Goal: Task Accomplishment & Management: Manage account settings

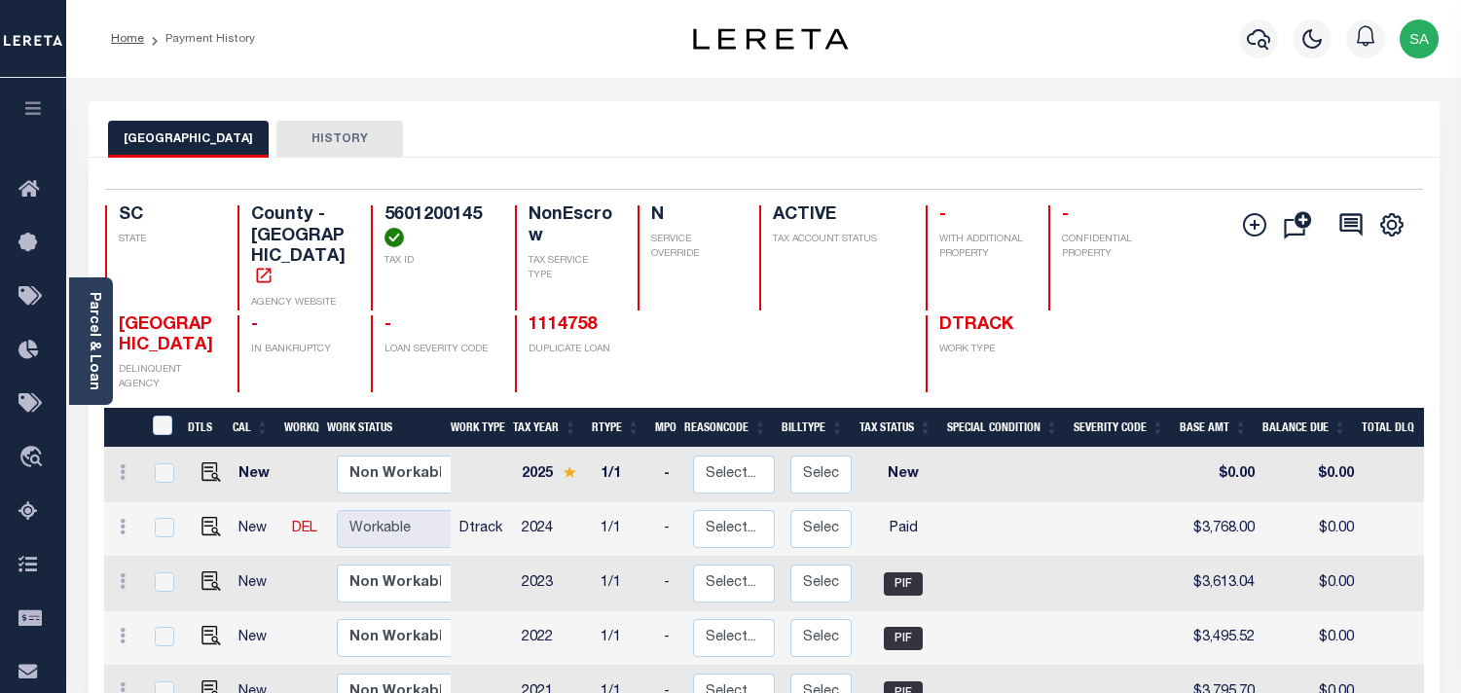
click at [1250, 41] on icon "button" at bounding box center [1258, 38] width 23 height 23
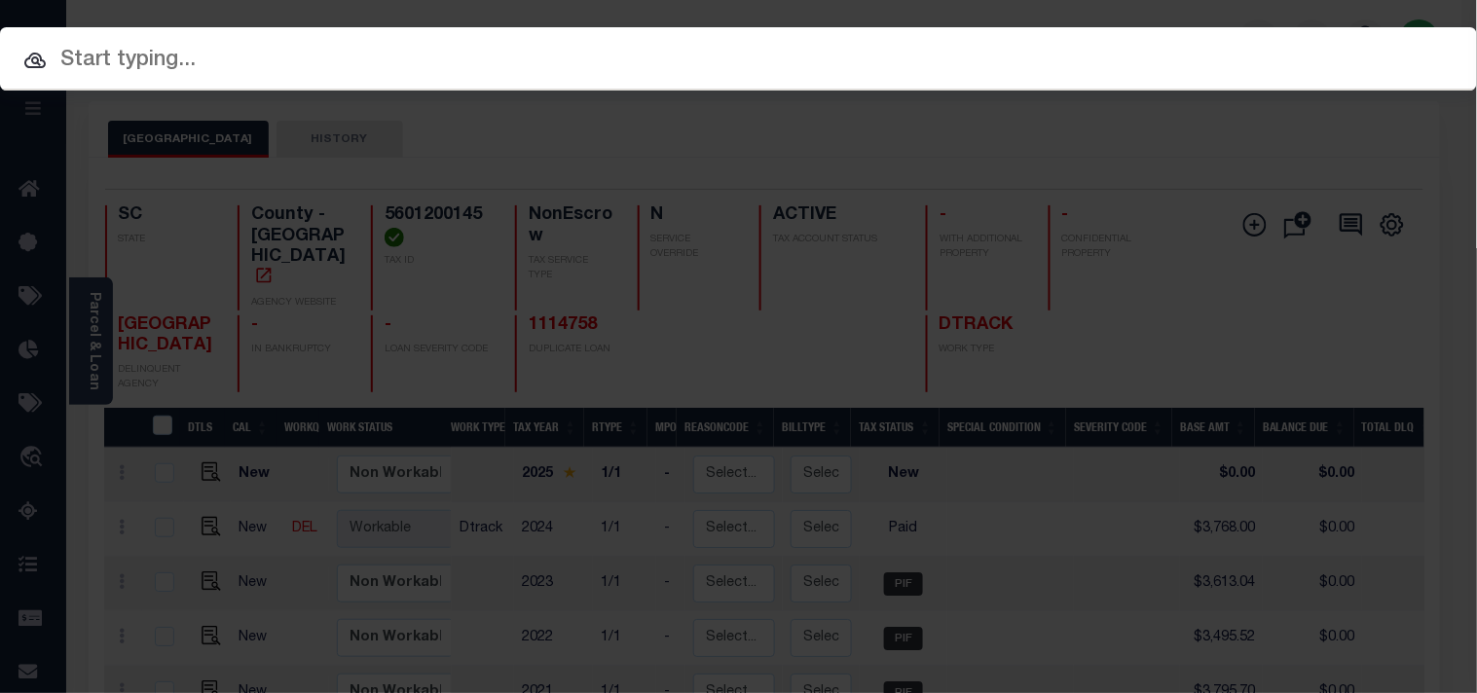
click at [801, 59] on input "text" at bounding box center [738, 61] width 1477 height 34
paste input "22440599"
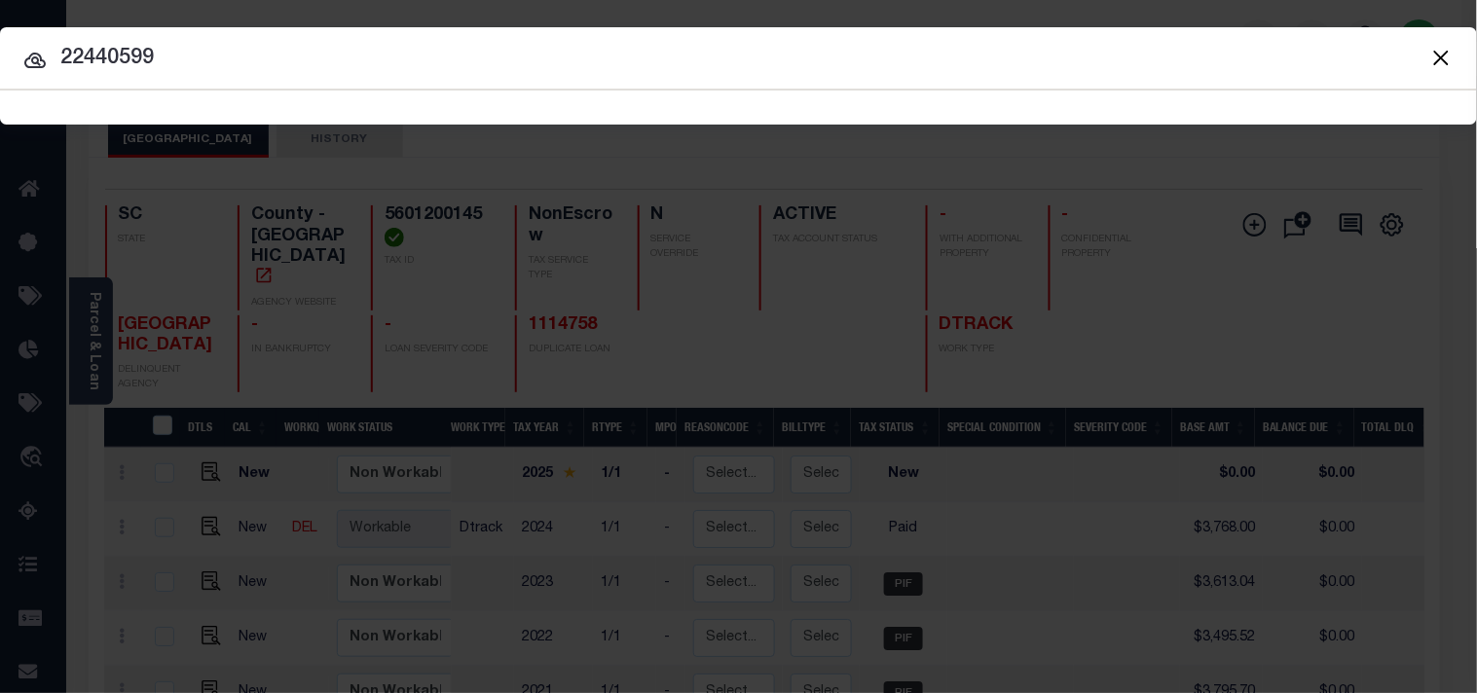
type input "22440599"
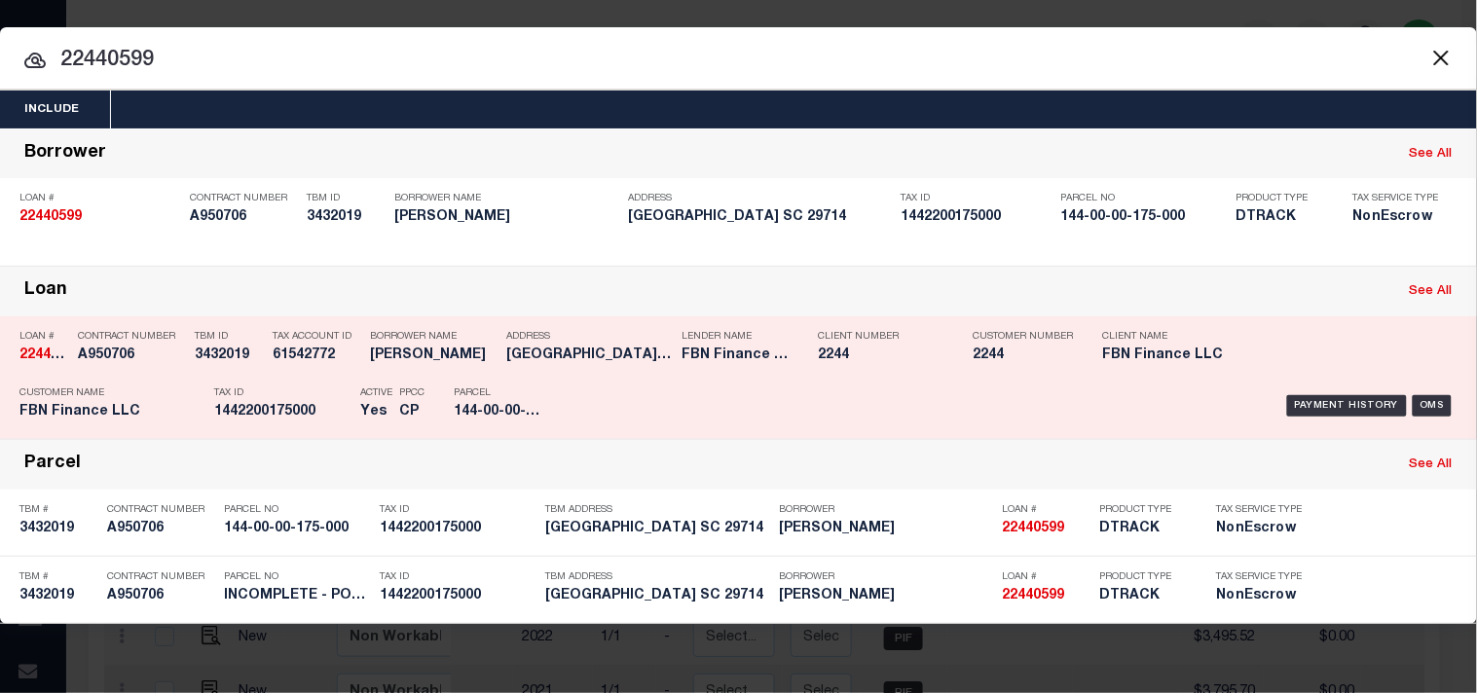
click at [334, 374] on div "Tax Account ID 61542772" at bounding box center [317, 349] width 88 height 56
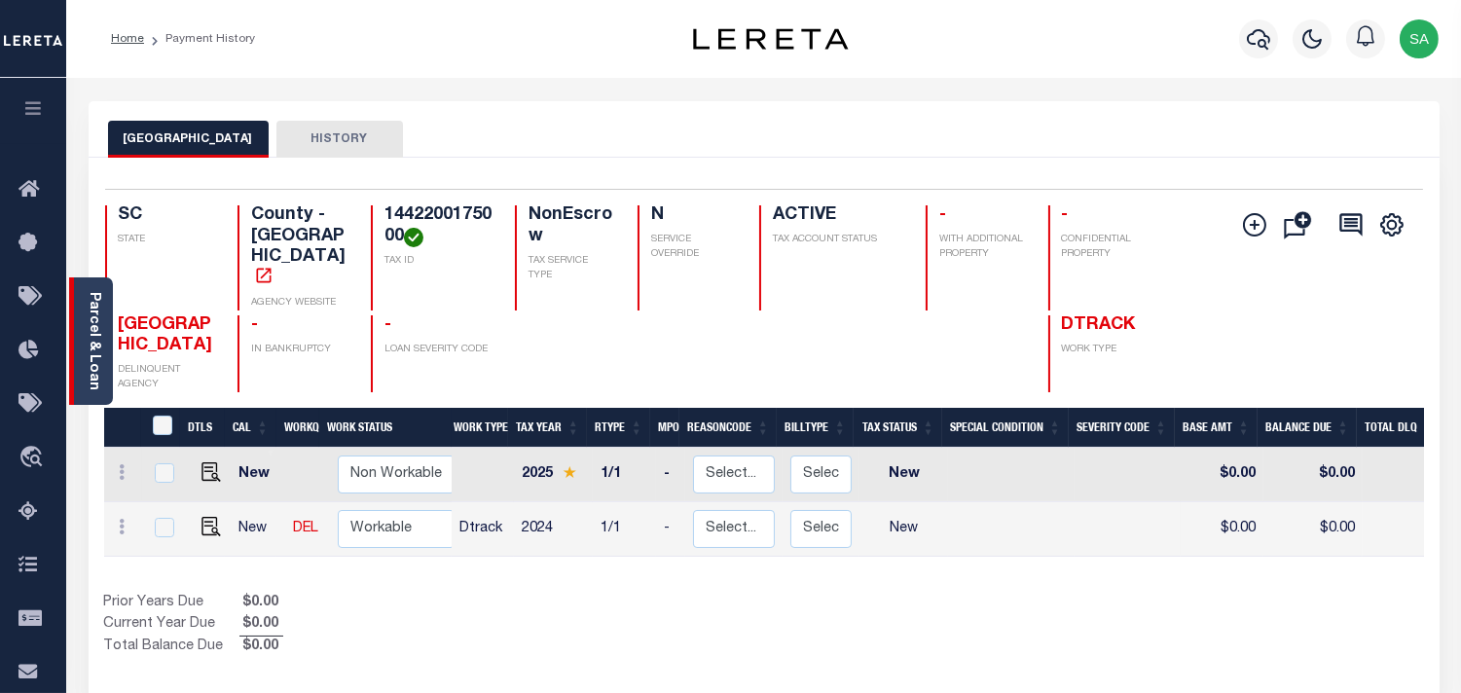
click at [95, 361] on link "Parcel & Loan" at bounding box center [94, 341] width 14 height 98
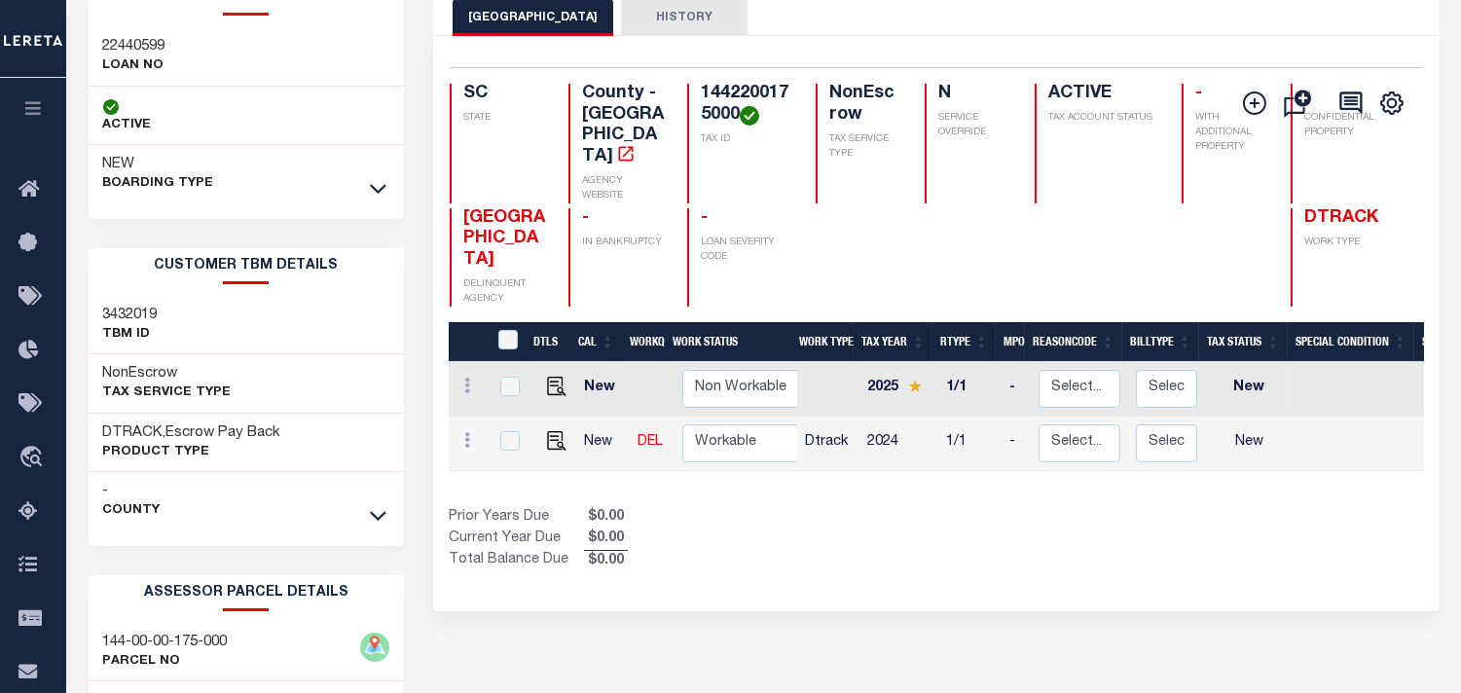
scroll to position [324, 0]
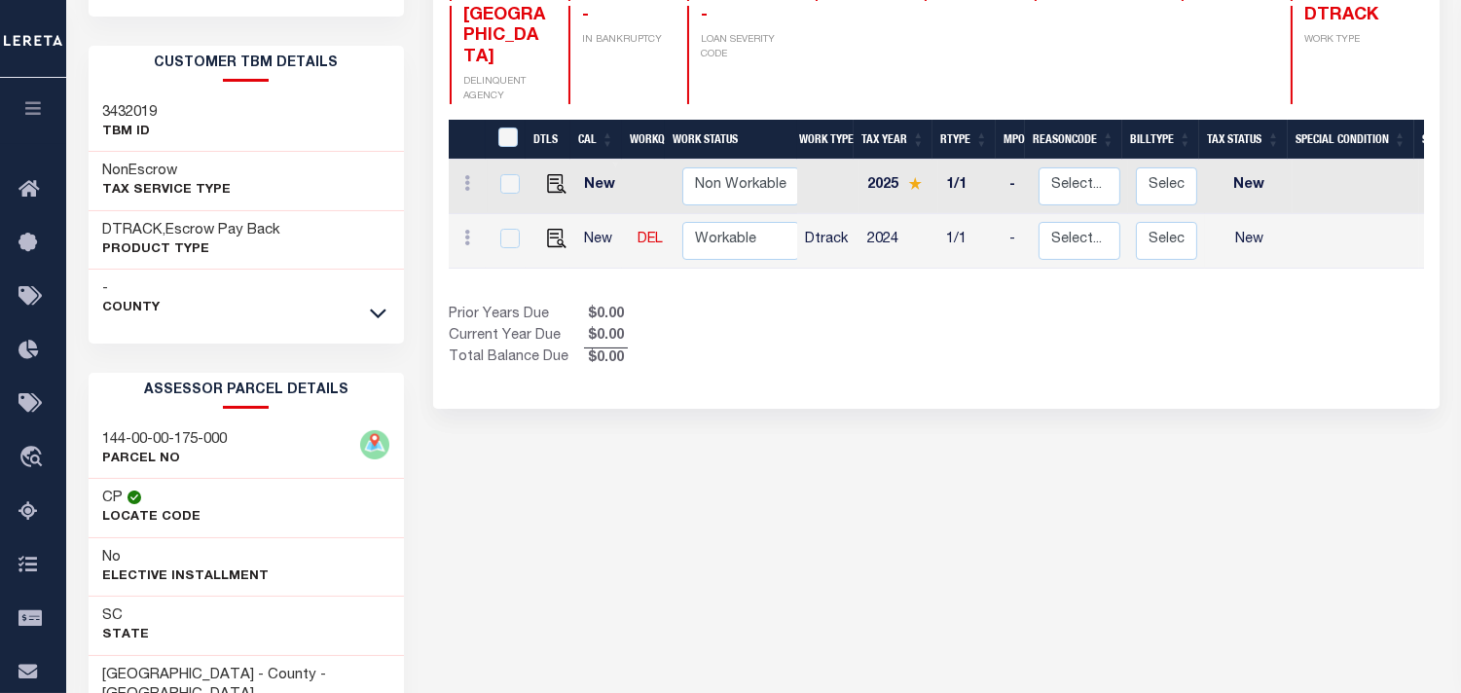
click at [189, 436] on h3 "144-00-00-175-000" at bounding box center [165, 439] width 125 height 19
copy div "144-00-00-175-000"
click at [549, 229] on img "" at bounding box center [556, 238] width 19 height 19
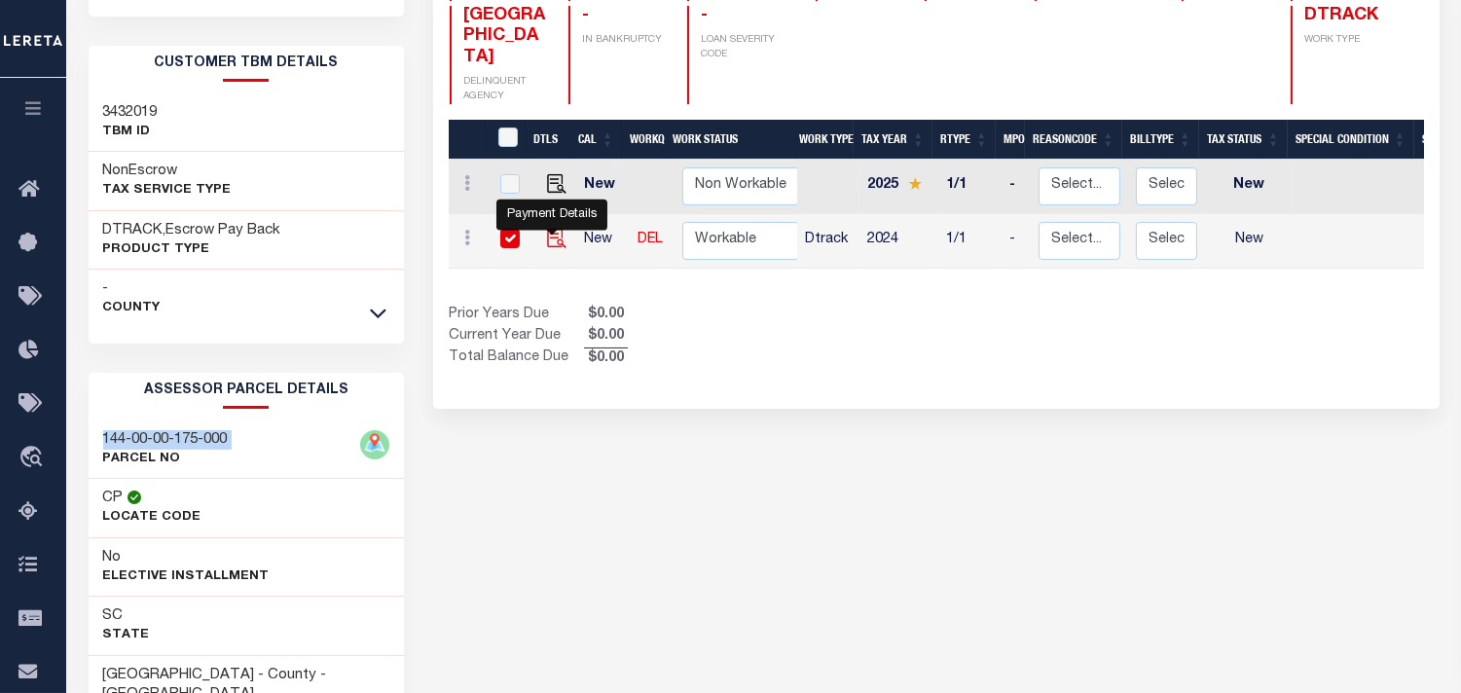
checkbox input "true"
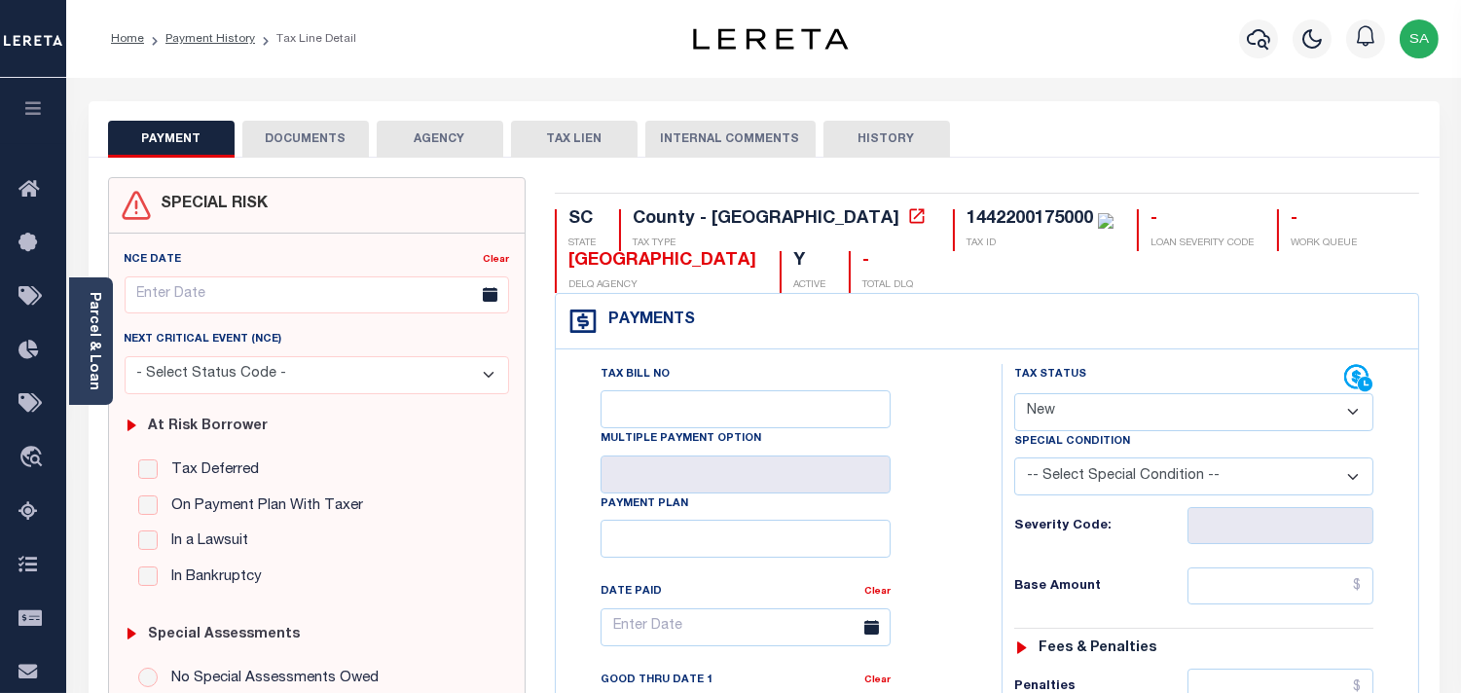
click at [958, 501] on div "Tax Bill No Multiple Payment Option Payment Plan Clear" at bounding box center [773, 637] width 397 height 546
click at [1056, 406] on select "- Select Status Code - Open Due/Unpaid Paid Incomplete No Tax Due Internal Refu…" at bounding box center [1193, 412] width 359 height 38
select select "NTX"
click at [1014, 394] on select "- Select Status Code - Open Due/Unpaid Paid Incomplete No Tax Due Internal Refu…" at bounding box center [1193, 412] width 359 height 38
type input "09/12/2025"
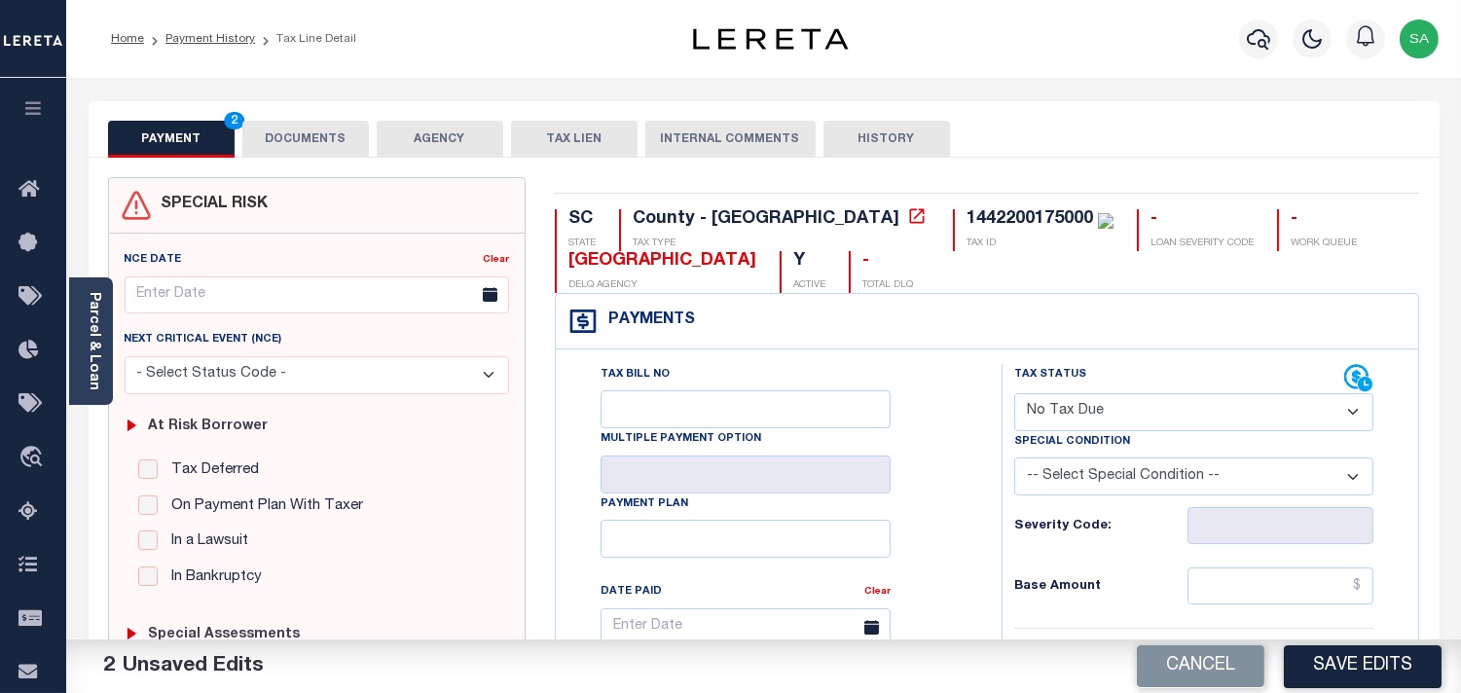
click at [1068, 470] on select "-- Select Special Condition -- 3RD PARTY TAX LIEN AGENCY TAX LIEN (A.K.A Inside…" at bounding box center [1193, 477] width 359 height 38
select select "7"
click at [1014, 459] on select "-- Select Special Condition -- 3RD PARTY TAX LIEN AGENCY TAX LIEN (A.K.A Inside…" at bounding box center [1193, 477] width 359 height 38
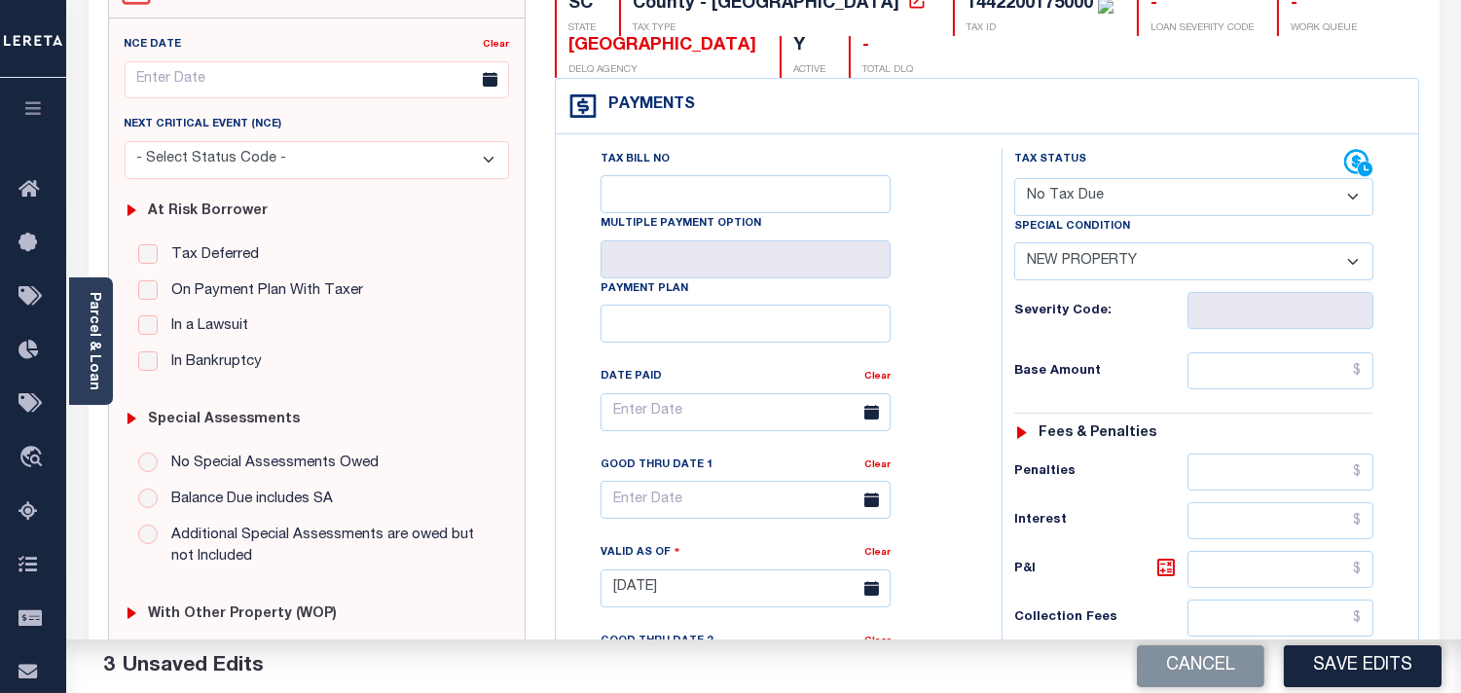
scroll to position [216, 0]
click at [88, 348] on link "Parcel & Loan" at bounding box center [94, 341] width 14 height 98
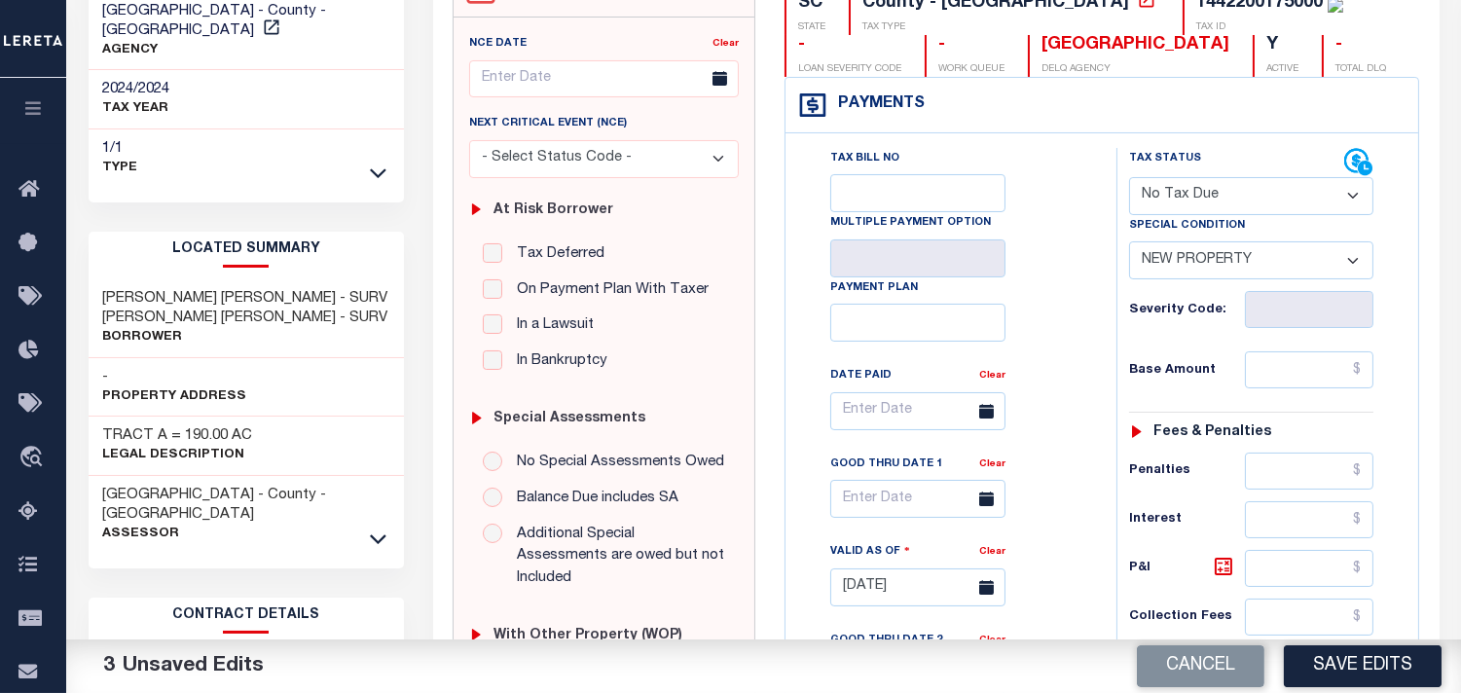
scroll to position [648, 0]
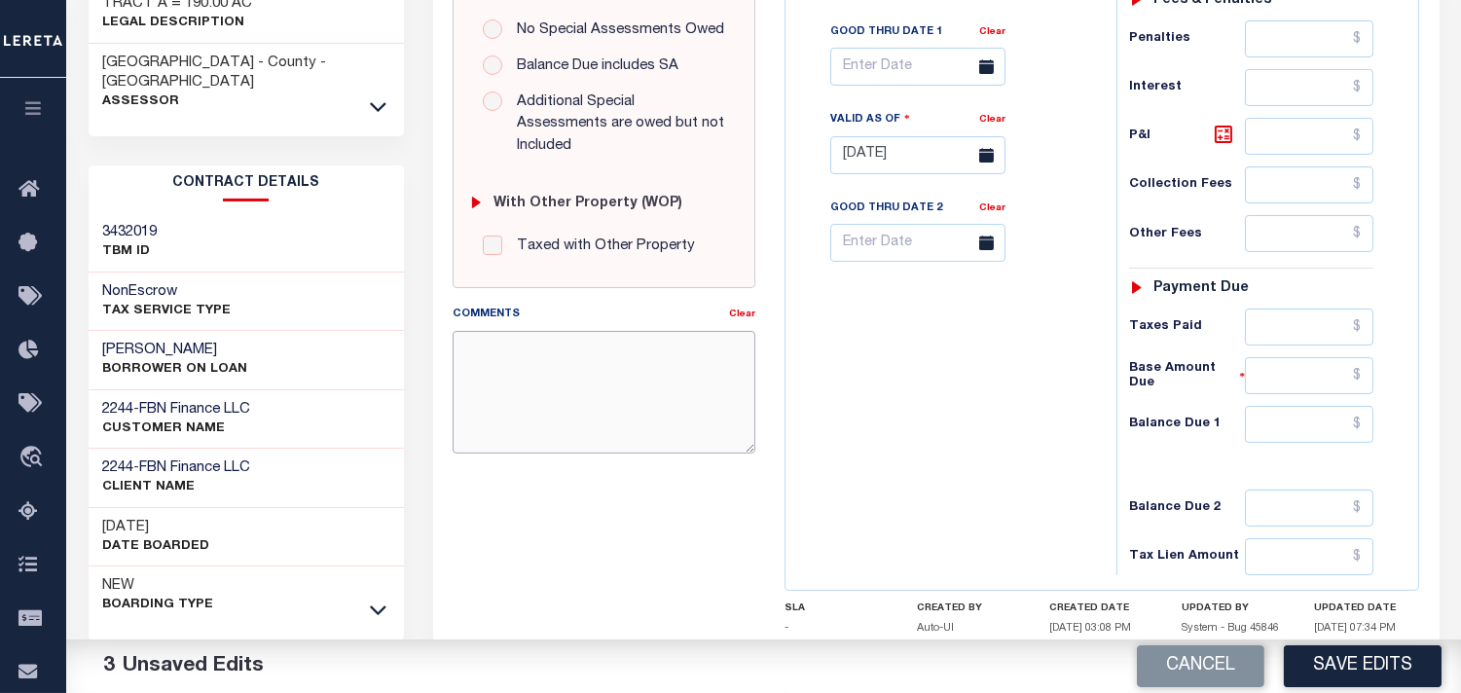
click at [579, 411] on textarea "Comments" at bounding box center [604, 392] width 303 height 123
paste textarea "Information taken verbally from Shaun."
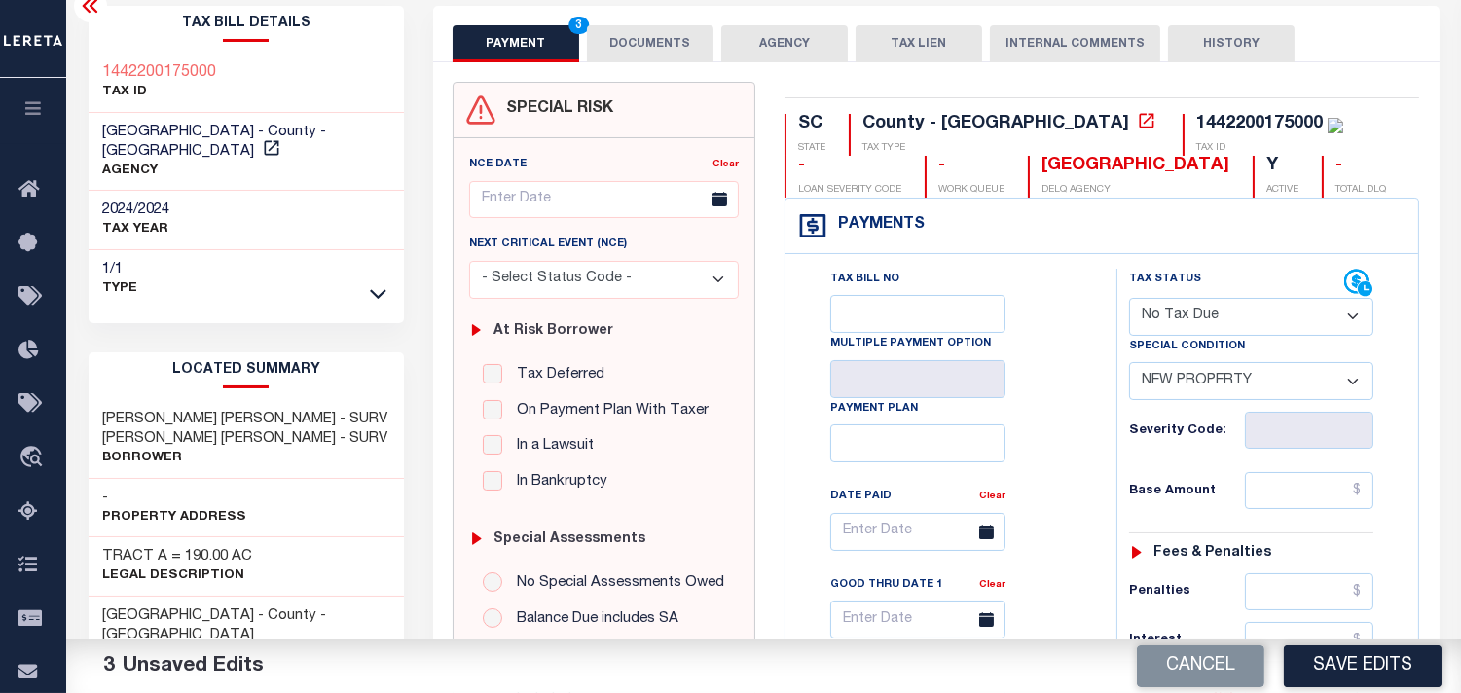
scroll to position [0, 0]
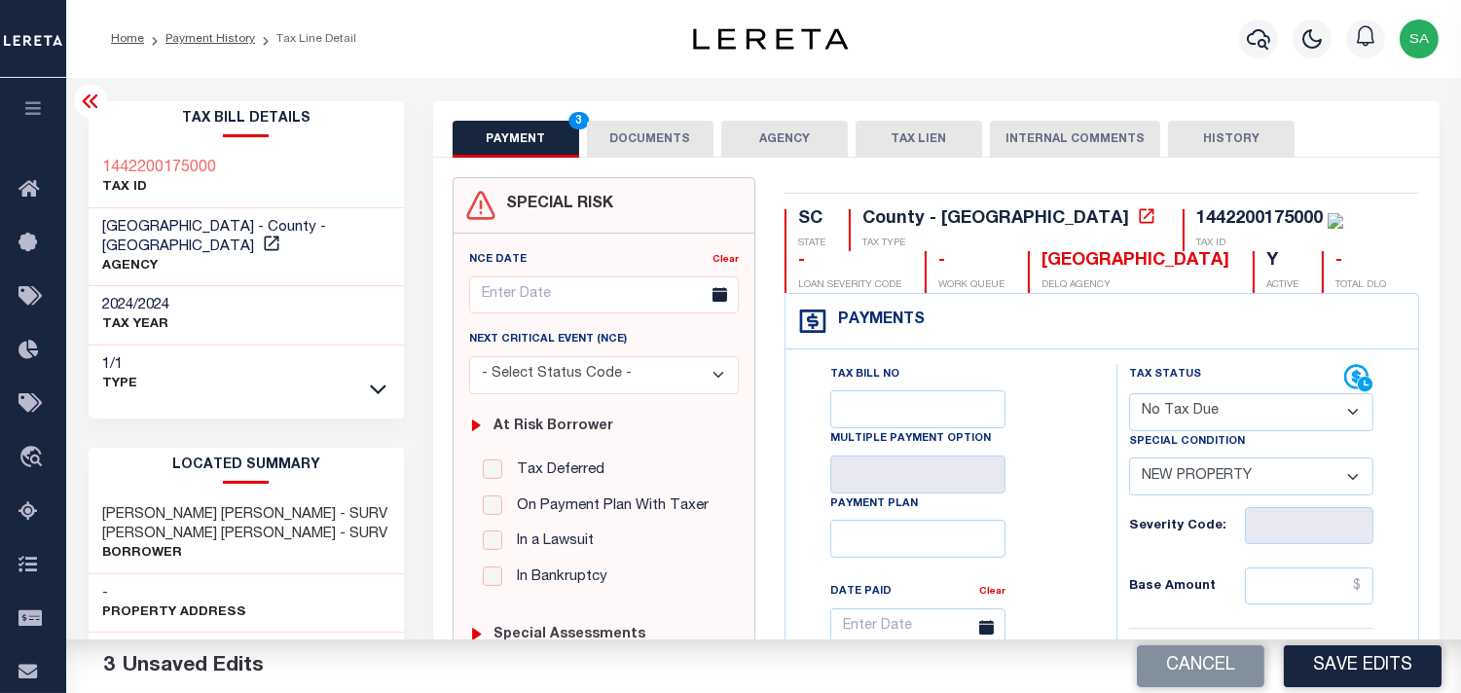
type textarea "Information taken verbally from Shaun."
drag, startPoint x: 238, startPoint y: 163, endPoint x: 100, endPoint y: 164, distance: 137.3
click at [100, 164] on div "1442200175000 TAX ID" at bounding box center [247, 178] width 316 height 59
copy h3 "1442200175000"
click at [239, 39] on link "Payment History" at bounding box center [210, 39] width 90 height 12
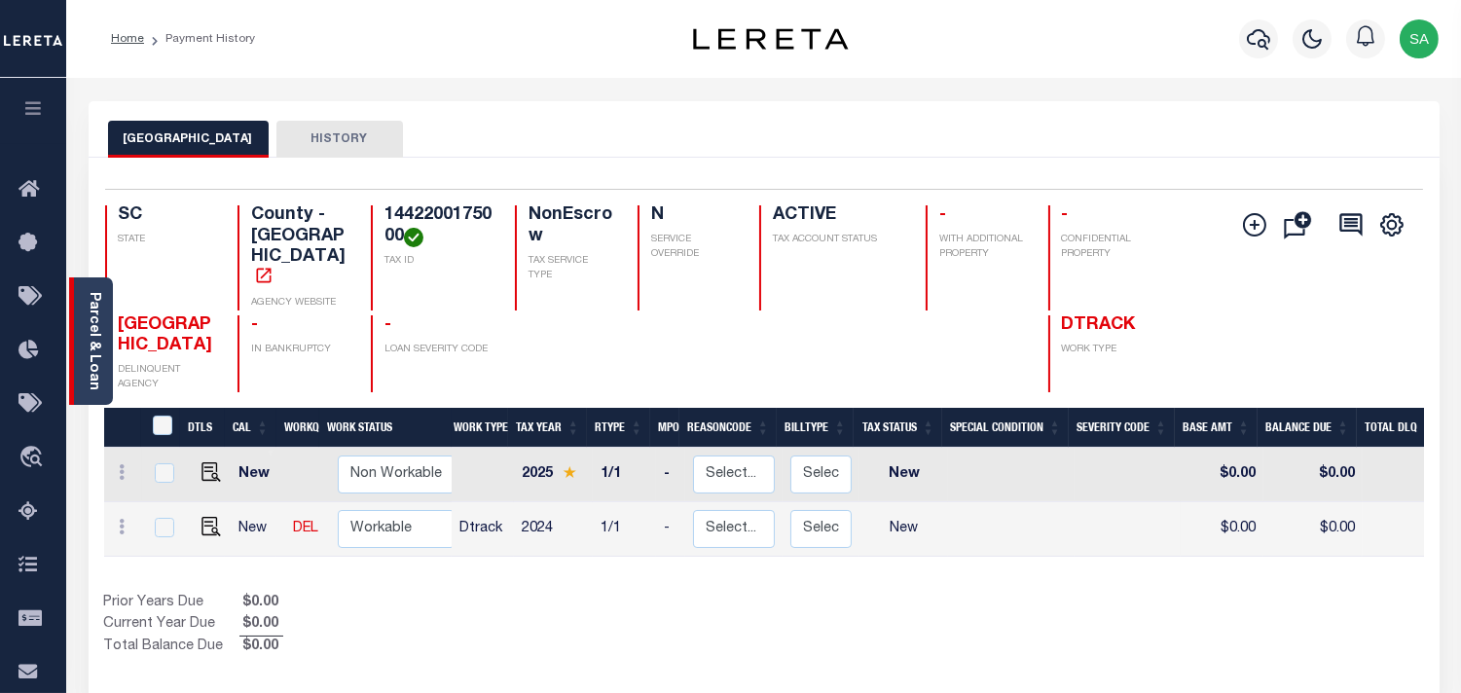
click at [90, 360] on link "Parcel & Loan" at bounding box center [94, 341] width 14 height 98
drag, startPoint x: 404, startPoint y: 224, endPoint x: 383, endPoint y: 219, distance: 22.0
click at [385, 219] on h4 "1440000175000" at bounding box center [438, 226] width 107 height 42
drag, startPoint x: 401, startPoint y: 232, endPoint x: 377, endPoint y: 219, distance: 27.4
click at [377, 219] on div "1440000175000 TAX ID" at bounding box center [431, 257] width 121 height 105
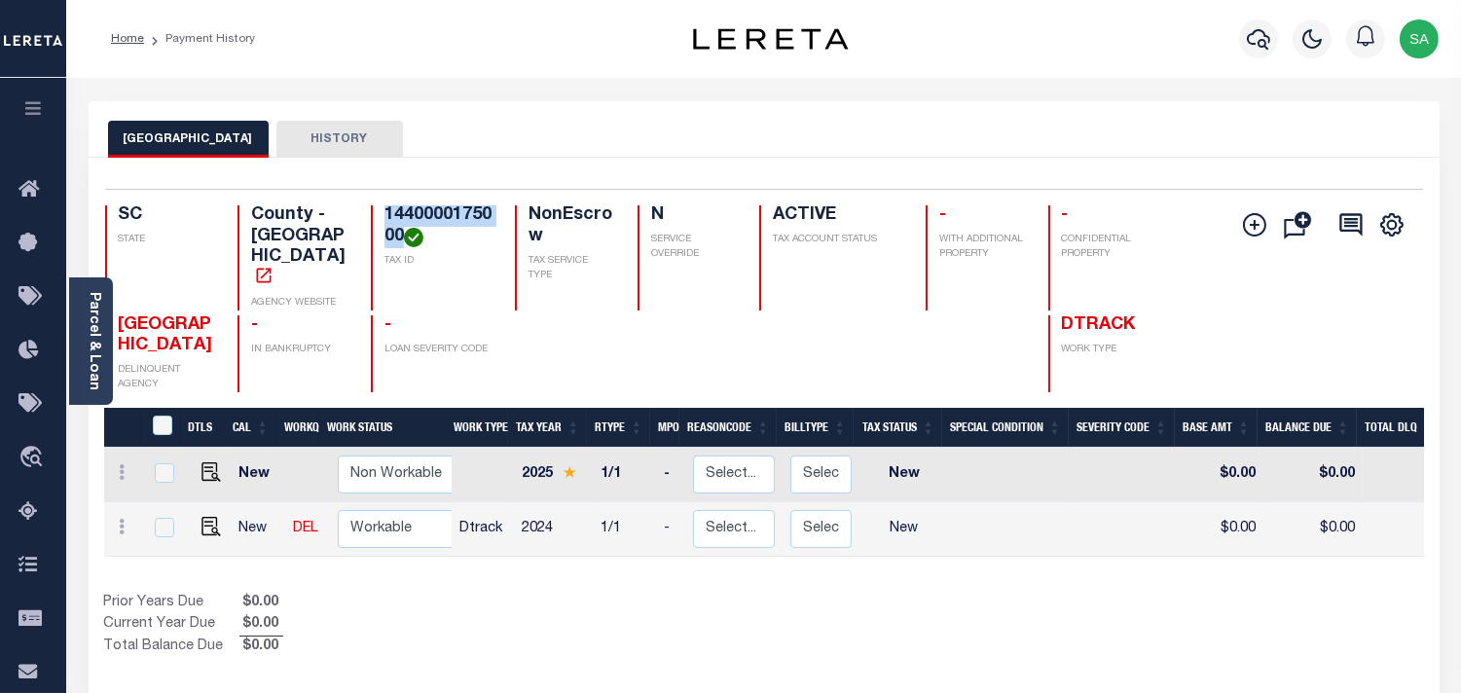
copy h4 "1440000175000"
click at [205, 517] on img "" at bounding box center [211, 526] width 19 height 19
checkbox input "true"
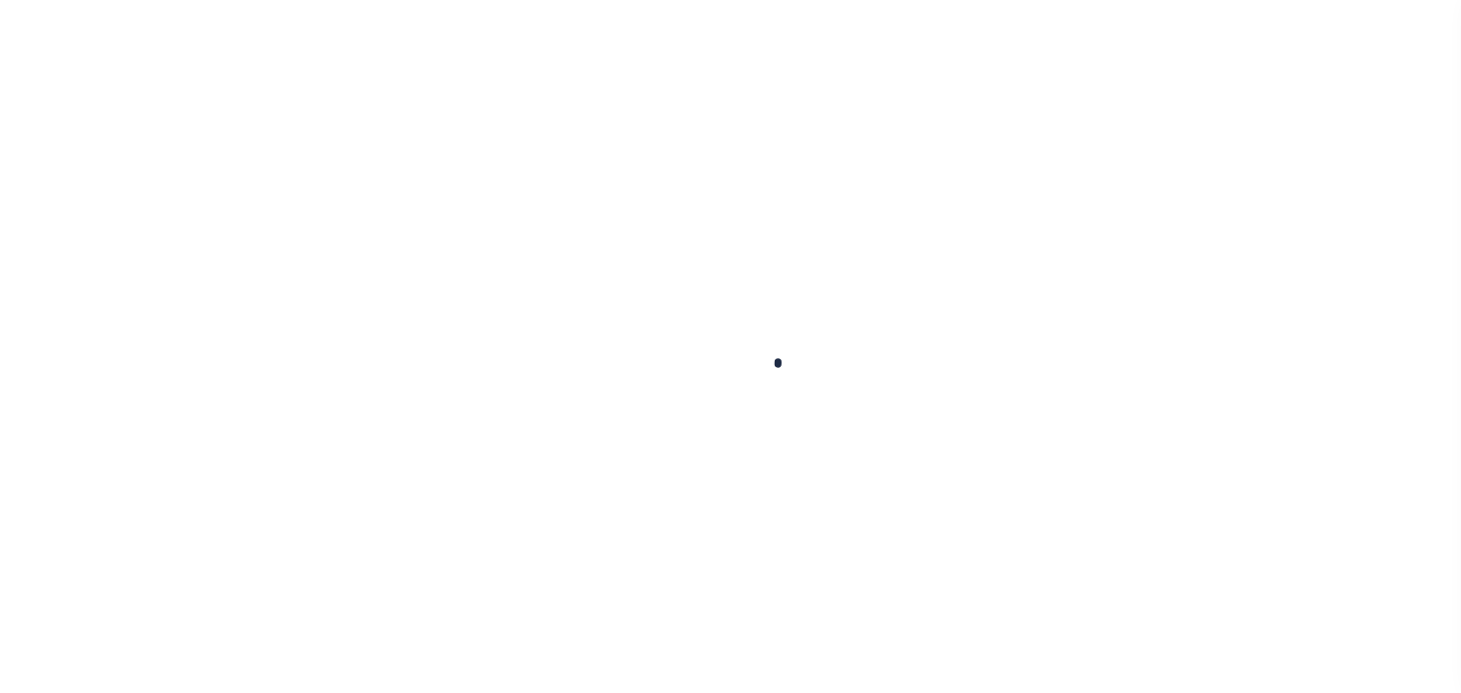
checkbox input "false"
type input "06/11/2025"
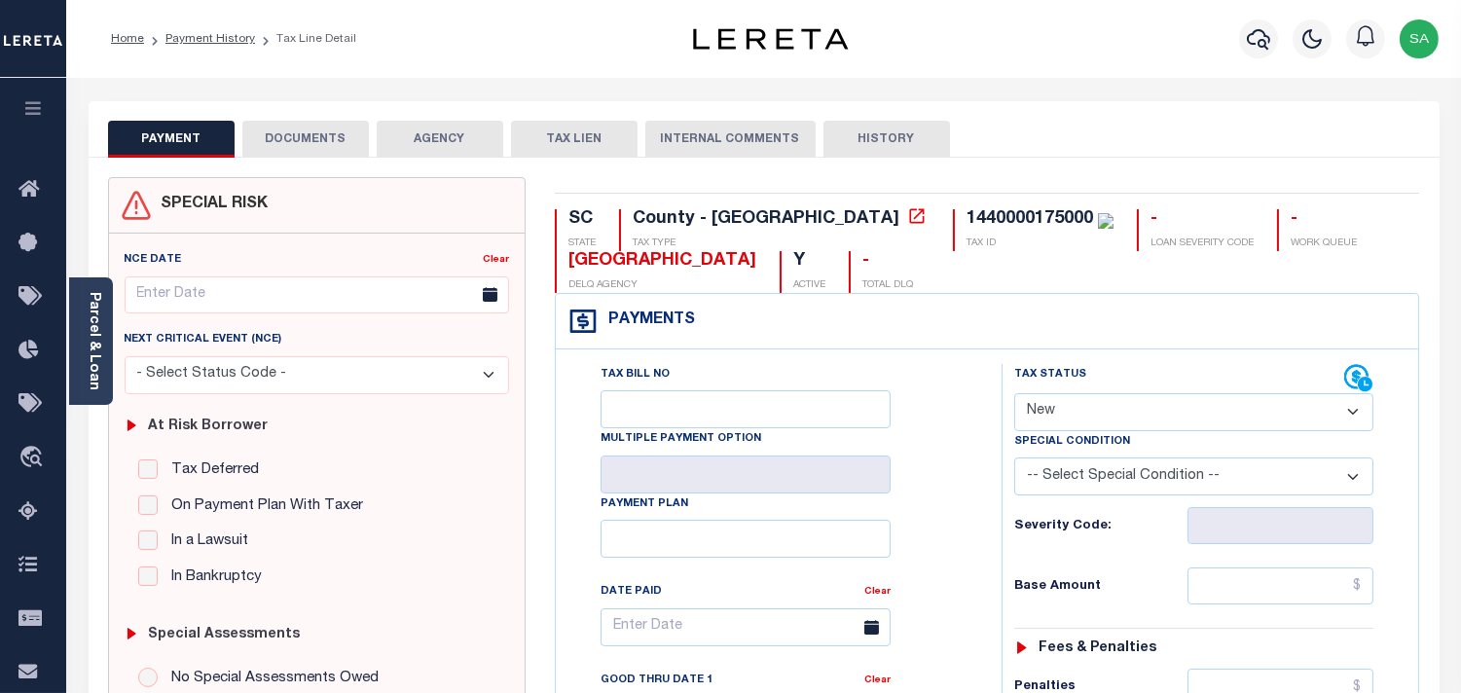
drag, startPoint x: 1134, startPoint y: 396, endPoint x: 1130, endPoint y: 425, distance: 29.5
click at [1134, 396] on select "- Select Status Code - Open Due/Unpaid Paid Incomplete No Tax Due Internal Refu…" at bounding box center [1193, 412] width 359 height 38
select select "PYD"
click at [1014, 394] on select "- Select Status Code - Open Due/Unpaid Paid Incomplete No Tax Due Internal Refu…" at bounding box center [1193, 412] width 359 height 38
type input "09/12/2025"
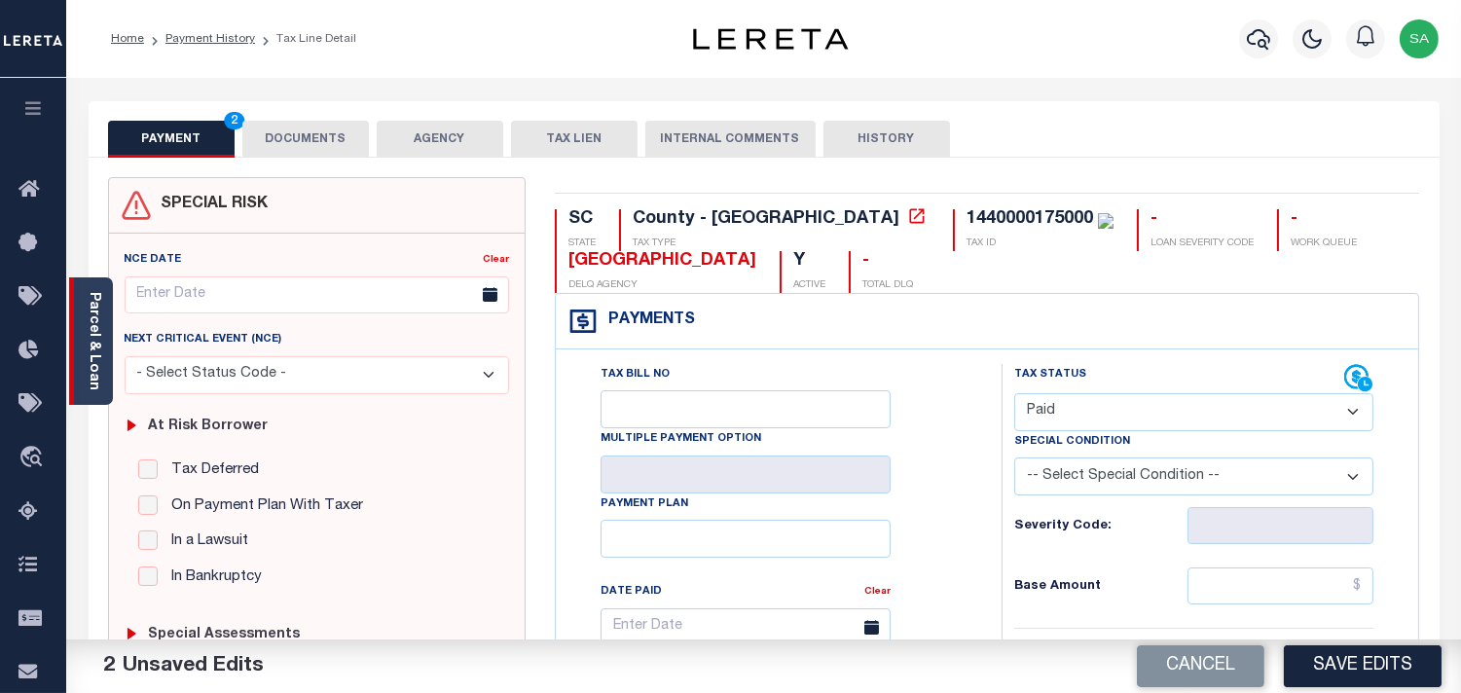
click at [97, 354] on link "Parcel & Loan" at bounding box center [94, 341] width 14 height 98
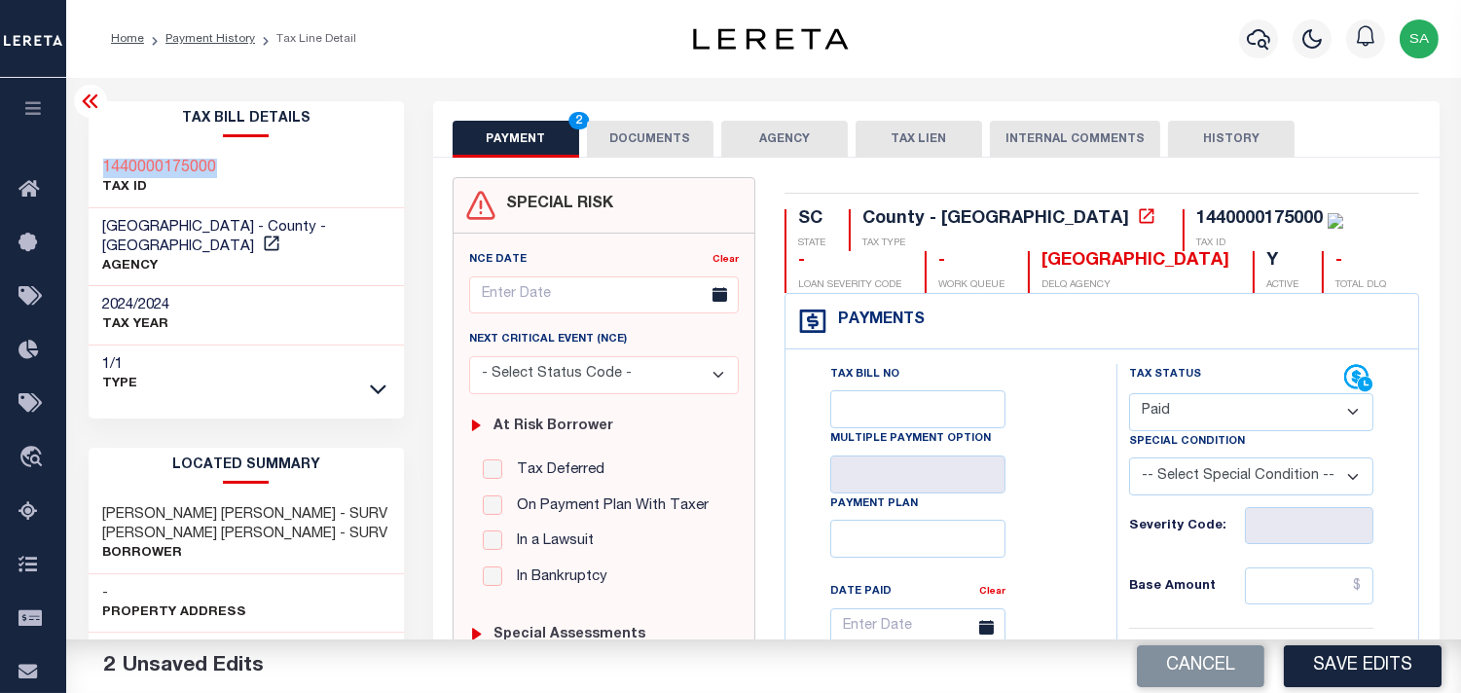
drag, startPoint x: 239, startPoint y: 159, endPoint x: 105, endPoint y: 175, distance: 134.4
click at [105, 175] on div "1440000175000 TAX ID" at bounding box center [247, 178] width 316 height 59
copy h3 "1440000175000"
click at [655, 134] on button "DOCUMENTS" at bounding box center [650, 139] width 127 height 37
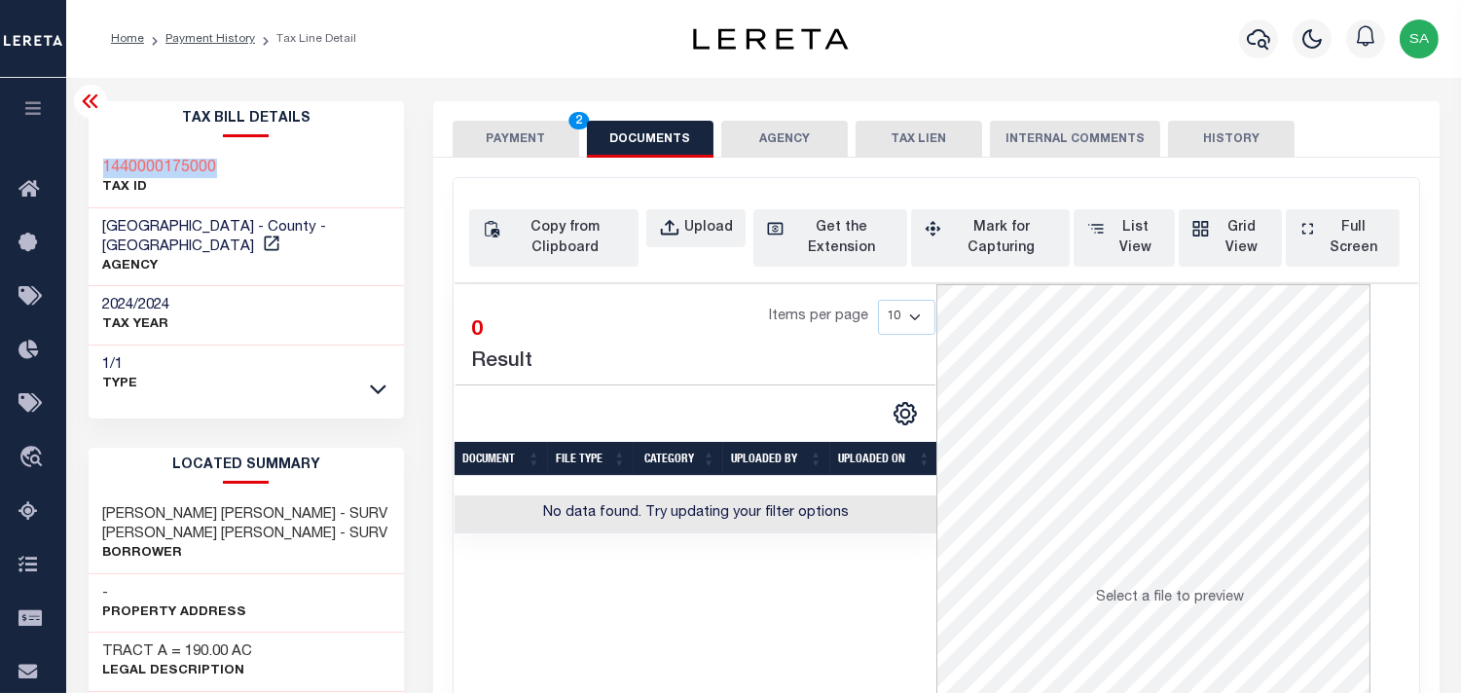
click at [499, 144] on button "PAYMENT 2" at bounding box center [516, 139] width 127 height 37
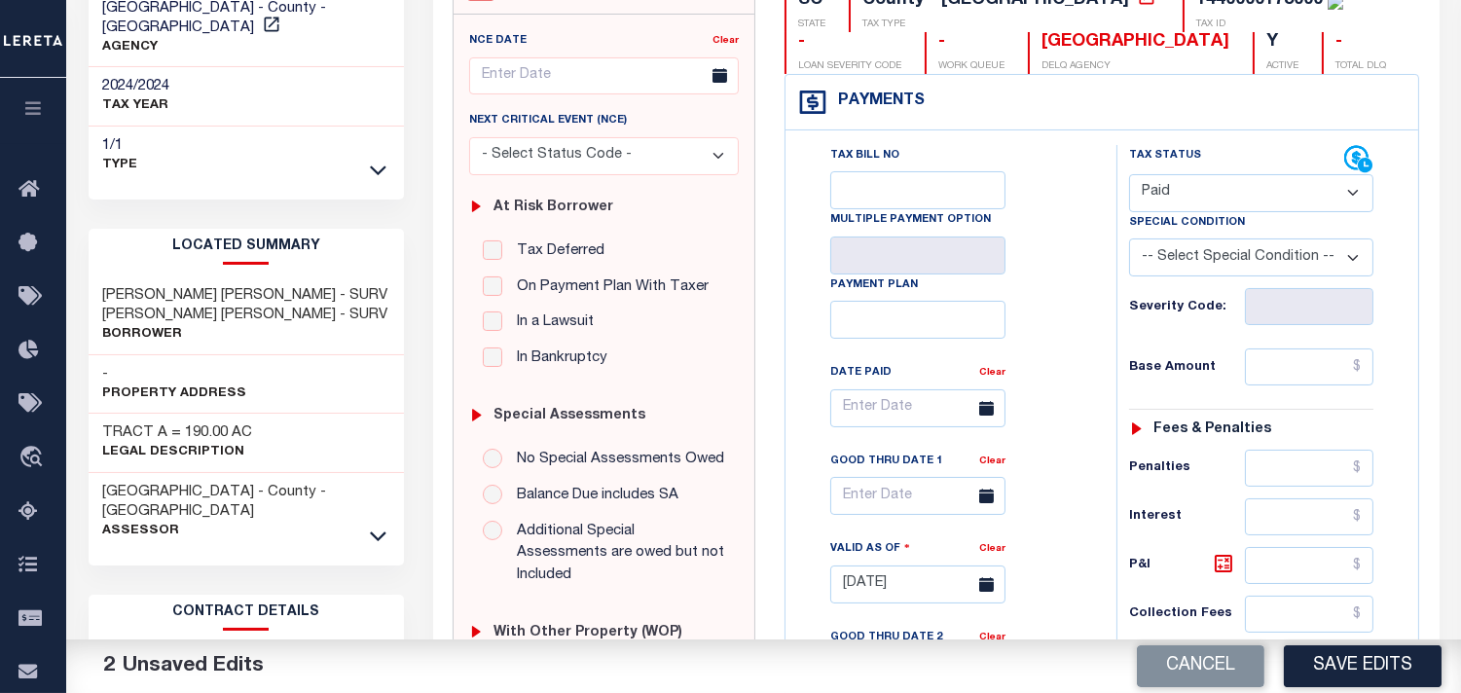
scroll to position [216, 0]
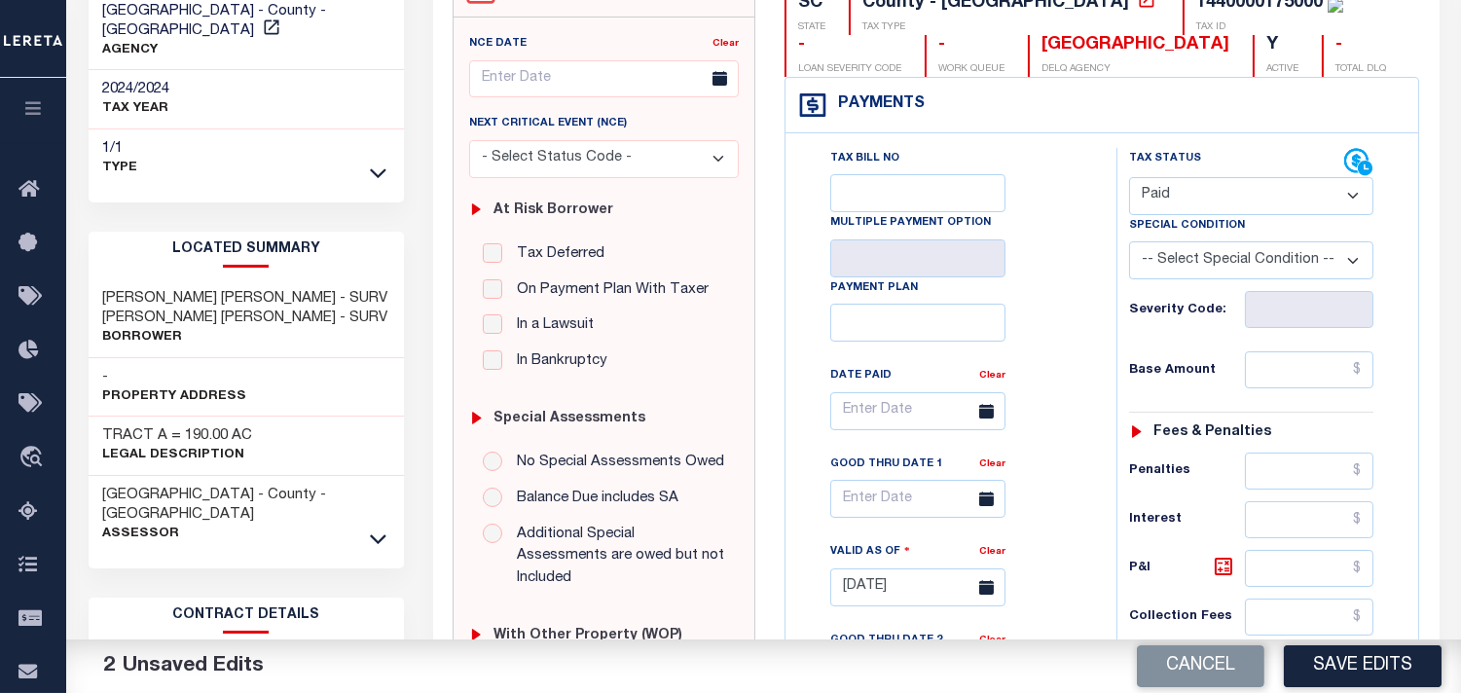
click at [1174, 181] on select "- Select Status Code - Open Due/Unpaid Paid Incomplete No Tax Due Internal Refu…" at bounding box center [1251, 196] width 244 height 38
select select "NTX"
click at [1129, 177] on select "- Select Status Code - Open Due/Unpaid Paid Incomplete No Tax Due Internal Refu…" at bounding box center [1251, 196] width 244 height 38
click at [1175, 271] on select "-- Select Special Condition -- 3RD PARTY TAX LIEN AGENCY TAX LIEN (A.K.A Inside…" at bounding box center [1251, 260] width 244 height 38
select select "7"
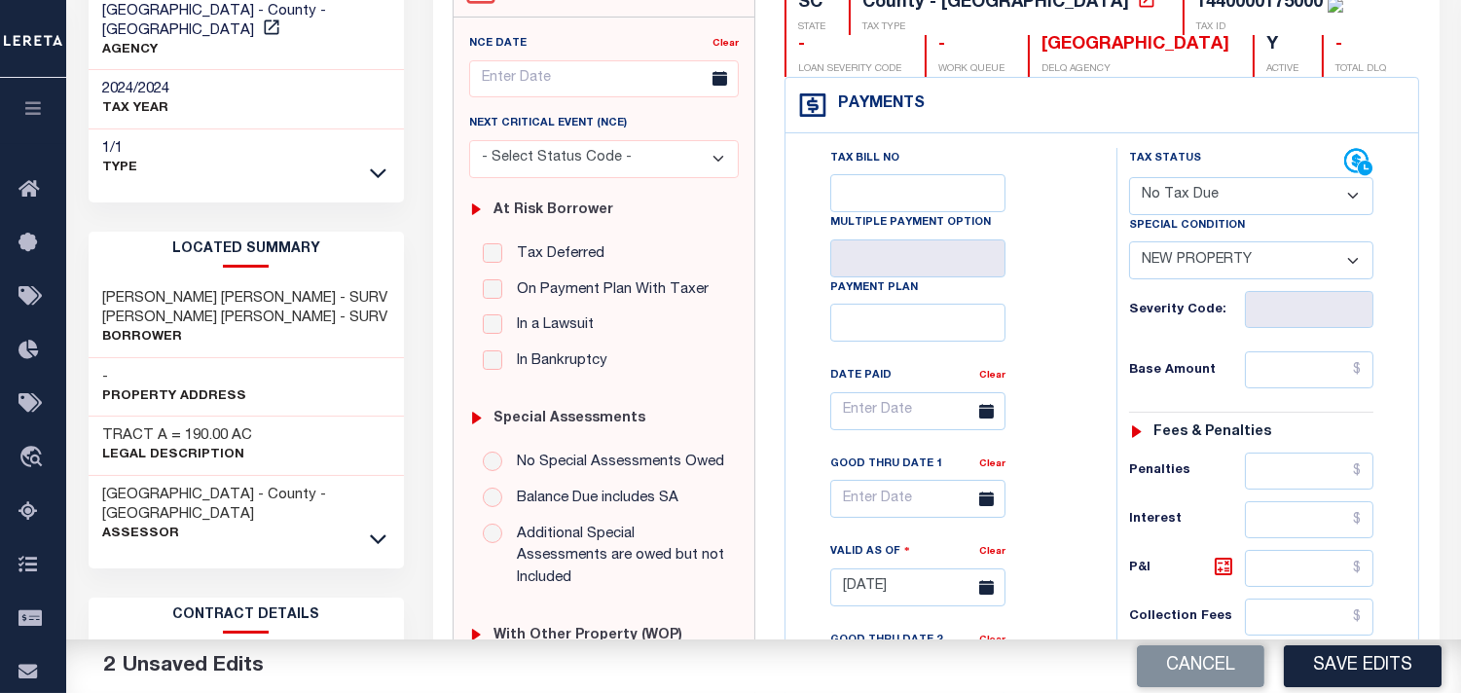
click at [1175, 271] on select "-- Select Special Condition -- 3RD PARTY TAX LIEN AGENCY TAX LIEN (A.K.A Inside…" at bounding box center [1251, 260] width 244 height 38
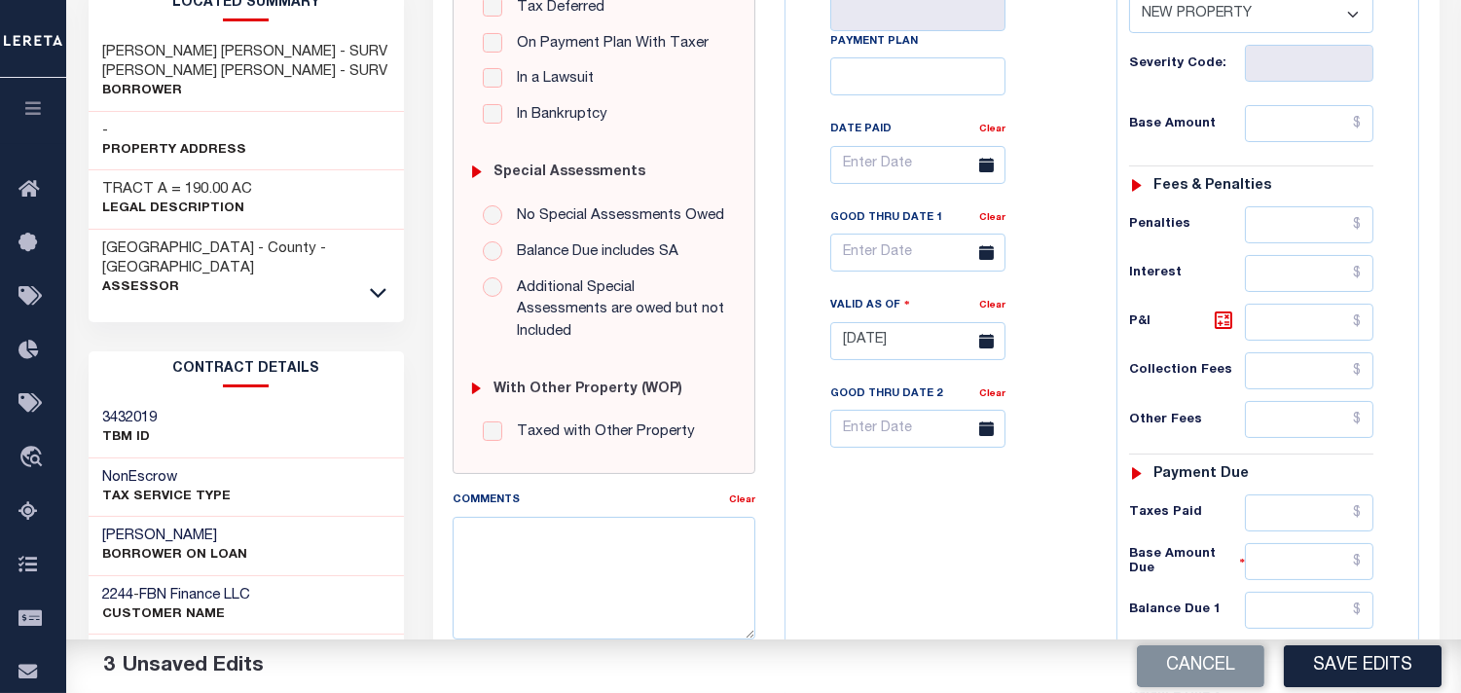
scroll to position [648, 0]
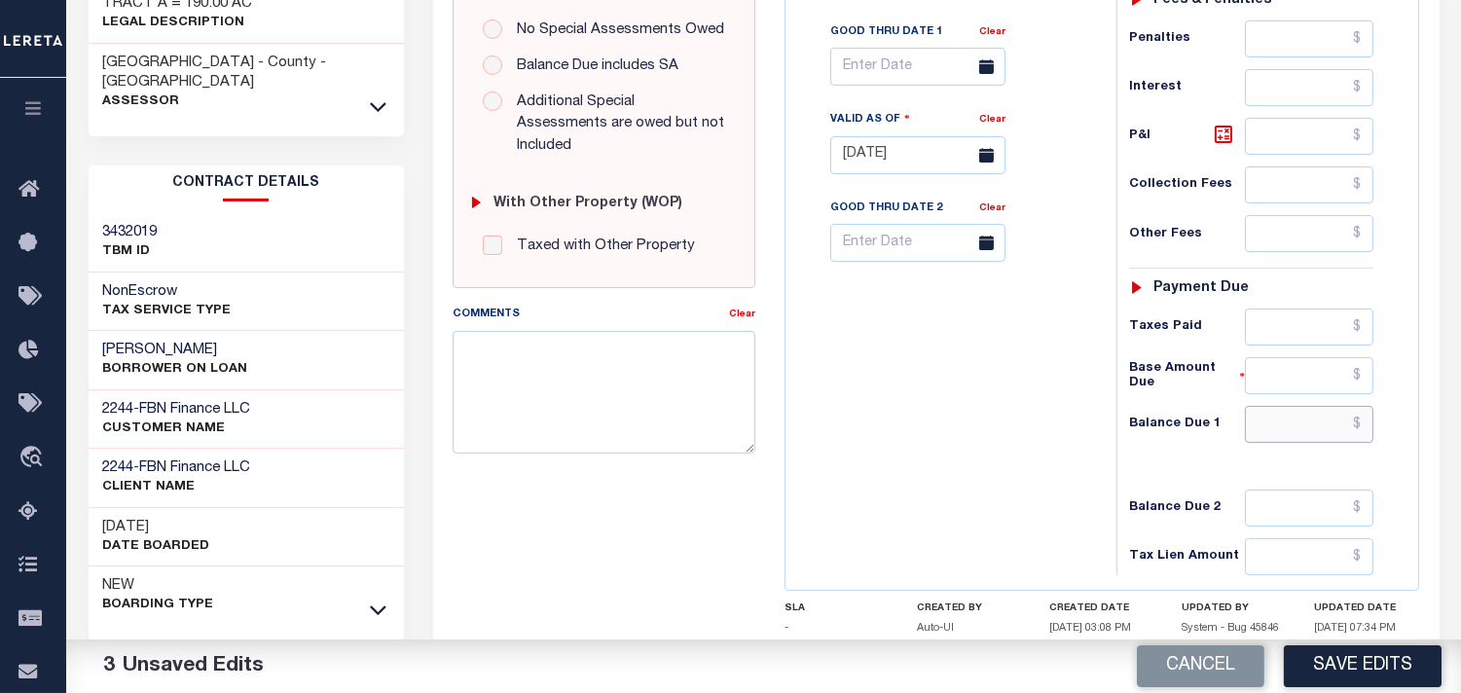
click at [1304, 443] on input "text" at bounding box center [1309, 424] width 129 height 37
type input "$0.00"
click at [947, 392] on div "Tax Bill No Multiple Payment Option Payment Plan Clear" at bounding box center [946, 146] width 312 height 860
click at [569, 361] on textarea "Comments" at bounding box center [604, 392] width 303 height 123
paste textarea "Information taken verbally from Shaun."
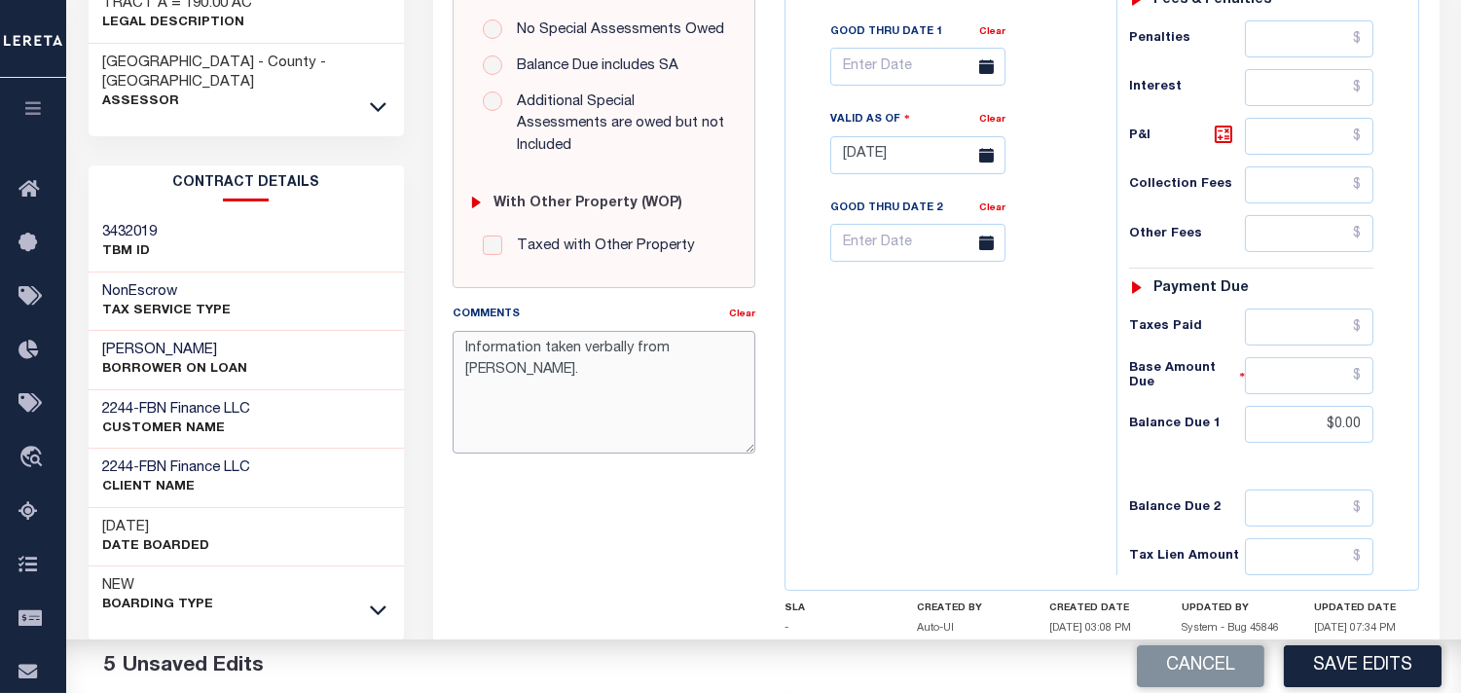
click at [692, 331] on textarea "Information taken verbally from Shaun." at bounding box center [604, 392] width 303 height 123
paste textarea "Rick"
type textarea "Information taken verbally from Rick."
click at [1367, 659] on button "Save Edits" at bounding box center [1363, 666] width 158 height 42
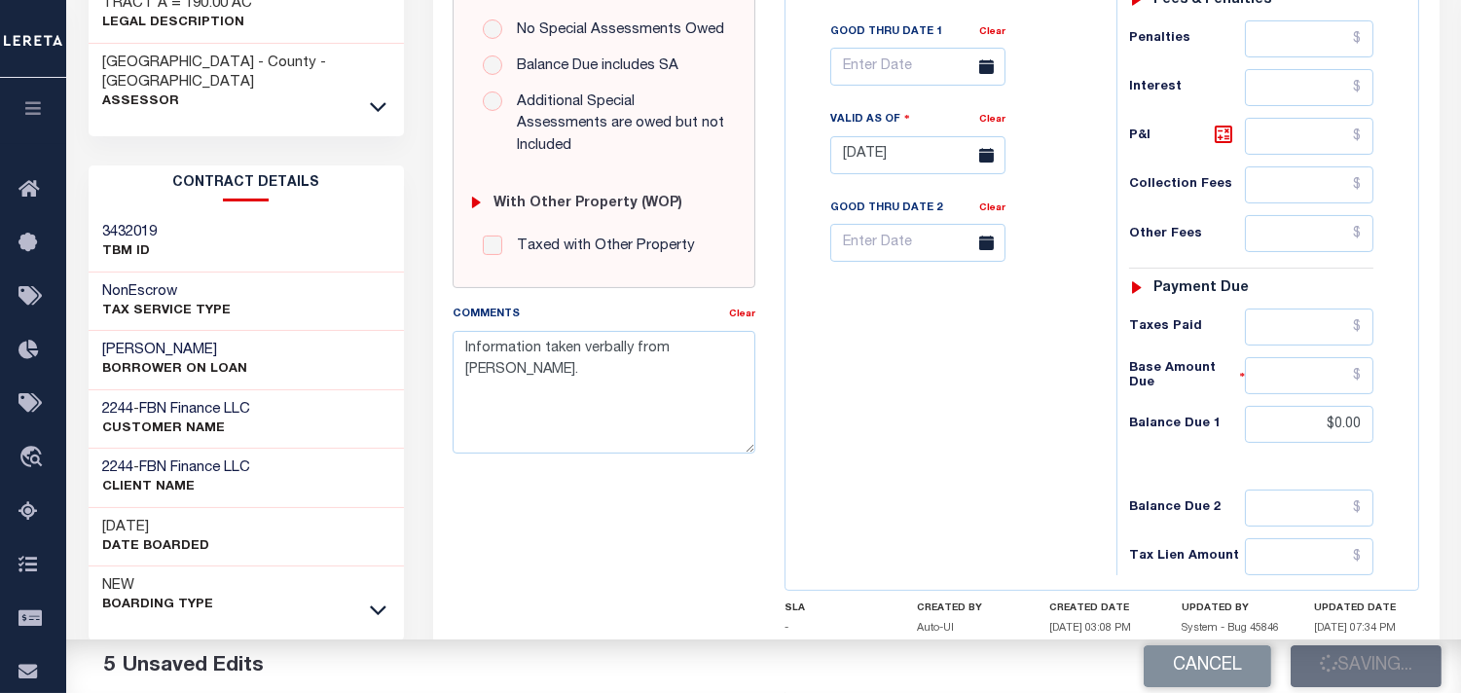
scroll to position [324, 0]
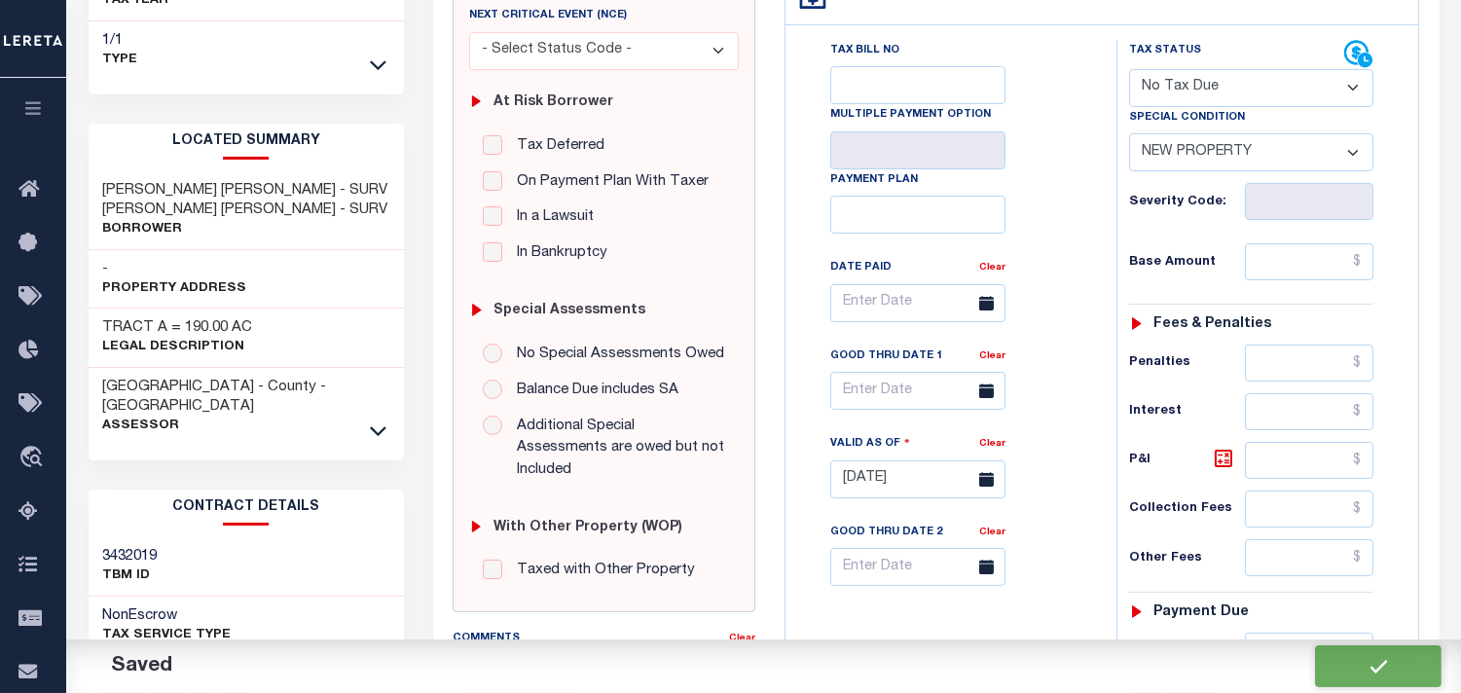
checkbox input "false"
type input "$0"
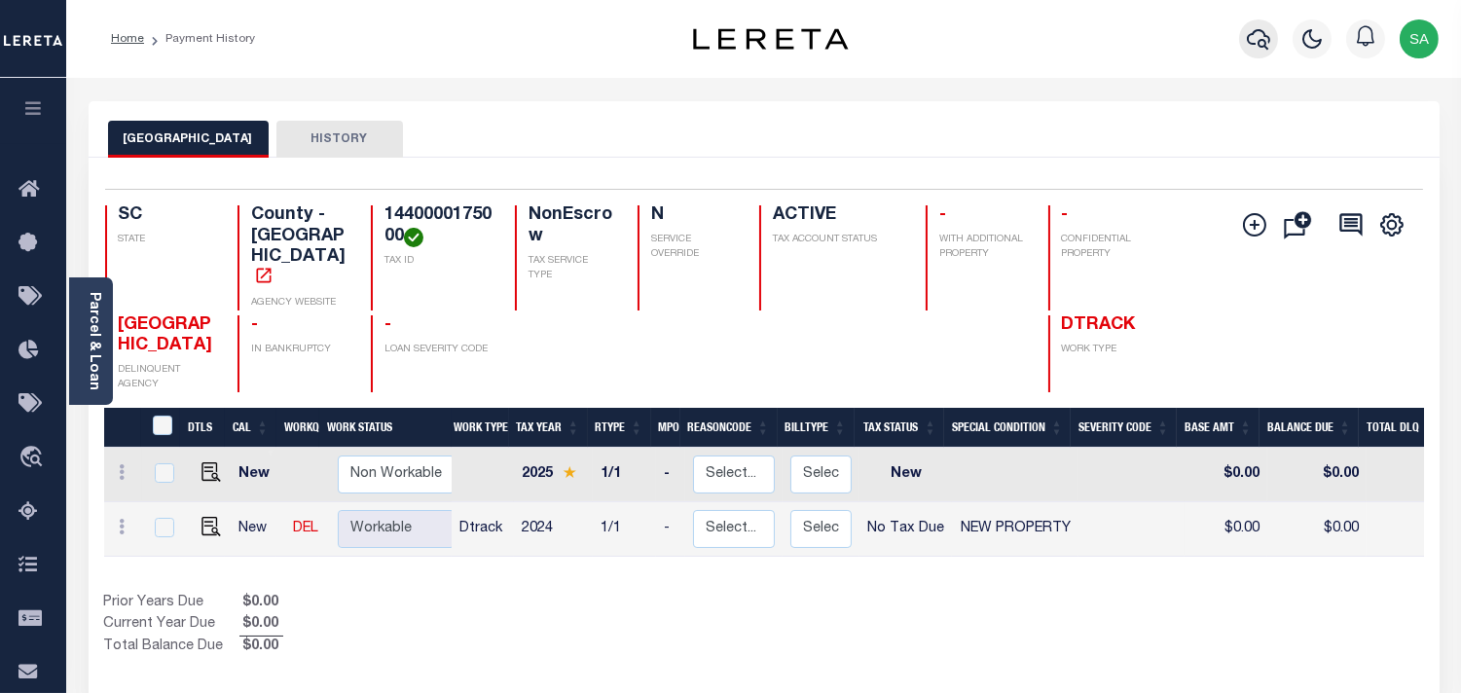
click at [1264, 47] on icon "button" at bounding box center [1258, 39] width 23 height 20
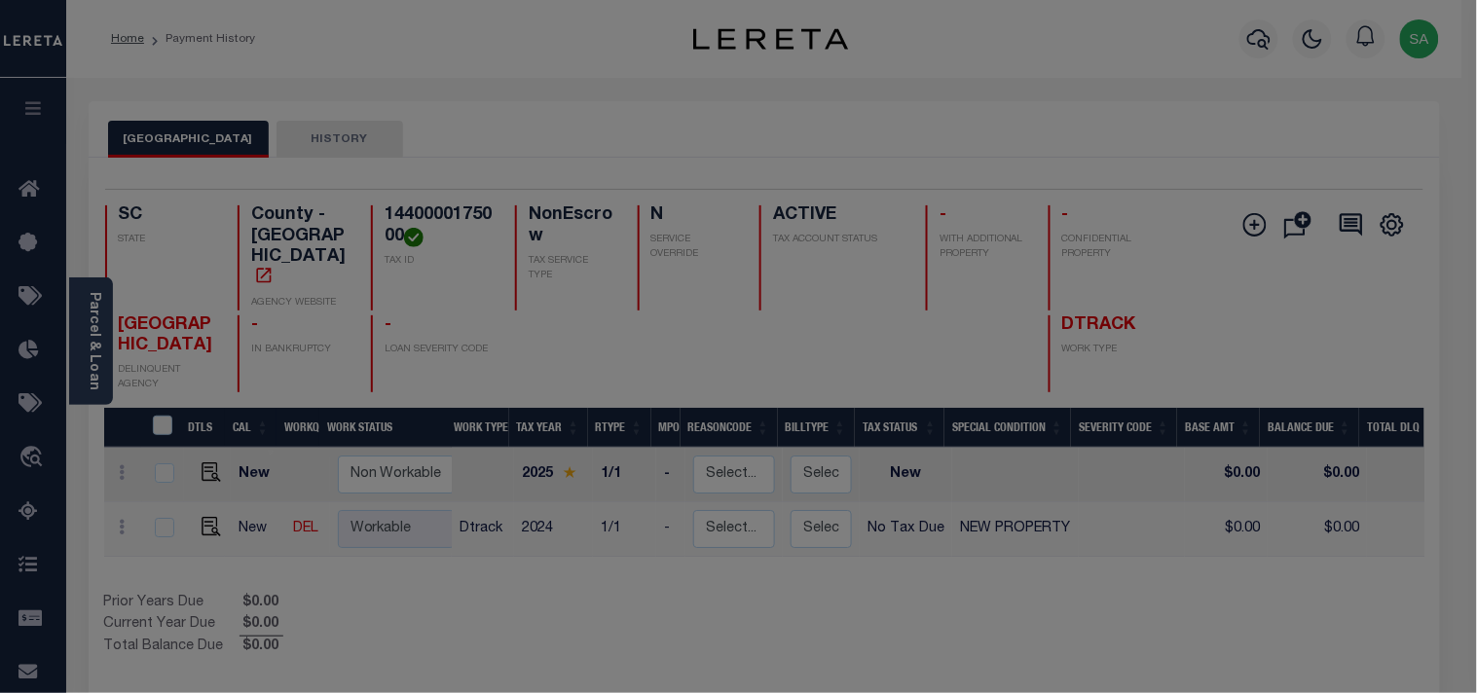
click at [0, 0] on div "Include Loans TBM Customers Borrowers Payments (Lender Non-Disb) Payments (Lend…" at bounding box center [0, 0] width 0 height 0
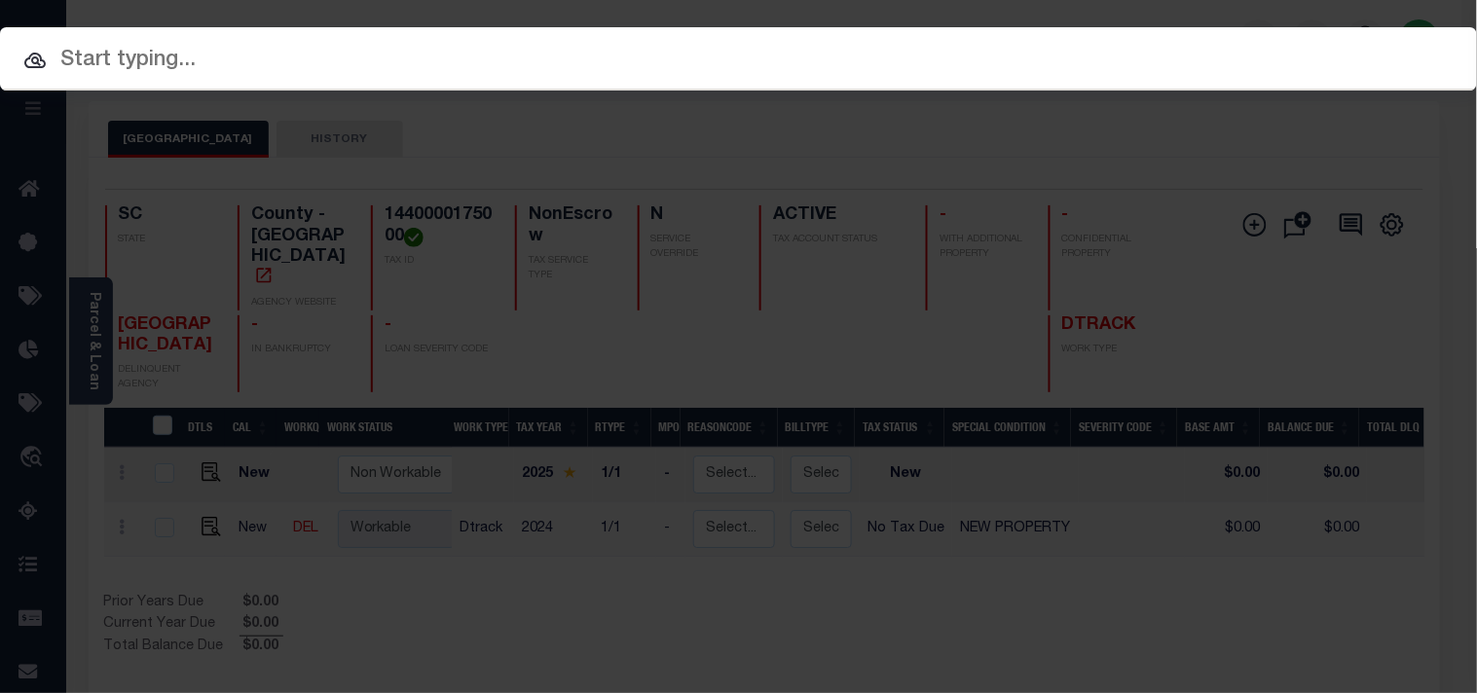
paste input "2190609"
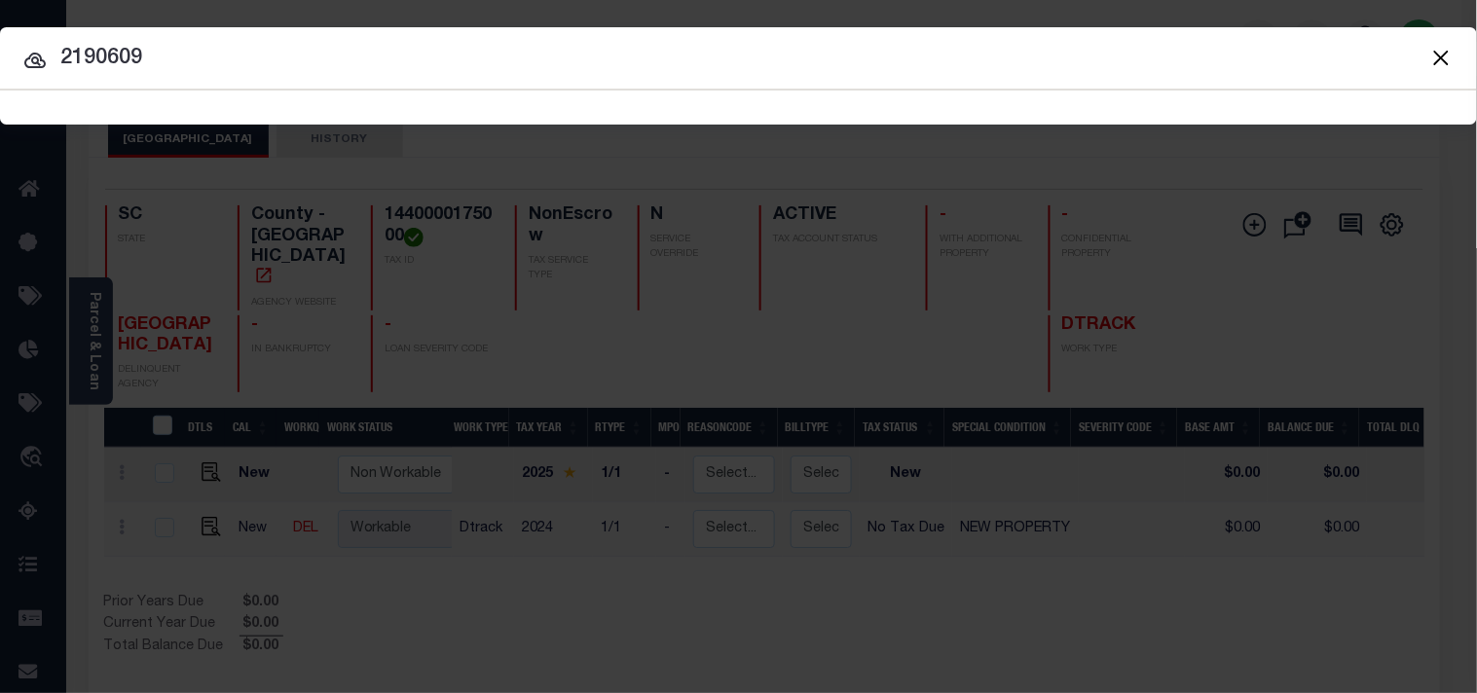
type input "2190609"
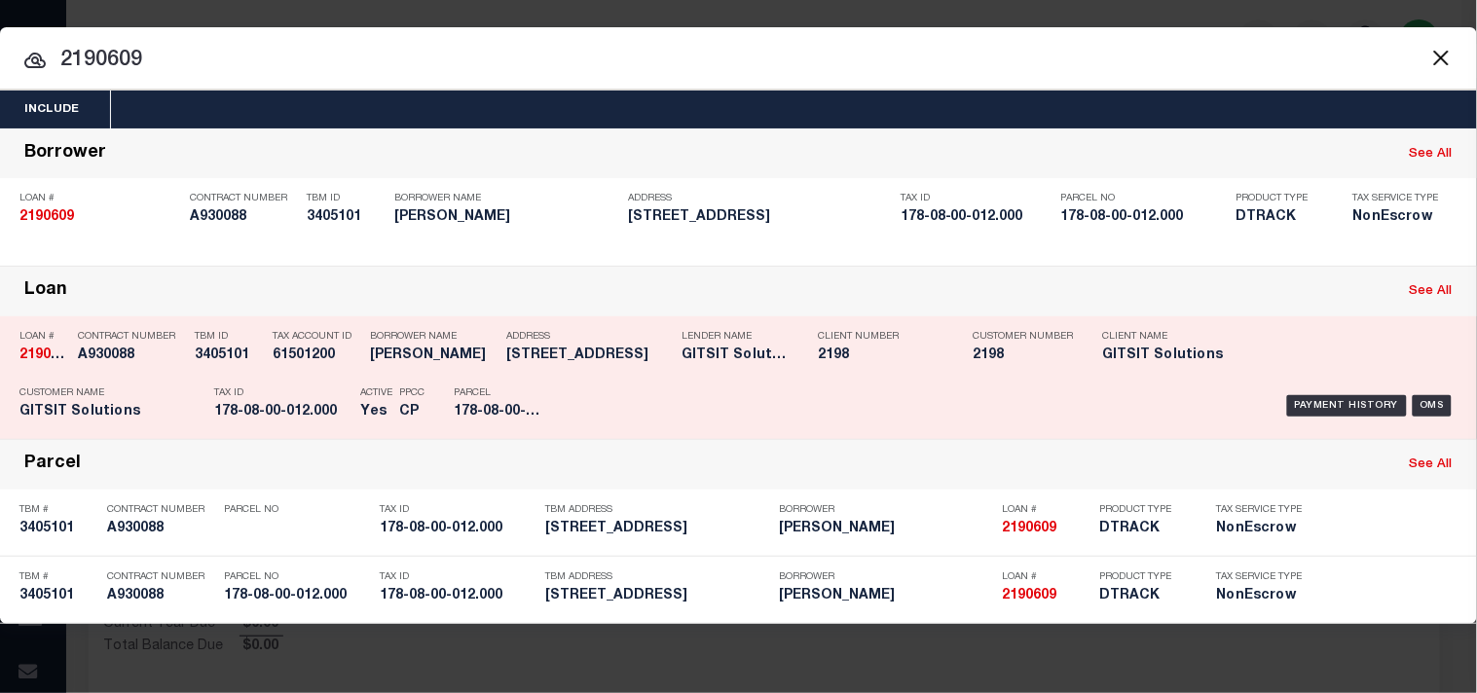
click at [570, 386] on div "Payment History OMS" at bounding box center [1013, 406] width 887 height 56
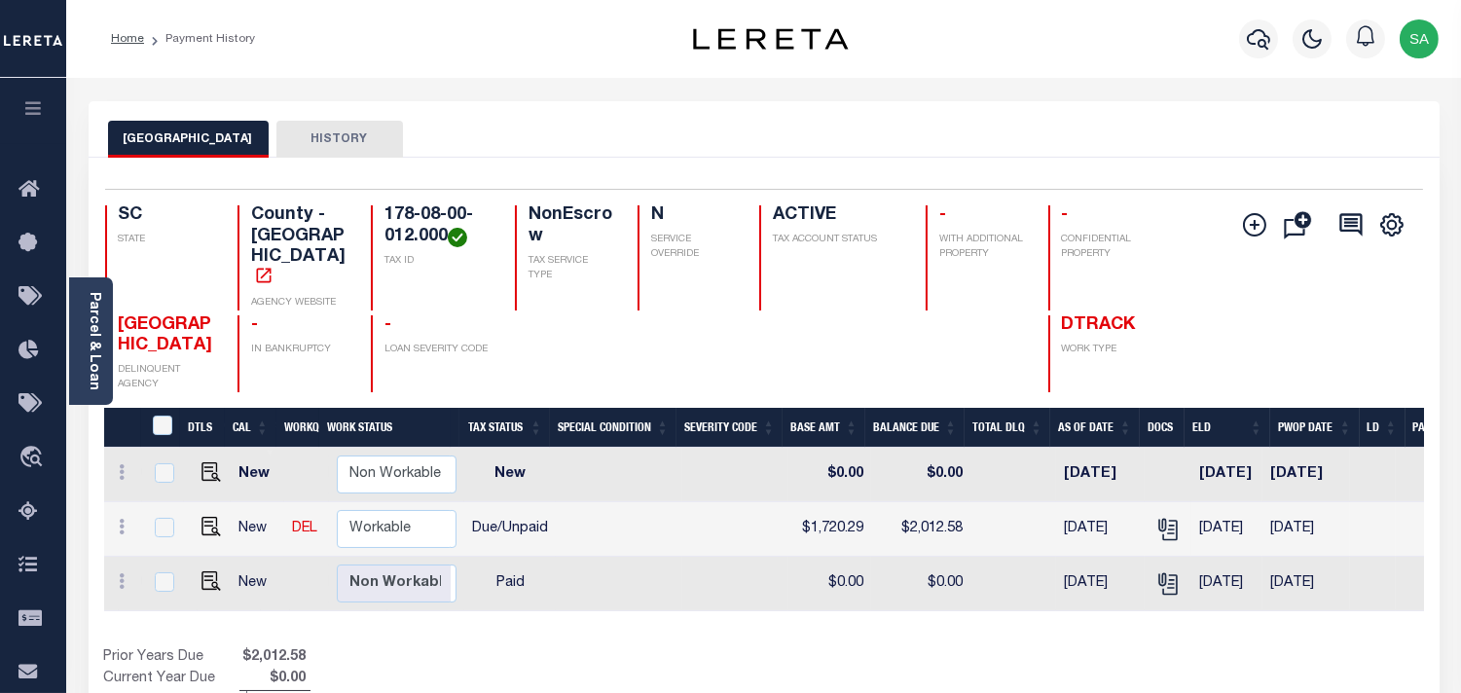
scroll to position [0, 395]
click at [1156, 517] on icon "" at bounding box center [1168, 529] width 25 height 25
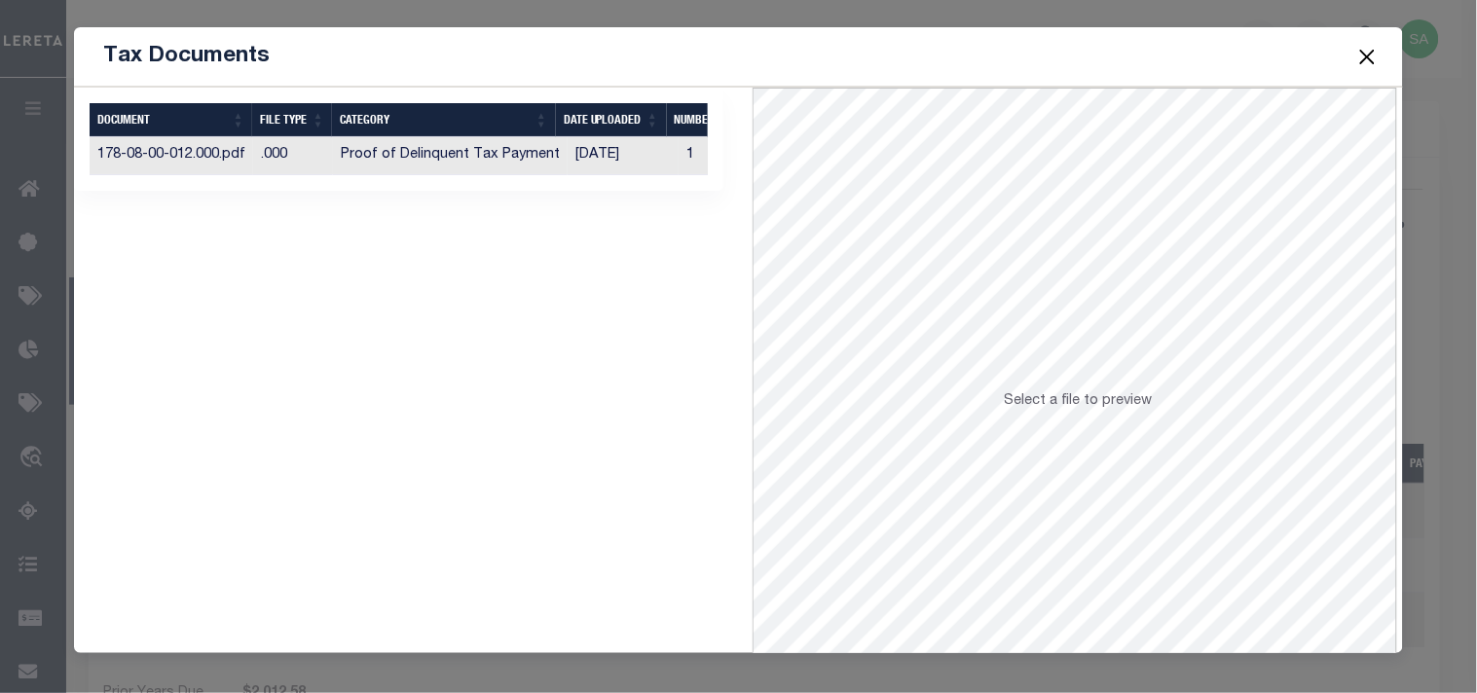
click at [616, 161] on td "[DATE]" at bounding box center [623, 156] width 111 height 38
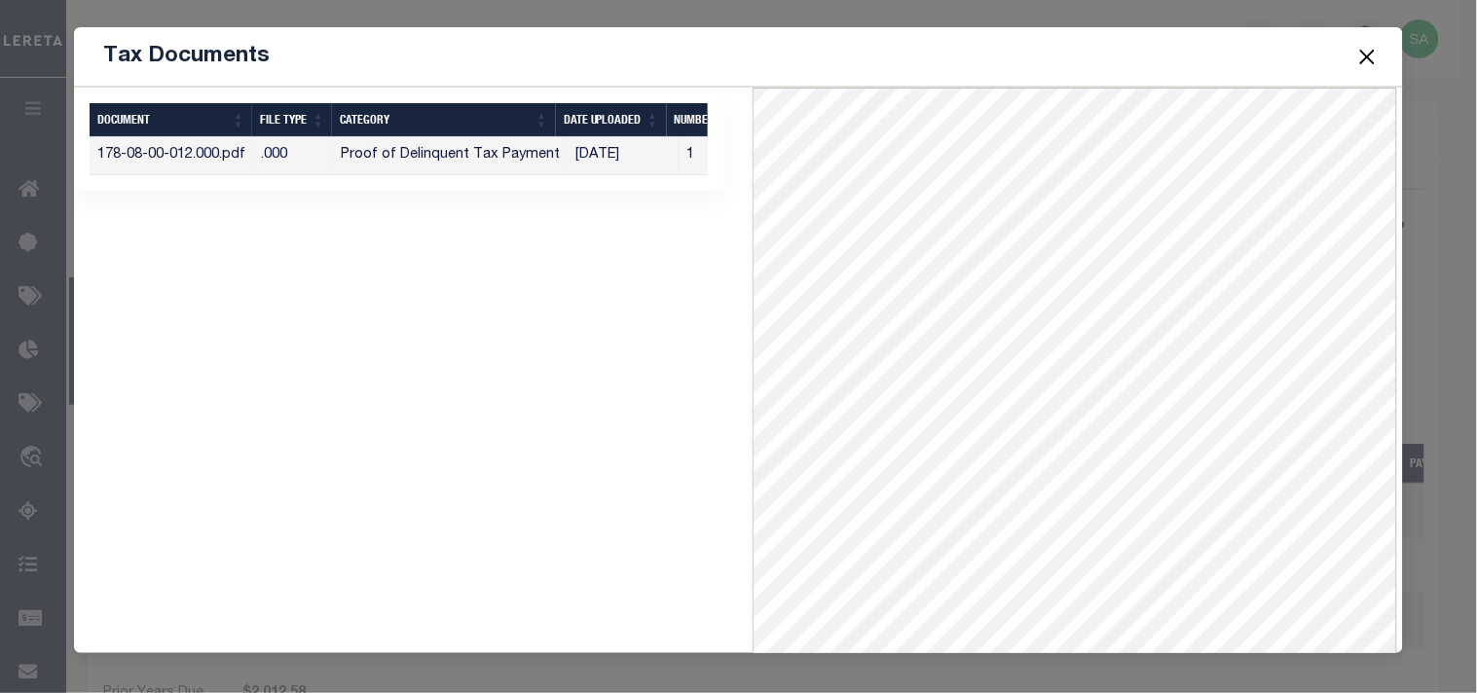
click at [1371, 55] on button "Close" at bounding box center [1366, 56] width 25 height 25
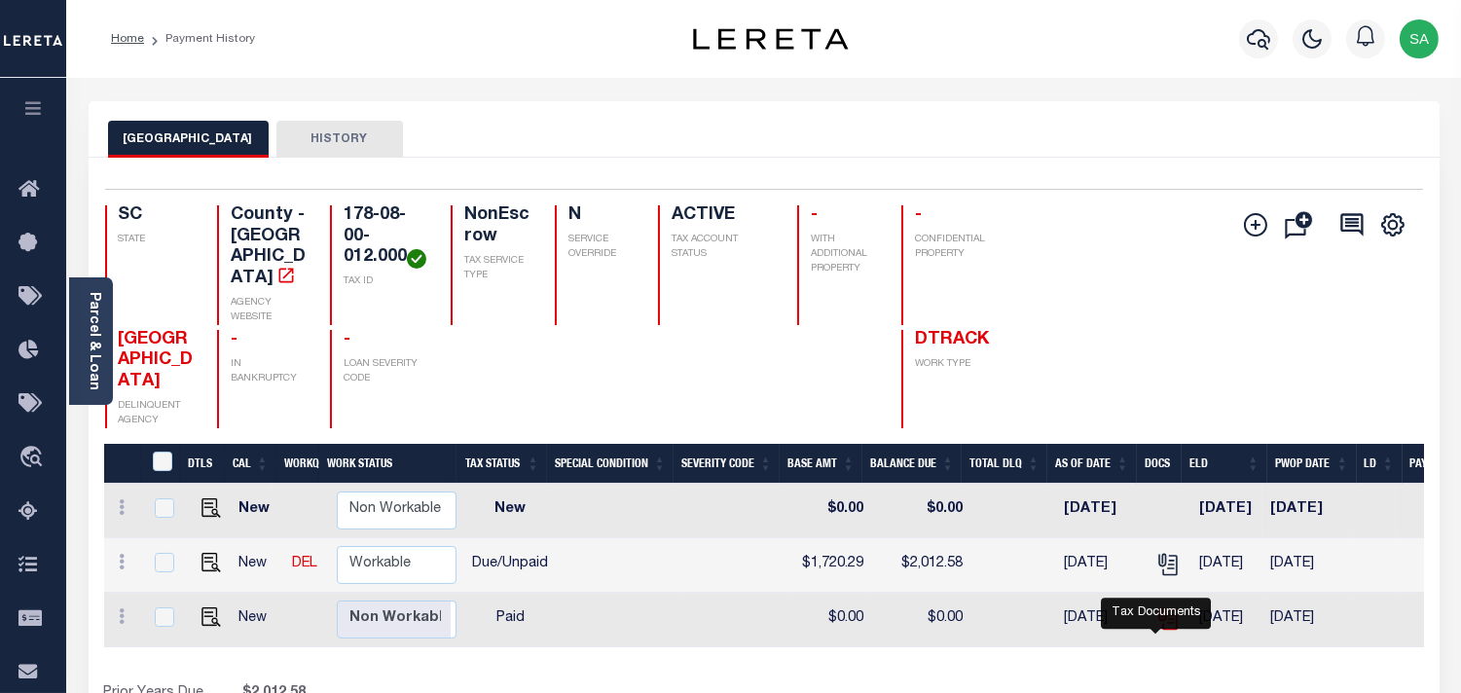
click at [1159, 632] on icon "" at bounding box center [1168, 618] width 25 height 25
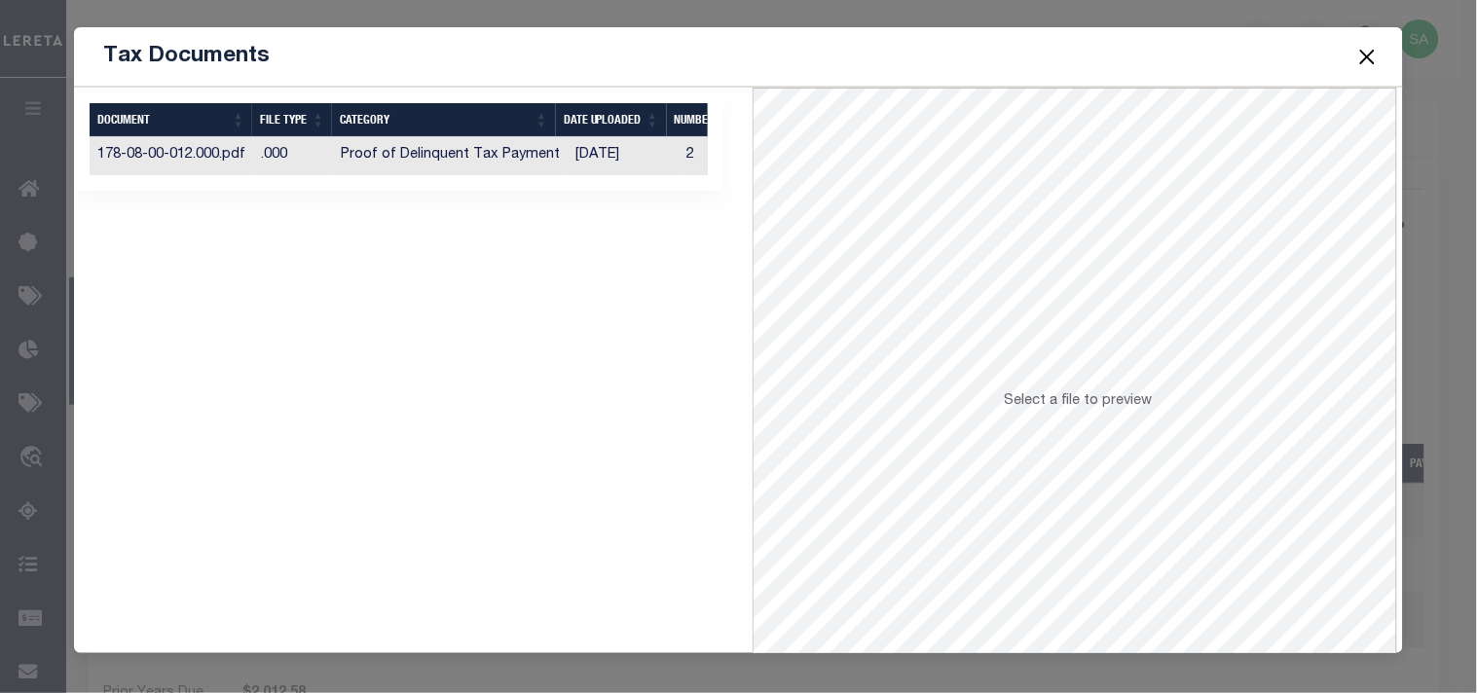
click at [592, 158] on td "[DATE]" at bounding box center [623, 156] width 111 height 38
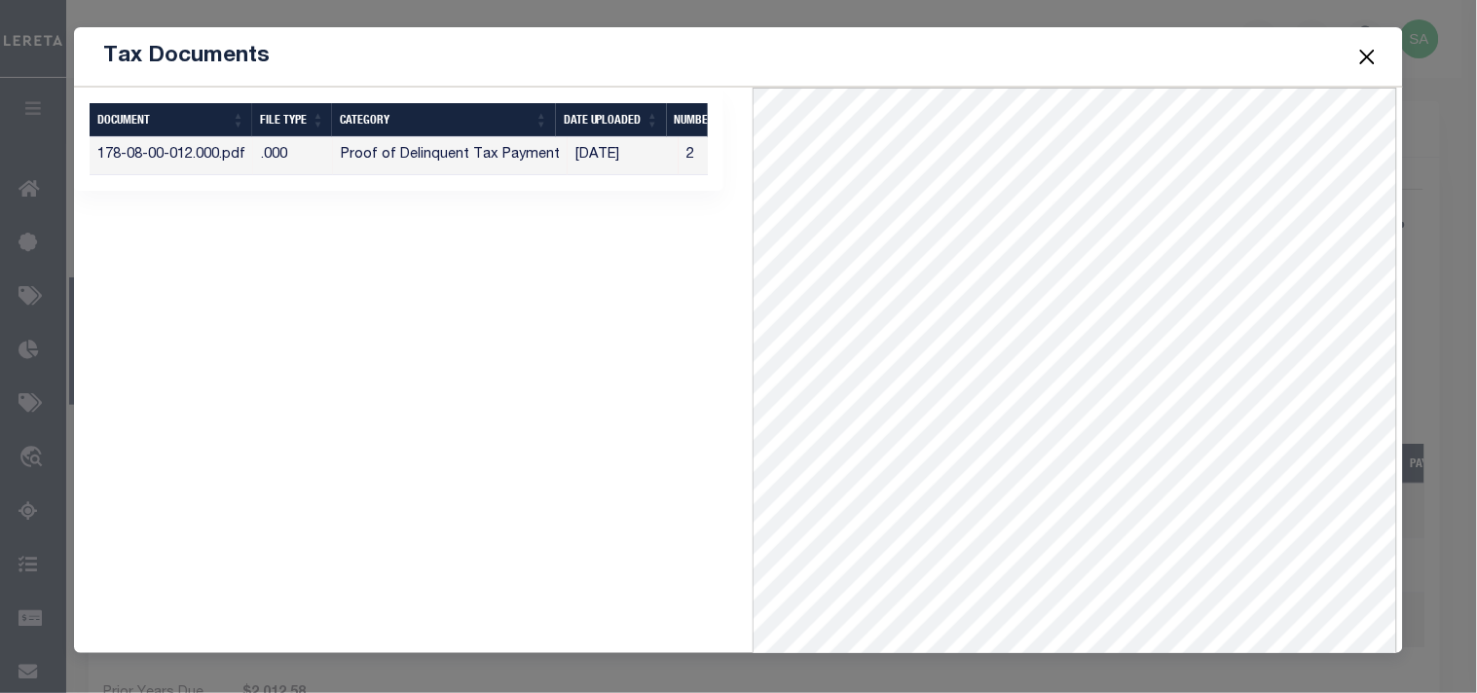
click at [1371, 54] on button "Close" at bounding box center [1366, 56] width 25 height 25
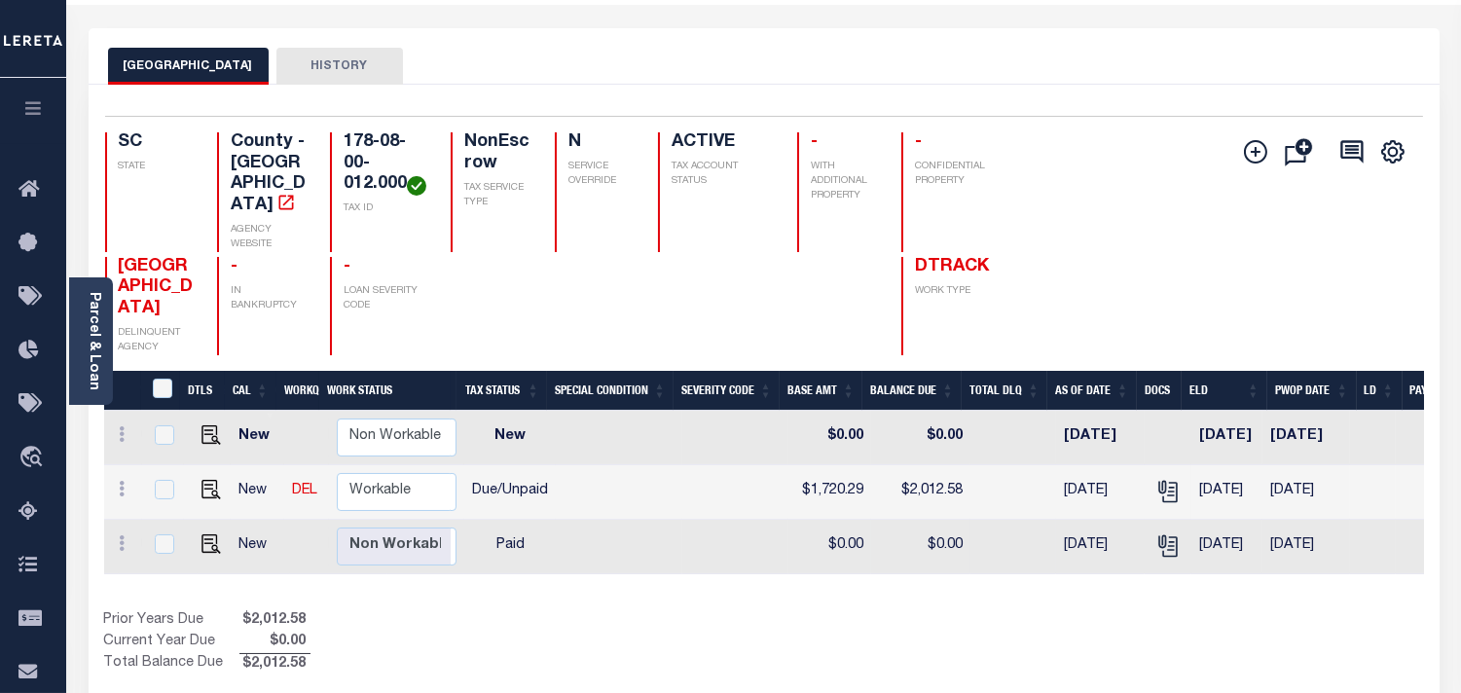
scroll to position [108, 0]
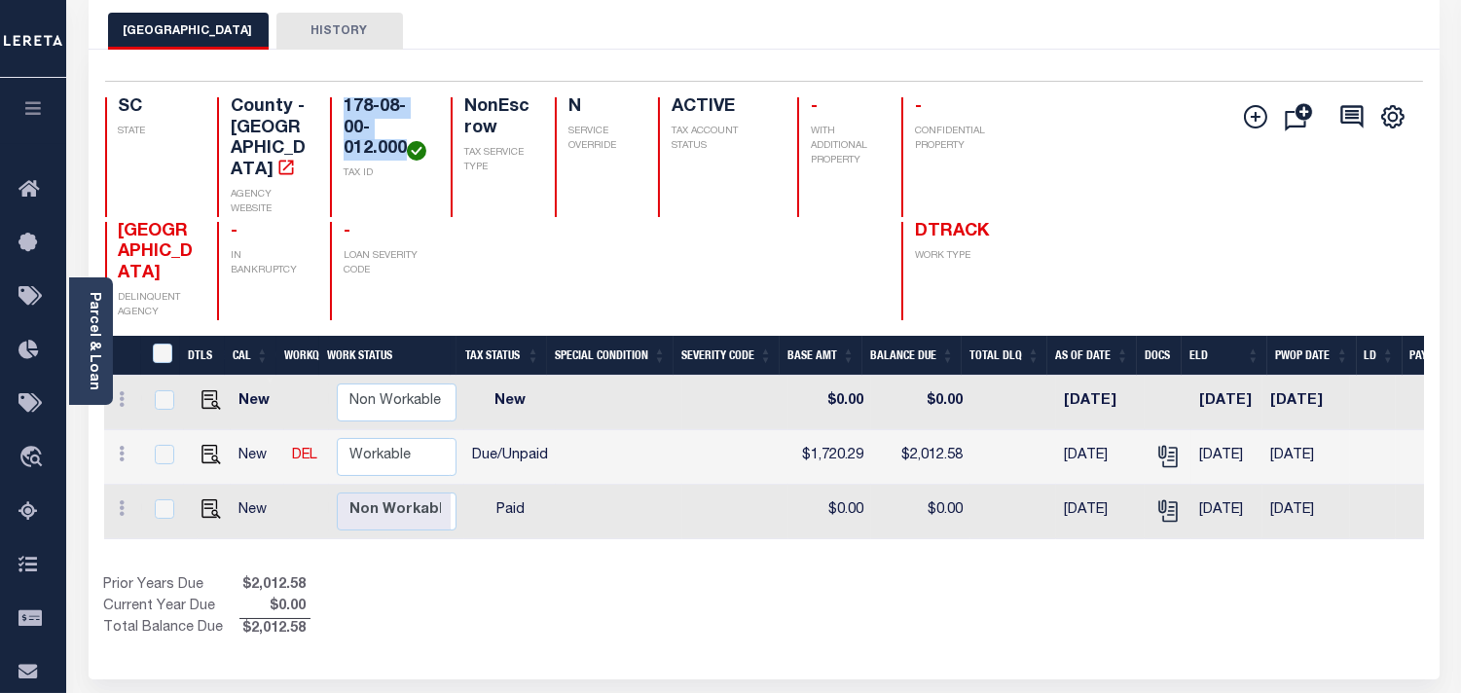
drag, startPoint x: 368, startPoint y: 147, endPoint x: 309, endPoint y: 110, distance: 70.0
click at [344, 110] on h4 "178-08-00-012.000" at bounding box center [386, 128] width 85 height 63
copy h4 "178-08-00-012.000"
click at [209, 464] on img "" at bounding box center [211, 454] width 19 height 19
checkbox input "true"
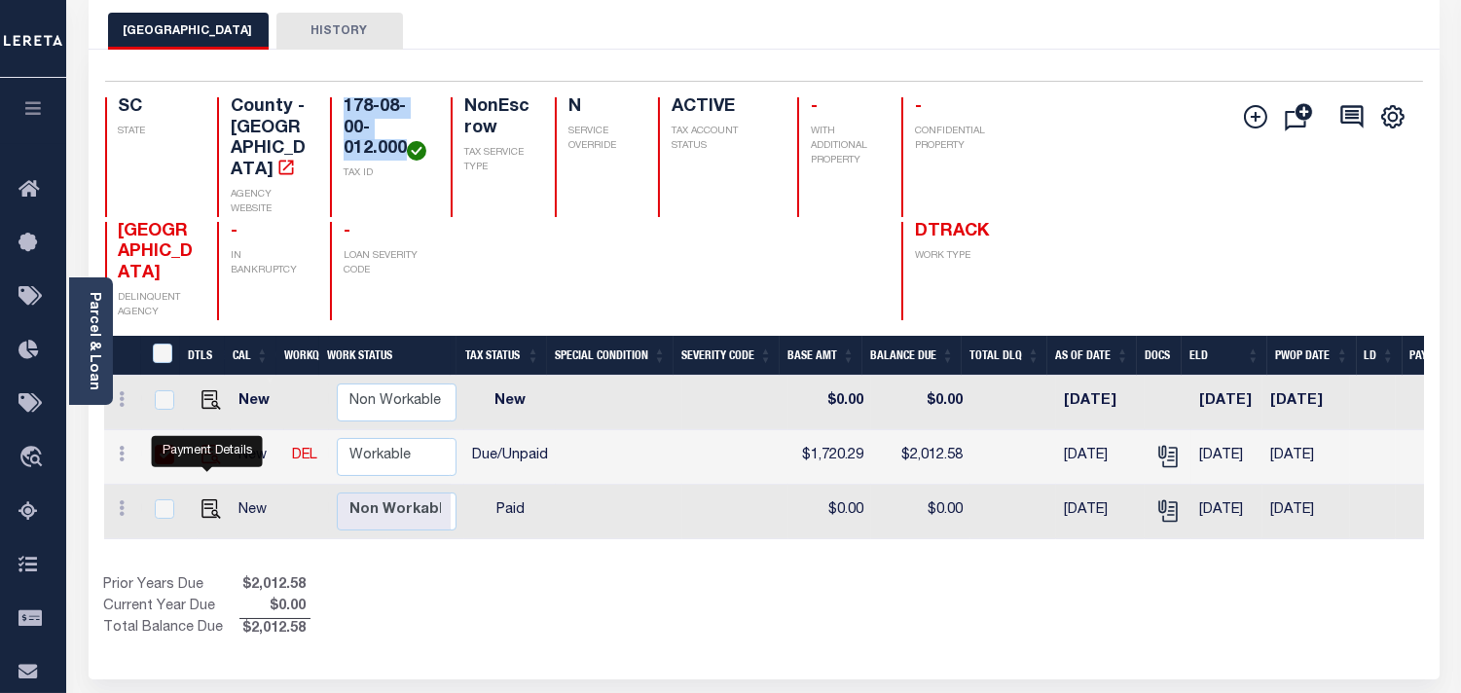
checkbox input "true"
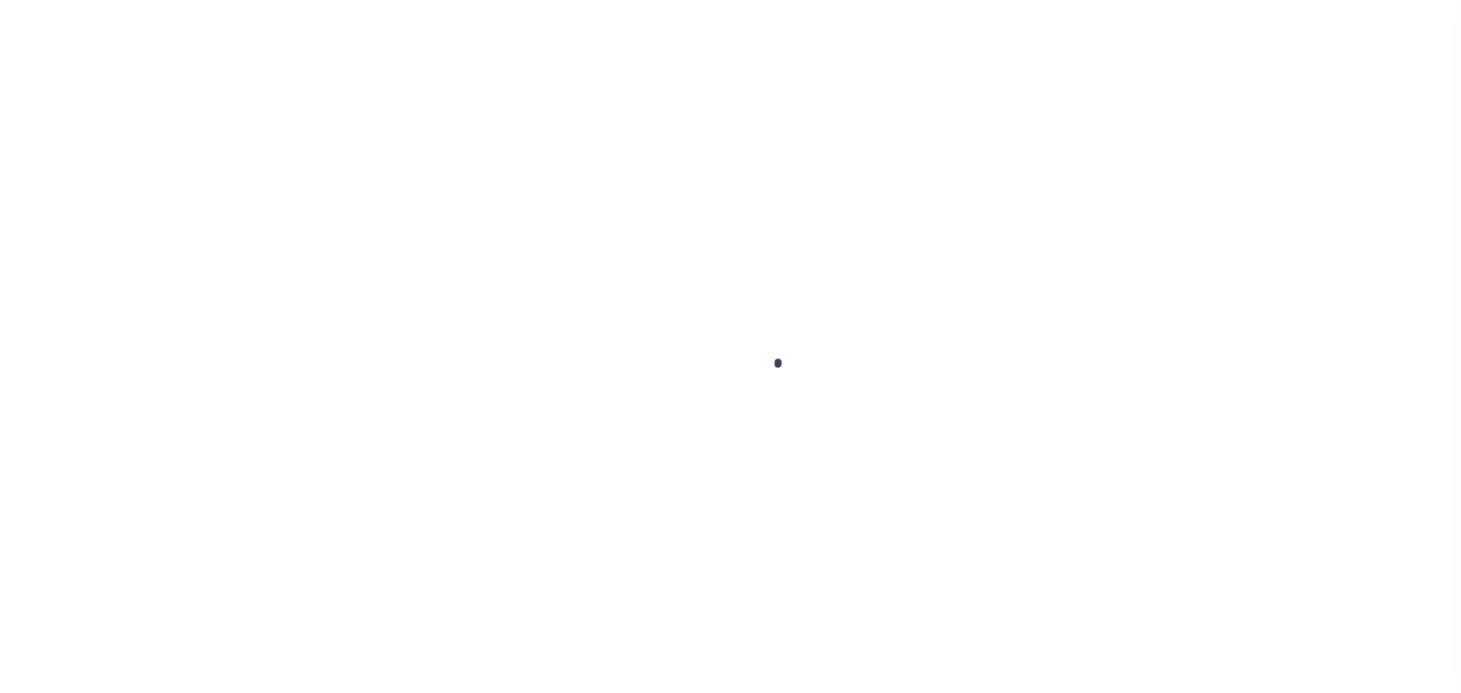
select select "DUE"
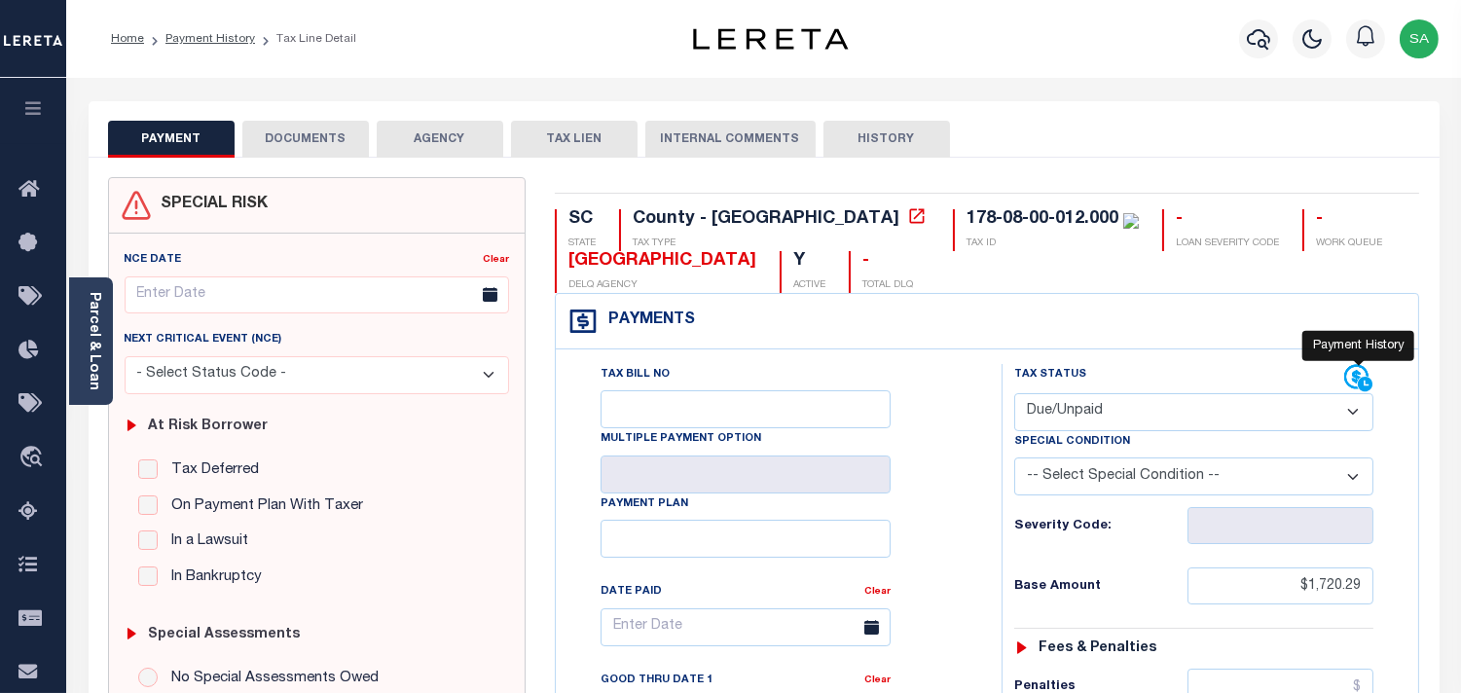
click at [1353, 376] on icon at bounding box center [1357, 377] width 24 height 24
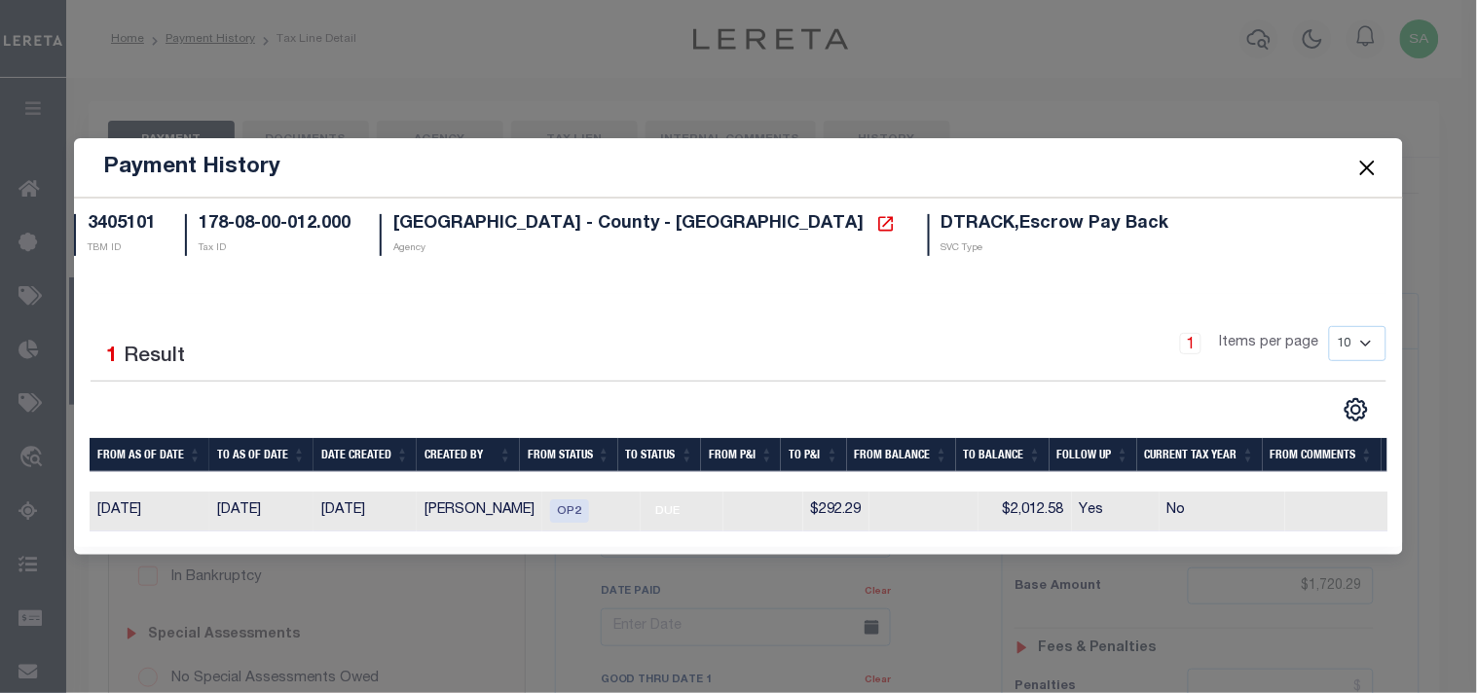
click at [1366, 155] on button "Close" at bounding box center [1366, 167] width 25 height 25
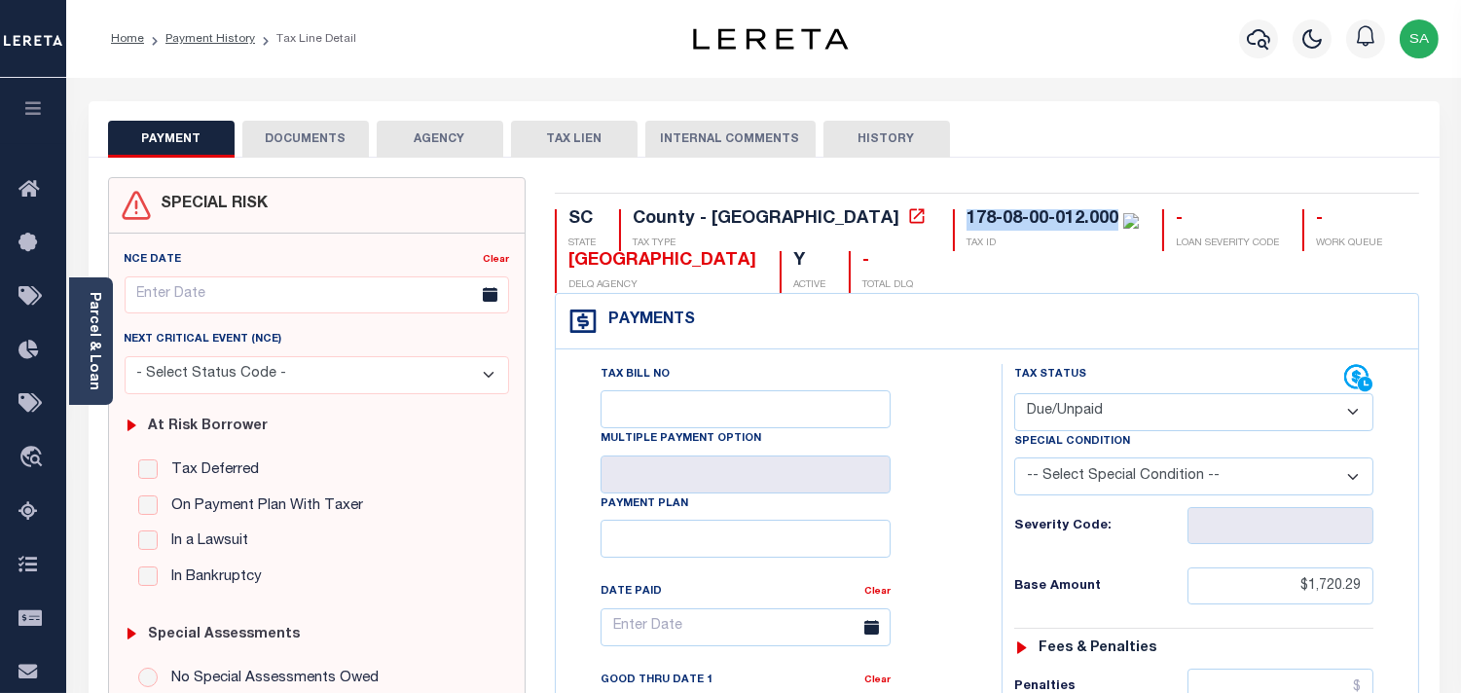
drag, startPoint x: 955, startPoint y: 209, endPoint x: 803, endPoint y: 224, distance: 152.6
click at [967, 224] on div "178-08-00-012.000" at bounding box center [1053, 219] width 172 height 21
copy div "178-08-00-012.000"
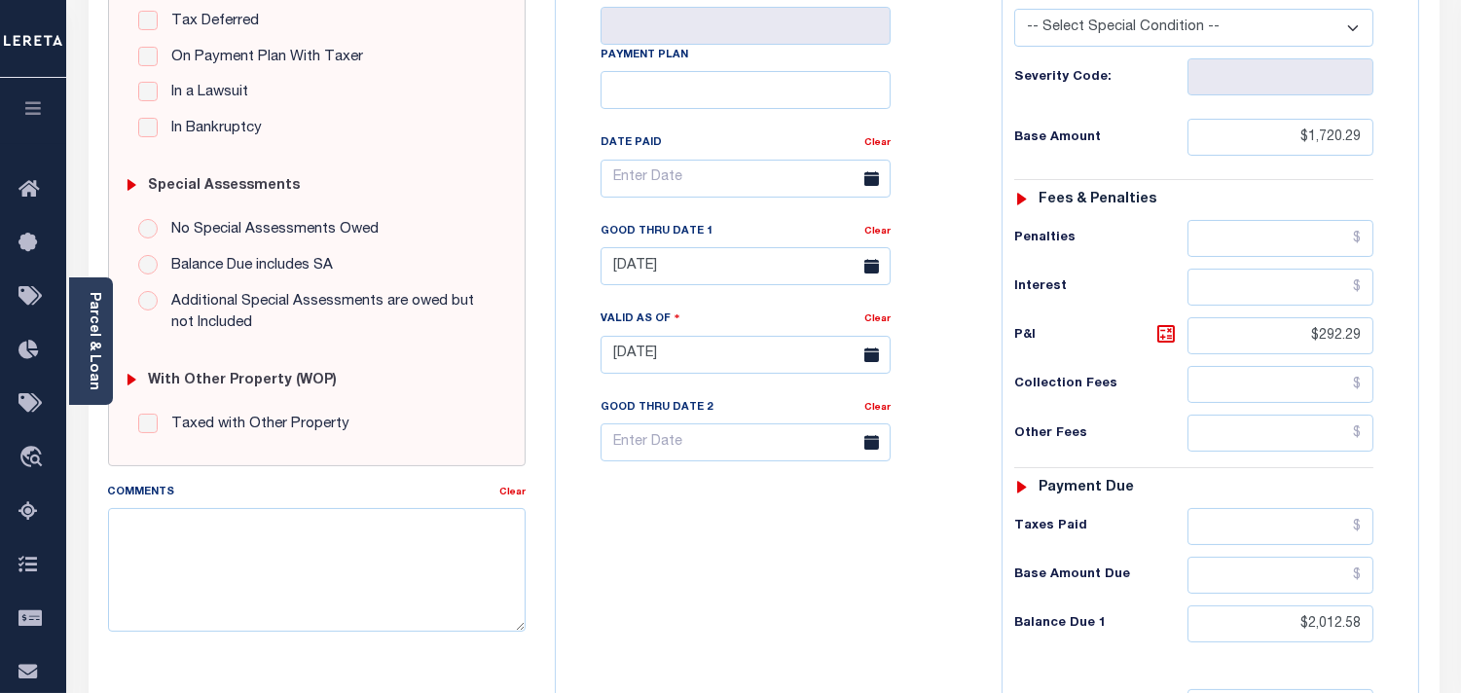
scroll to position [324, 0]
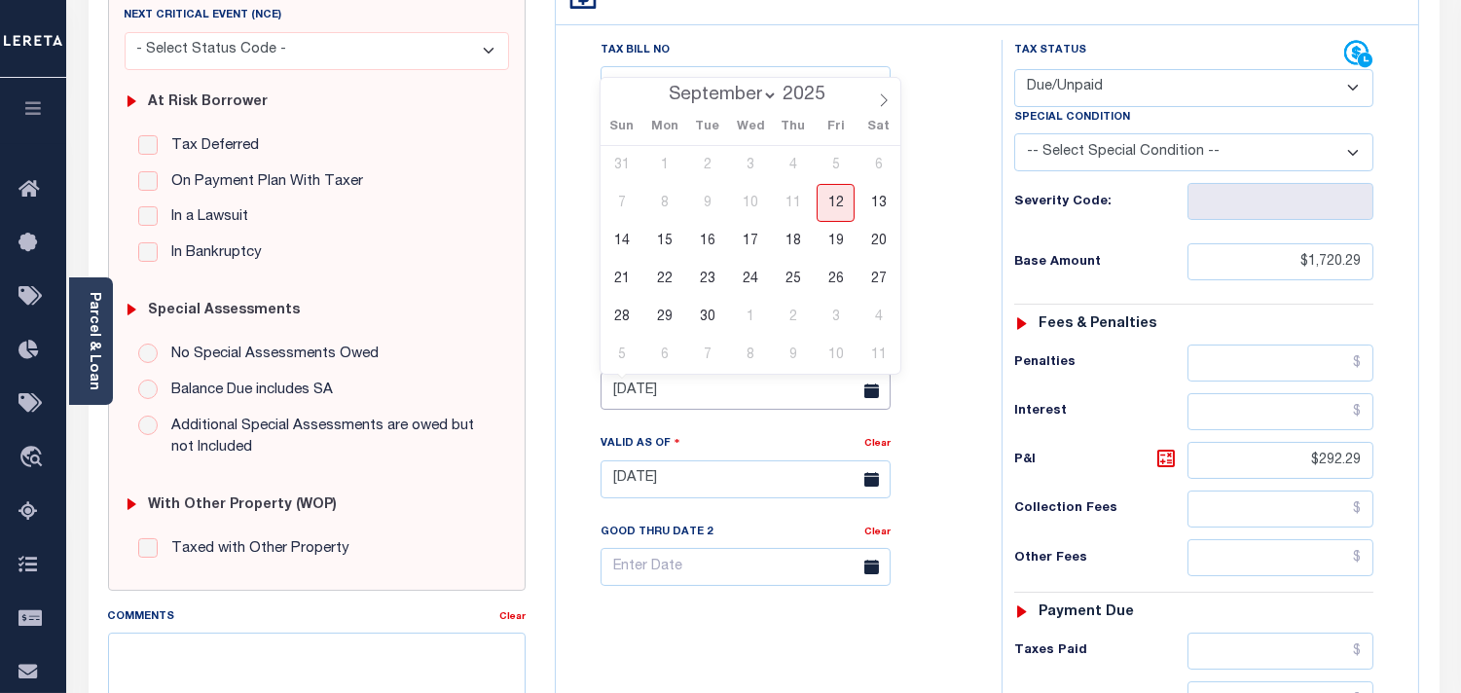
click at [644, 387] on input "[DATE]" at bounding box center [746, 391] width 290 height 38
click at [831, 205] on span "12" at bounding box center [836, 203] width 38 height 38
type input "[DATE]"
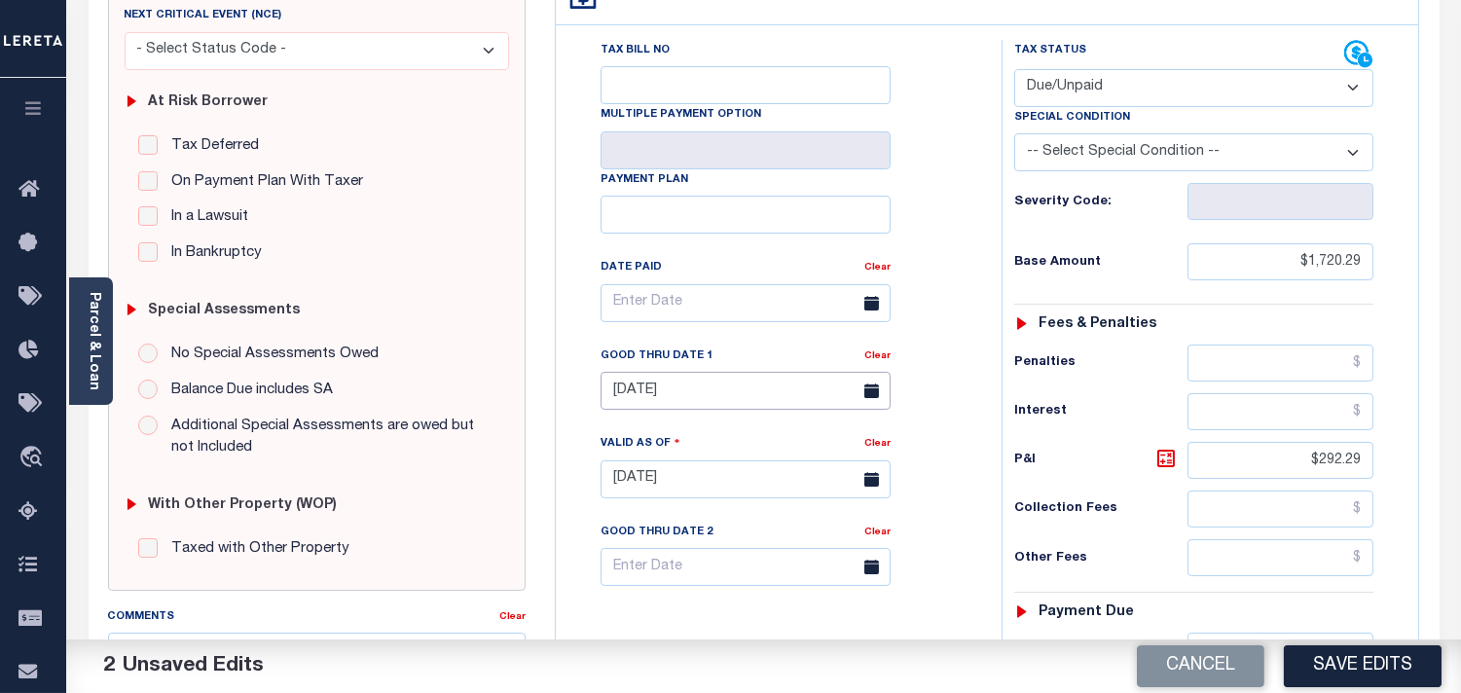
scroll to position [0, 0]
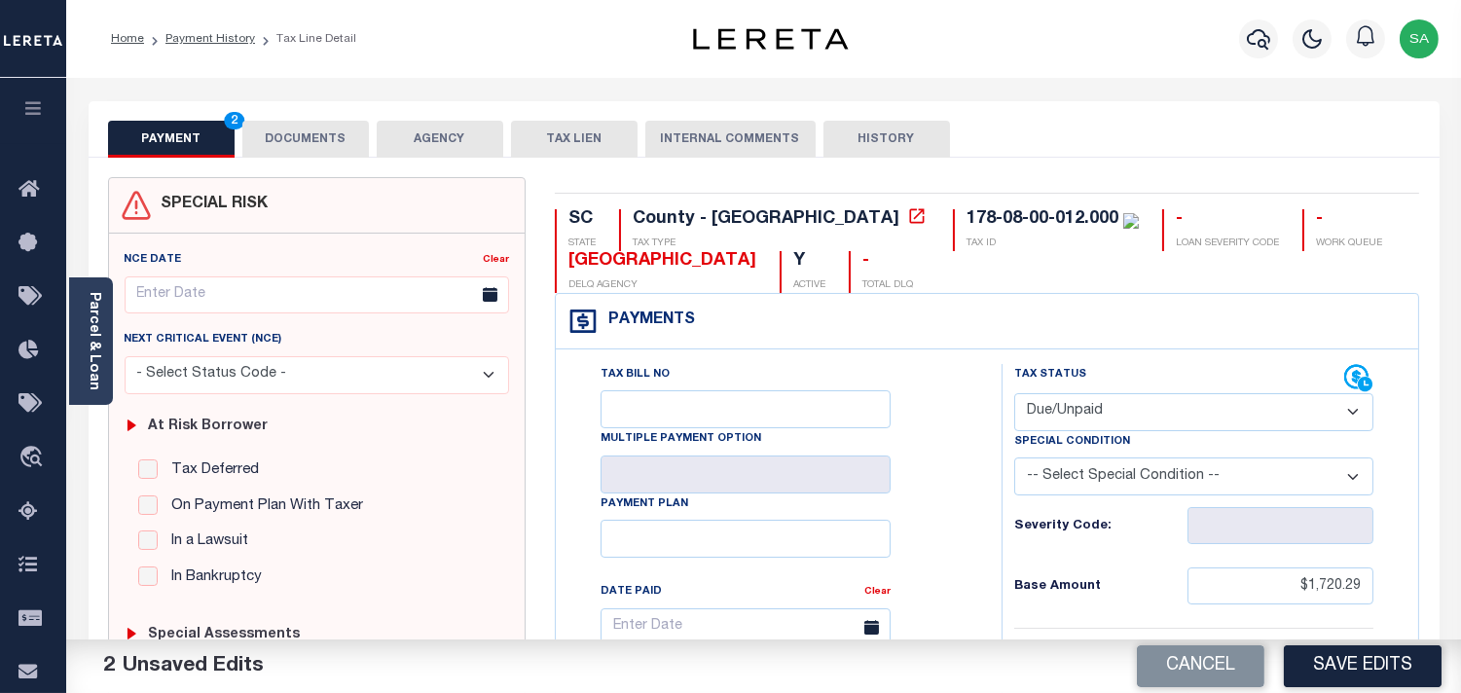
click at [304, 110] on div "PAYMENT 2 DOCUMENTS AGENCY DELINQUENT PAYEE TAX LIEN" at bounding box center [764, 129] width 1351 height 56
click at [309, 119] on div "PAYMENT 2 DOCUMENTS AGENCY DELINQUENT PAYEE TAX LIEN" at bounding box center [764, 129] width 1351 height 56
click at [314, 141] on button "DOCUMENTS" at bounding box center [305, 139] width 127 height 37
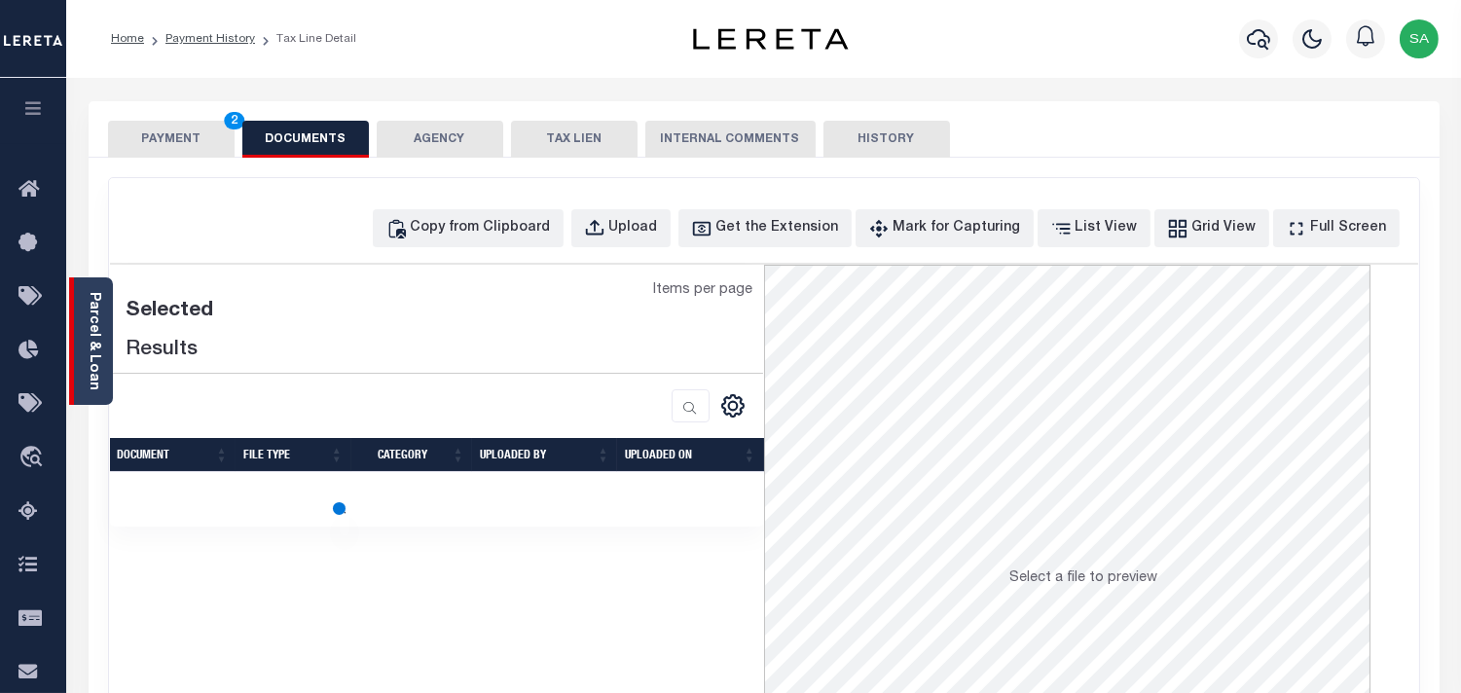
click at [94, 355] on link "Parcel & Loan" at bounding box center [94, 341] width 14 height 98
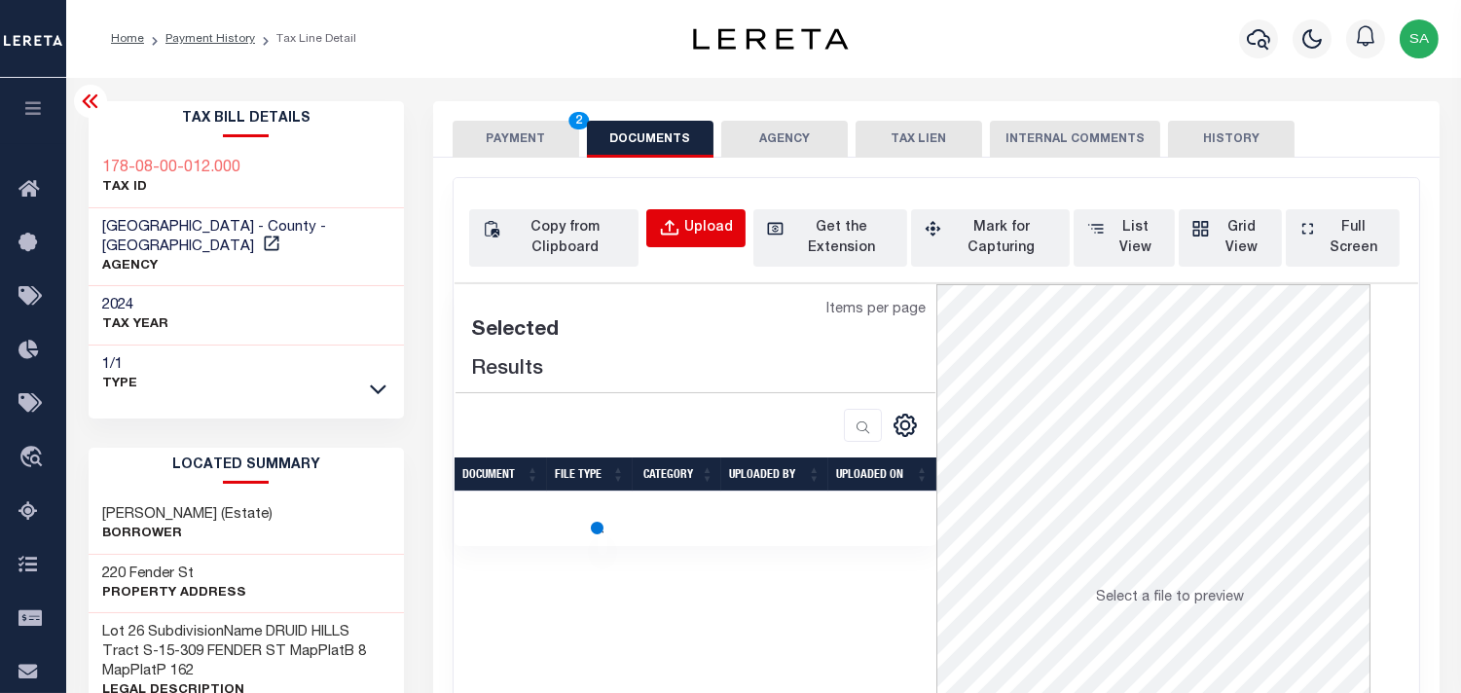
click at [708, 235] on div "Upload" at bounding box center [708, 228] width 49 height 21
select select "POP"
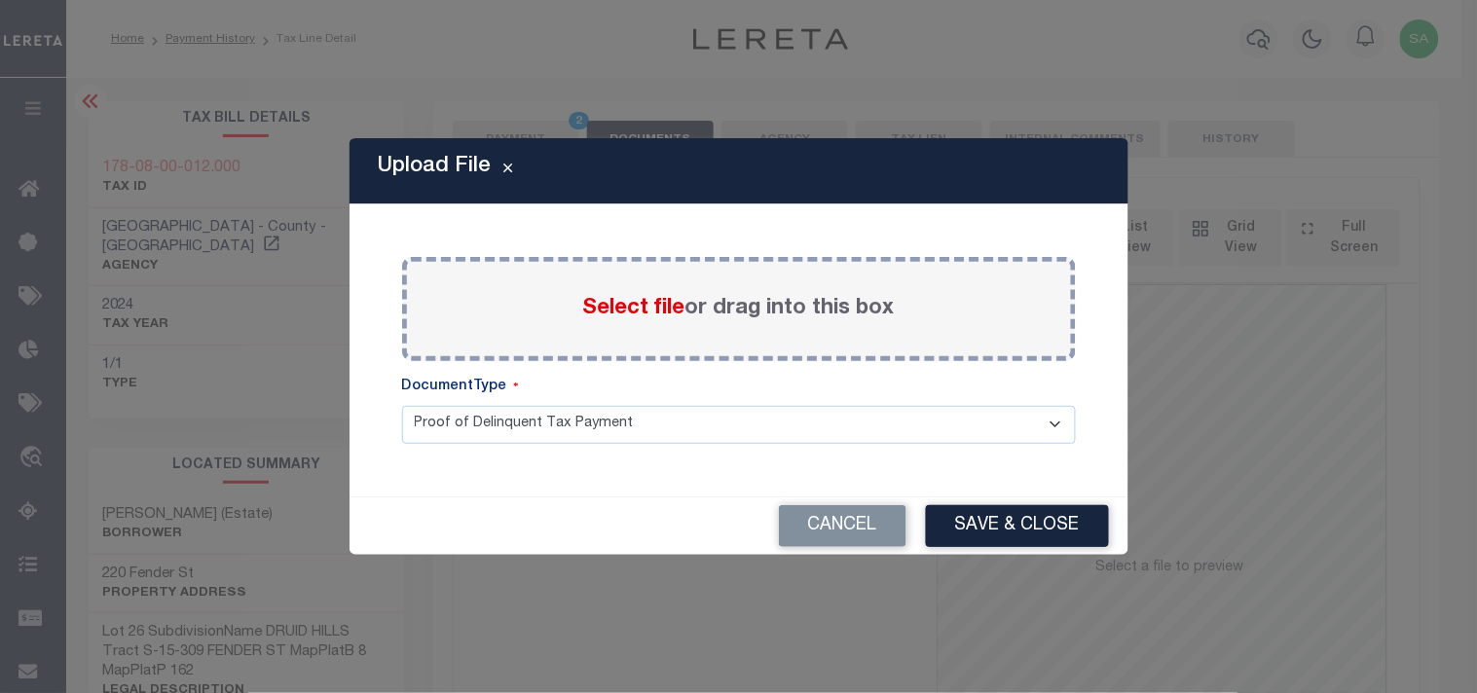
click at [659, 308] on span "Select file" at bounding box center [634, 308] width 102 height 21
click at [0, 0] on input "Select file or drag into this box" at bounding box center [0, 0] width 0 height 0
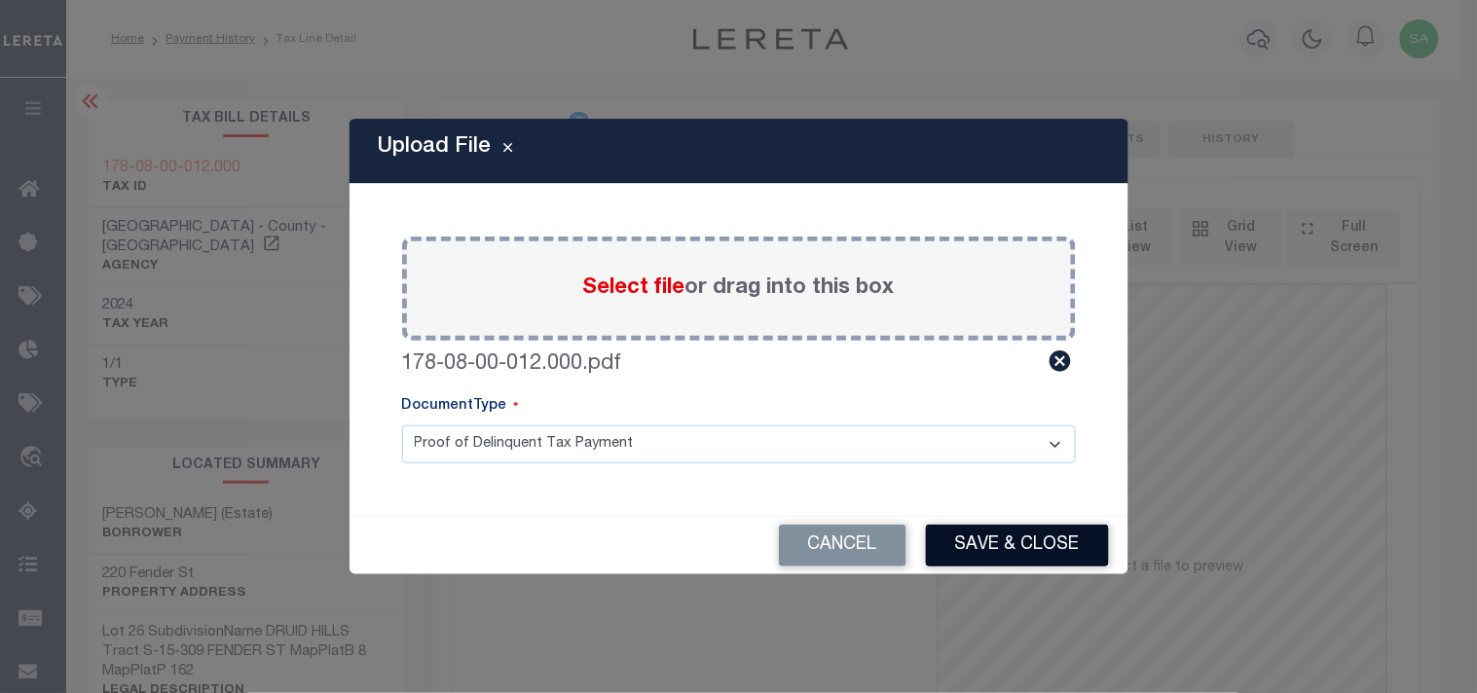
click at [1010, 535] on button "Save & Close" at bounding box center [1017, 546] width 183 height 42
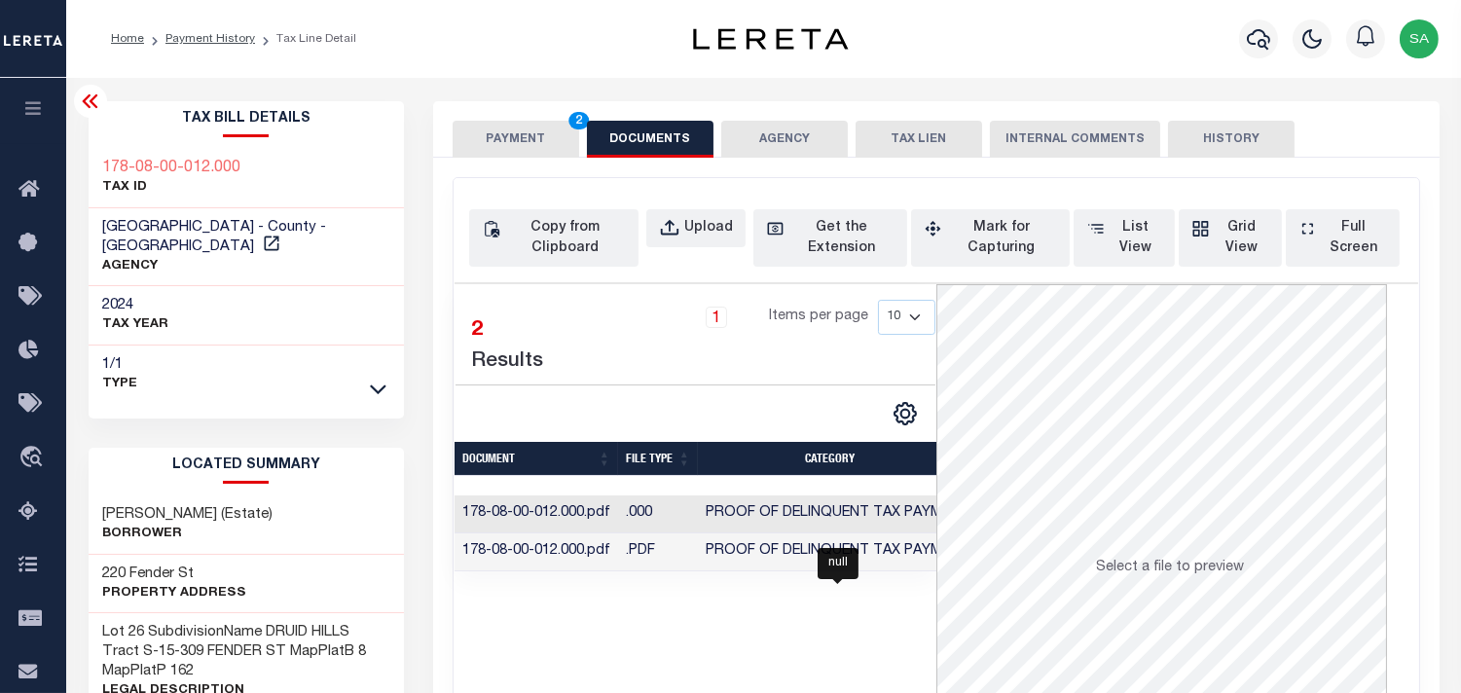
drag, startPoint x: 793, startPoint y: 549, endPoint x: 685, endPoint y: 434, distance: 157.7
click at [793, 551] on span "Proof of Delinquent Tax Payment" at bounding box center [838, 551] width 264 height 14
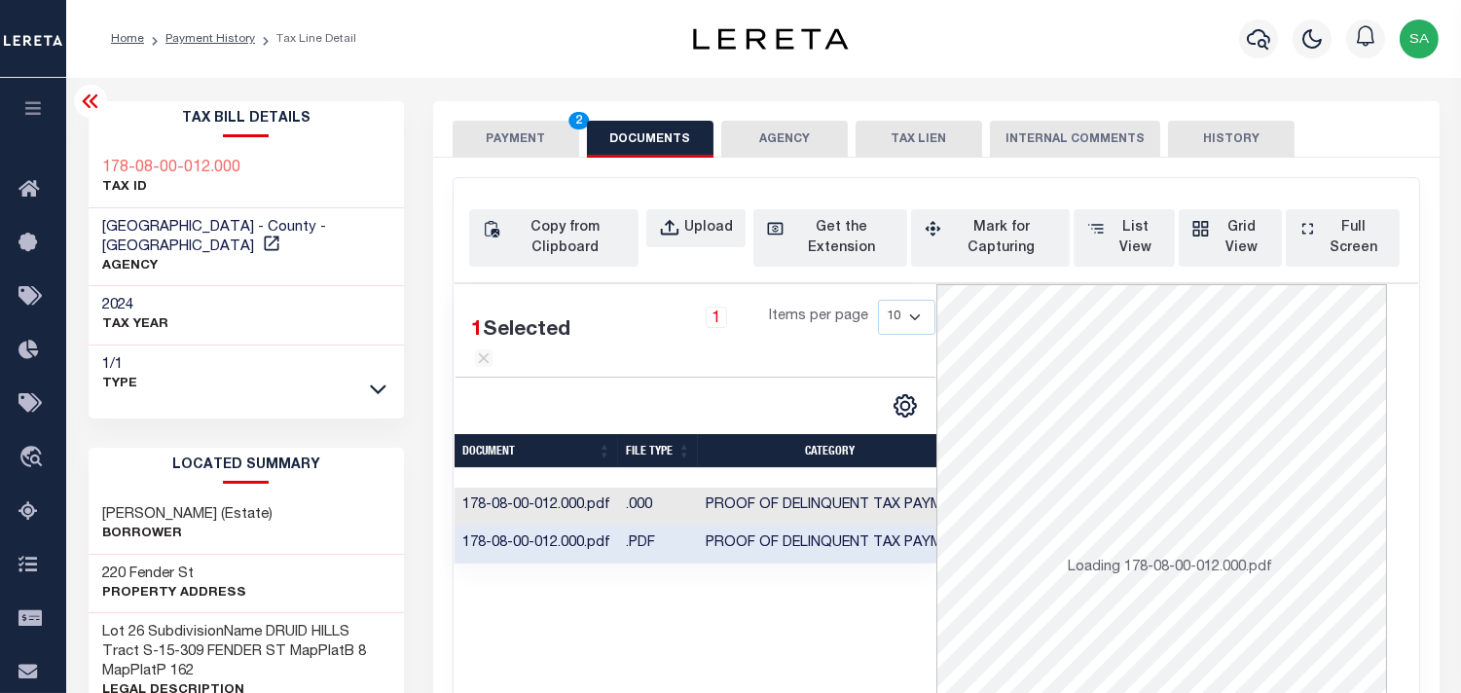
click at [529, 142] on button "PAYMENT 2" at bounding box center [516, 139] width 127 height 37
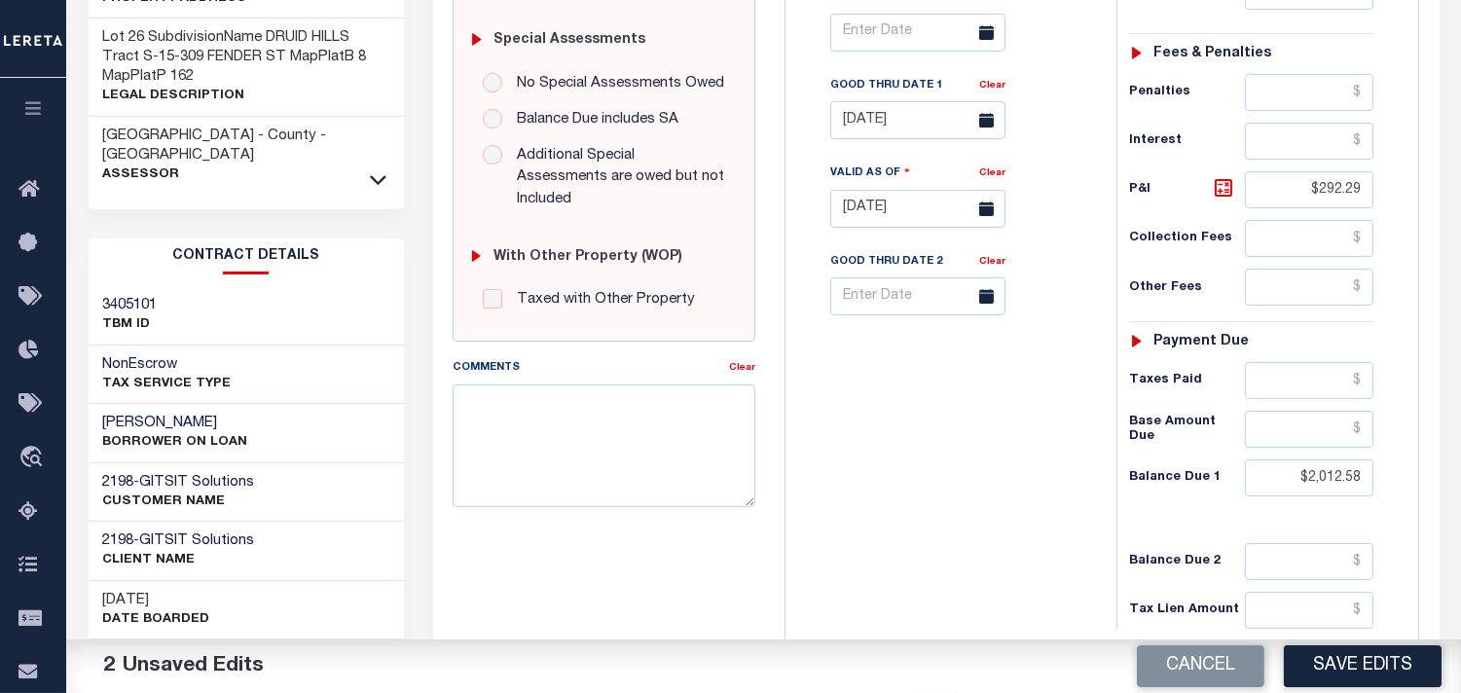
scroll to position [648, 0]
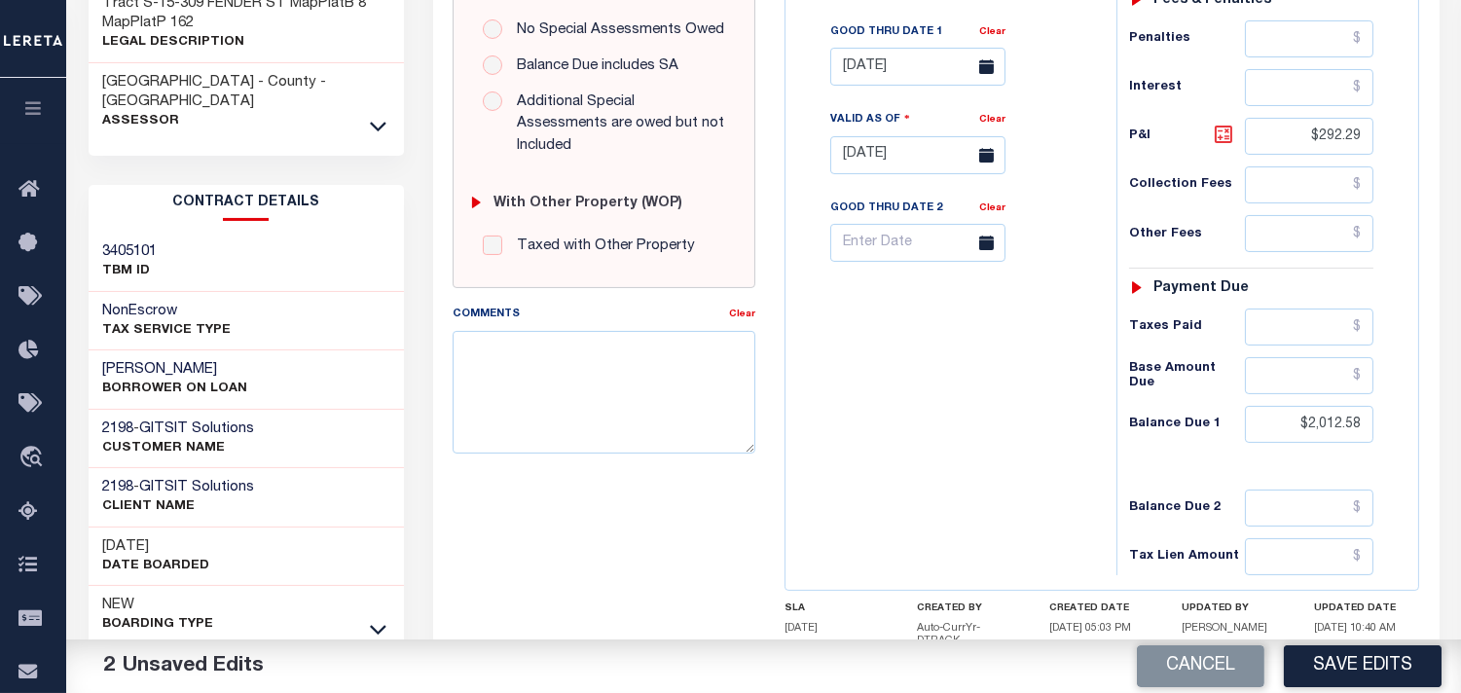
click at [1221, 138] on icon at bounding box center [1224, 135] width 12 height 12
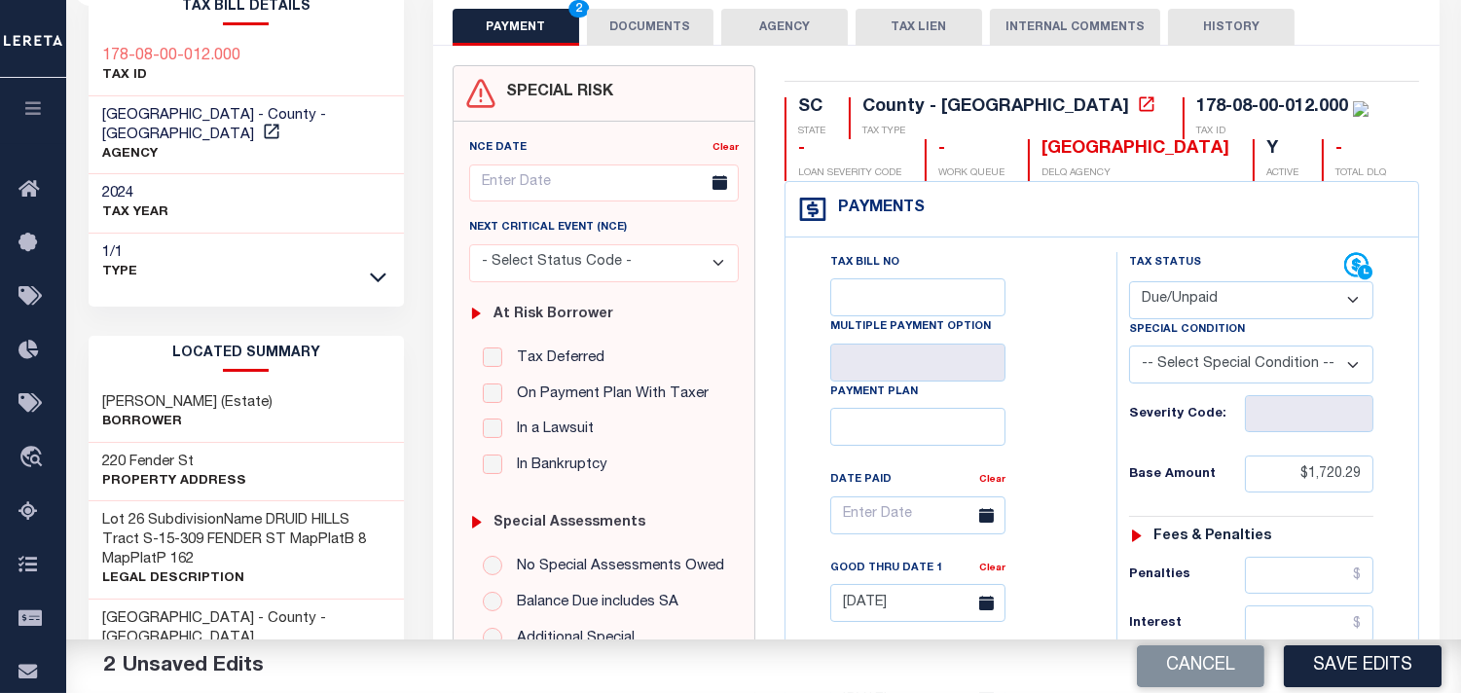
scroll to position [0, 0]
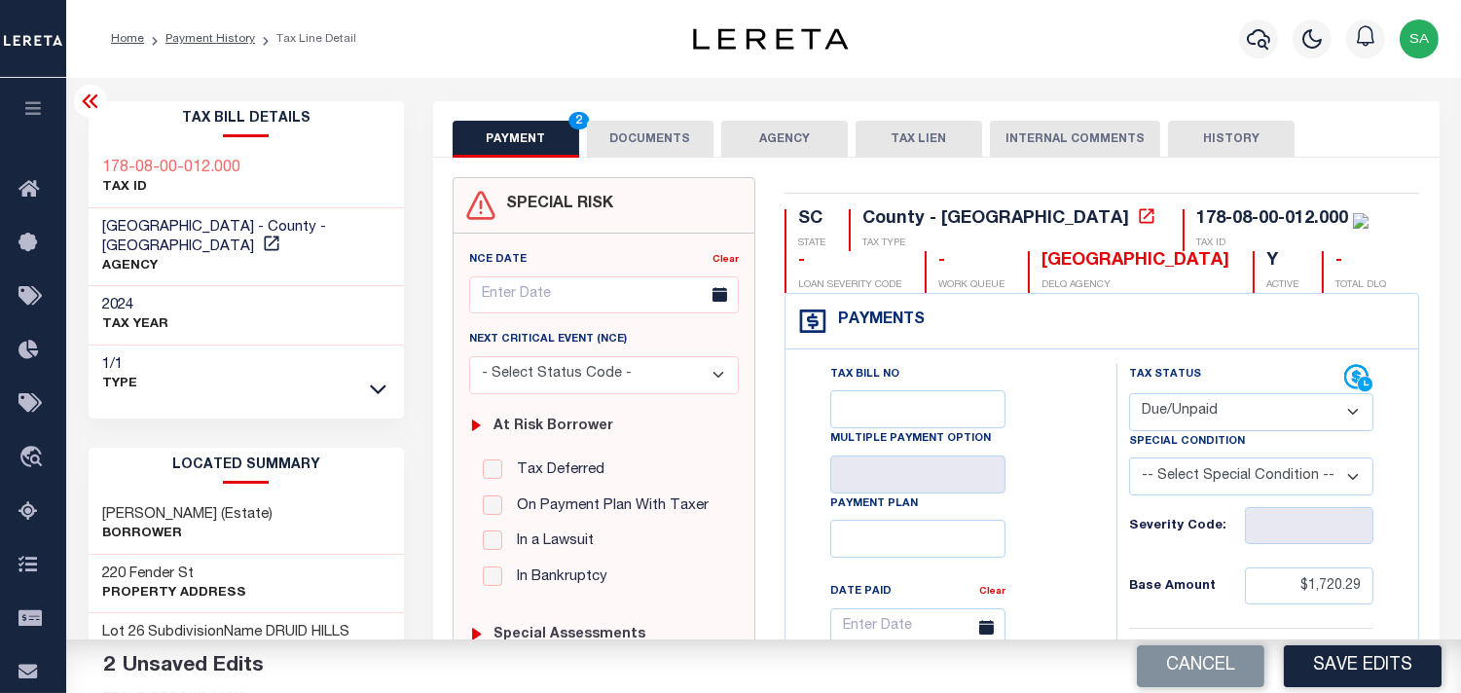
click at [675, 148] on button "DOCUMENTS" at bounding box center [650, 139] width 127 height 37
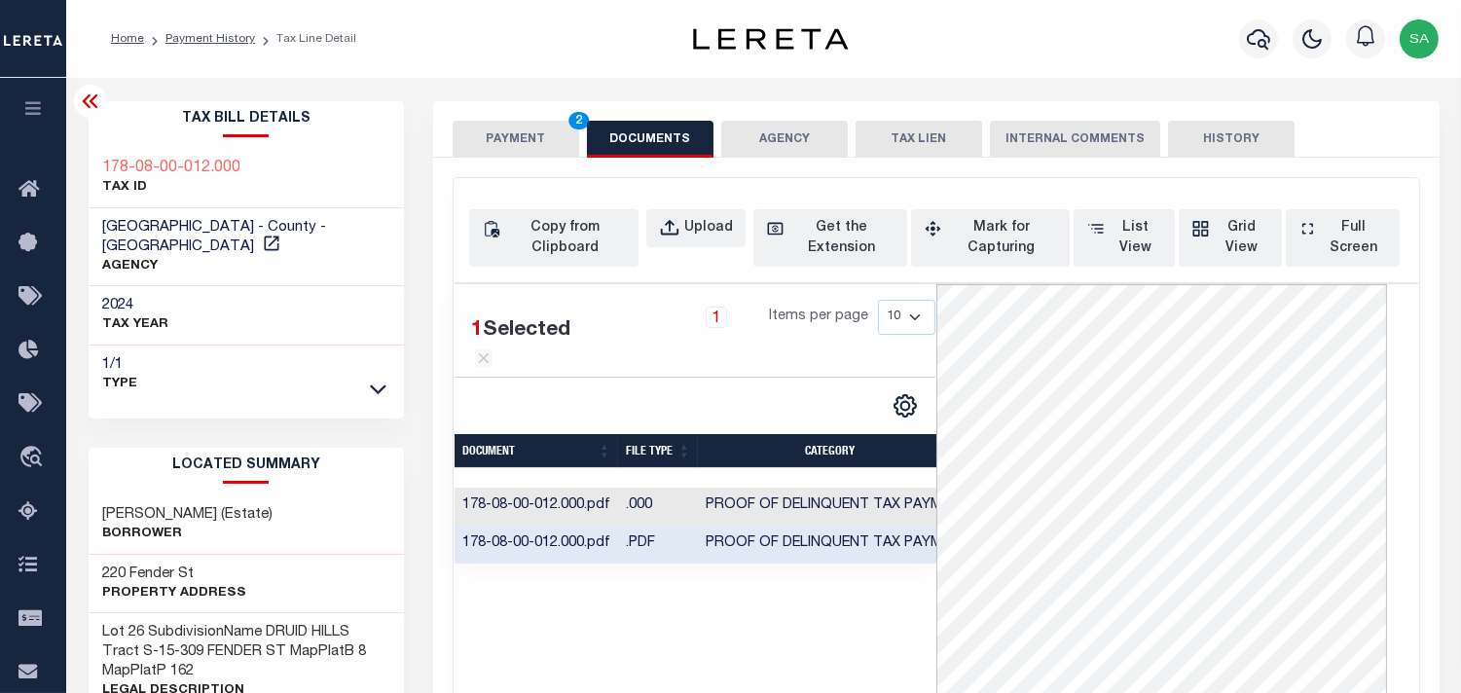
click at [542, 148] on button "PAYMENT 2" at bounding box center [516, 139] width 127 height 37
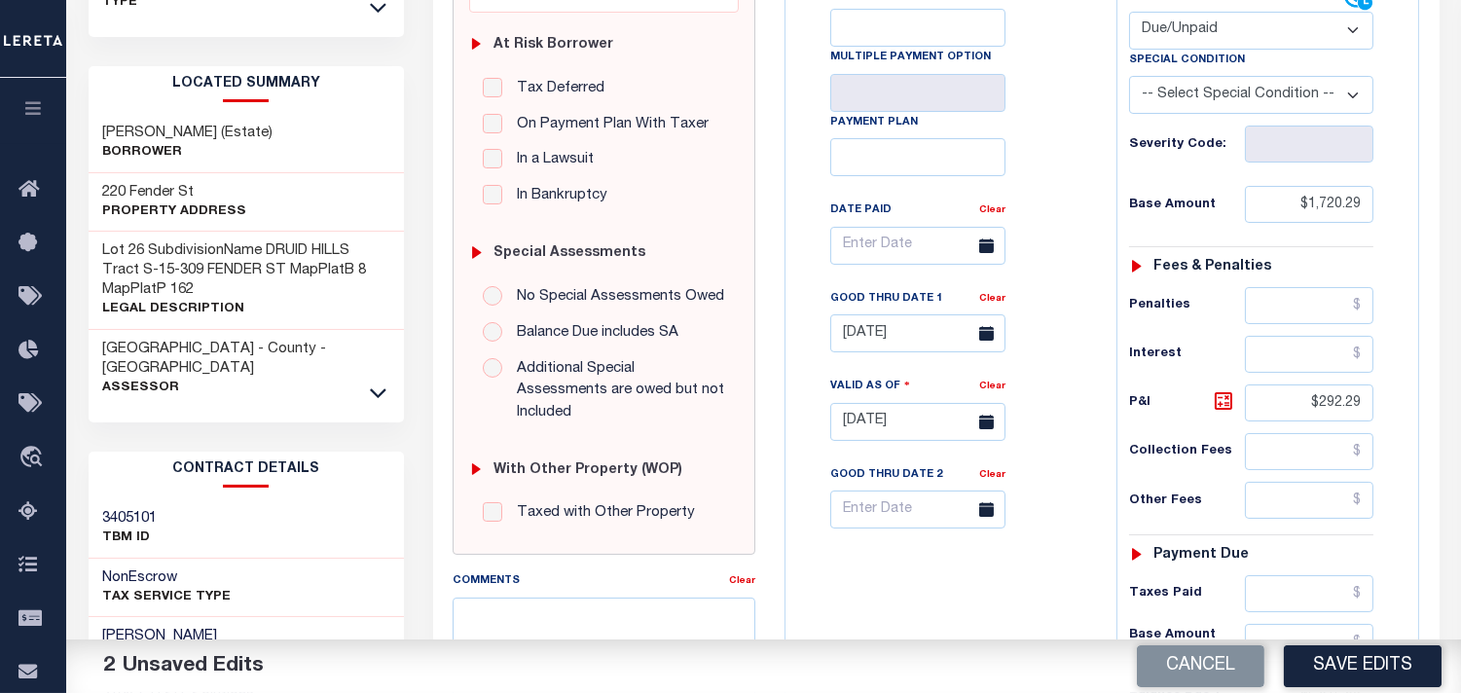
scroll to position [432, 0]
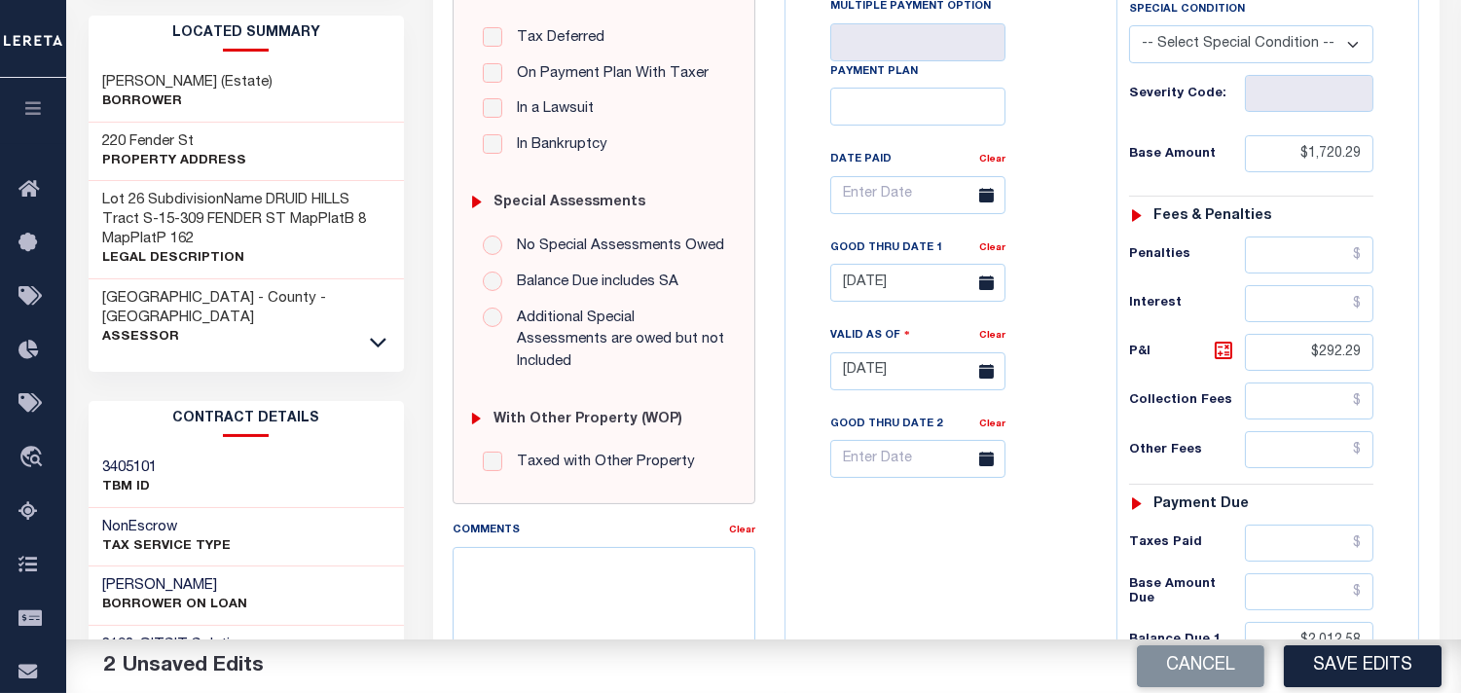
click at [1358, 653] on button "Save Edits" at bounding box center [1363, 666] width 158 height 42
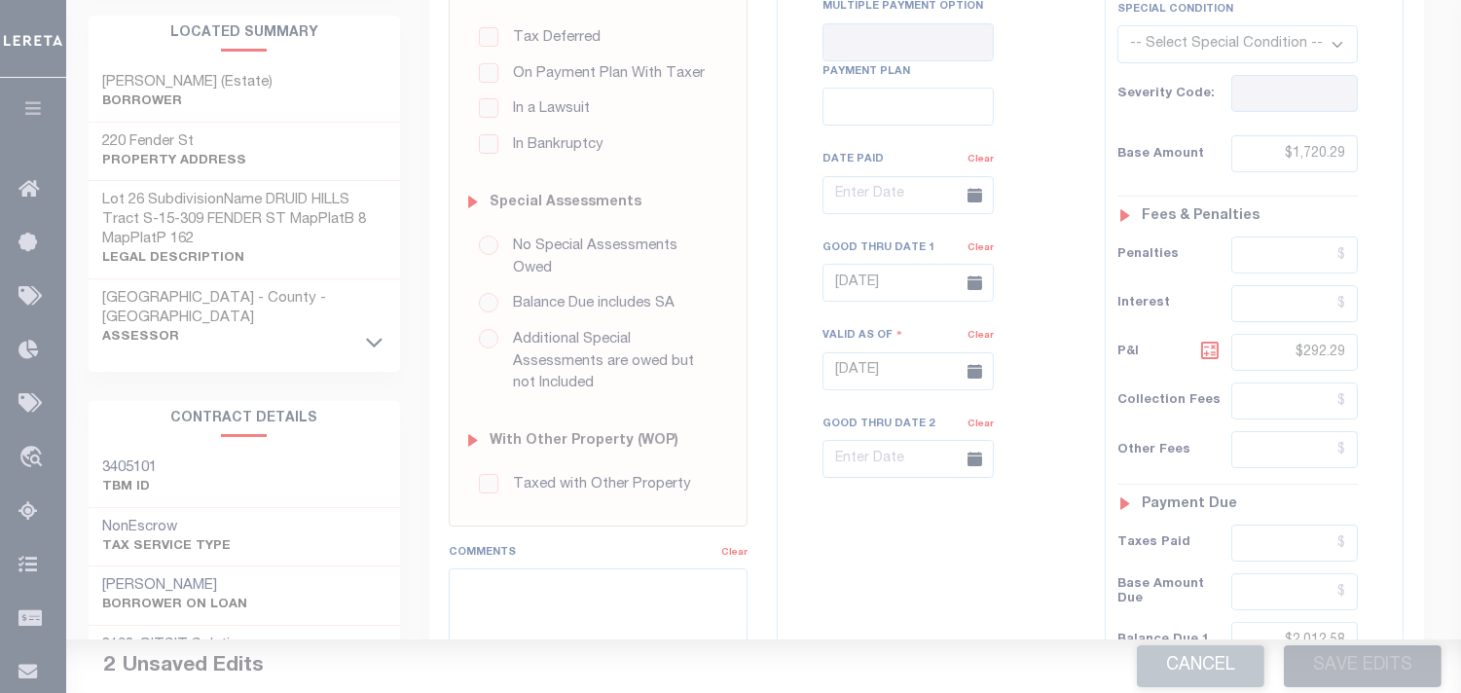
scroll to position [756, 0]
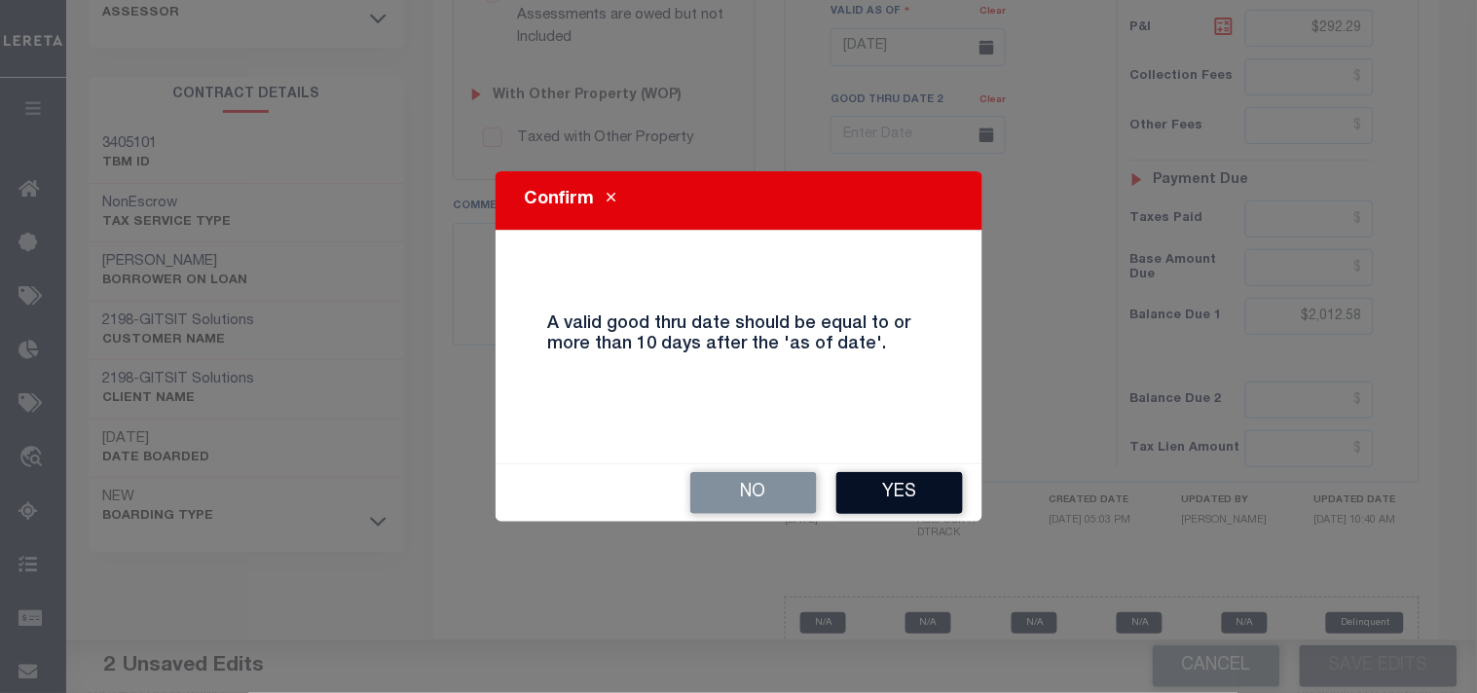
click at [905, 479] on button "Yes" at bounding box center [899, 493] width 127 height 42
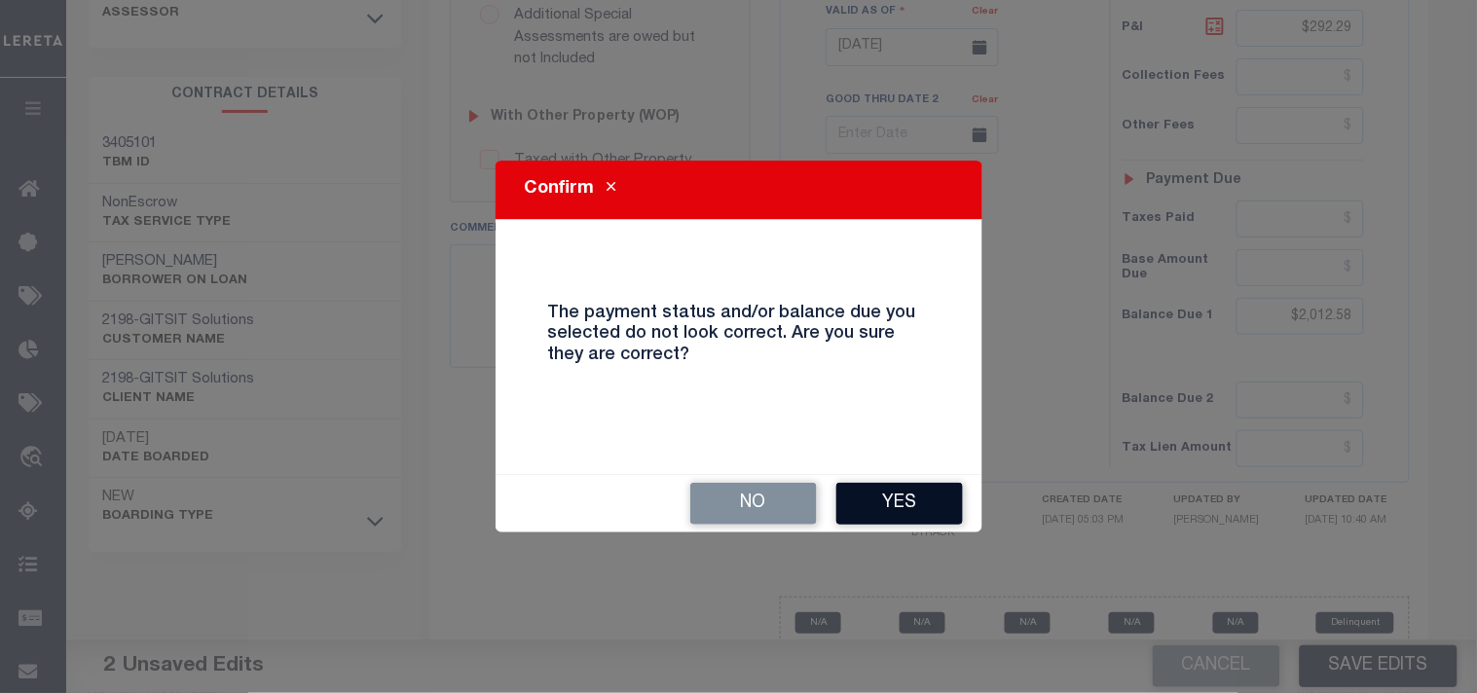
click at [900, 510] on button "Yes" at bounding box center [899, 504] width 127 height 42
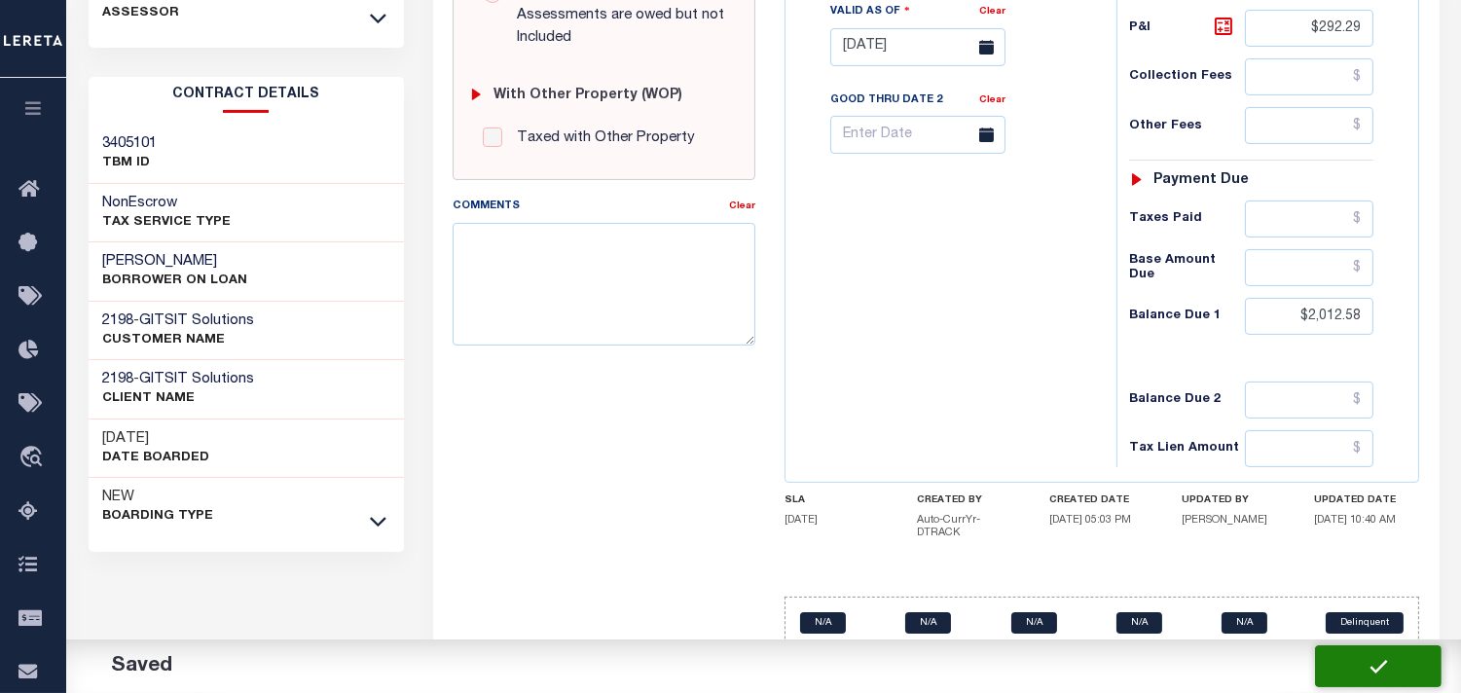
checkbox input "false"
type input "$1,720.29"
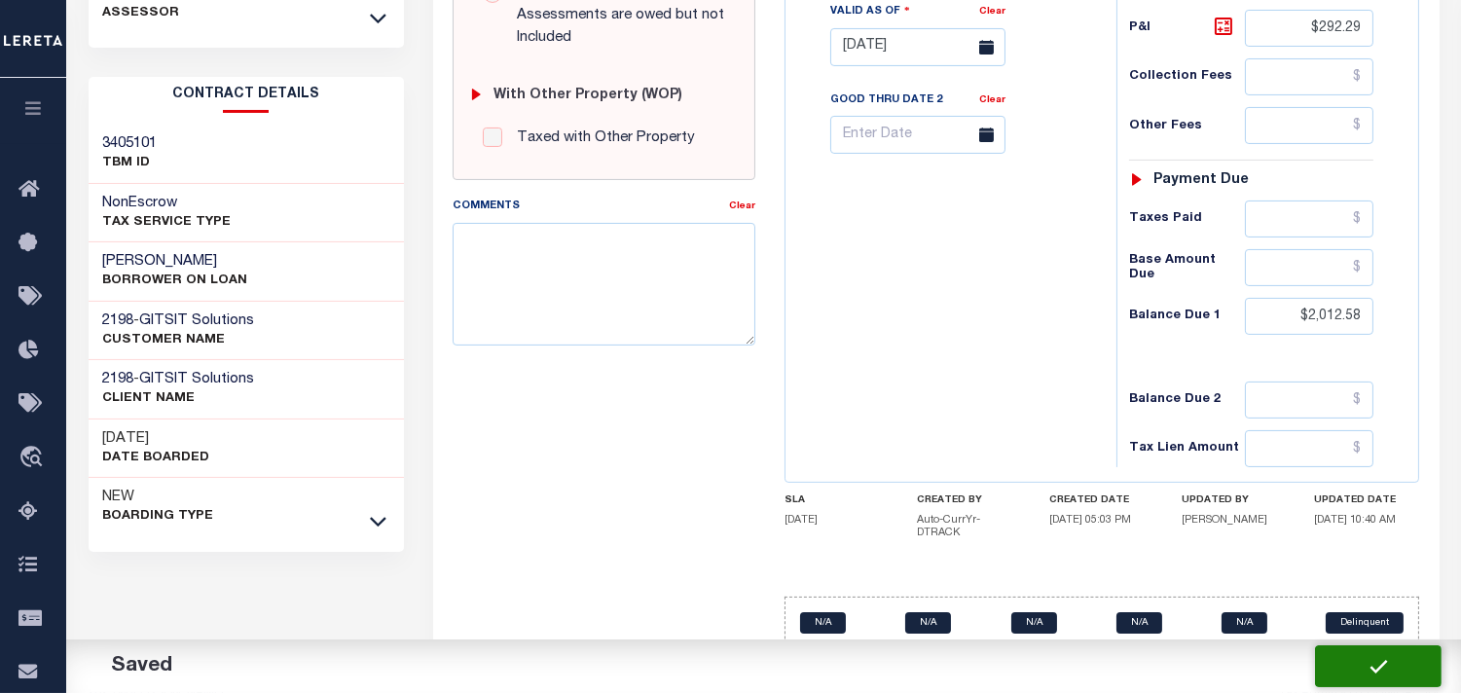
type input "$292.29"
type input "$2,012.58"
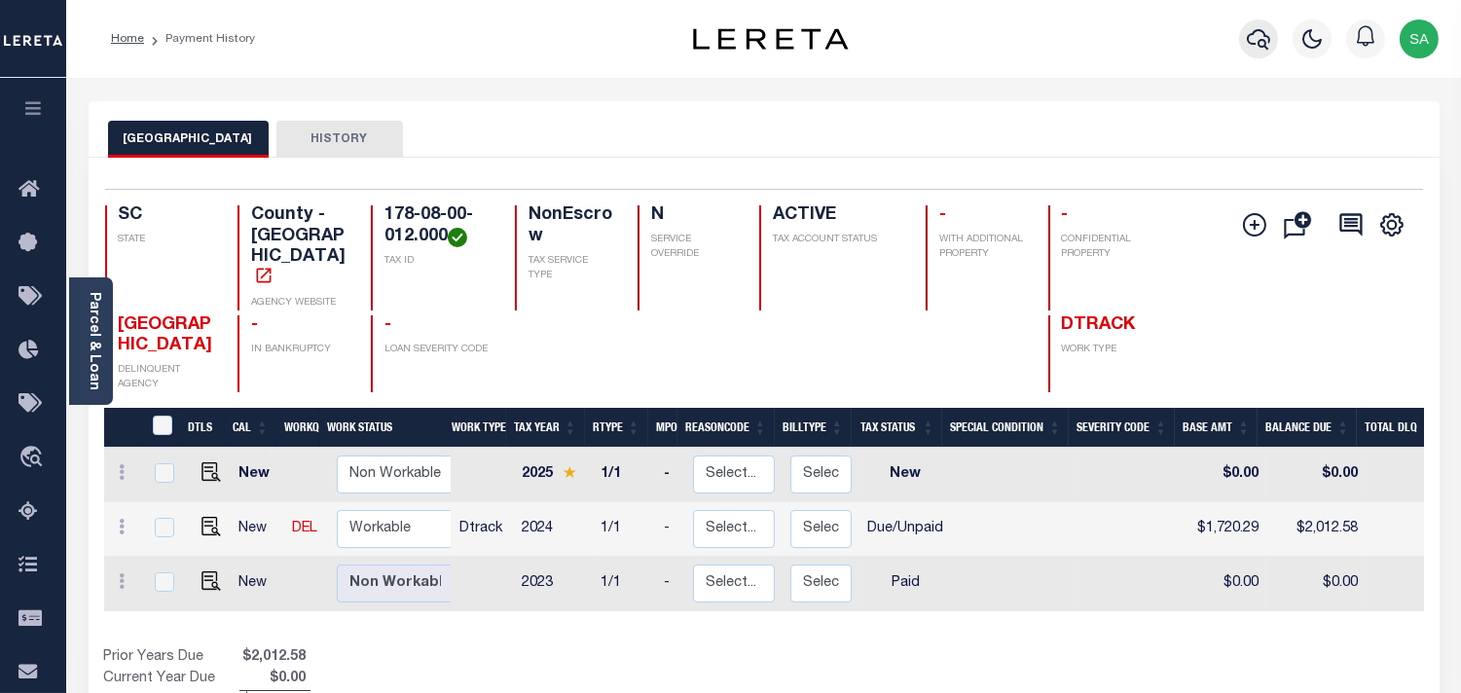
click at [1267, 37] on icon "button" at bounding box center [1258, 39] width 23 height 20
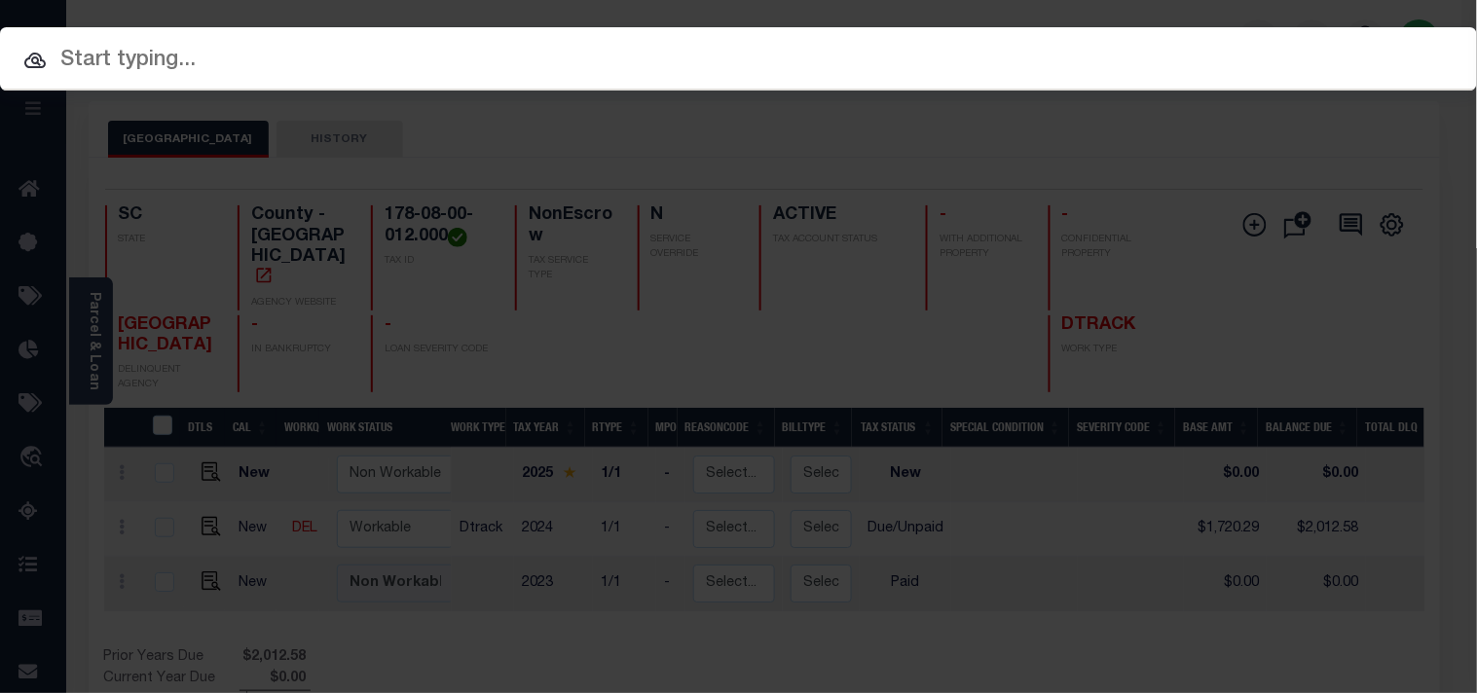
click at [1120, 61] on input "text" at bounding box center [738, 61] width 1477 height 34
paste input "FTF_145924_175416"
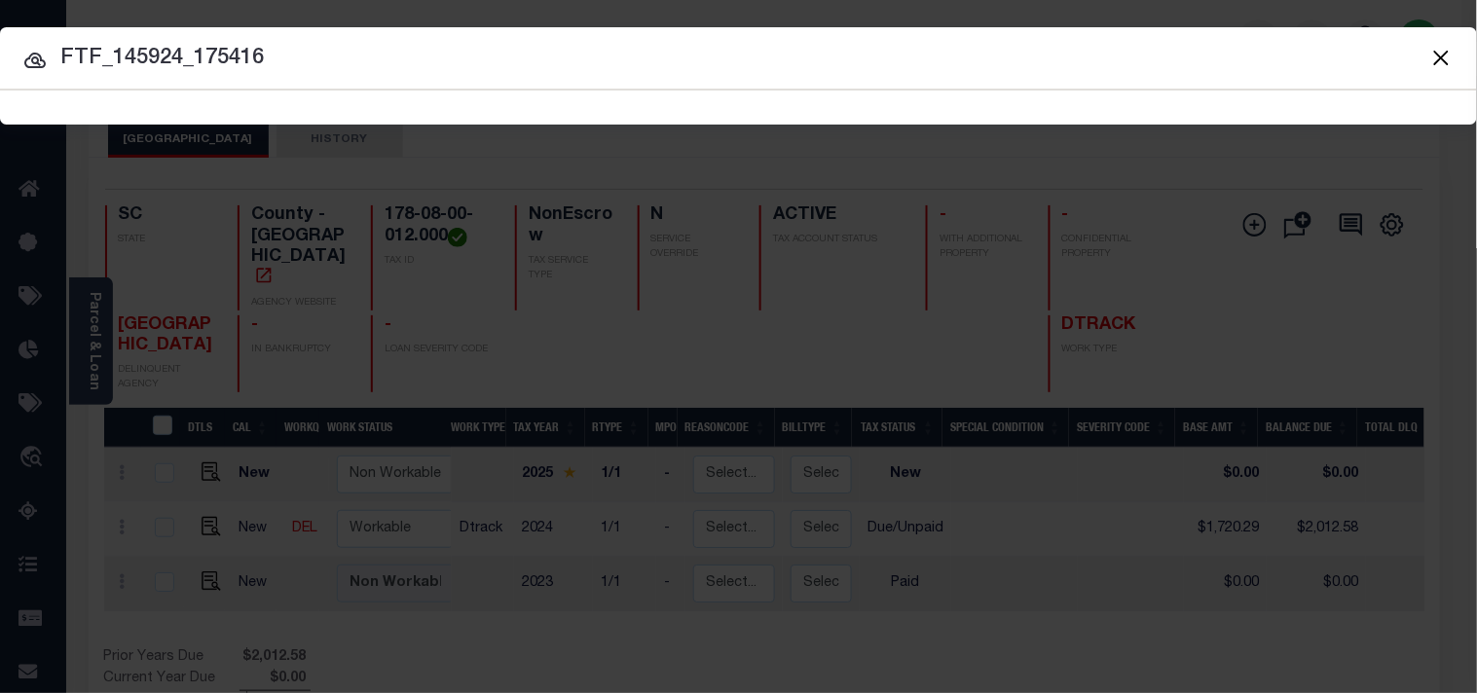
type input "FTF_145924_175416"
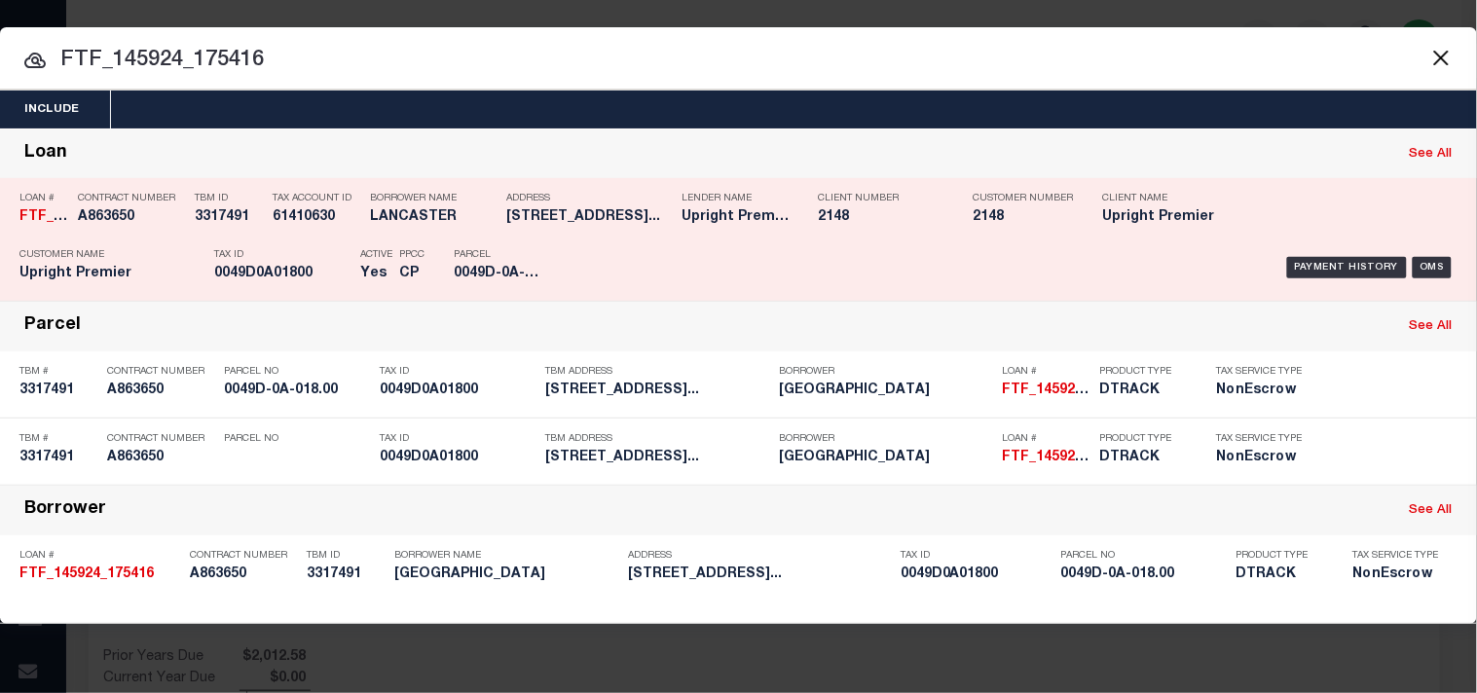
click at [540, 249] on p "Parcel" at bounding box center [498, 255] width 88 height 12
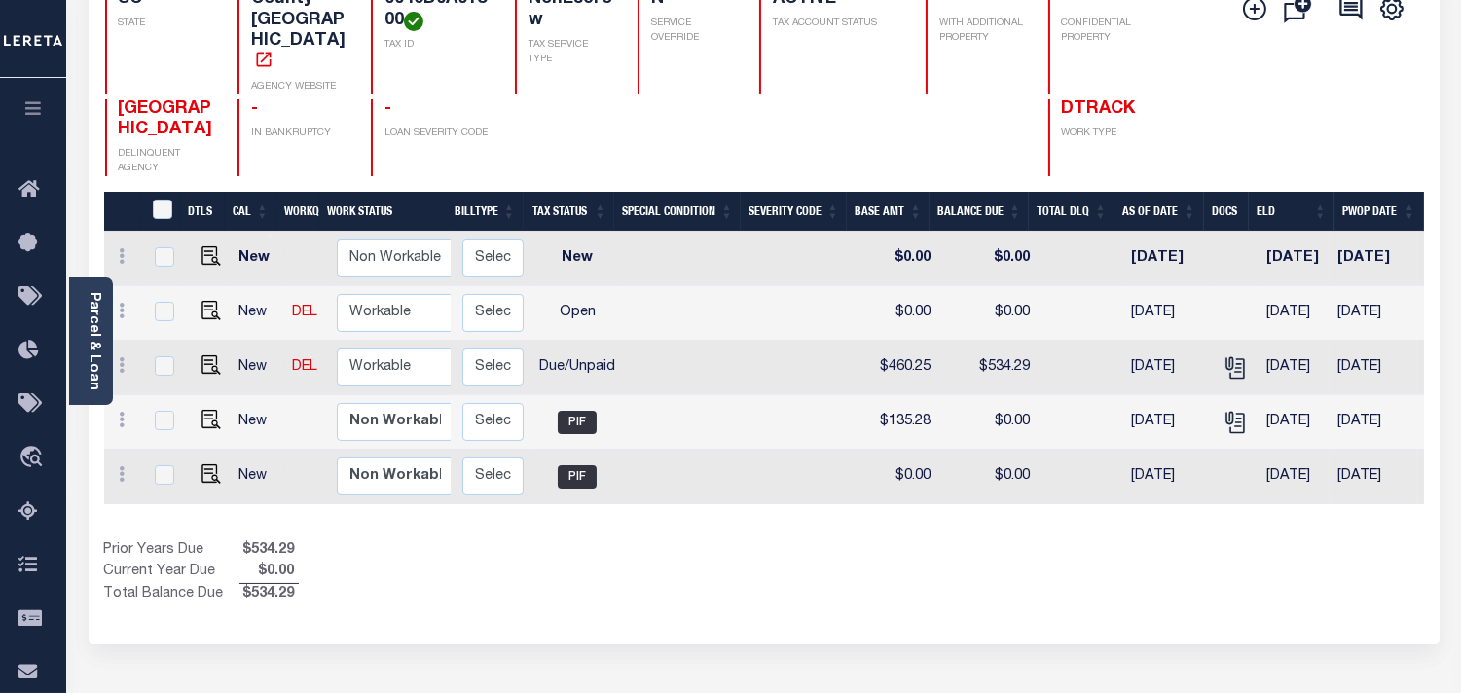
scroll to position [0, 361]
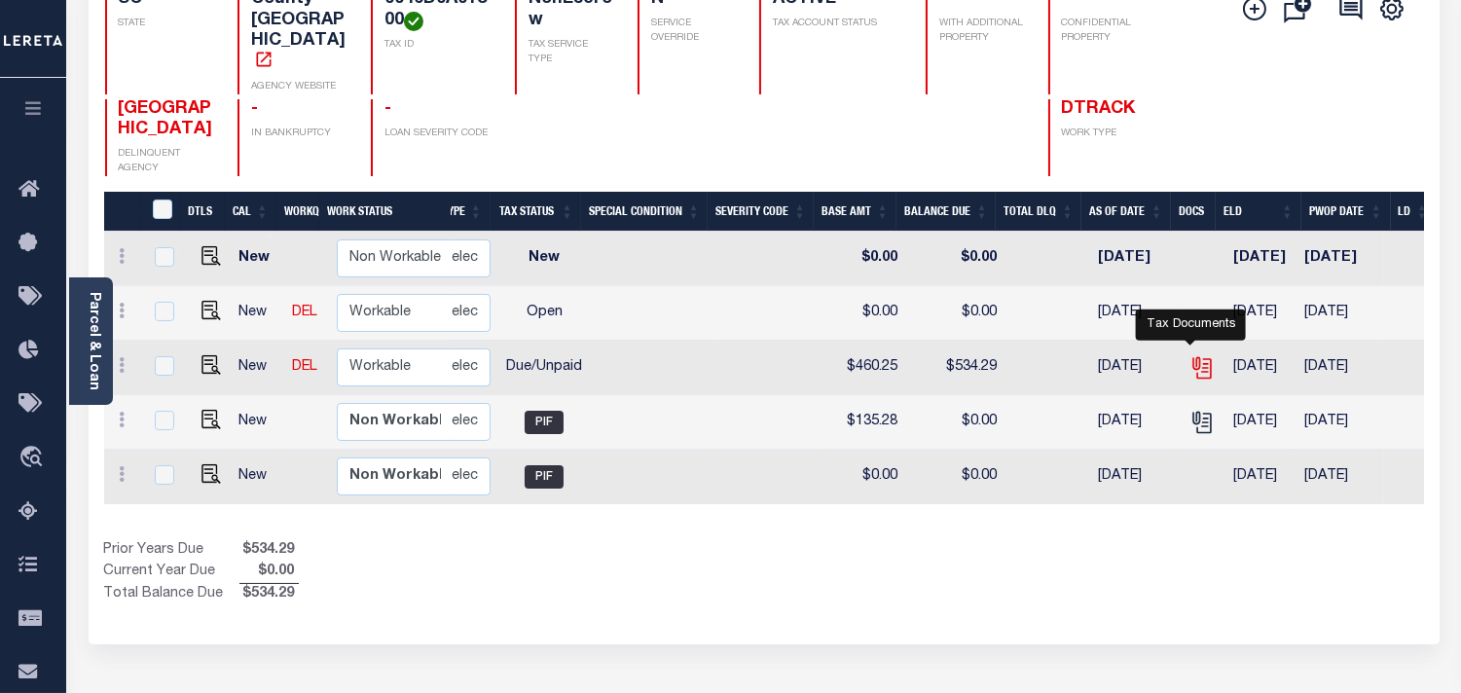
click at [1194, 355] on icon "" at bounding box center [1202, 367] width 25 height 25
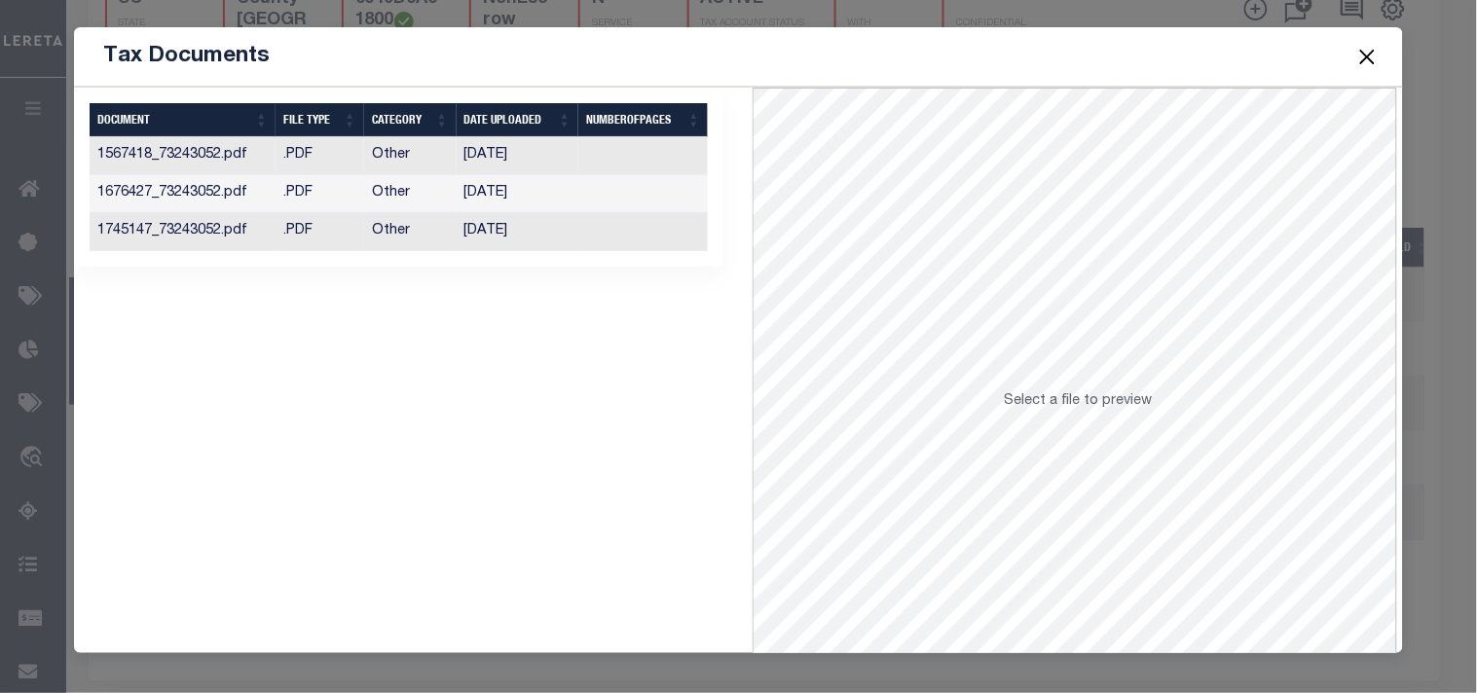
click at [519, 240] on td "[DATE]" at bounding box center [518, 232] width 123 height 38
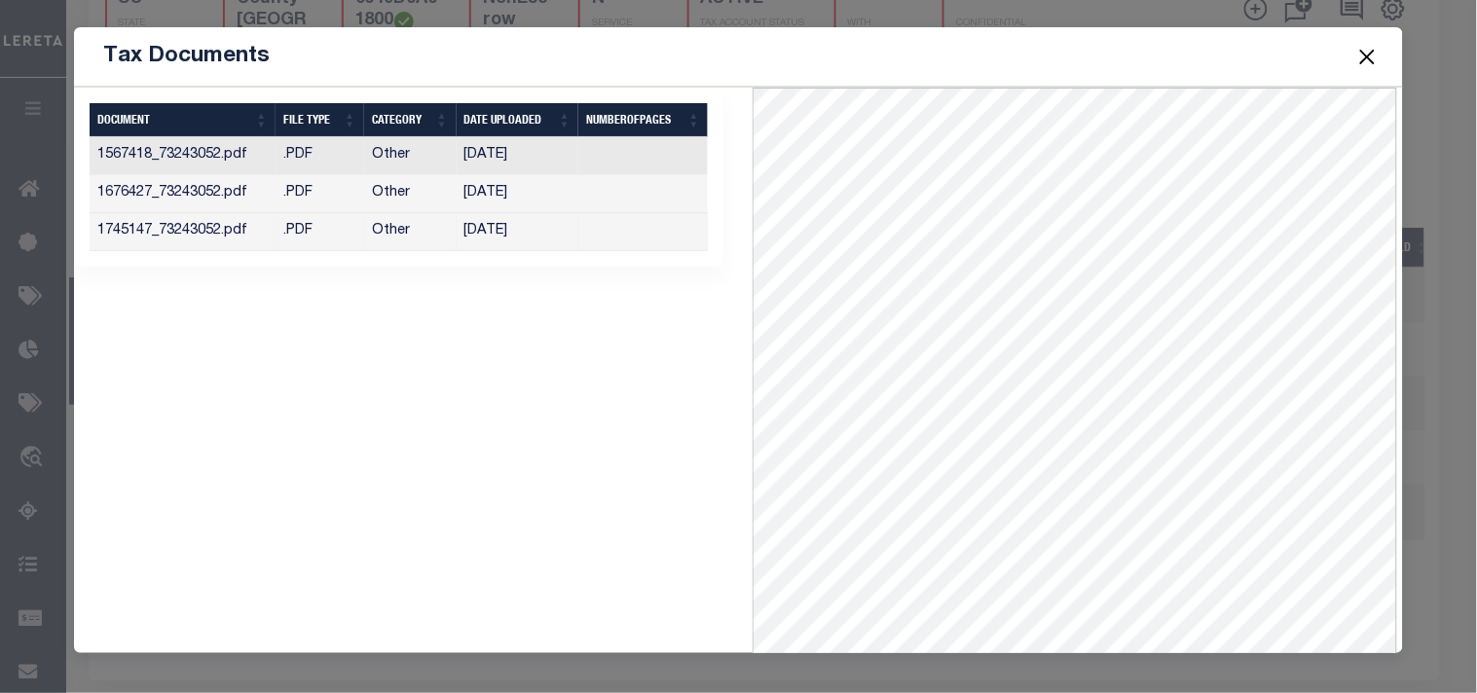
click at [1365, 60] on button "Close" at bounding box center [1366, 56] width 25 height 25
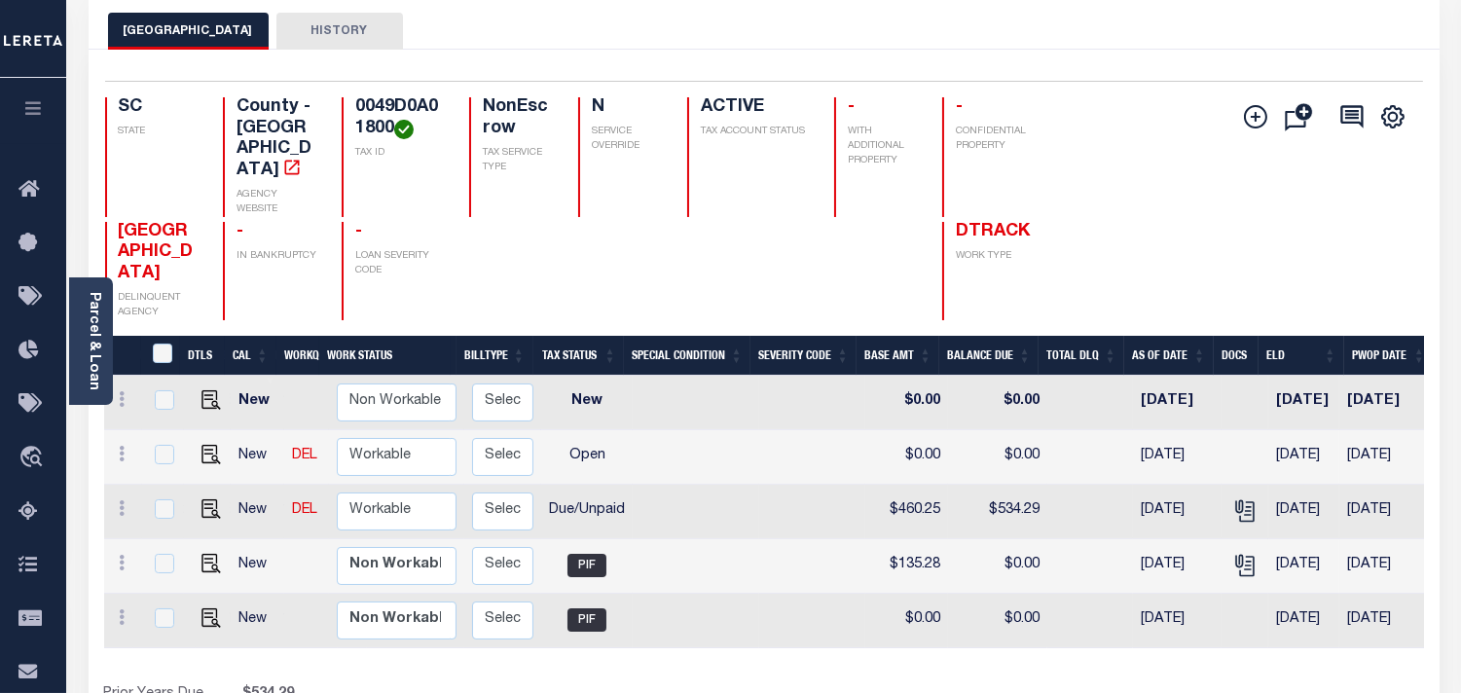
scroll to position [0, 0]
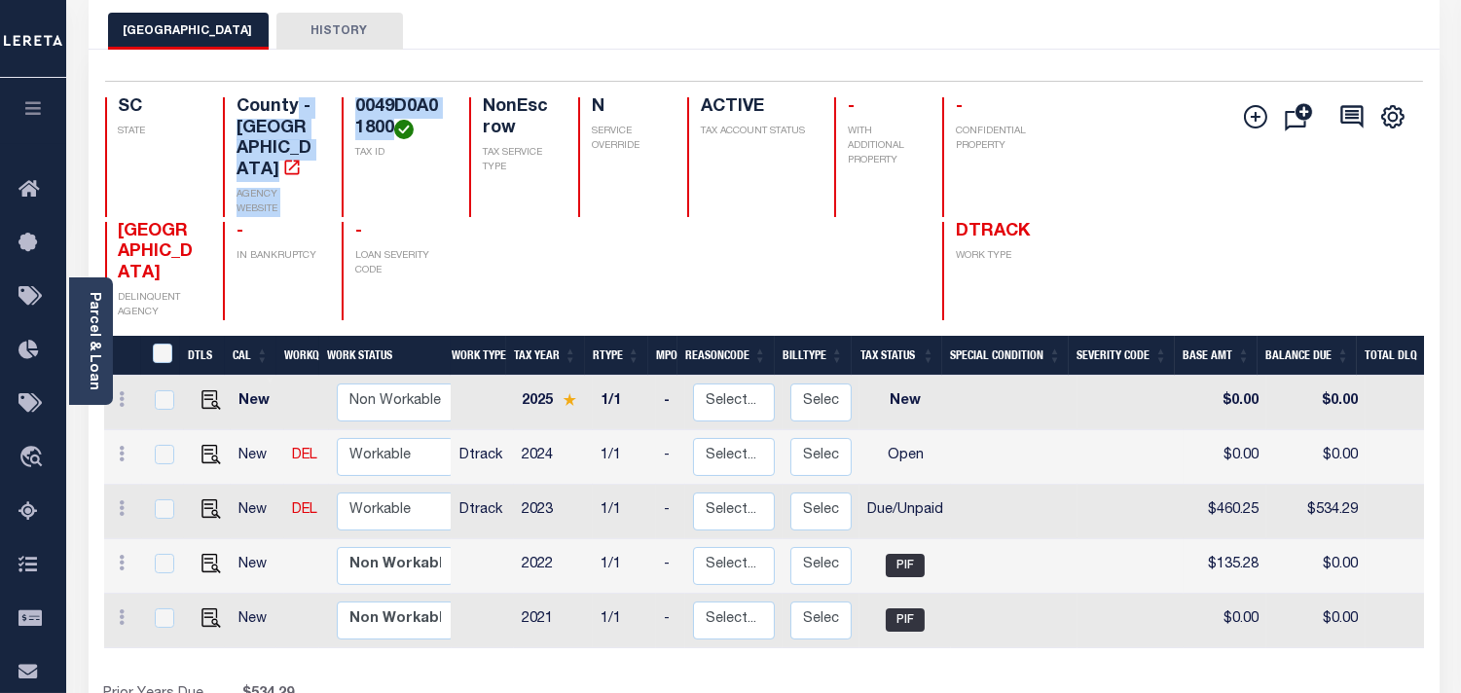
drag, startPoint x: 368, startPoint y: 125, endPoint x: 292, endPoint y: 97, distance: 80.7
click at [292, 97] on div "SC STATE County - SC AGENCY WEBSITE 0049D0A01800 TAX ID NonEscrow TAX SERVICE T…" at bounding box center [580, 157] width 950 height 120
click at [342, 143] on div "0049D0A01800 TAX ID" at bounding box center [394, 157] width 104 height 120
drag, startPoint x: 373, startPoint y: 130, endPoint x: 318, endPoint y: 103, distance: 61.0
click at [342, 103] on div "0049D0A01800 TAX ID" at bounding box center [394, 157] width 104 height 120
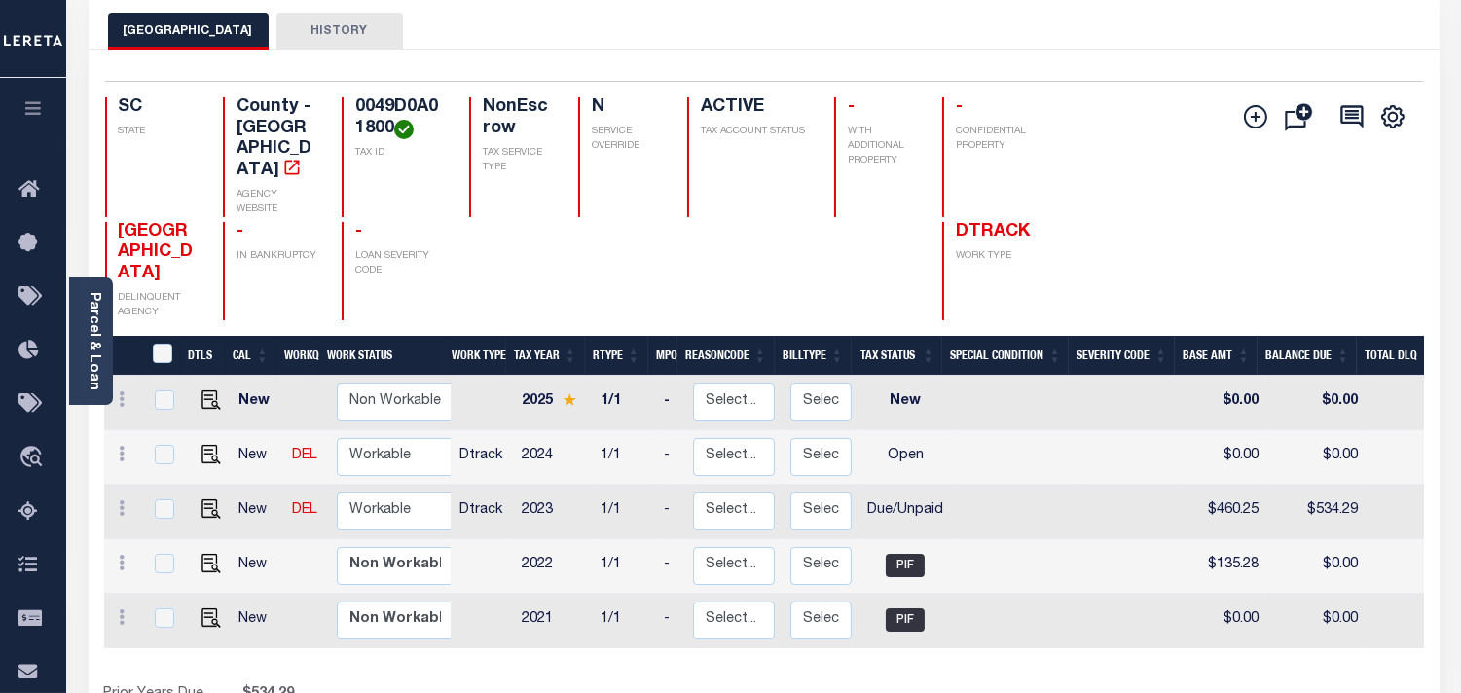
copy h4 "0049D0A01800"
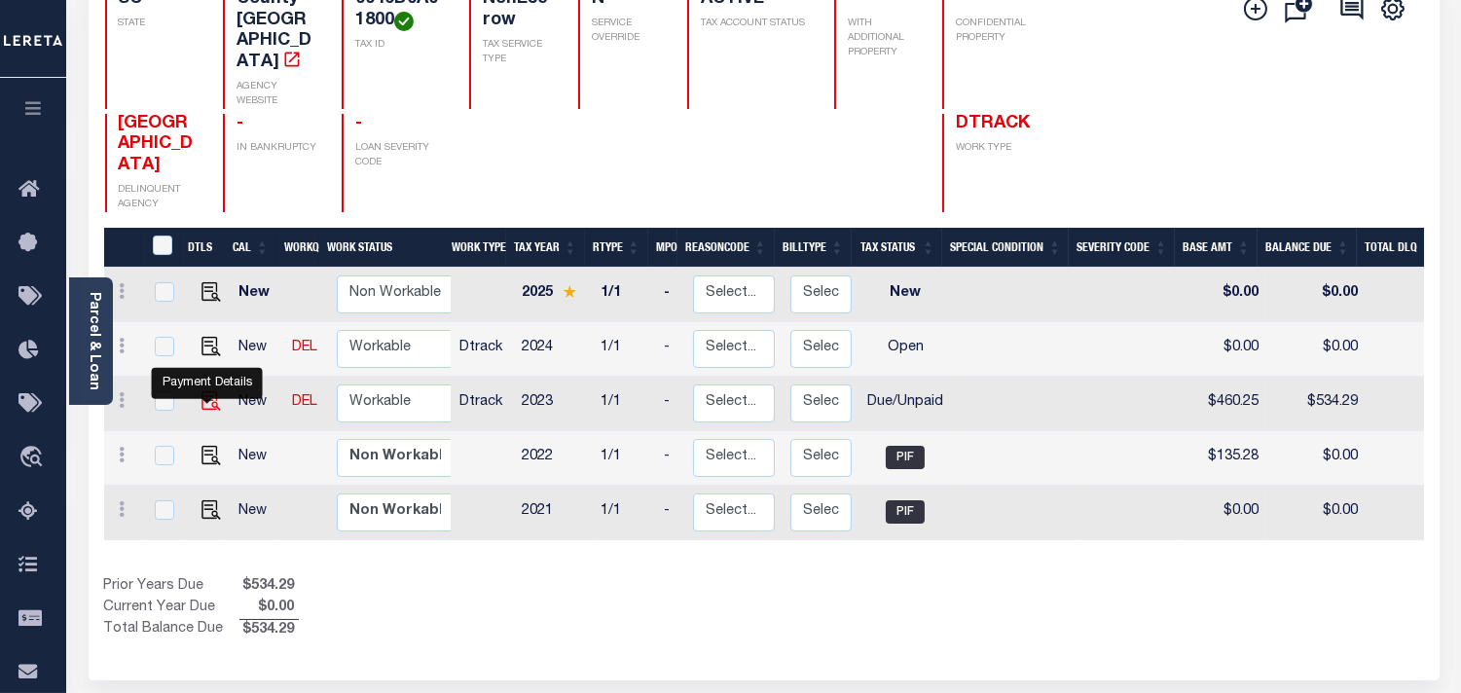
click at [202, 394] on img "" at bounding box center [211, 400] width 19 height 19
checkbox input "true"
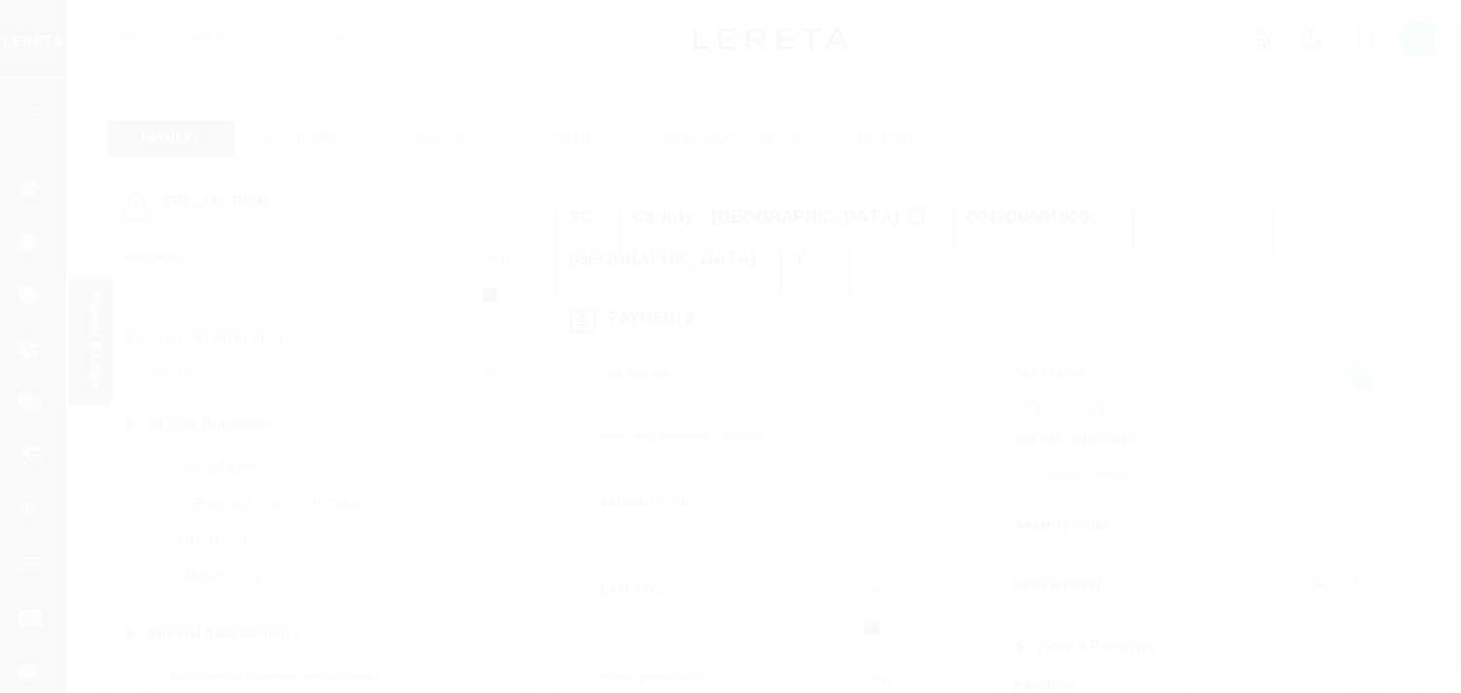
select select "DUE"
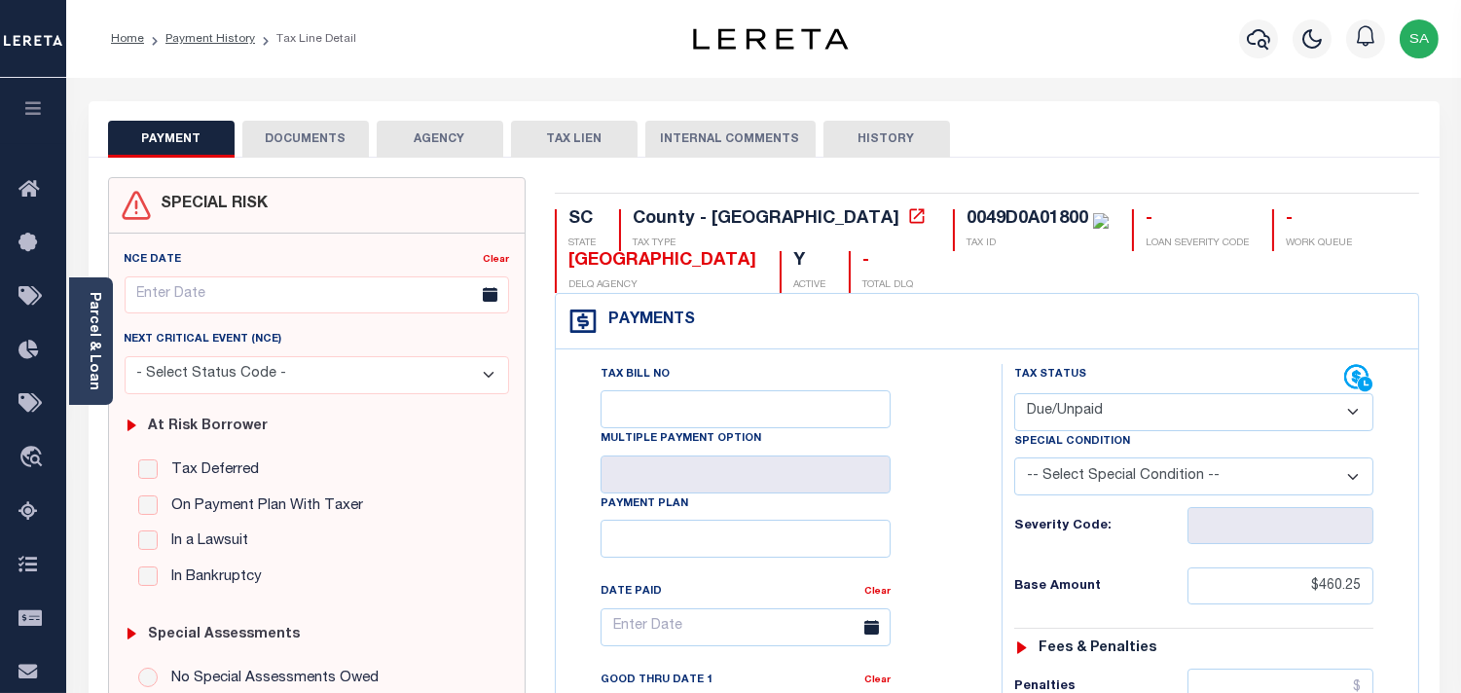
click at [92, 377] on link "Parcel & Loan" at bounding box center [94, 341] width 14 height 98
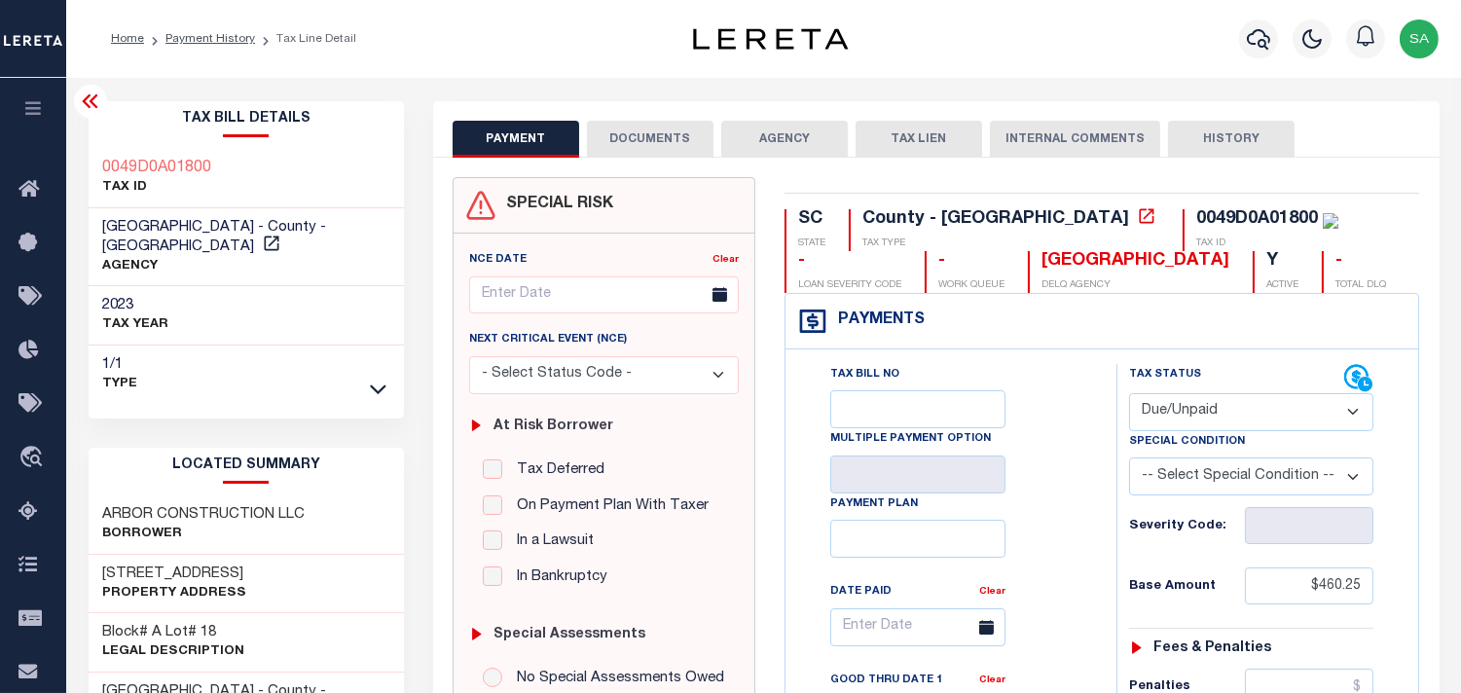
click at [1038, 438] on div "Tax Bill No Multiple Payment Option Payment Plan Clear" at bounding box center [946, 637] width 282 height 546
click at [653, 146] on button "DOCUMENTS" at bounding box center [650, 139] width 127 height 37
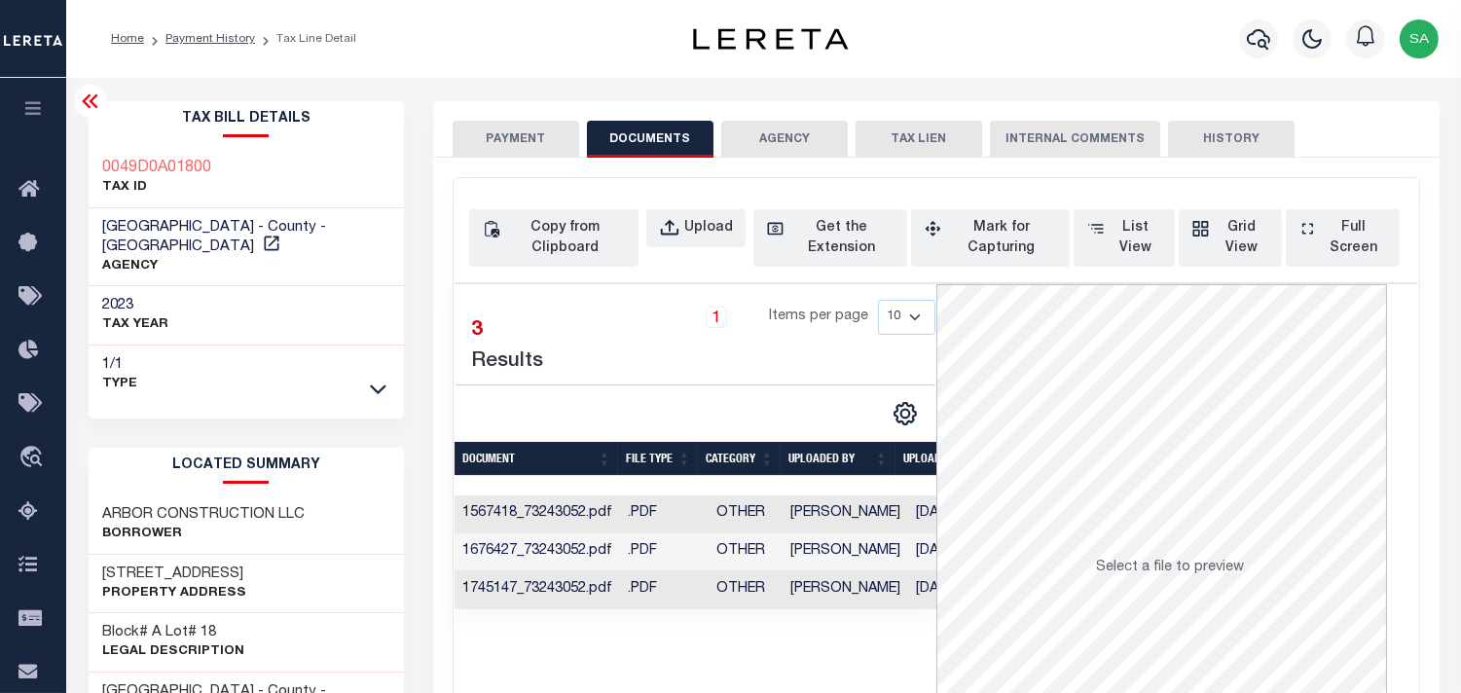
click at [812, 581] on td "Sanaulla Shariff" at bounding box center [846, 590] width 126 height 38
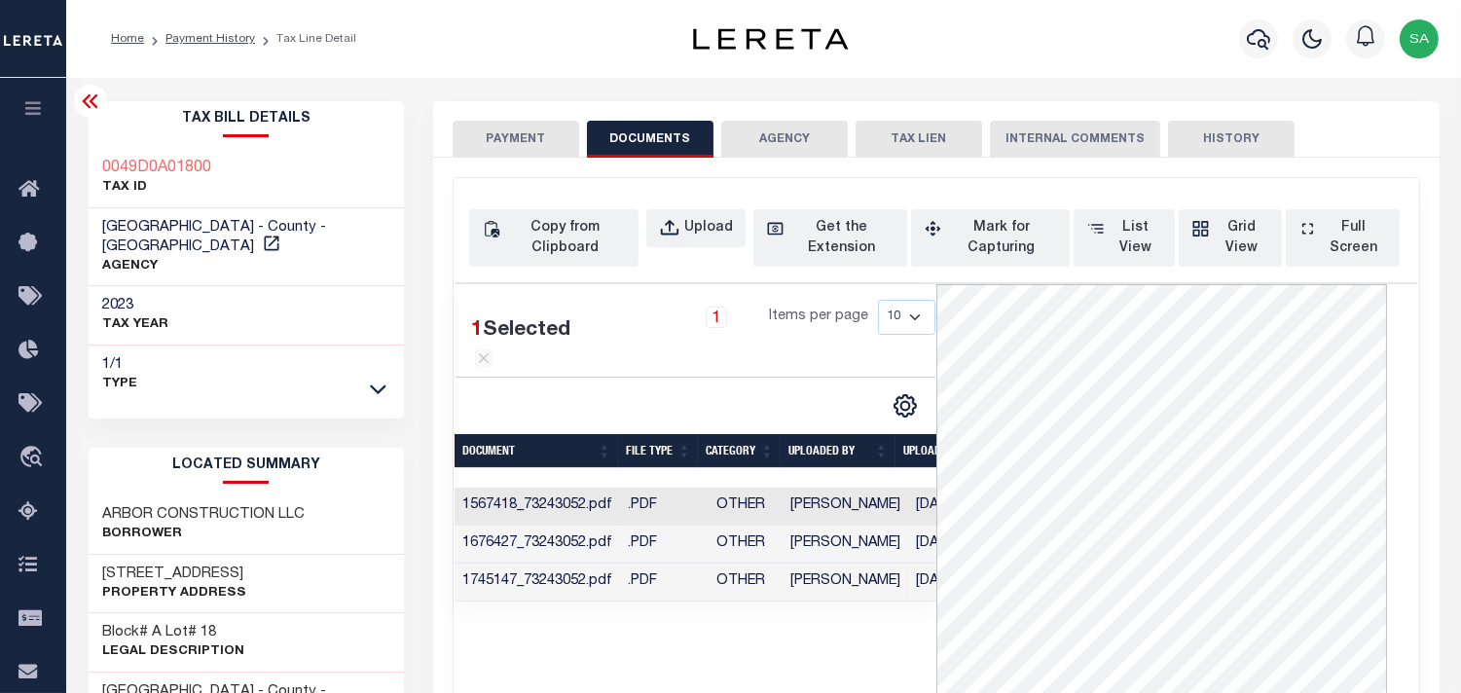
scroll to position [0, 59]
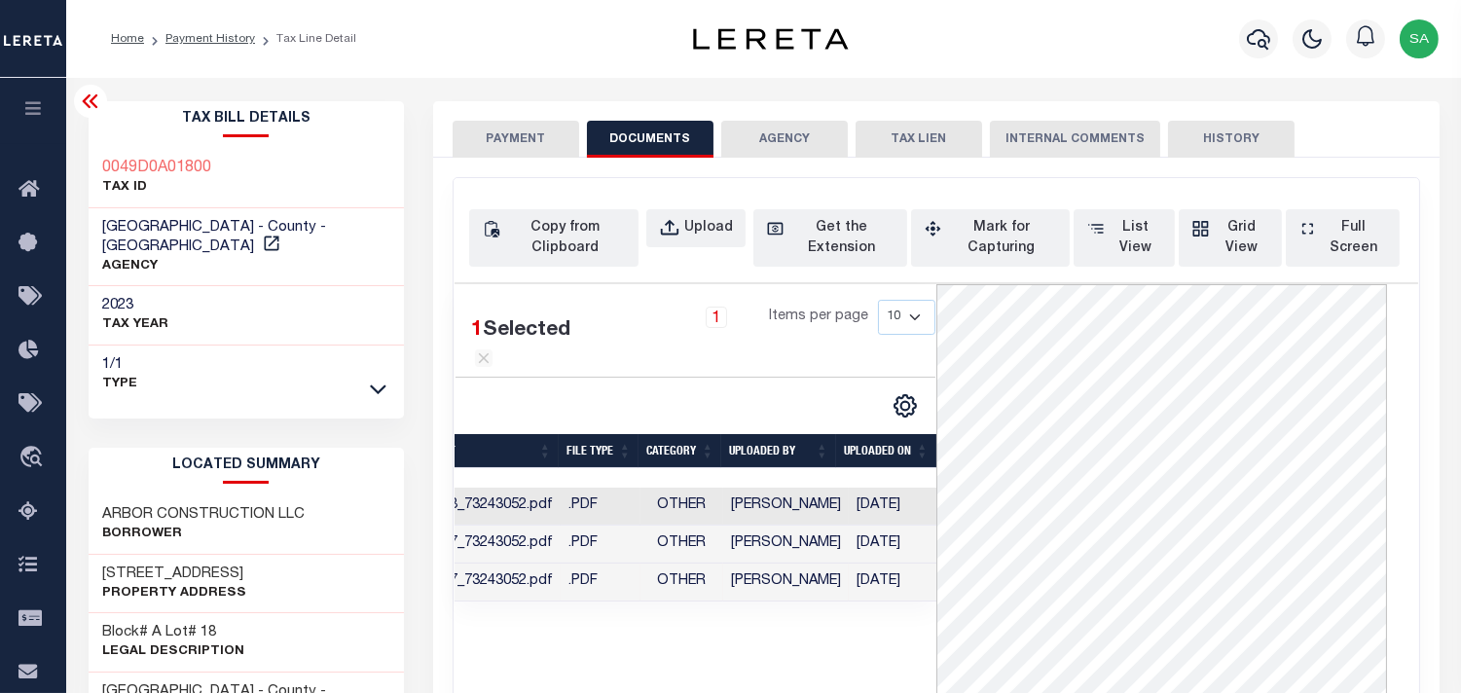
click at [524, 152] on button "PAYMENT" at bounding box center [516, 139] width 127 height 37
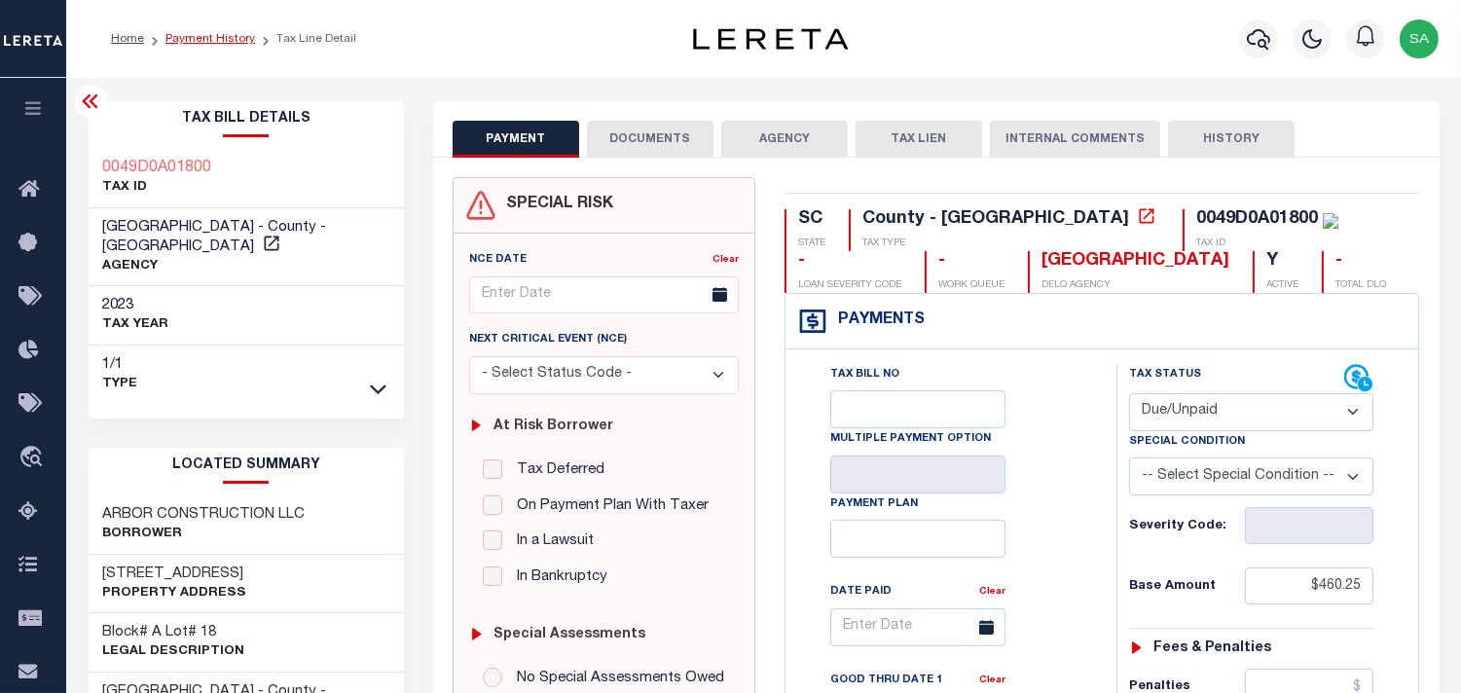
click at [232, 39] on link "Payment History" at bounding box center [210, 39] width 90 height 12
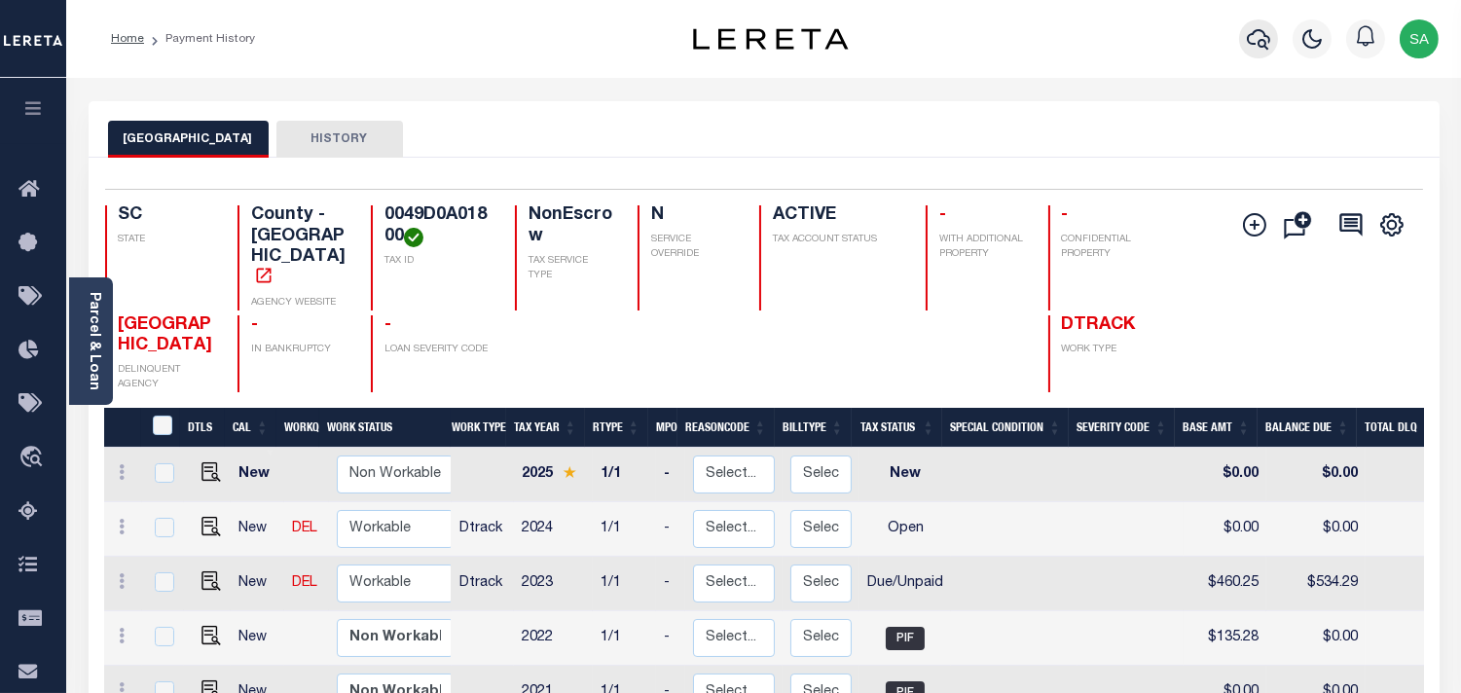
click at [1257, 32] on icon "button" at bounding box center [1258, 39] width 23 height 20
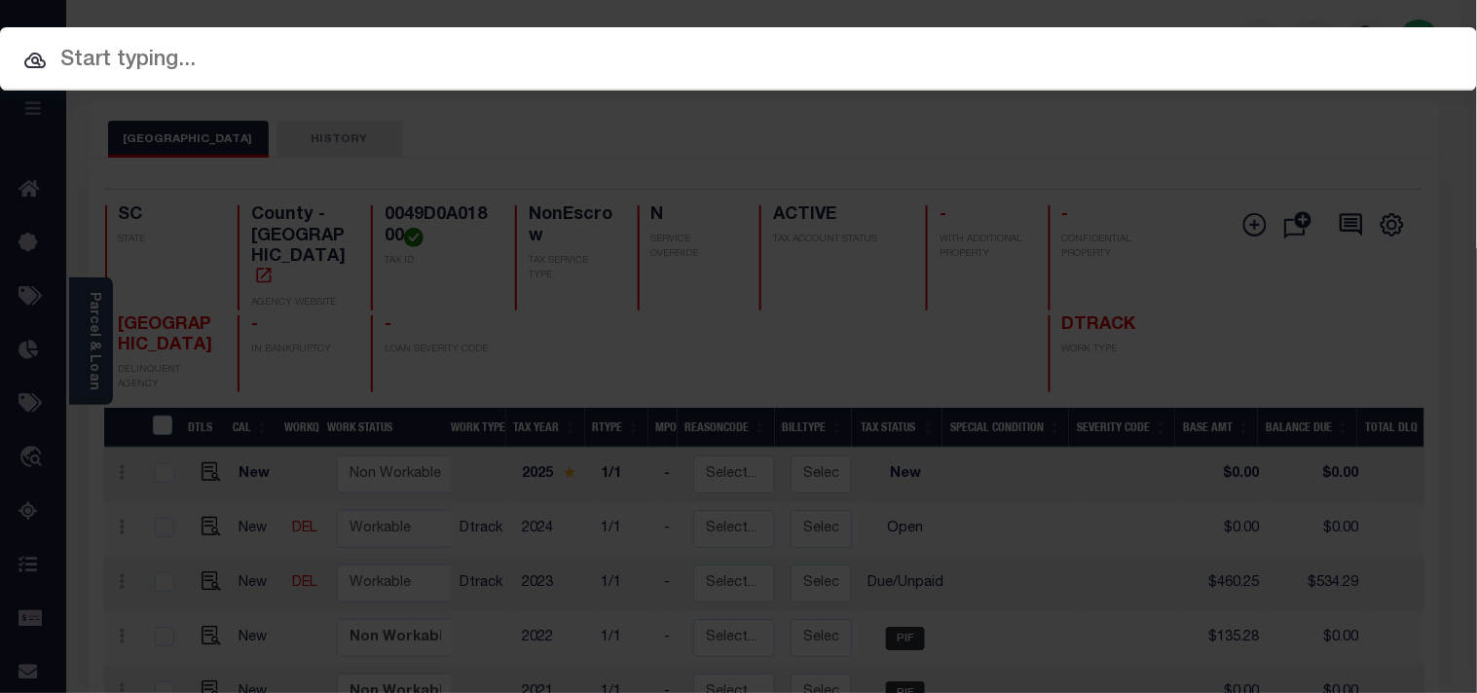
click at [1155, 44] on input "text" at bounding box center [738, 61] width 1477 height 34
paste input "FTF_145924_70464"
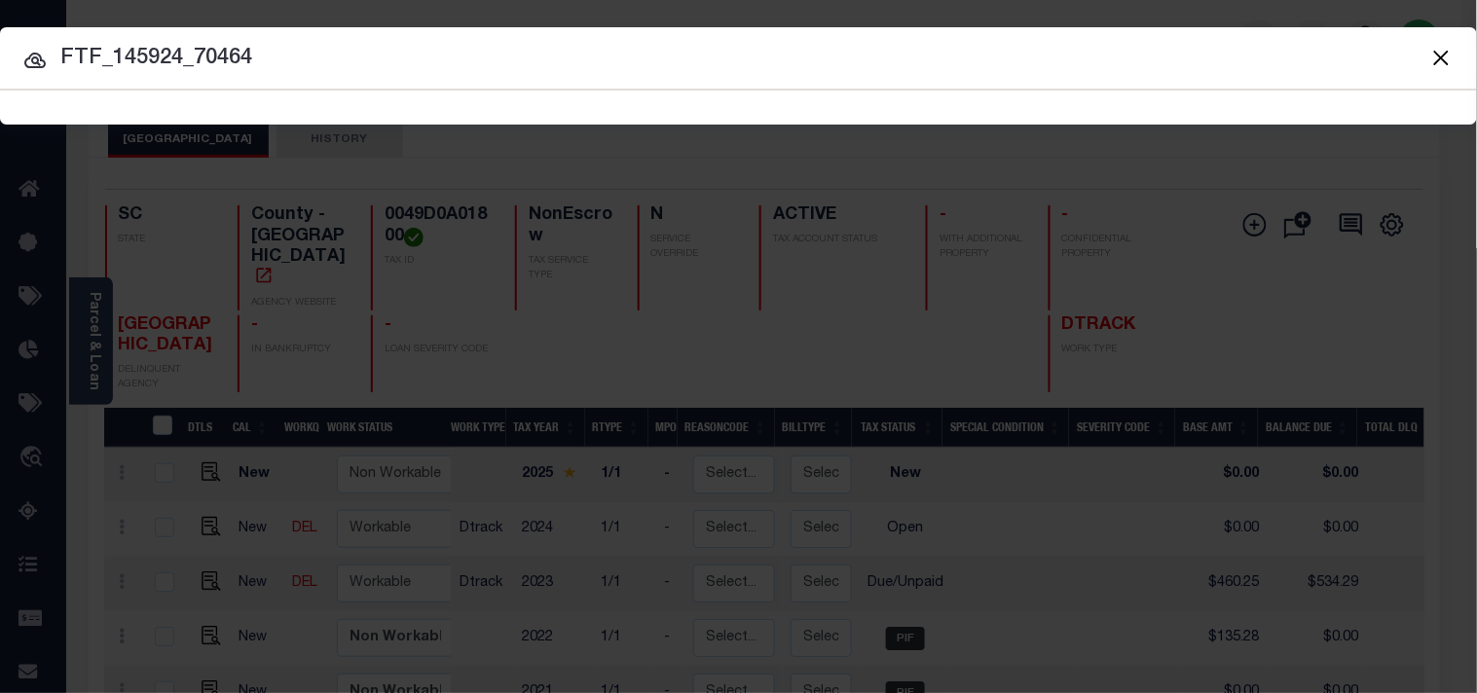
type input "FTF_145924_70464"
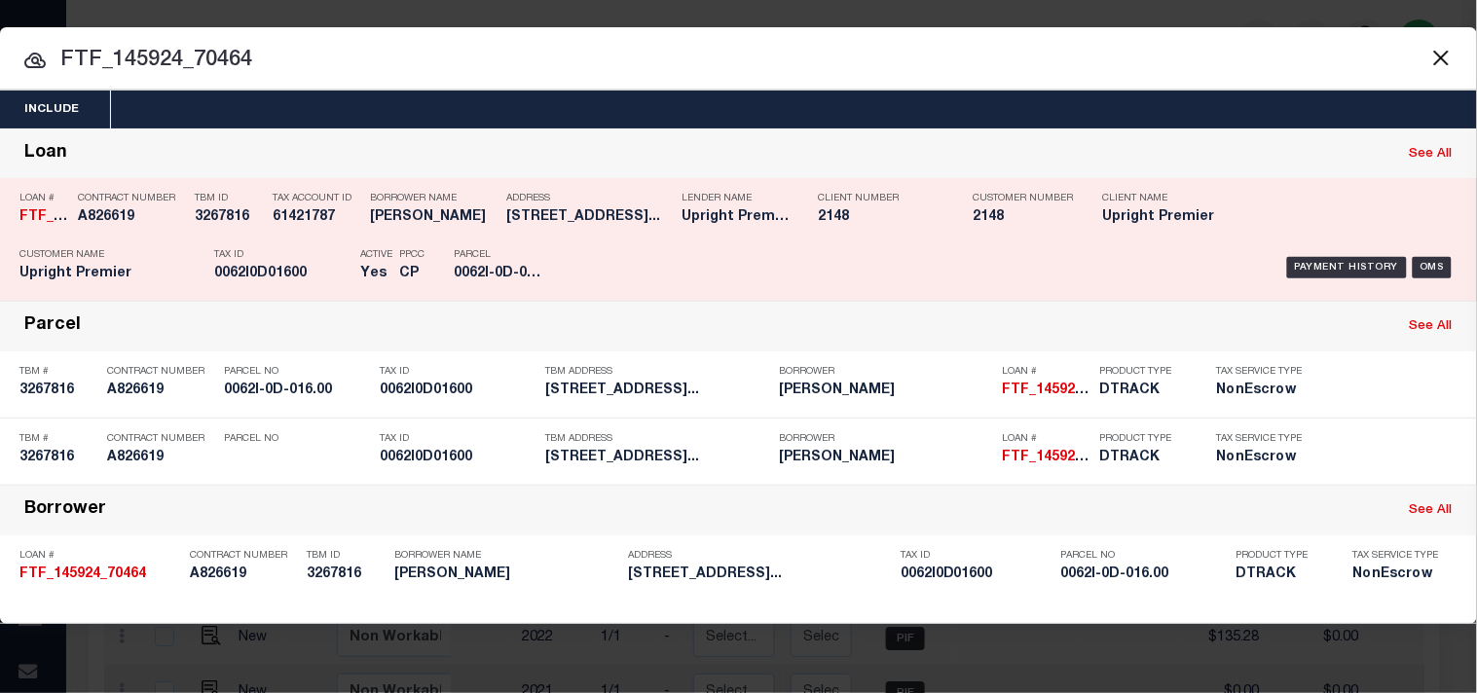
click at [299, 249] on p "Tax ID" at bounding box center [282, 255] width 136 height 12
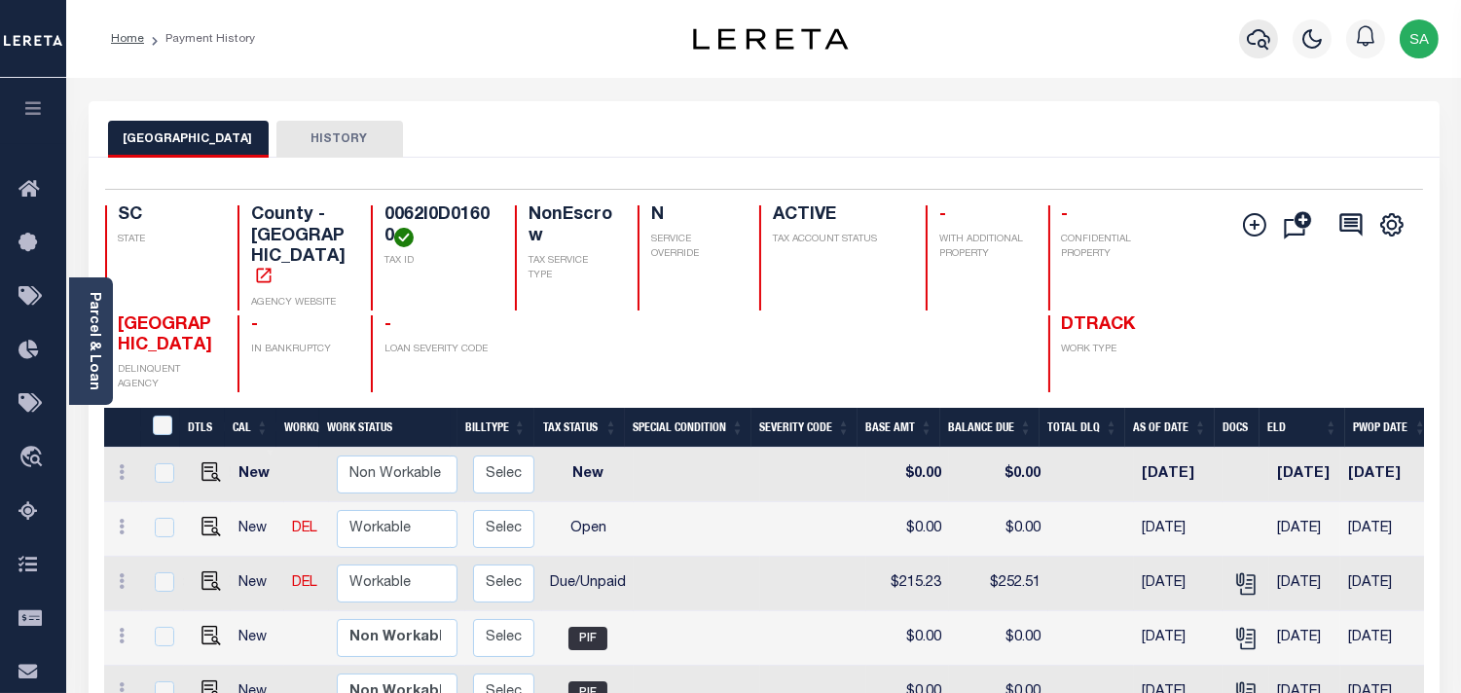
click at [1250, 36] on icon "button" at bounding box center [1258, 39] width 23 height 20
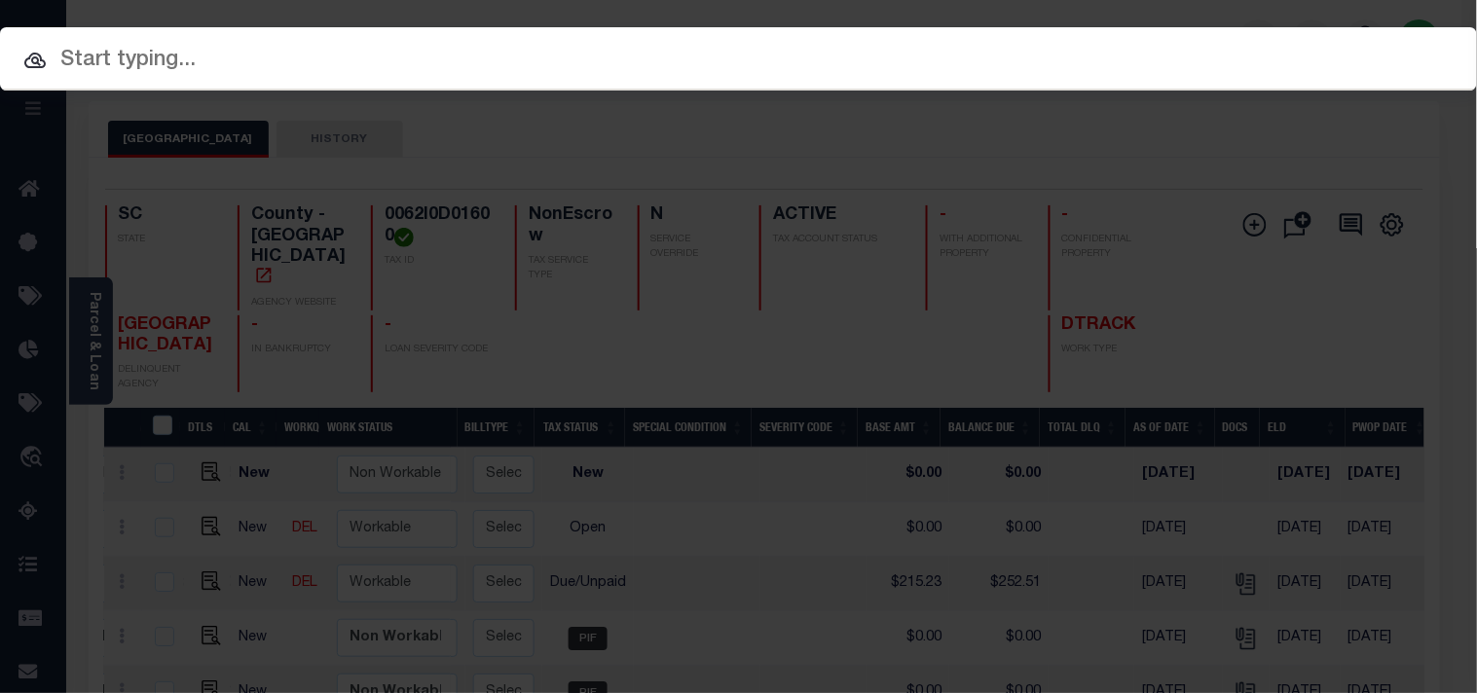
click at [1103, 46] on input "text" at bounding box center [738, 61] width 1477 height 34
paste input "07090001440-00101"
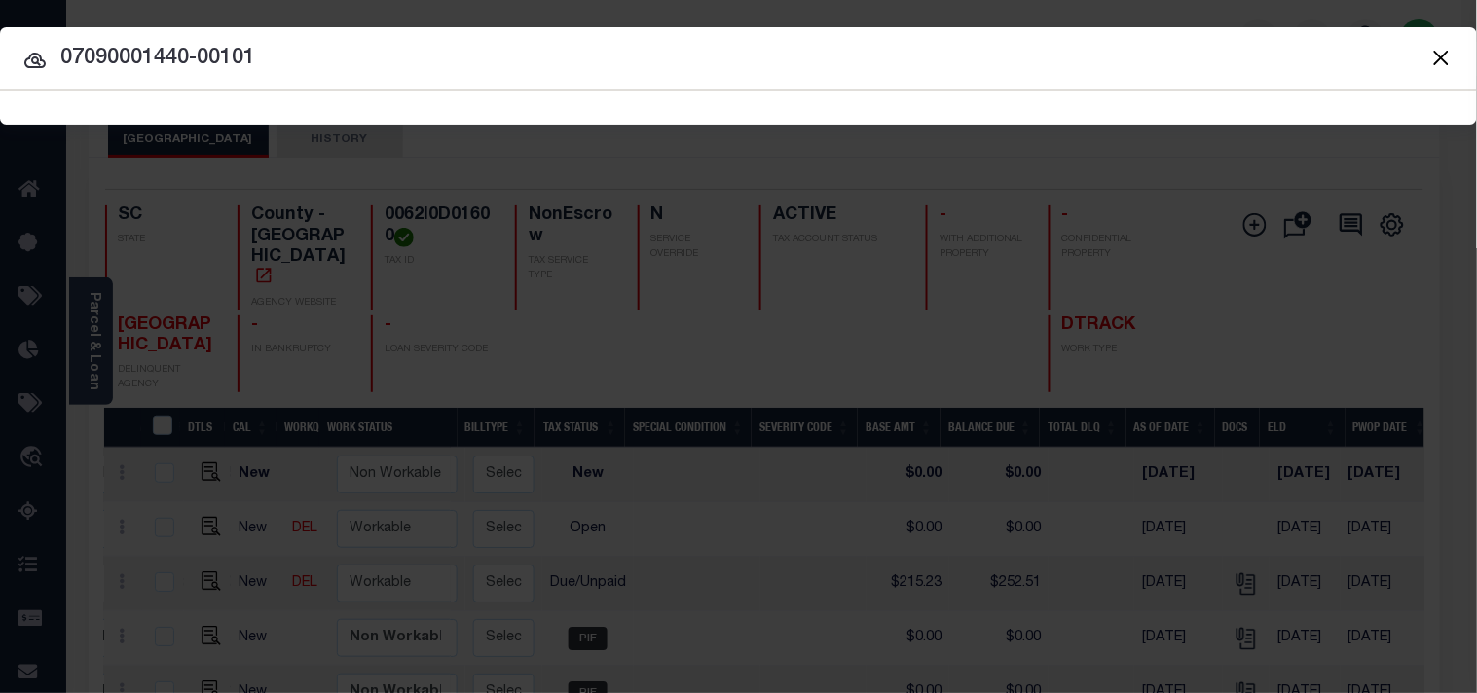
type input "07090001440-00101"
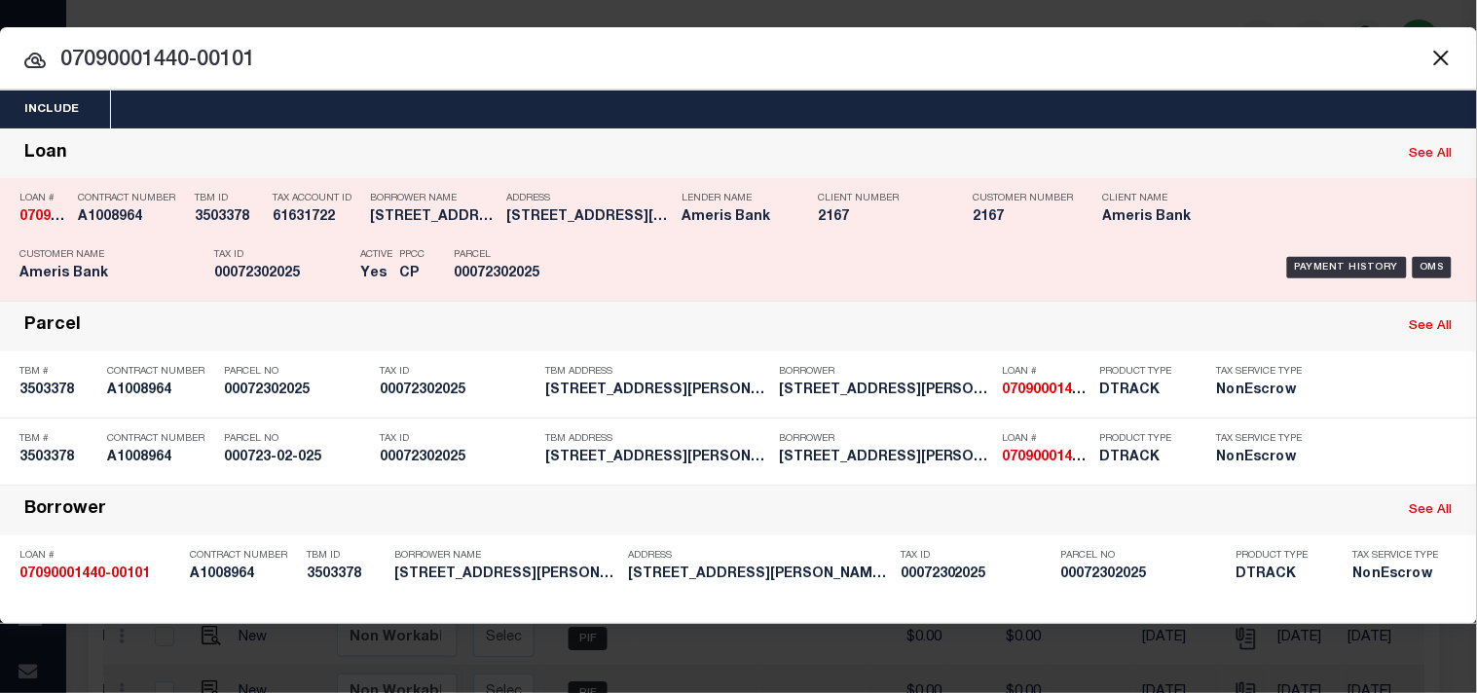
click at [598, 249] on div "Payment History OMS" at bounding box center [1013, 267] width 887 height 56
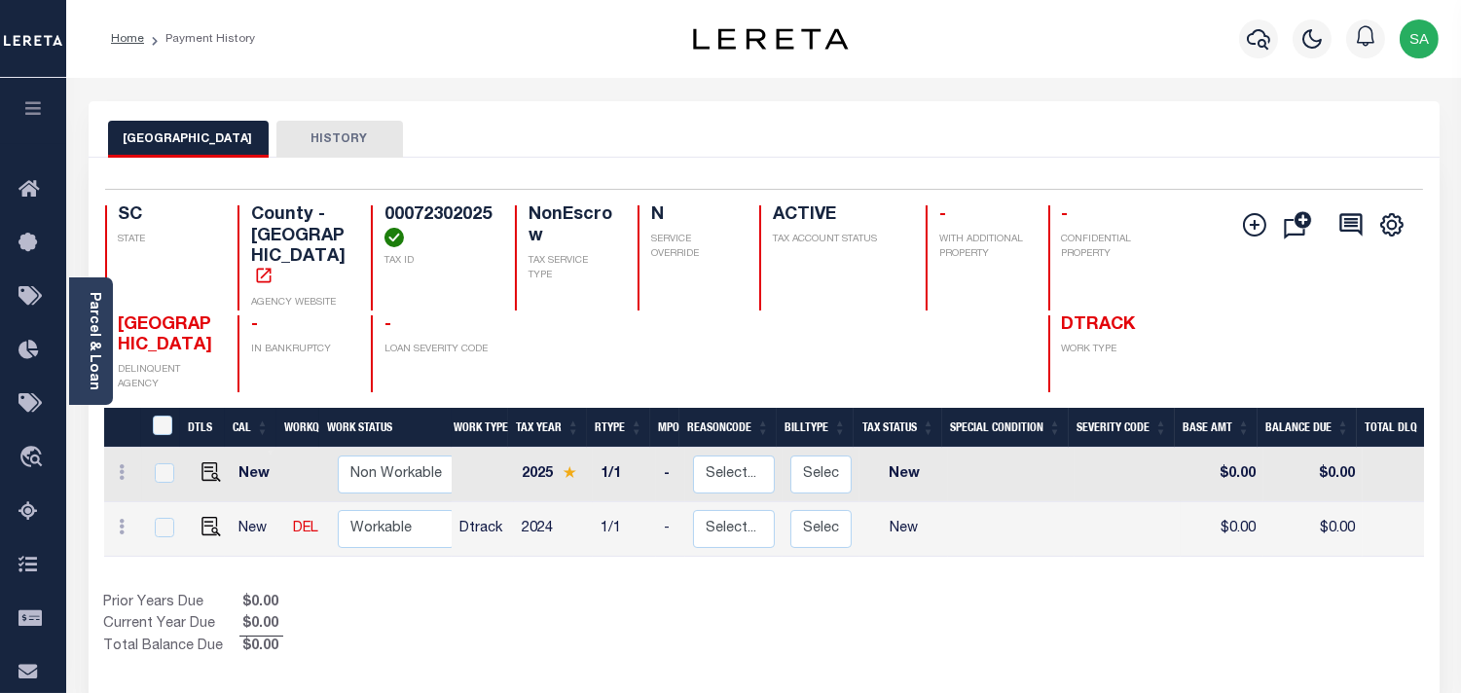
click at [473, 216] on h4 "00072302025" at bounding box center [438, 226] width 107 height 42
click at [429, 224] on h4 "00072302025" at bounding box center [438, 226] width 107 height 42
click at [211, 517] on img "" at bounding box center [211, 526] width 19 height 19
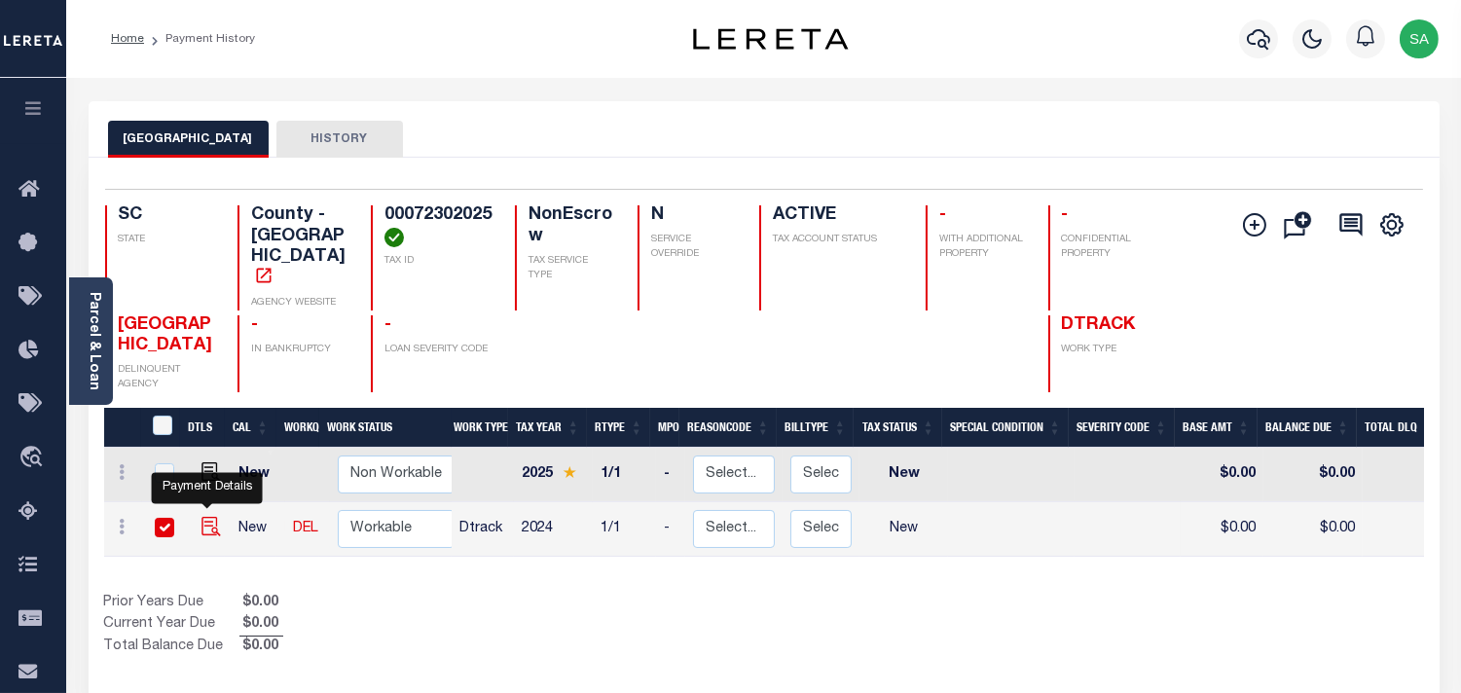
checkbox input "true"
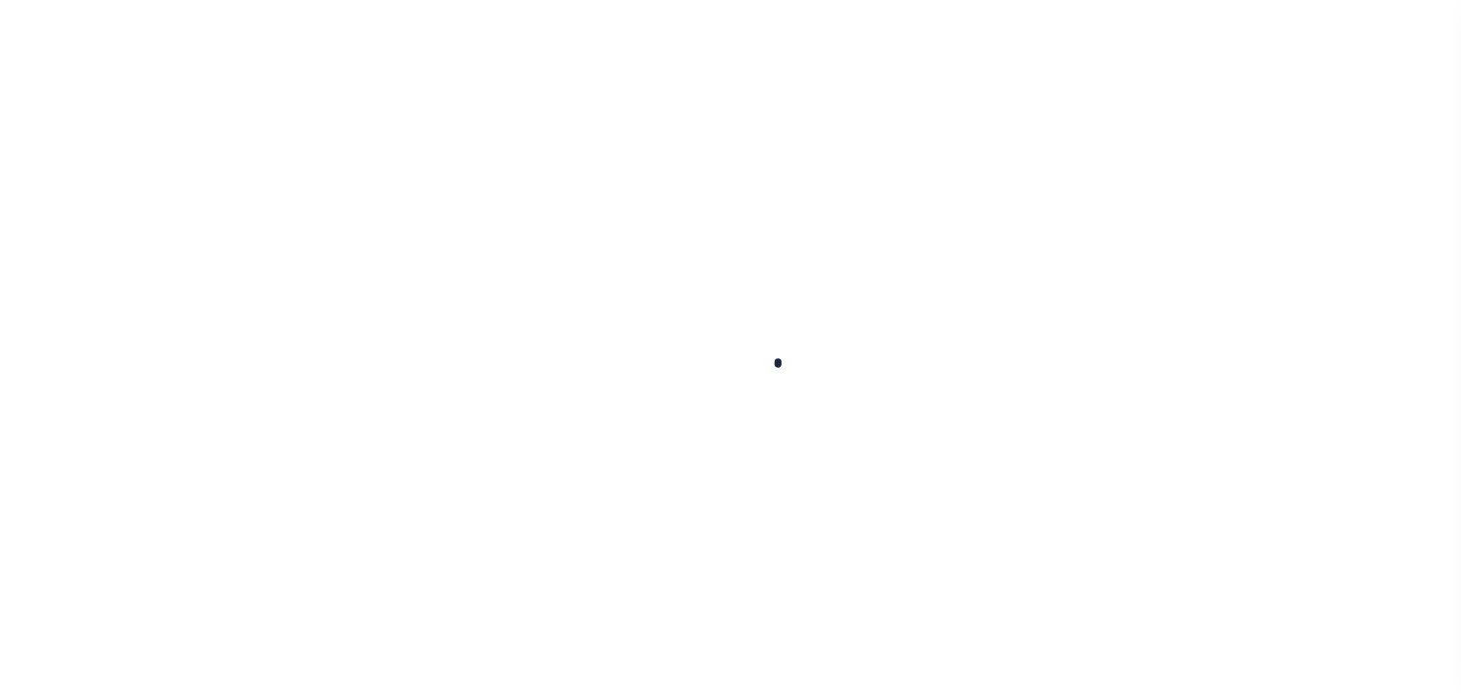
checkbox input "false"
type input "[DATE]"
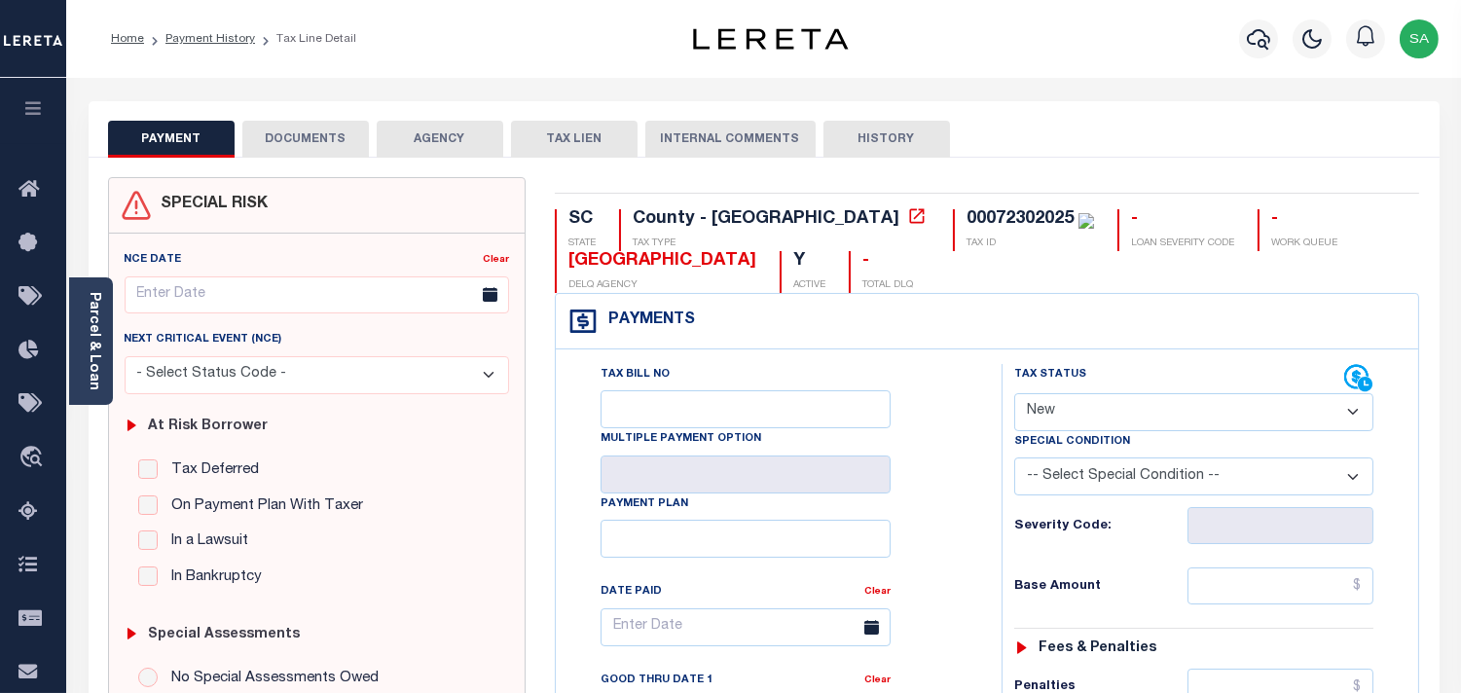
drag, startPoint x: 95, startPoint y: 345, endPoint x: 181, endPoint y: 345, distance: 85.7
click at [95, 345] on link "Parcel & Loan" at bounding box center [94, 341] width 14 height 98
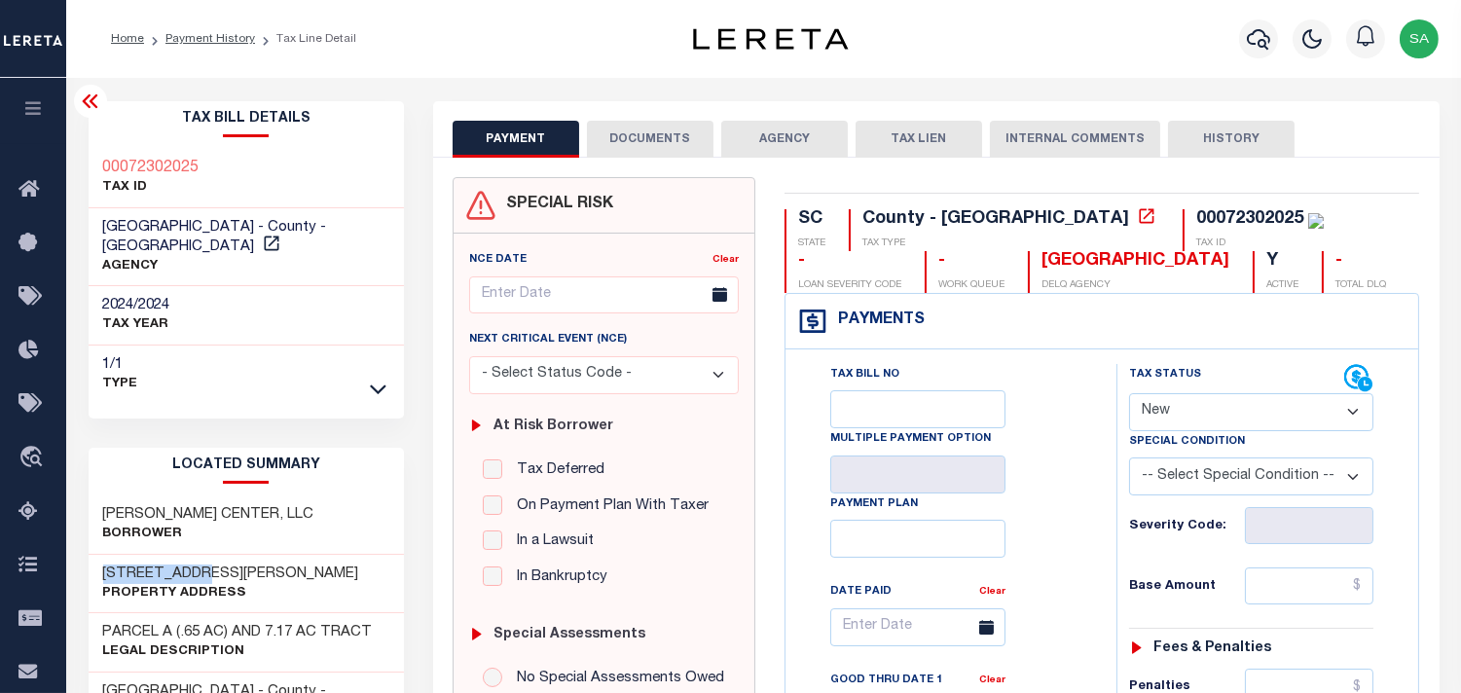
drag, startPoint x: 192, startPoint y: 549, endPoint x: 103, endPoint y: 552, distance: 88.6
click at [103, 565] on h3 "1419 CHAPIN RD" at bounding box center [231, 574] width 256 height 19
drag, startPoint x: 231, startPoint y: 543, endPoint x: 105, endPoint y: 555, distance: 126.1
click at [105, 565] on h3 "1419 CHAPIN RD" at bounding box center [231, 574] width 256 height 19
drag, startPoint x: 167, startPoint y: 160, endPoint x: 131, endPoint y: 171, distance: 37.9
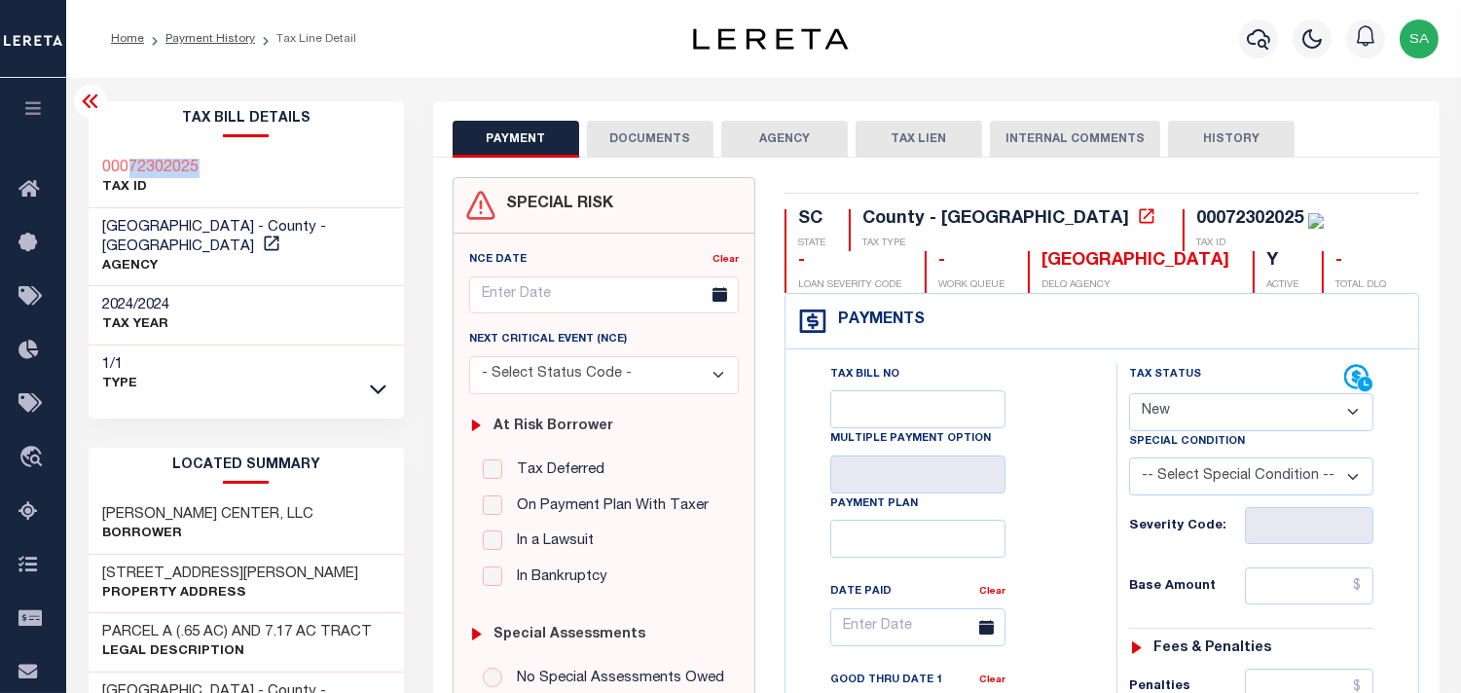
click at [131, 171] on div "00072302025 TAX ID" at bounding box center [247, 178] width 316 height 59
click at [1074, 491] on div "Tax Bill No Multiple Payment Option Payment Plan Clear" at bounding box center [946, 637] width 282 height 546
drag, startPoint x: 1096, startPoint y: 206, endPoint x: 1135, endPoint y: 207, distance: 39.0
copy div "72302025"
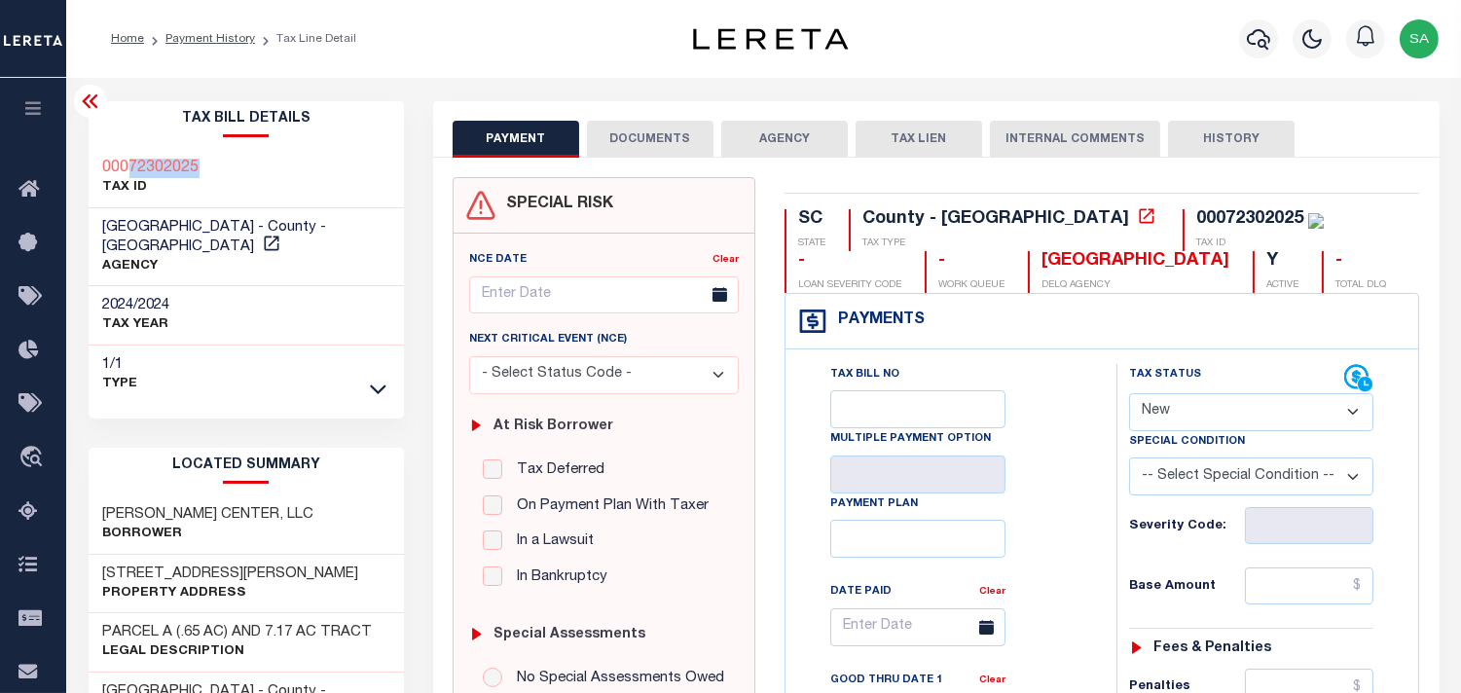
drag, startPoint x: 197, startPoint y: 168, endPoint x: 129, endPoint y: 173, distance: 67.3
click at [129, 173] on div "00072302025 TAX ID" at bounding box center [247, 178] width 316 height 59
copy h3 "72302025"
drag, startPoint x: 1064, startPoint y: 430, endPoint x: 1200, endPoint y: 413, distance: 137.4
click at [1064, 432] on div "Tax Bill No Multiple Payment Option Payment Plan Clear" at bounding box center [946, 637] width 282 height 546
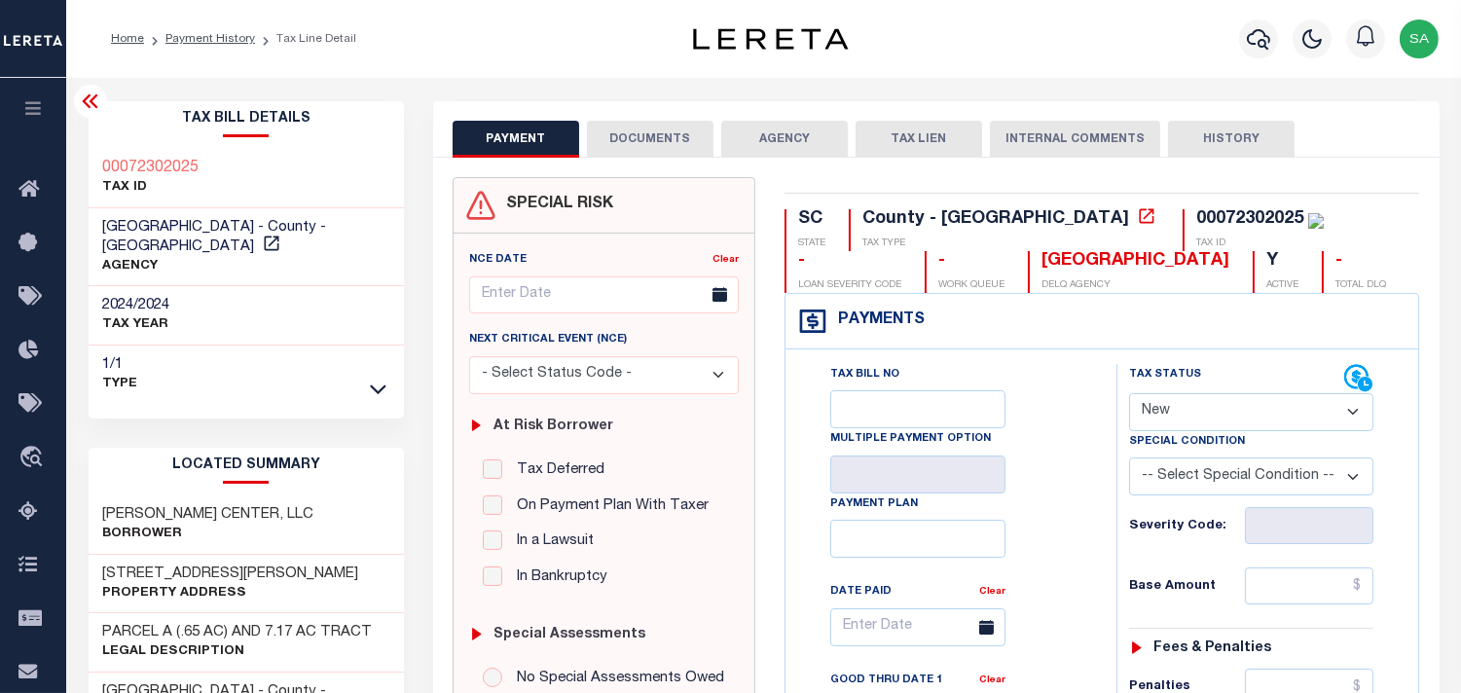
click at [1215, 409] on select "- Select Status Code - Open Due/Unpaid Paid Incomplete No Tax Due Internal Refu…" at bounding box center [1251, 412] width 244 height 38
select select "PYD"
click at [1129, 394] on select "- Select Status Code - Open Due/Unpaid Paid Incomplete No Tax Due Internal Refu…" at bounding box center [1251, 412] width 244 height 38
type input "[DATE]"
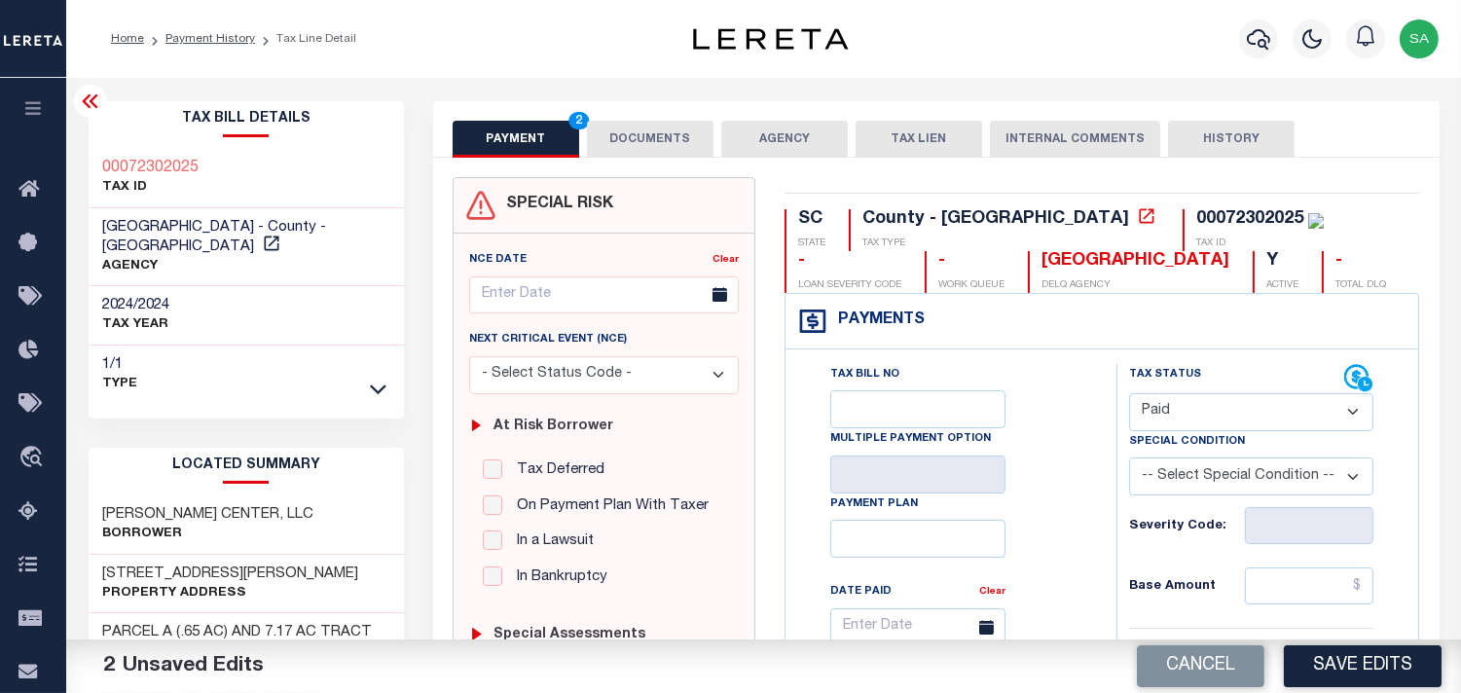
click at [606, 132] on button "DOCUMENTS" at bounding box center [650, 139] width 127 height 37
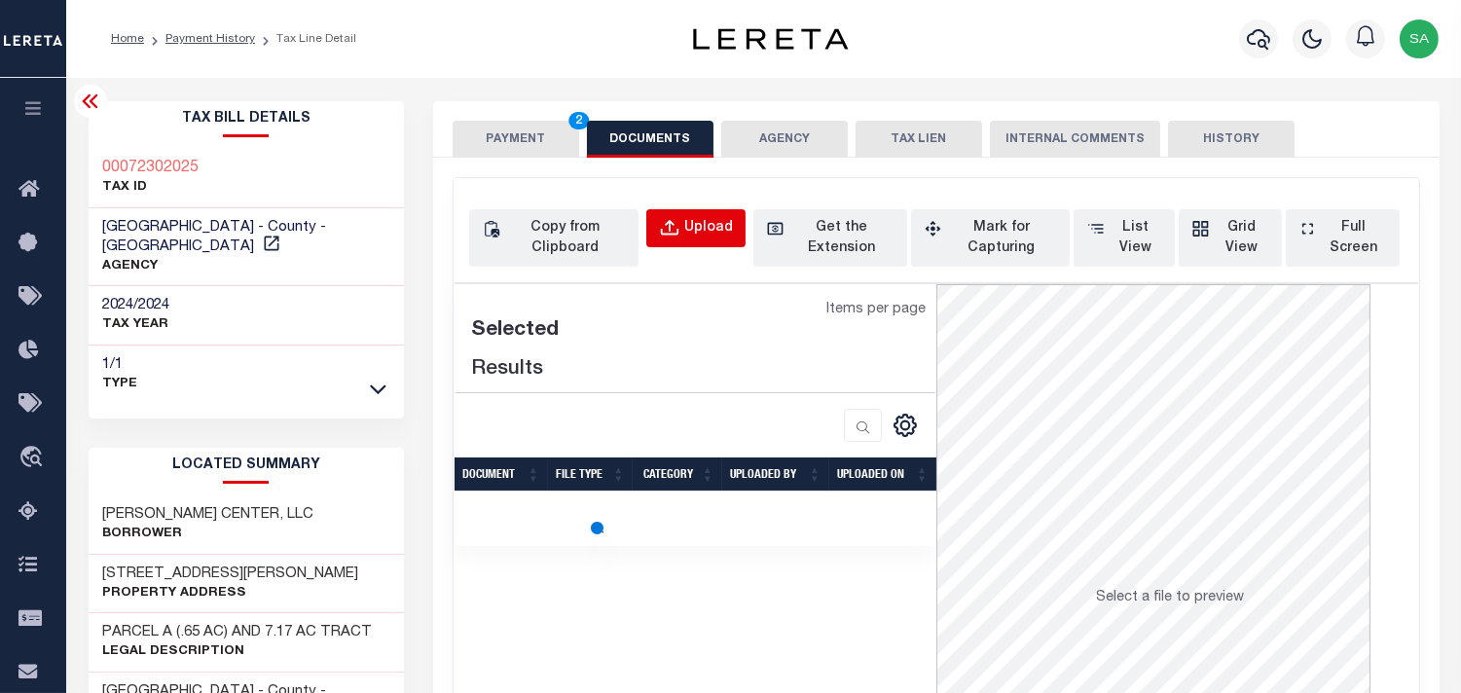
click at [689, 226] on div "Upload" at bounding box center [708, 228] width 49 height 21
select select "POP"
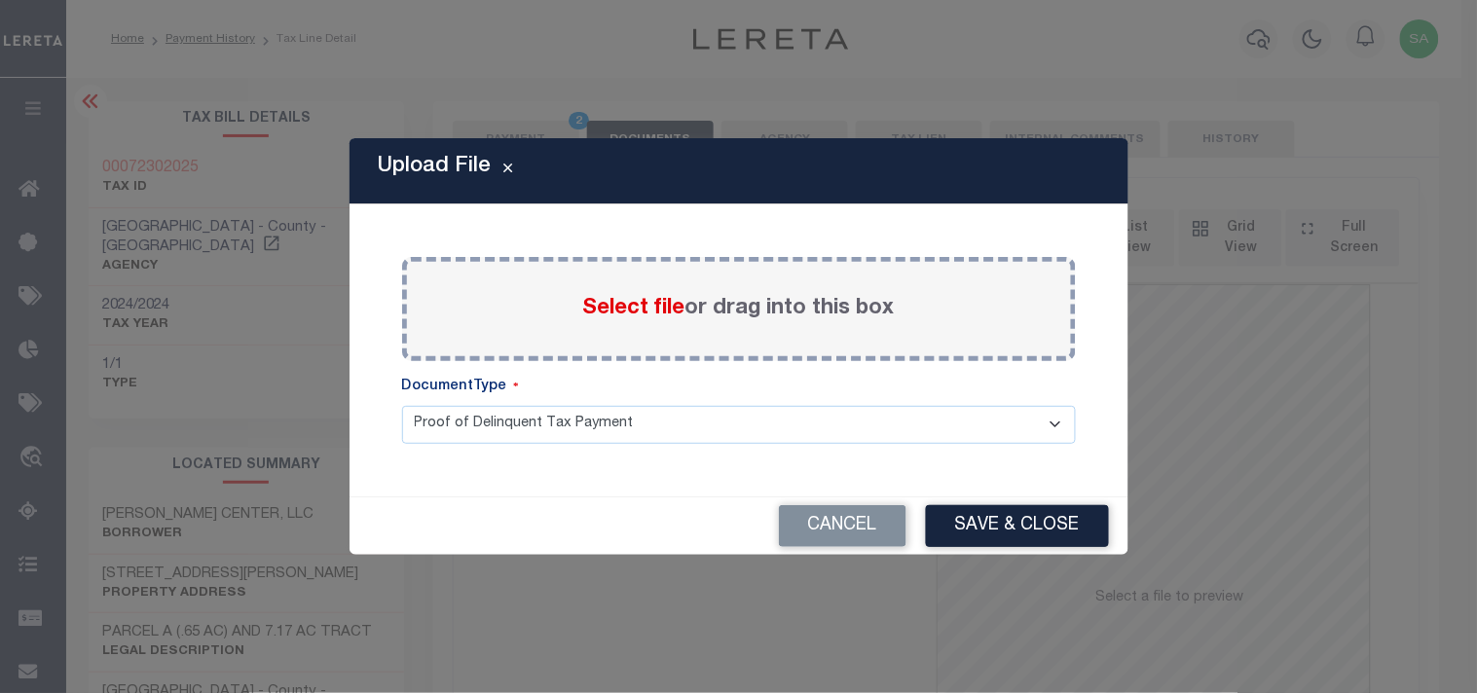
click at [672, 309] on span "Select file" at bounding box center [634, 308] width 102 height 21
click at [0, 0] on input "Select file or drag into this box" at bounding box center [0, 0] width 0 height 0
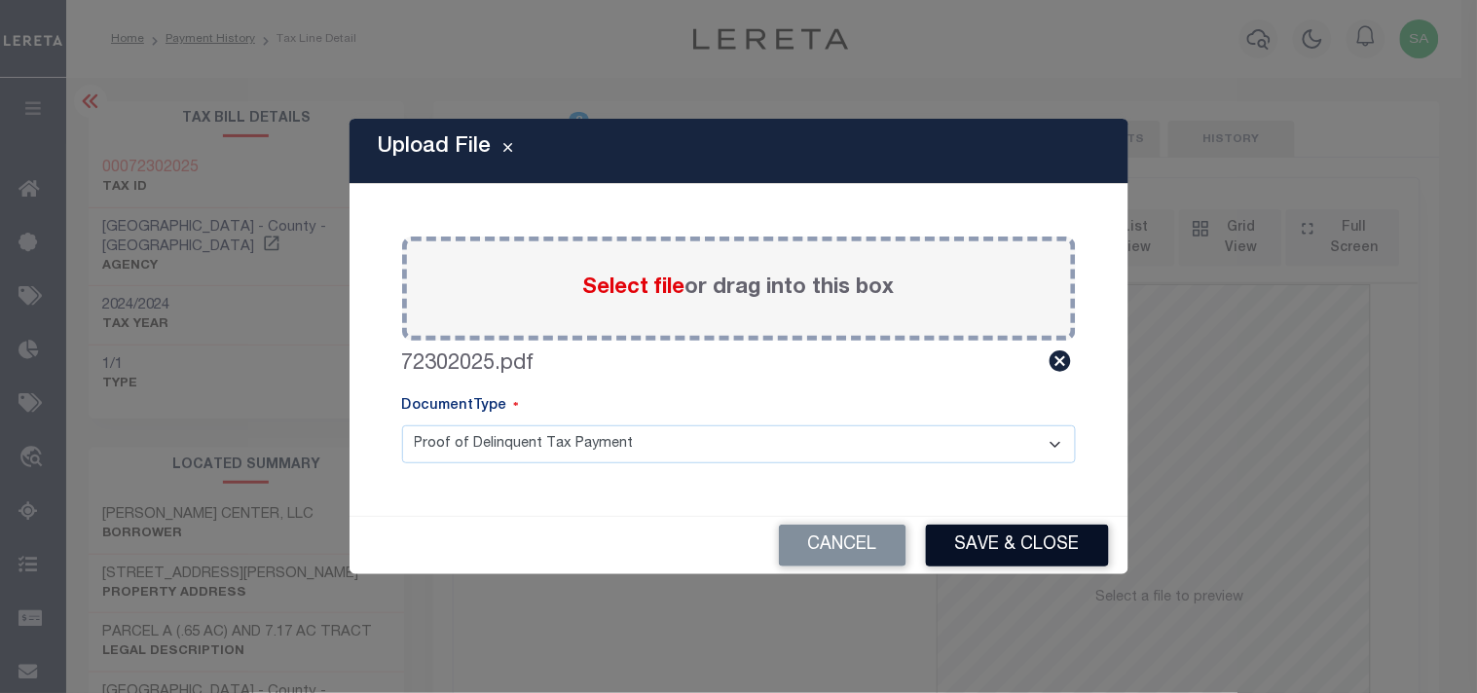
click at [1008, 549] on button "Save & Close" at bounding box center [1017, 546] width 183 height 42
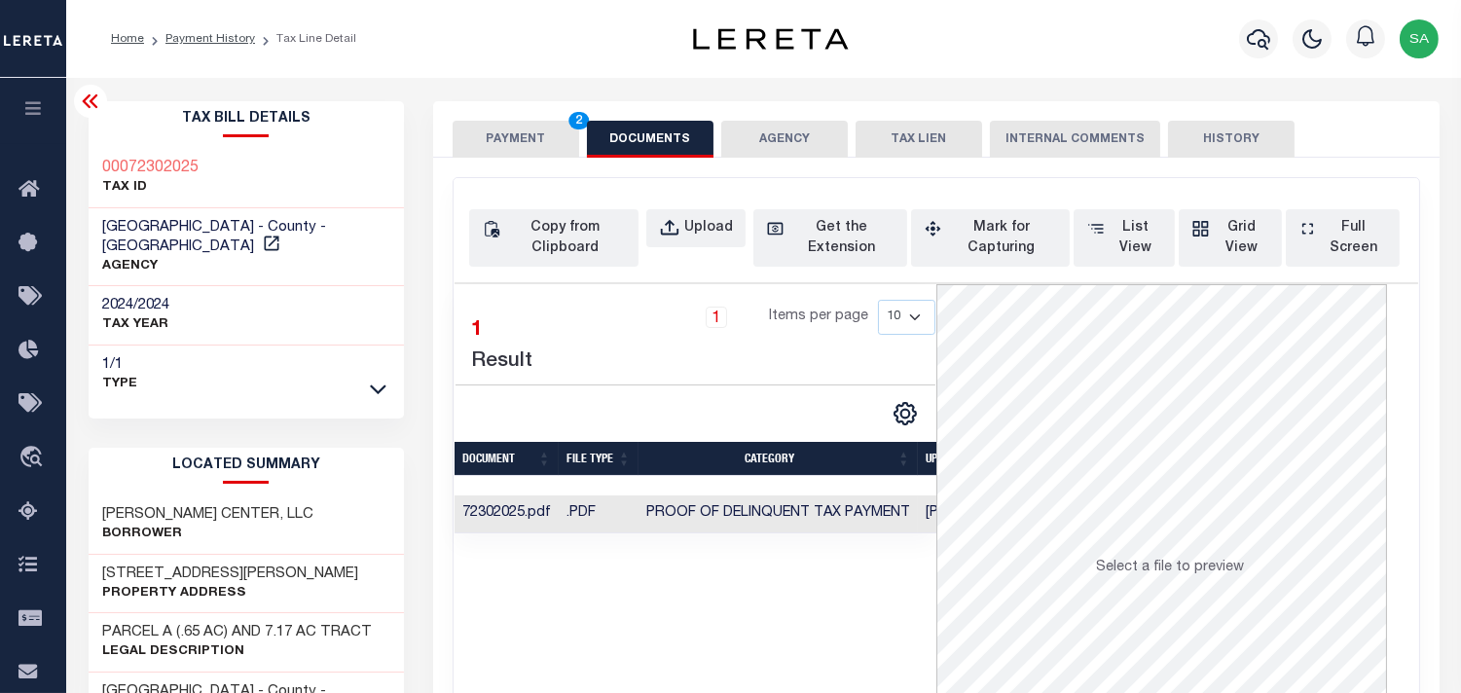
click at [530, 131] on button "PAYMENT 2" at bounding box center [516, 139] width 127 height 37
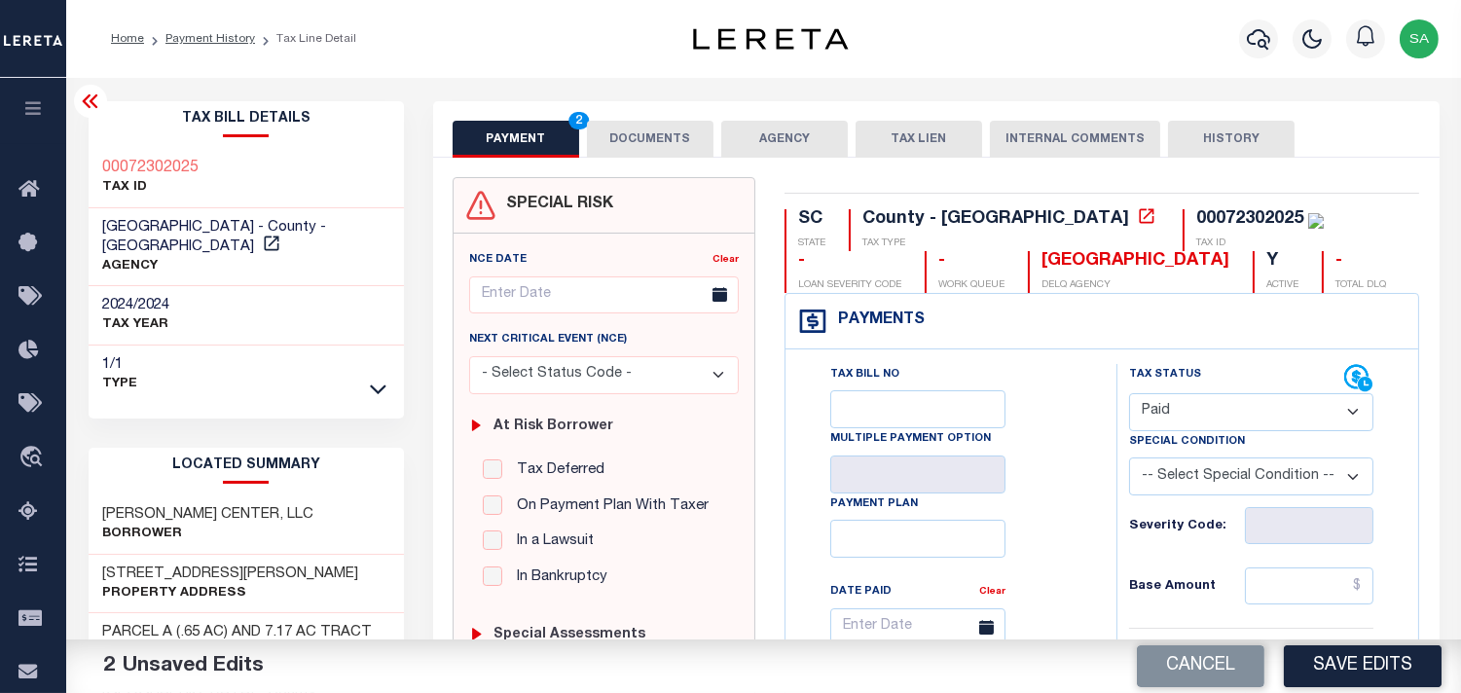
click at [1306, 584] on input "text" at bounding box center [1309, 586] width 129 height 37
paste input "139,015.91"
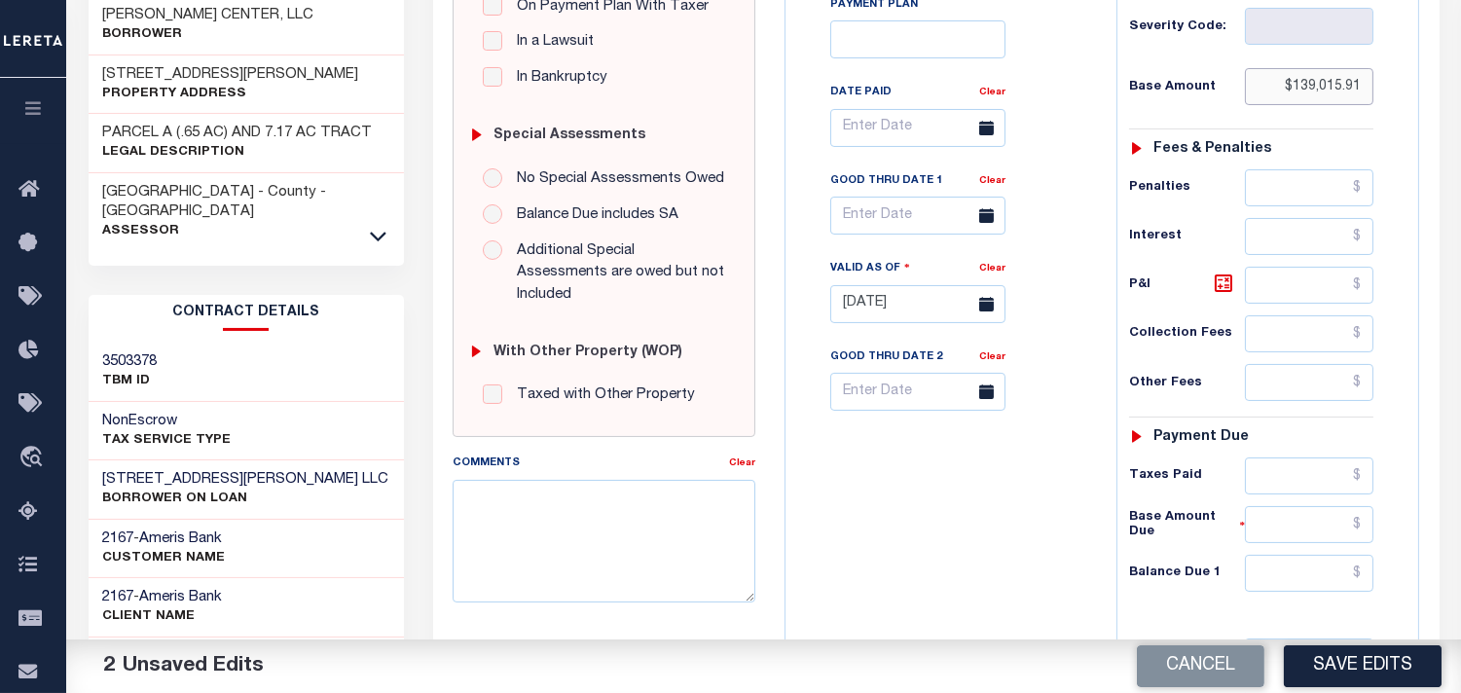
scroll to position [648, 0]
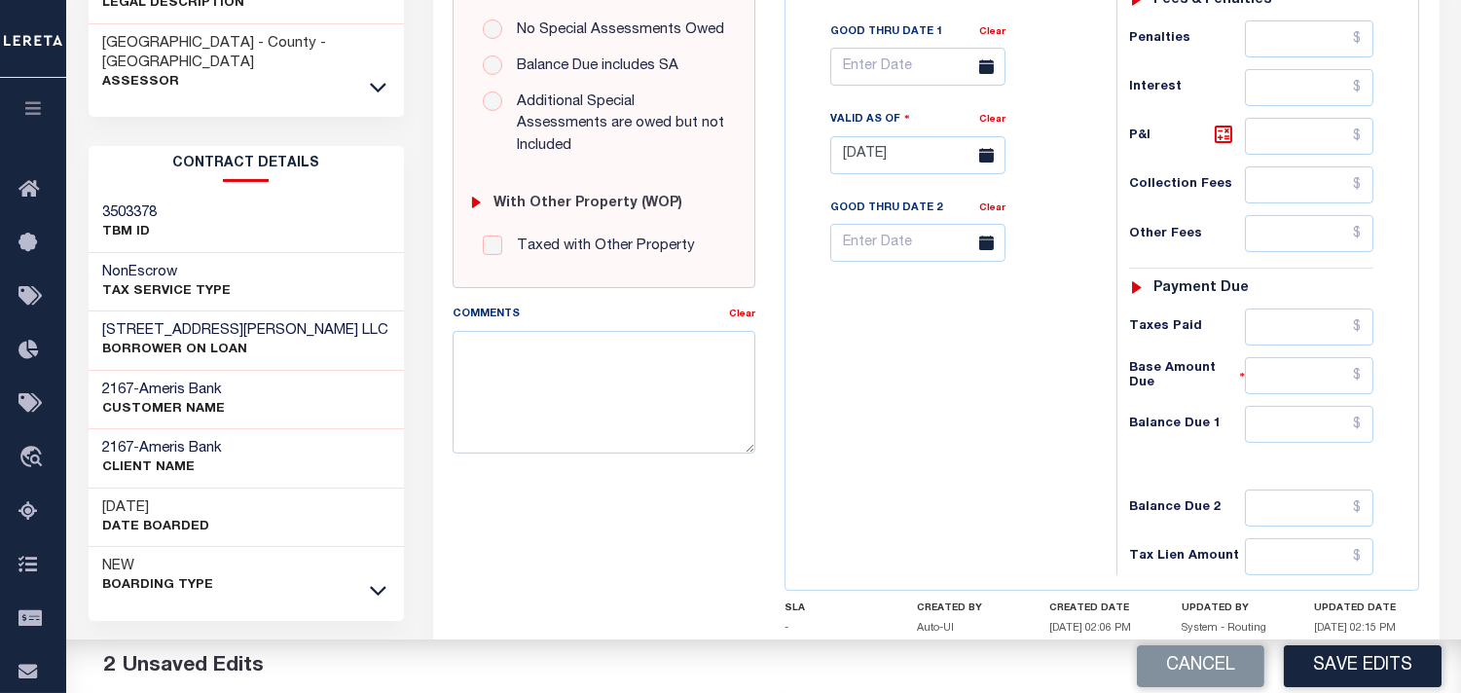
type input "$139,015.91"
click at [1310, 326] on input "text" at bounding box center [1309, 327] width 129 height 37
paste input "139,015.91"
type input "$139,015.91"
click at [1317, 430] on input "text" at bounding box center [1309, 424] width 129 height 37
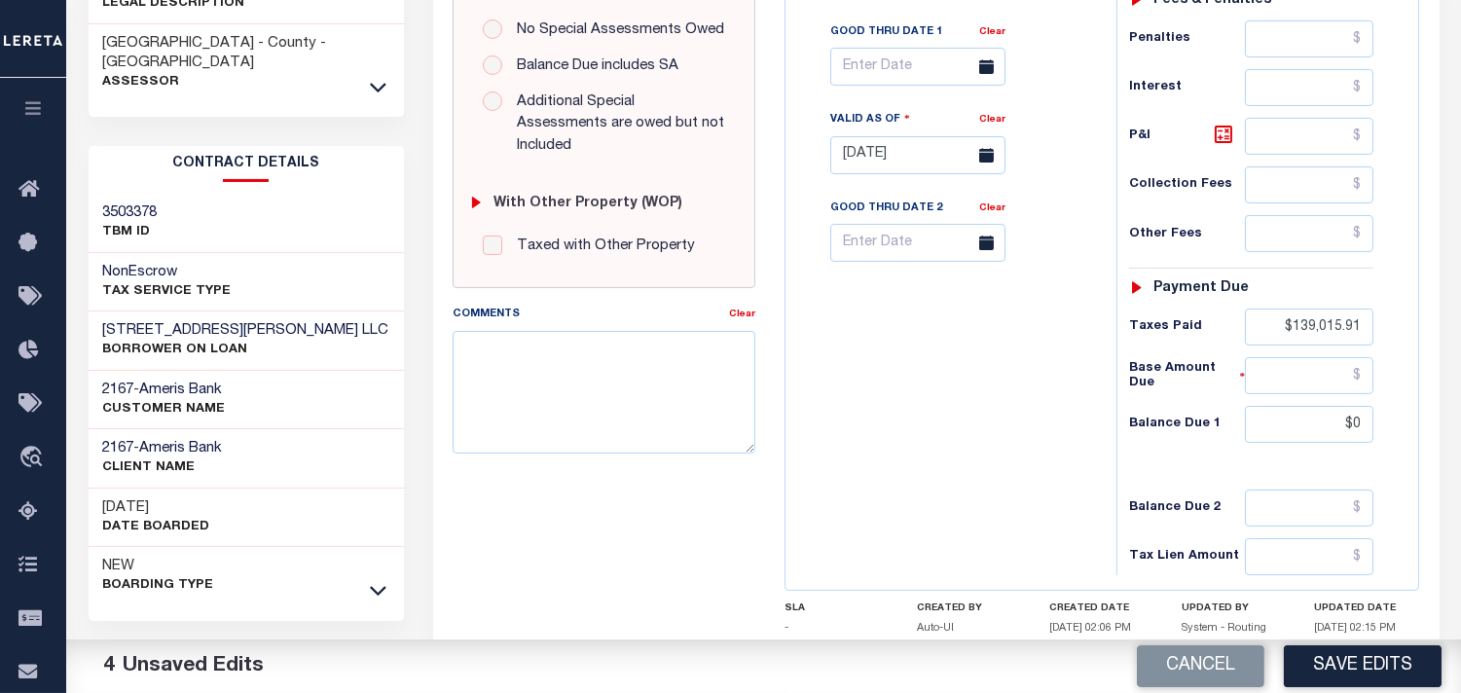
type input "$0.00"
click at [1007, 417] on div "Tax Bill No Multiple Payment Option Payment Plan Clear" at bounding box center [946, 146] width 312 height 860
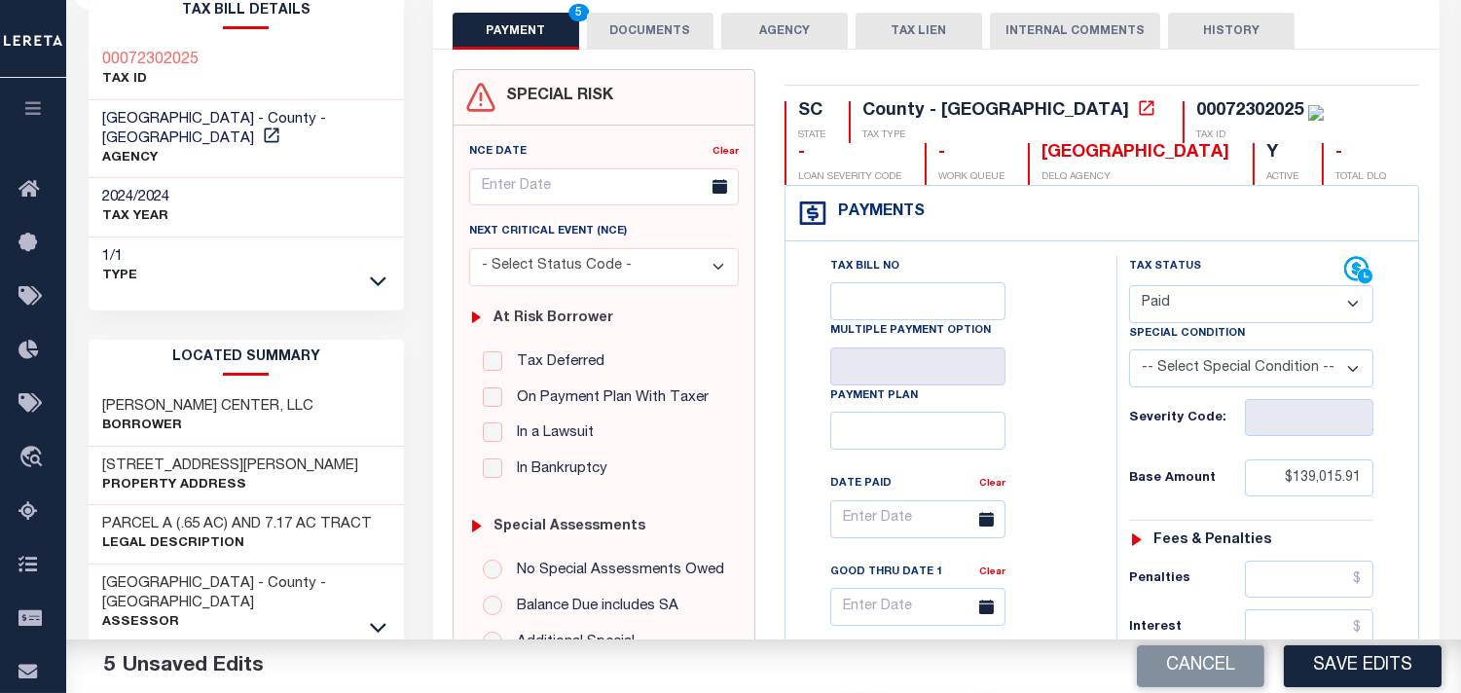
scroll to position [0, 0]
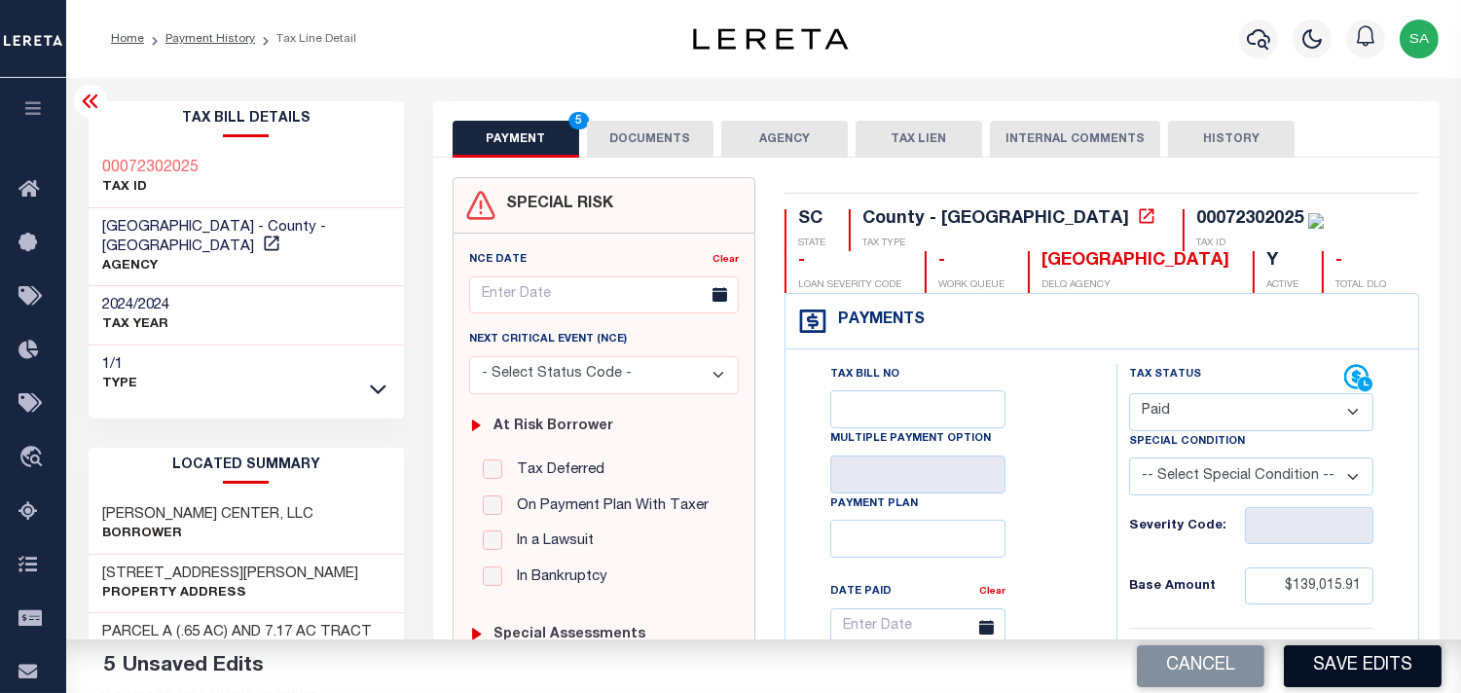
click at [1355, 677] on button "Save Edits" at bounding box center [1363, 666] width 158 height 42
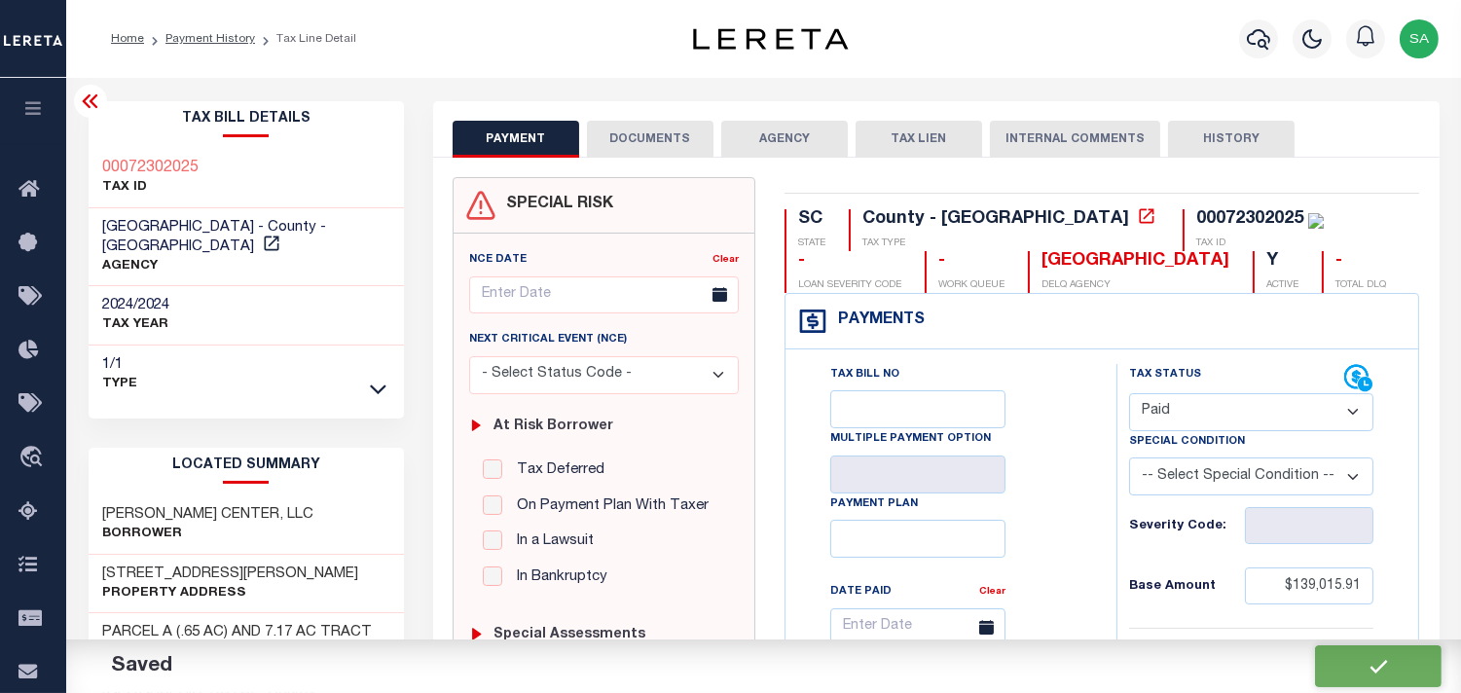
checkbox input "false"
type input "$139,015.91"
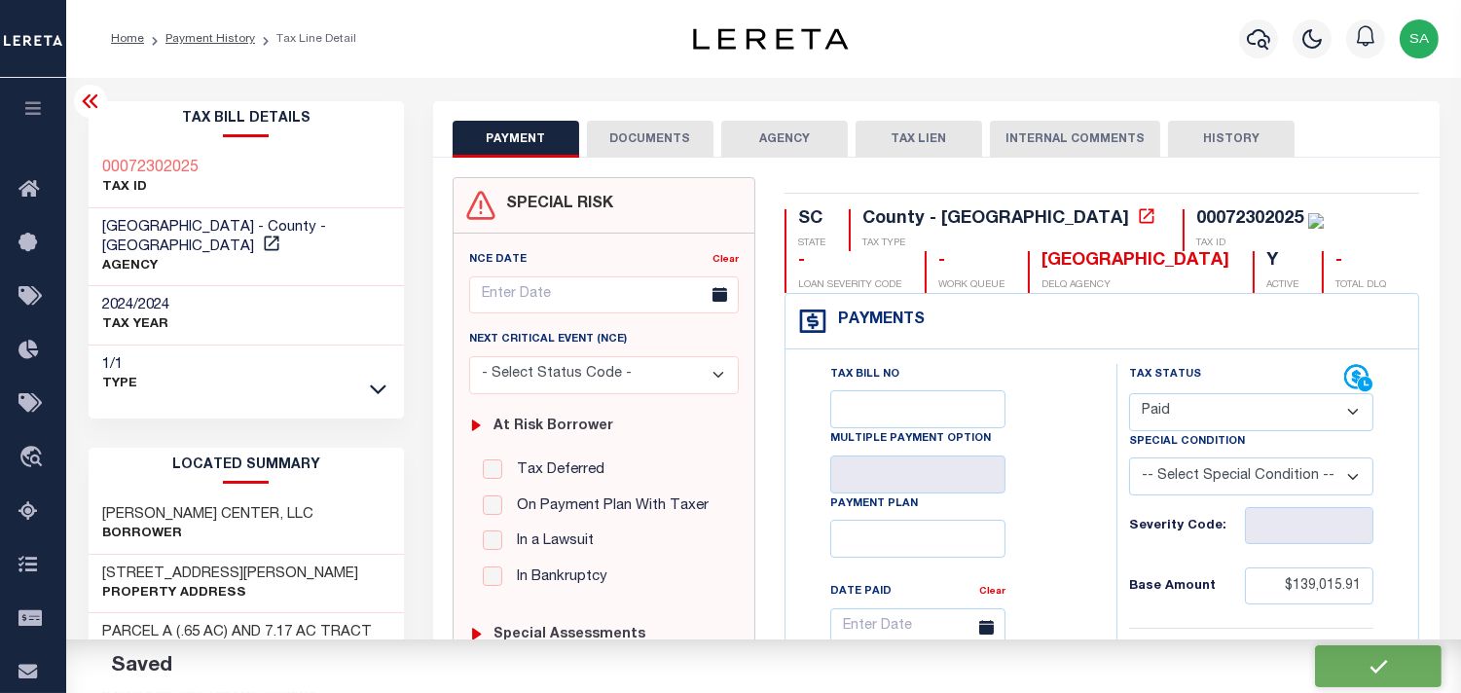
type input "$139,015.91"
type input "$0"
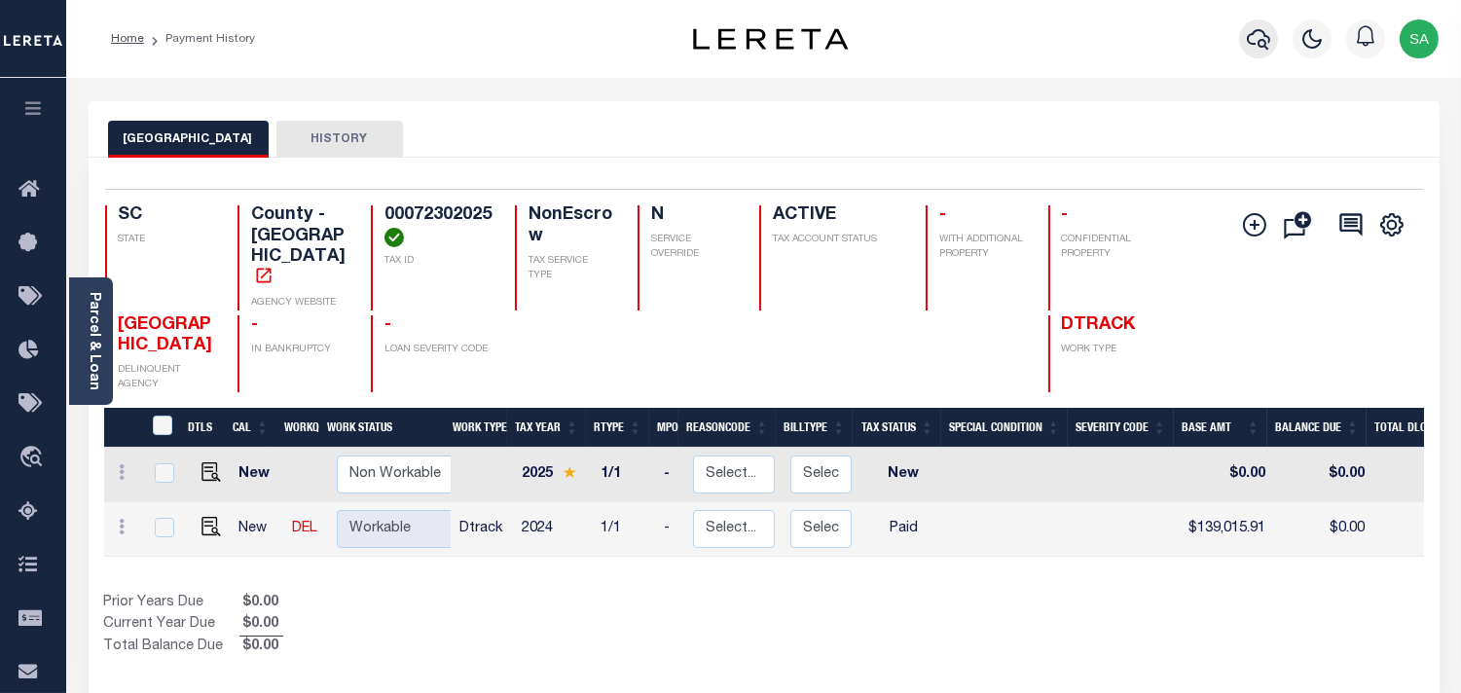
click at [1251, 45] on icon "button" at bounding box center [1258, 38] width 23 height 23
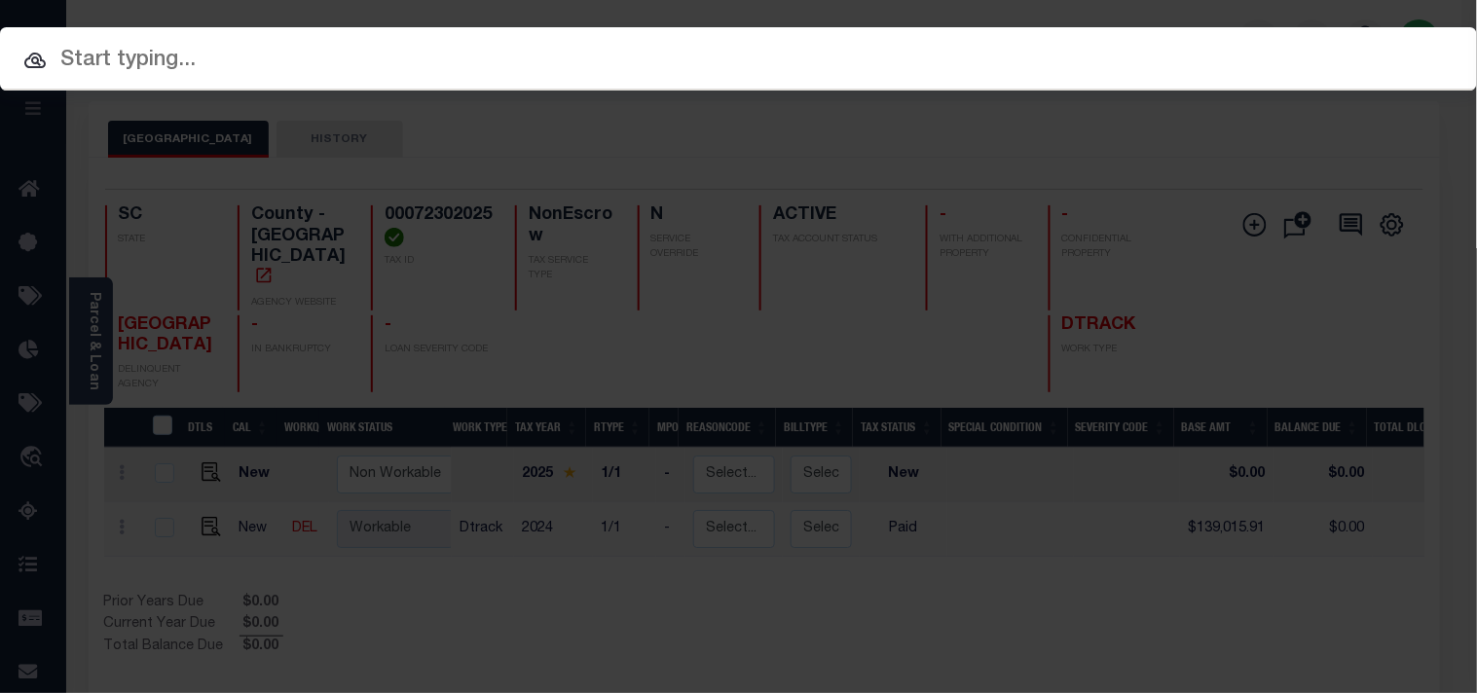
click at [1103, 45] on input "text" at bounding box center [738, 61] width 1477 height 34
paste input "07090600850-00101"
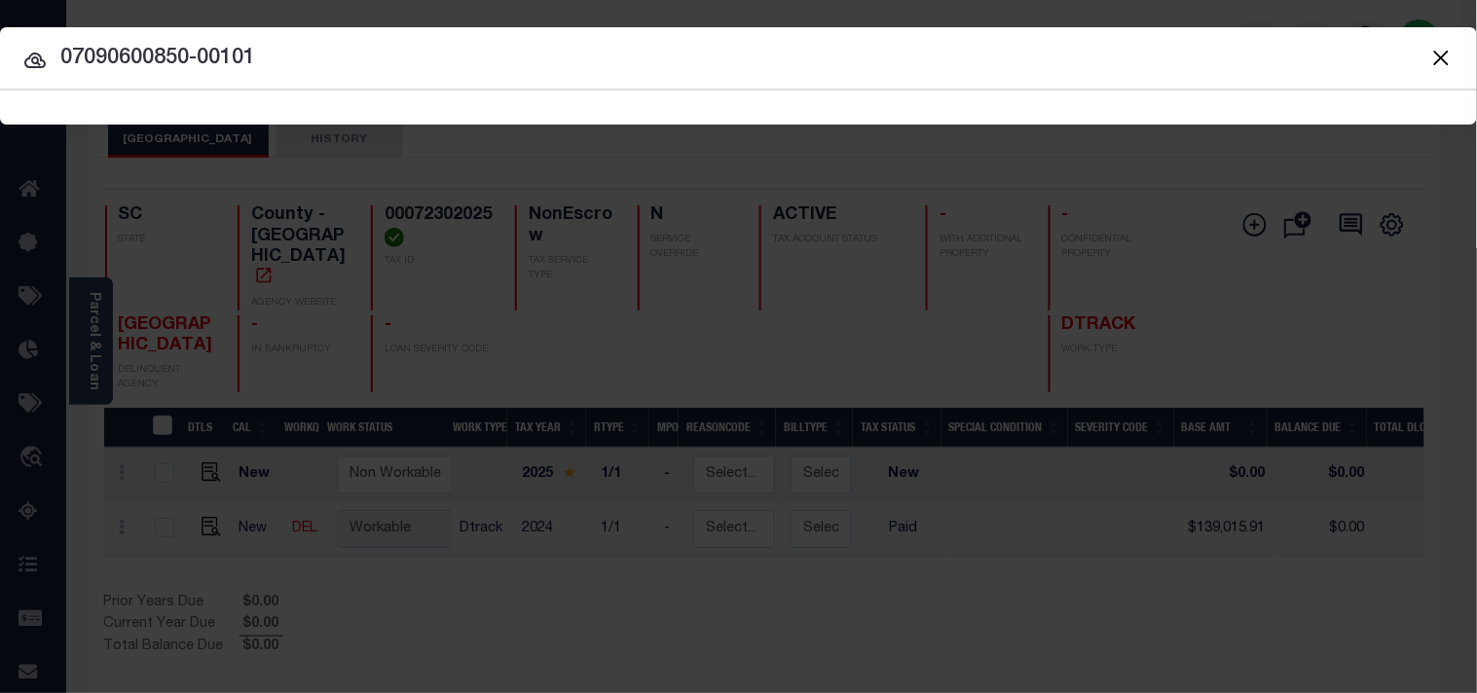
type input "07090600850-00101"
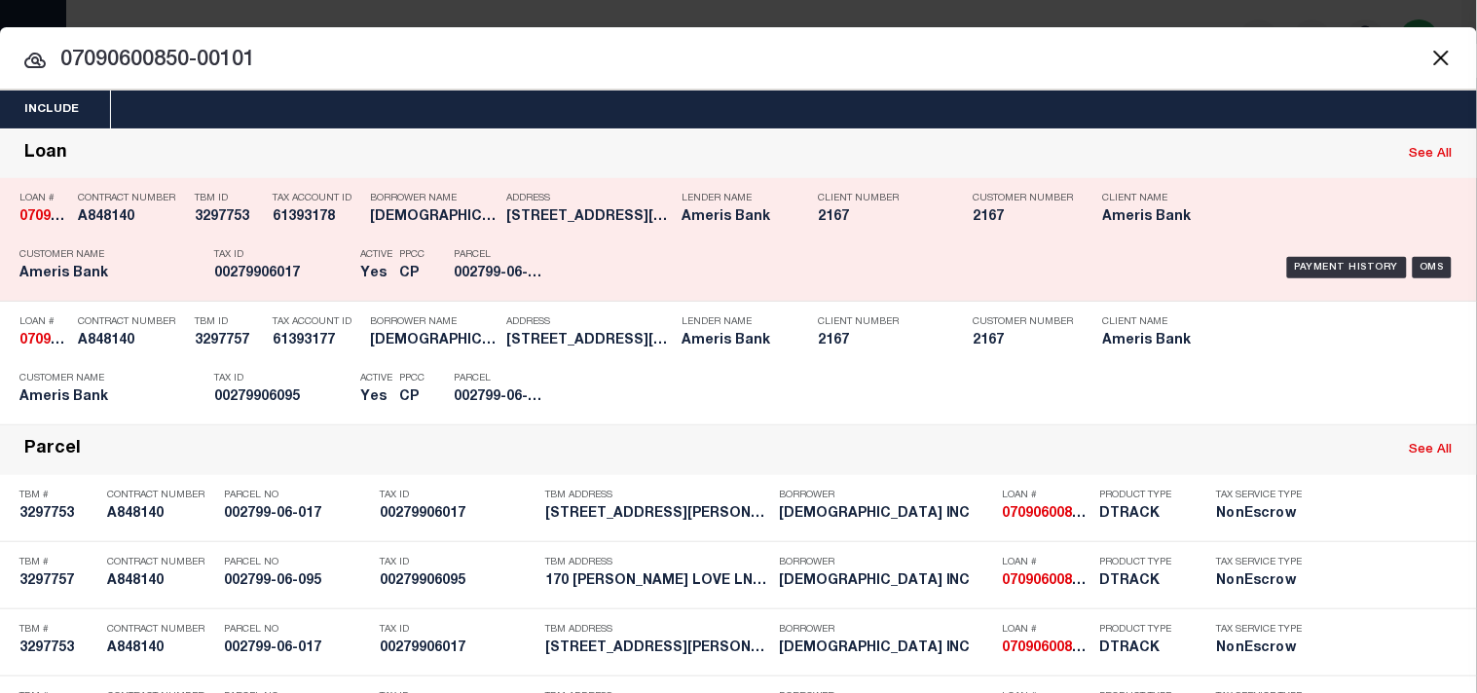
click at [350, 248] on div "Active Yes" at bounding box center [365, 267] width 39 height 56
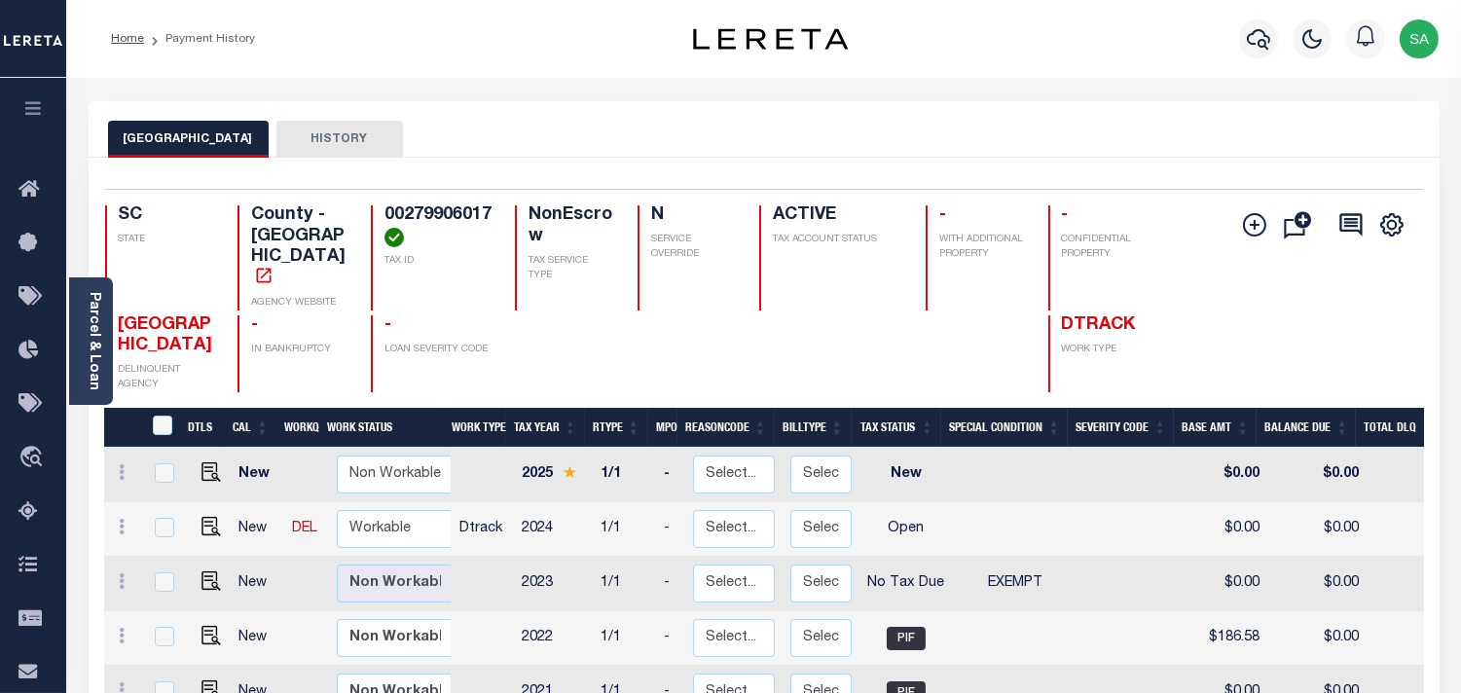
click at [438, 218] on h4 "00279906017" at bounding box center [438, 226] width 107 height 42
copy h4 "00279906017"
click at [206, 517] on img "" at bounding box center [211, 526] width 19 height 19
checkbox input "true"
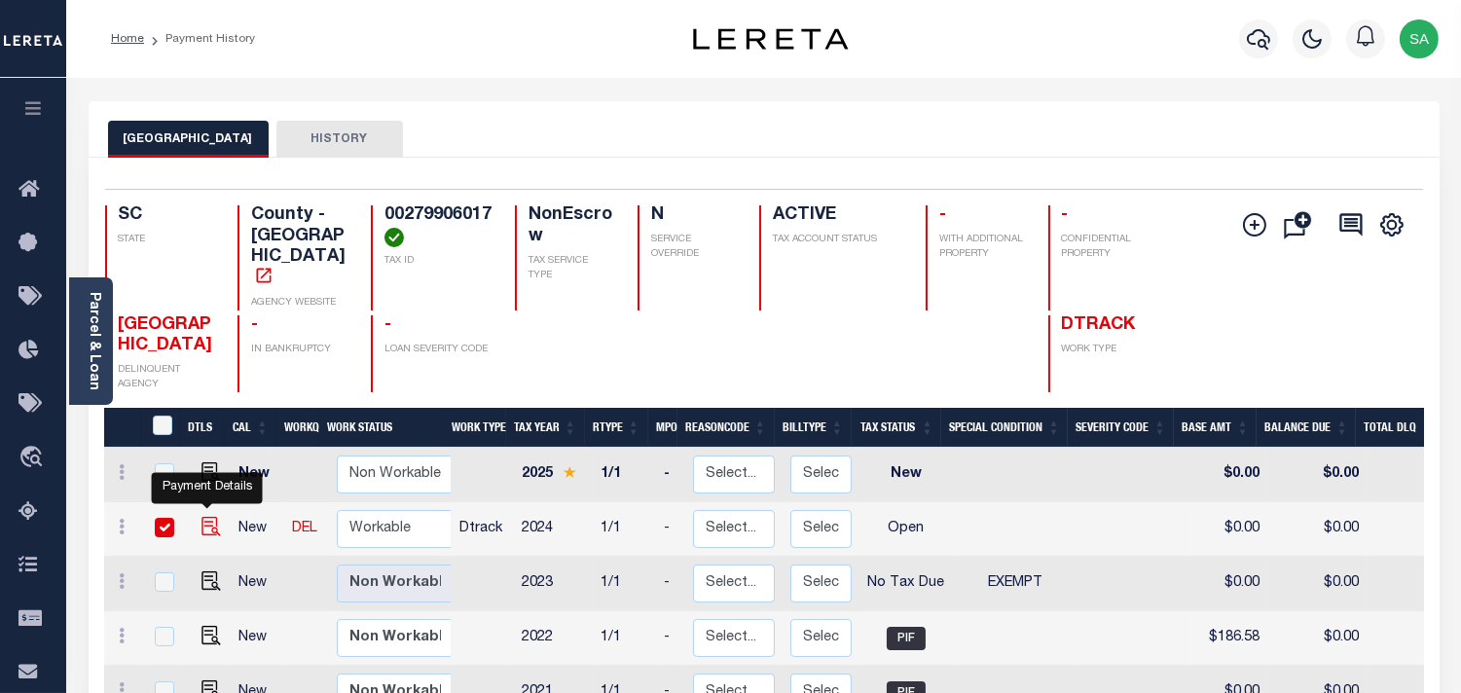
checkbox input "true"
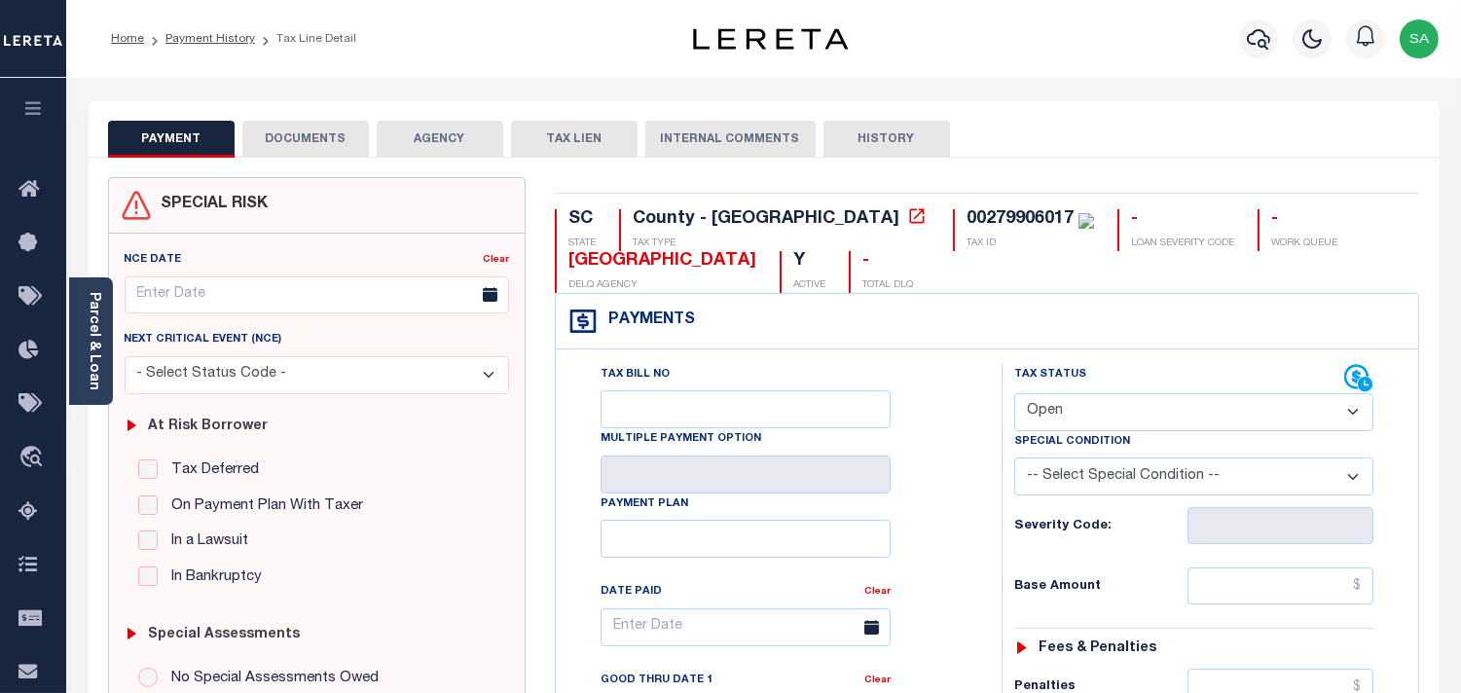
drag, startPoint x: 95, startPoint y: 360, endPoint x: 127, endPoint y: 354, distance: 31.7
click at [95, 360] on link "Parcel & Loan" at bounding box center [94, 341] width 14 height 98
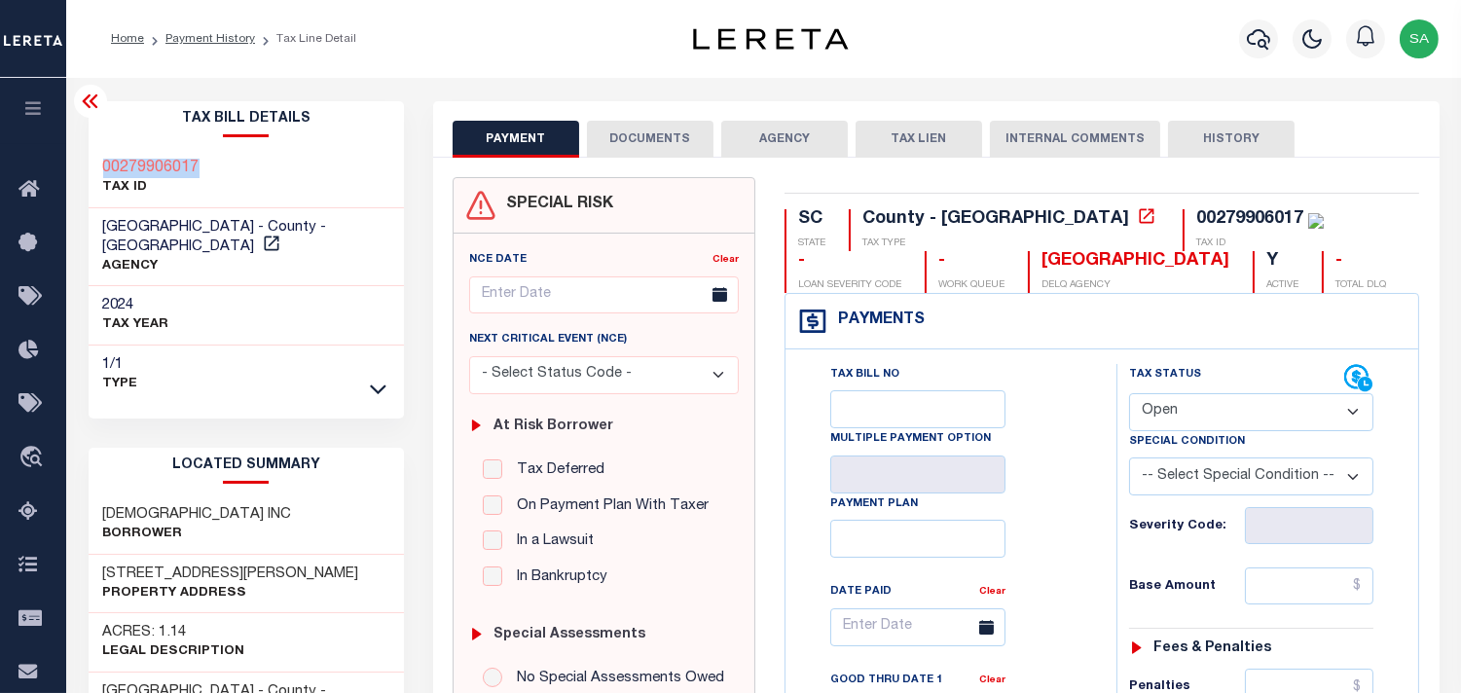
drag, startPoint x: 230, startPoint y: 162, endPoint x: 99, endPoint y: 164, distance: 130.5
click at [99, 164] on div "00279906017 TAX ID" at bounding box center [247, 178] width 316 height 59
copy h3 "00279906017"
drag, startPoint x: 1260, startPoint y: 411, endPoint x: 1256, endPoint y: 422, distance: 12.3
click at [1260, 412] on select "- Select Status Code - Open Due/Unpaid Paid Incomplete No Tax Due Internal Refu…" at bounding box center [1251, 412] width 244 height 38
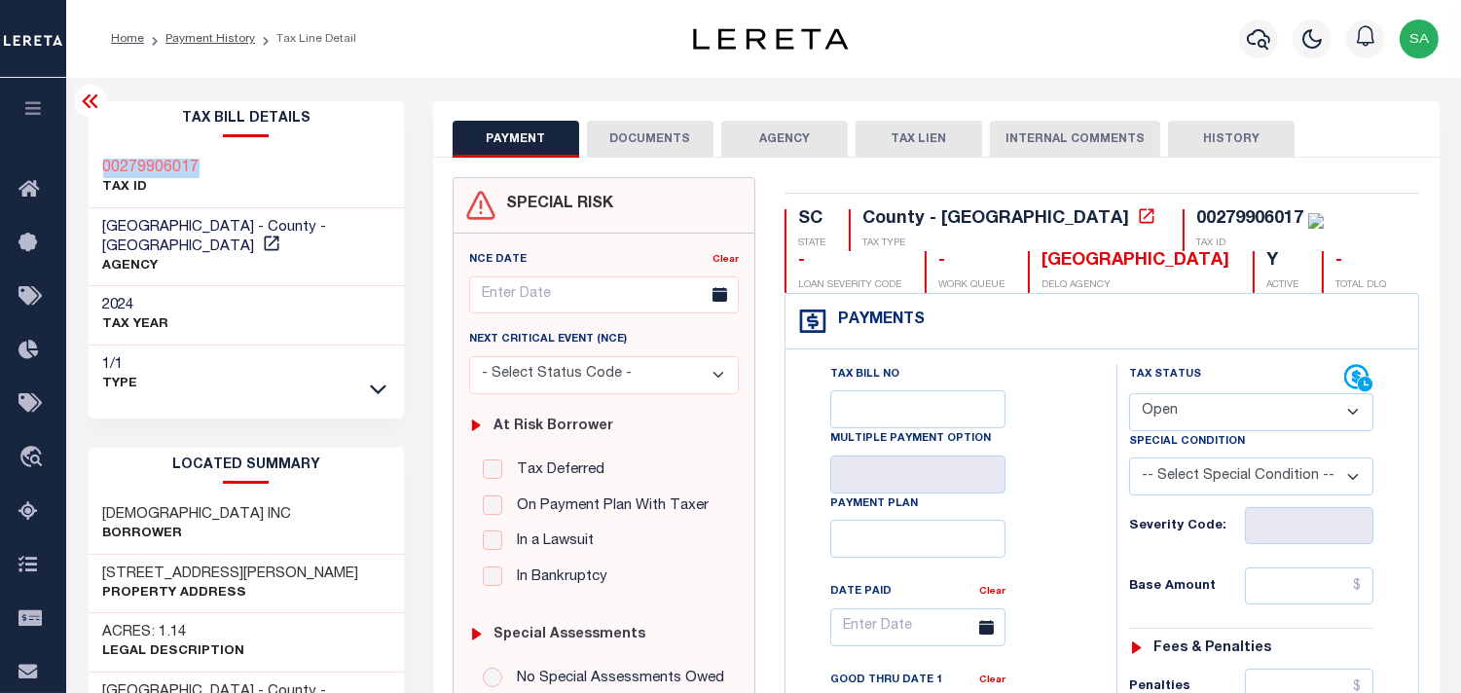
select select "PYD"
click at [1129, 394] on select "- Select Status Code - Open Due/Unpaid Paid Incomplete No Tax Due Internal Refu…" at bounding box center [1251, 412] width 244 height 38
type input "09/12/2025"
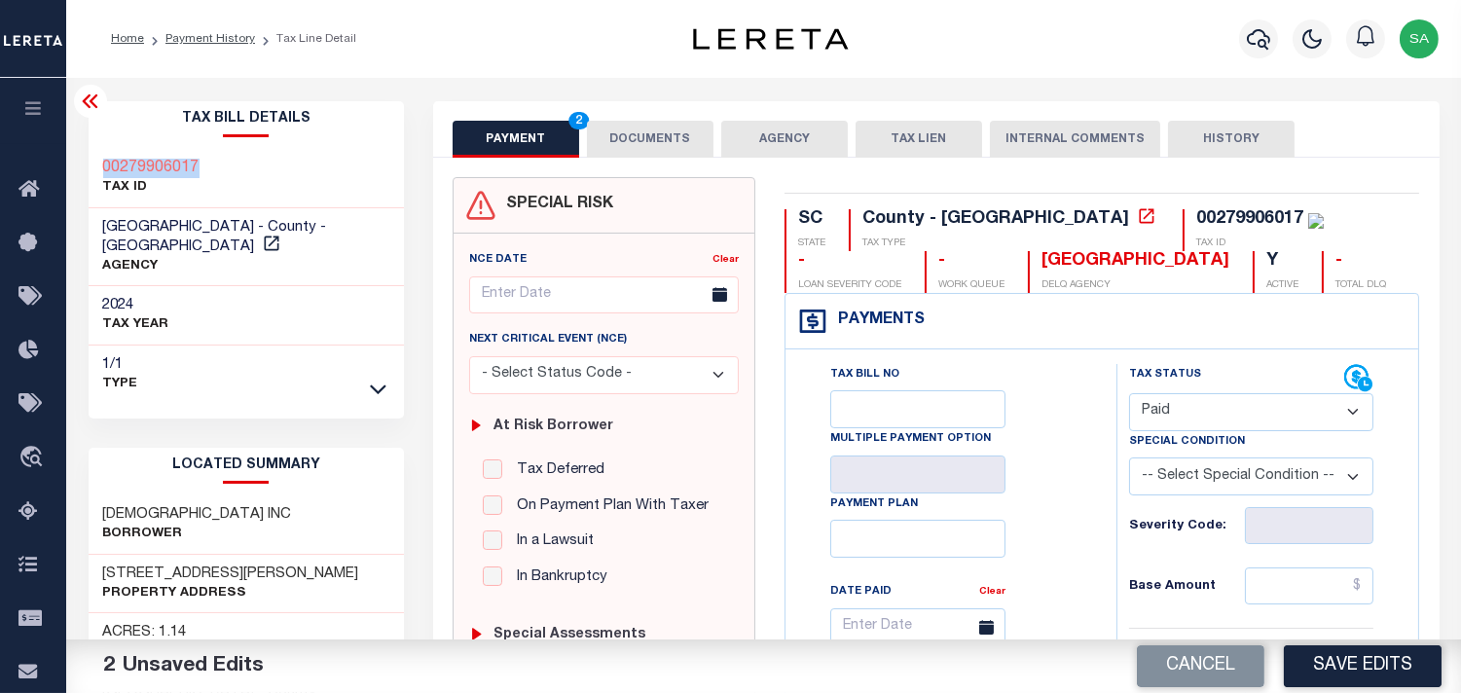
click at [702, 151] on button "DOCUMENTS" at bounding box center [650, 139] width 127 height 37
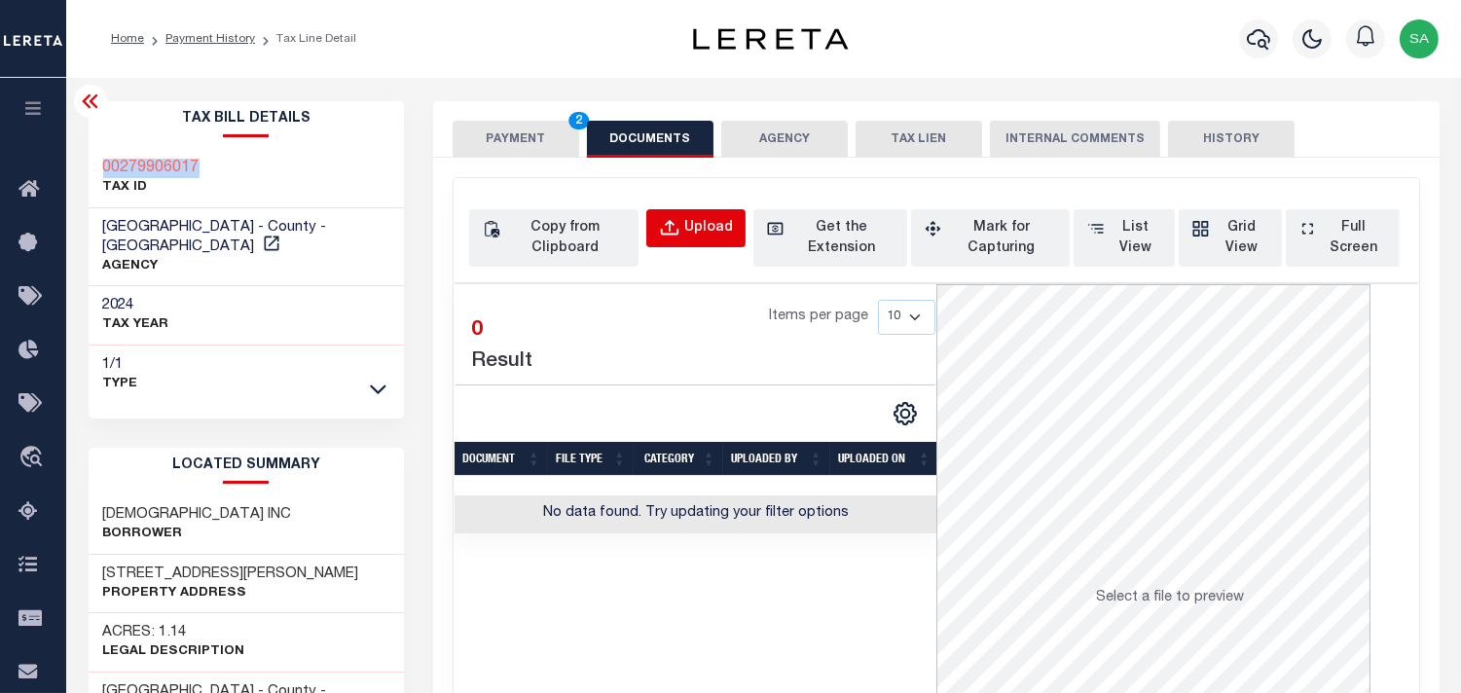
click at [702, 225] on div "Upload" at bounding box center [708, 228] width 49 height 21
select select "POP"
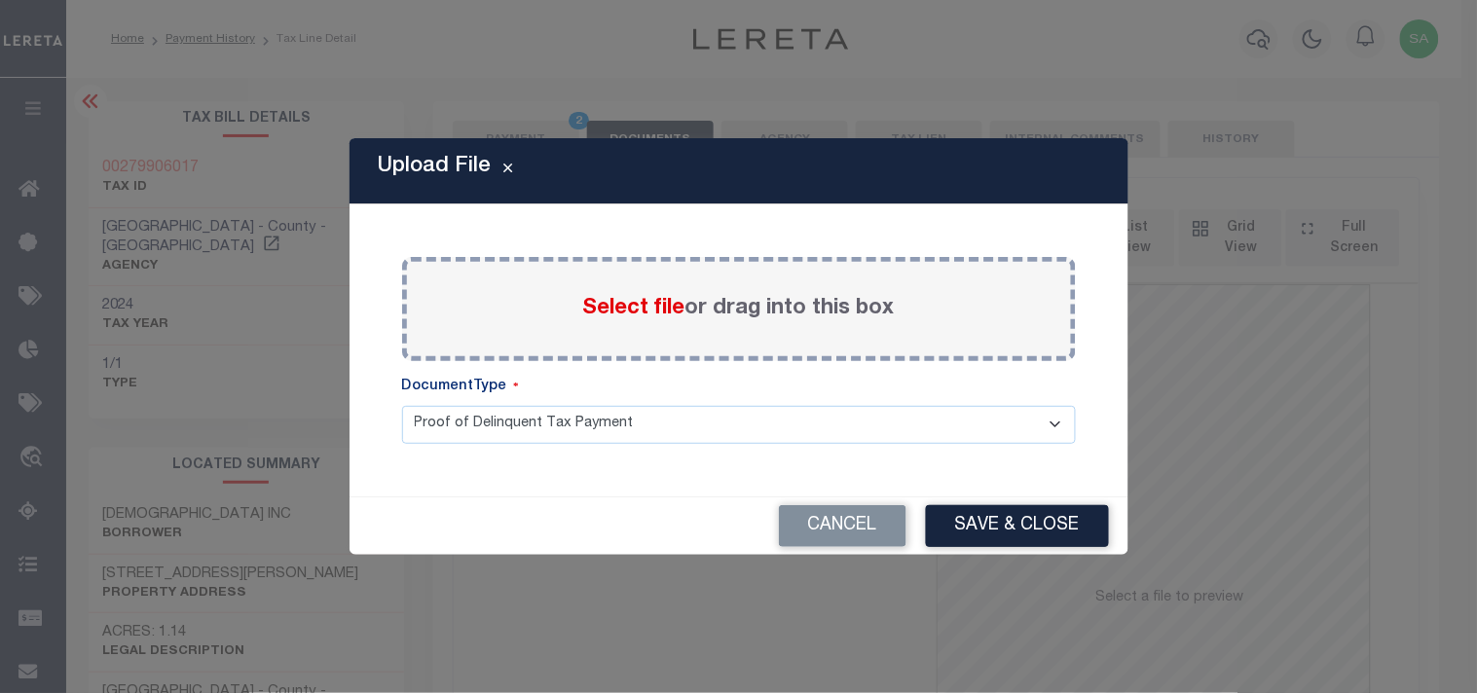
click at [638, 313] on span "Select file" at bounding box center [634, 308] width 102 height 21
click at [0, 0] on input "Select file or drag into this box" at bounding box center [0, 0] width 0 height 0
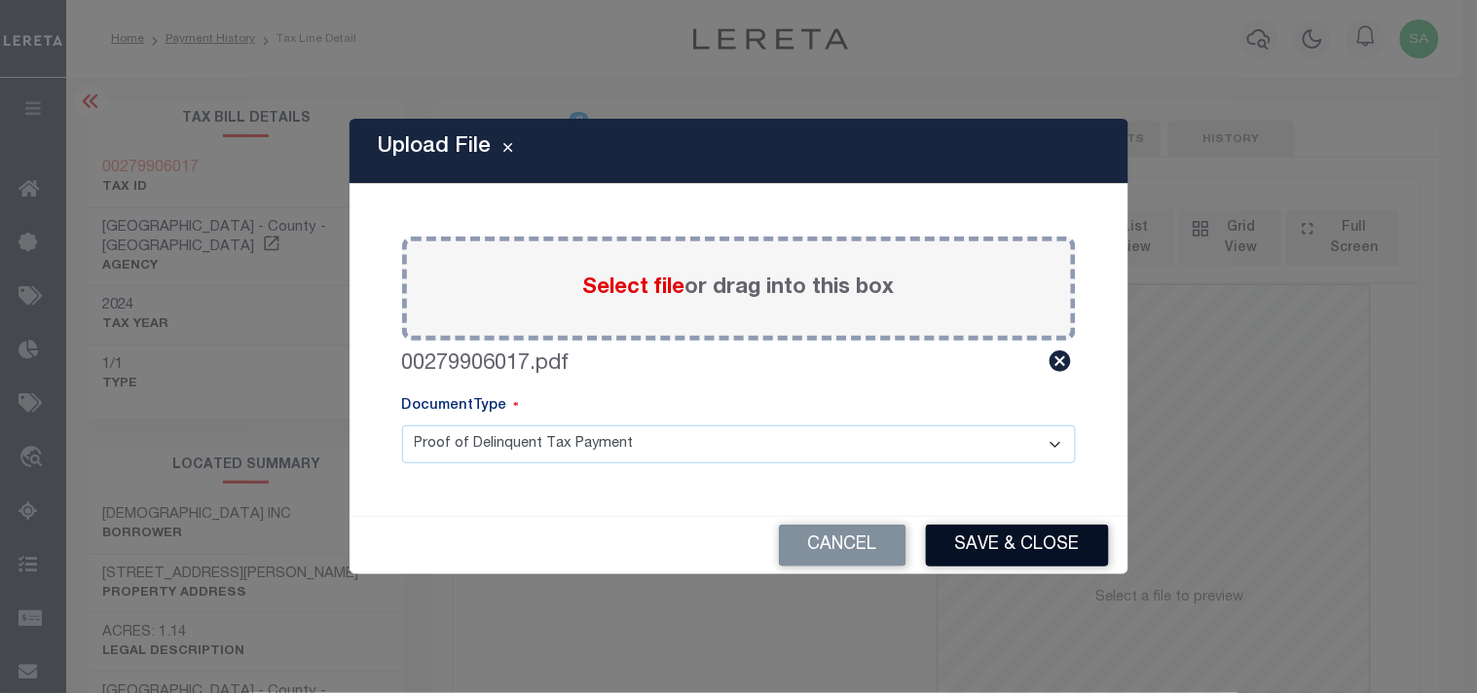
click at [1022, 545] on button "Save & Close" at bounding box center [1017, 546] width 183 height 42
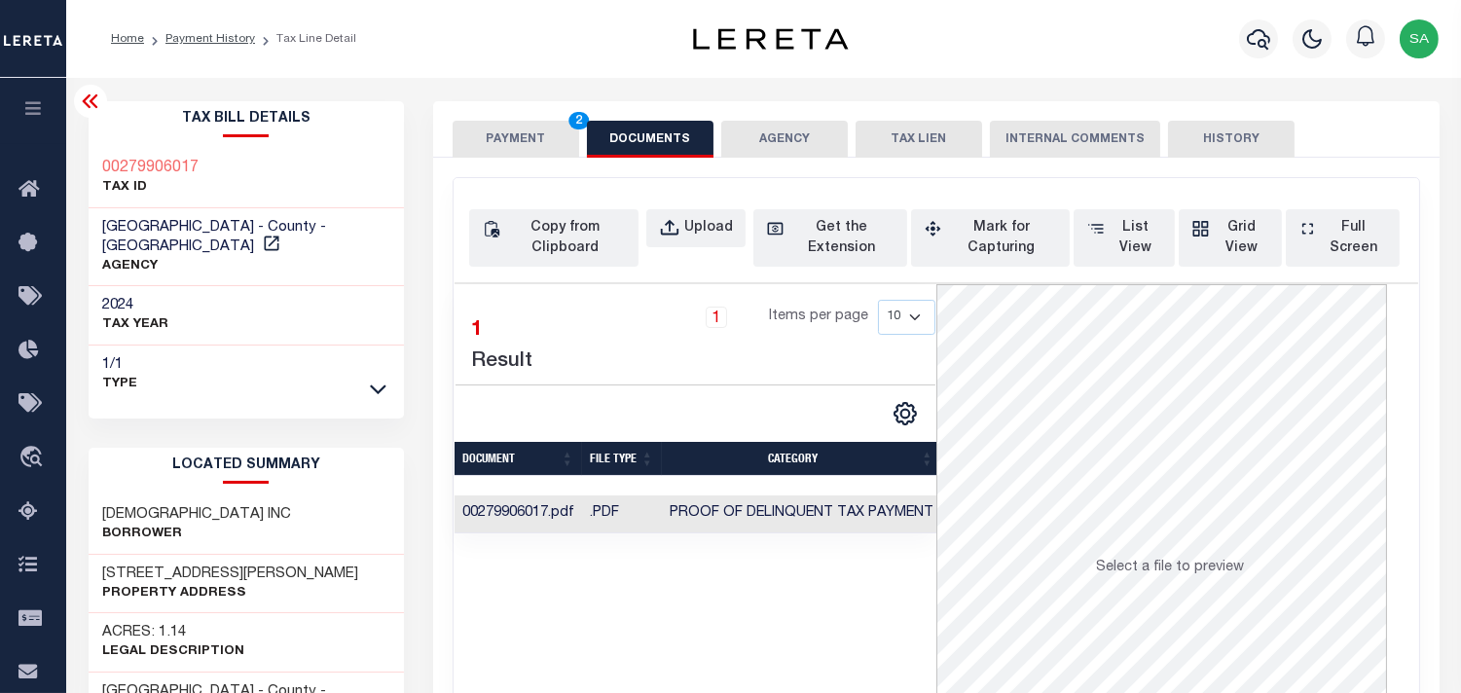
click at [546, 142] on button "PAYMENT 2" at bounding box center [516, 139] width 127 height 37
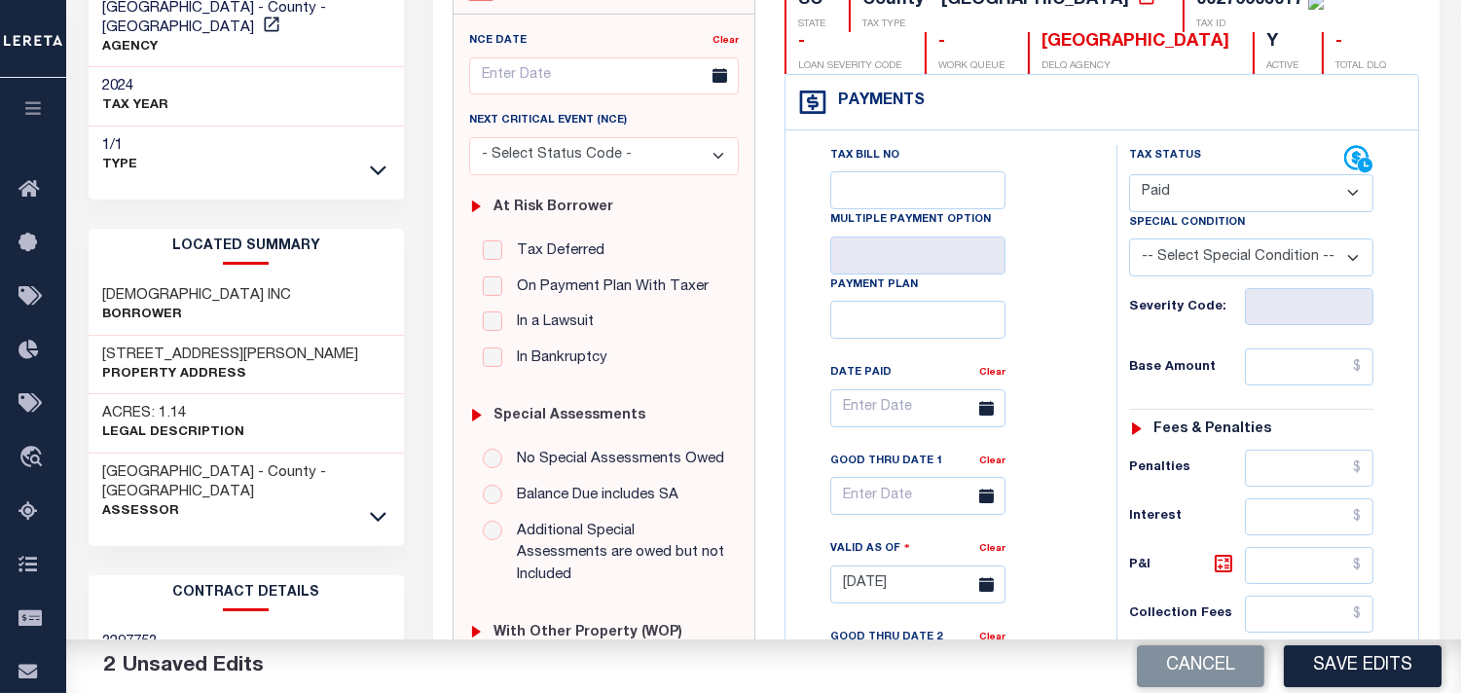
scroll to position [216, 0]
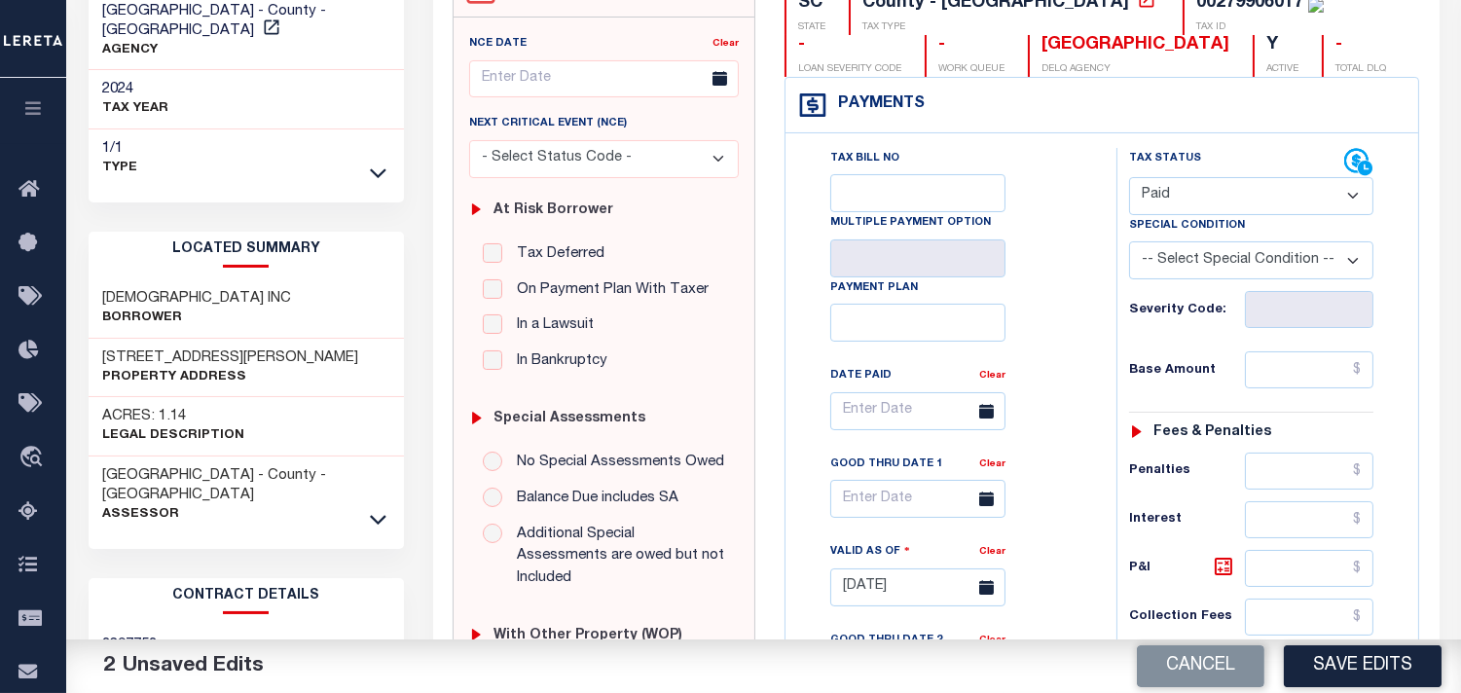
click at [1203, 176] on div "Tax Status Status" at bounding box center [1236, 162] width 215 height 29
click at [1195, 200] on select "- Select Status Code - Open Due/Unpaid Paid Incomplete No Tax Due Internal Refu…" at bounding box center [1251, 196] width 244 height 38
select select "NTX"
click at [1129, 177] on select "- Select Status Code - Open Due/Unpaid Paid Incomplete No Tax Due Internal Refu…" at bounding box center [1251, 196] width 244 height 38
click at [1194, 257] on select "-- Select Special Condition -- 3RD PARTY TAX LIEN AGENCY TAX LIEN (A.K.A Inside…" at bounding box center [1251, 260] width 244 height 38
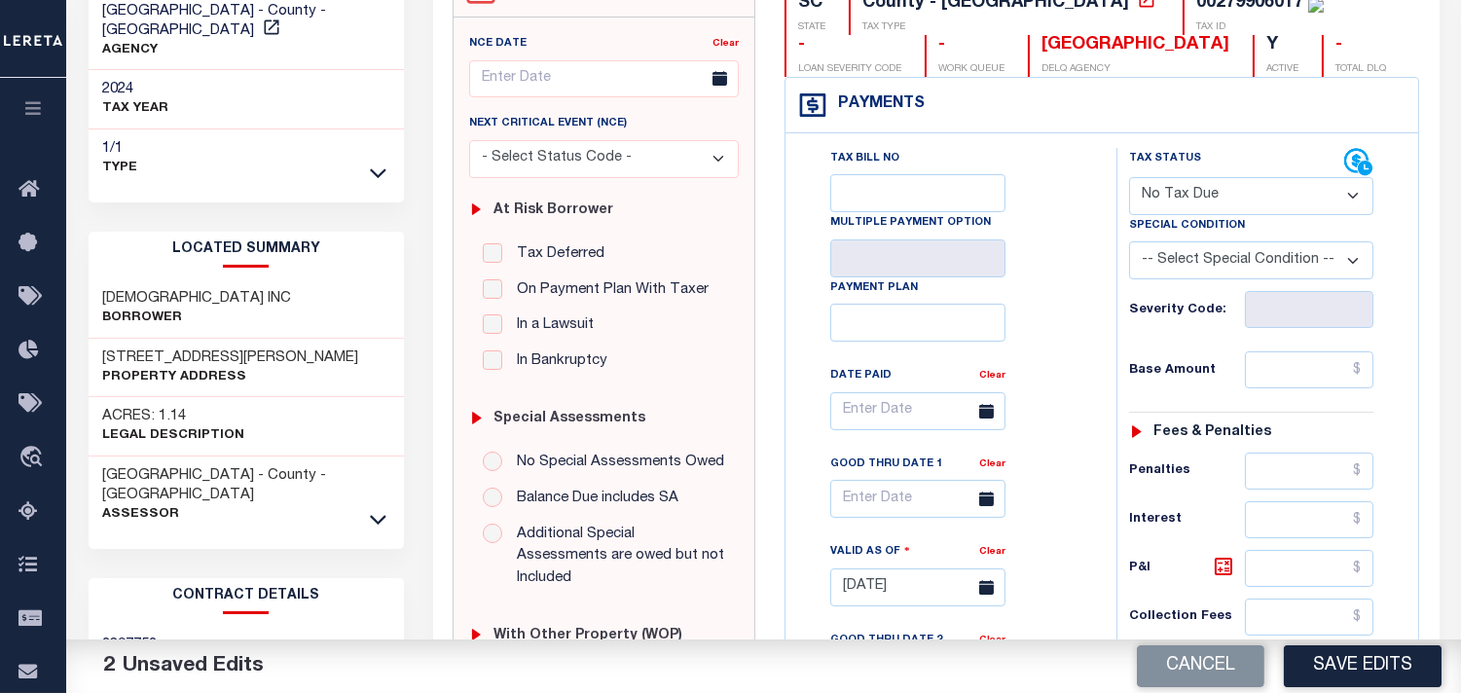
select select "5"
click at [1129, 242] on select "-- Select Special Condition -- 3RD PARTY TAX LIEN AGENCY TAX LIEN (A.K.A Inside…" at bounding box center [1251, 260] width 244 height 38
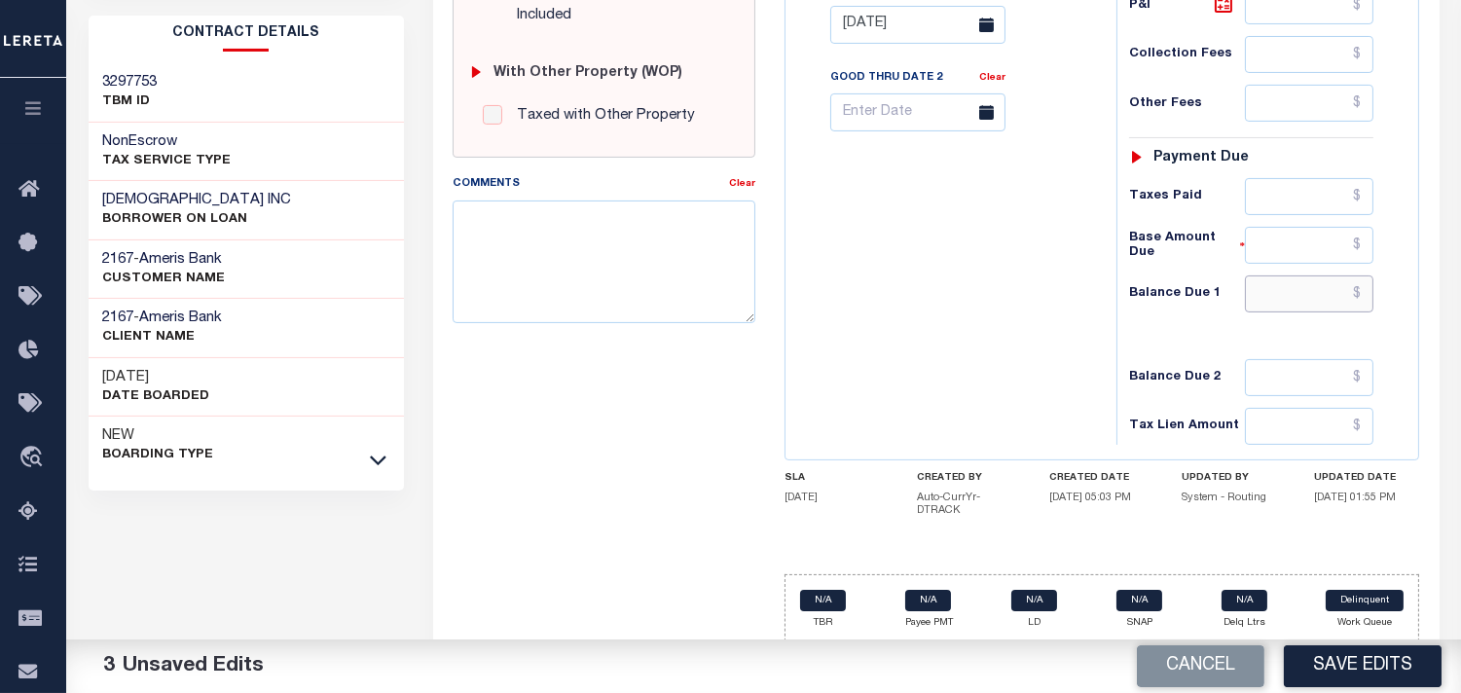
click at [1341, 294] on input "text" at bounding box center [1309, 293] width 129 height 37
type input "$0.00"
drag, startPoint x: 1017, startPoint y: 299, endPoint x: 1229, endPoint y: 508, distance: 297.4
click at [1016, 300] on div "Tax Bill No Multiple Payment Option Payment Plan Clear" at bounding box center [946, 15] width 312 height 860
click at [1400, 672] on button "Save Edits" at bounding box center [1363, 666] width 158 height 42
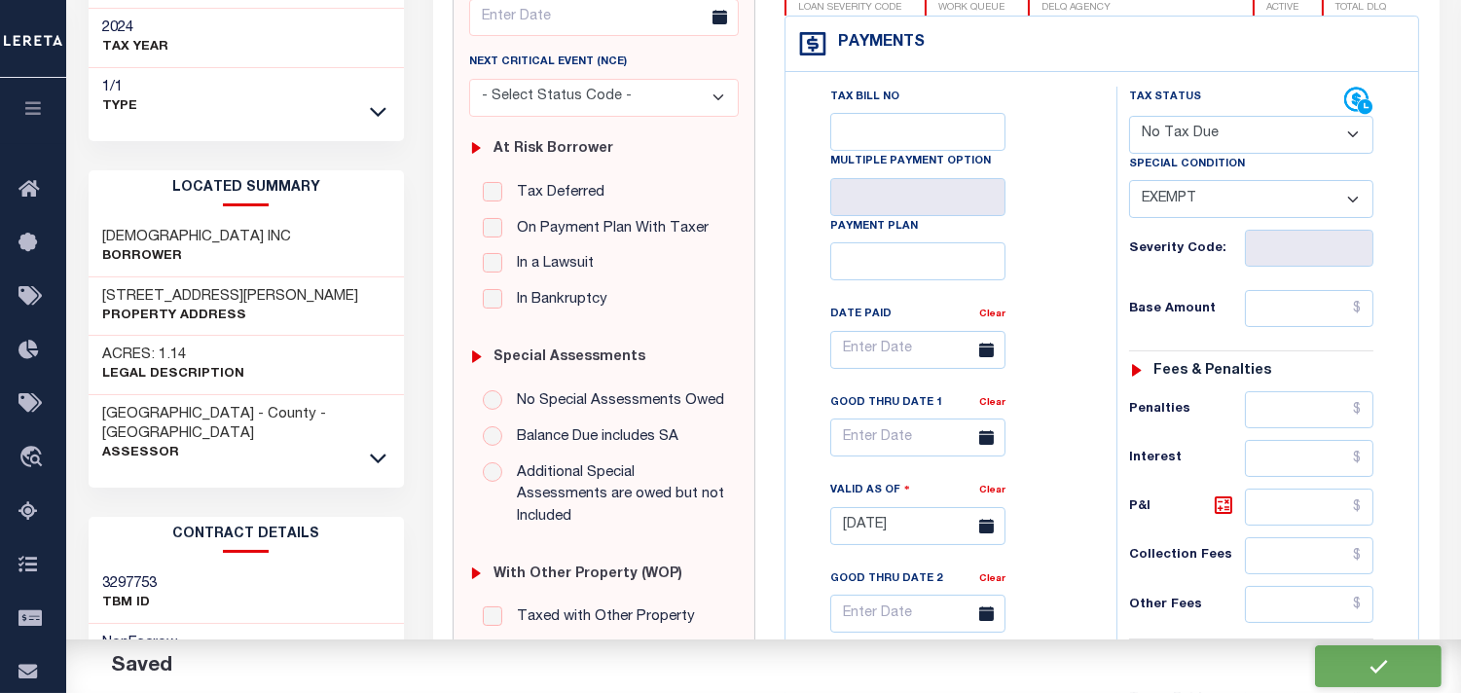
checkbox input "false"
type input "$0"
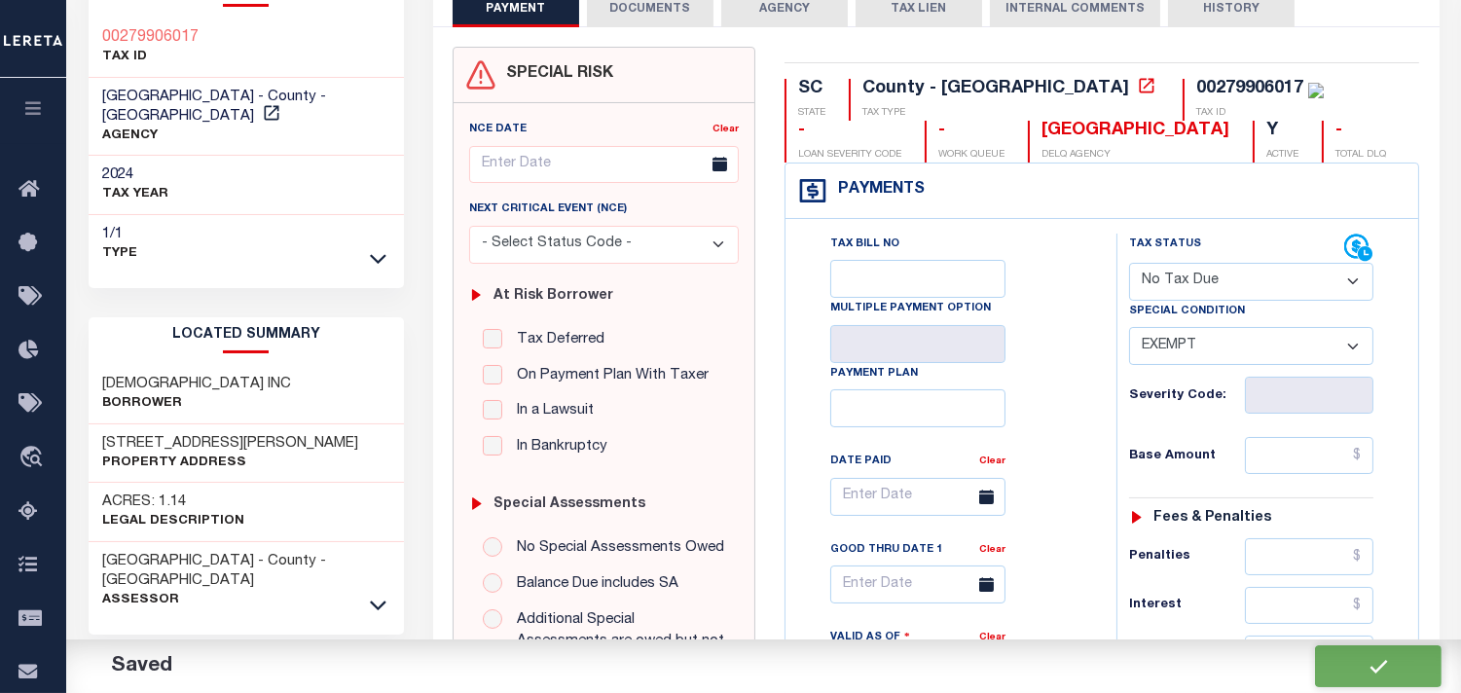
scroll to position [129, 0]
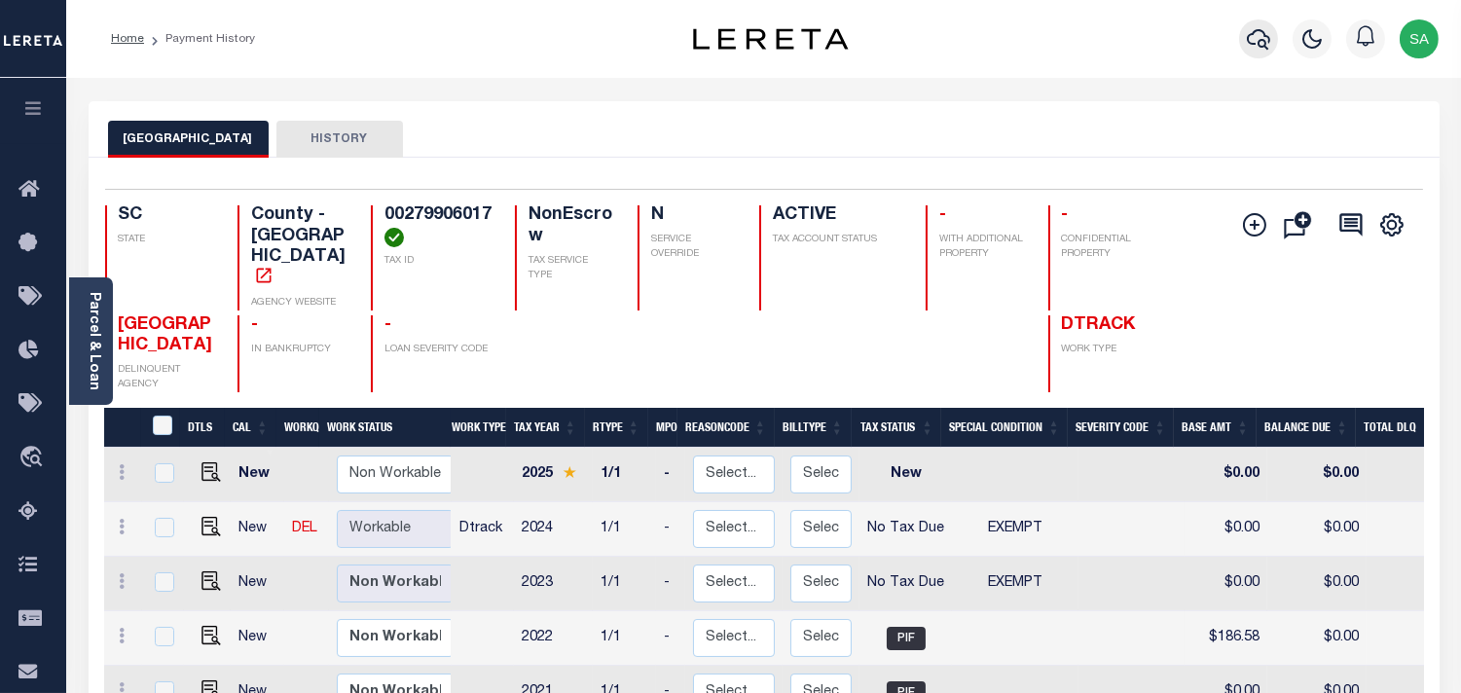
click at [1259, 54] on button "button" at bounding box center [1258, 38] width 39 height 39
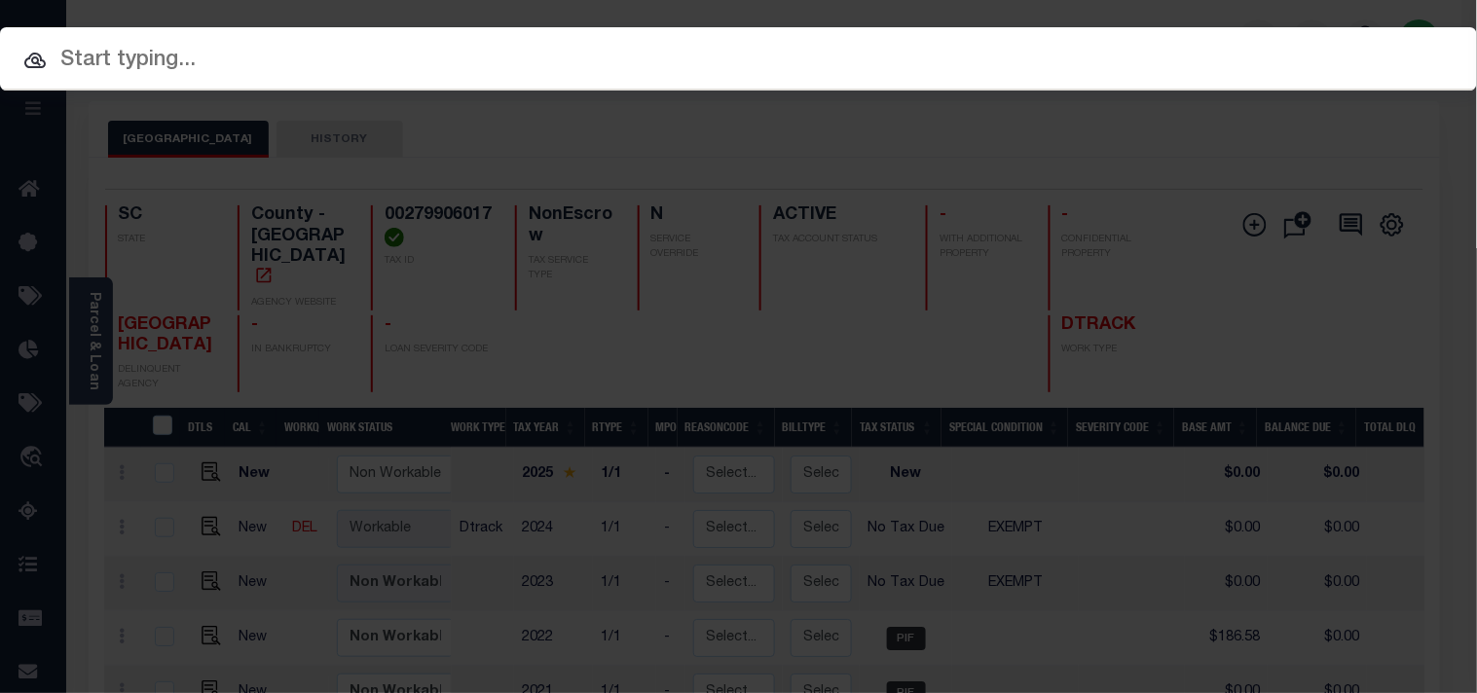
click at [1209, 53] on div "Include Loans TBM Customers Borrowers Payments (Lender Non-Disb) Payments (Lend…" at bounding box center [738, 346] width 1477 height 693
paste input "07090600777-00101"
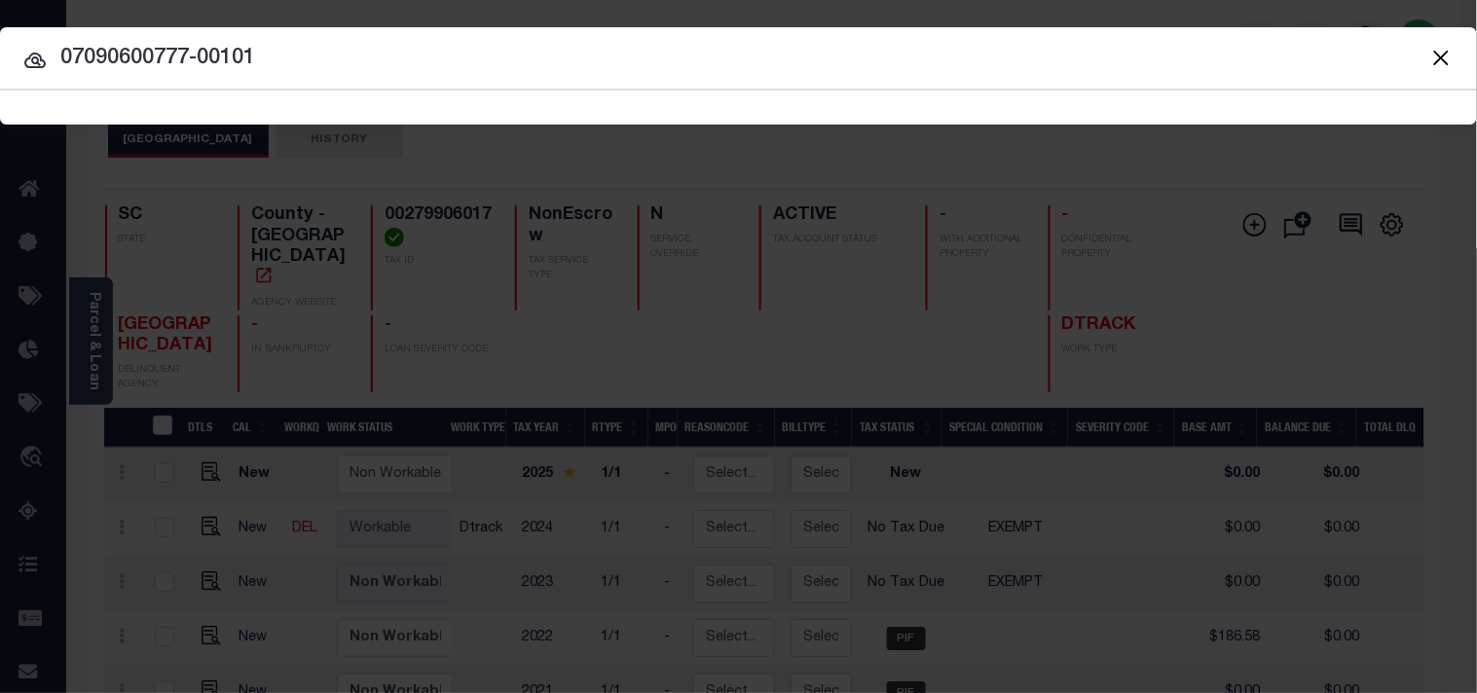
type input "07090600777-00101"
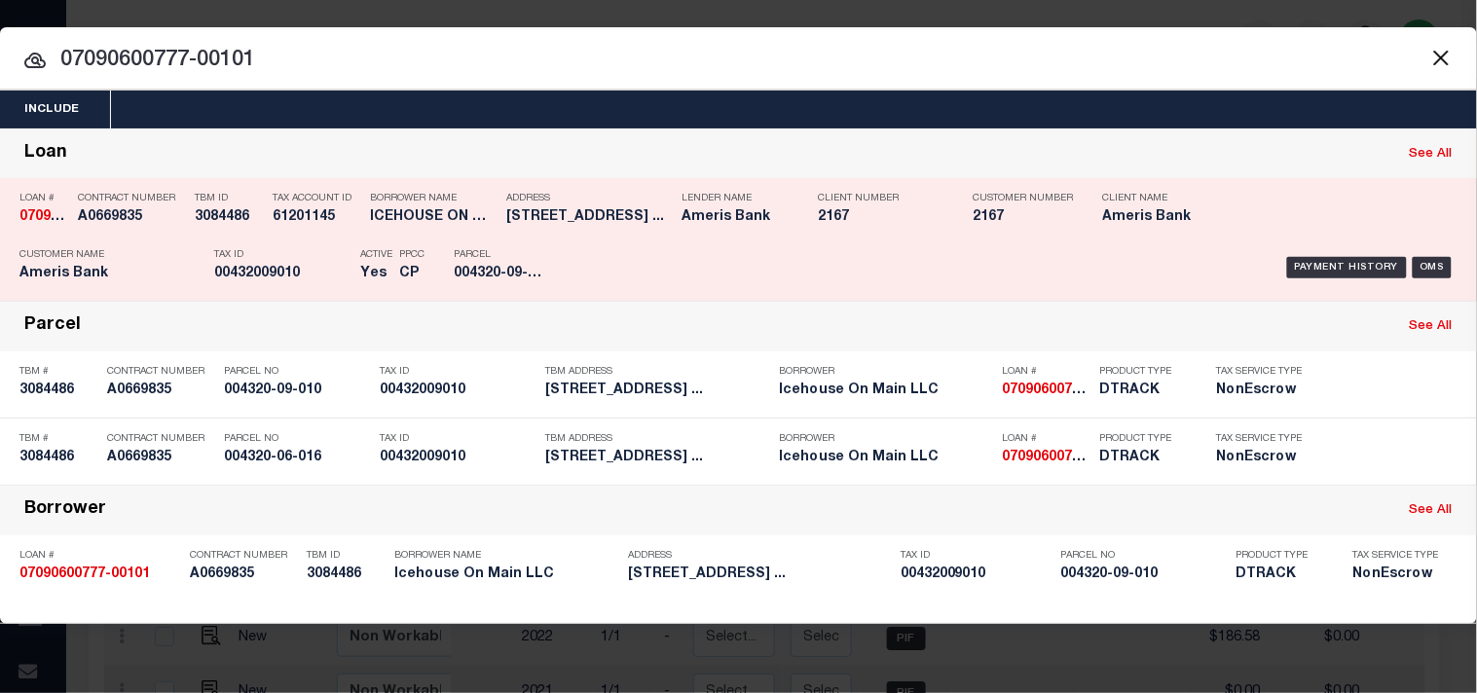
click at [263, 266] on h5 "00432009010" at bounding box center [282, 274] width 136 height 17
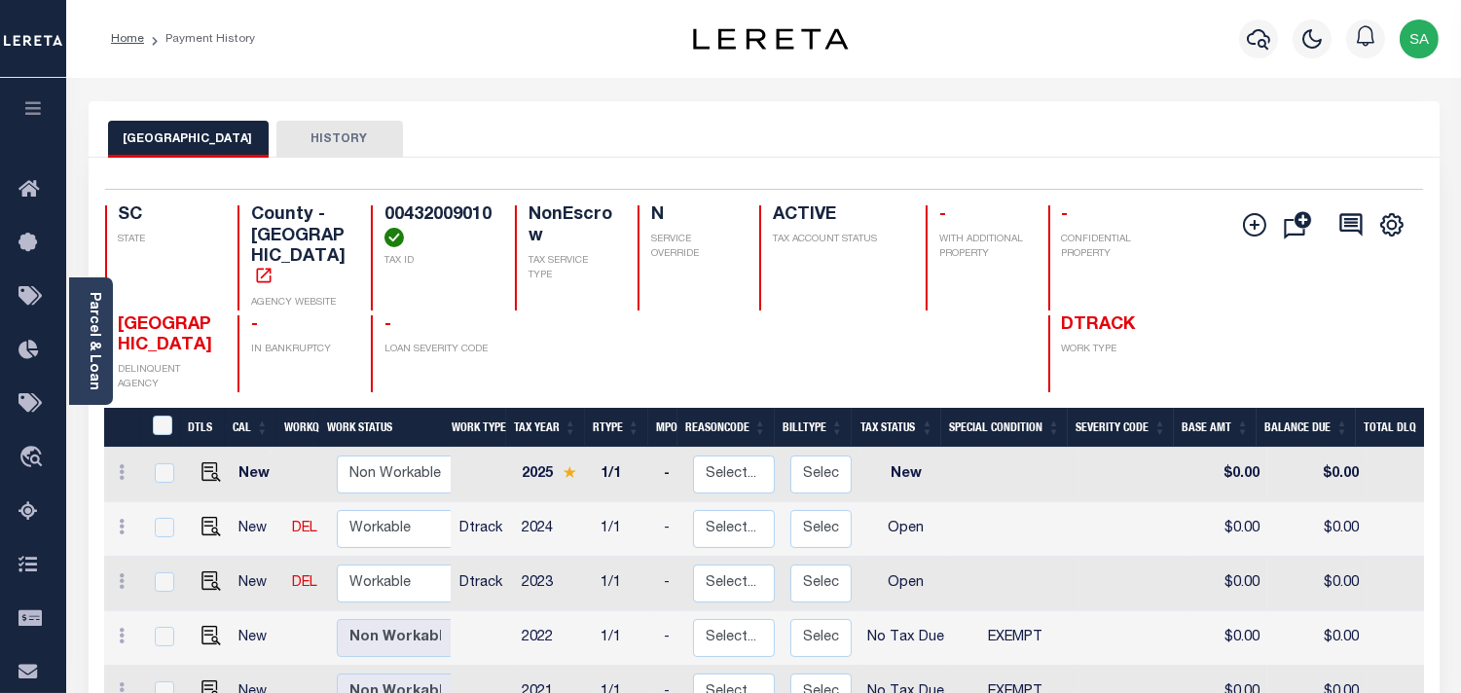
click at [449, 208] on h4 "00432009010" at bounding box center [438, 226] width 107 height 42
copy h4 "00432009010"
click at [208, 569] on img "" at bounding box center [211, 578] width 19 height 19
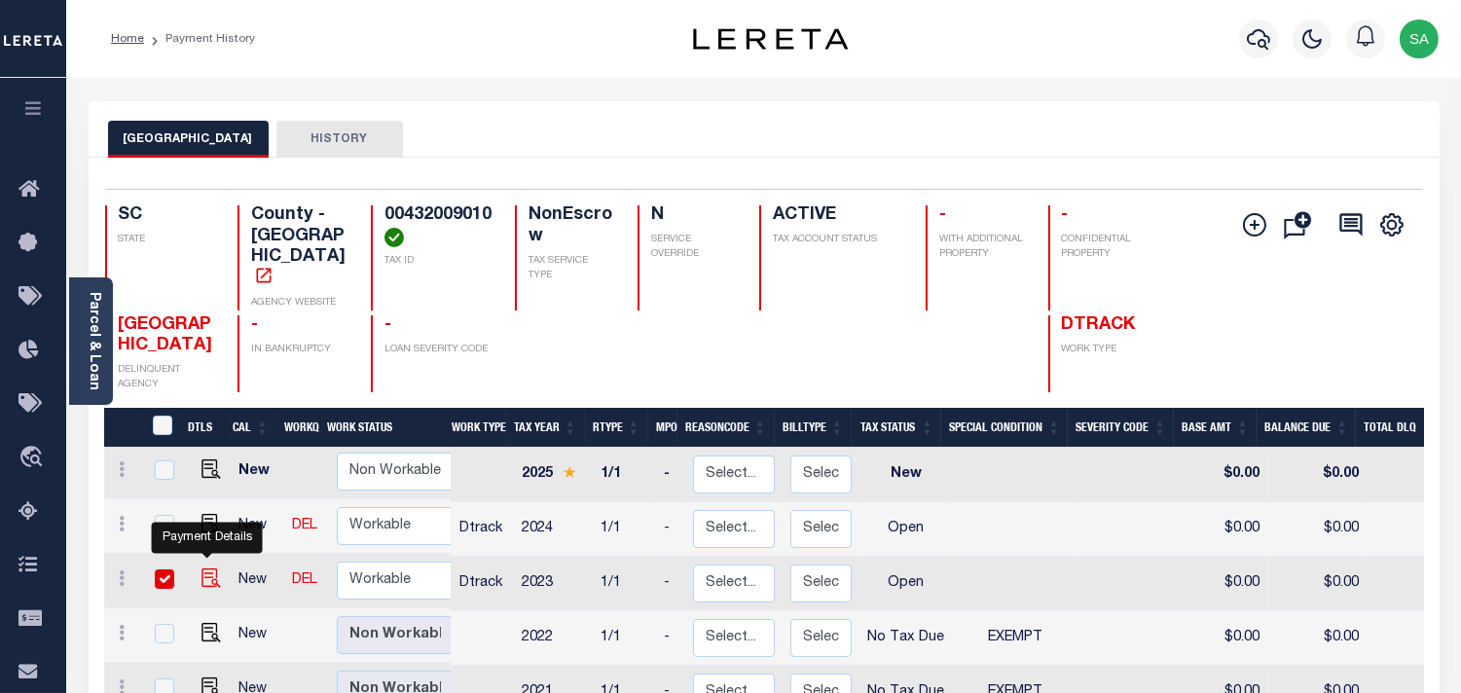
checkbox input "true"
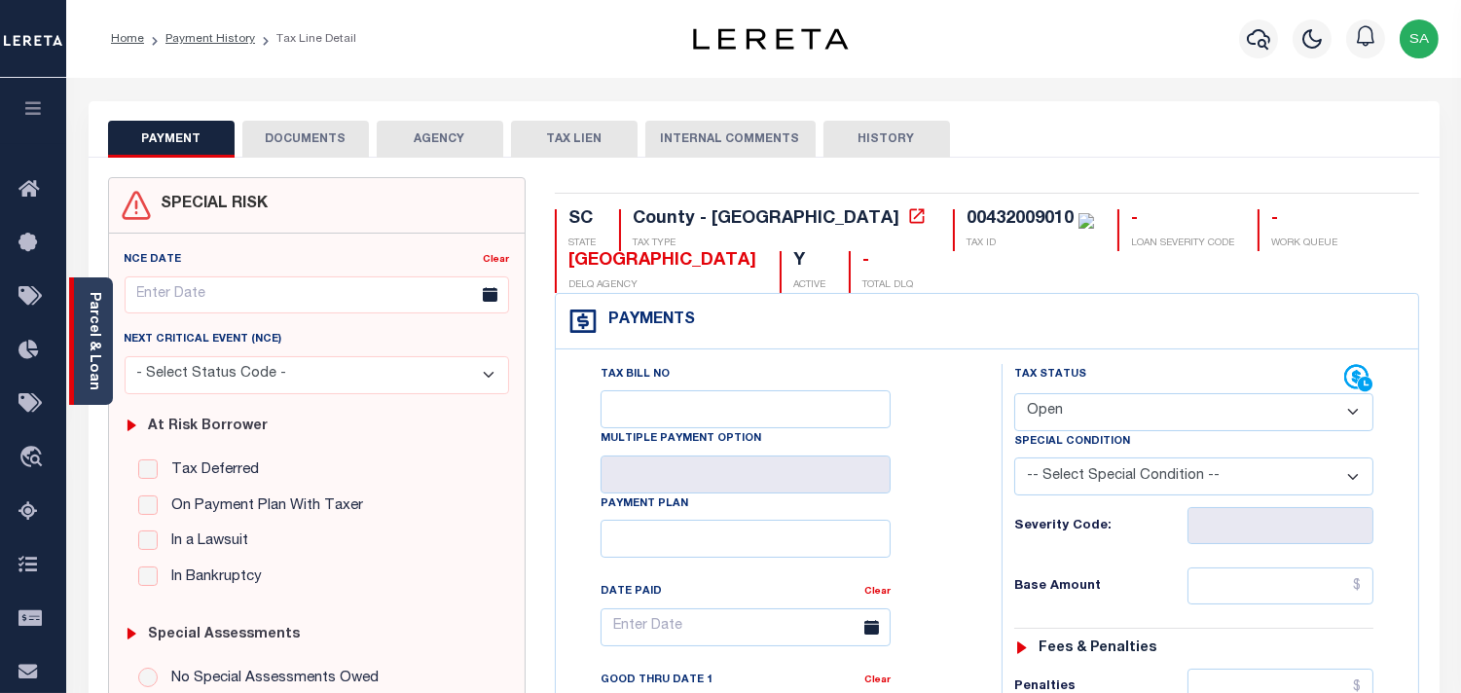
click at [92, 366] on link "Parcel & Loan" at bounding box center [94, 341] width 14 height 98
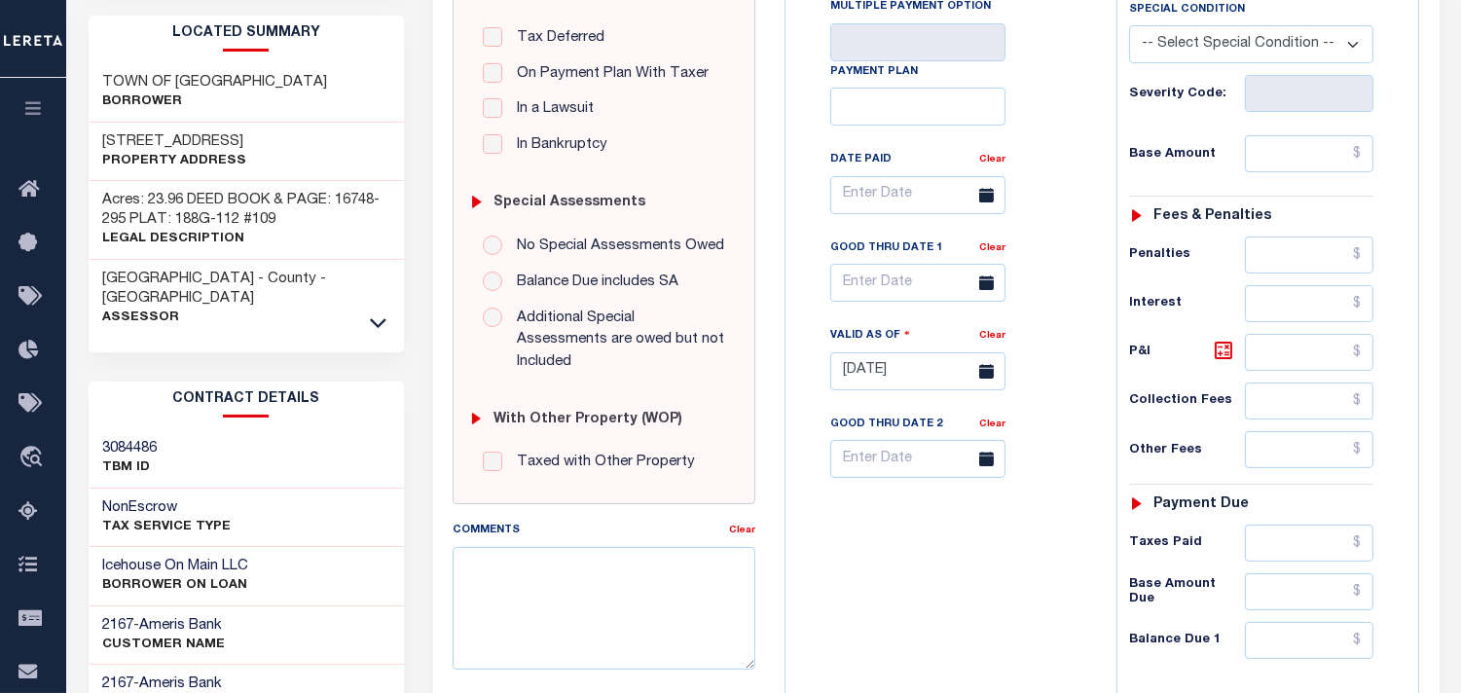
scroll to position [324, 0]
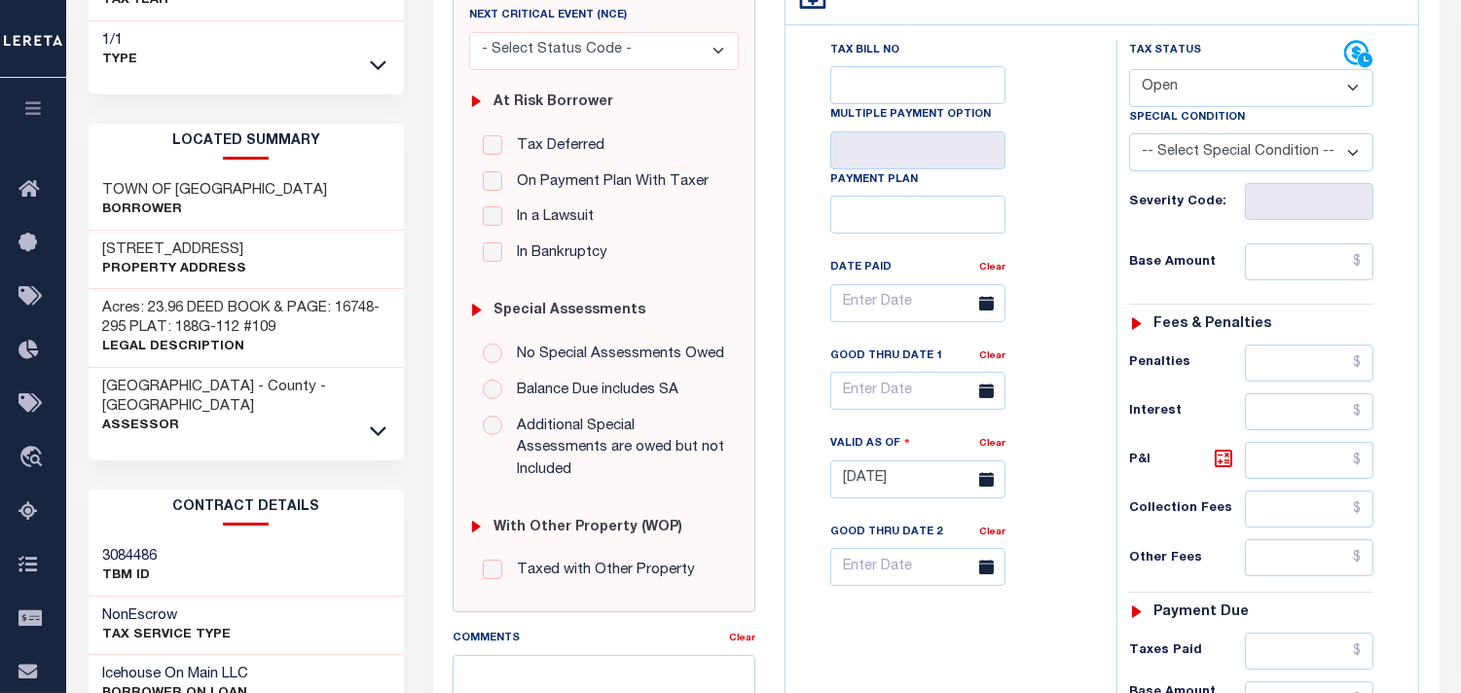
drag, startPoint x: 1197, startPoint y: 92, endPoint x: 1197, endPoint y: 104, distance: 12.7
click at [1197, 92] on select "- Select Status Code - Open Due/Unpaid Paid Incomplete No Tax Due Internal Refu…" at bounding box center [1251, 88] width 244 height 38
select select "NTX"
click at [1129, 69] on select "- Select Status Code - Open Due/Unpaid Paid Incomplete No Tax Due Internal Refu…" at bounding box center [1251, 88] width 244 height 38
type input "[DATE]"
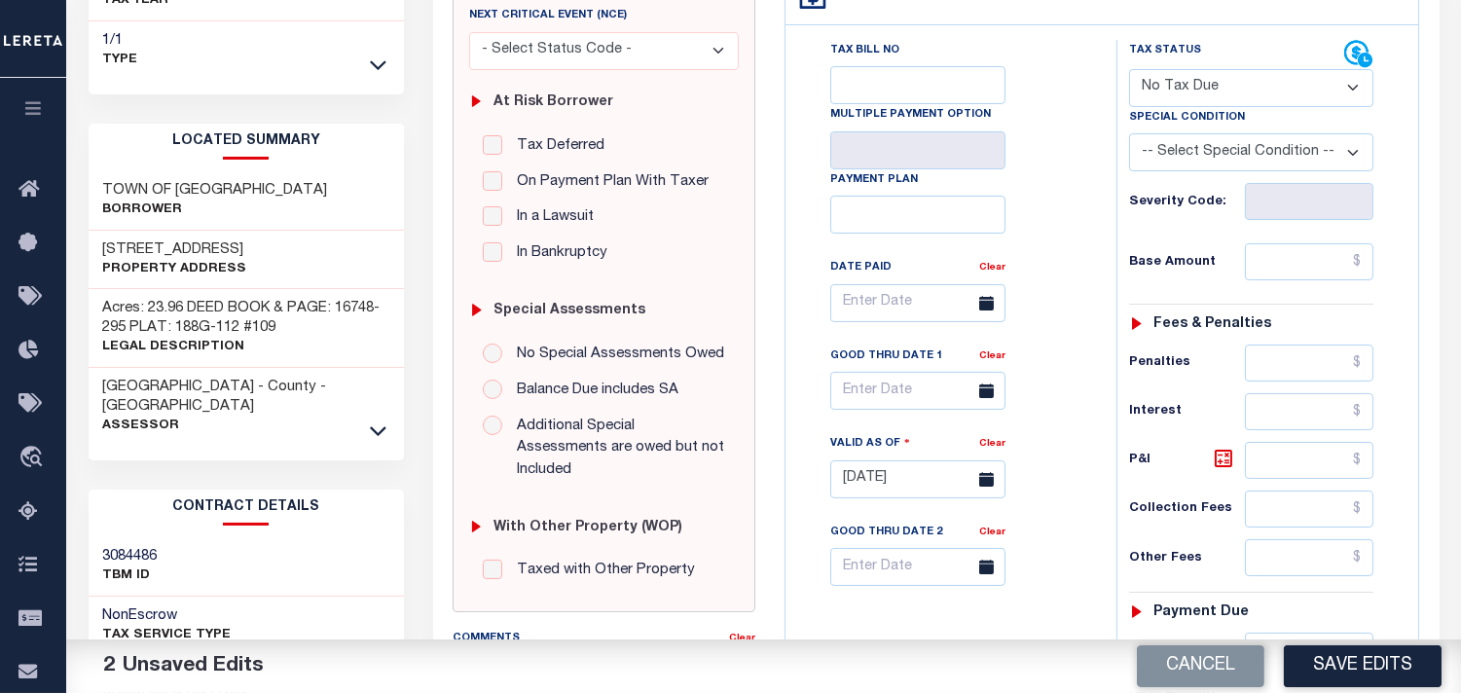
click at [1208, 165] on select "-- Select Special Condition -- 3RD PARTY TAX LIEN AGENCY TAX LIEN (A.K.A Inside…" at bounding box center [1251, 152] width 244 height 38
select select "5"
click at [1129, 134] on select "-- Select Special Condition -- 3RD PARTY TAX LIEN AGENCY TAX LIEN (A.K.A Inside…" at bounding box center [1251, 152] width 244 height 38
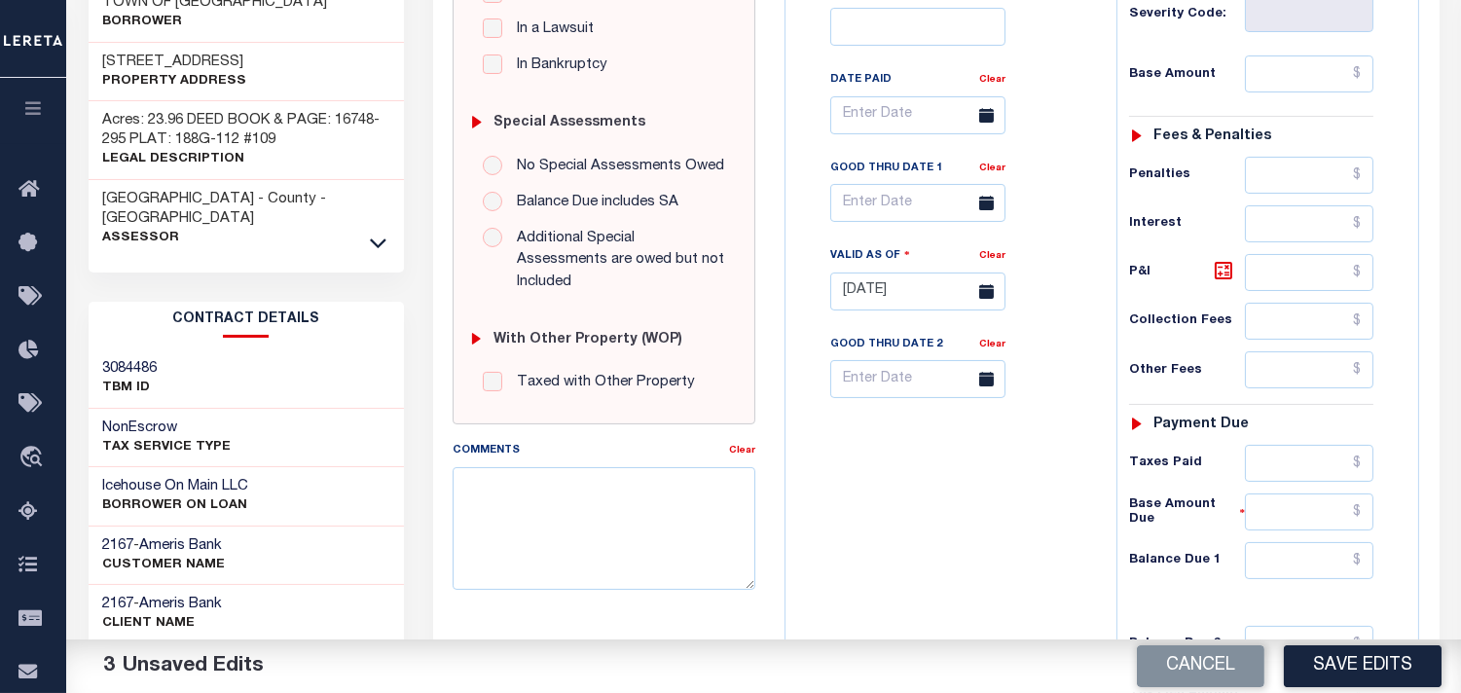
scroll to position [784, 0]
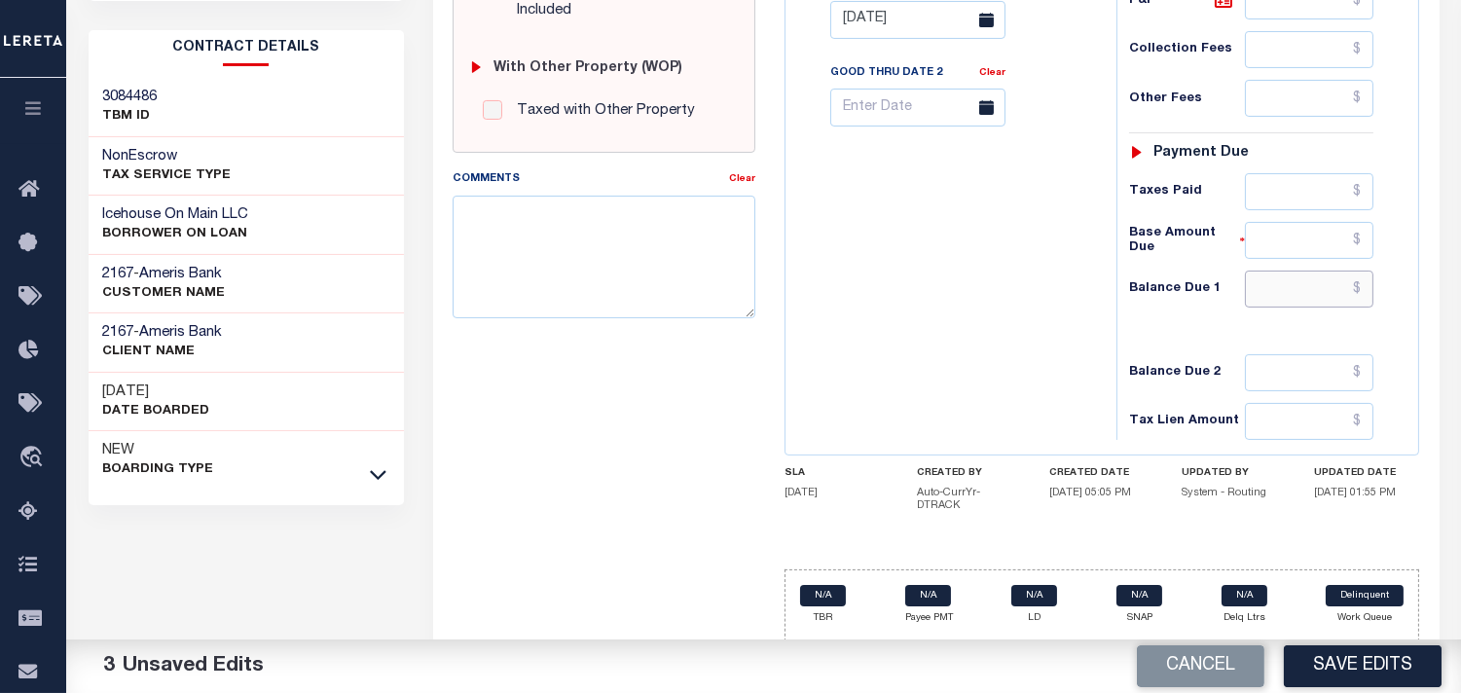
click at [1318, 275] on input "text" at bounding box center [1309, 289] width 129 height 37
type input "$0.00"
drag, startPoint x: 968, startPoint y: 293, endPoint x: 1079, endPoint y: 380, distance: 140.8
click at [968, 293] on div "Tax Bill No Multiple Payment Option Payment Plan Clear" at bounding box center [946, 10] width 312 height 860
click at [1351, 672] on button "Save Edits" at bounding box center [1363, 666] width 158 height 42
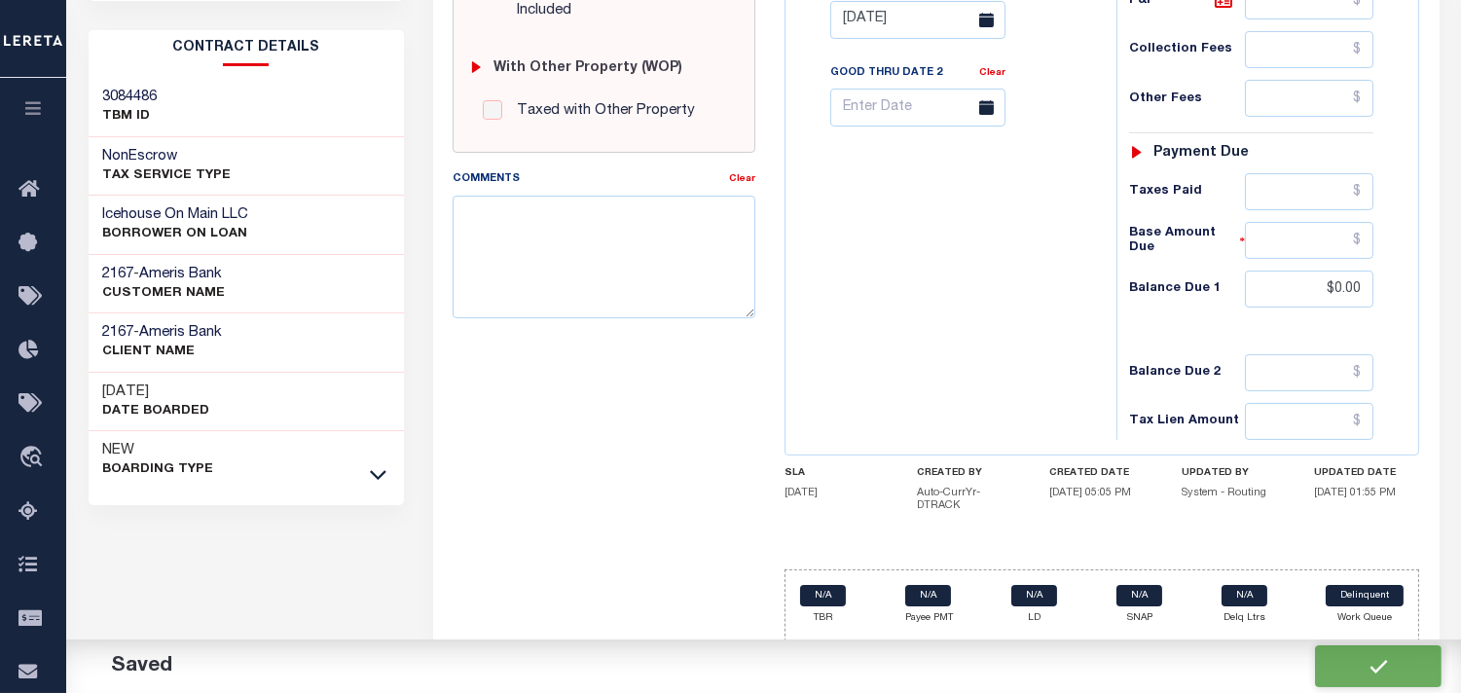
checkbox input "false"
type input "$0"
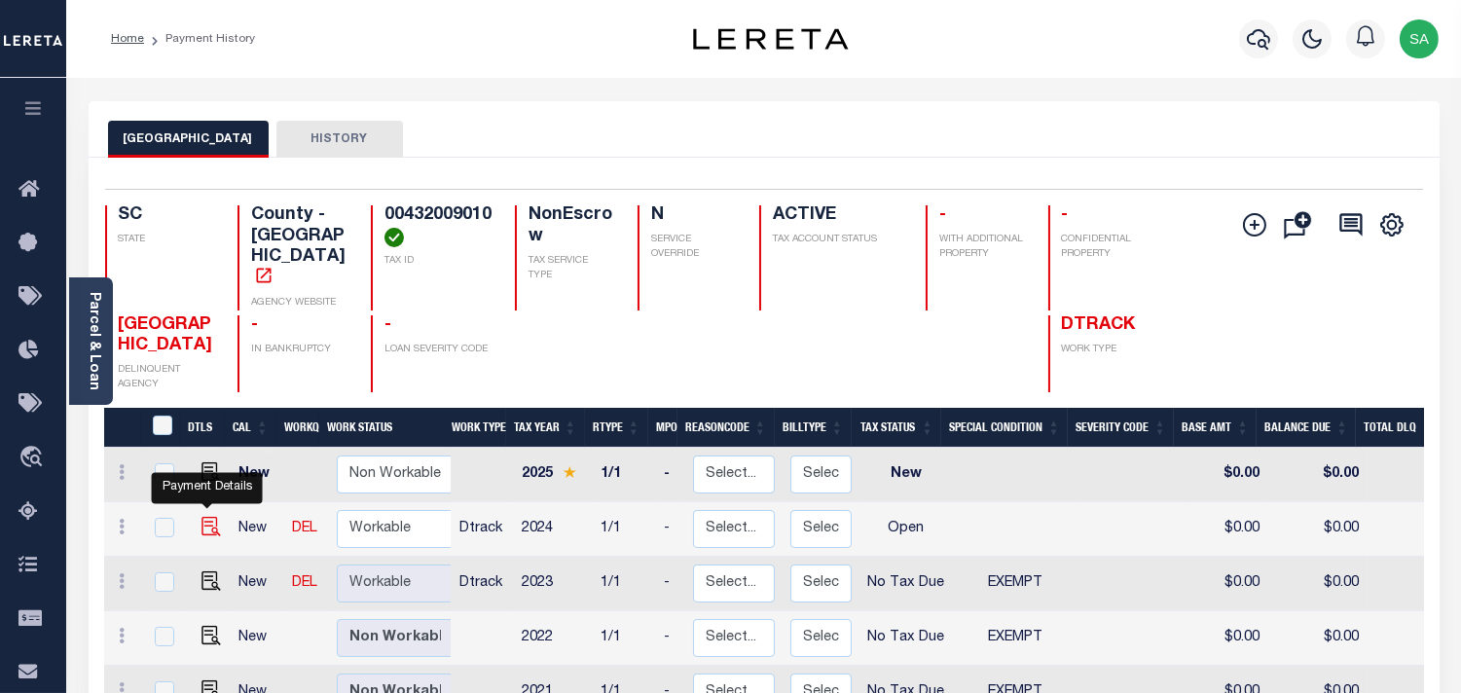
click at [216, 517] on img "" at bounding box center [211, 526] width 19 height 19
checkbox input "true"
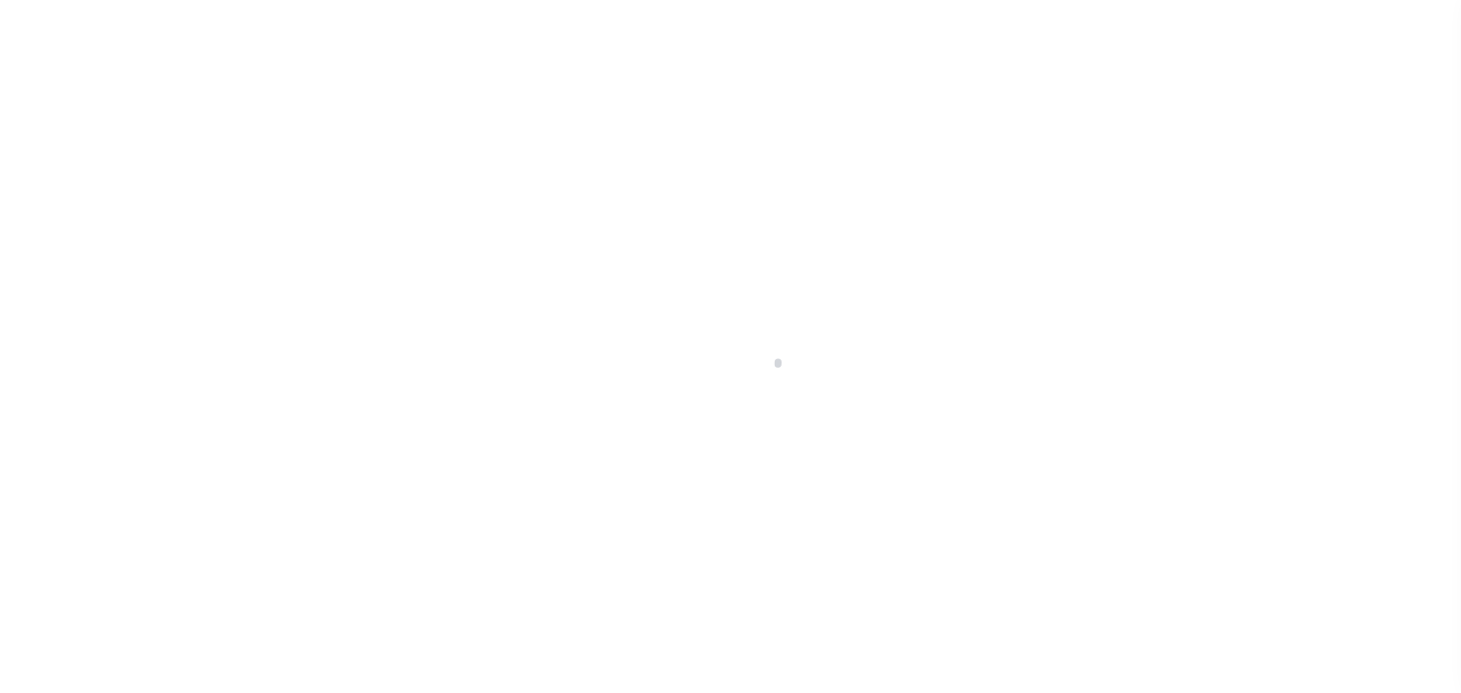
select select "OP2"
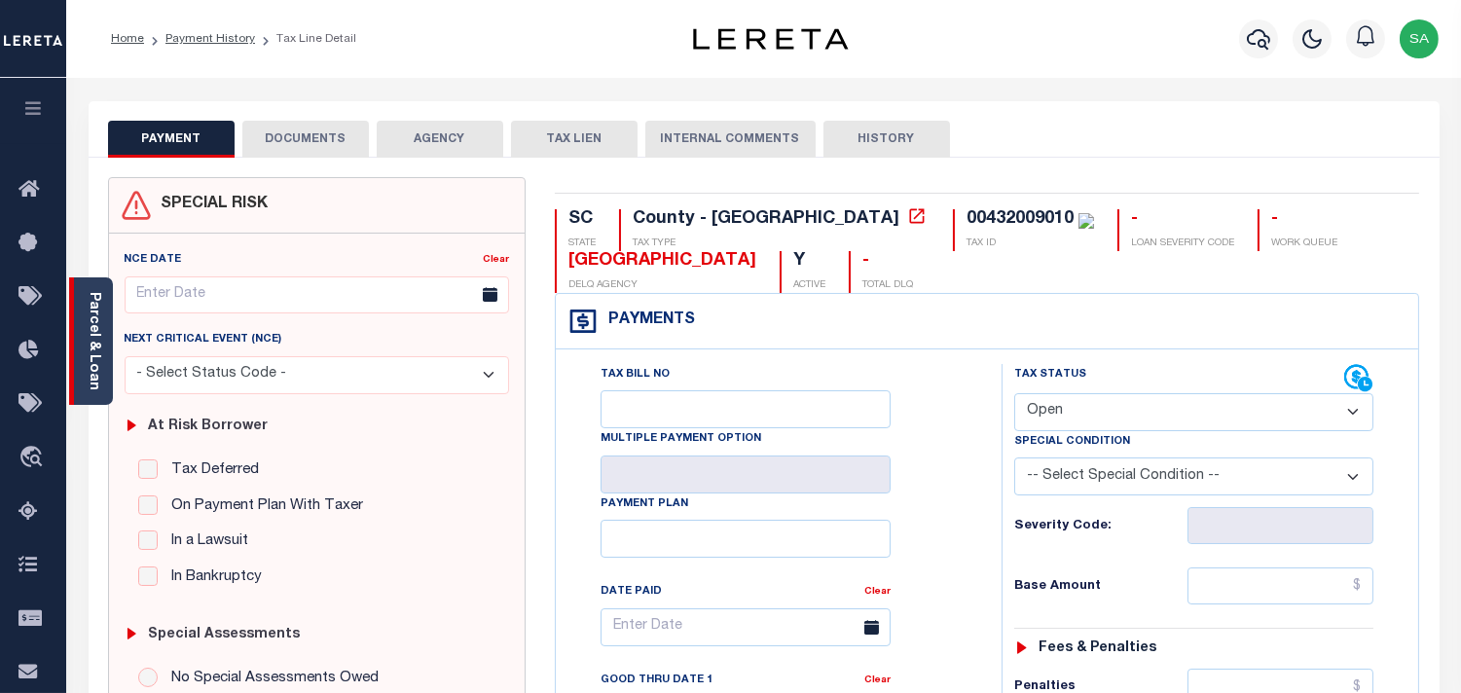
click at [100, 350] on link "Parcel & Loan" at bounding box center [94, 341] width 14 height 98
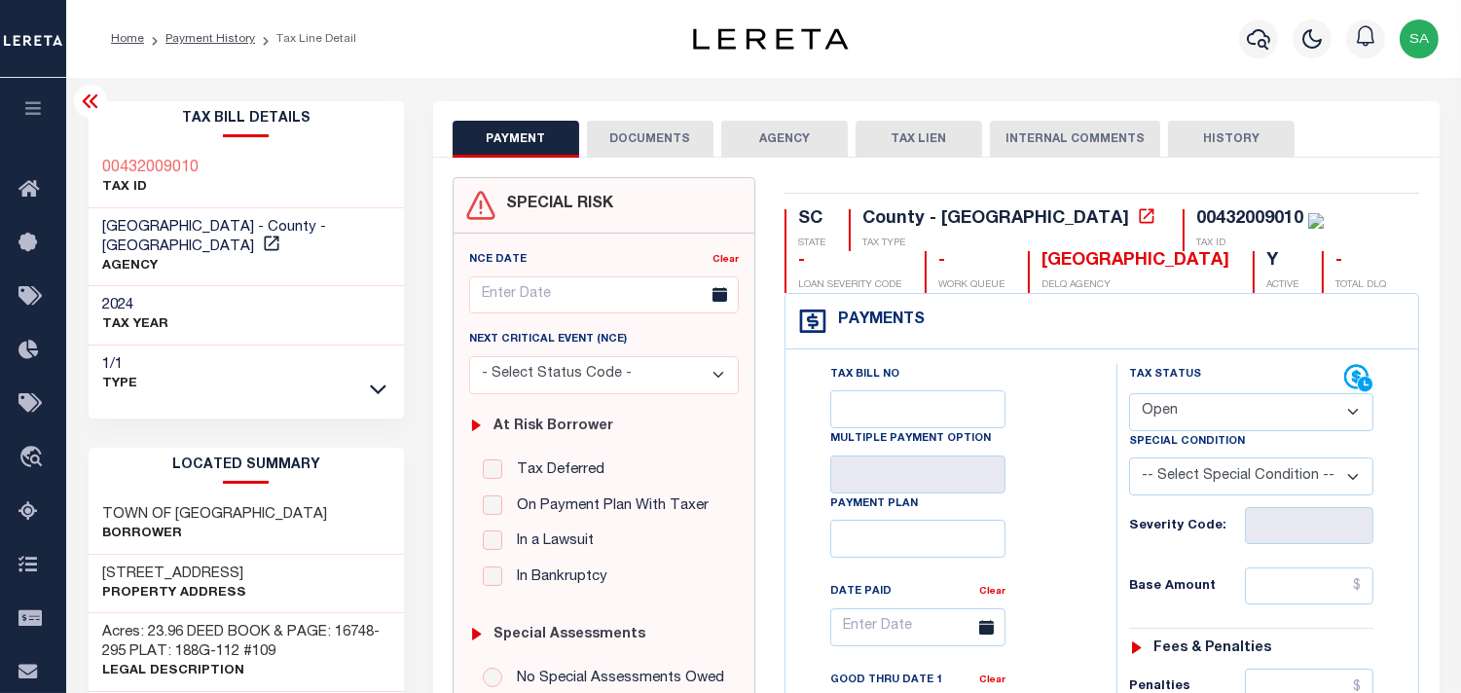
click at [618, 129] on button "DOCUMENTS" at bounding box center [650, 139] width 127 height 37
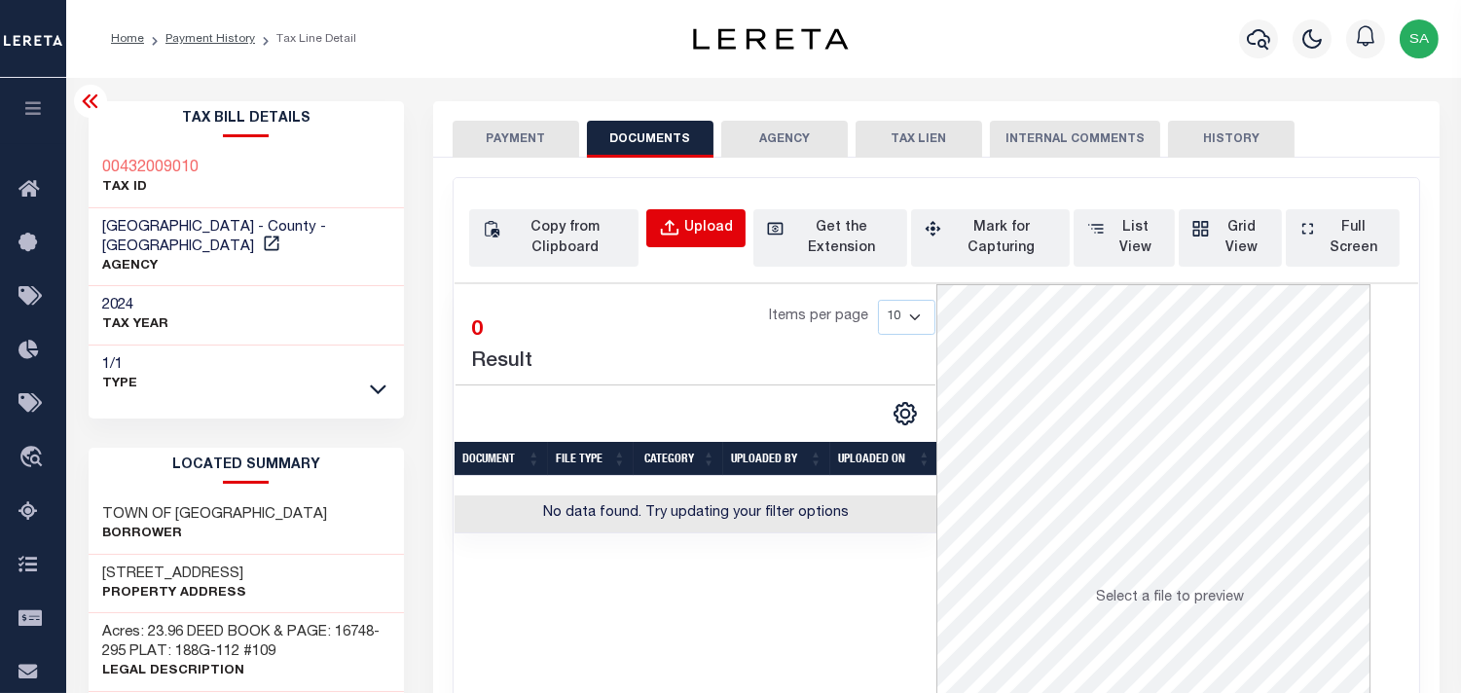
click at [708, 216] on button "Upload" at bounding box center [695, 228] width 99 height 38
select select "POP"
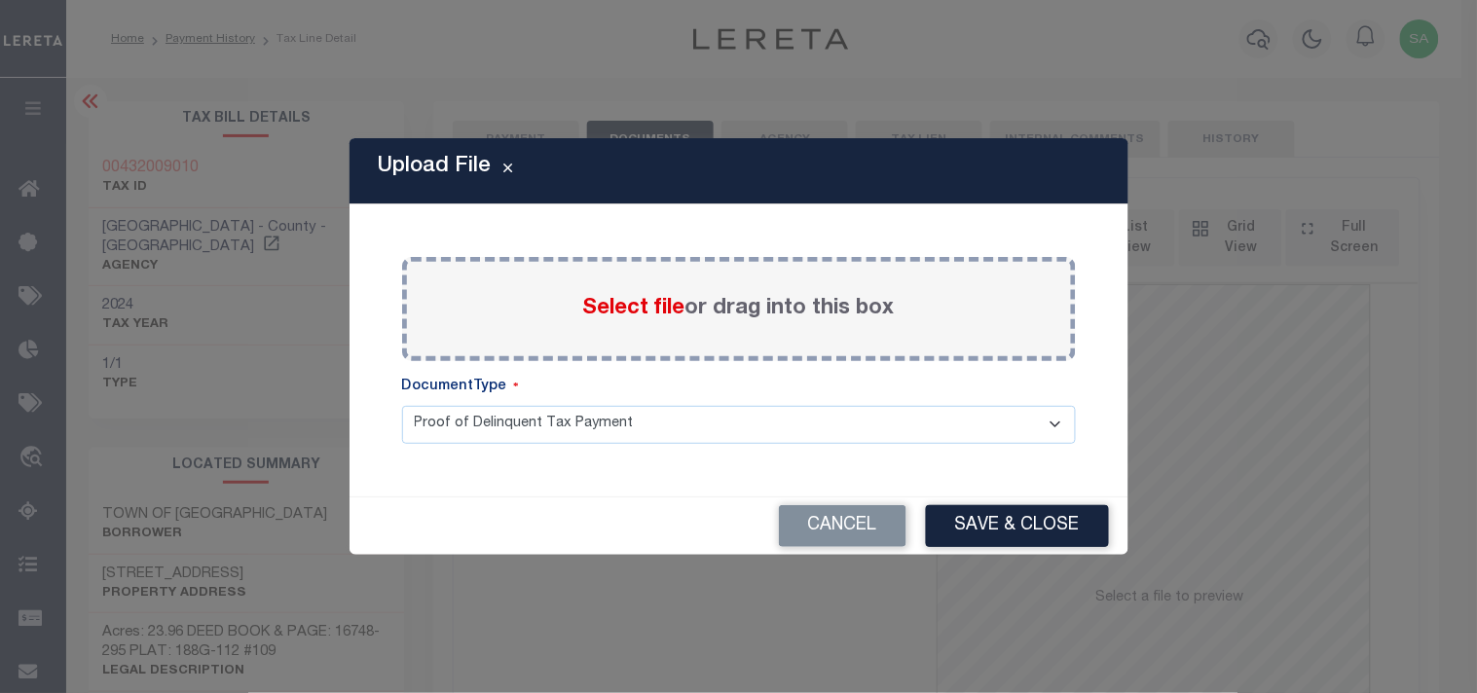
click at [656, 318] on span "Select file" at bounding box center [634, 308] width 102 height 21
click at [0, 0] on input "Select file or drag into this box" at bounding box center [0, 0] width 0 height 0
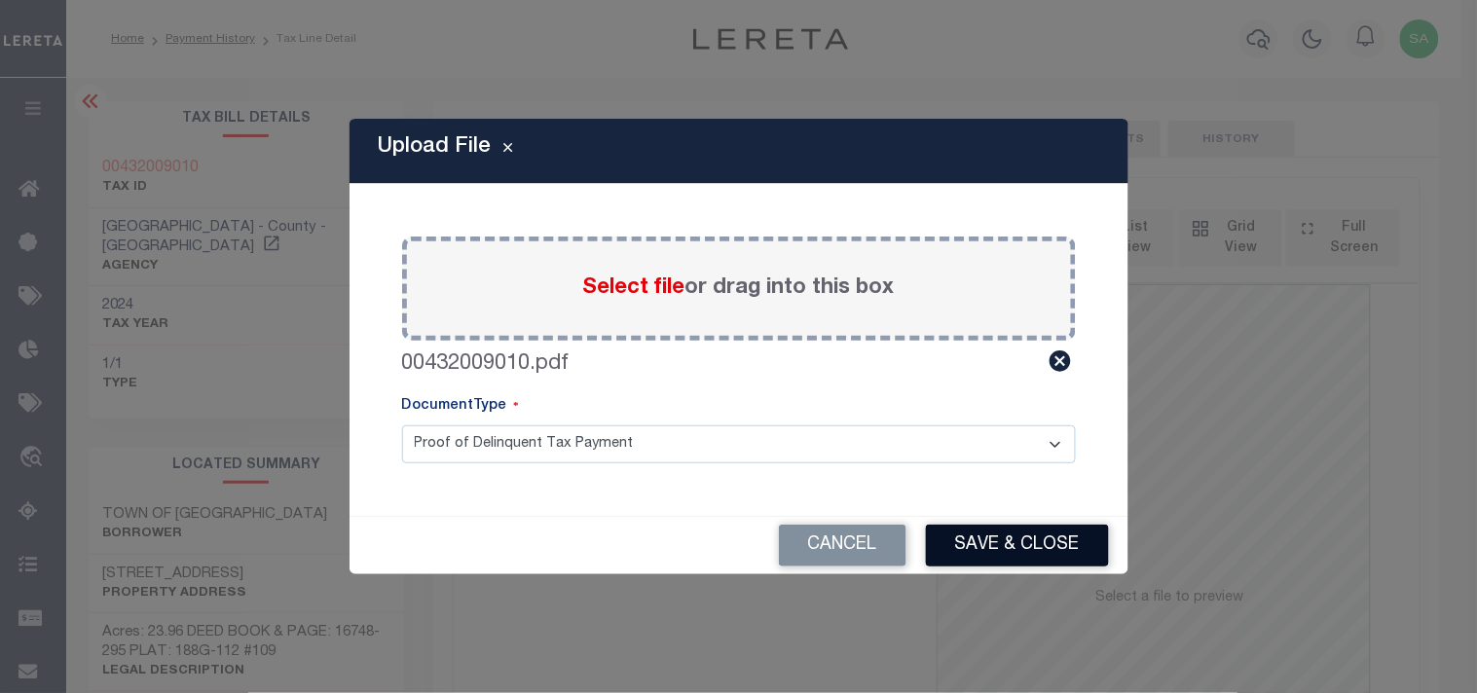
click at [1035, 559] on button "Save & Close" at bounding box center [1017, 546] width 183 height 42
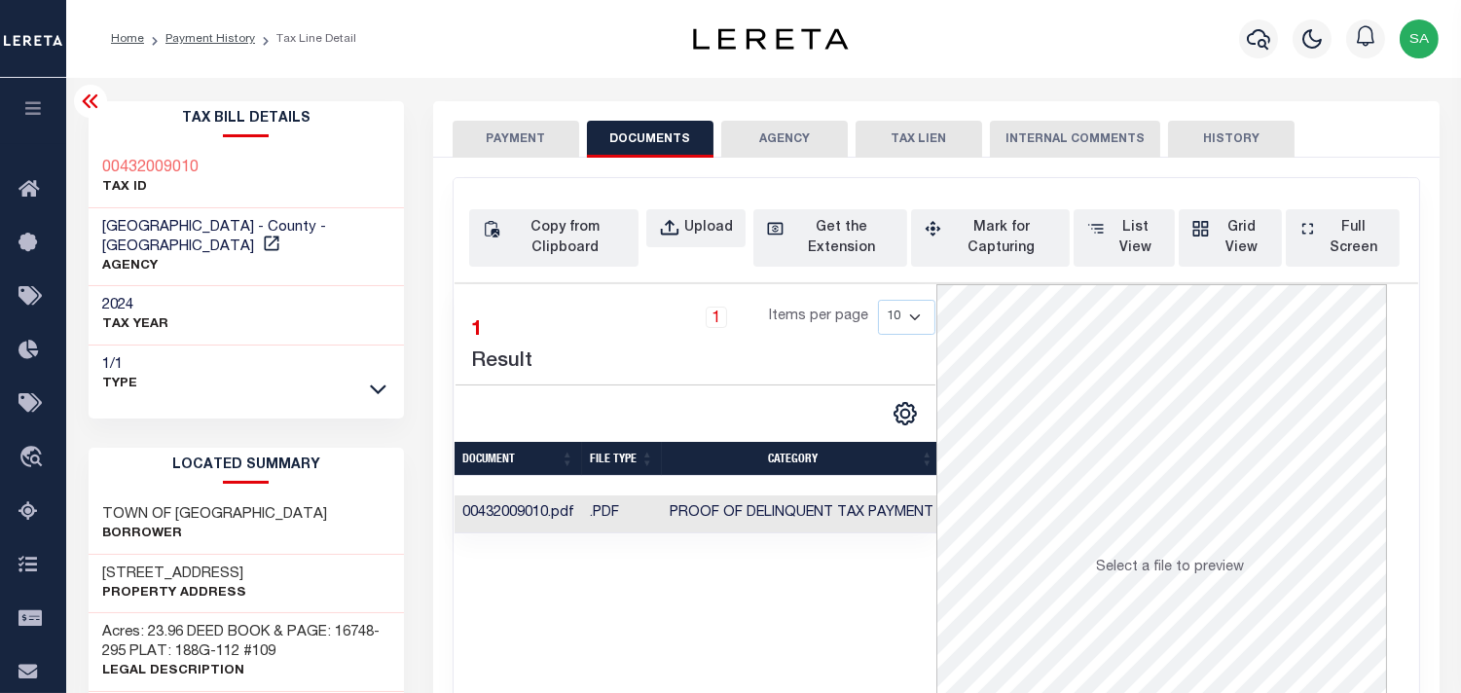
click at [506, 130] on button "PAYMENT" at bounding box center [516, 139] width 127 height 37
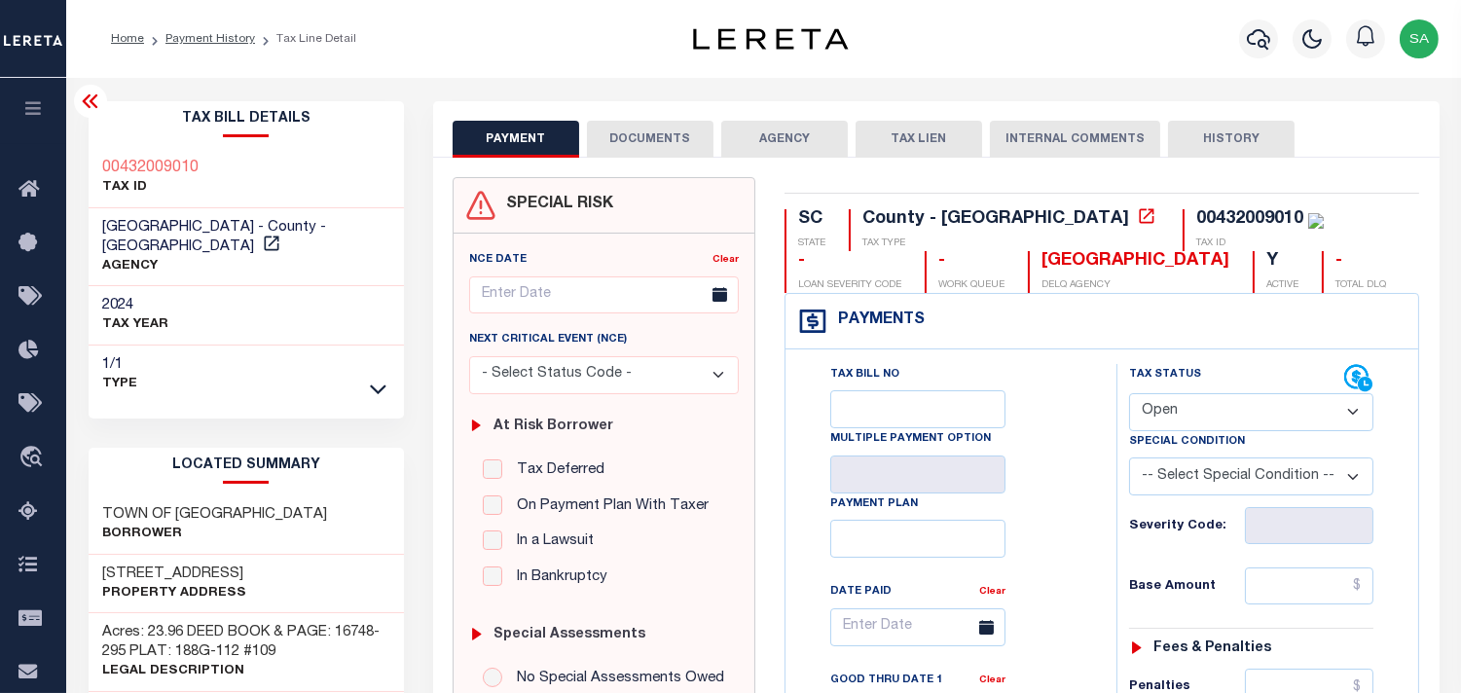
drag, startPoint x: 1212, startPoint y: 412, endPoint x: 1215, endPoint y: 425, distance: 13.9
click at [1212, 412] on select "- Select Status Code - Open Due/Unpaid Paid Incomplete No Tax Due Internal Refu…" at bounding box center [1251, 412] width 244 height 38
select select "NTX"
click at [1129, 394] on select "- Select Status Code - Open Due/Unpaid Paid Incomplete No Tax Due Internal Refu…" at bounding box center [1251, 412] width 244 height 38
type input "[DATE]"
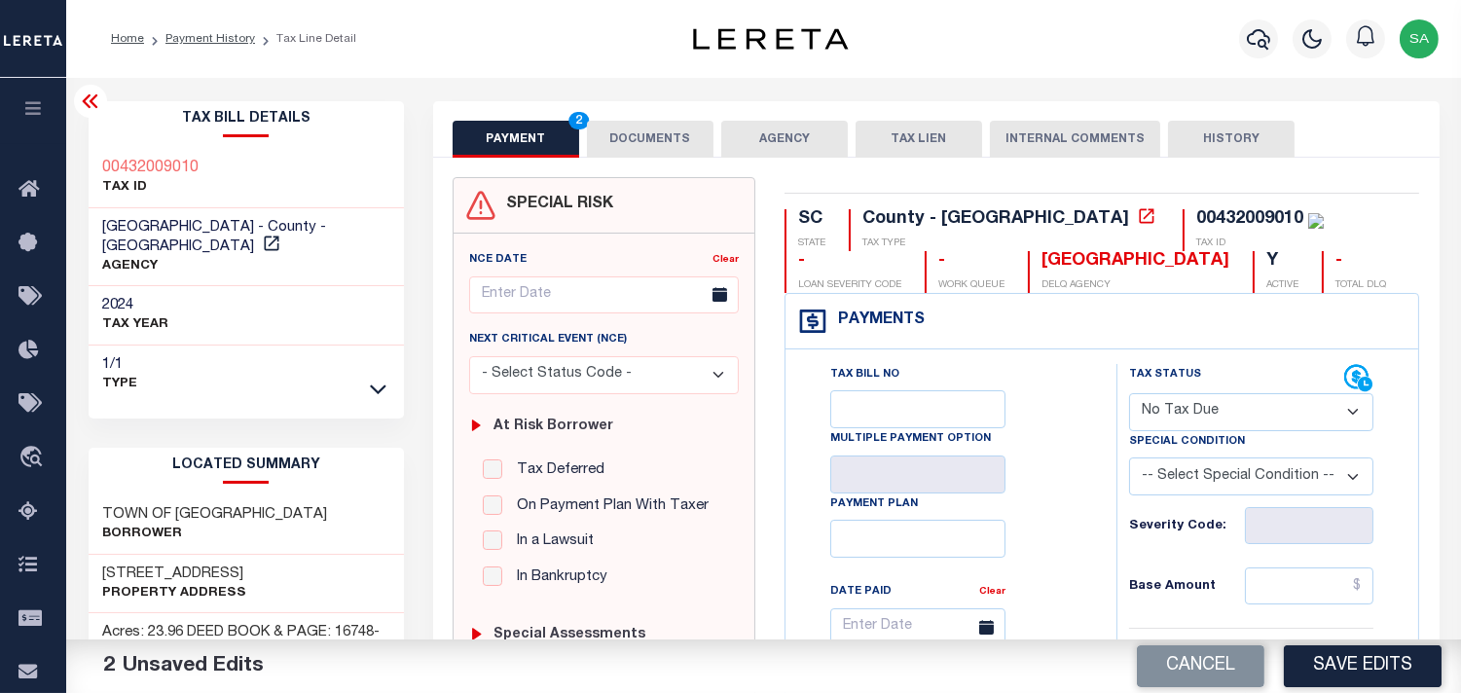
click at [1161, 477] on select "-- Select Special Condition -- 3RD PARTY TAX LIEN AGENCY TAX LIEN (A.K.A Inside…" at bounding box center [1251, 477] width 244 height 38
select select "5"
click at [1129, 459] on select "-- Select Special Condition -- 3RD PARTY TAX LIEN AGENCY TAX LIEN (A.K.A Inside…" at bounding box center [1251, 477] width 244 height 38
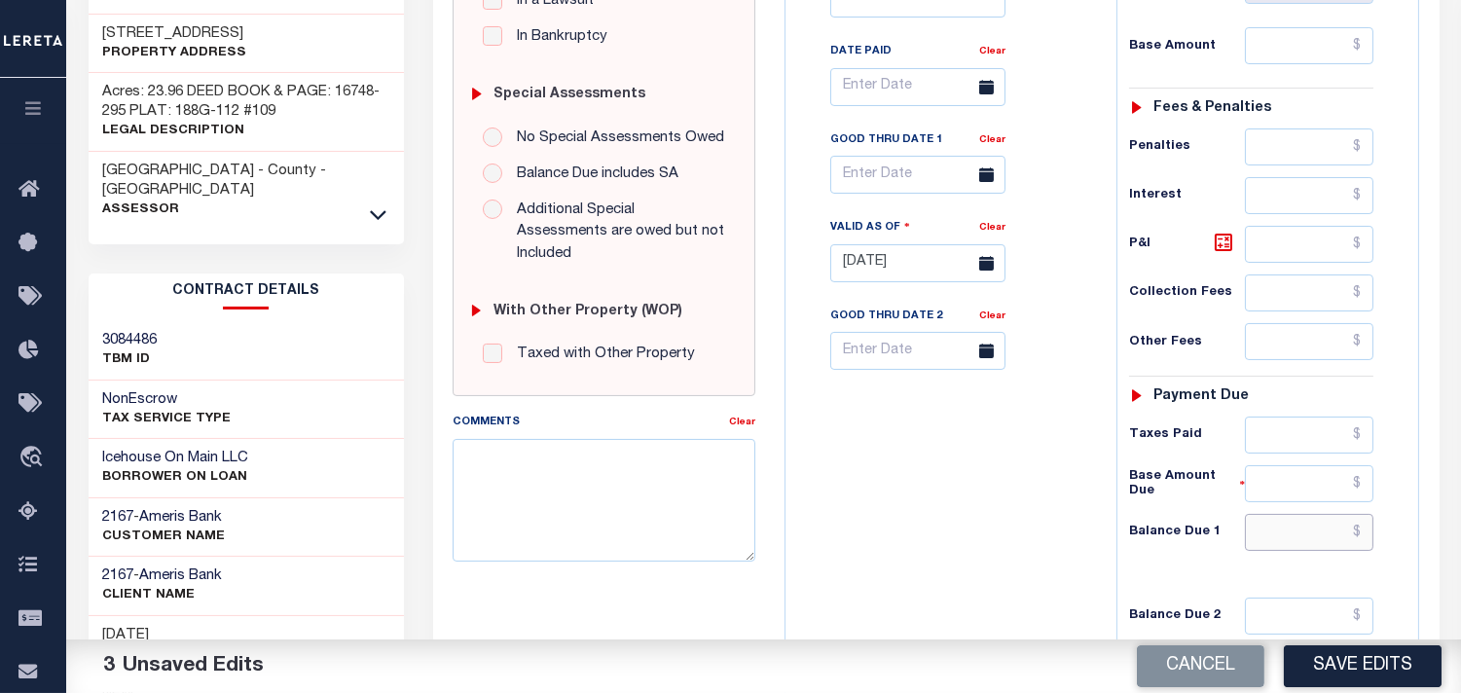
drag, startPoint x: 1331, startPoint y: 549, endPoint x: 1316, endPoint y: 529, distance: 25.1
click at [1331, 549] on input "text" at bounding box center [1309, 532] width 129 height 37
type input "$0.00"
click at [1004, 474] on div "Tax Bill No Multiple Payment Option Payment Plan Clear" at bounding box center [946, 254] width 312 height 860
click at [1367, 679] on button "Save Edits" at bounding box center [1363, 666] width 158 height 42
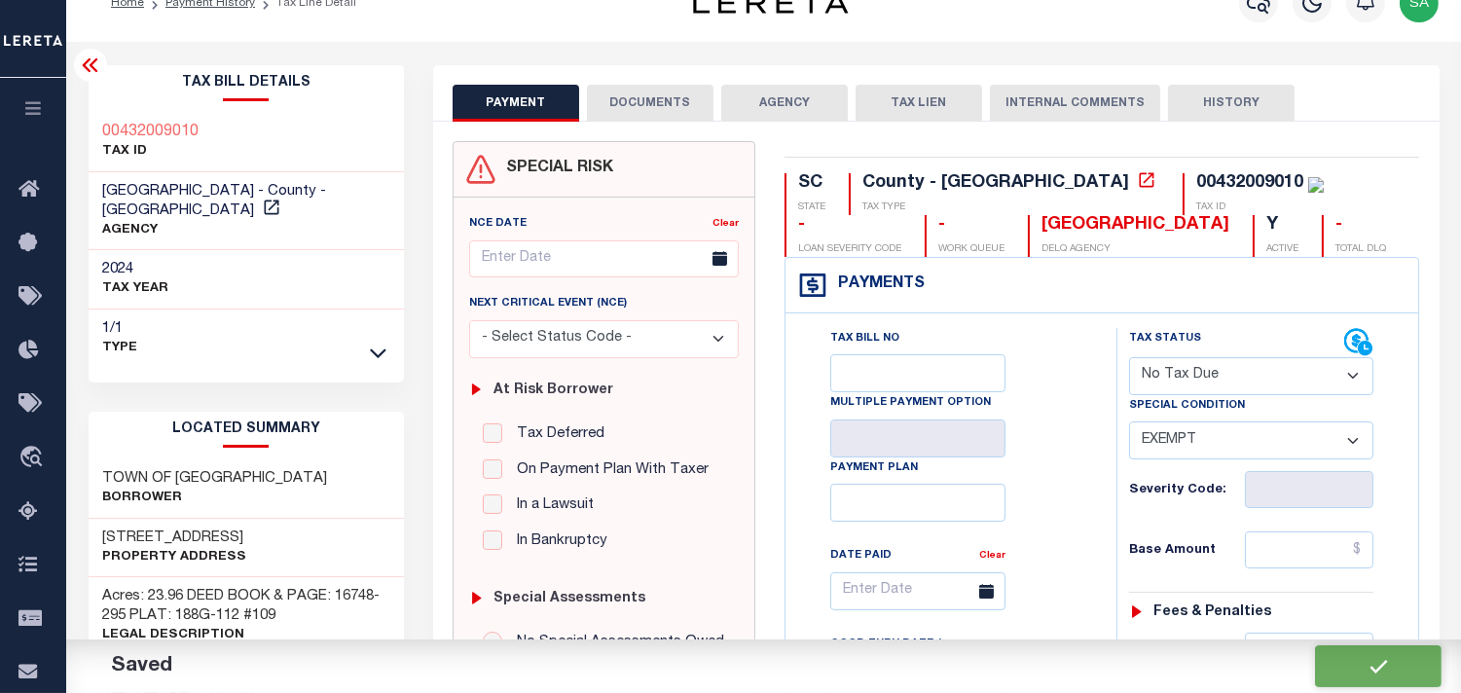
scroll to position [0, 0]
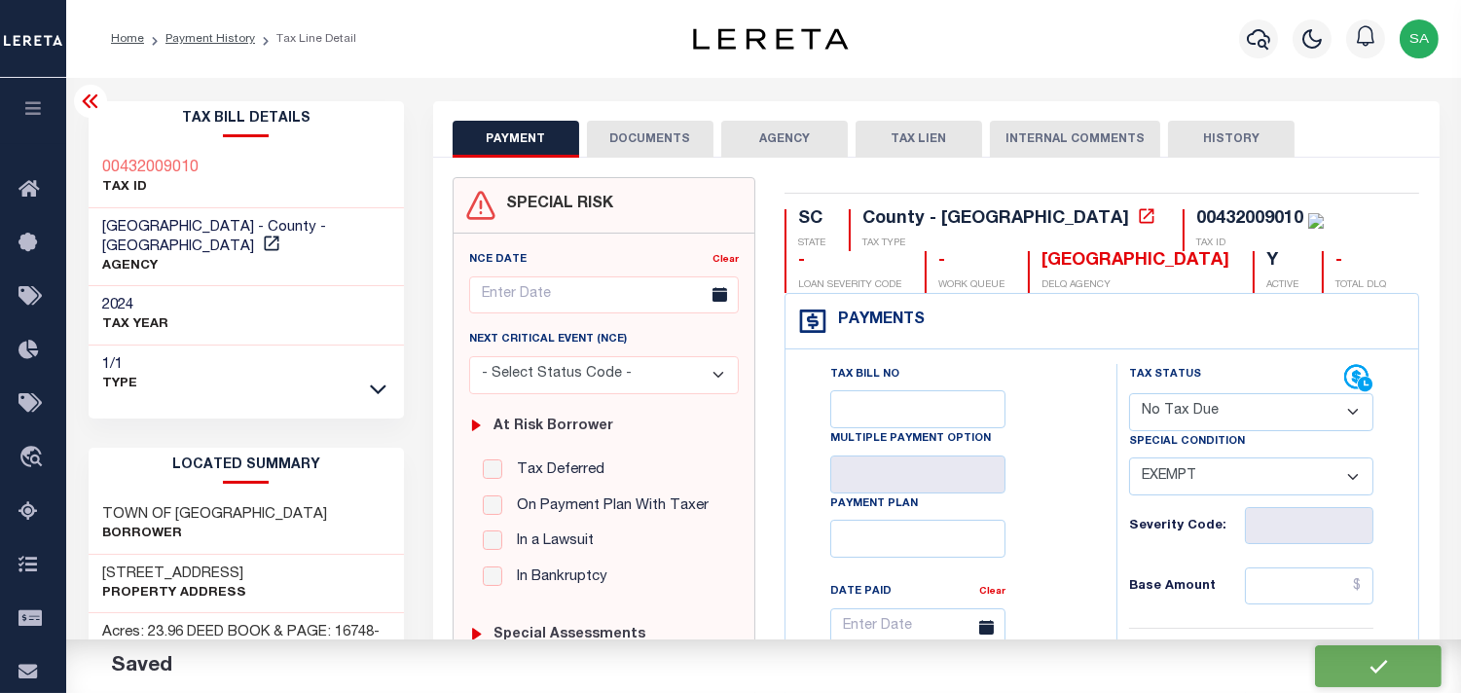
checkbox input "false"
type input "$0"
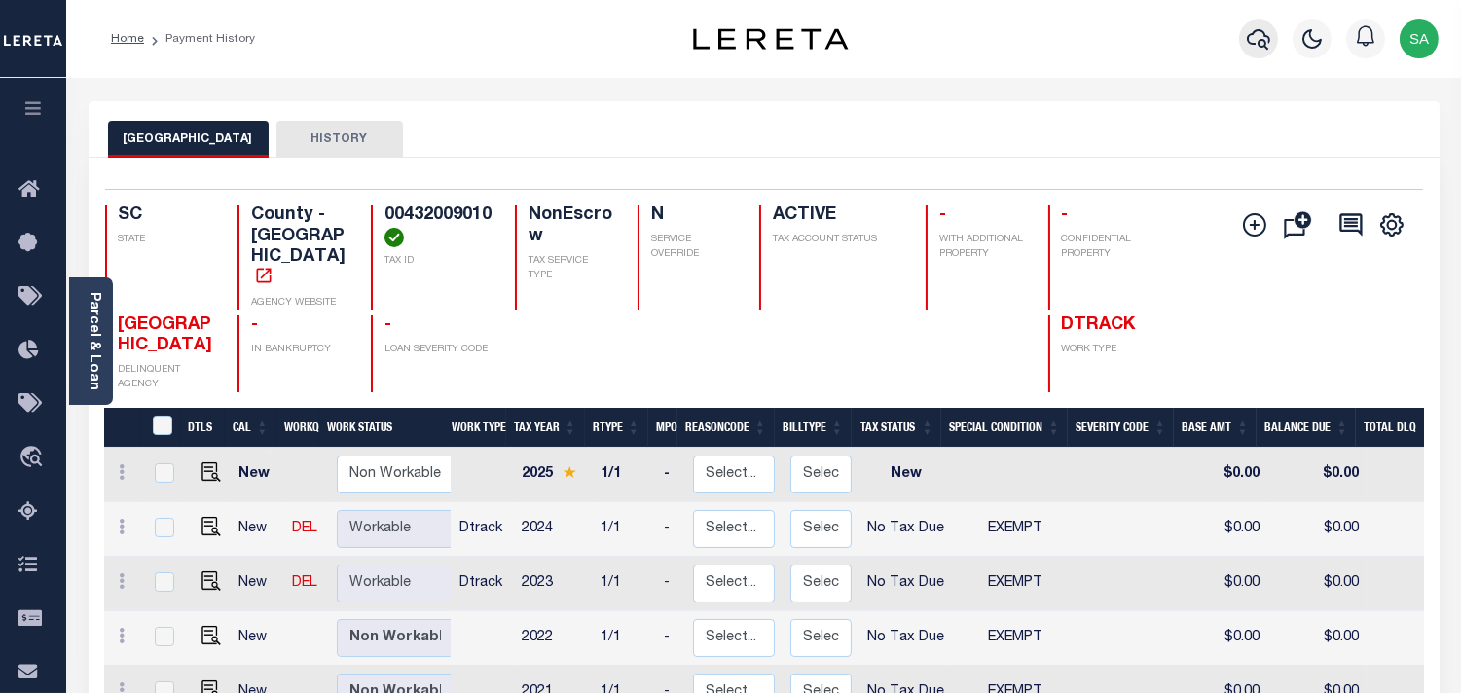
click at [1249, 42] on icon "button" at bounding box center [1258, 39] width 23 height 20
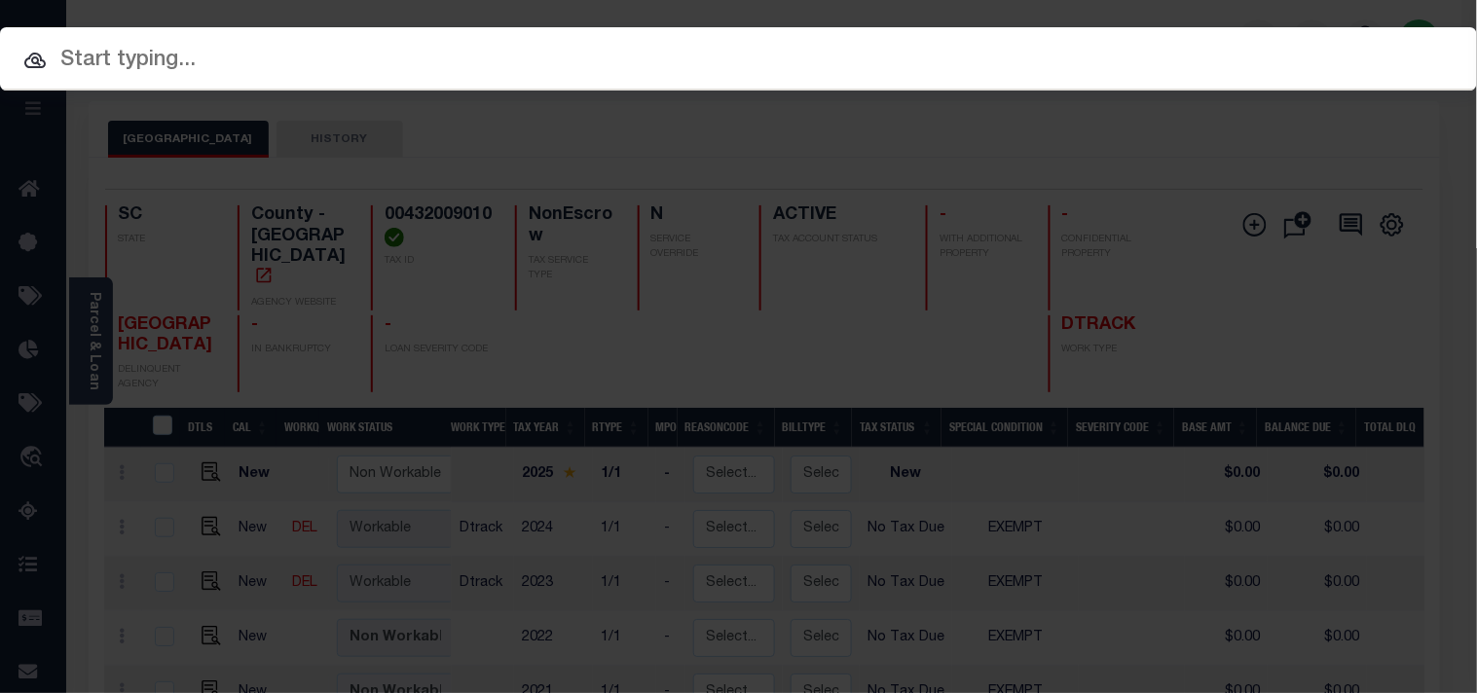
drag, startPoint x: 1249, startPoint y: 42, endPoint x: 1151, endPoint y: 30, distance: 99.0
click at [1151, 44] on input "text" at bounding box center [738, 61] width 1477 height 34
paste input "07090600940-00101"
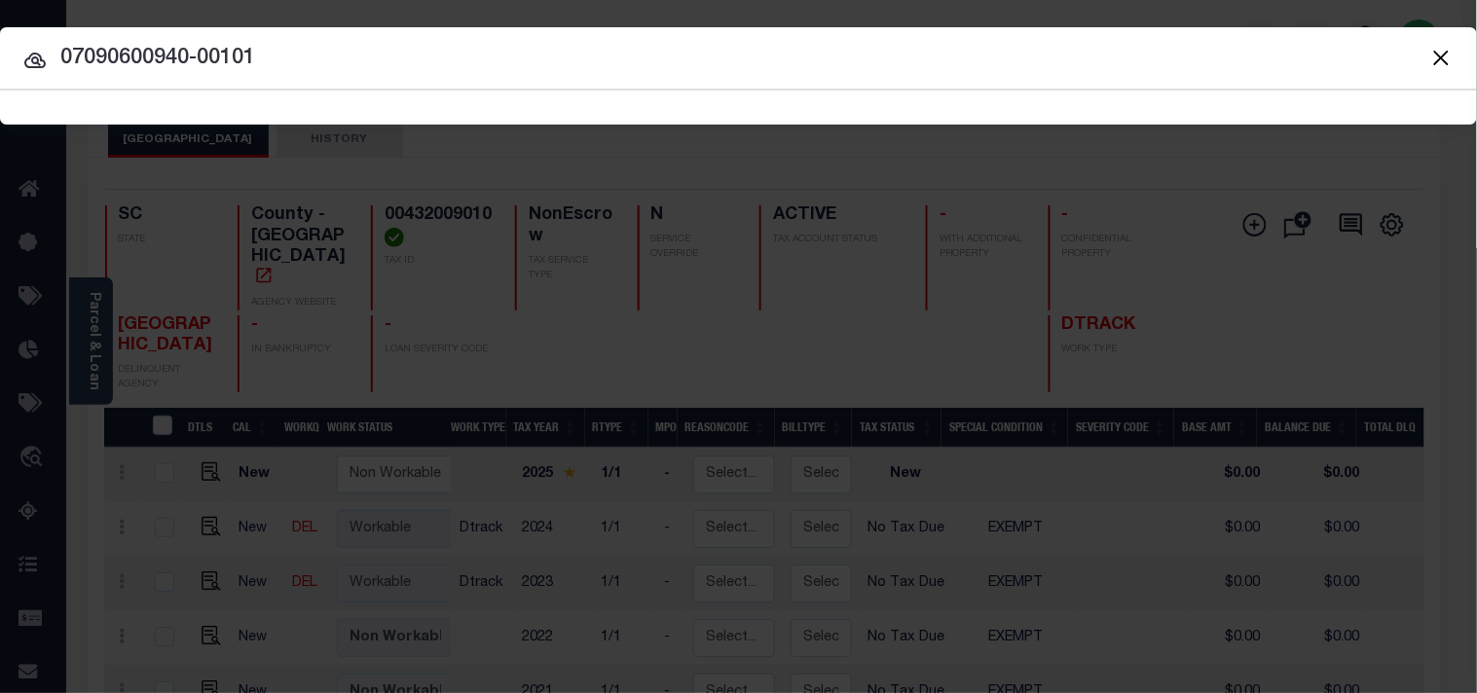
type input "07090600940-00101"
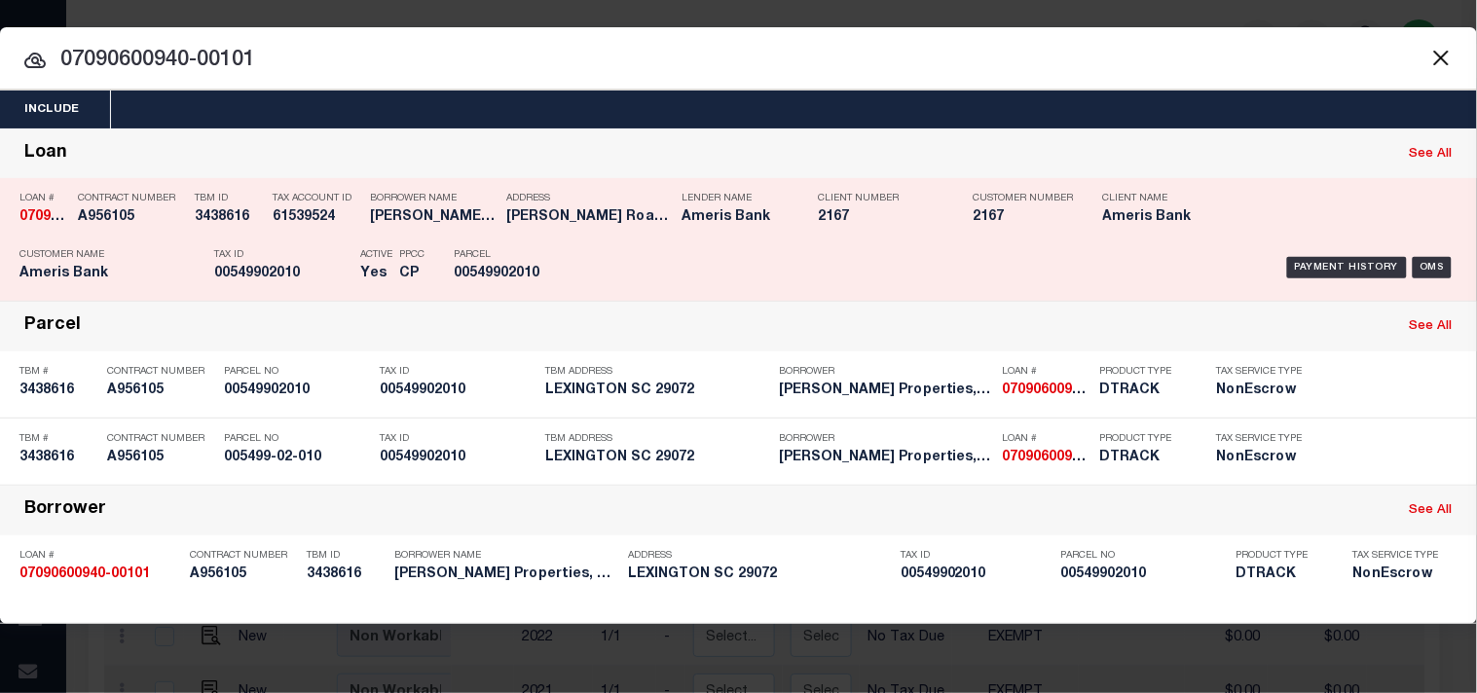
click at [339, 234] on div "Tax Account ID 61539524" at bounding box center [317, 211] width 88 height 56
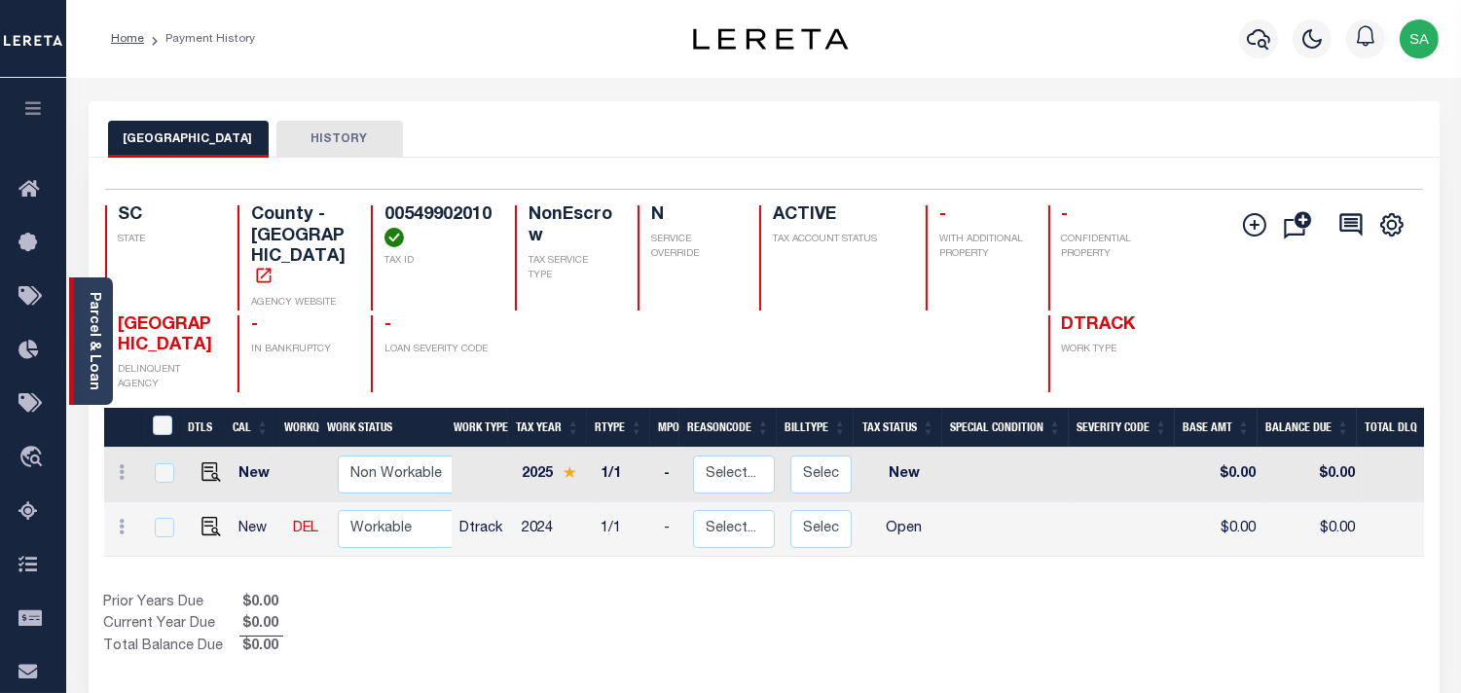
click at [84, 361] on div "Parcel & Loan" at bounding box center [91, 341] width 44 height 128
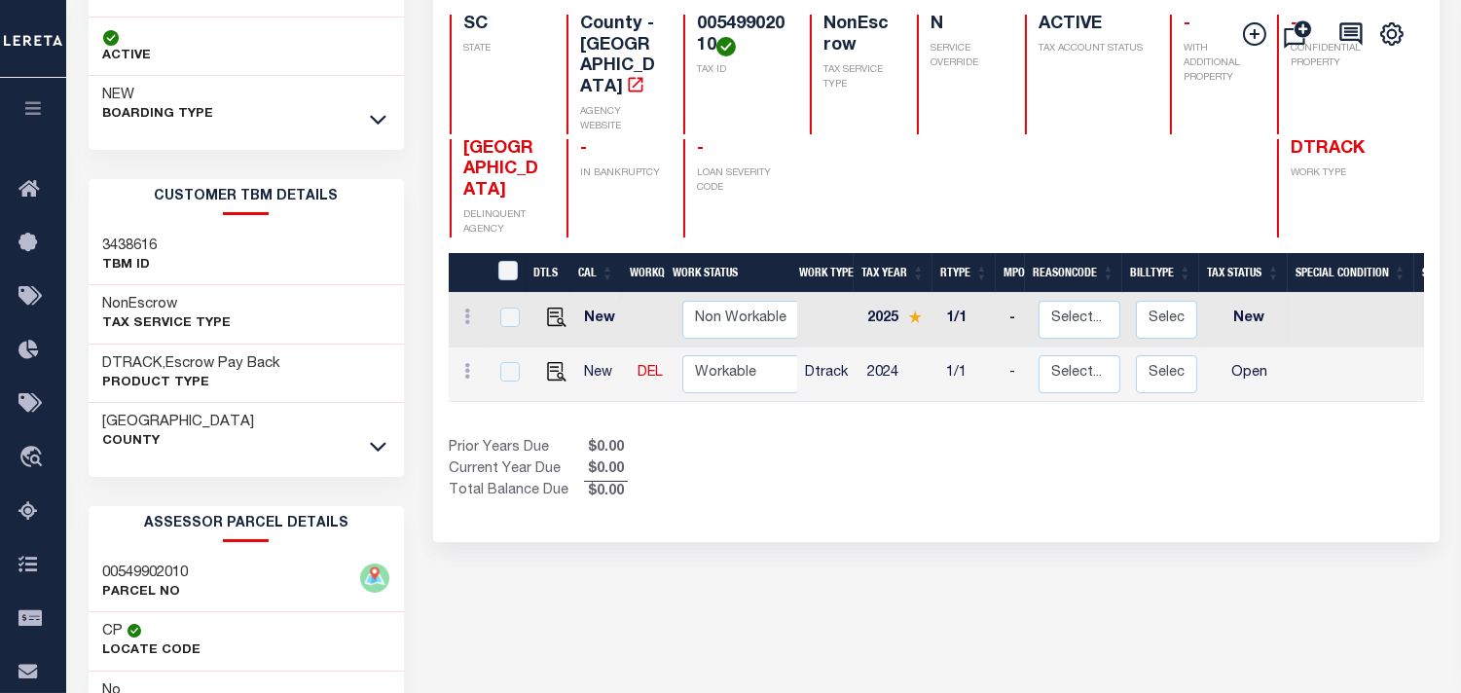
scroll to position [216, 0]
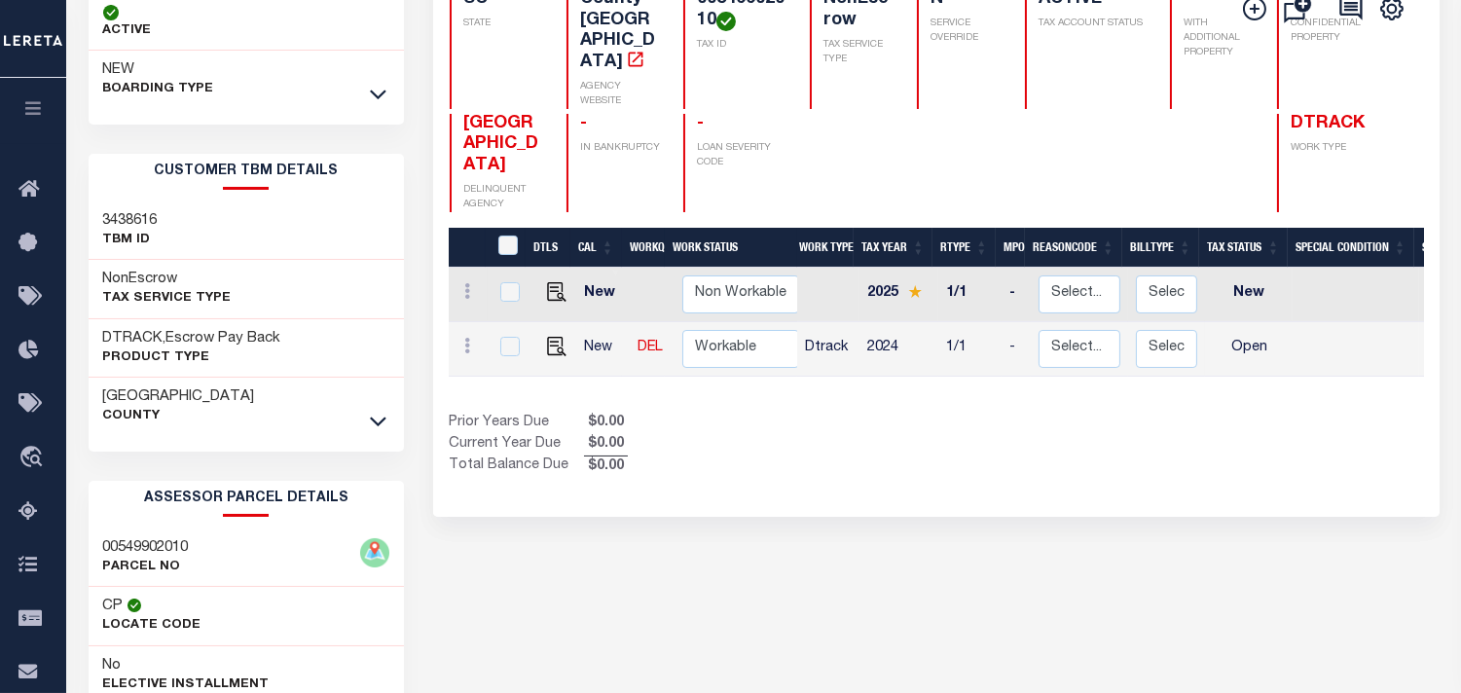
click at [172, 542] on h3 "00549902010" at bounding box center [146, 547] width 86 height 19
copy h3 "00549902010"
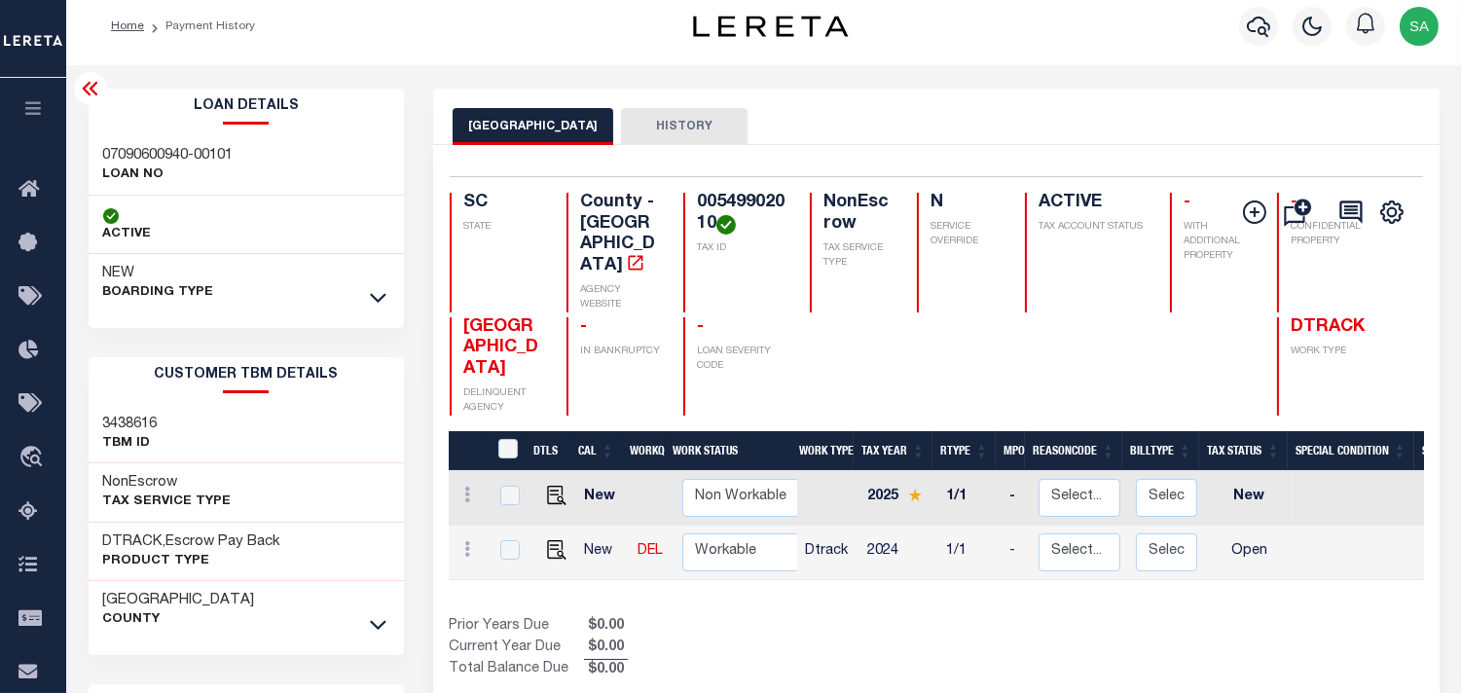
scroll to position [0, 0]
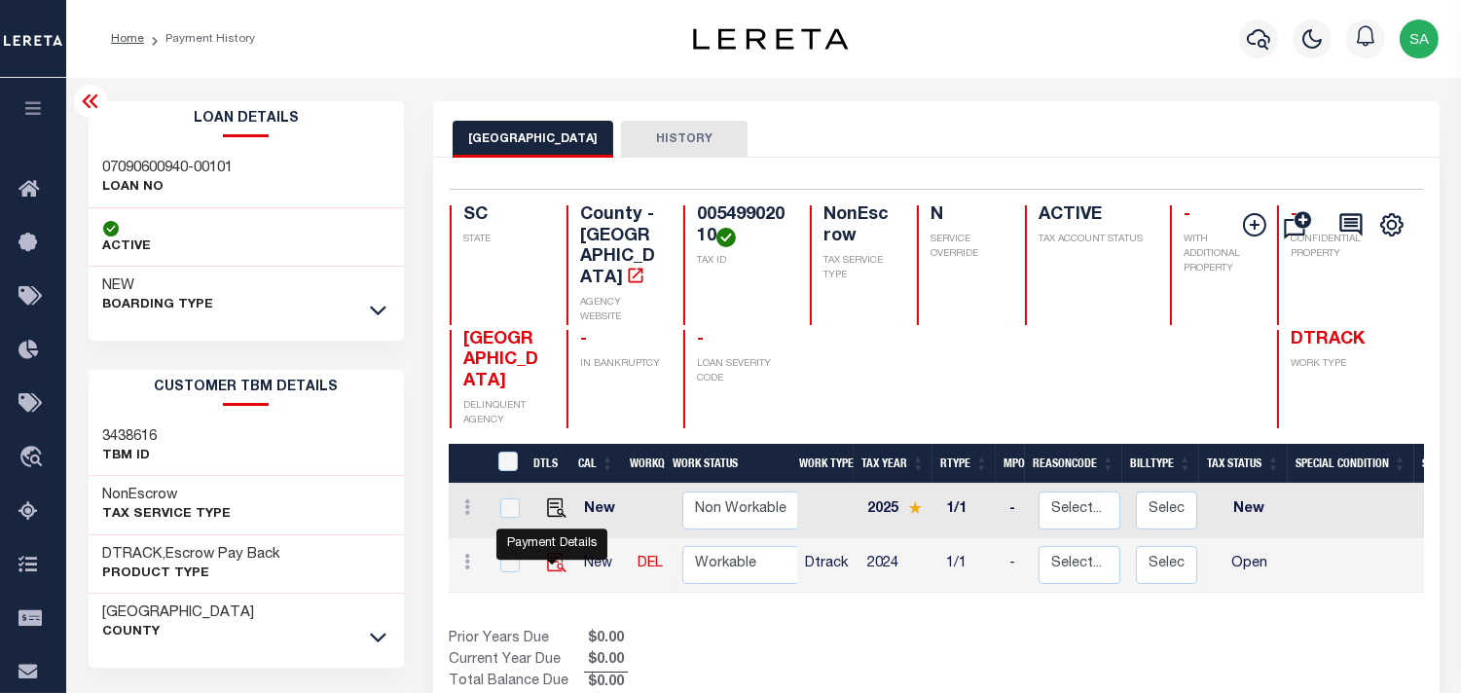
click at [560, 559] on img "" at bounding box center [556, 562] width 19 height 19
checkbox input "true"
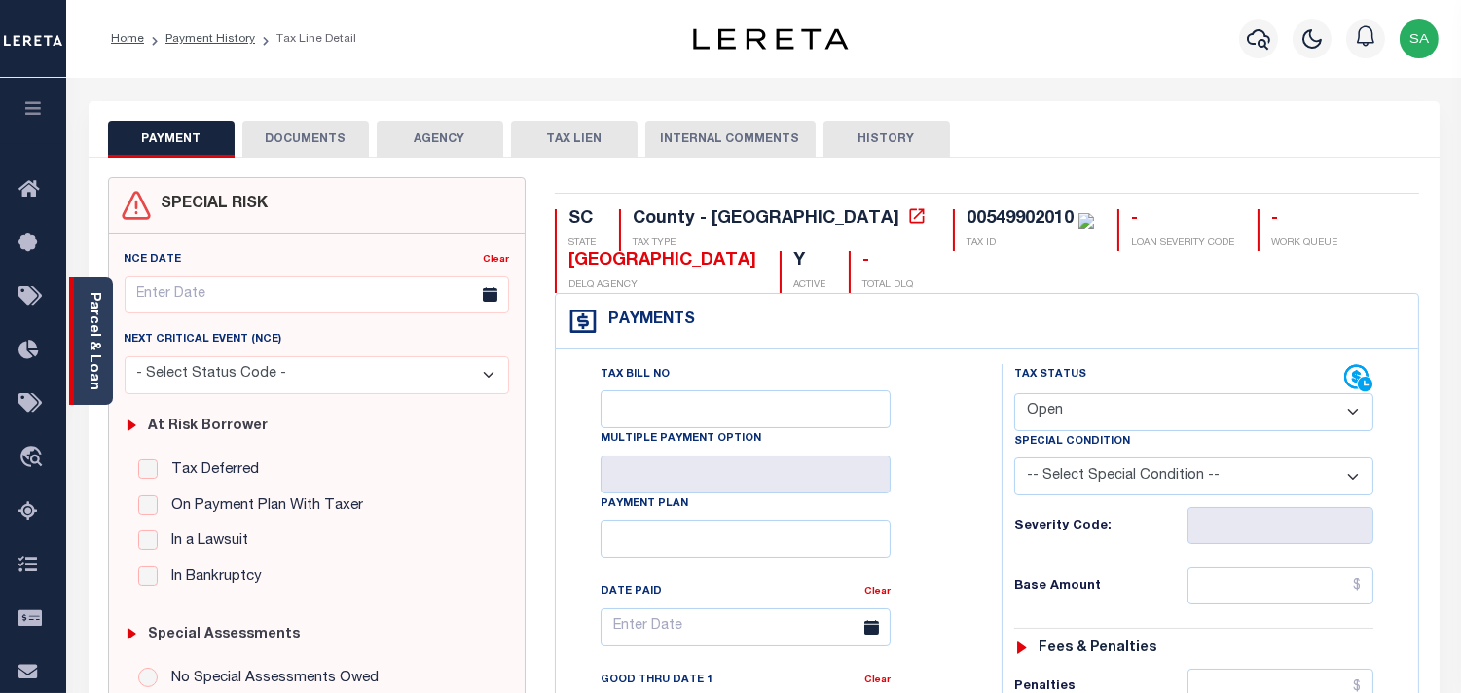
click at [93, 341] on link "Parcel & Loan" at bounding box center [94, 341] width 14 height 98
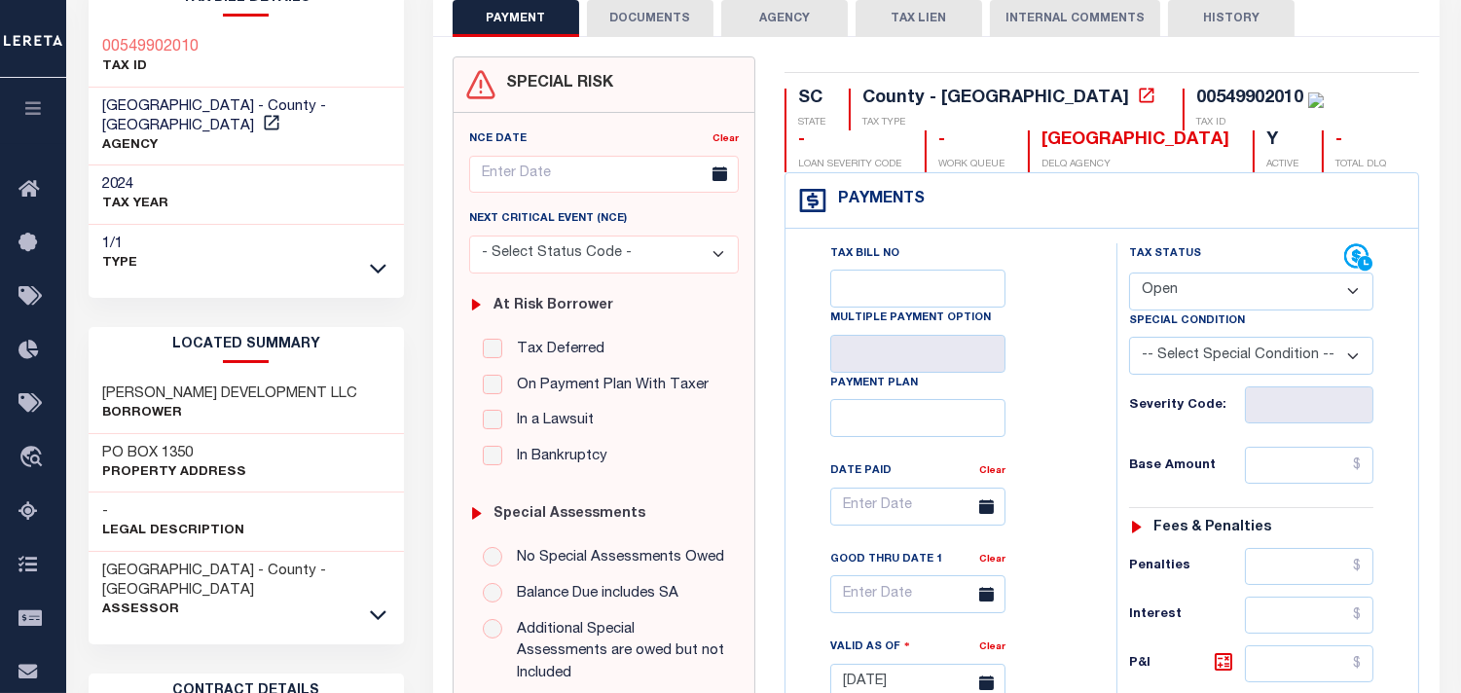
scroll to position [108, 0]
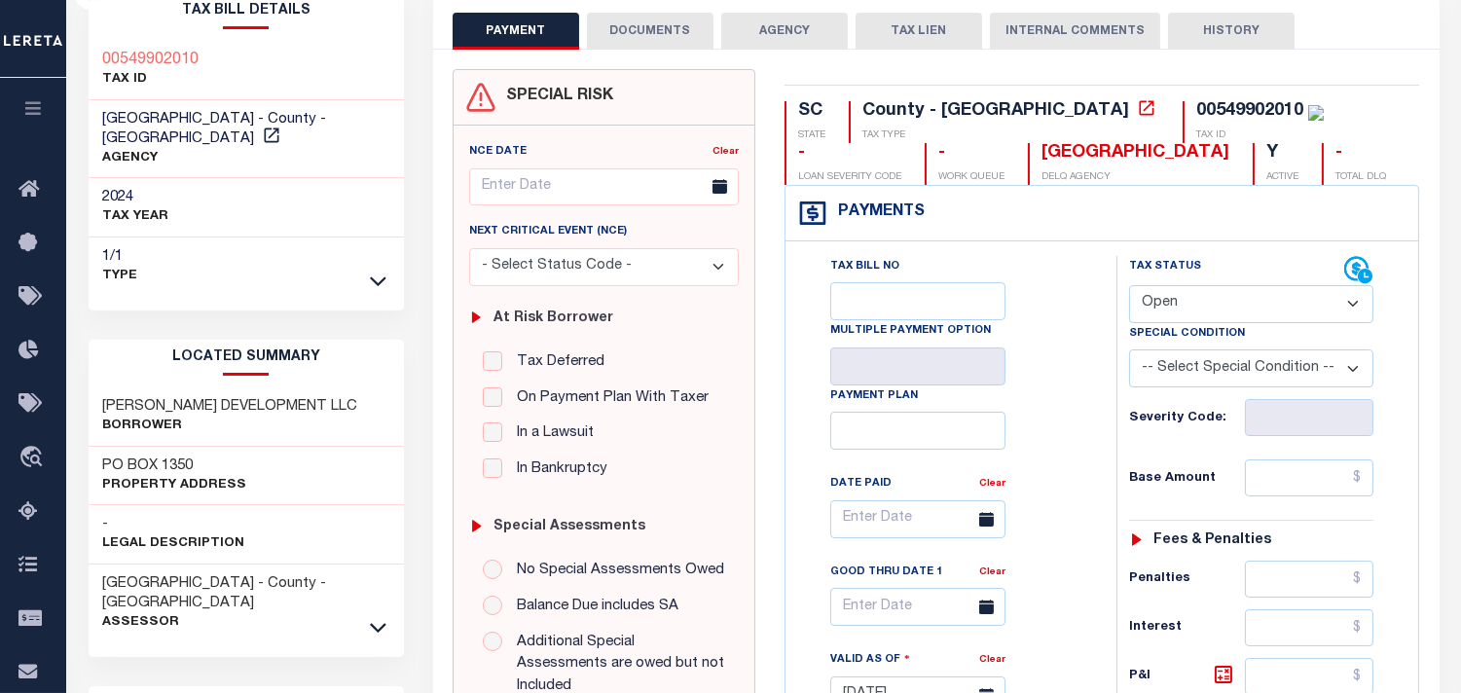
click at [1160, 322] on select "- Select Status Code - Open Due/Unpaid Paid Incomplete No Tax Due Internal Refu…" at bounding box center [1251, 304] width 244 height 38
select select "PYD"
click at [1129, 286] on select "- Select Status Code - Open Due/Unpaid Paid Incomplete No Tax Due Internal Refu…" at bounding box center [1251, 304] width 244 height 38
type input "[DATE]"
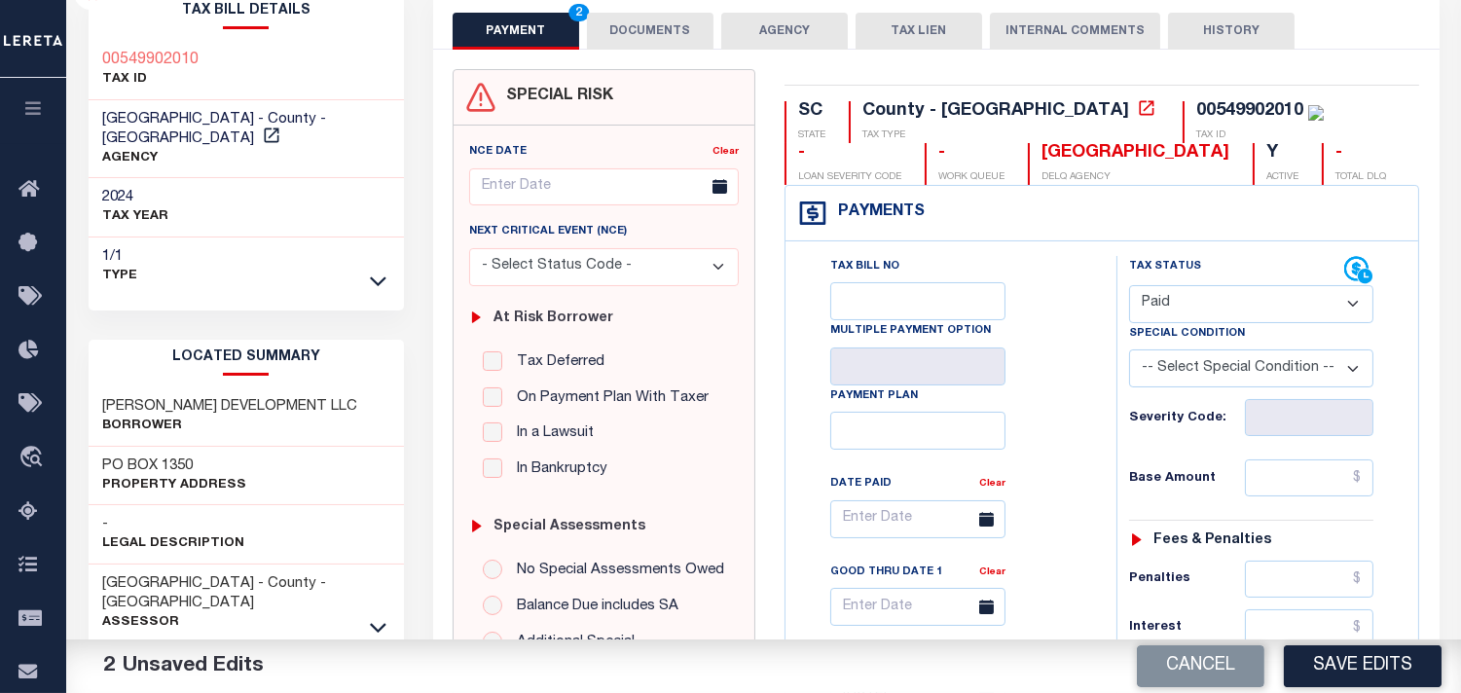
click at [660, 33] on button "DOCUMENTS" at bounding box center [650, 31] width 127 height 37
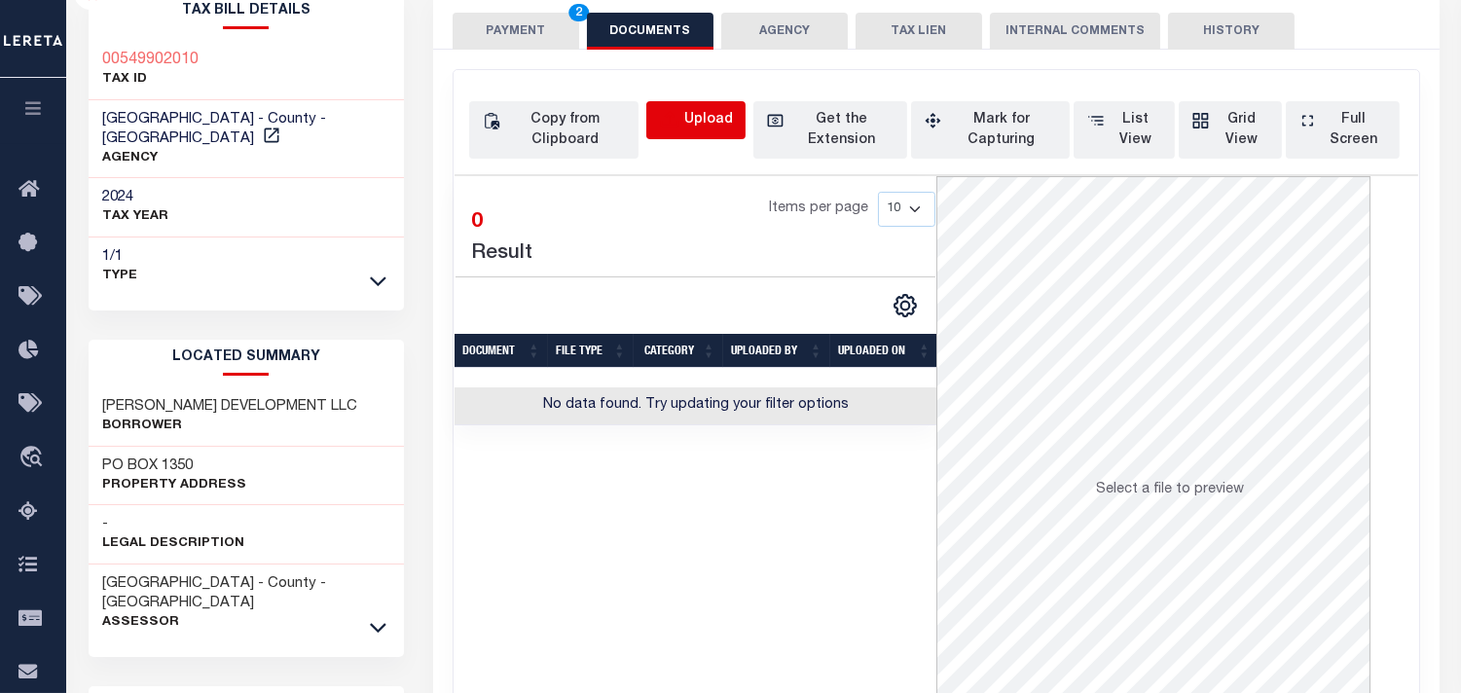
click at [680, 127] on icon "button" at bounding box center [669, 120] width 21 height 21
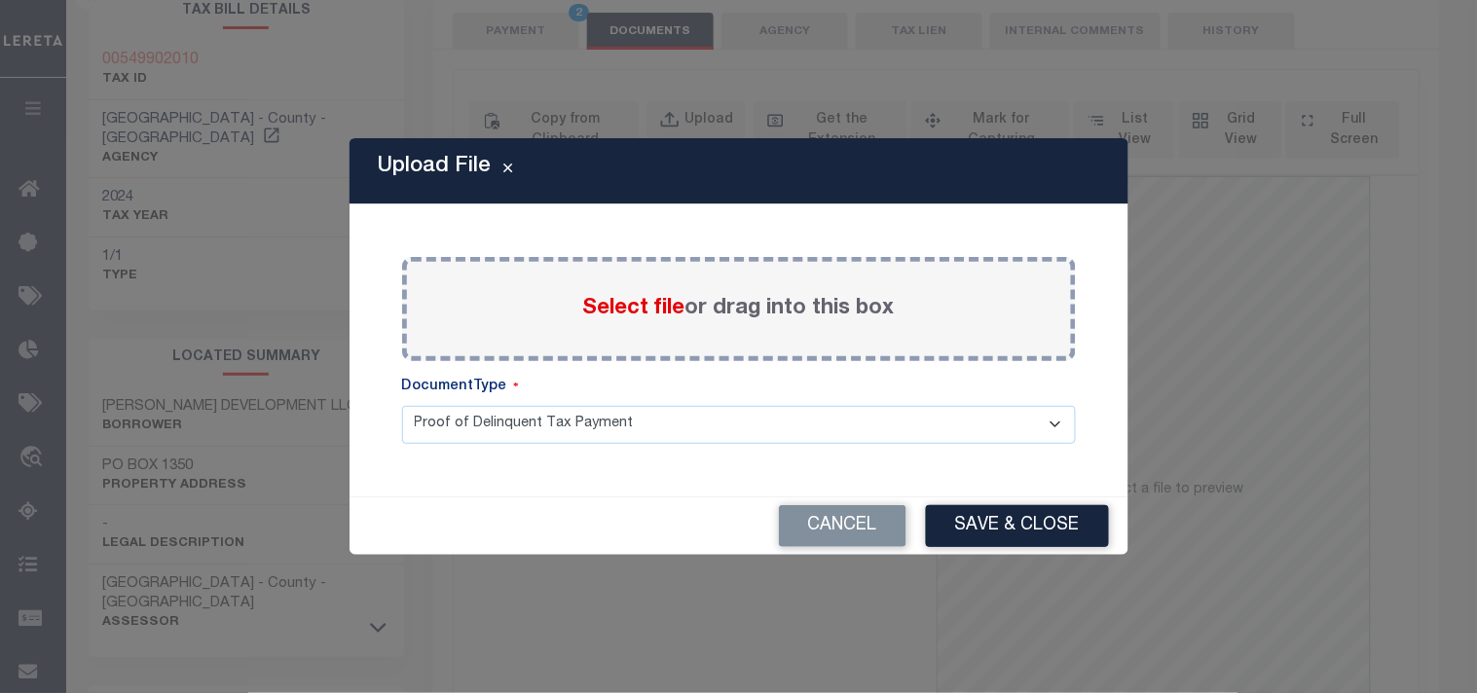
click at [643, 315] on span "Select file" at bounding box center [634, 308] width 102 height 21
click at [0, 0] on input "Select file or drag into this box" at bounding box center [0, 0] width 0 height 0
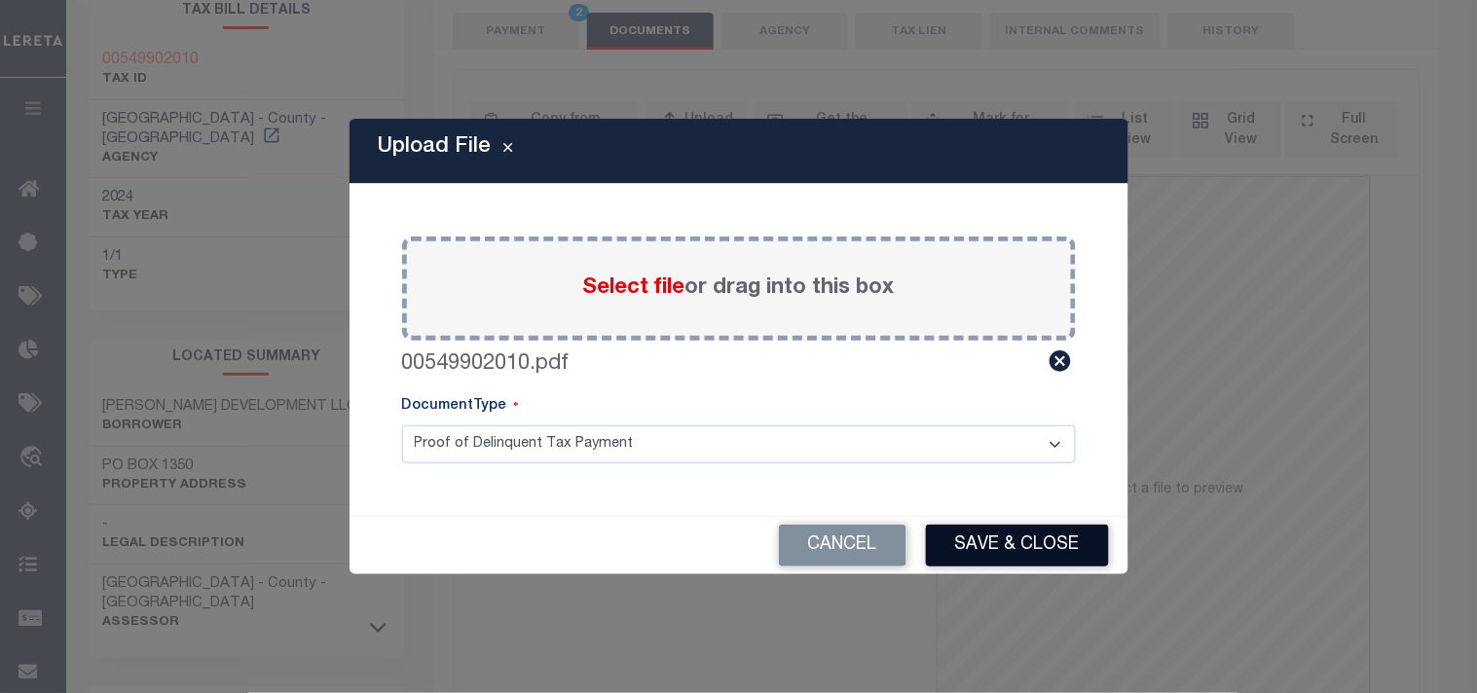
click at [1020, 533] on button "Save & Close" at bounding box center [1017, 546] width 183 height 42
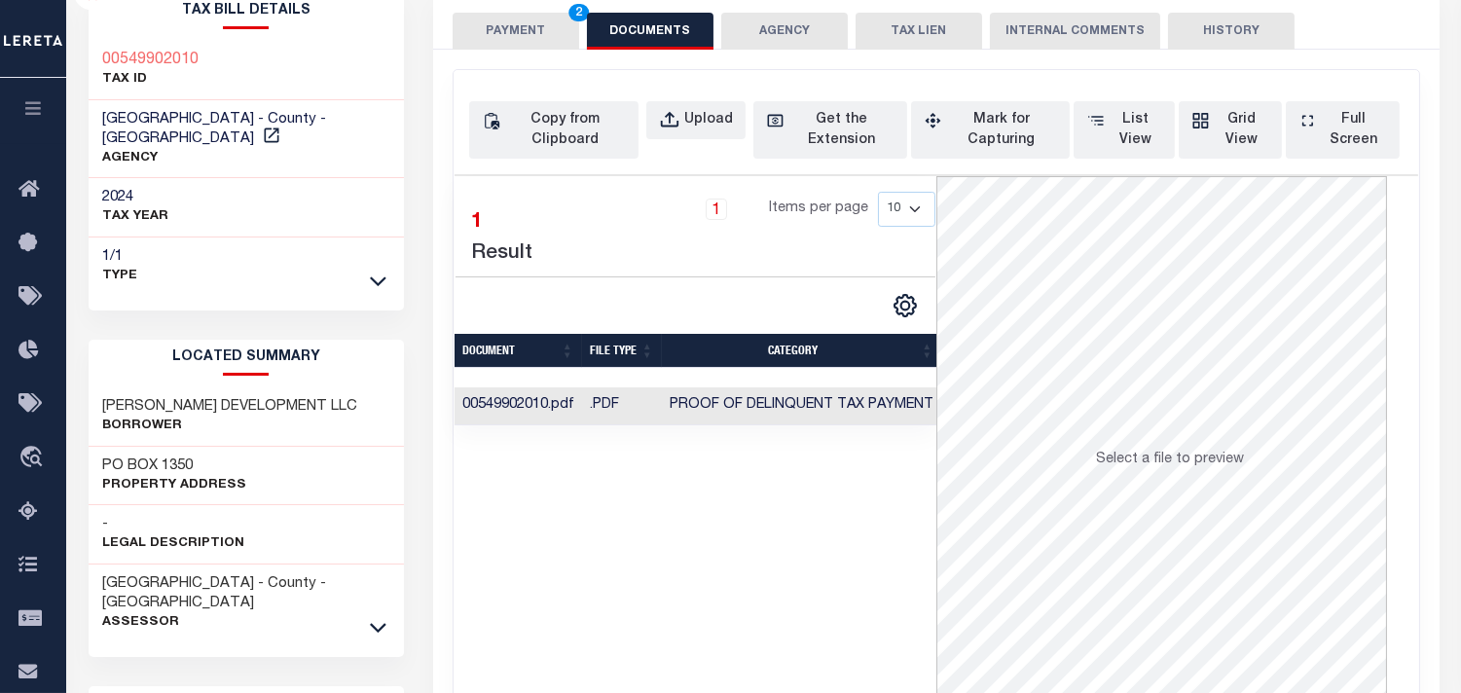
click at [526, 24] on button "PAYMENT 2" at bounding box center [516, 31] width 127 height 37
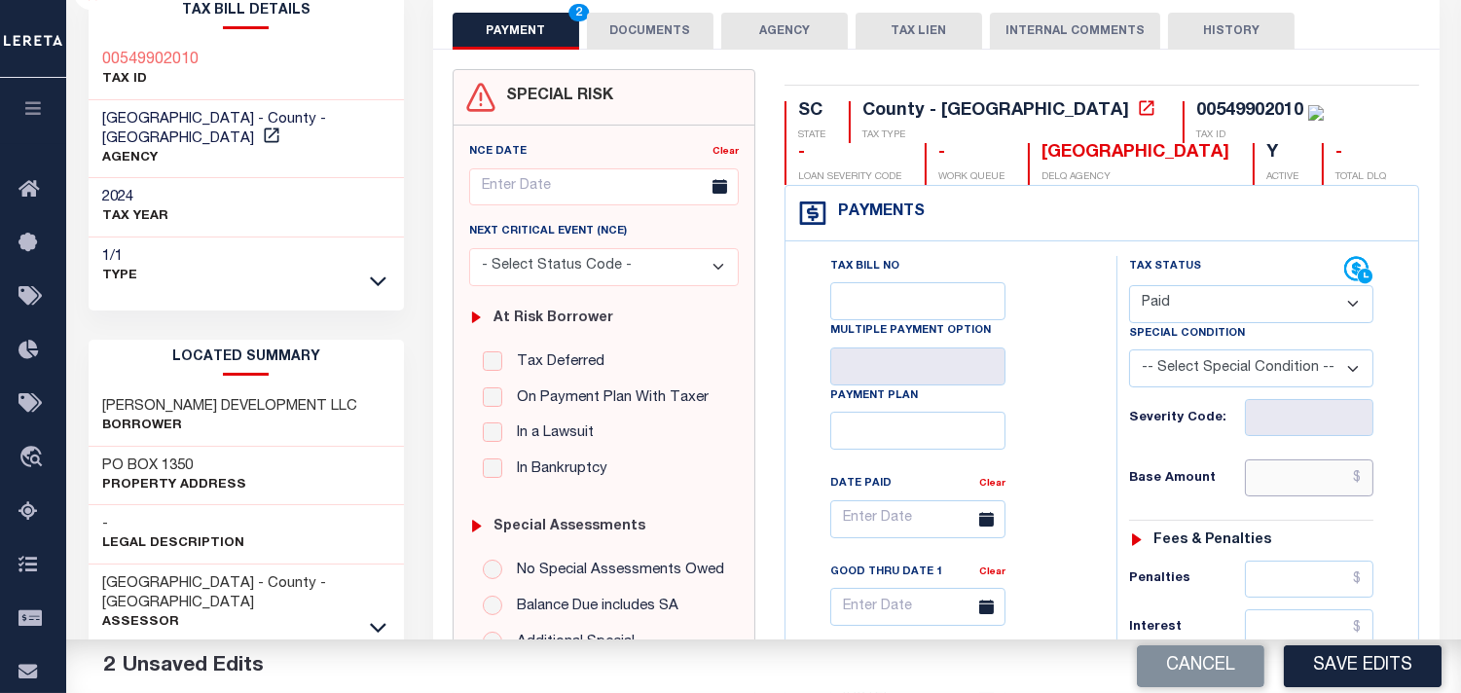
drag, startPoint x: 1279, startPoint y: 496, endPoint x: 1262, endPoint y: 492, distance: 18.2
click at [1279, 496] on input "text" at bounding box center [1309, 477] width 129 height 37
paste input "29,863.98"
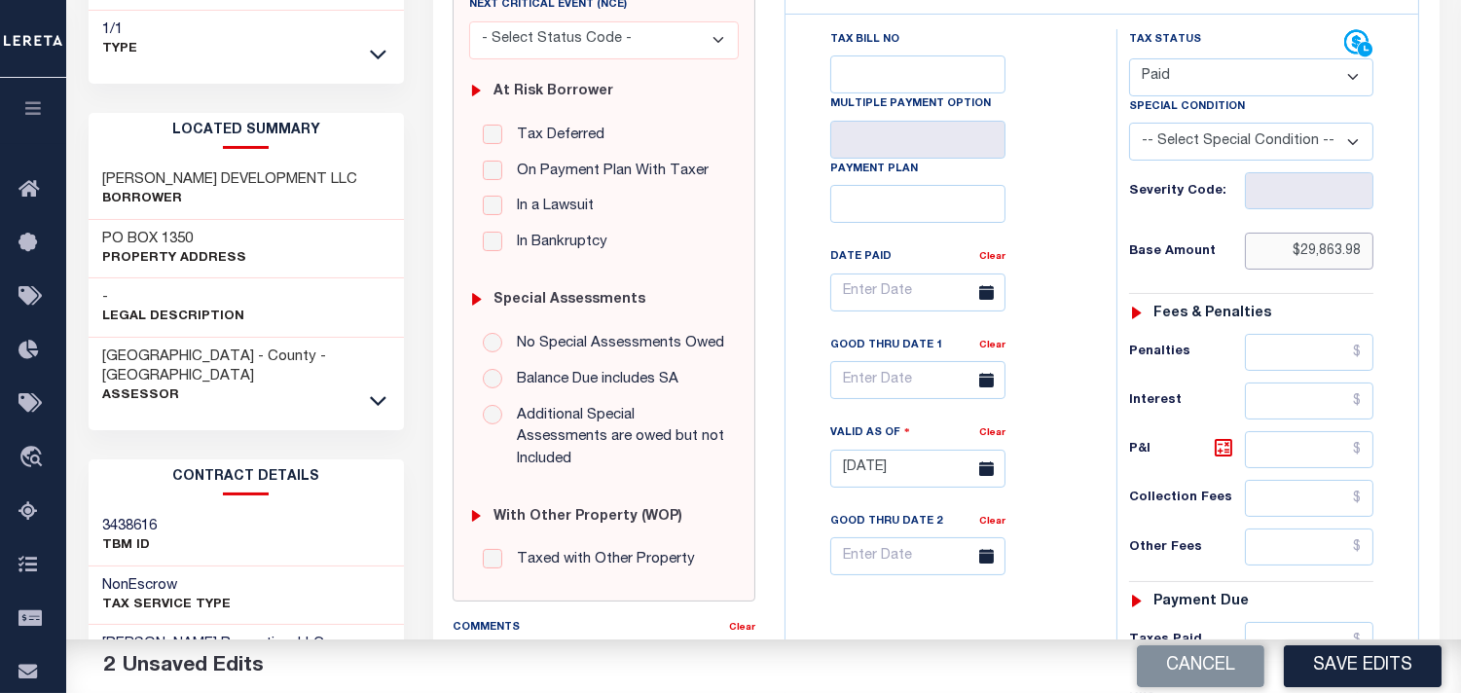
scroll to position [648, 0]
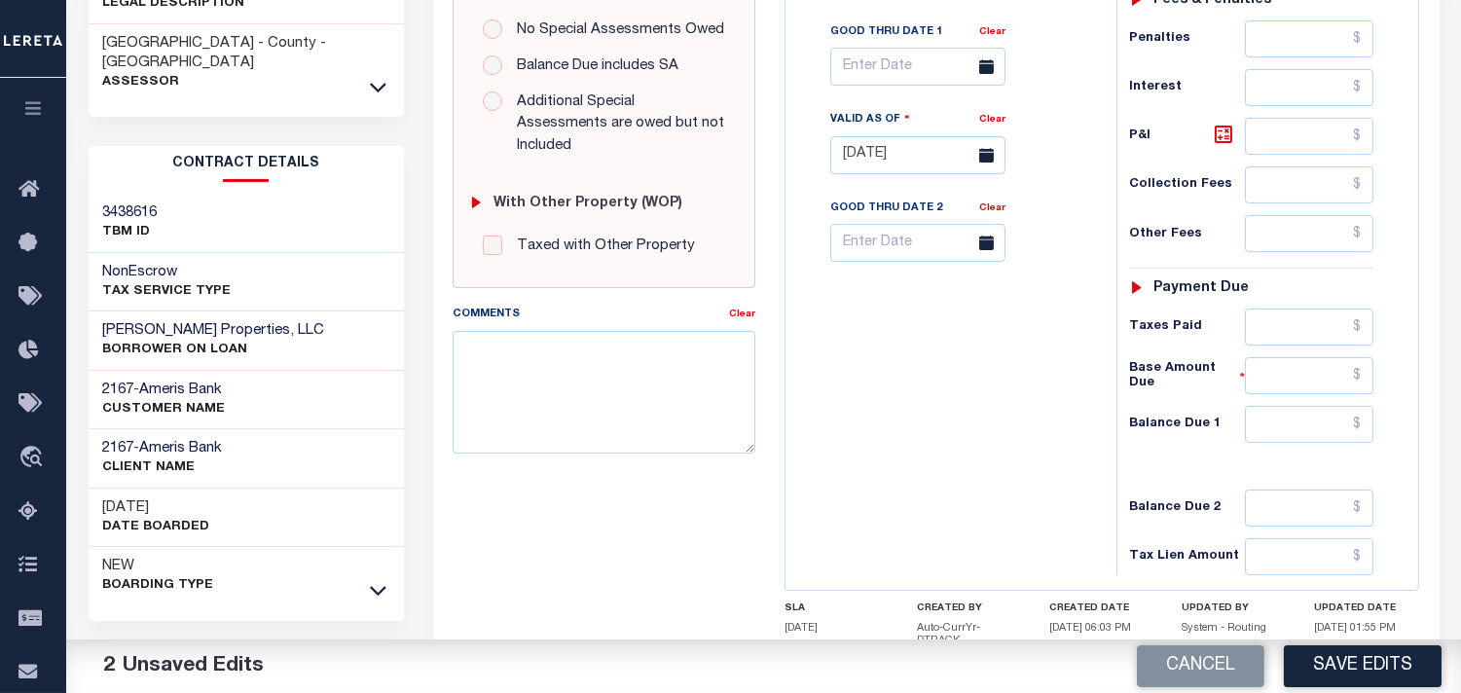
type input "$29,863.98"
drag, startPoint x: 1259, startPoint y: 332, endPoint x: 1233, endPoint y: 331, distance: 25.3
click at [1259, 332] on input "text" at bounding box center [1309, 327] width 129 height 37
paste input "29,863.98"
type input "$29,863.98"
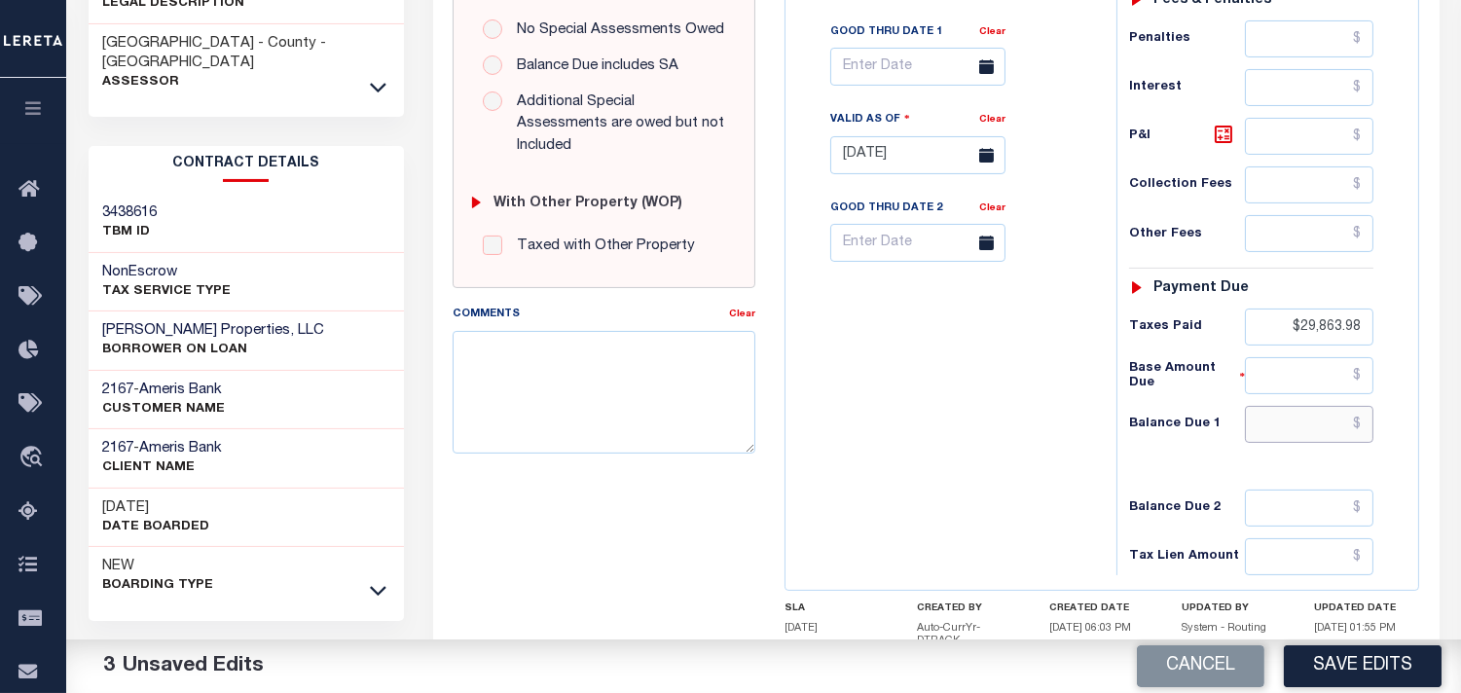
click at [1325, 430] on input "text" at bounding box center [1309, 424] width 129 height 37
type input "$0.00"
click at [945, 431] on div "Tax Bill No Multiple Payment Option Payment Plan Clear" at bounding box center [946, 146] width 312 height 860
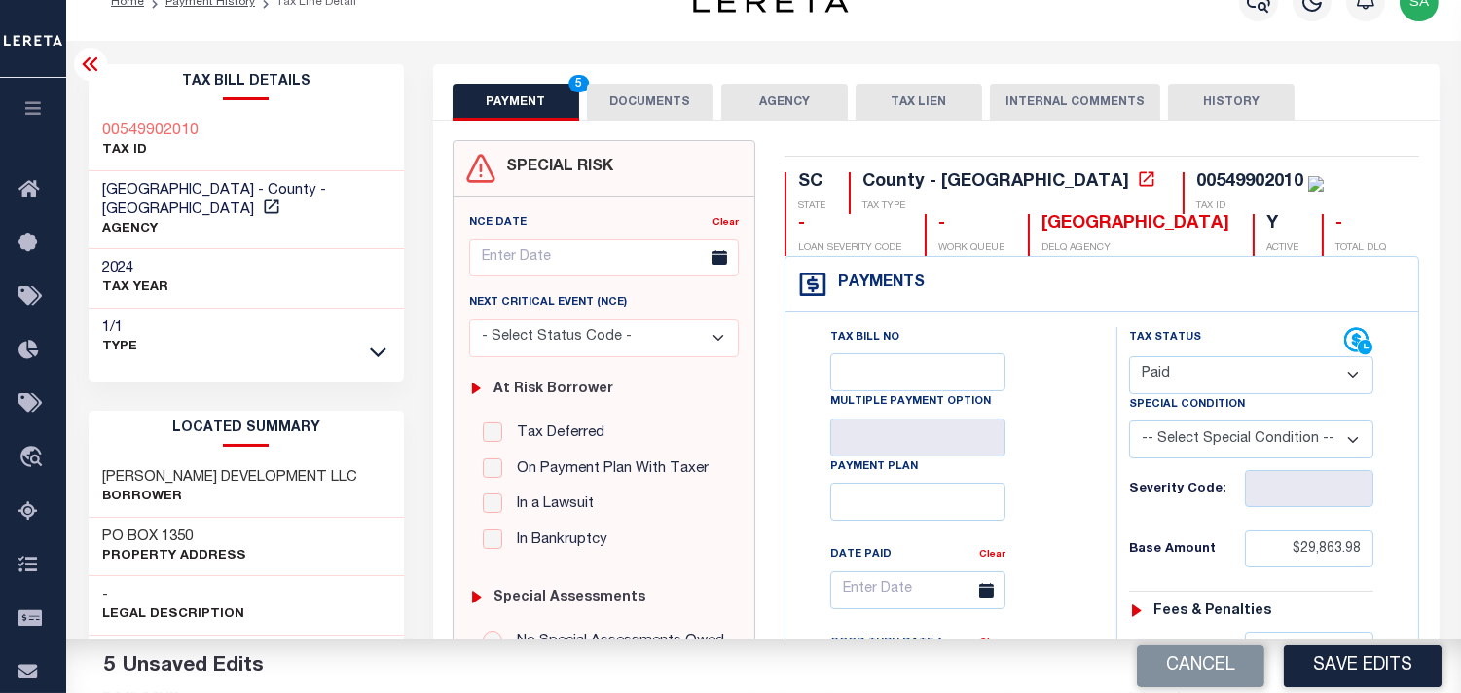
scroll to position [0, 0]
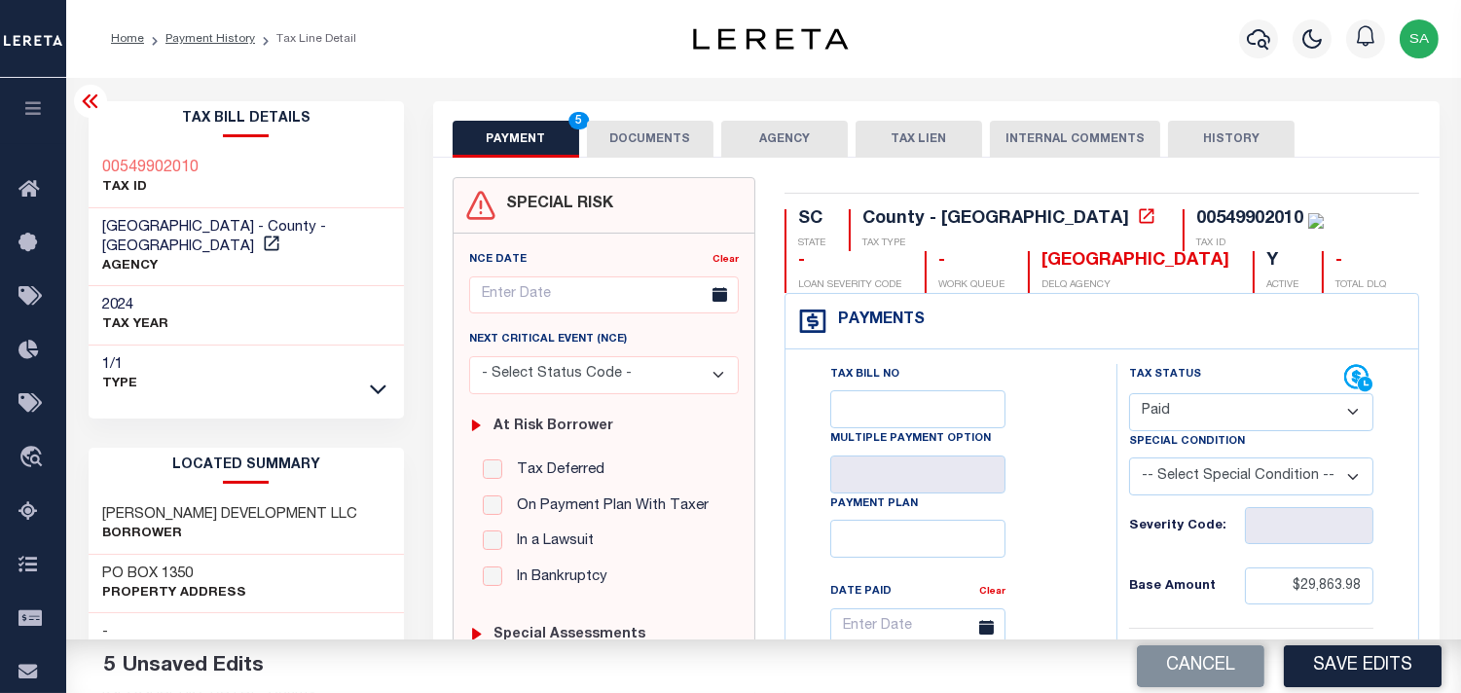
click at [624, 131] on button "DOCUMENTS" at bounding box center [650, 139] width 127 height 37
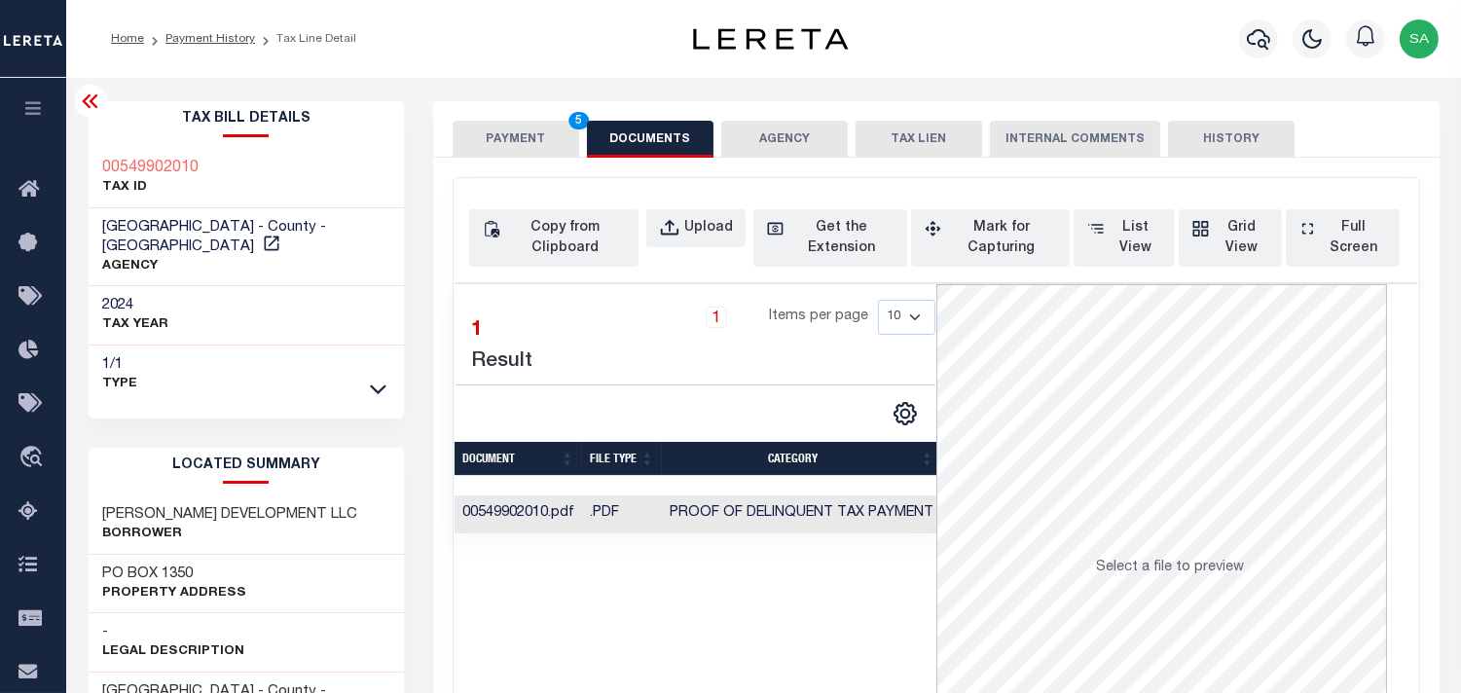
click at [508, 133] on button "PAYMENT 5" at bounding box center [516, 139] width 127 height 37
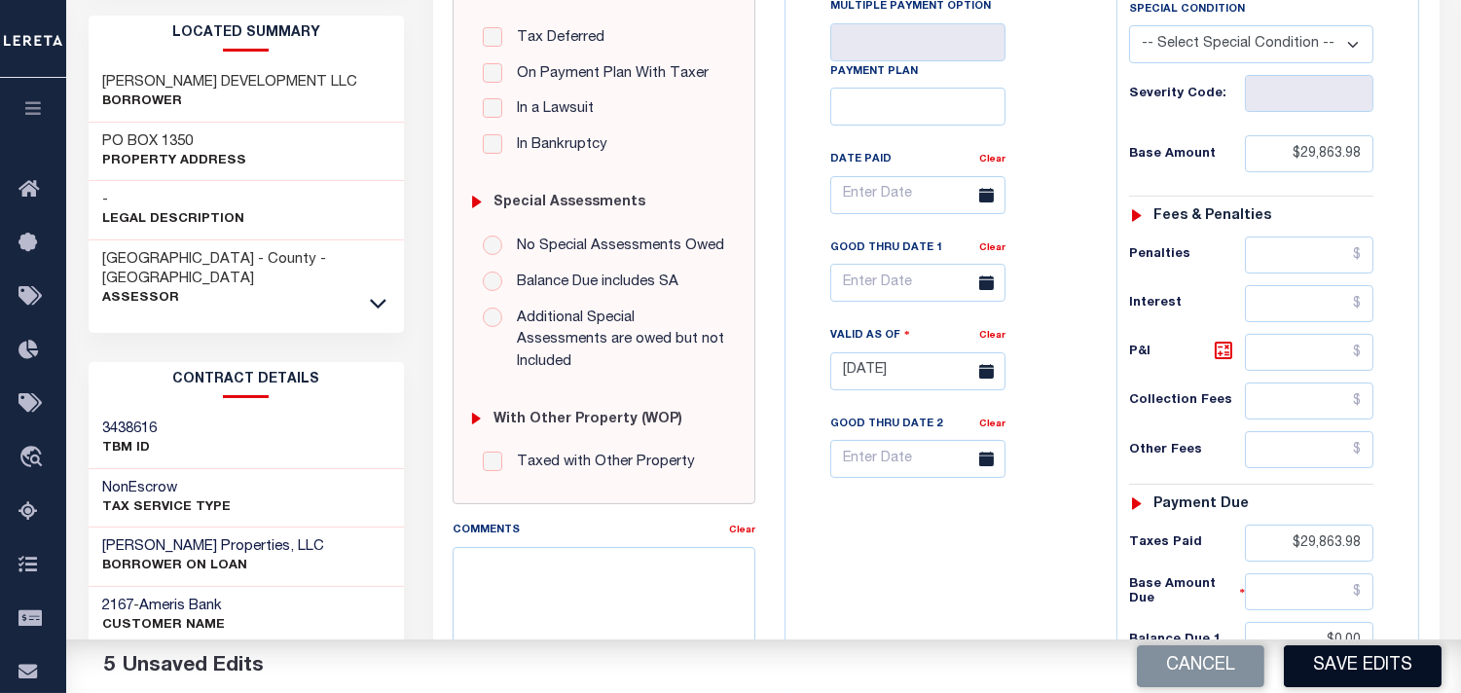
click at [1330, 659] on button "Save Edits" at bounding box center [1363, 666] width 158 height 42
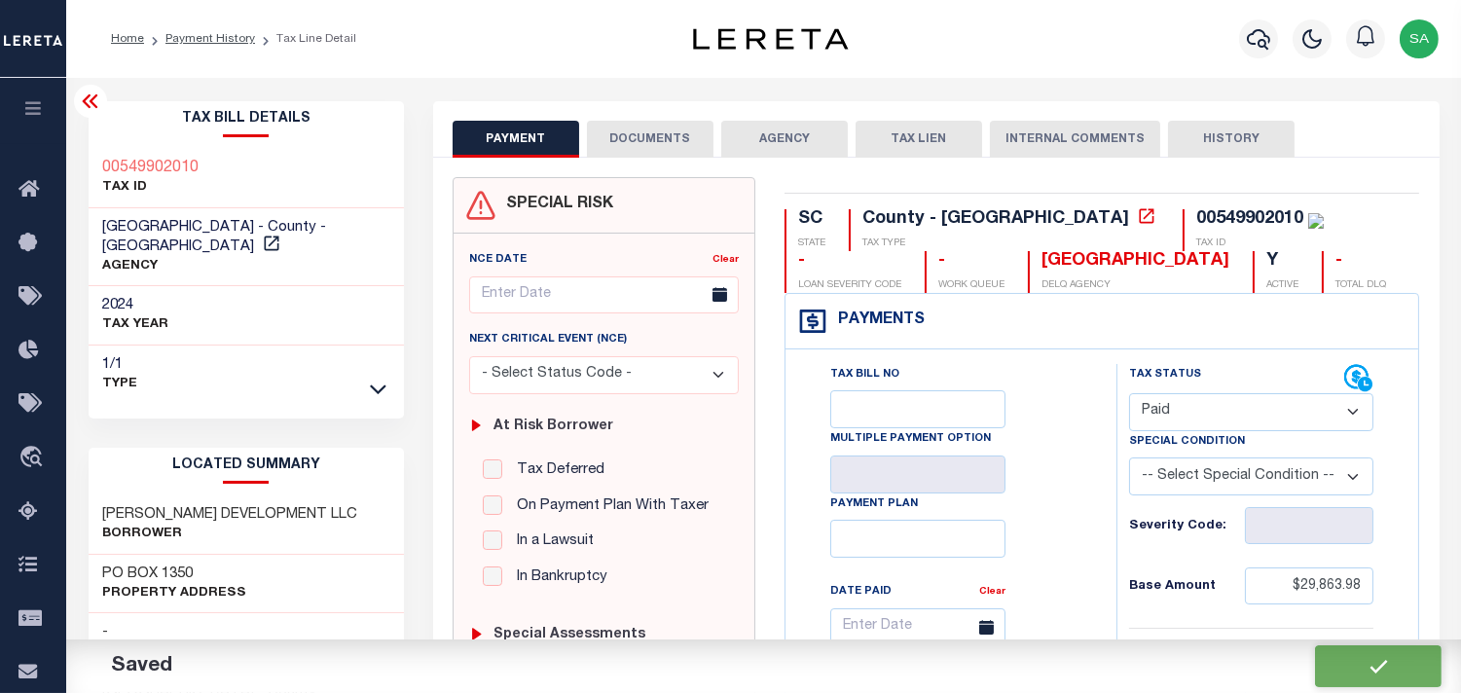
checkbox input "false"
type input "$29,863.98"
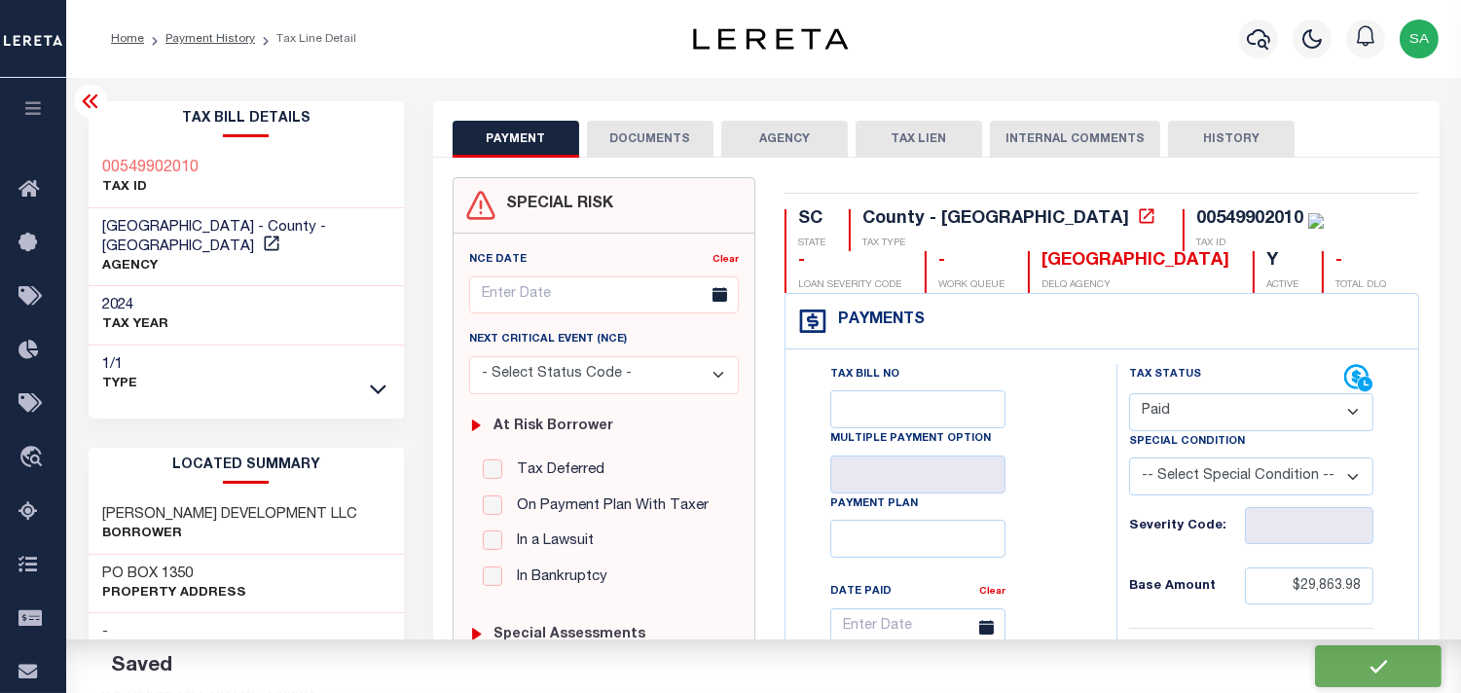
type input "$29,863.98"
type input "$0"
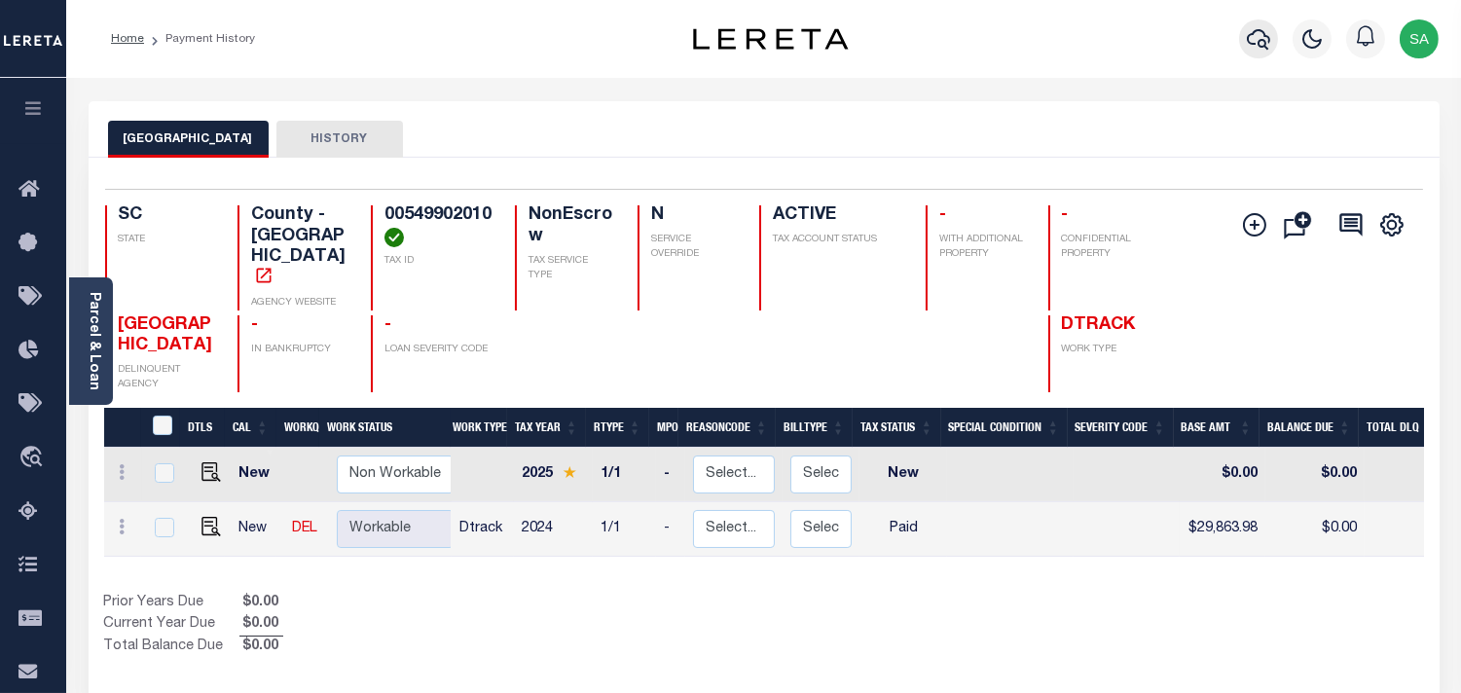
click at [1260, 40] on icon "button" at bounding box center [1258, 38] width 23 height 23
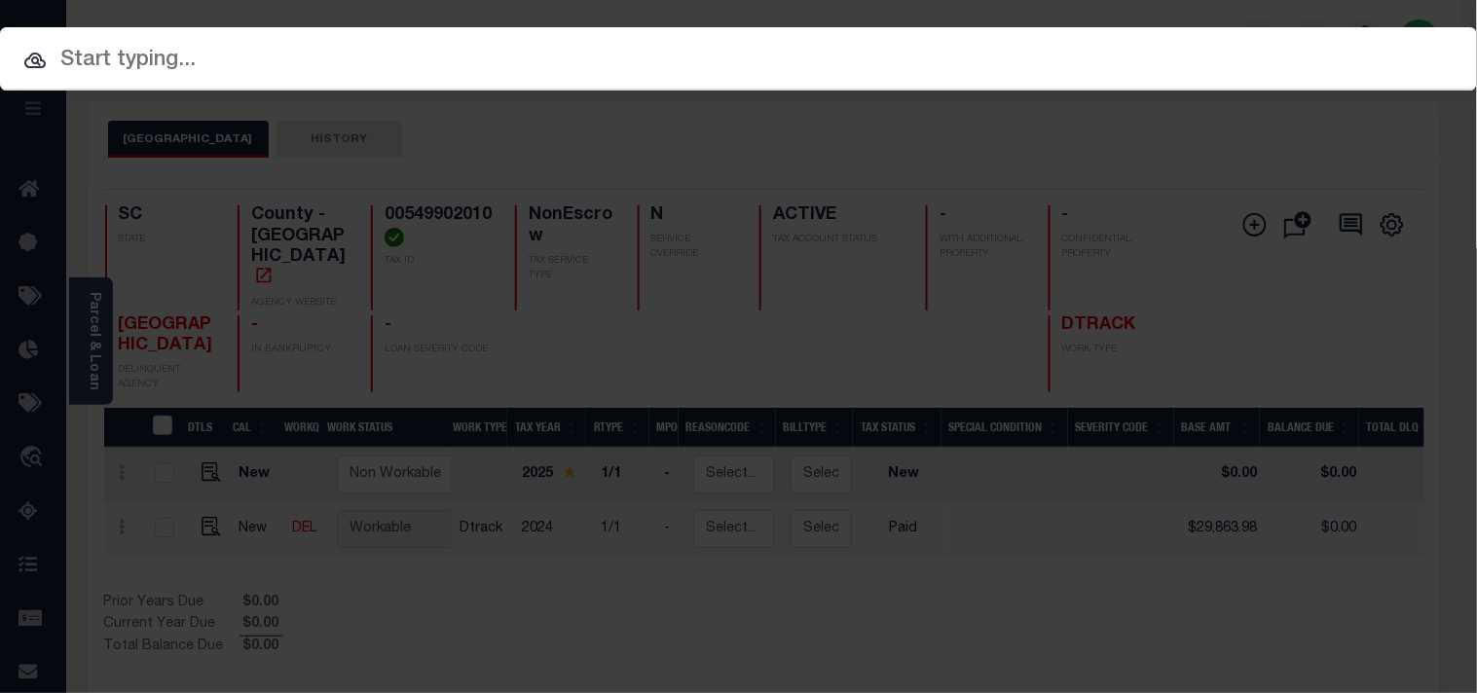
click at [1204, 90] on div "Include Loans TBM Customers Borrowers Payments (Lender Non-Disb) Payments (Lend…" at bounding box center [738, 107] width 1477 height 35
paste input "07091200944-00101"
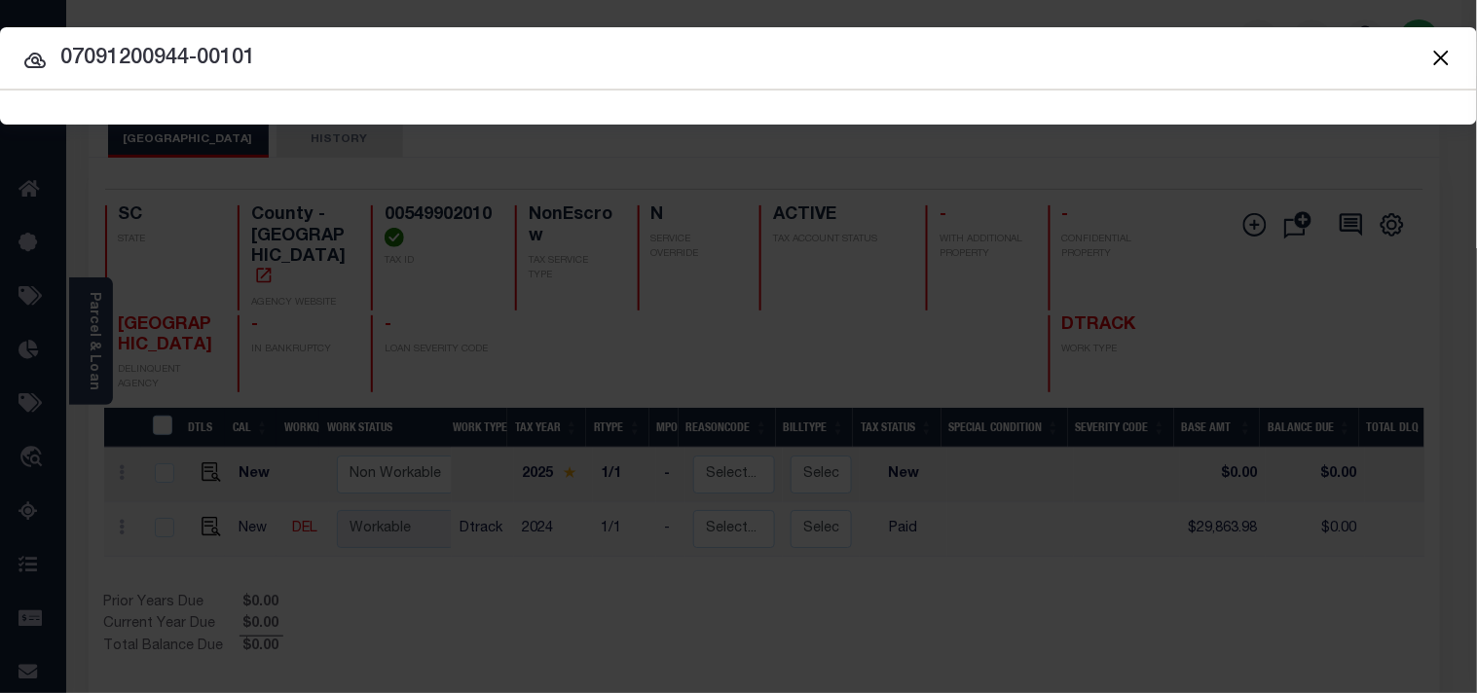
type input "07091200944-00101"
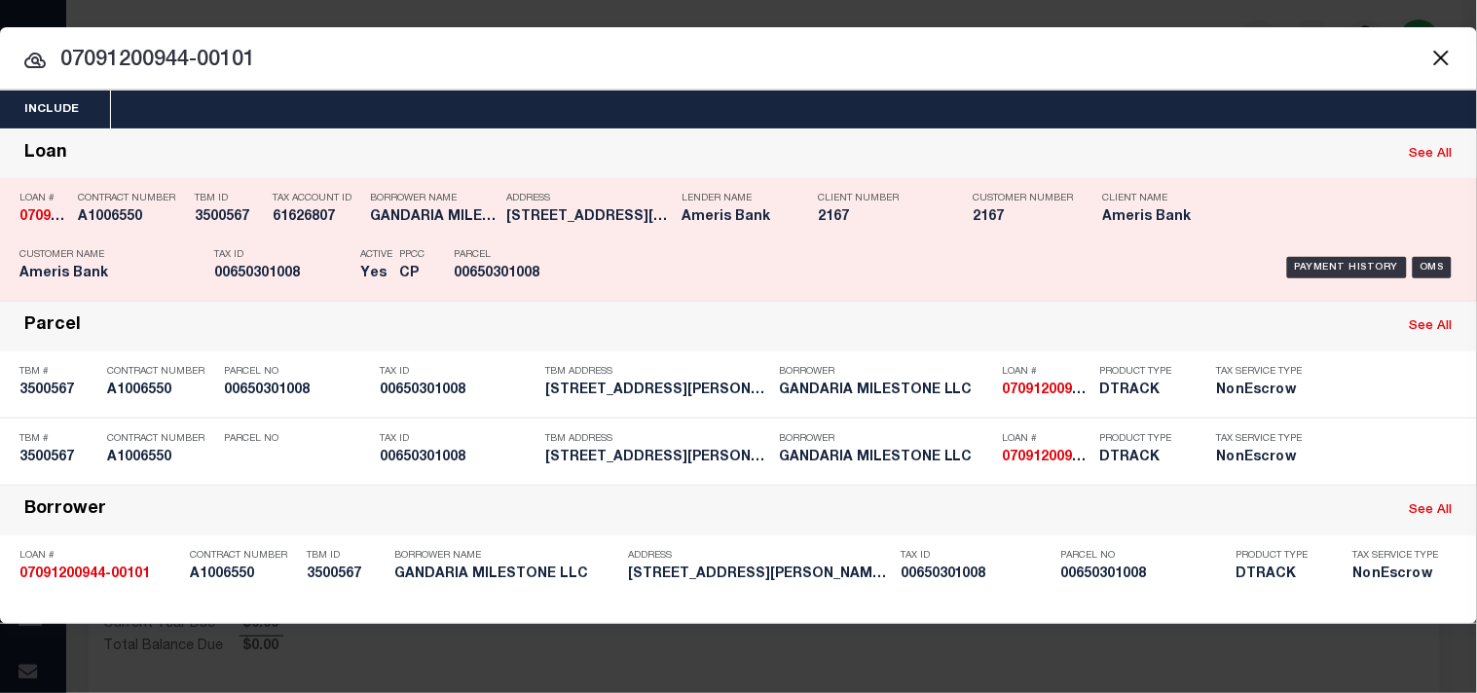
click at [581, 248] on div "Payment History OMS" at bounding box center [1013, 267] width 887 height 56
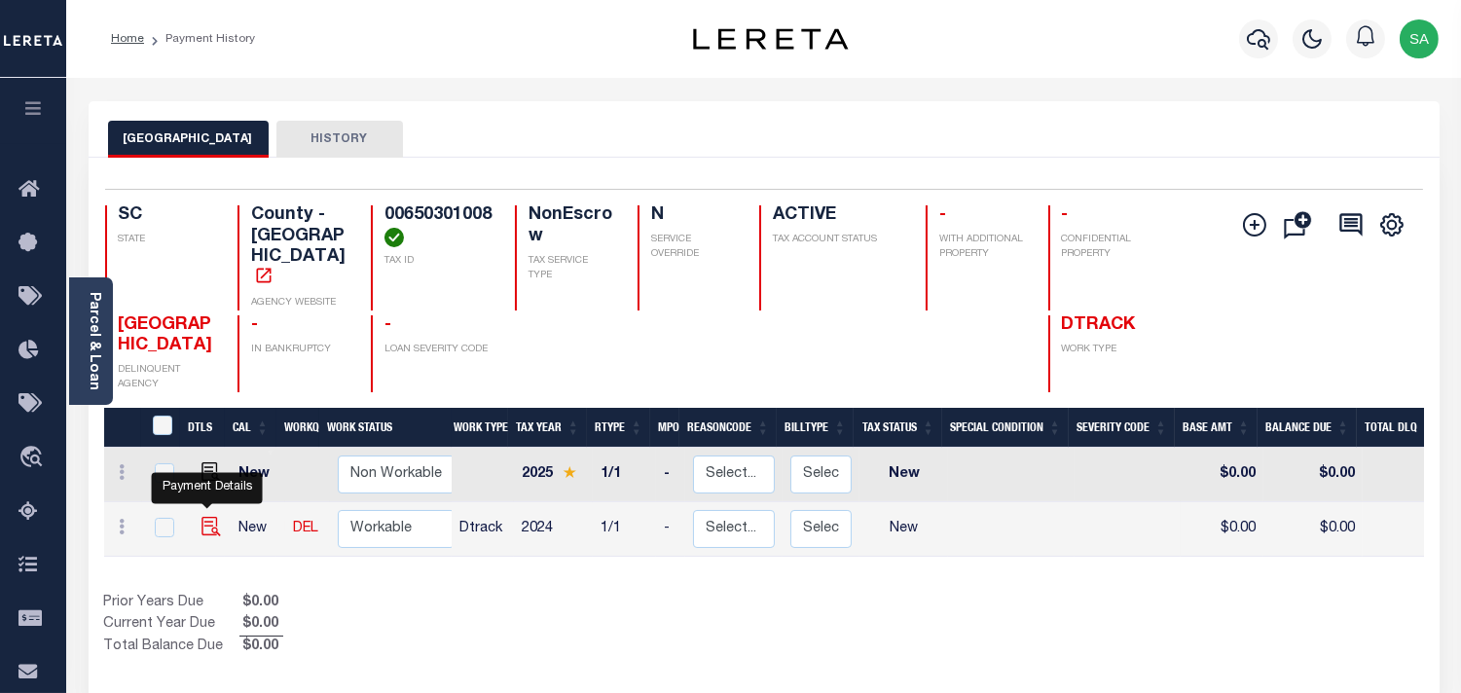
click at [212, 517] on img "" at bounding box center [211, 526] width 19 height 19
checkbox input "true"
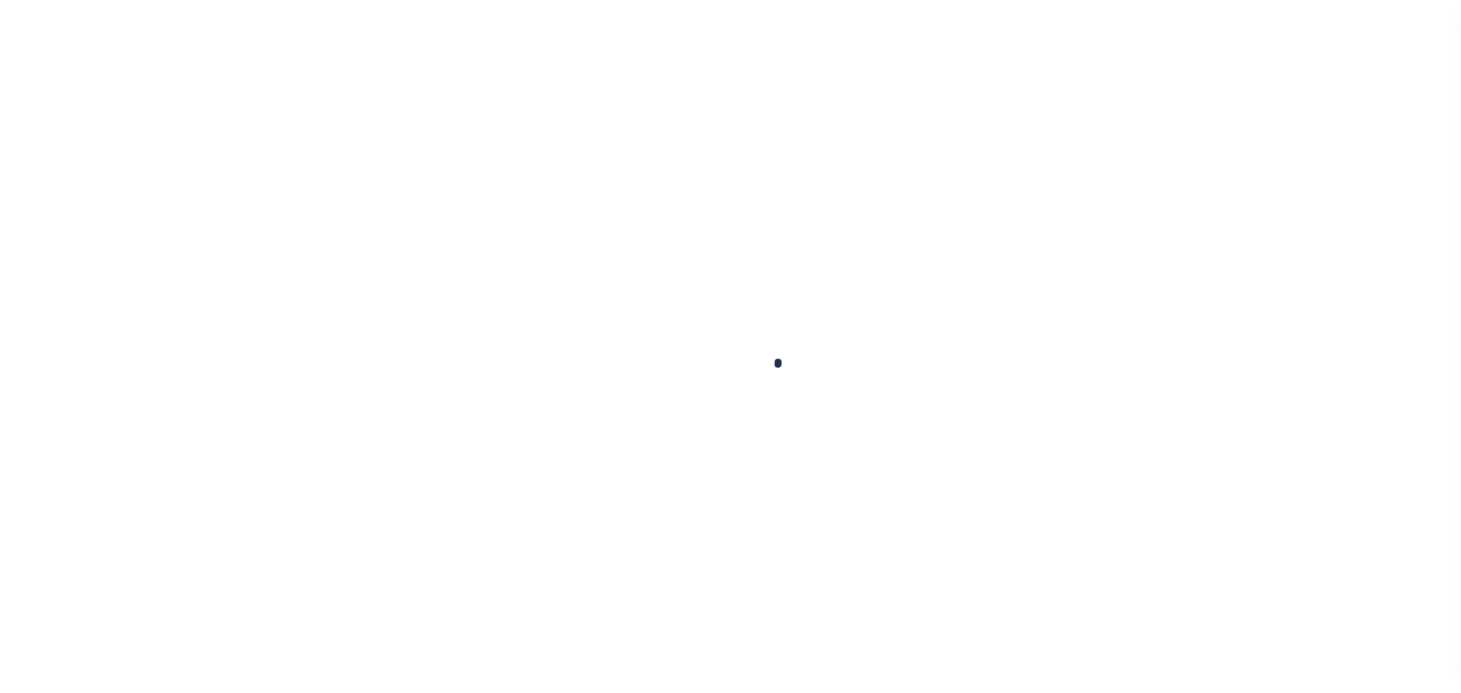
checkbox input "false"
type input "[DATE]"
select select "NW2"
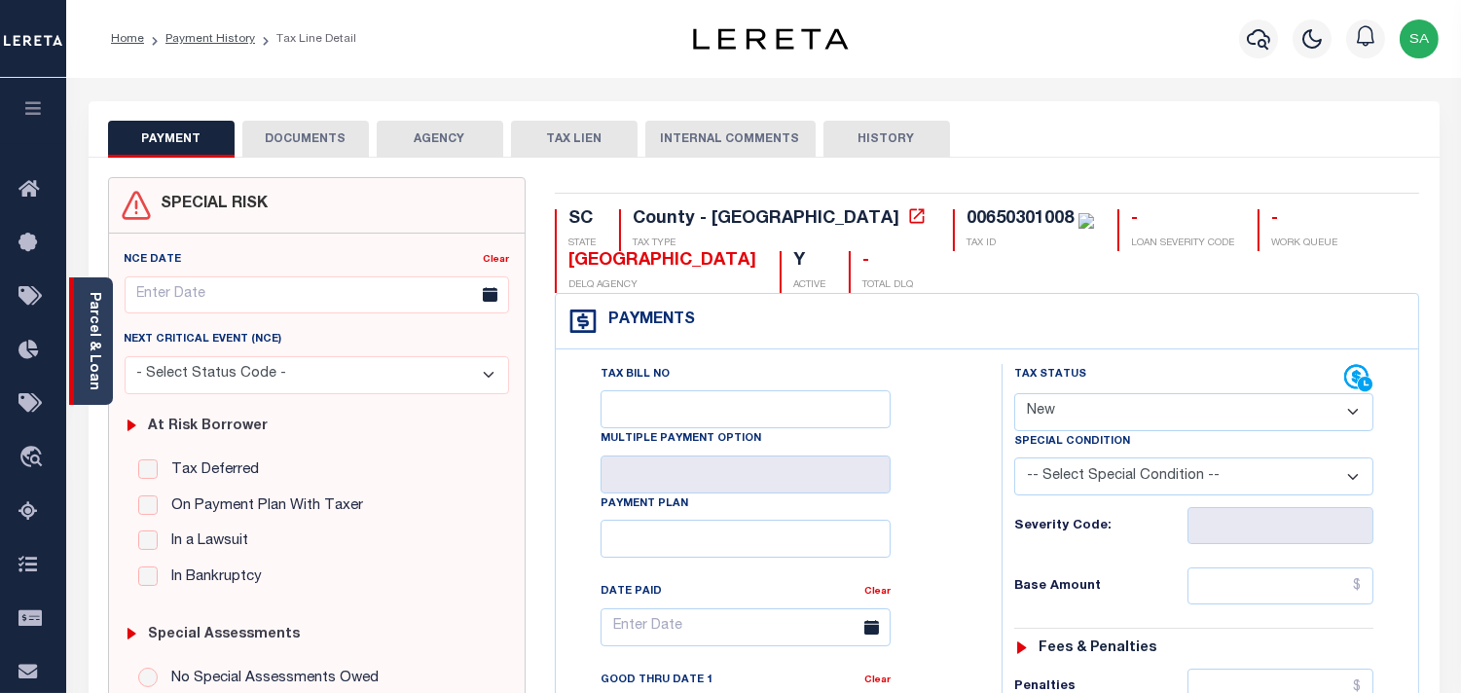
click at [98, 366] on link "Parcel & Loan" at bounding box center [94, 341] width 14 height 98
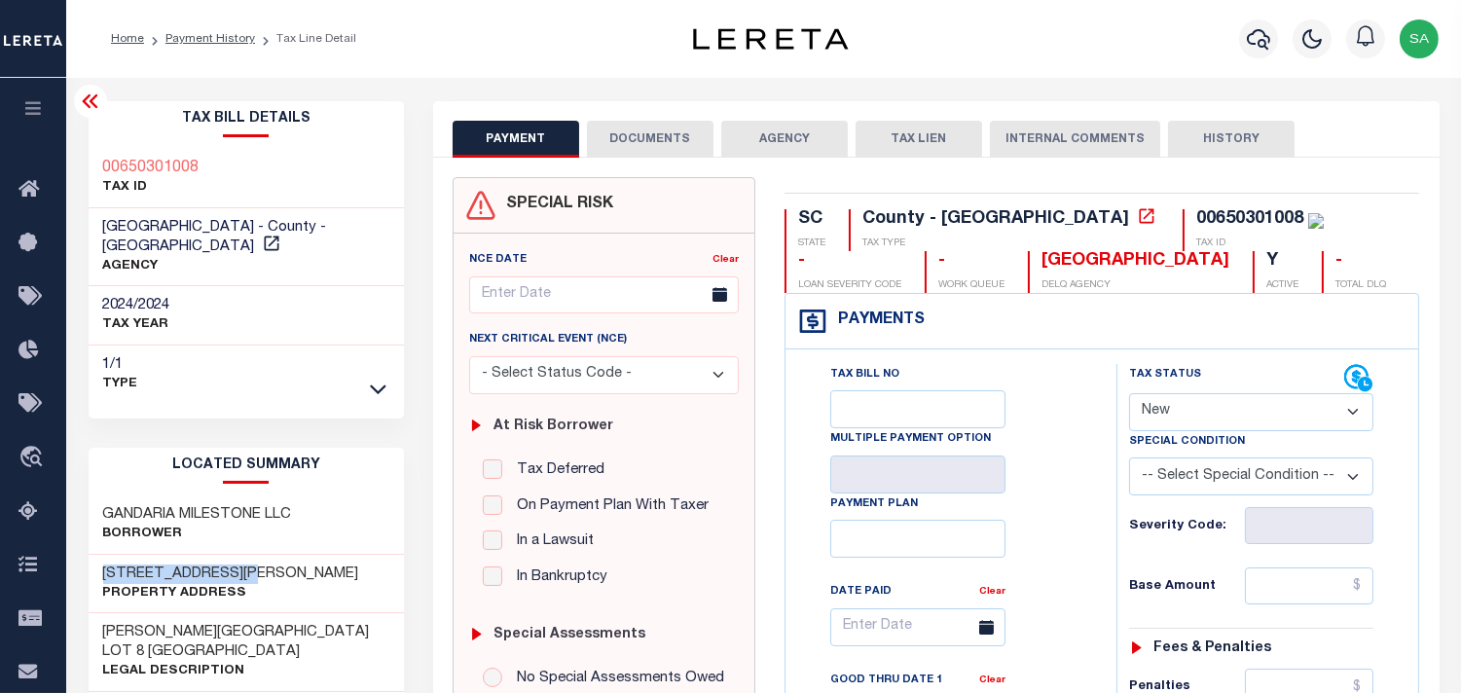
drag, startPoint x: 250, startPoint y: 551, endPoint x: 101, endPoint y: 559, distance: 149.1
click at [103, 565] on h3 "5456 PLATT SPRINGS ROAD" at bounding box center [231, 574] width 256 height 19
copy h3 "5456 PLATT SPRINGS"
click at [1249, 40] on icon "button" at bounding box center [1258, 39] width 23 height 20
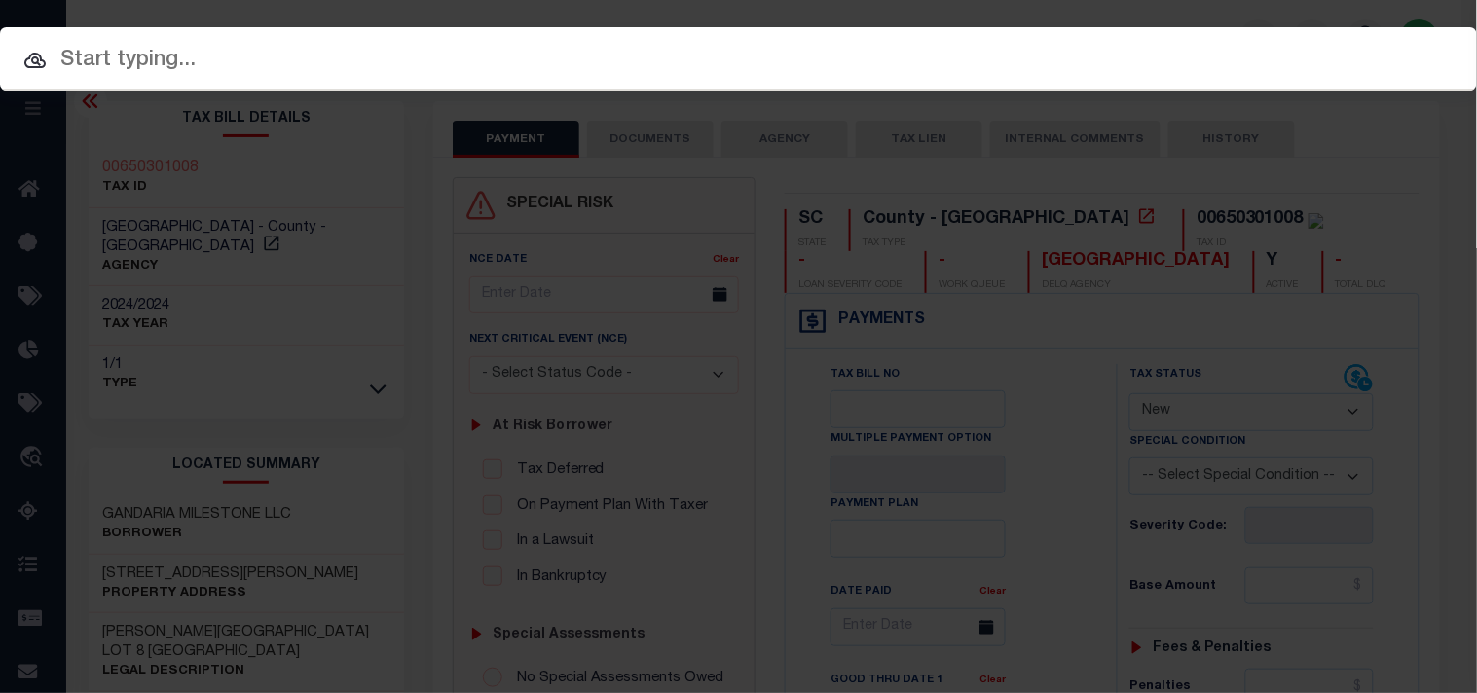
click at [1178, 44] on input "text" at bounding box center [738, 61] width 1477 height 34
paste input "2183231"
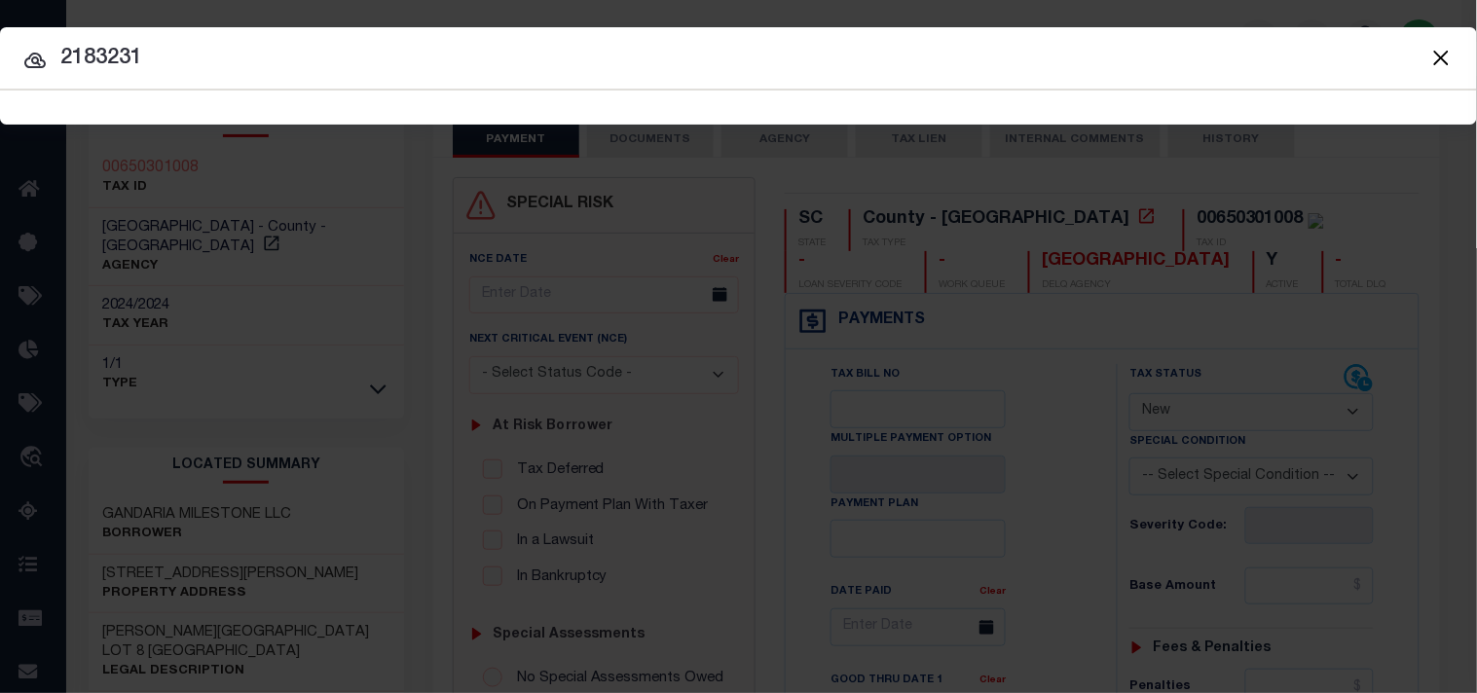
type input "2183231"
click at [1451, 55] on button "Close" at bounding box center [1440, 57] width 25 height 25
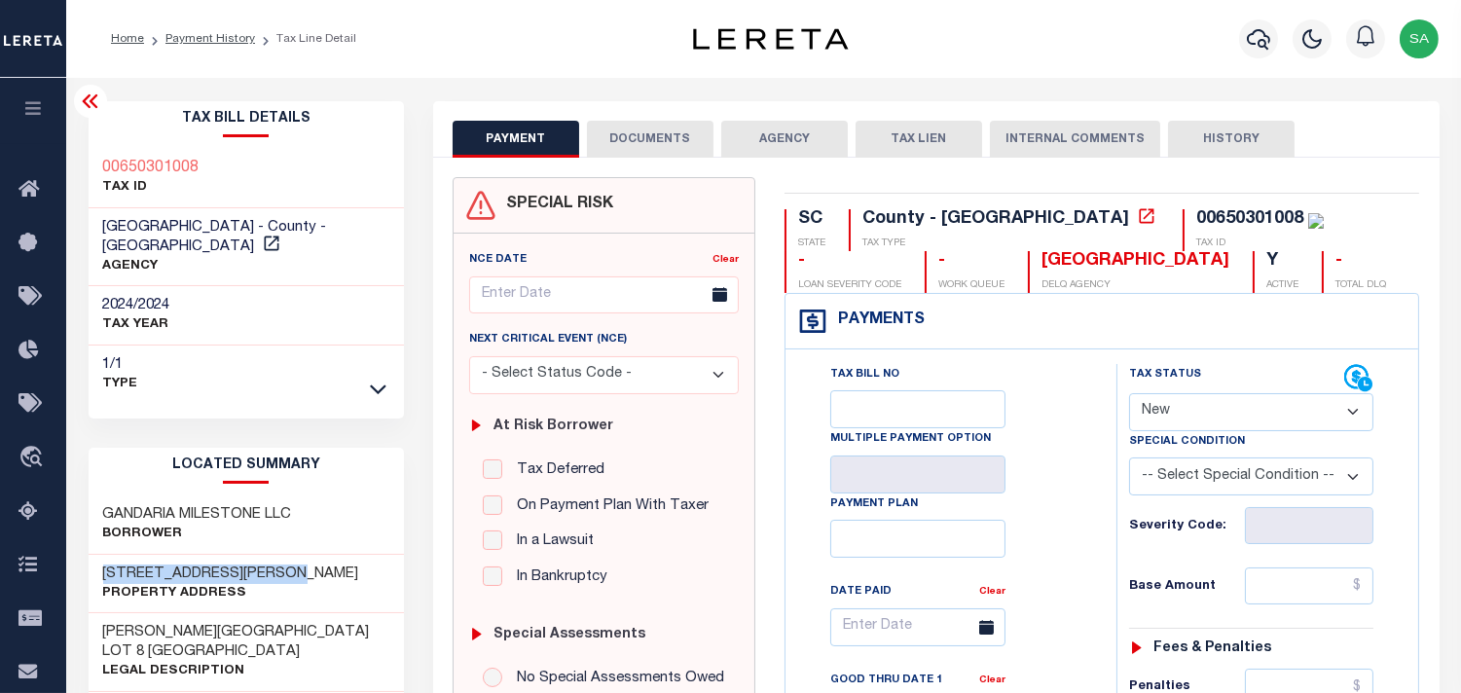
drag, startPoint x: 312, startPoint y: 549, endPoint x: 100, endPoint y: 548, distance: 211.3
click at [100, 555] on div "5456 PLATT SPRINGS ROAD Property Address" at bounding box center [247, 584] width 316 height 59
copy h3 "5456 PLATT SPRINGS ROAD"
drag, startPoint x: 239, startPoint y: 168, endPoint x: 88, endPoint y: 166, distance: 150.9
click at [89, 166] on div "00650301008 TAX ID" at bounding box center [247, 178] width 316 height 59
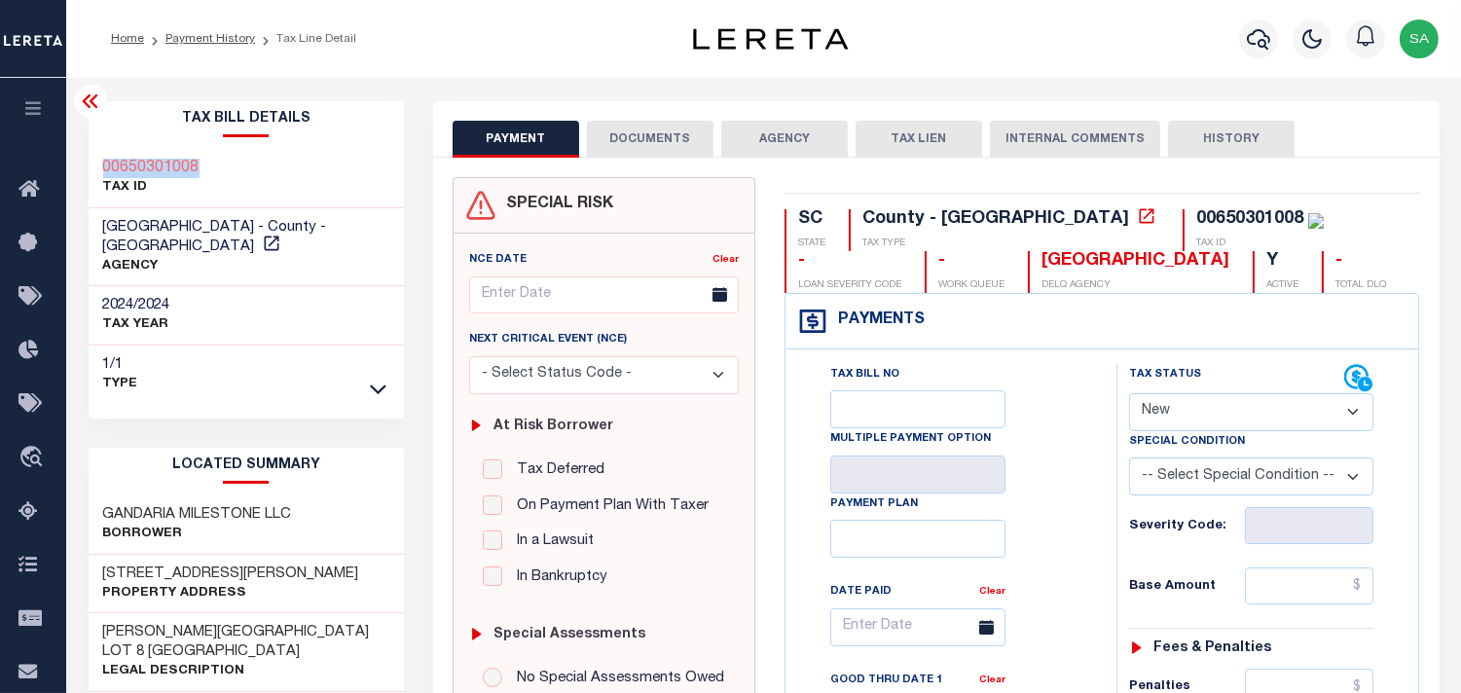
copy h3 "00650301008"
click at [1267, 40] on icon "button" at bounding box center [1258, 38] width 23 height 23
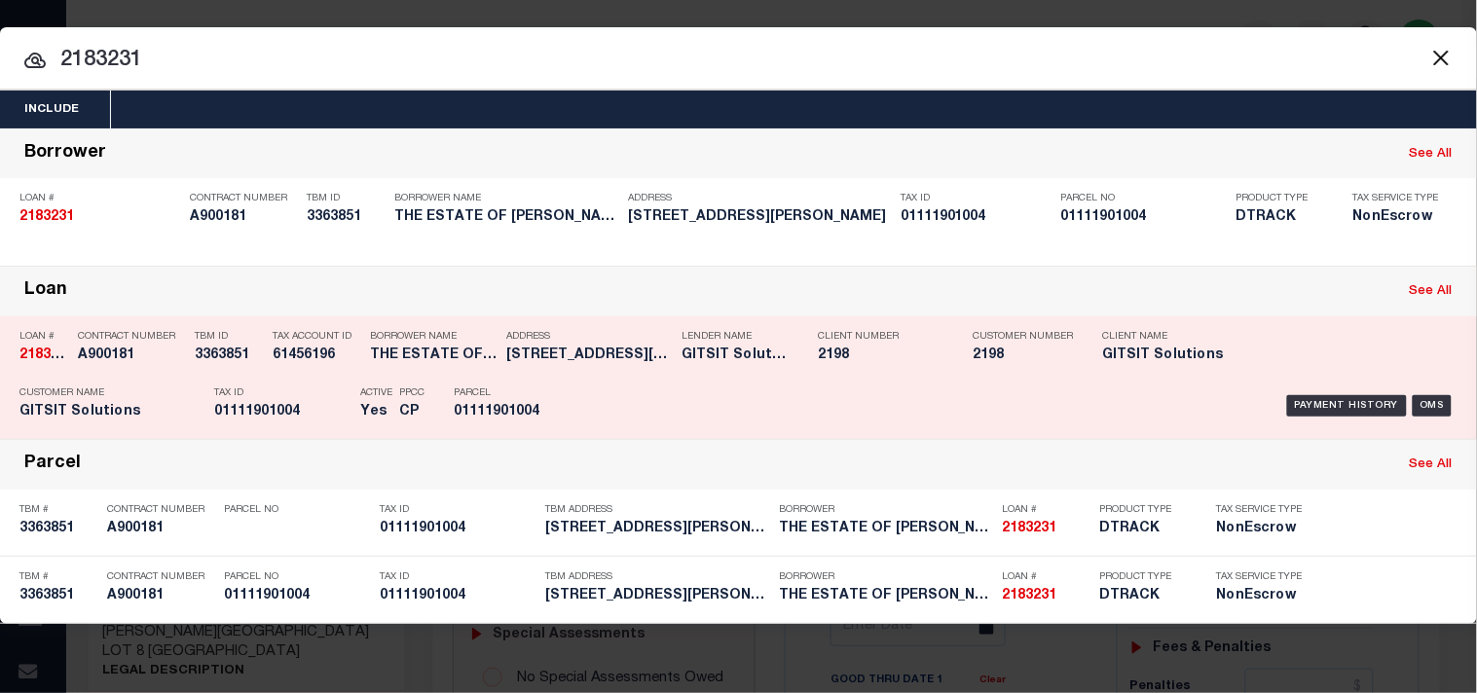
click at [569, 410] on div "Payment History OMS" at bounding box center [1014, 406] width 916 height 56
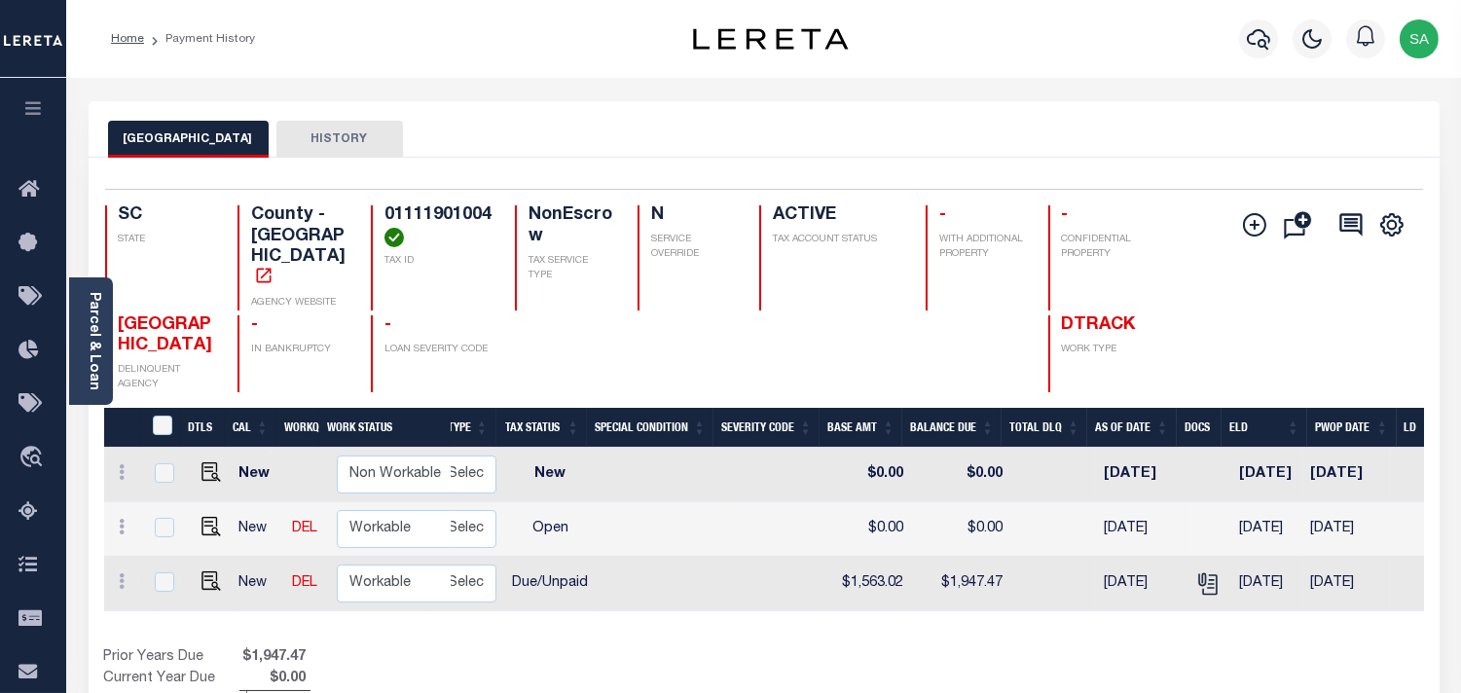
scroll to position [0, 557]
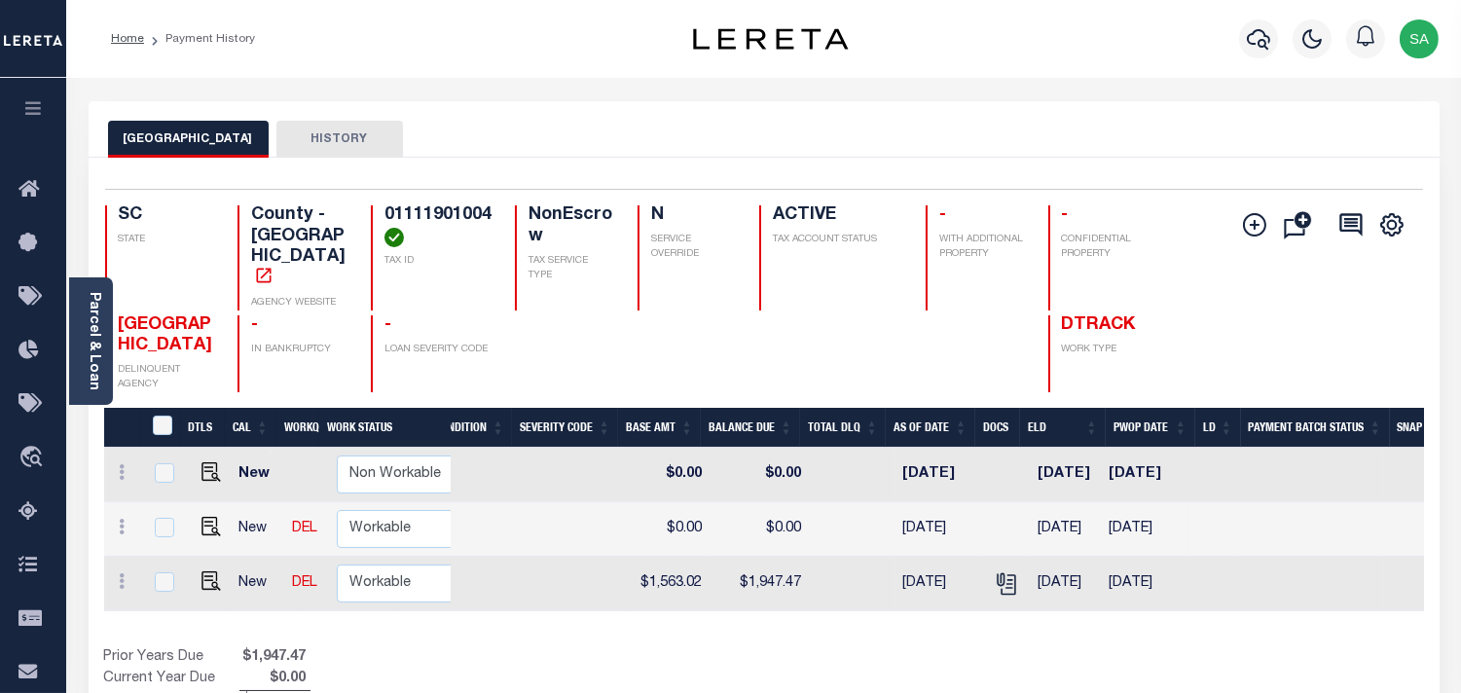
click at [454, 226] on h4 "01111901004" at bounding box center [438, 226] width 107 height 42
copy h4 "01111901004"
click at [211, 571] on img "" at bounding box center [211, 580] width 19 height 19
checkbox input "true"
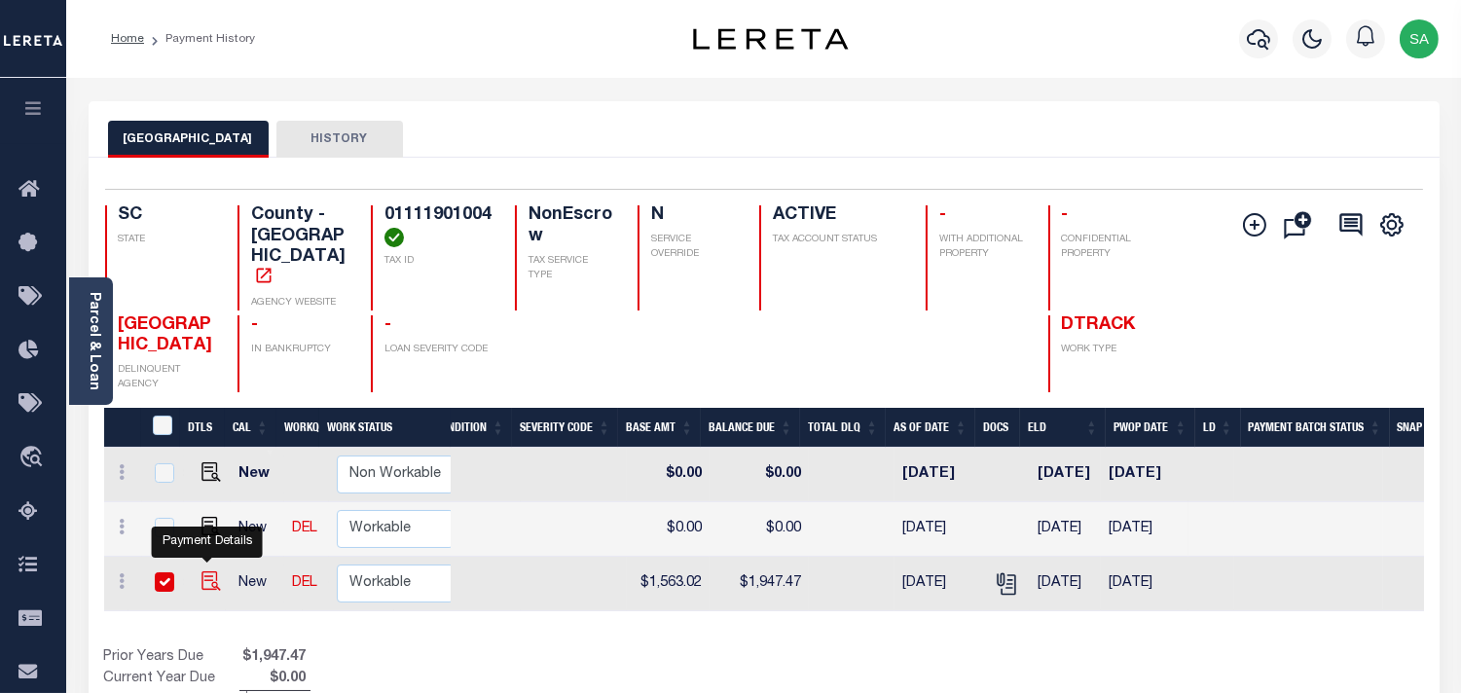
checkbox input "true"
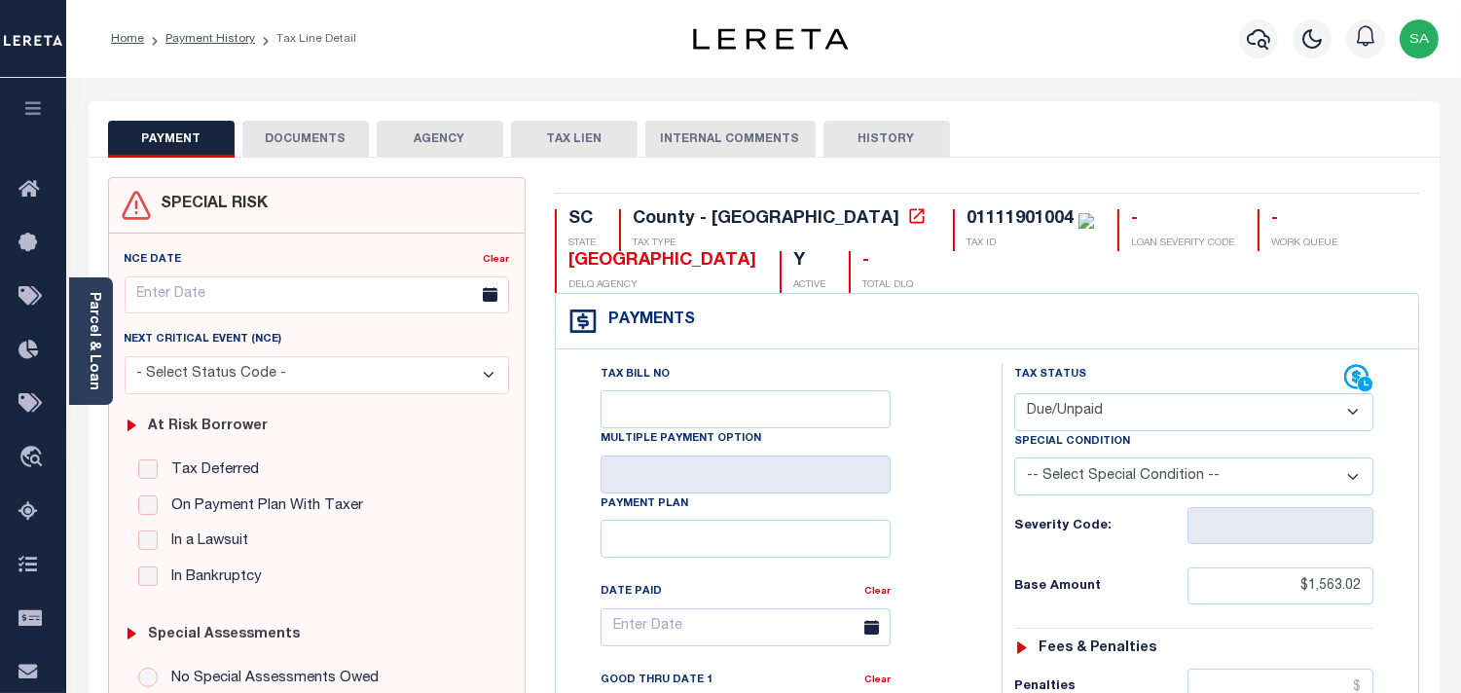
click at [1057, 422] on select "- Select Status Code - Open Due/Unpaid Paid Incomplete No Tax Due Internal Refu…" at bounding box center [1193, 412] width 359 height 38
select select "PYD"
click at [1014, 394] on select "- Select Status Code - Open Due/Unpaid Paid Incomplete No Tax Due Internal Refu…" at bounding box center [1193, 412] width 359 height 38
type input "[DATE]"
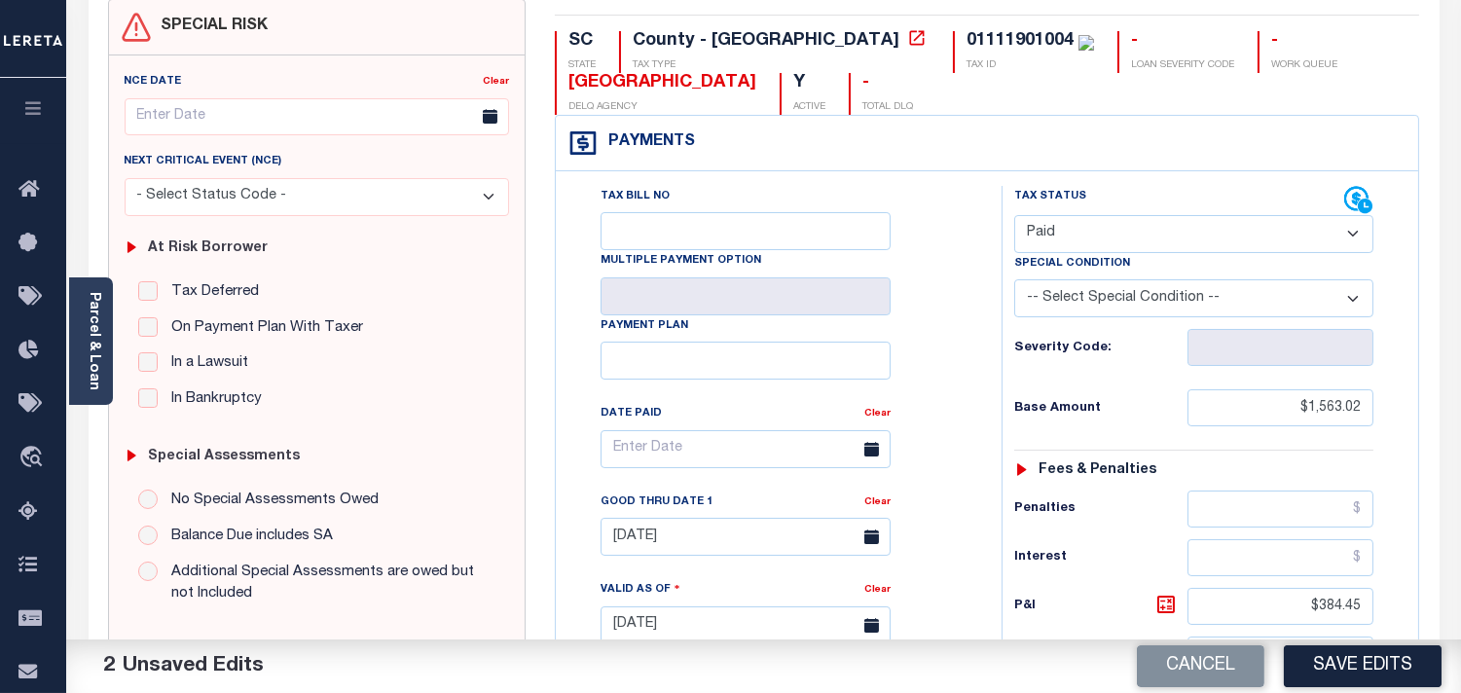
scroll to position [324, 0]
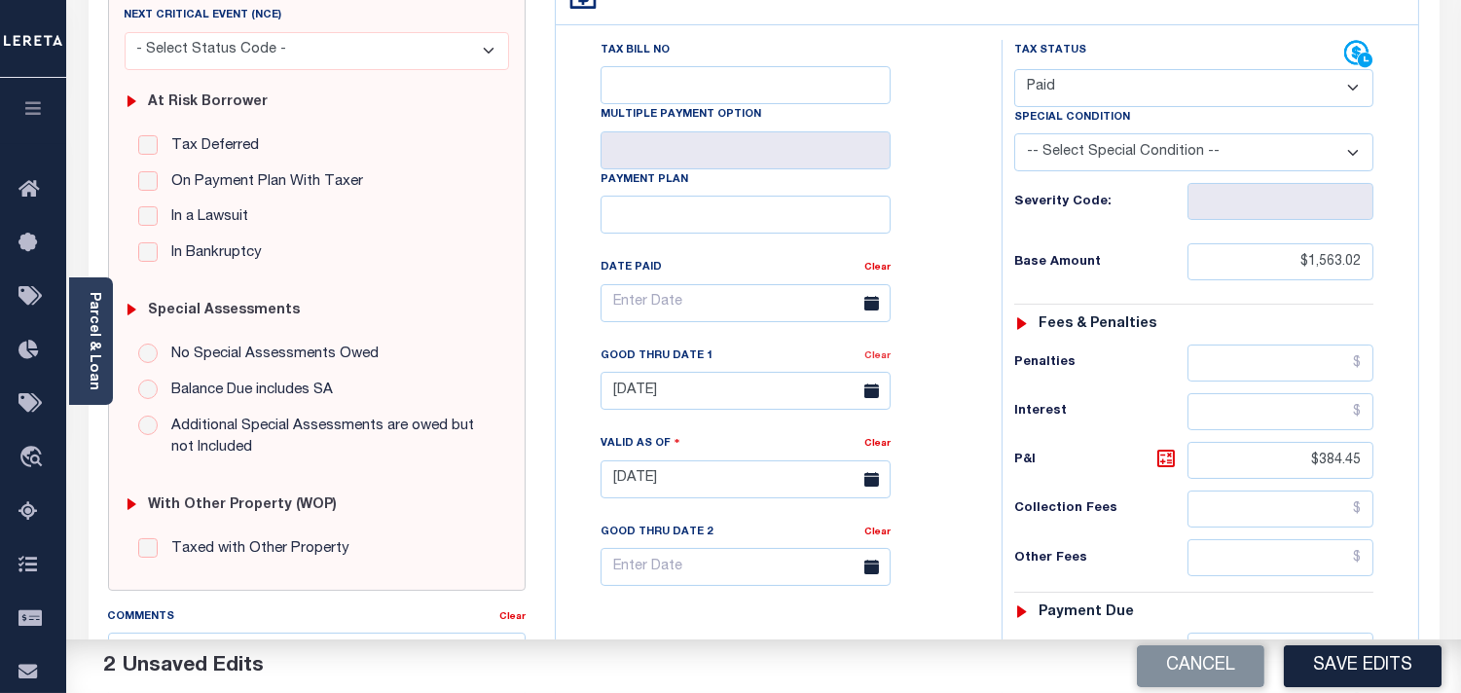
click at [876, 361] on link "Clear" at bounding box center [877, 356] width 26 height 10
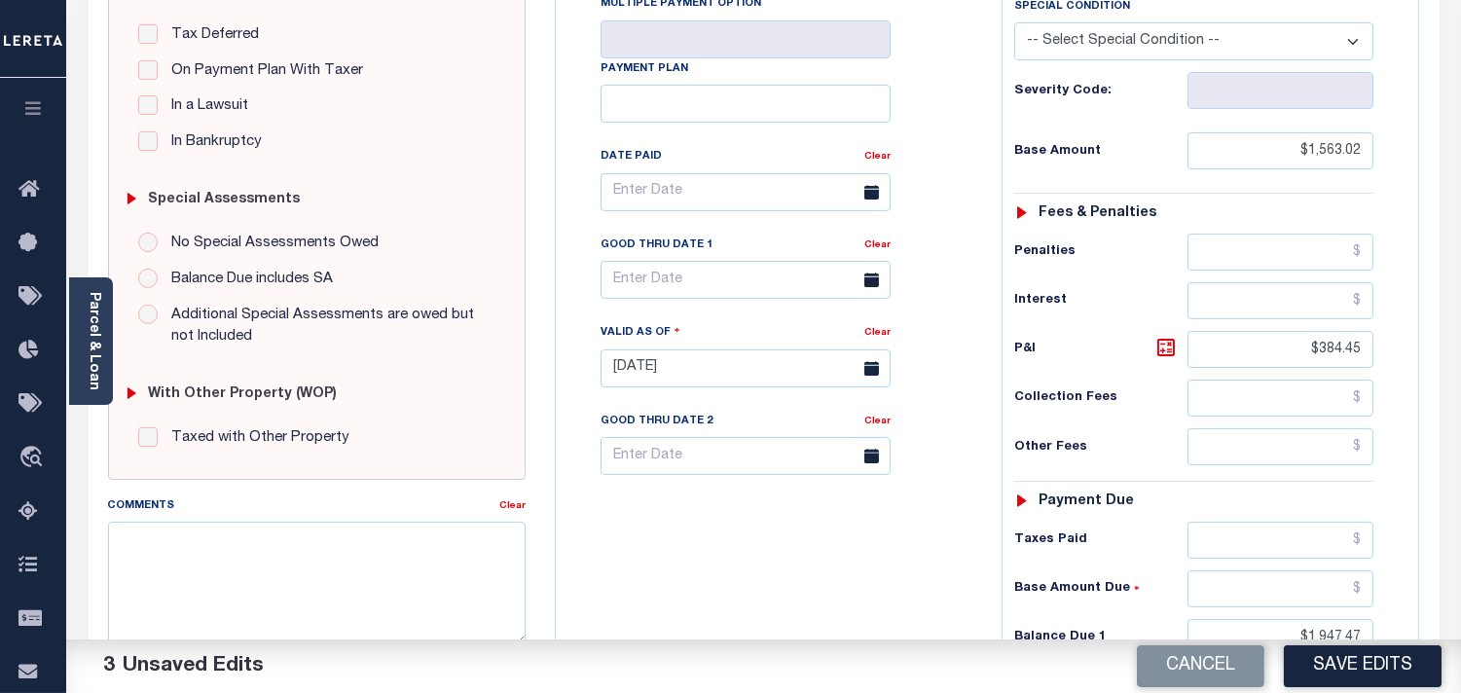
scroll to position [540, 0]
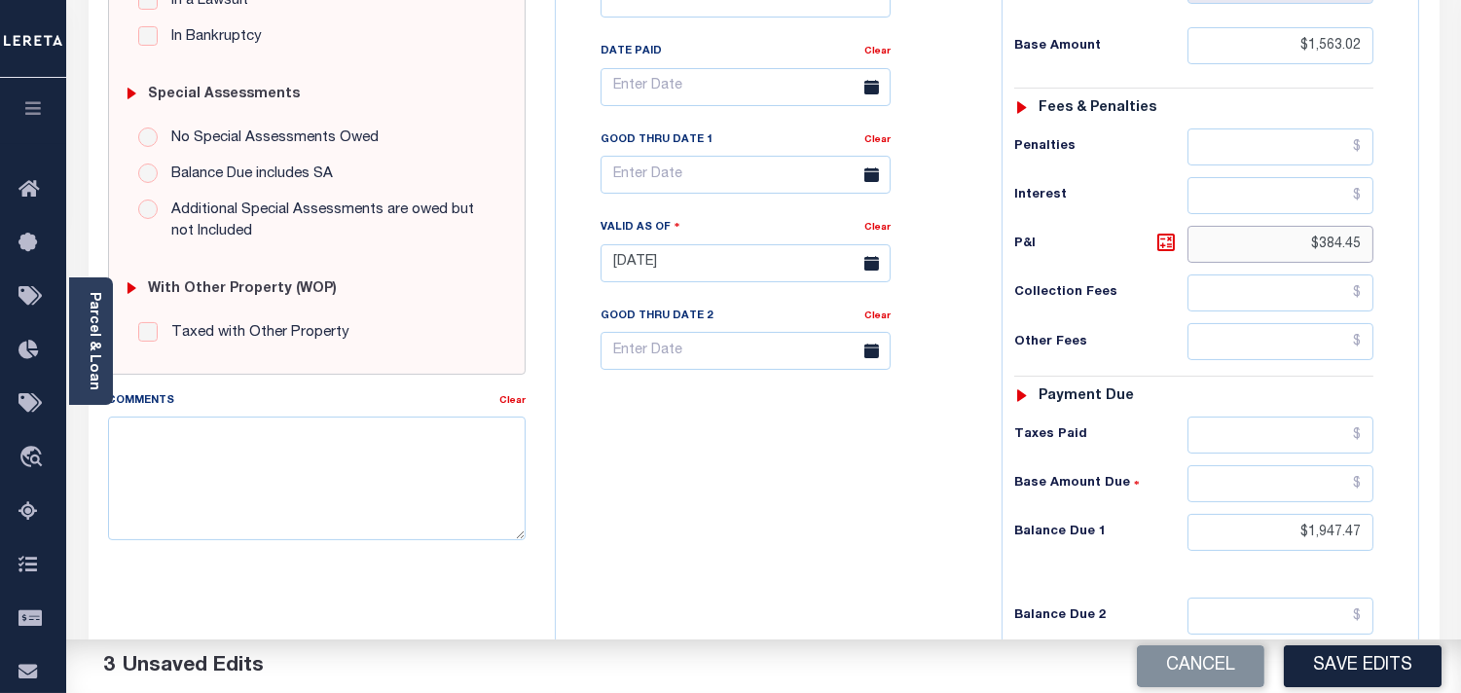
drag, startPoint x: 1291, startPoint y: 249, endPoint x: 1385, endPoint y: 249, distance: 94.4
click at [1385, 249] on div "Tax Status Status - Select Status Code -" at bounding box center [1200, 254] width 397 height 860
drag, startPoint x: 1267, startPoint y: 531, endPoint x: 1457, endPoint y: 531, distance: 190.8
click at [1457, 531] on div "Parcel & Loan Tax Bill Details 01111901004 TAX ID" at bounding box center [763, 237] width 1395 height 1398
type input "$0.00"
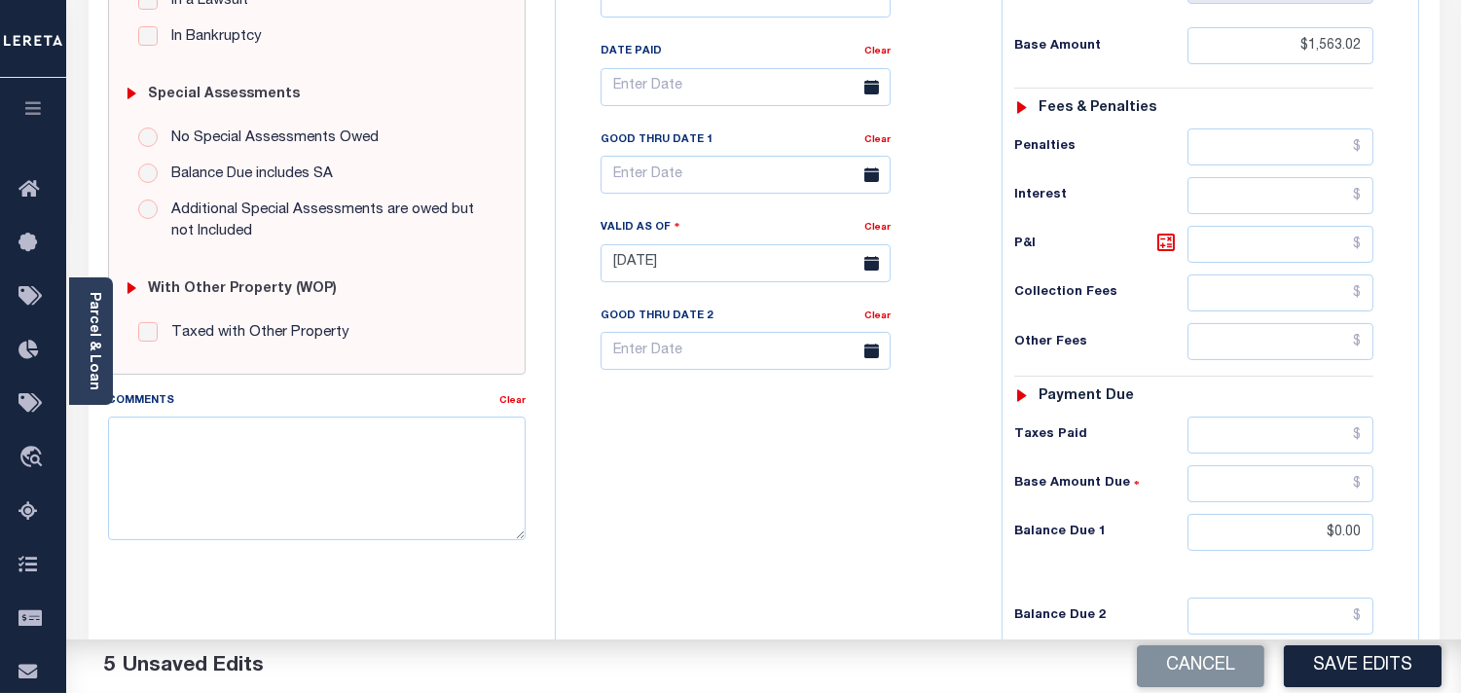
click at [901, 519] on div "Tax Bill No Multiple Payment Option Payment Plan Clear" at bounding box center [774, 254] width 426 height 860
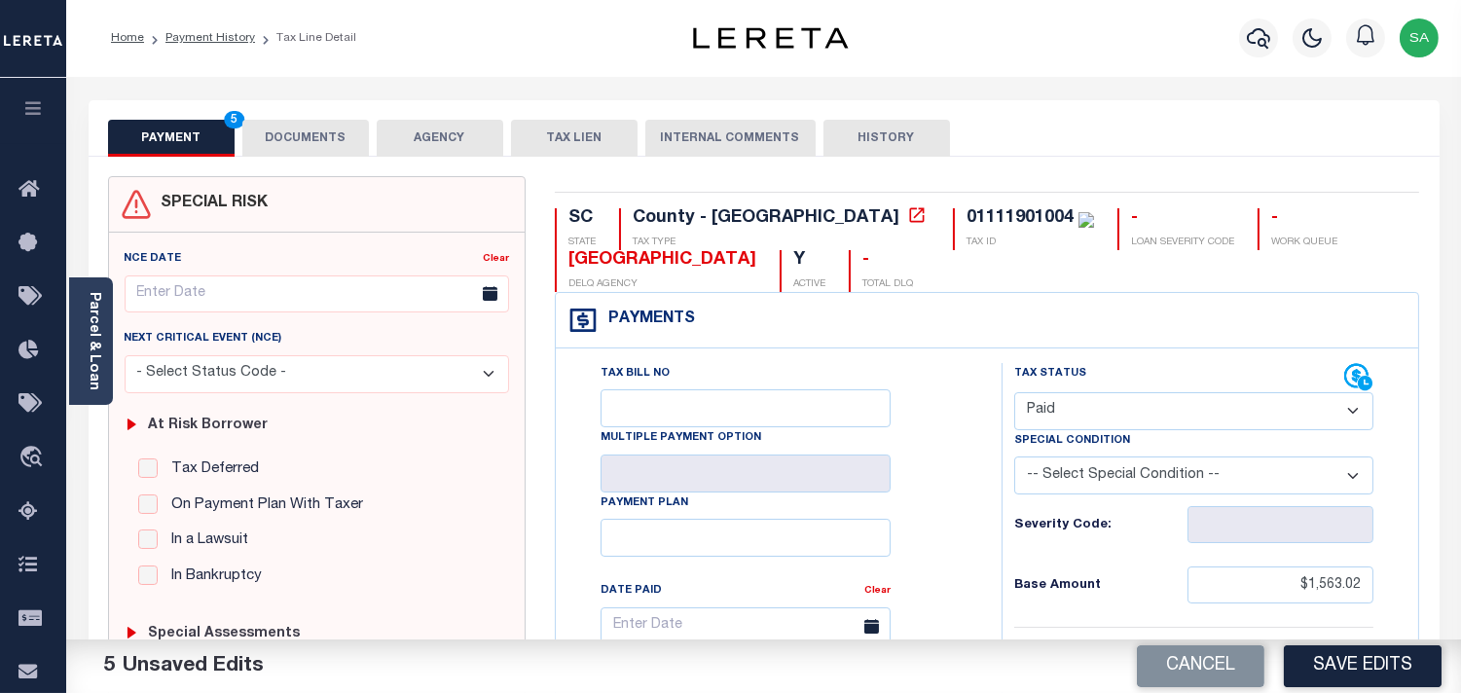
scroll to position [0, 0]
click at [316, 129] on button "DOCUMENTS" at bounding box center [305, 139] width 127 height 37
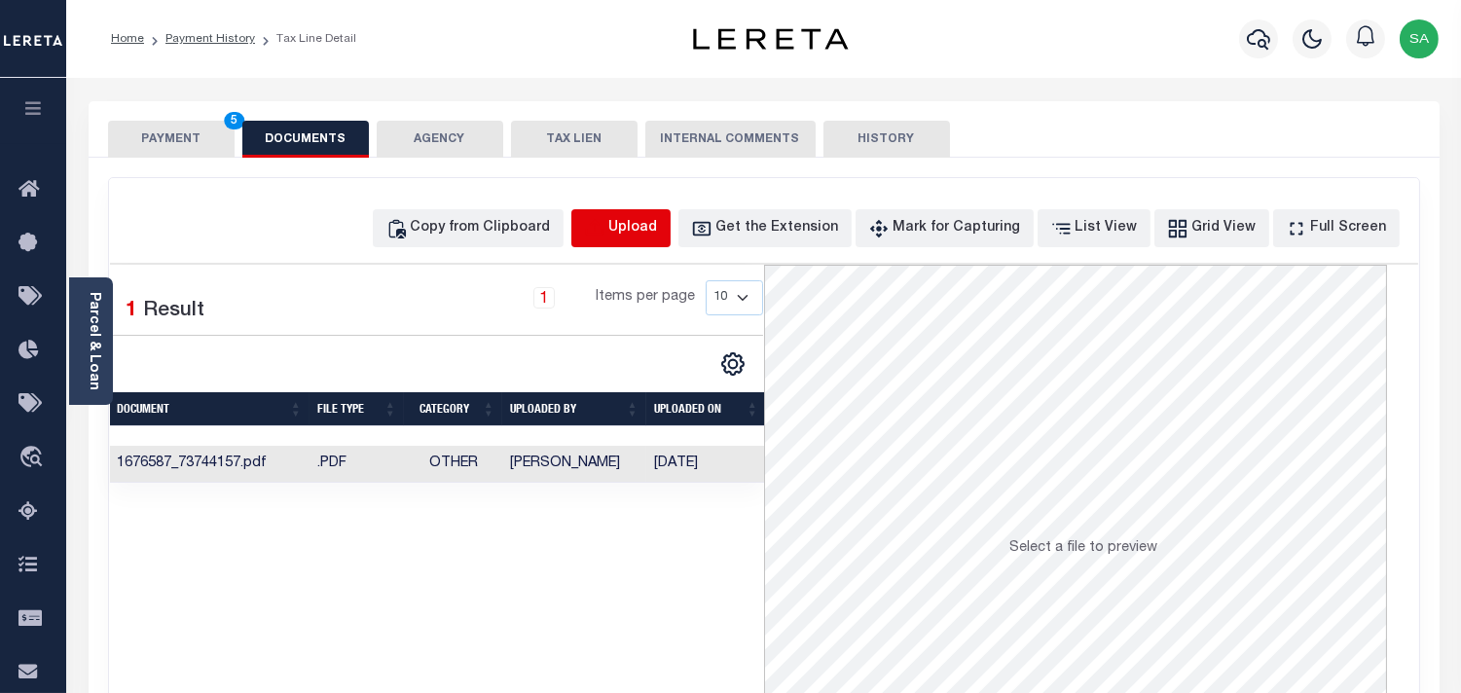
click at [603, 235] on icon "button" at bounding box center [594, 227] width 18 height 16
select select "POP"
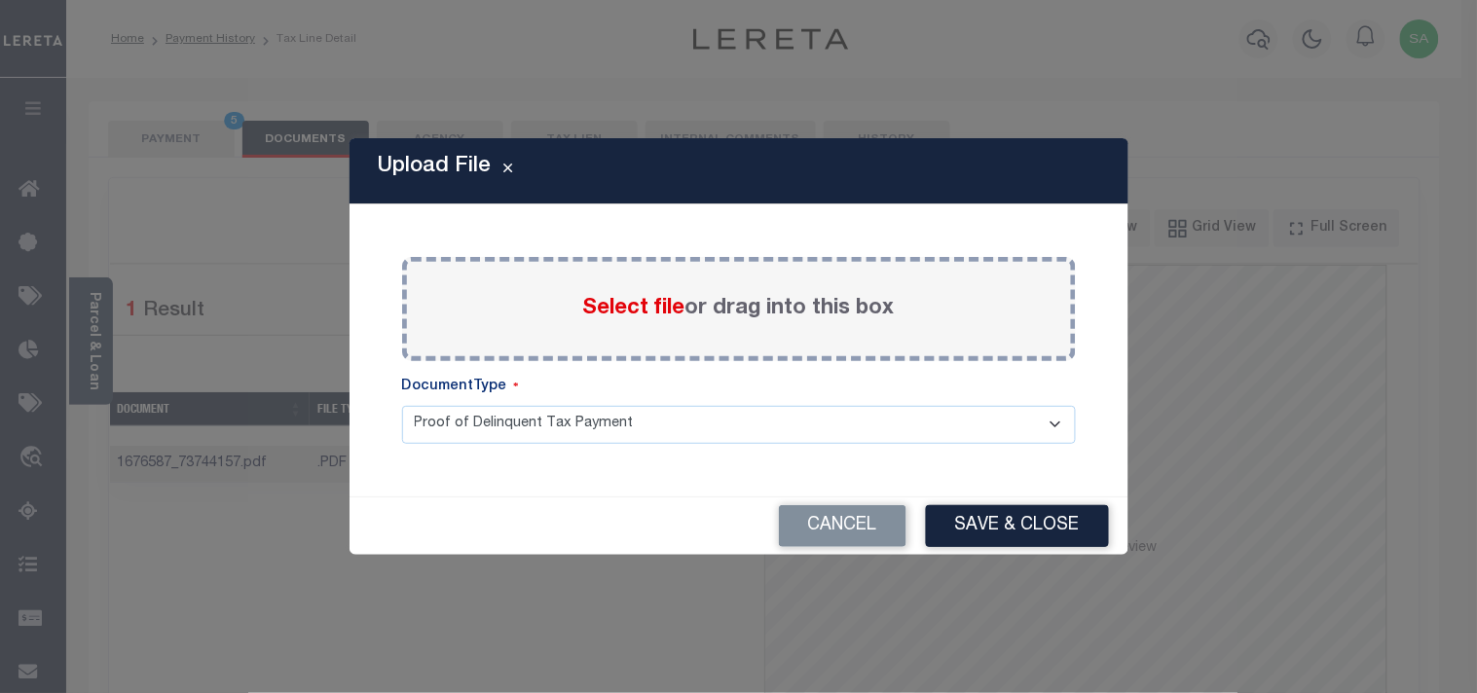
click at [624, 315] on span "Select file" at bounding box center [634, 308] width 102 height 21
click at [0, 0] on input "Select file or drag into this box" at bounding box center [0, 0] width 0 height 0
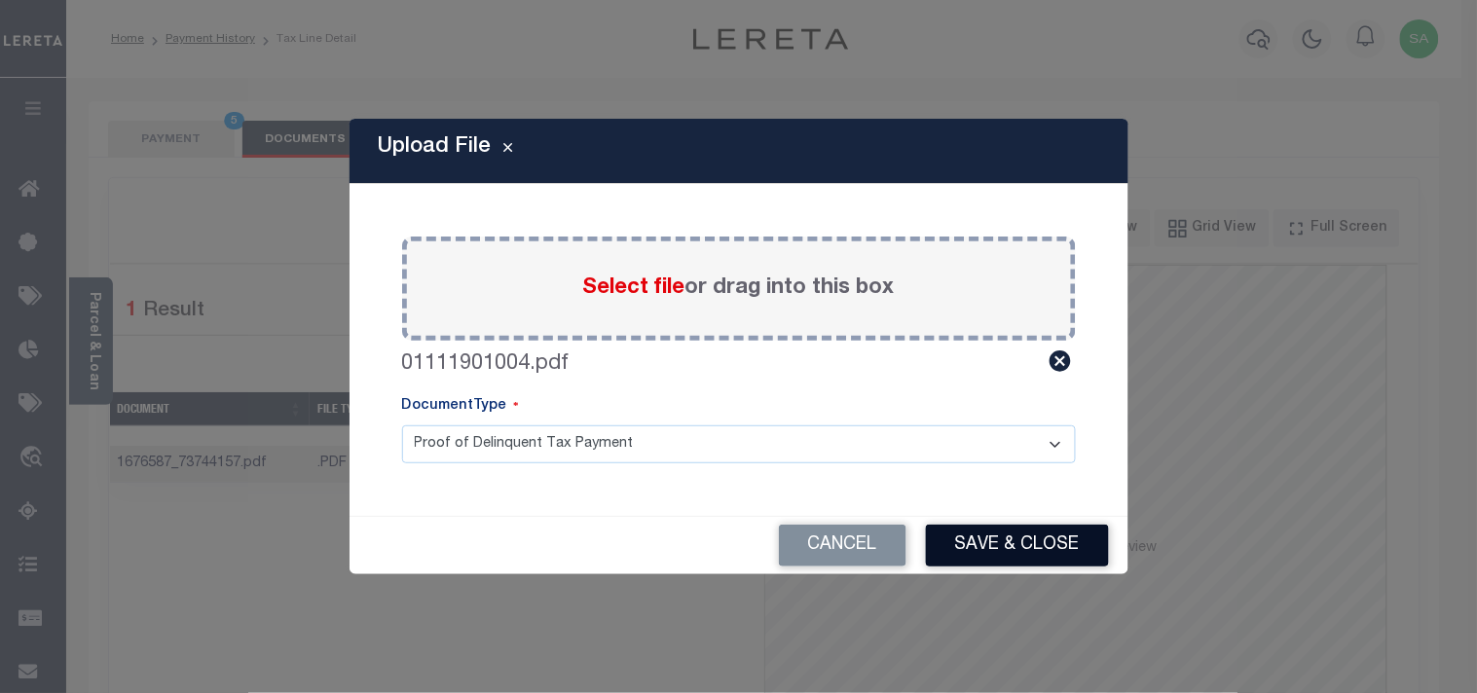
click at [1034, 559] on button "Save & Close" at bounding box center [1017, 546] width 183 height 42
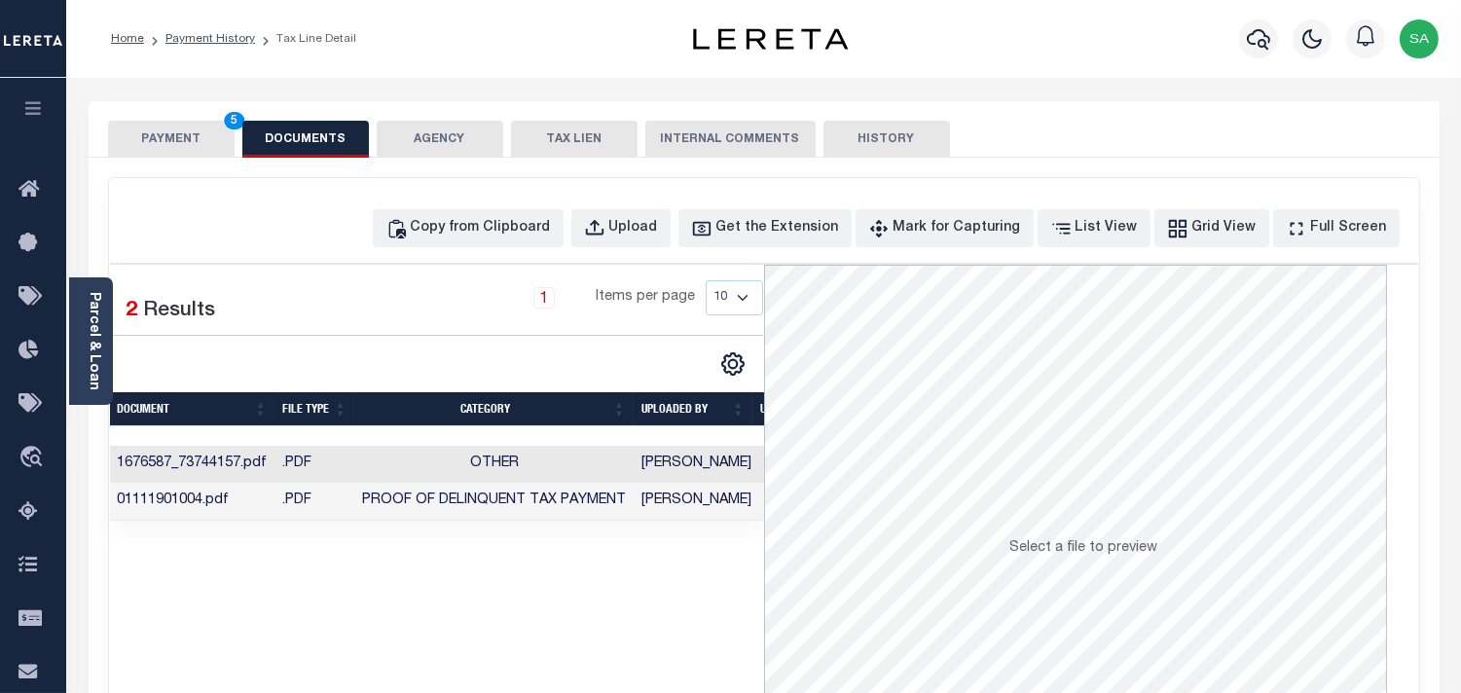
click at [718, 467] on td "Padmini Shastry" at bounding box center [698, 465] width 126 height 38
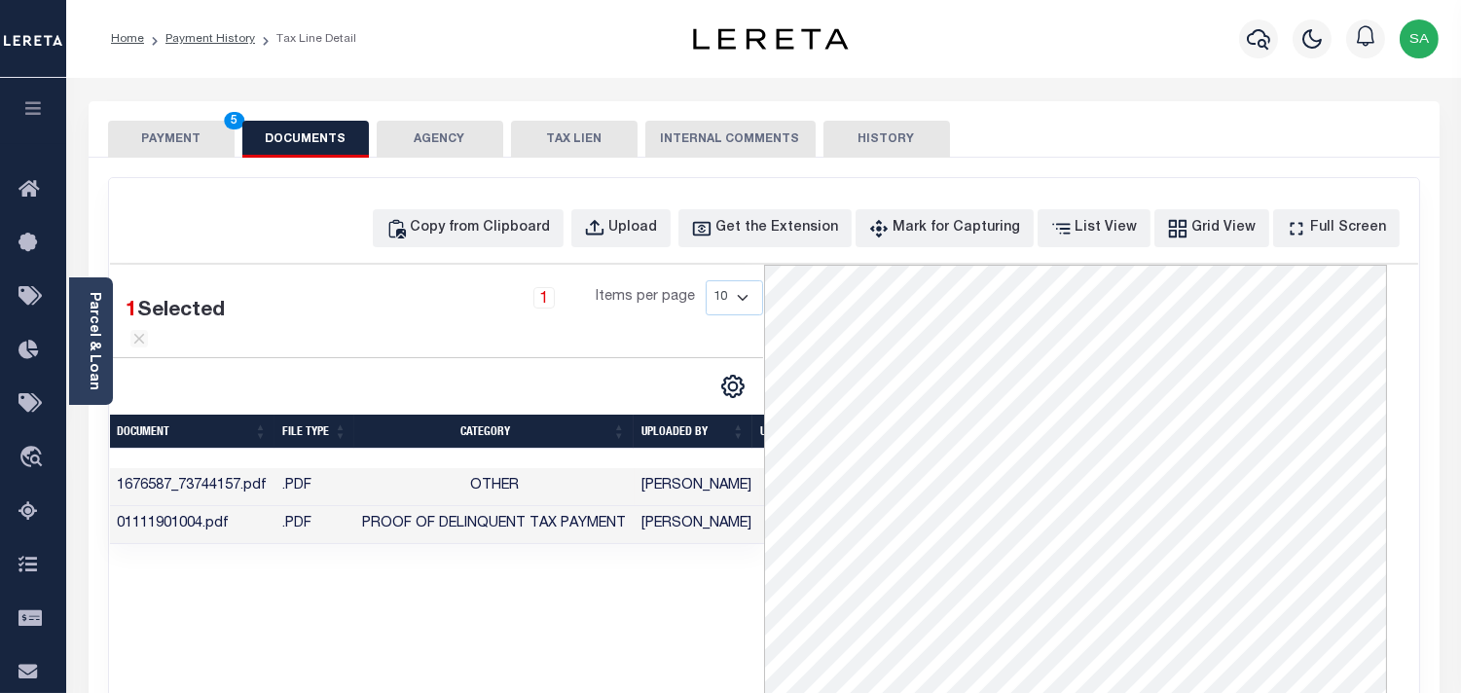
scroll to position [0, 89]
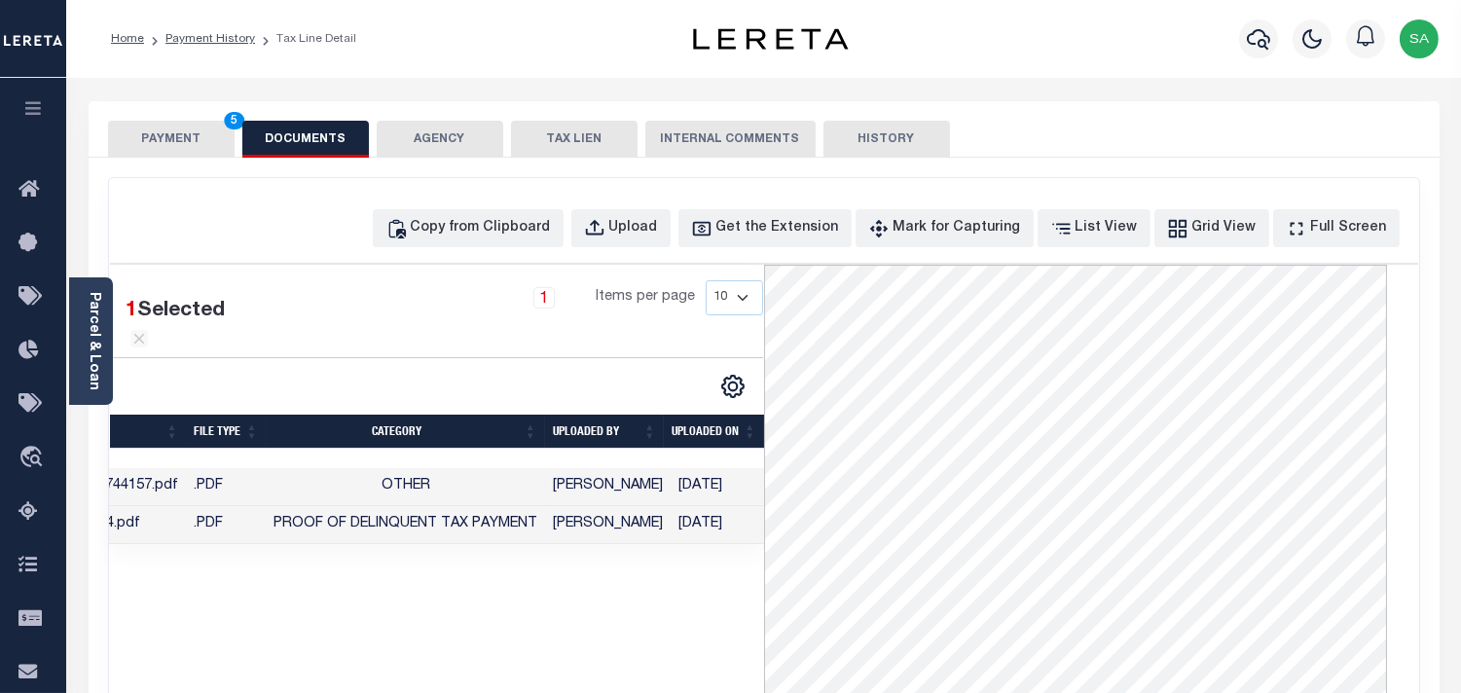
click at [193, 123] on button "PAYMENT 5" at bounding box center [171, 139] width 127 height 37
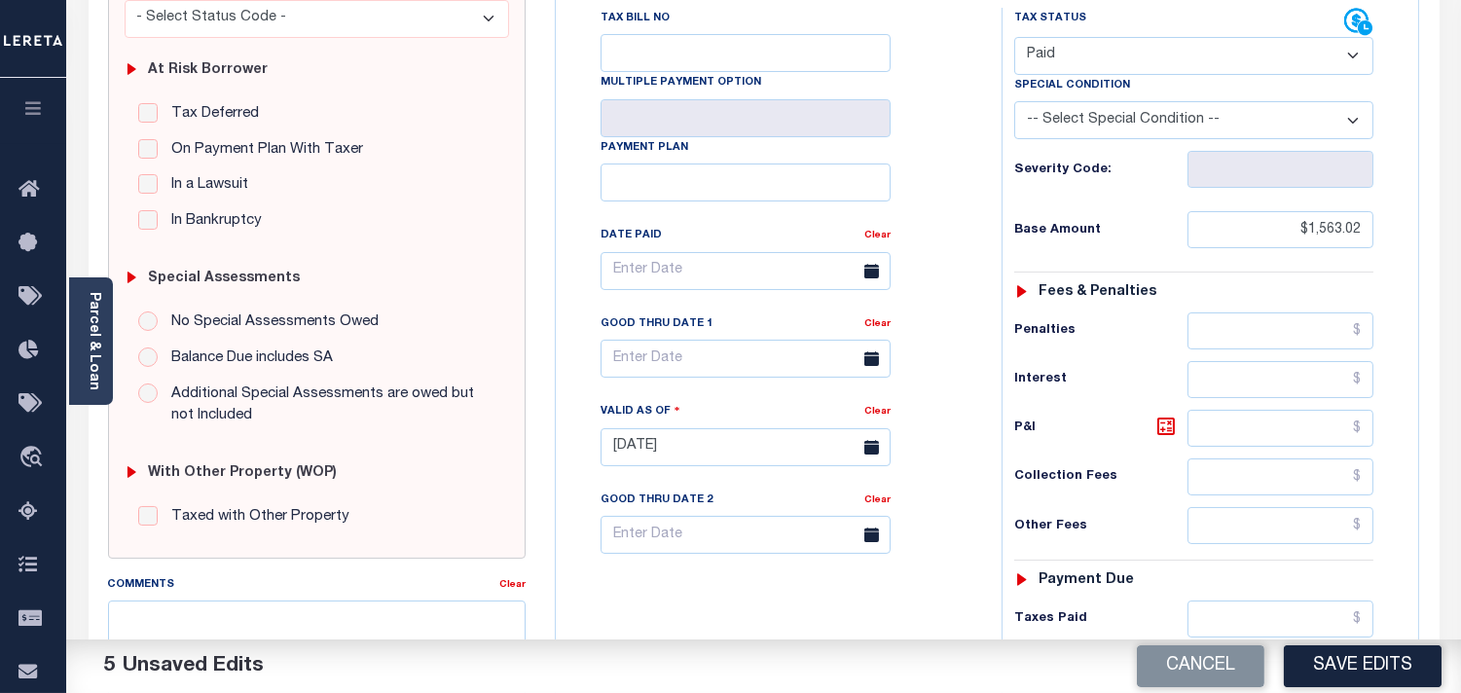
scroll to position [648, 0]
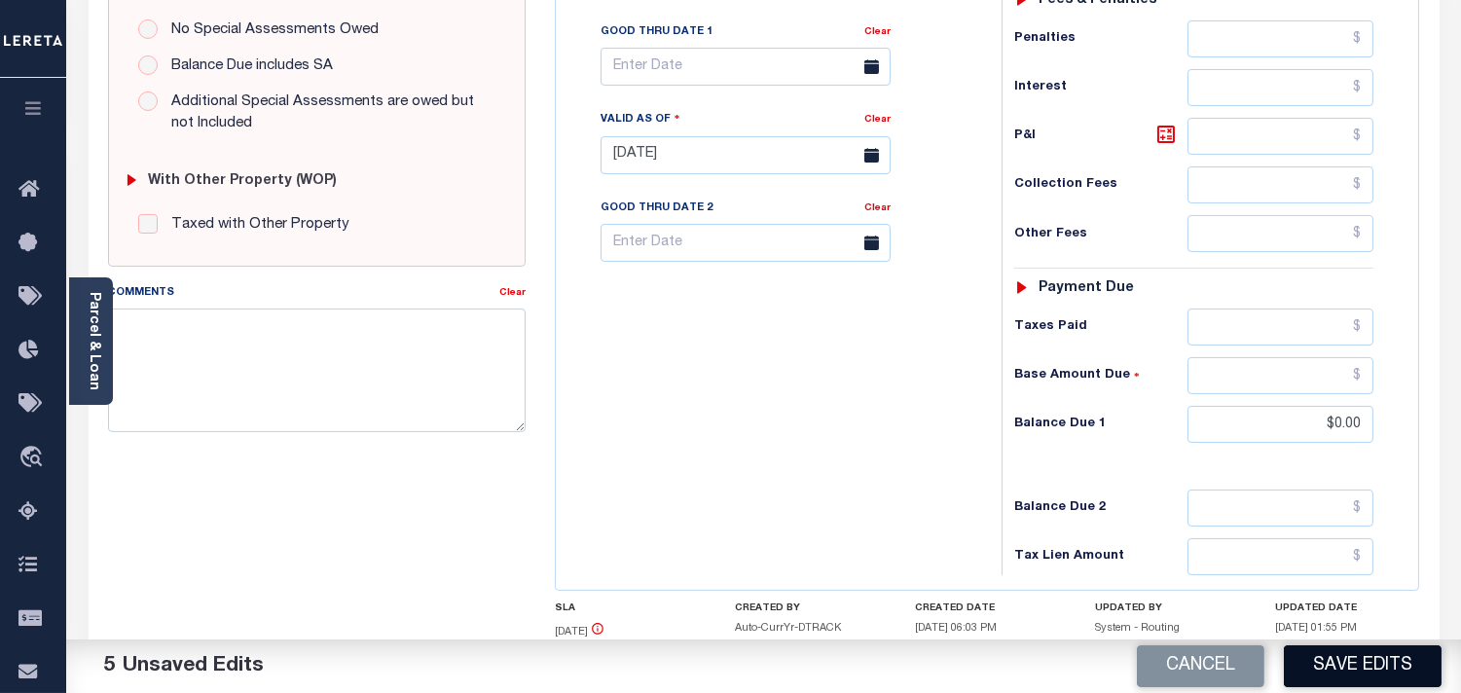
click at [1346, 658] on button "Save Edits" at bounding box center [1363, 666] width 158 height 42
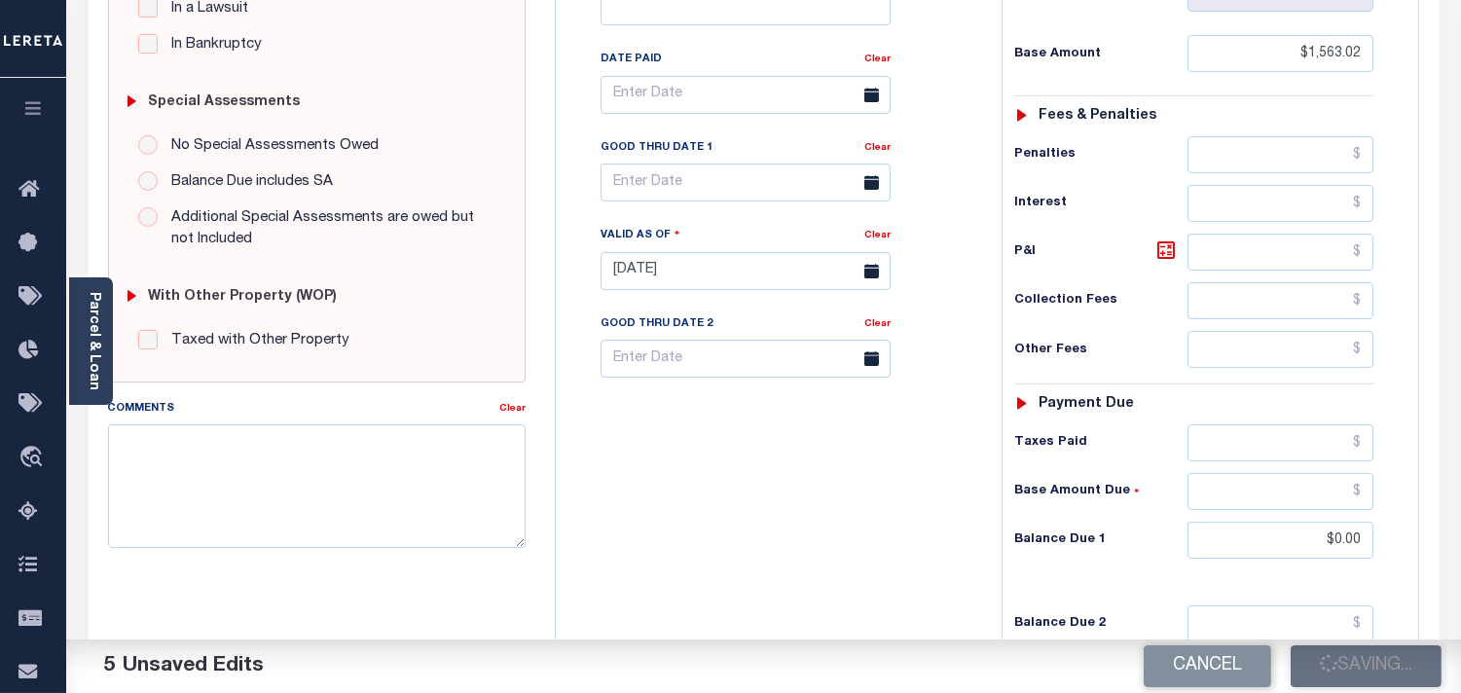
scroll to position [324, 0]
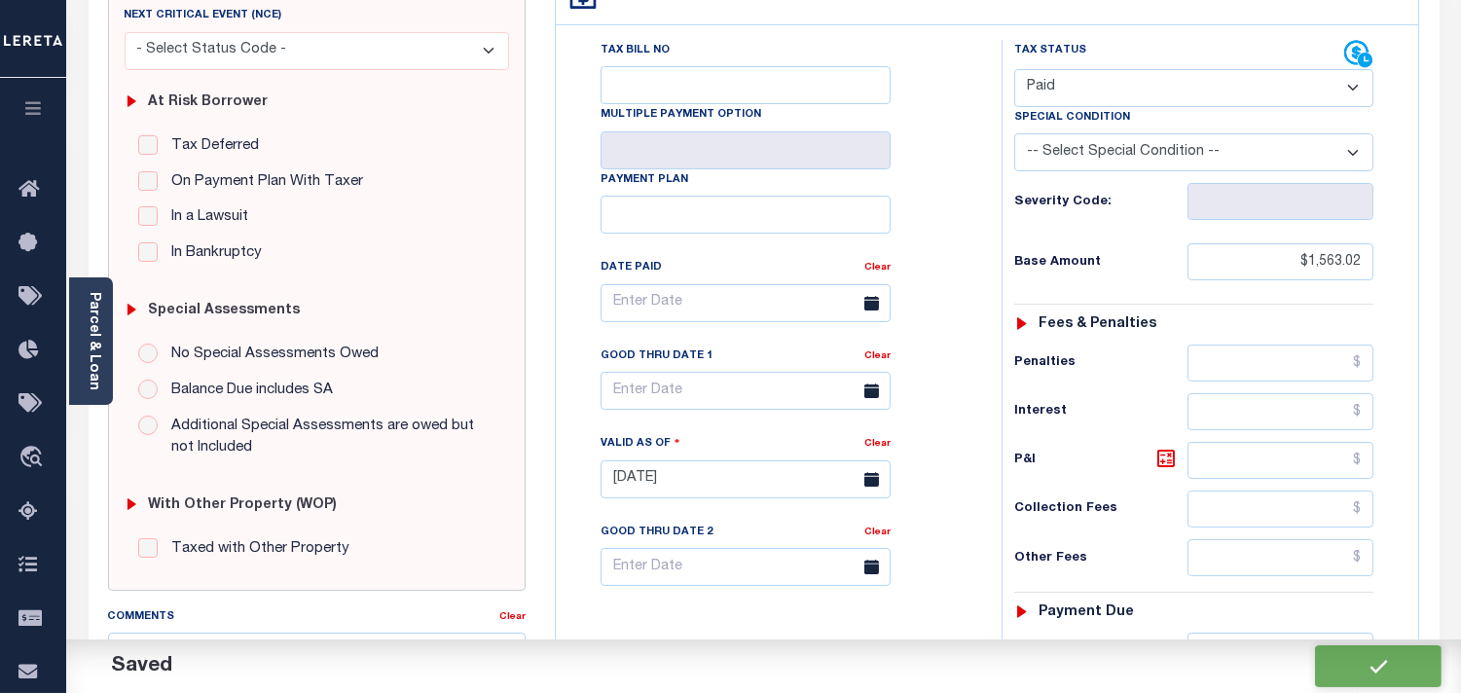
checkbox input "false"
type input "$1,563.02"
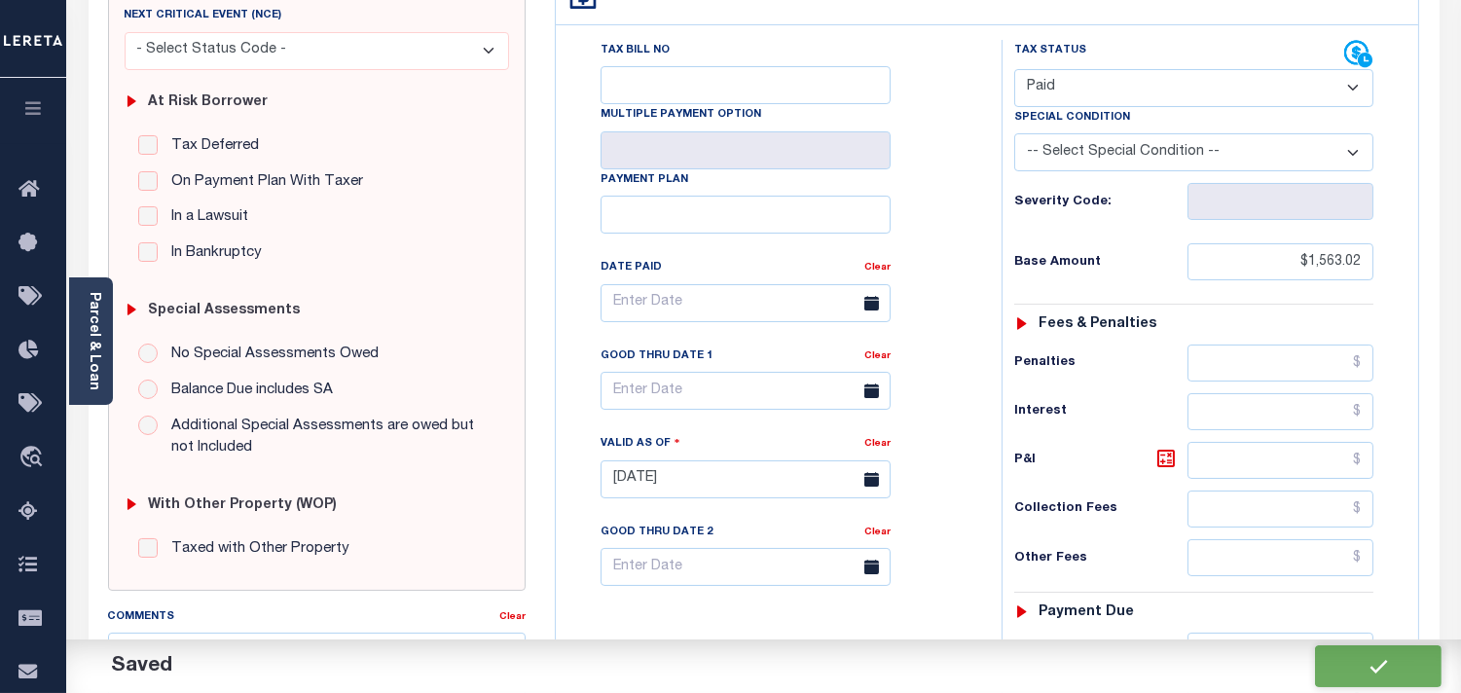
type input "$0"
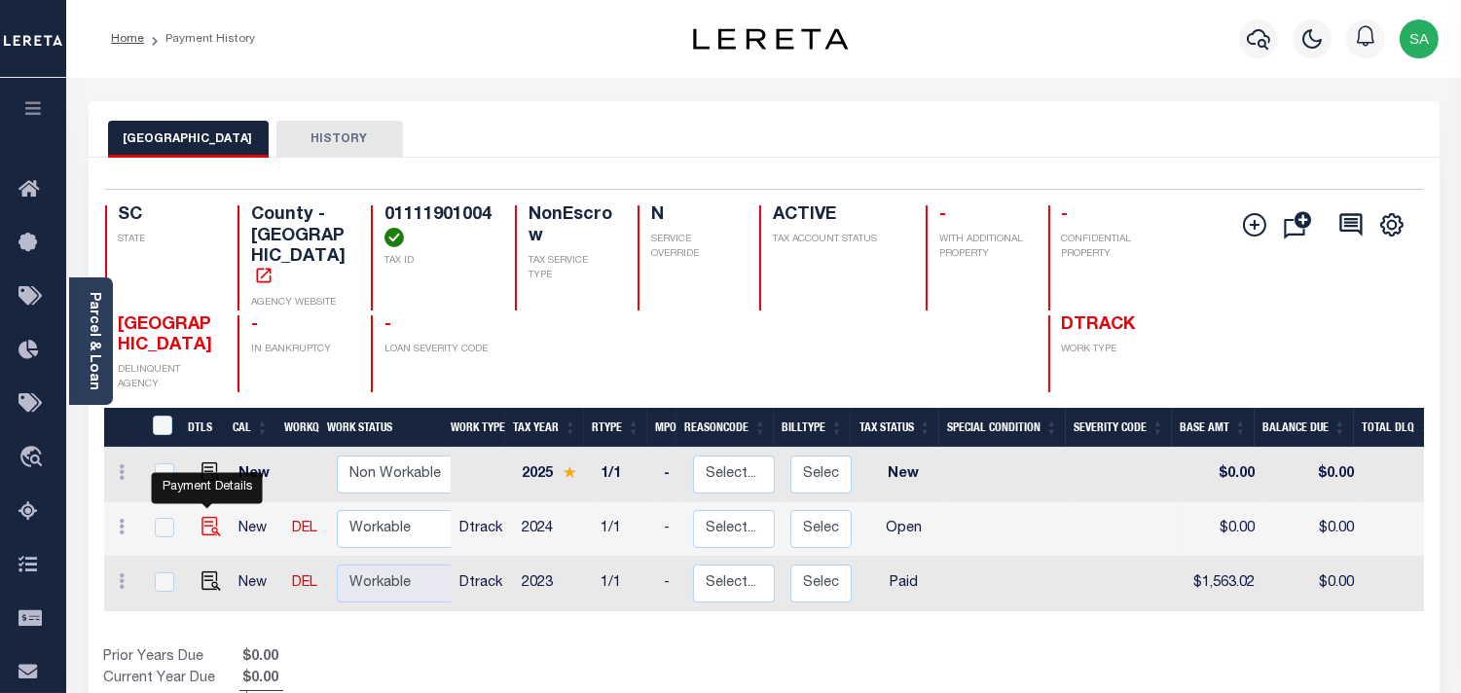
click at [207, 517] on img "" at bounding box center [211, 526] width 19 height 19
checkbox input "true"
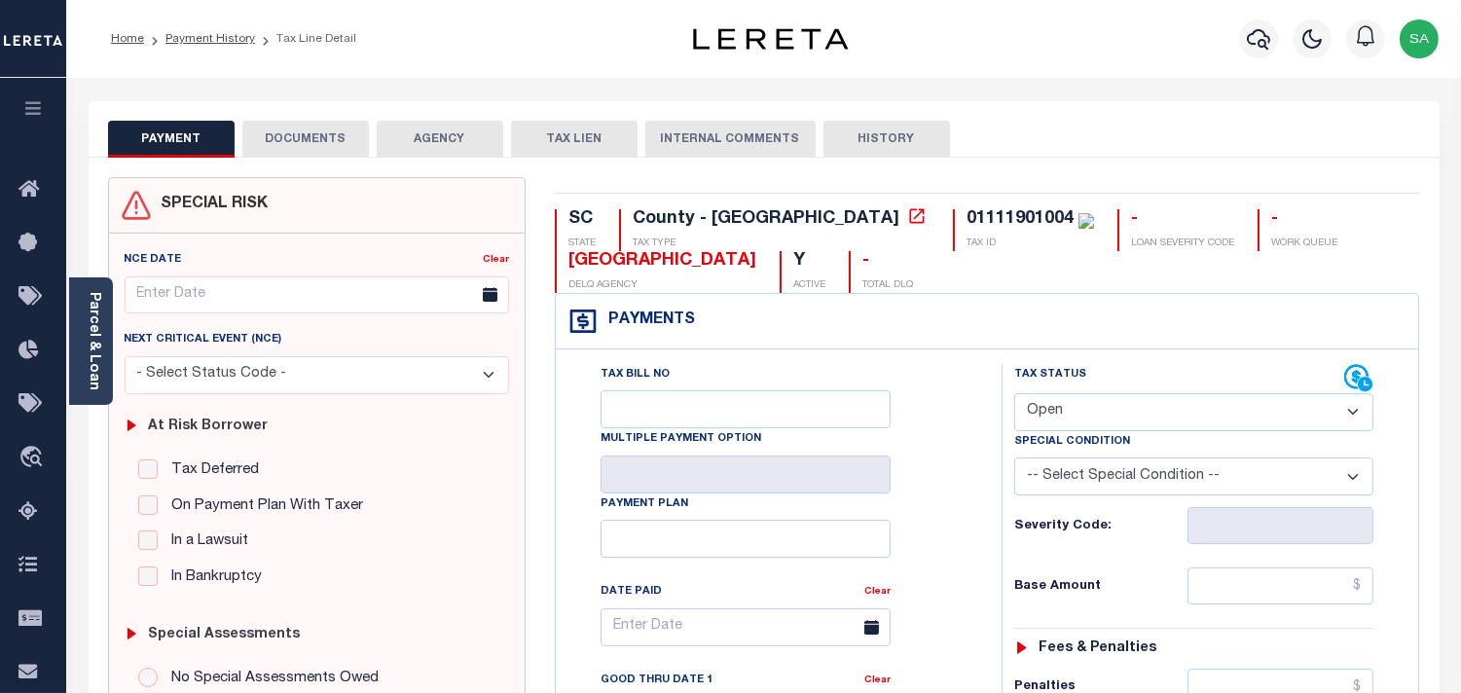
click at [1125, 420] on select "- Select Status Code - Open Due/Unpaid Paid Incomplete No Tax Due Internal Refu…" at bounding box center [1193, 412] width 359 height 38
select select "PYD"
click at [1014, 394] on select "- Select Status Code - Open Due/Unpaid Paid Incomplete No Tax Due Internal Refu…" at bounding box center [1193, 412] width 359 height 38
type input "[DATE]"
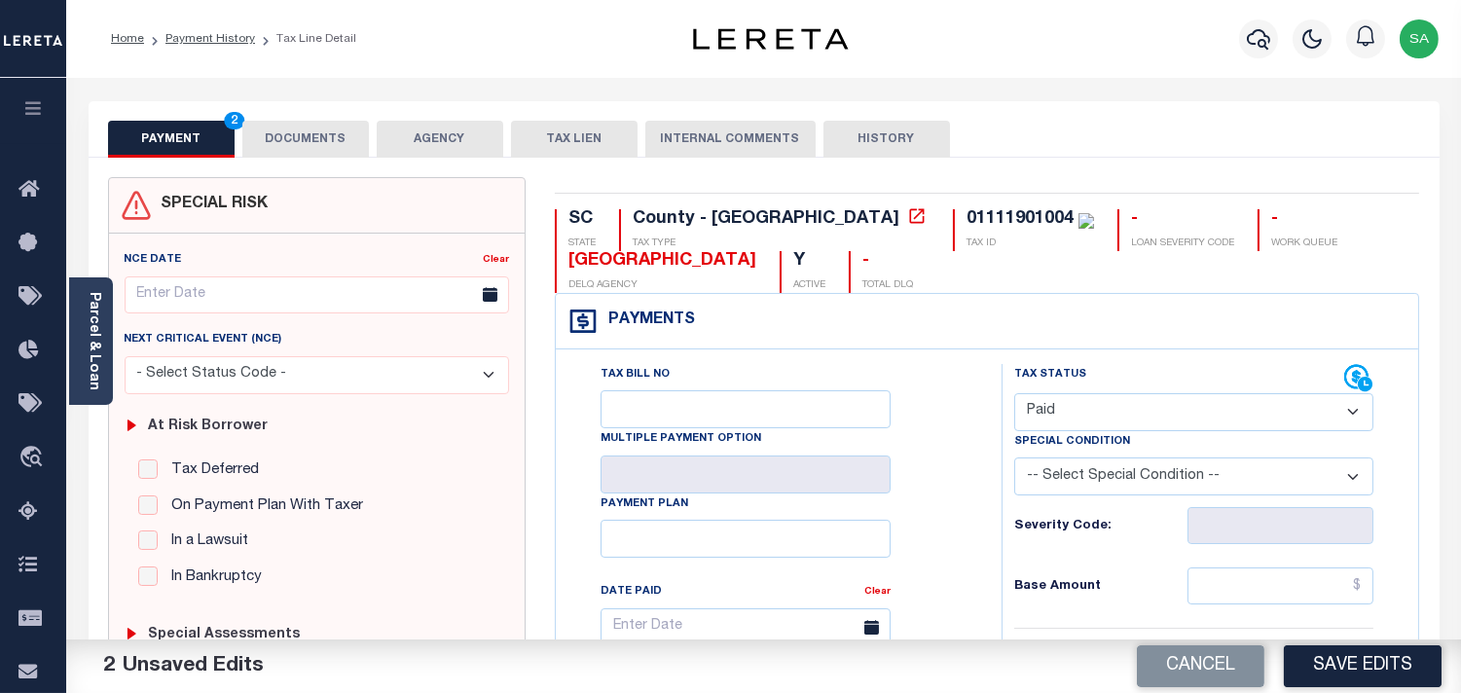
click at [282, 143] on button "DOCUMENTS" at bounding box center [305, 139] width 127 height 37
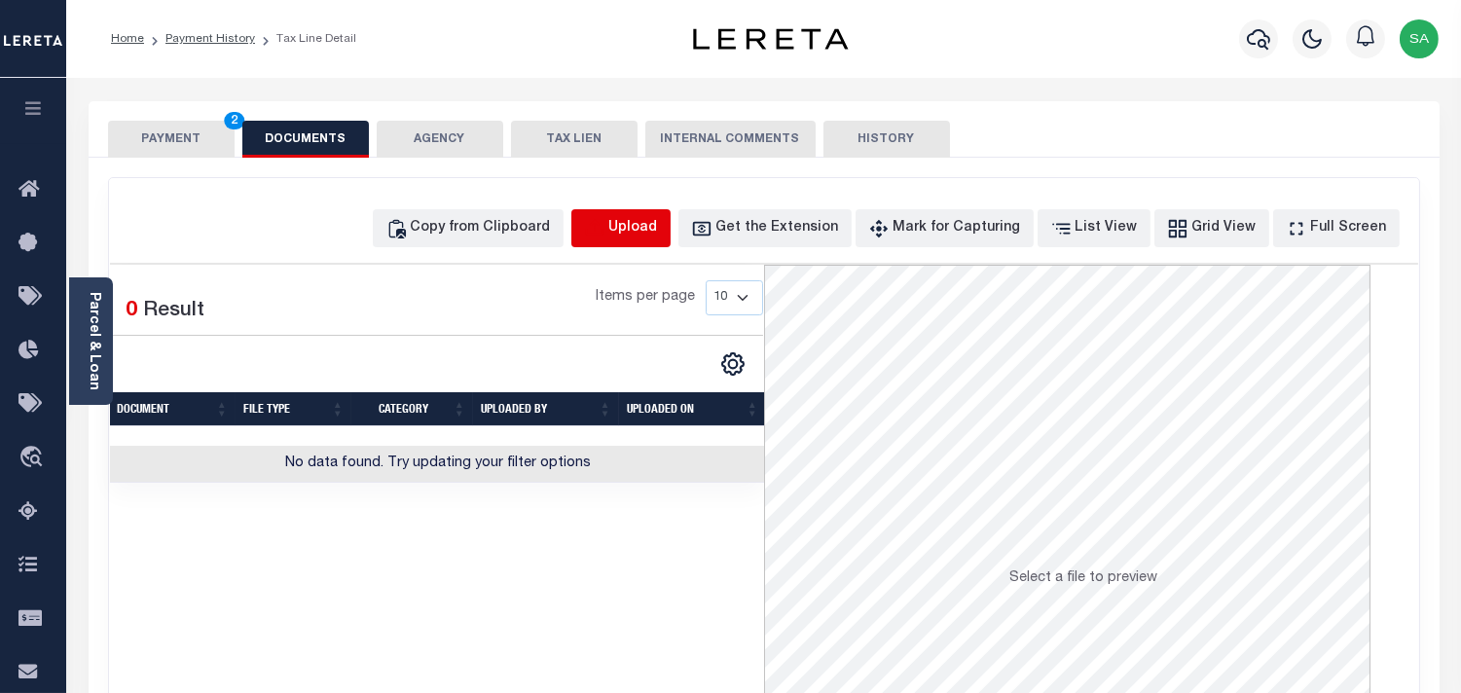
click at [606, 237] on icon "button" at bounding box center [594, 228] width 21 height 21
select select "POP"
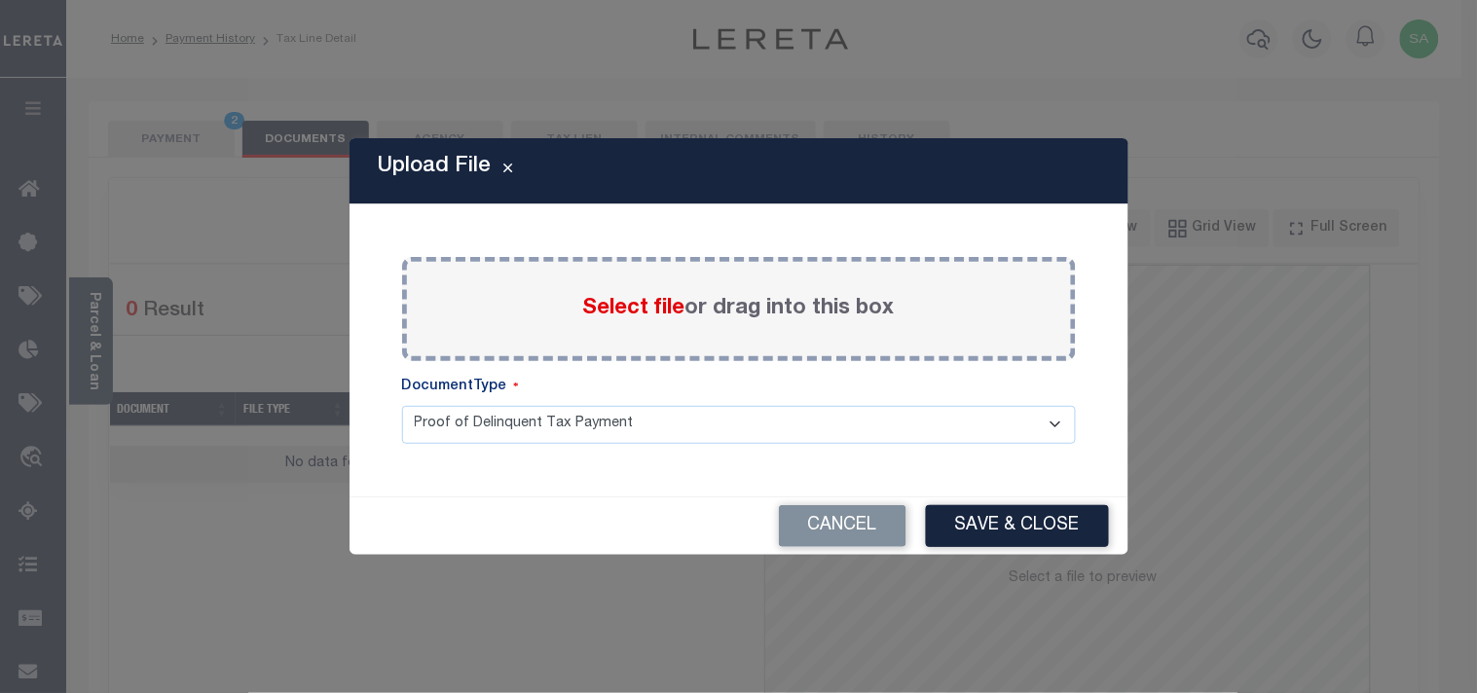
click at [621, 322] on label "Select file or drag into this box" at bounding box center [739, 309] width 312 height 32
click at [0, 0] on input "Select file or drag into this box" at bounding box center [0, 0] width 0 height 0
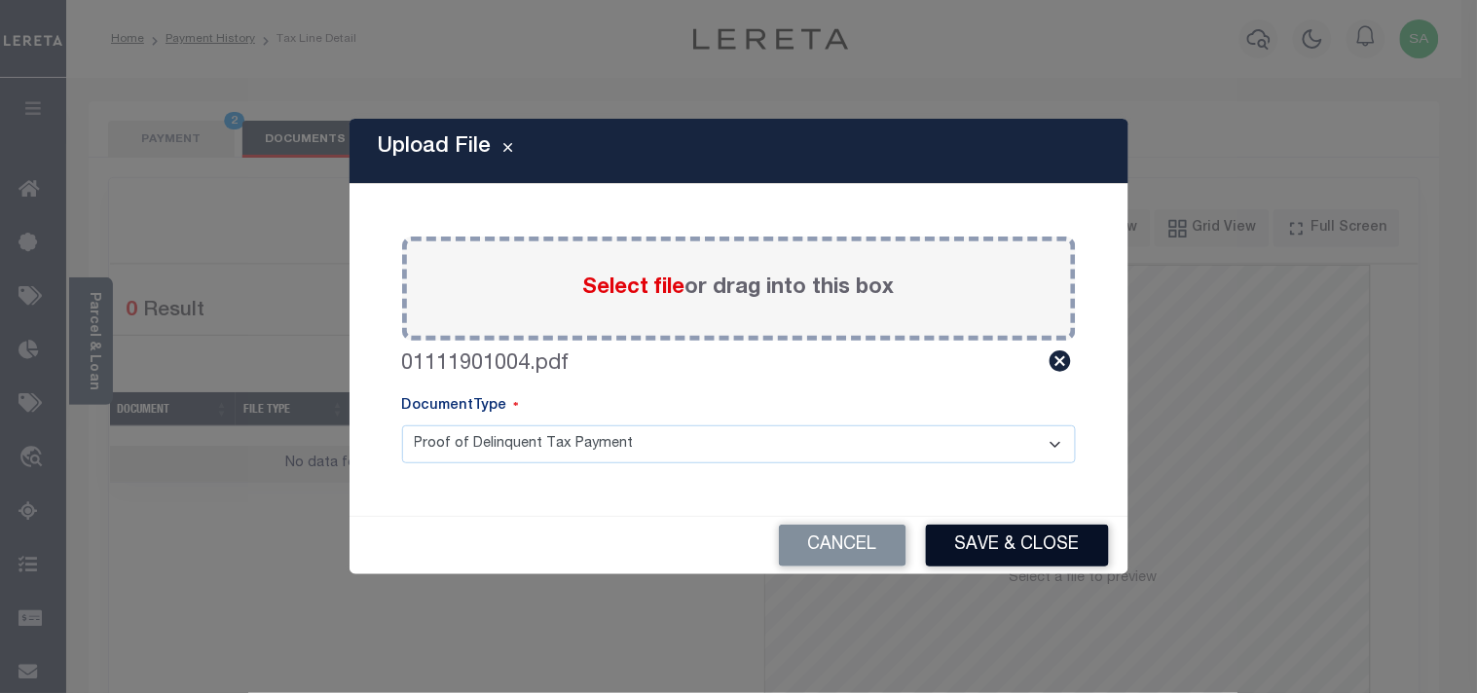
click at [1087, 553] on button "Save & Close" at bounding box center [1017, 546] width 183 height 42
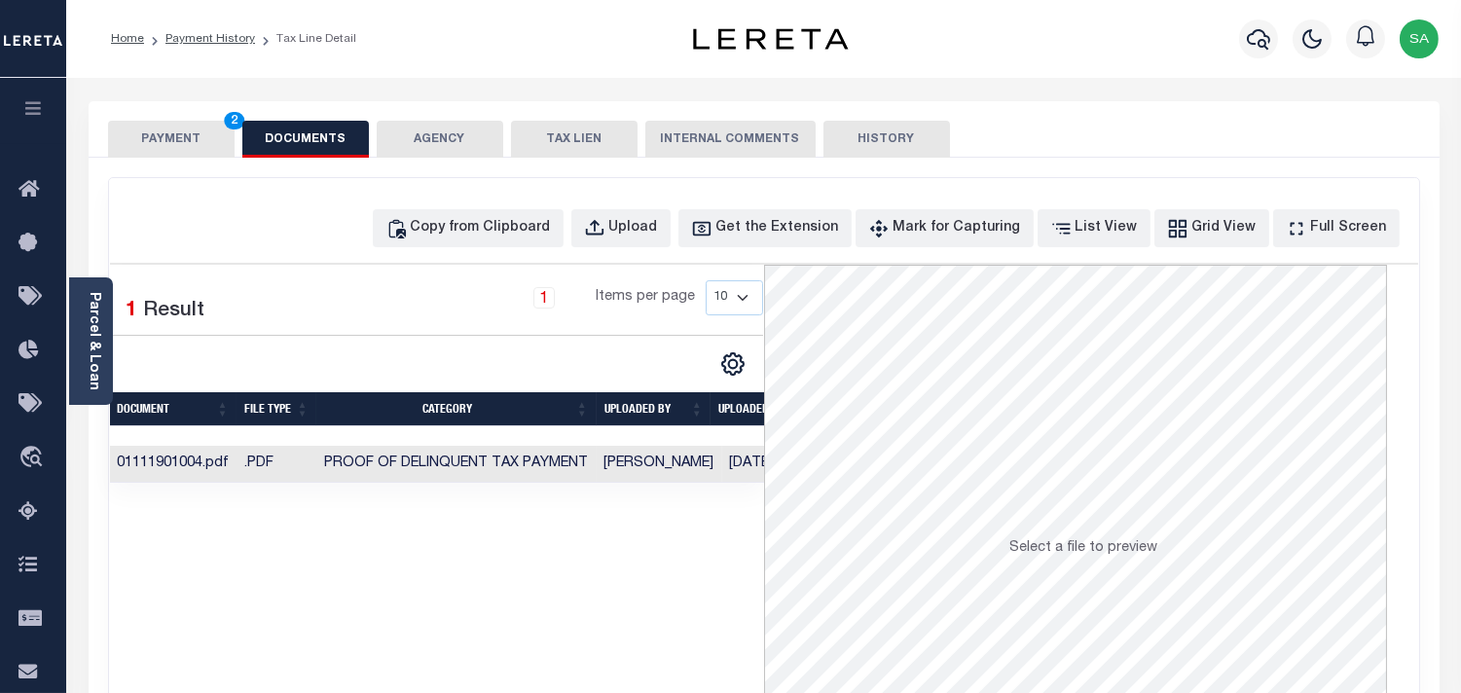
click at [218, 127] on button "PAYMENT 2" at bounding box center [171, 139] width 127 height 37
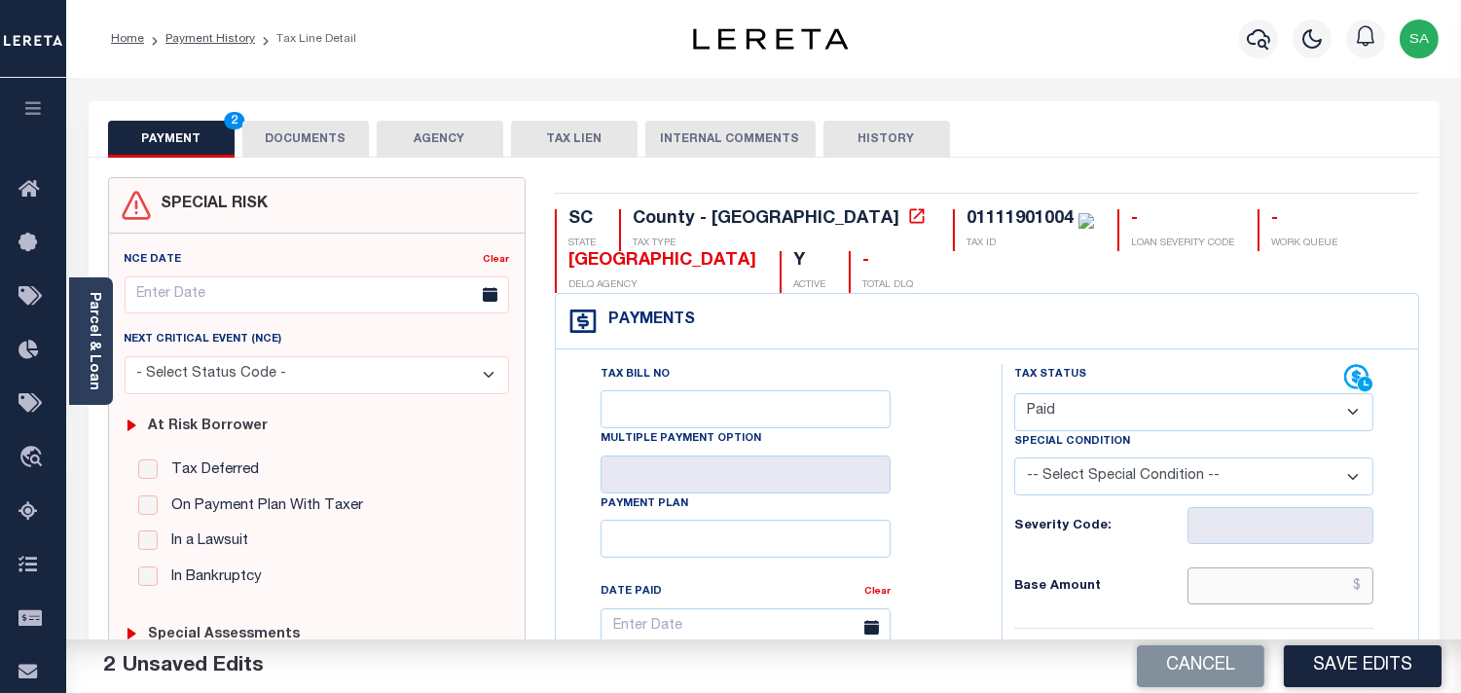
drag, startPoint x: 1301, startPoint y: 581, endPoint x: 1201, endPoint y: 584, distance: 99.3
click at [1301, 581] on input "text" at bounding box center [1281, 586] width 186 height 37
paste input "1,594.80"
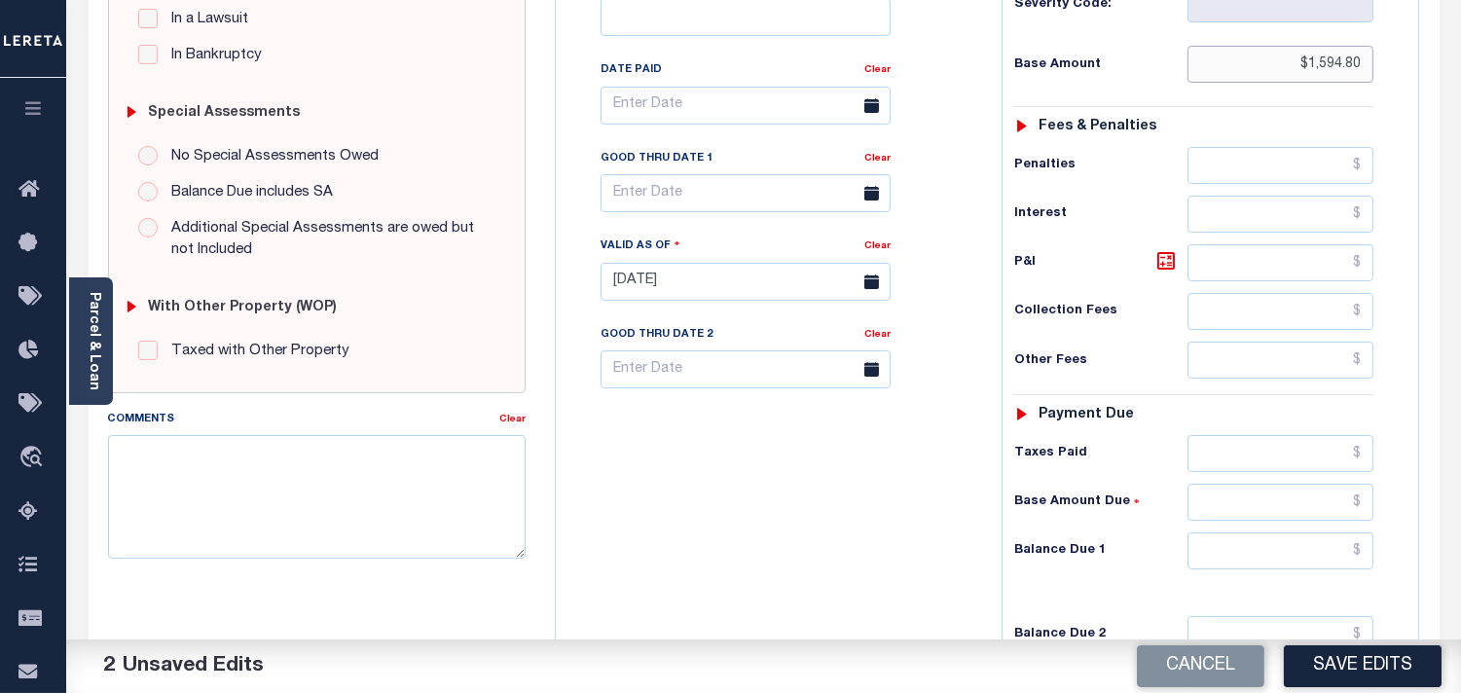
scroll to position [648, 0]
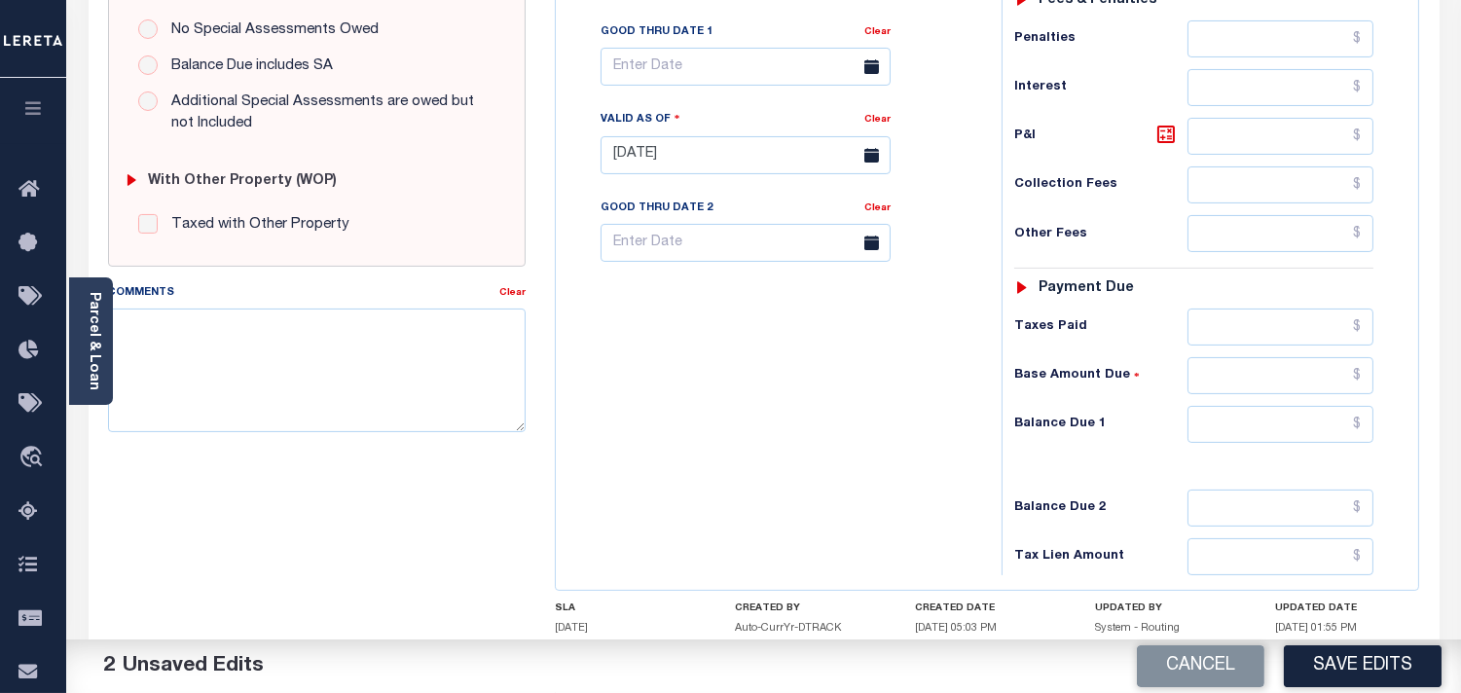
type input "$1,594.80"
click at [1268, 323] on input "text" at bounding box center [1281, 327] width 186 height 37
paste input "1,594.80"
type input "$1,594.80"
click at [1332, 424] on input "text" at bounding box center [1281, 424] width 186 height 37
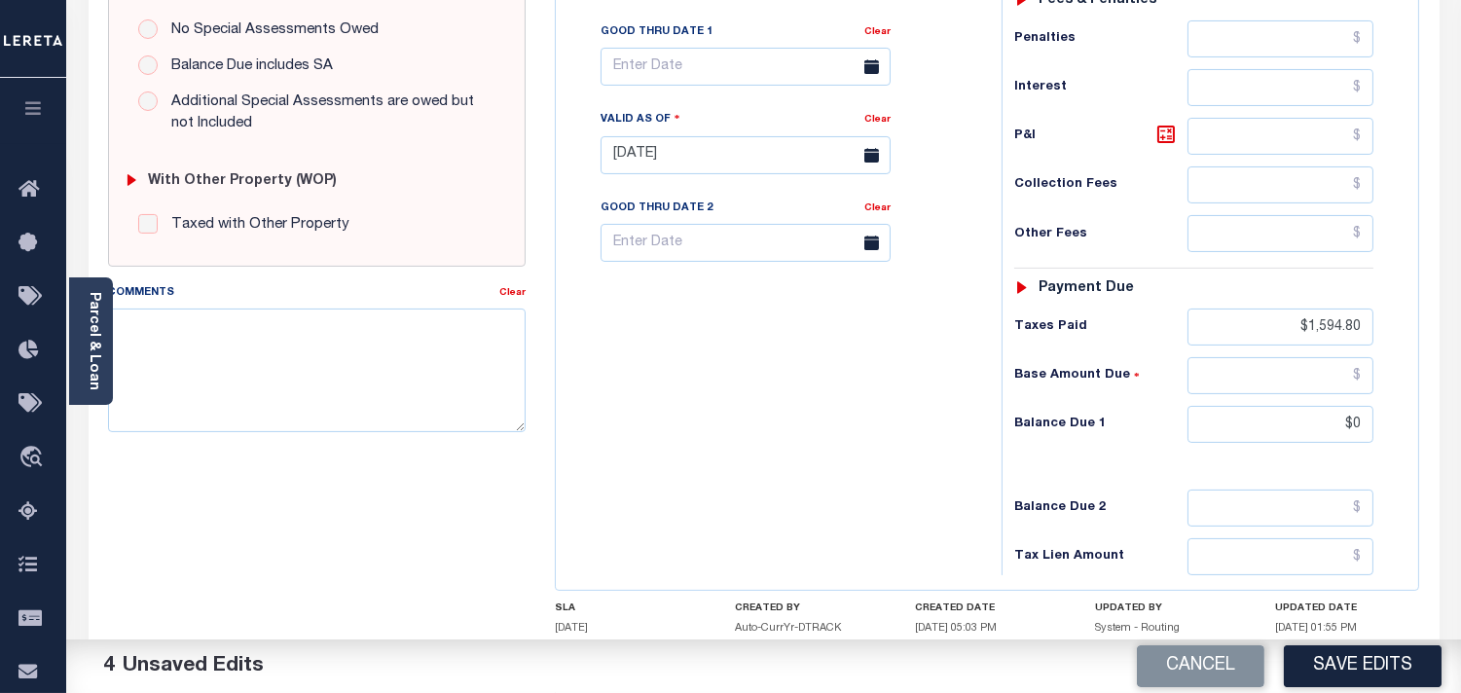
type input "$0.00"
click at [976, 425] on div "Tax Bill No Multiple Payment Option Payment Plan Clear" at bounding box center [774, 146] width 426 height 860
click at [102, 354] on div "Parcel & Loan" at bounding box center [91, 341] width 44 height 128
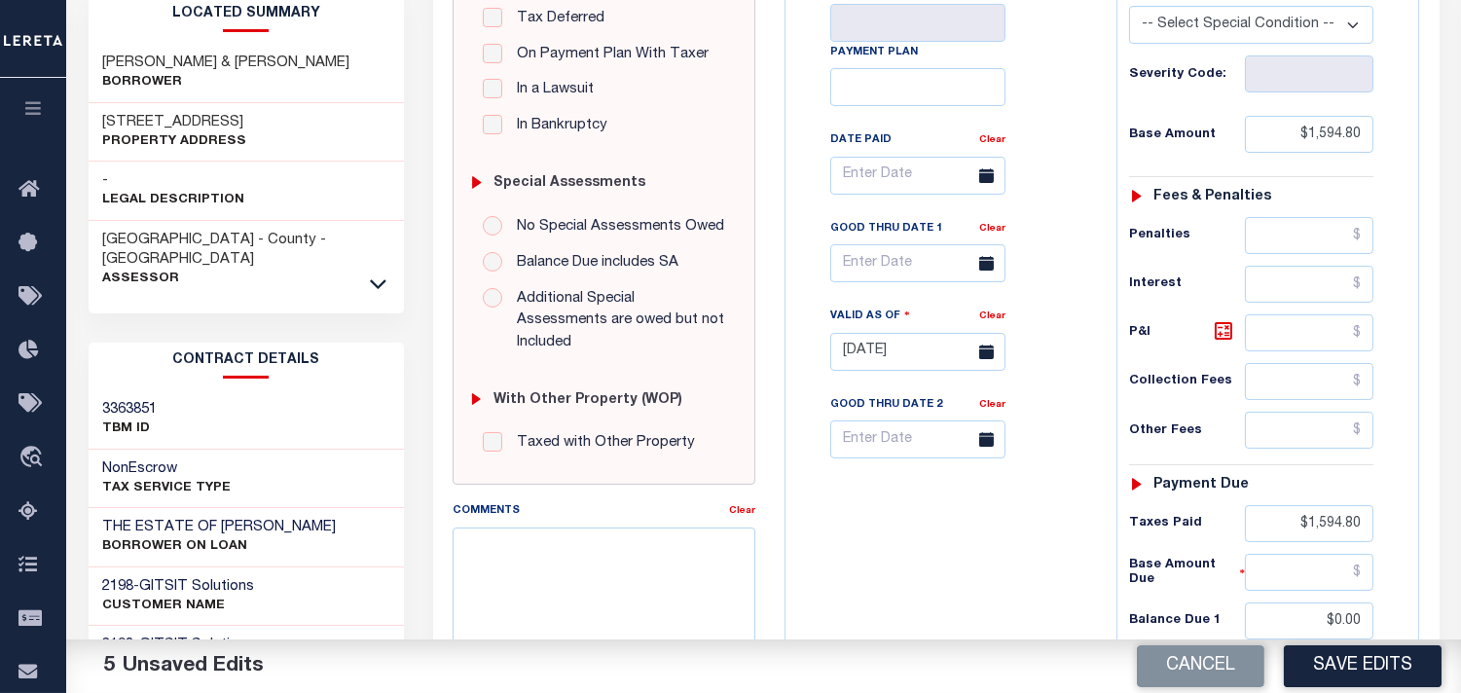
scroll to position [216, 0]
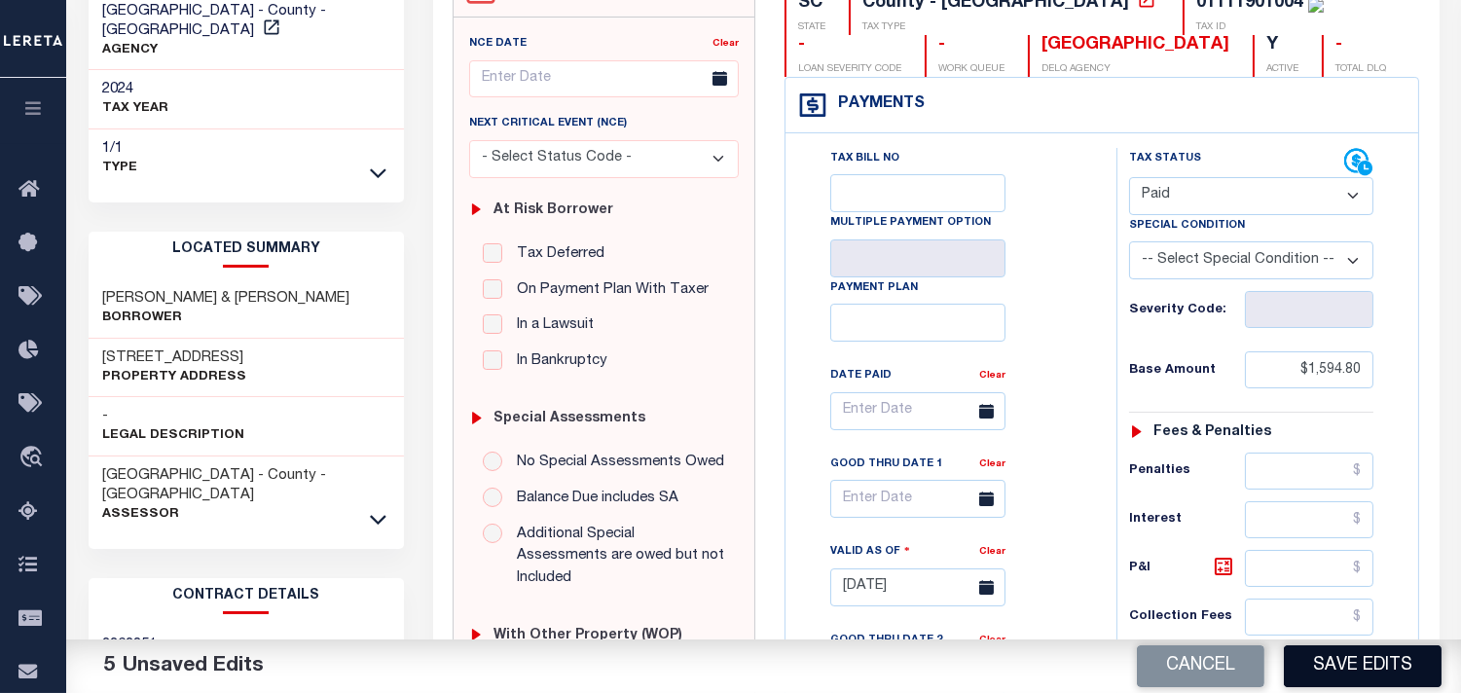
click at [1405, 669] on button "Save Edits" at bounding box center [1363, 666] width 158 height 42
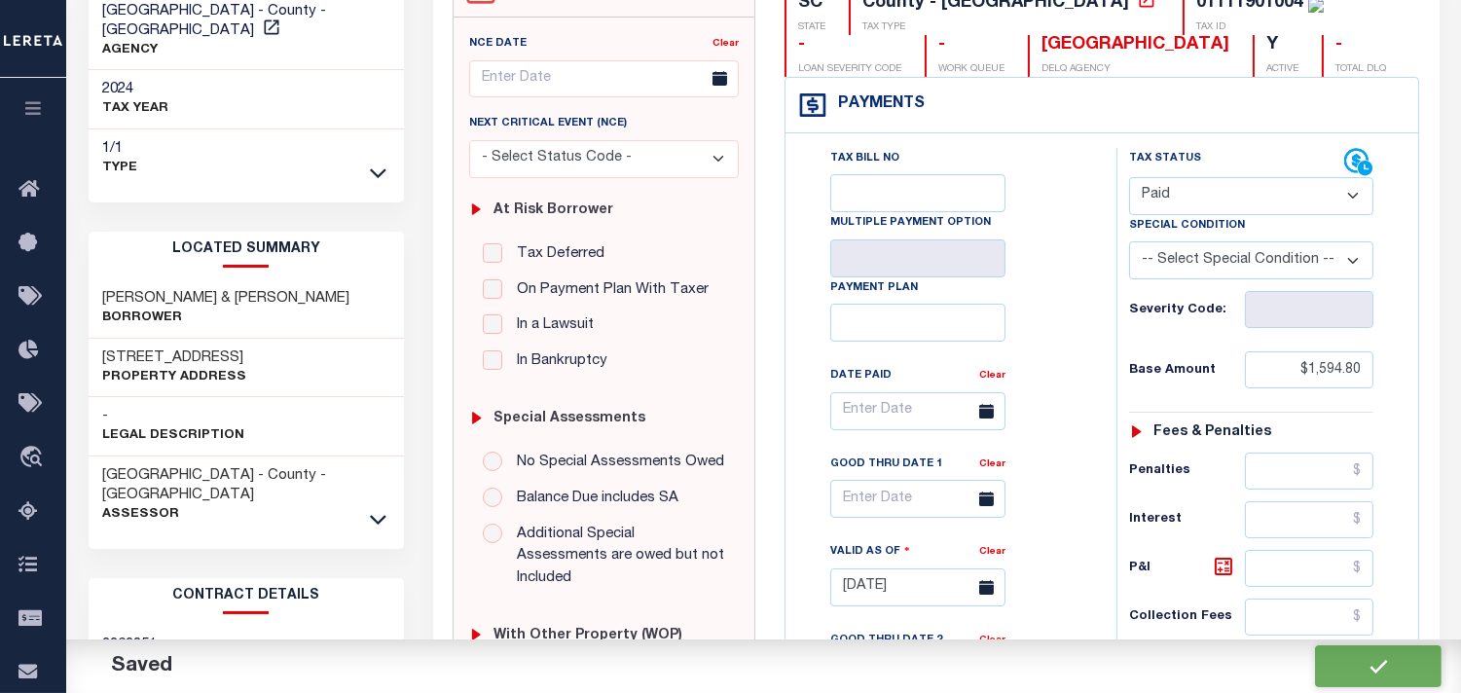
checkbox input "false"
type input "$1,594.8"
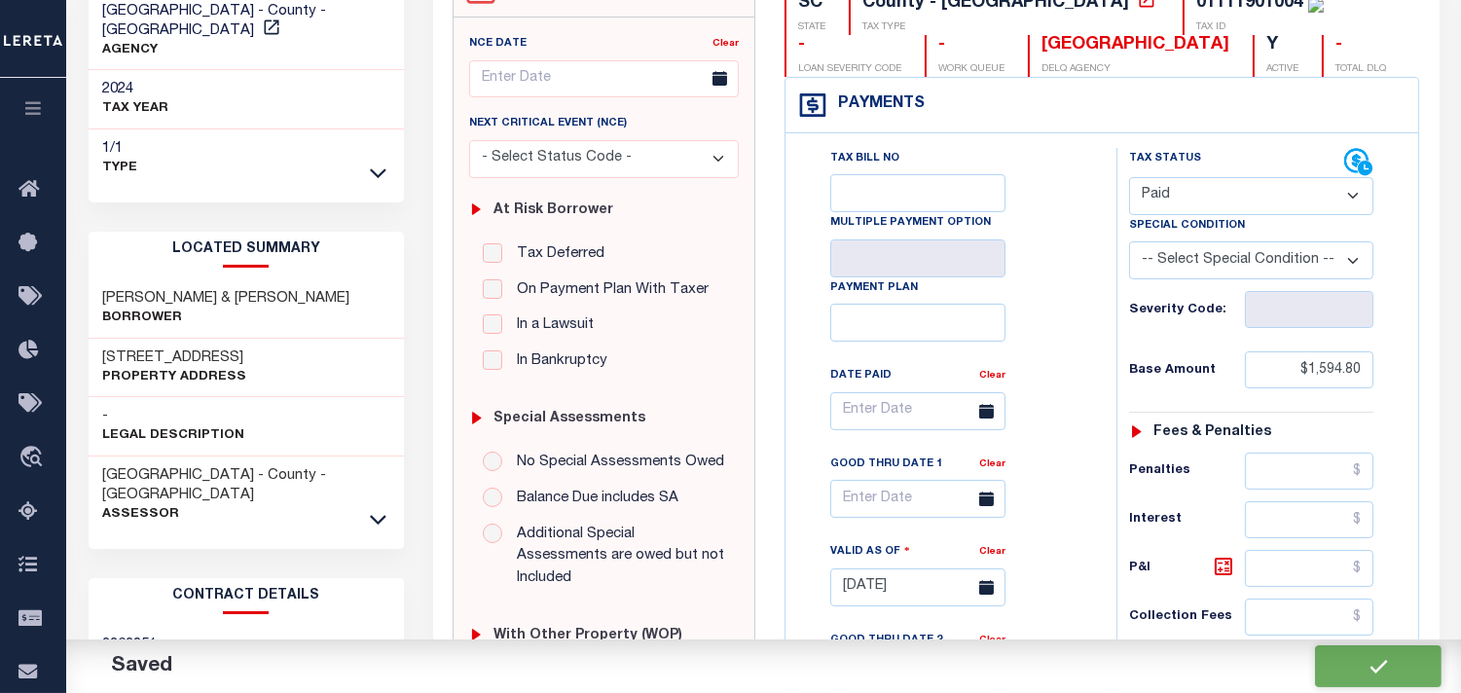
type input "$1,594.8"
type input "$0"
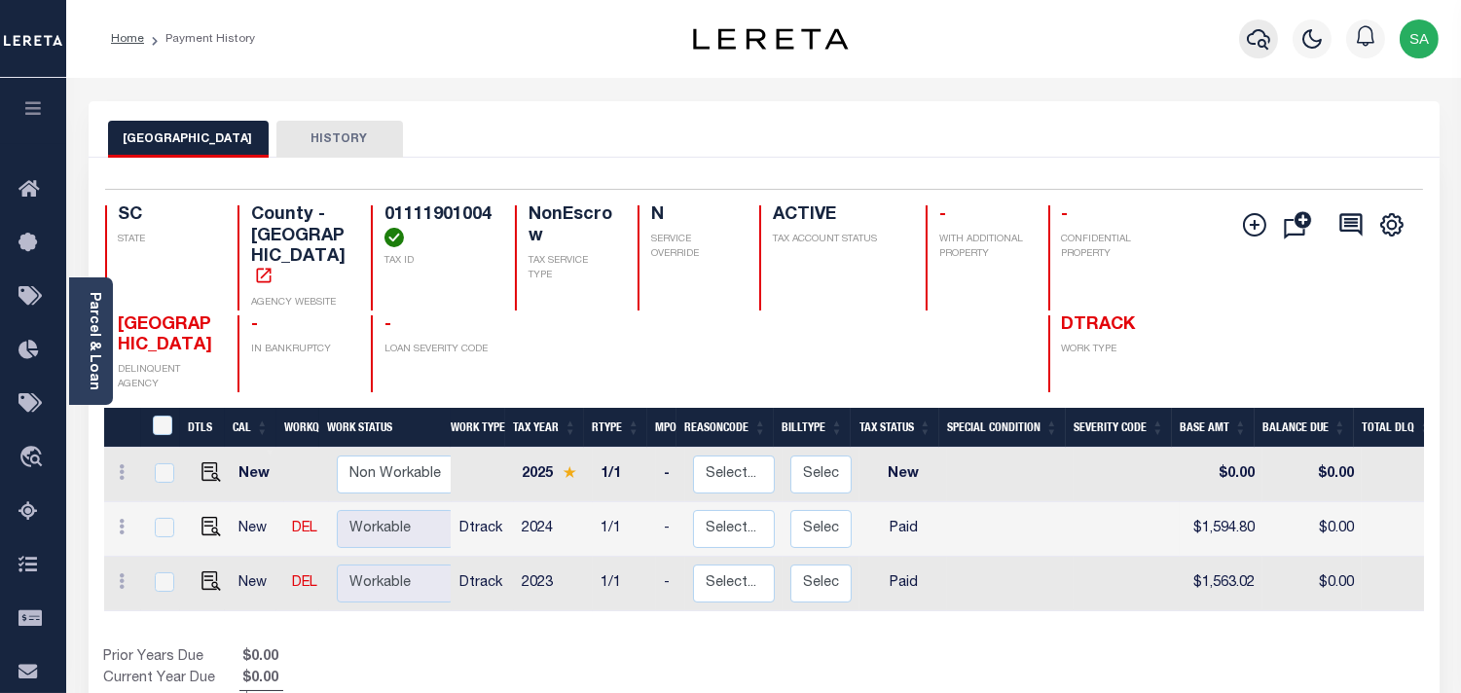
click at [1264, 30] on icon "button" at bounding box center [1258, 38] width 23 height 23
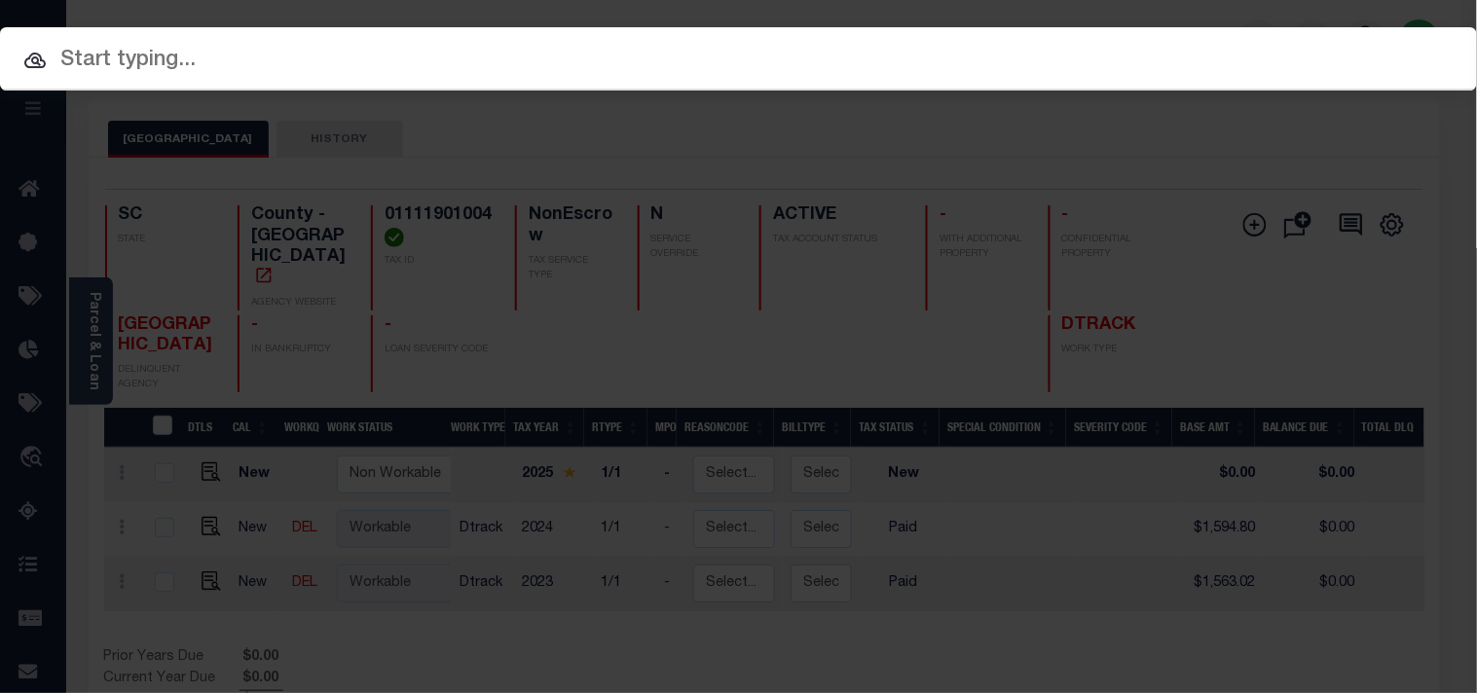
click at [1092, 53] on div "Include Loans TBM Customers Borrowers Payments (Lender Non-Disb) Payments (Lend…" at bounding box center [738, 58] width 1477 height 63
paste input "07091200944-00101"
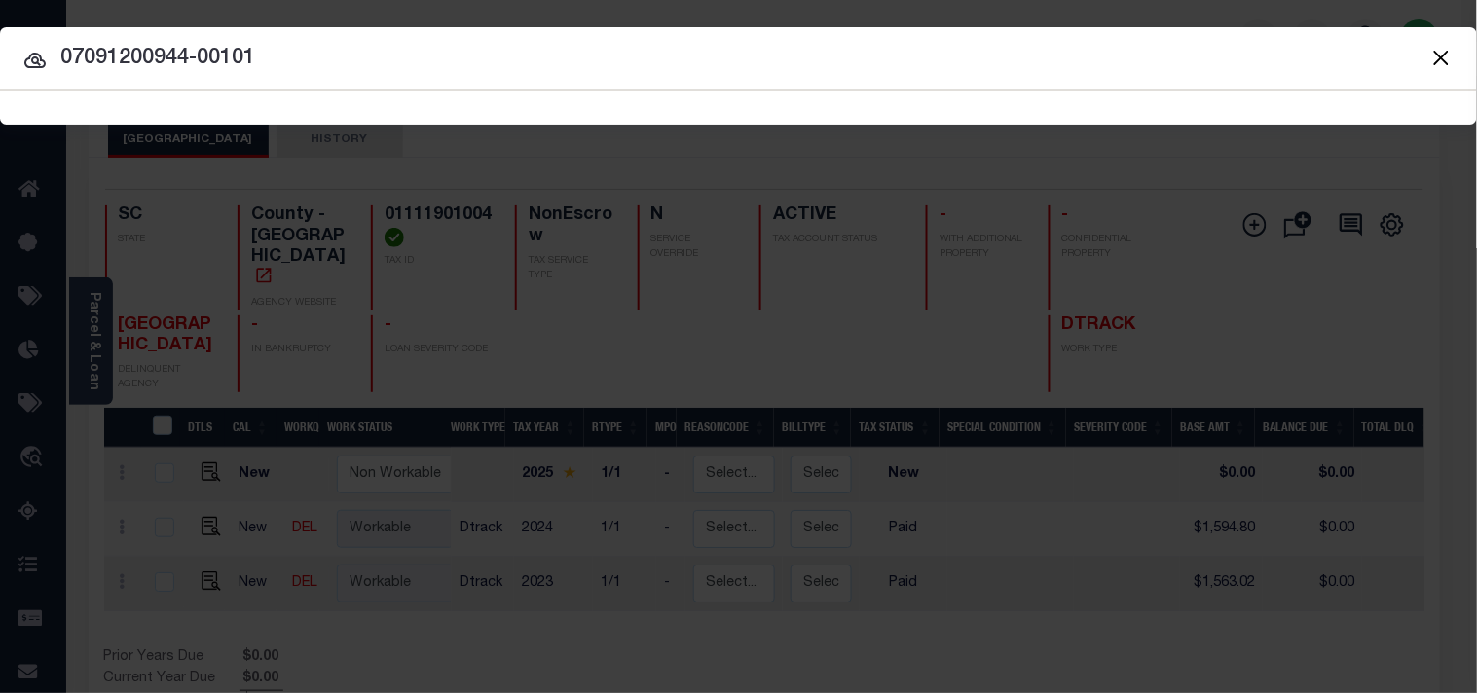
type input "07091200944-00101"
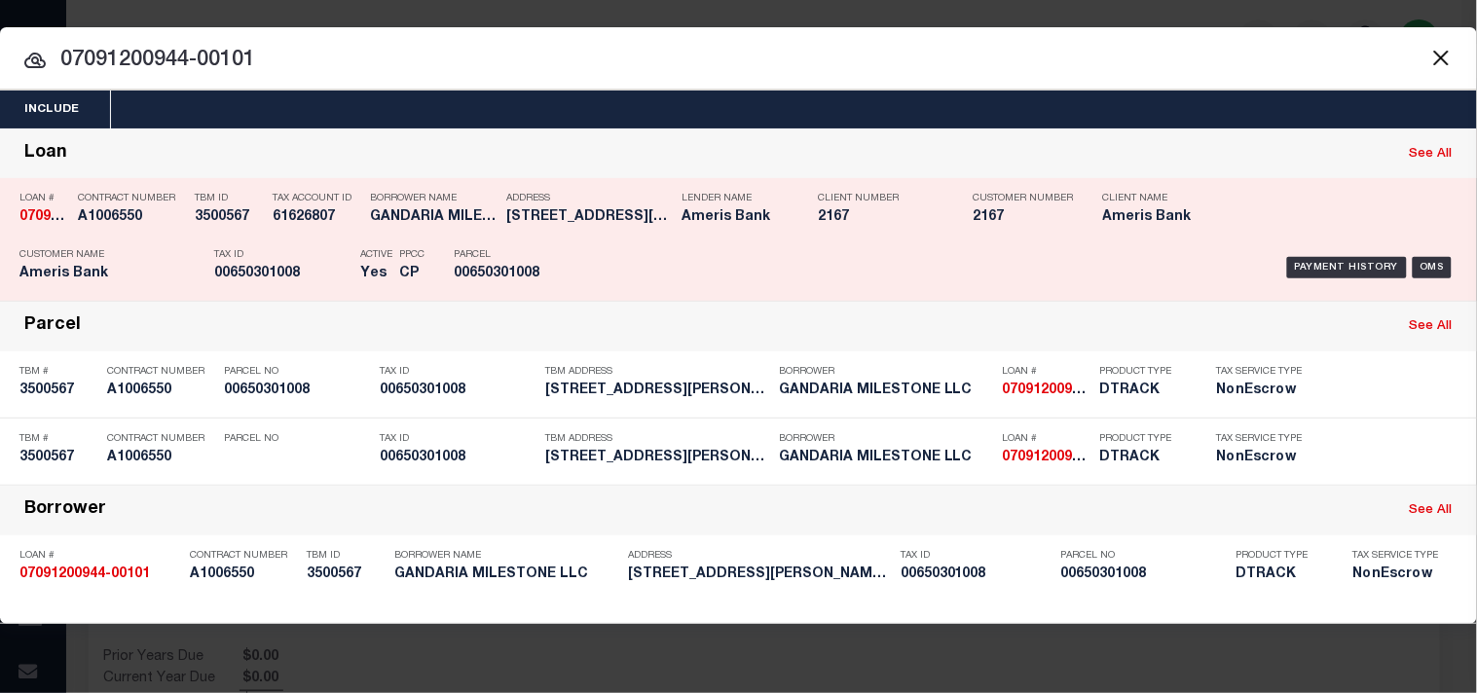
click at [598, 263] on div "Payment History OMS" at bounding box center [1013, 267] width 887 height 56
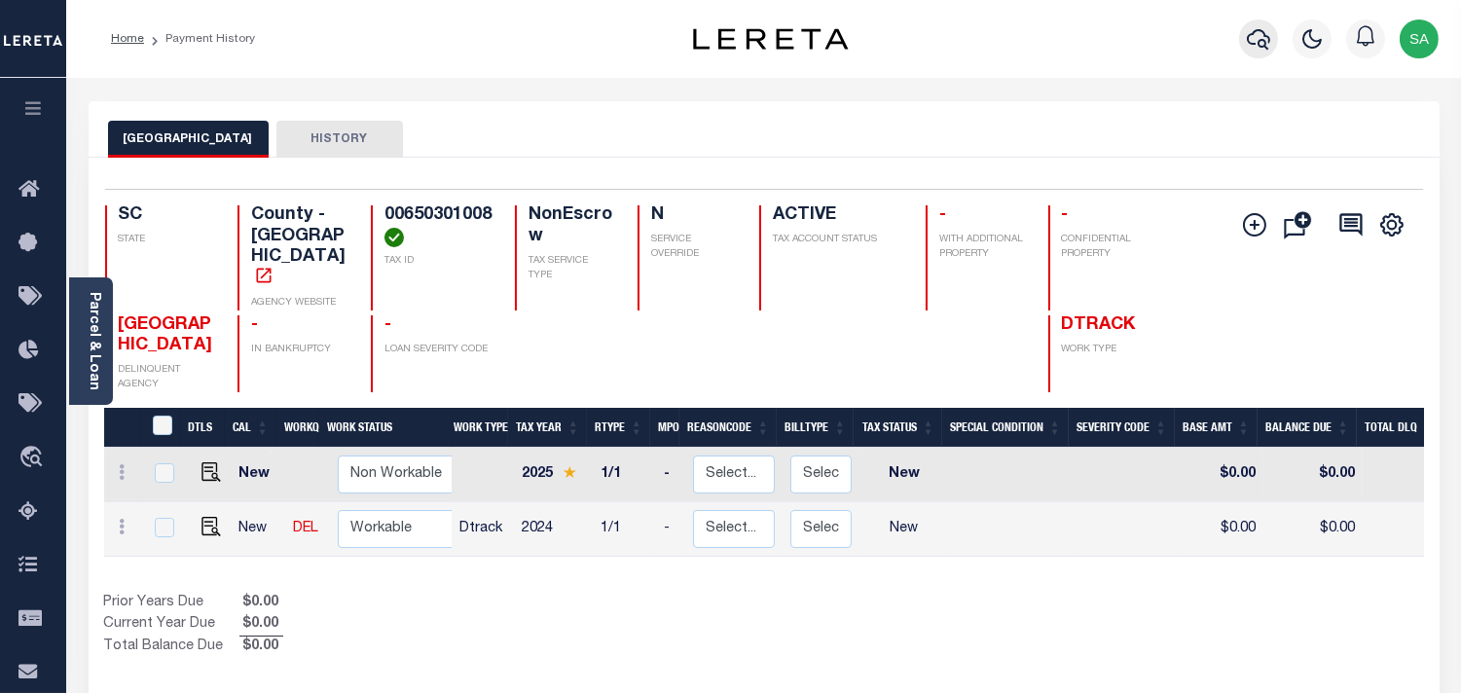
click at [1254, 33] on icon "button" at bounding box center [1258, 39] width 23 height 20
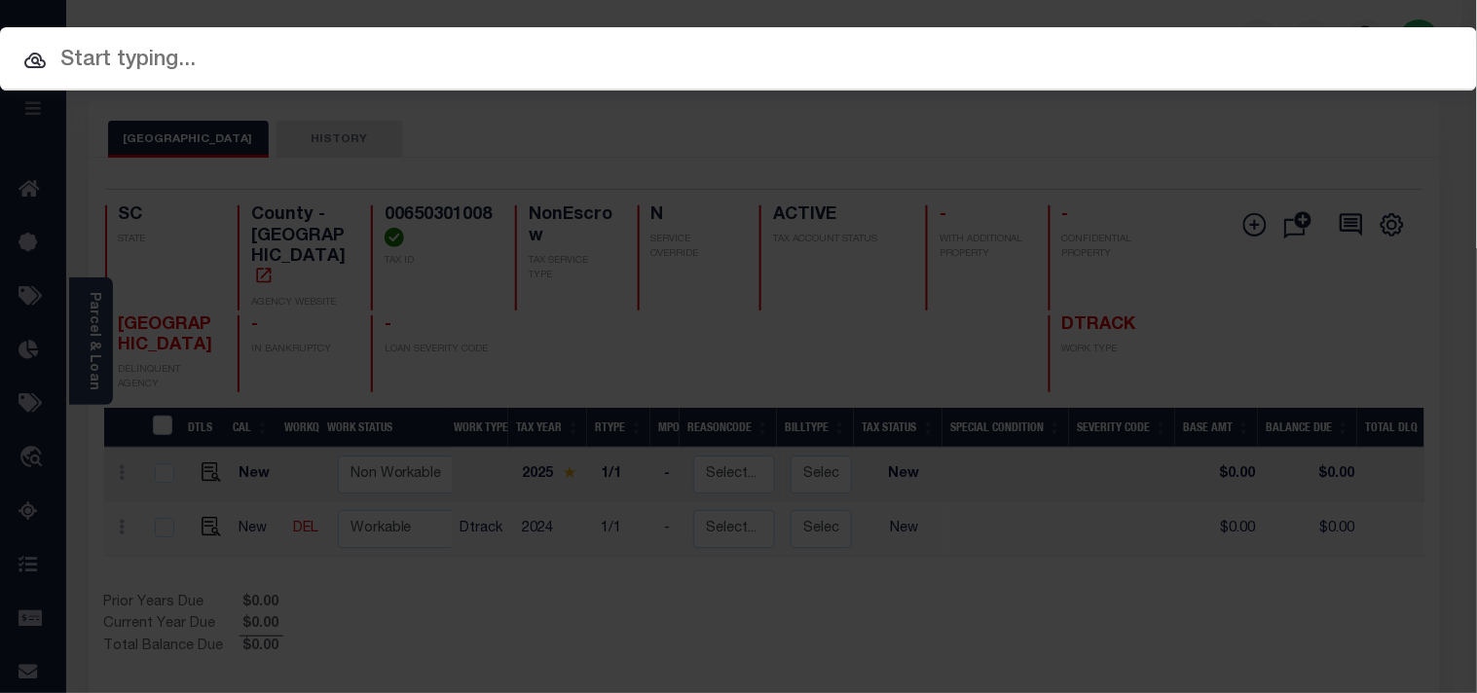
click at [1085, 51] on input "text" at bounding box center [738, 61] width 1477 height 34
paste input "16502559"
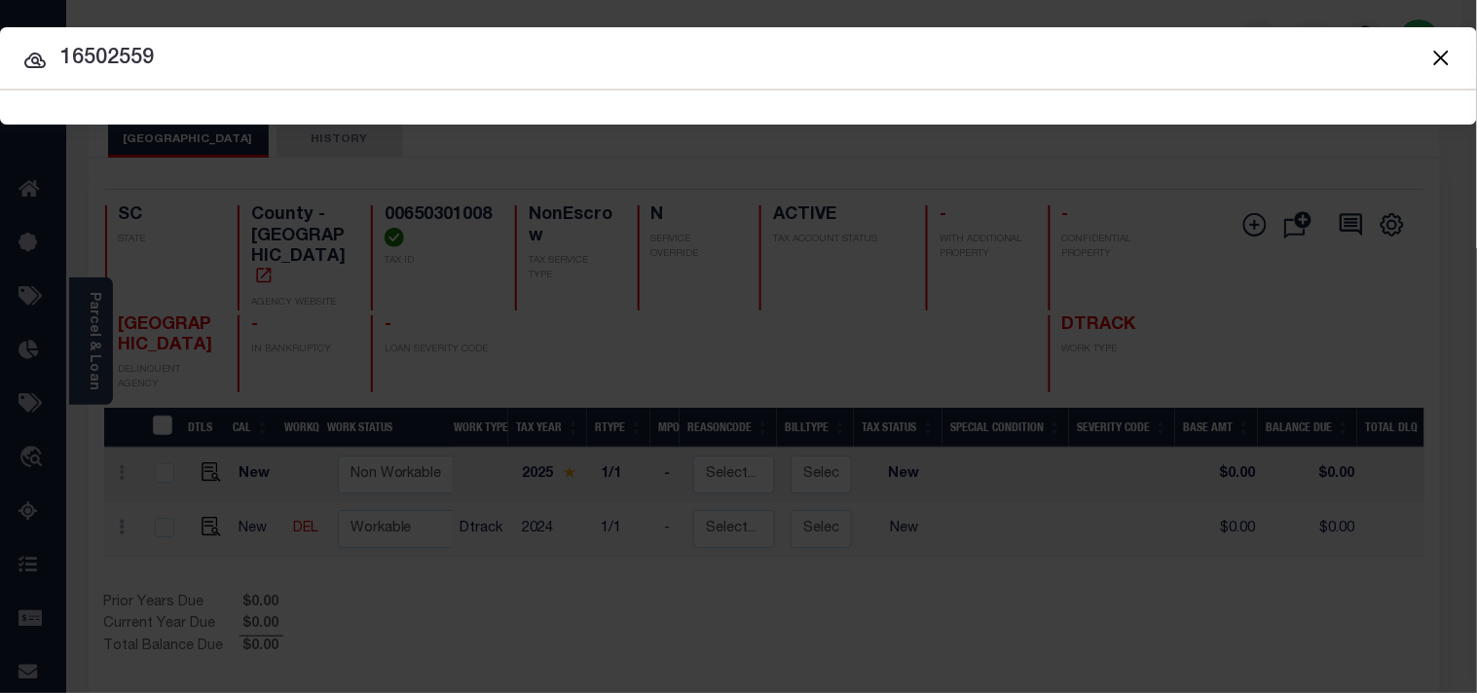
type input "16502559"
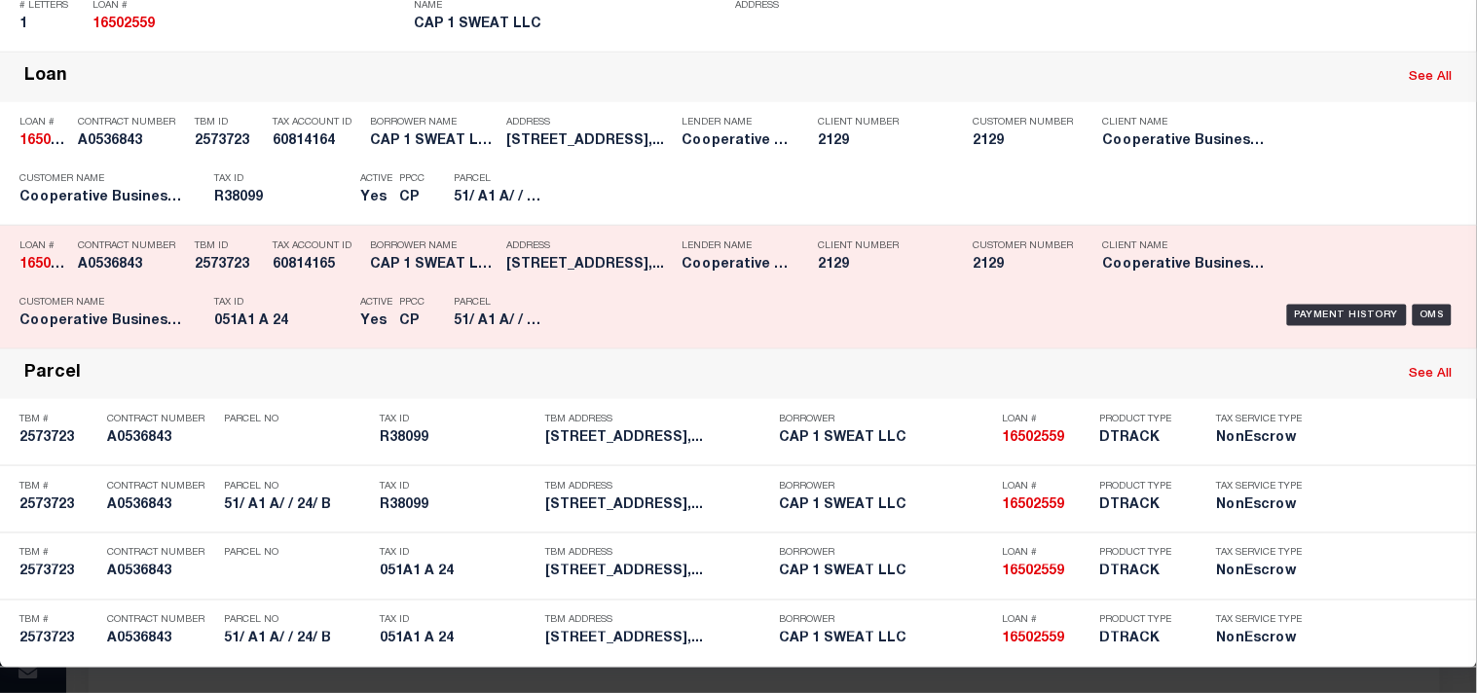
scroll to position [432, 0]
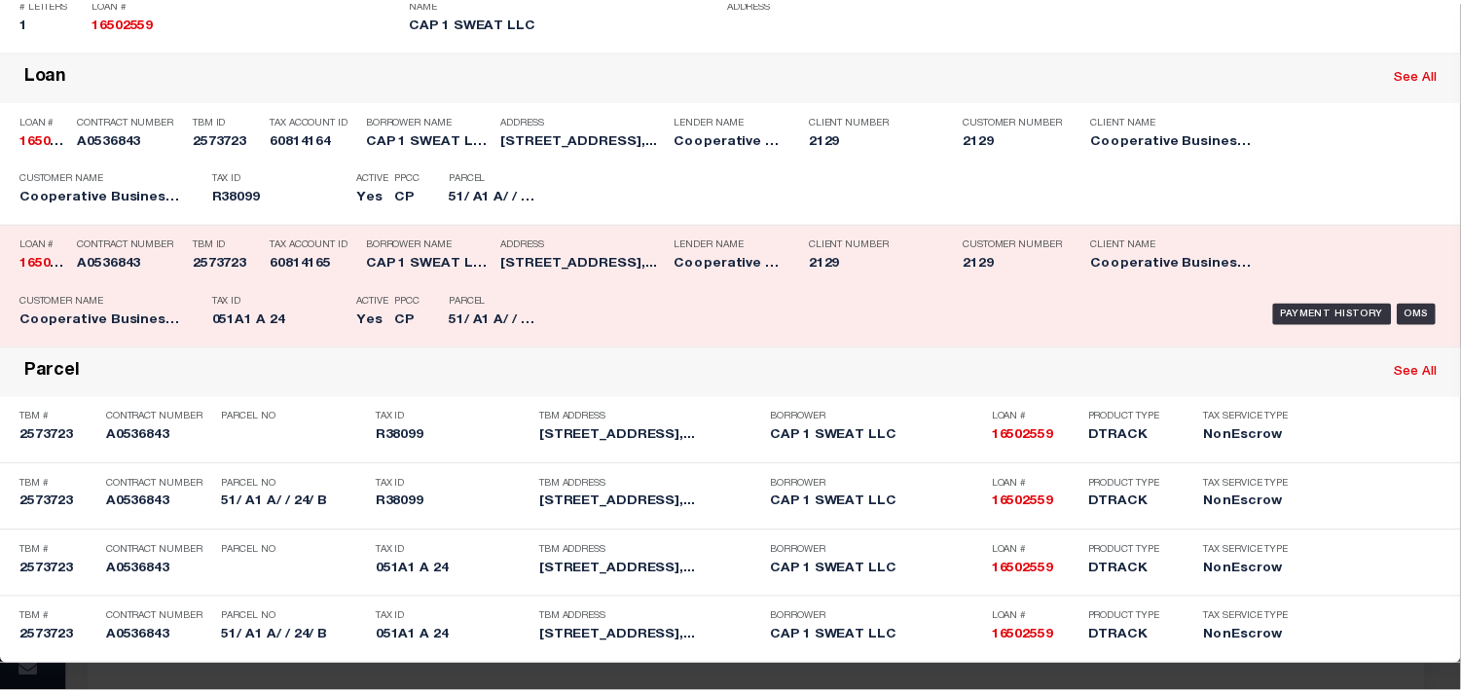
scroll to position [0, 0]
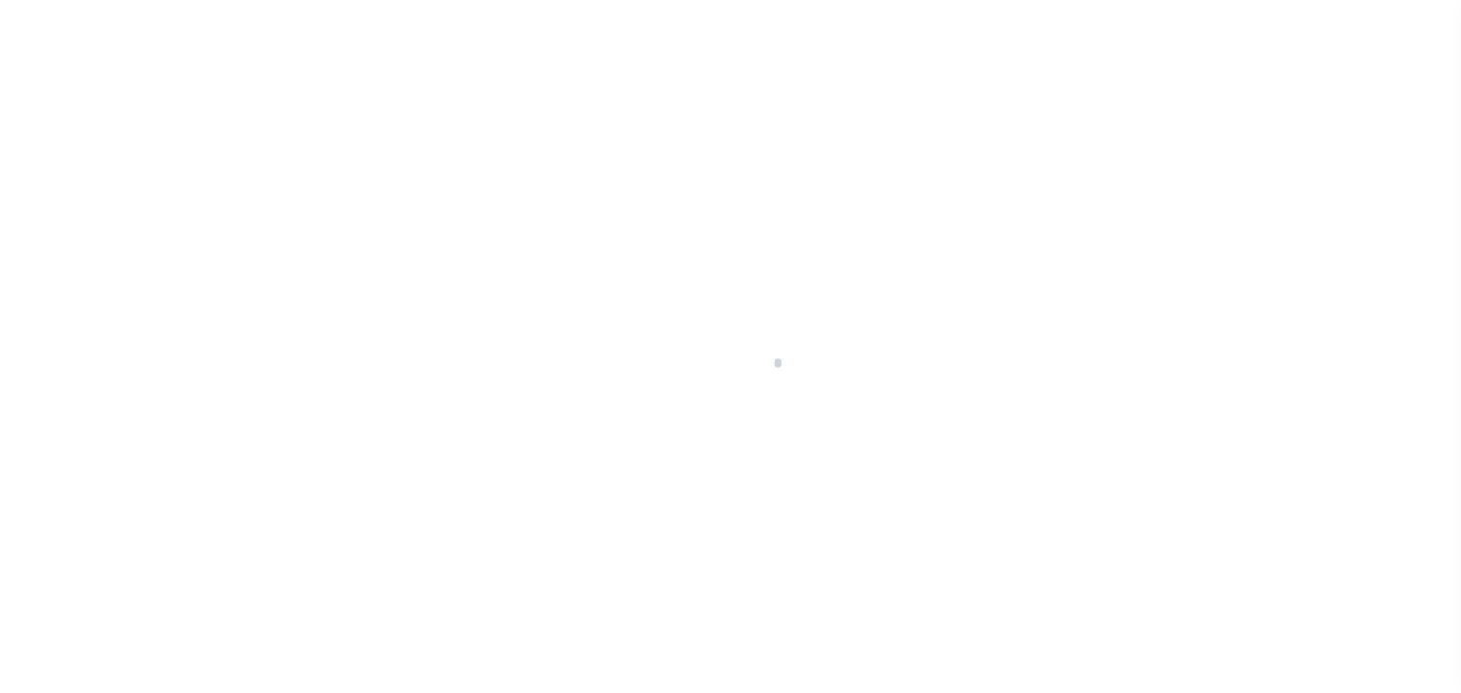
type input "16502559"
type input "CAP 1 SWEAT LLC"
select select
select select "10"
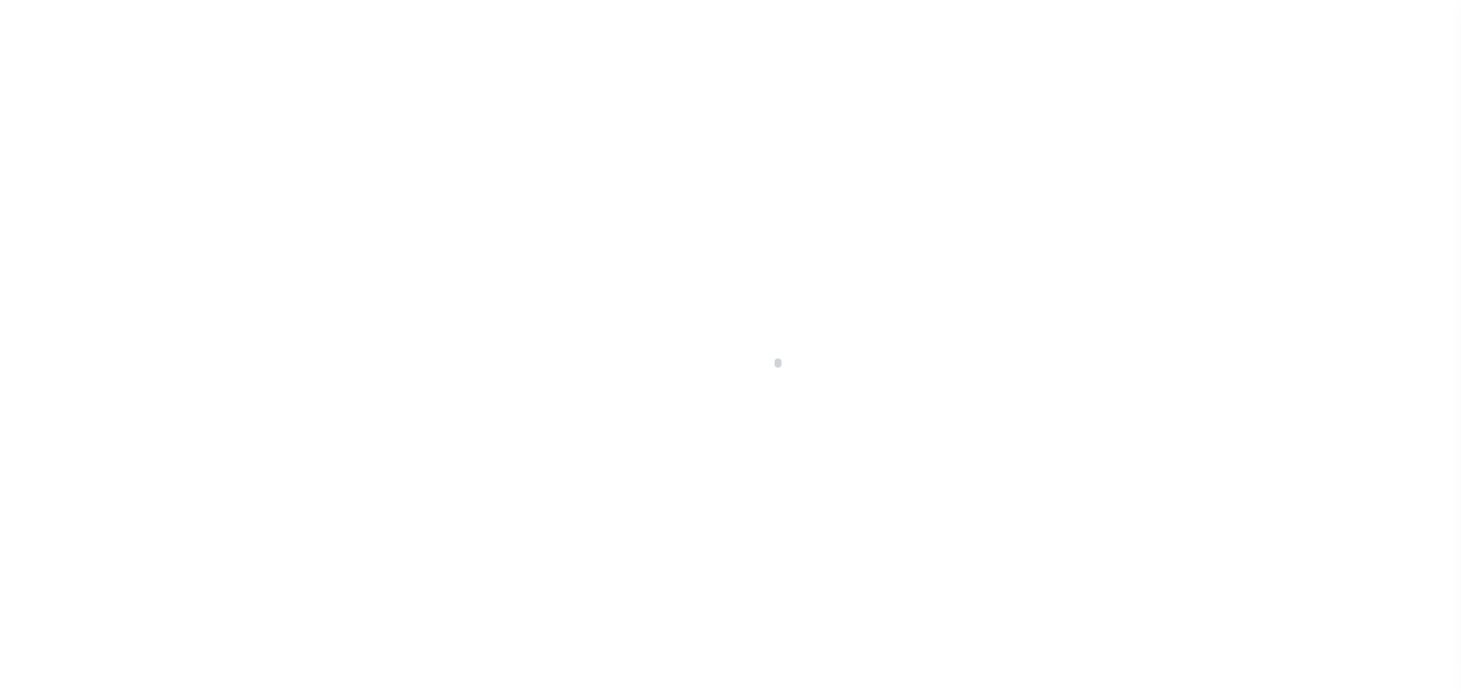
select select "NonEscrow"
type input "[STREET_ADDRESS]"
select select
type input "BROADWAY, VA 22815"
type input "4461"
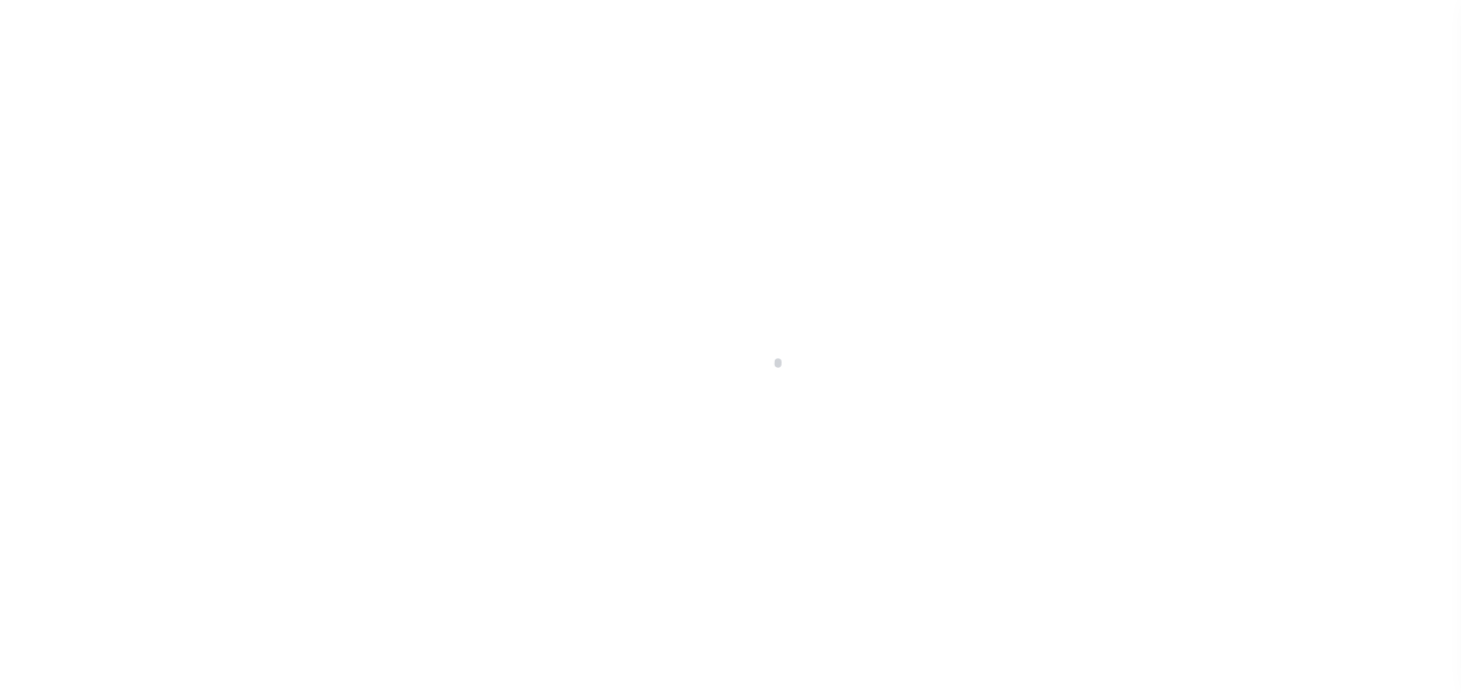
type input "VA"
select select
select select "4848"
select select "3334"
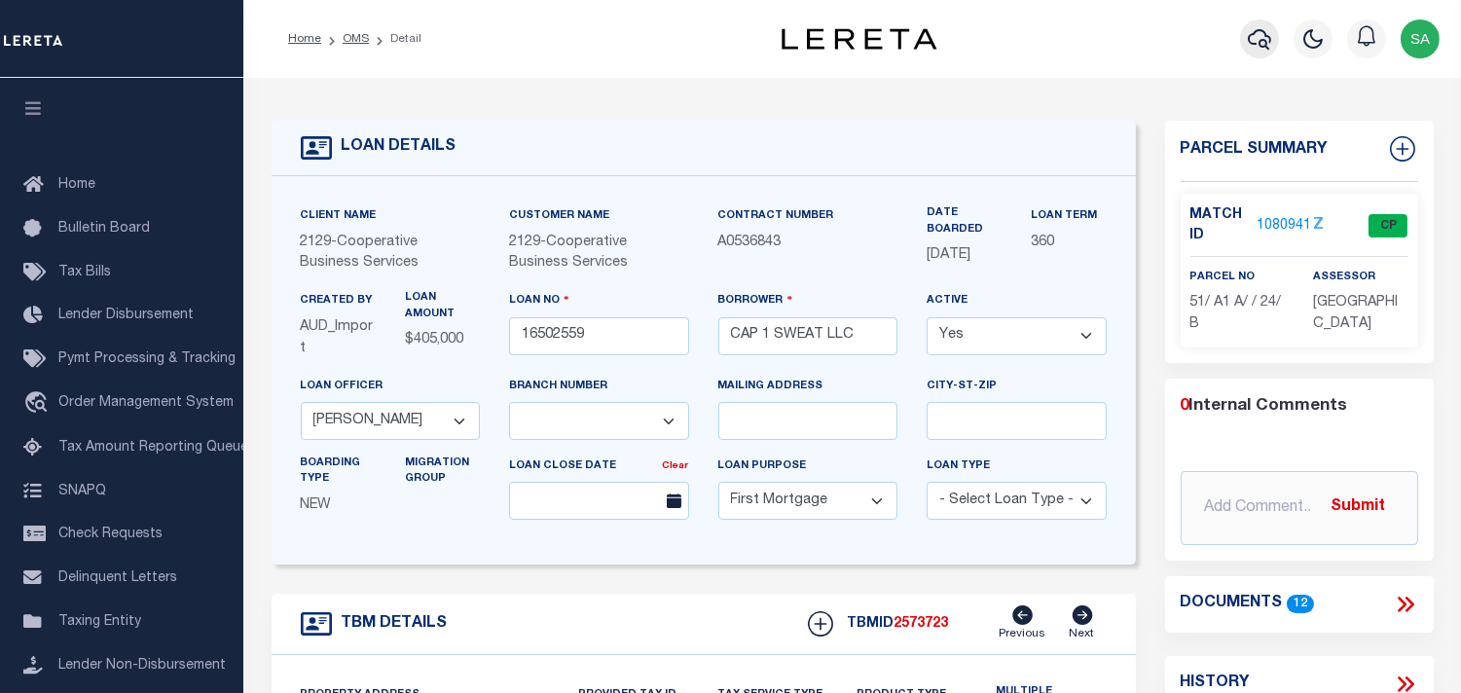
click at [1260, 40] on icon "button" at bounding box center [1259, 38] width 23 height 23
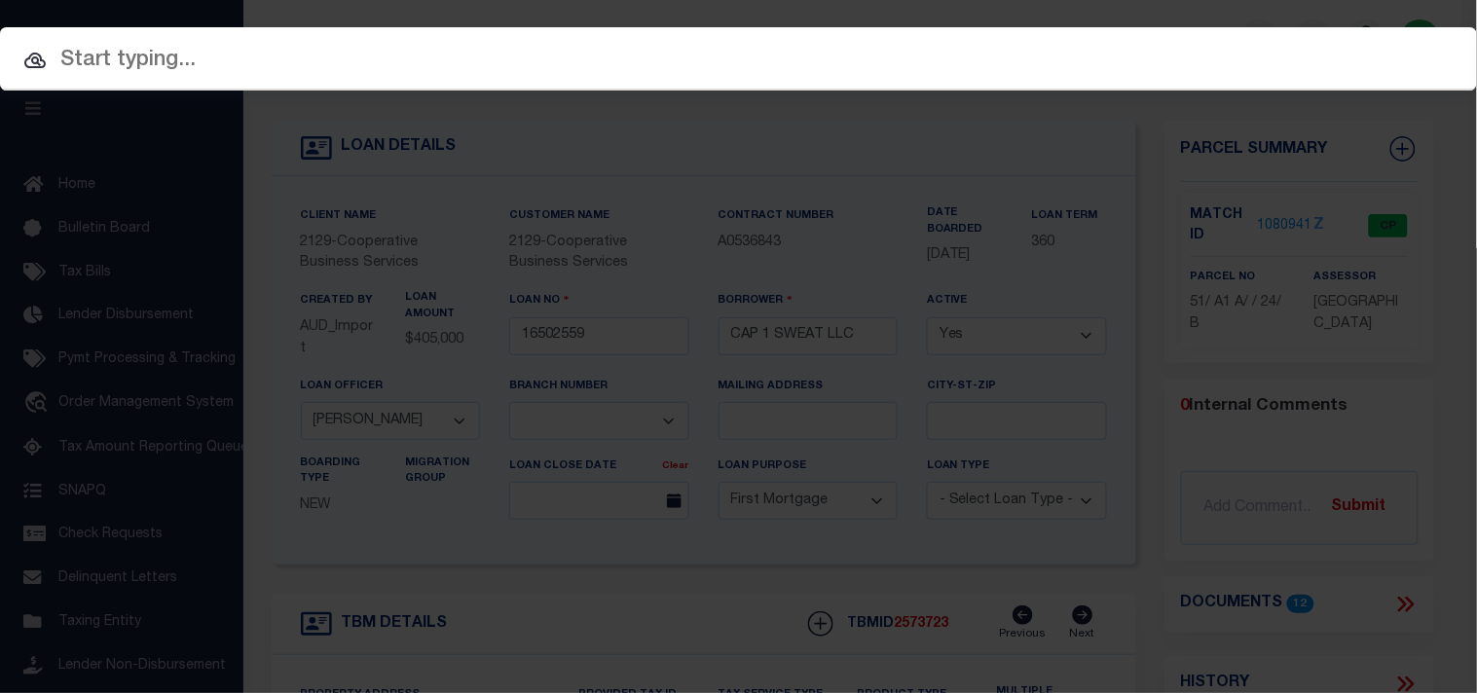
click at [1251, 50] on input "text" at bounding box center [738, 61] width 1477 height 34
paste input "16502559"
type input "16502559"
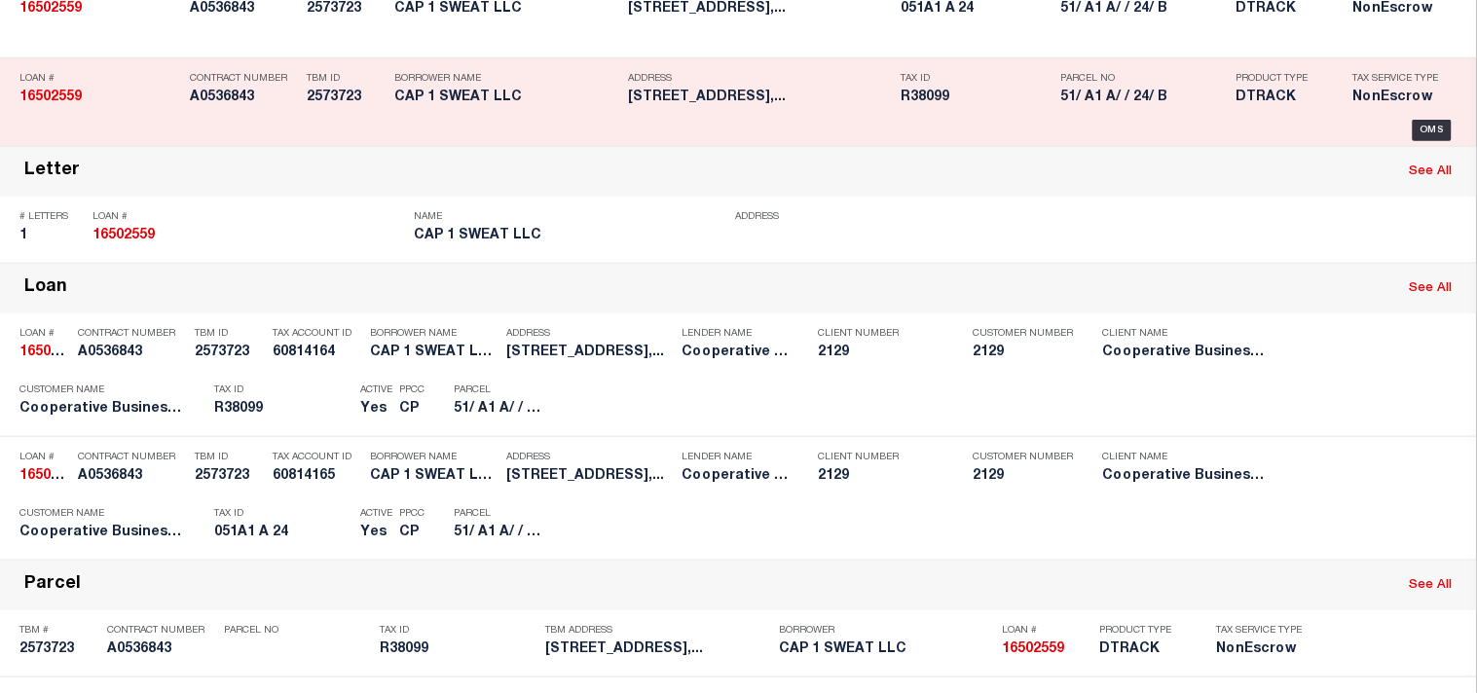
scroll to position [216, 0]
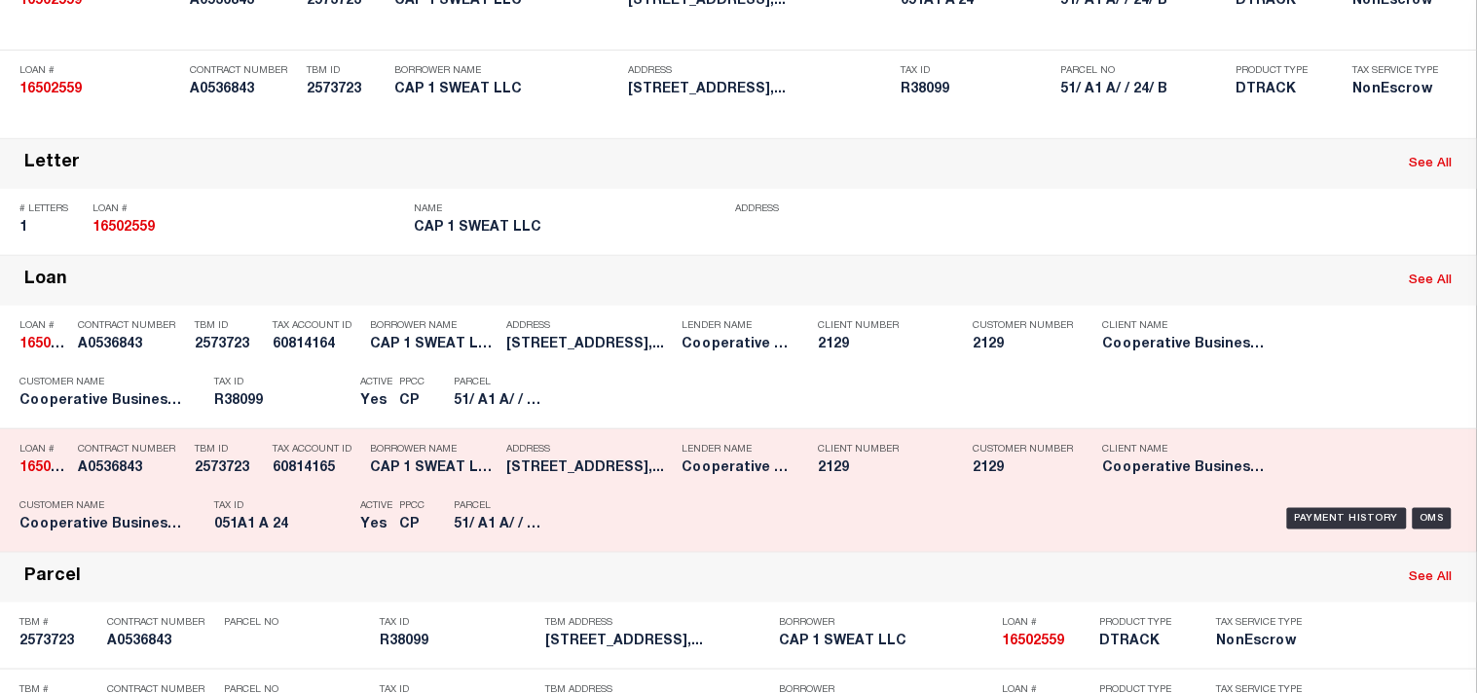
click at [569, 547] on div "Payment History OMS" at bounding box center [1014, 519] width 916 height 56
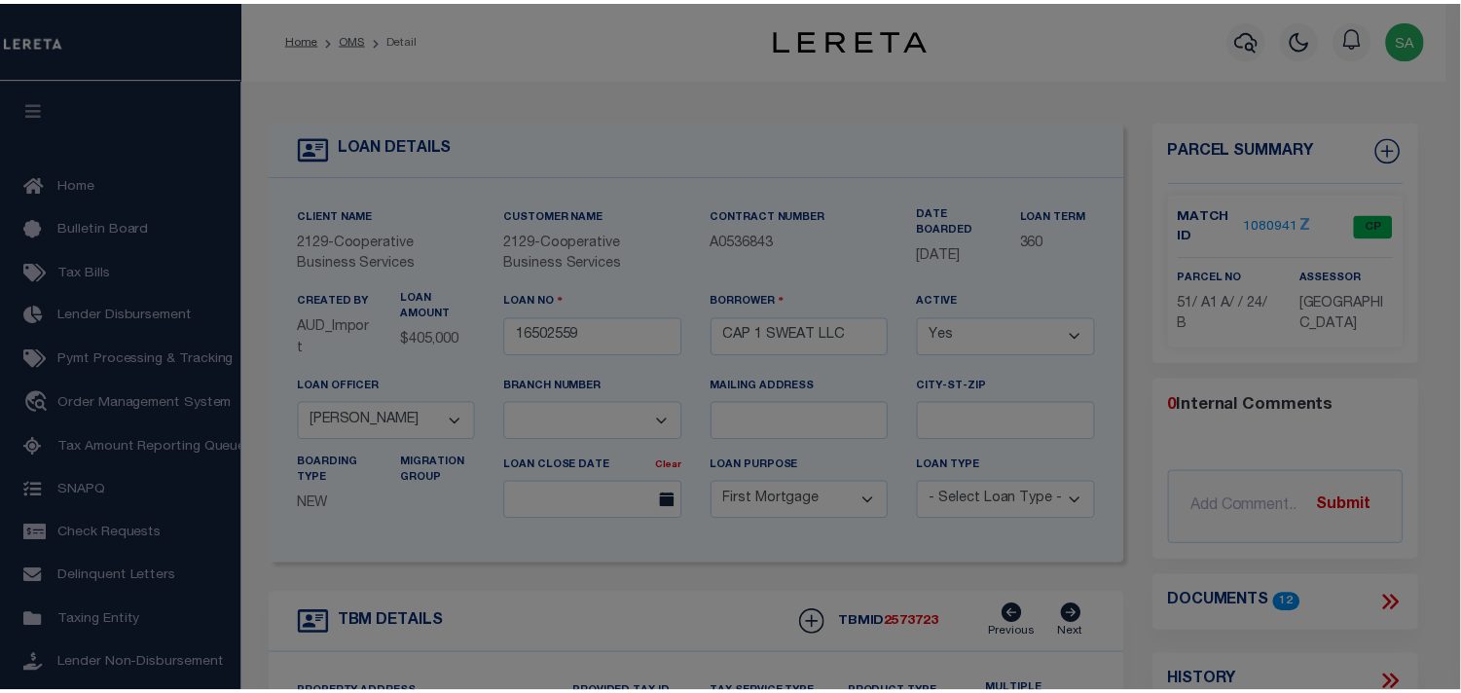
scroll to position [0, 0]
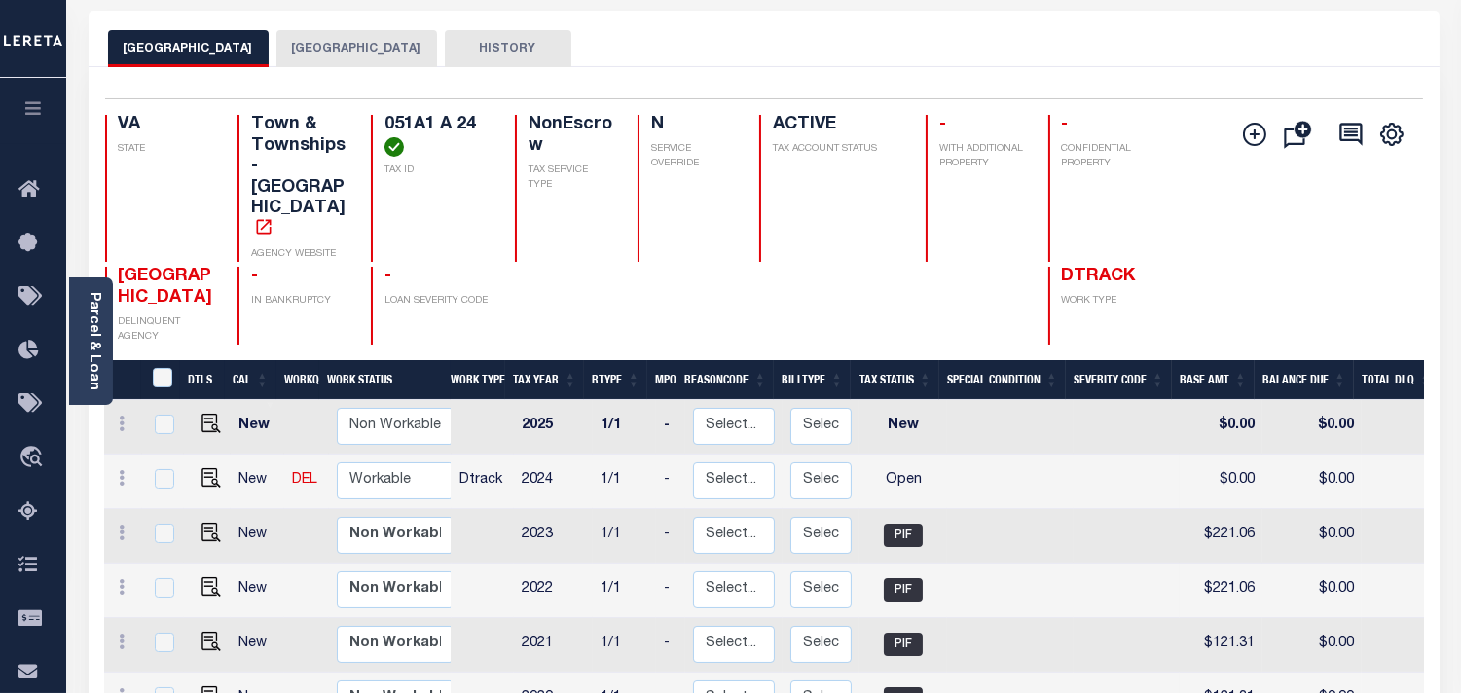
scroll to position [216, 0]
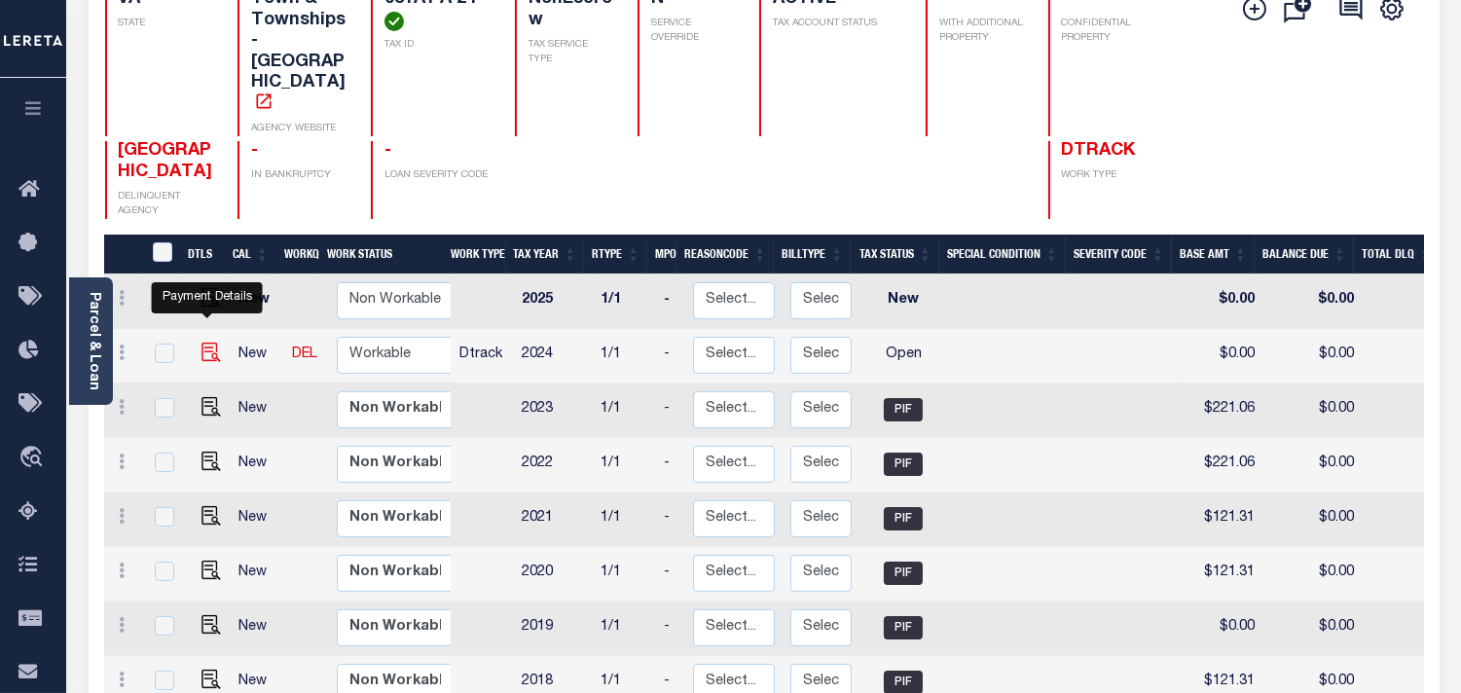
click at [206, 343] on img "" at bounding box center [211, 352] width 19 height 19
checkbox input "true"
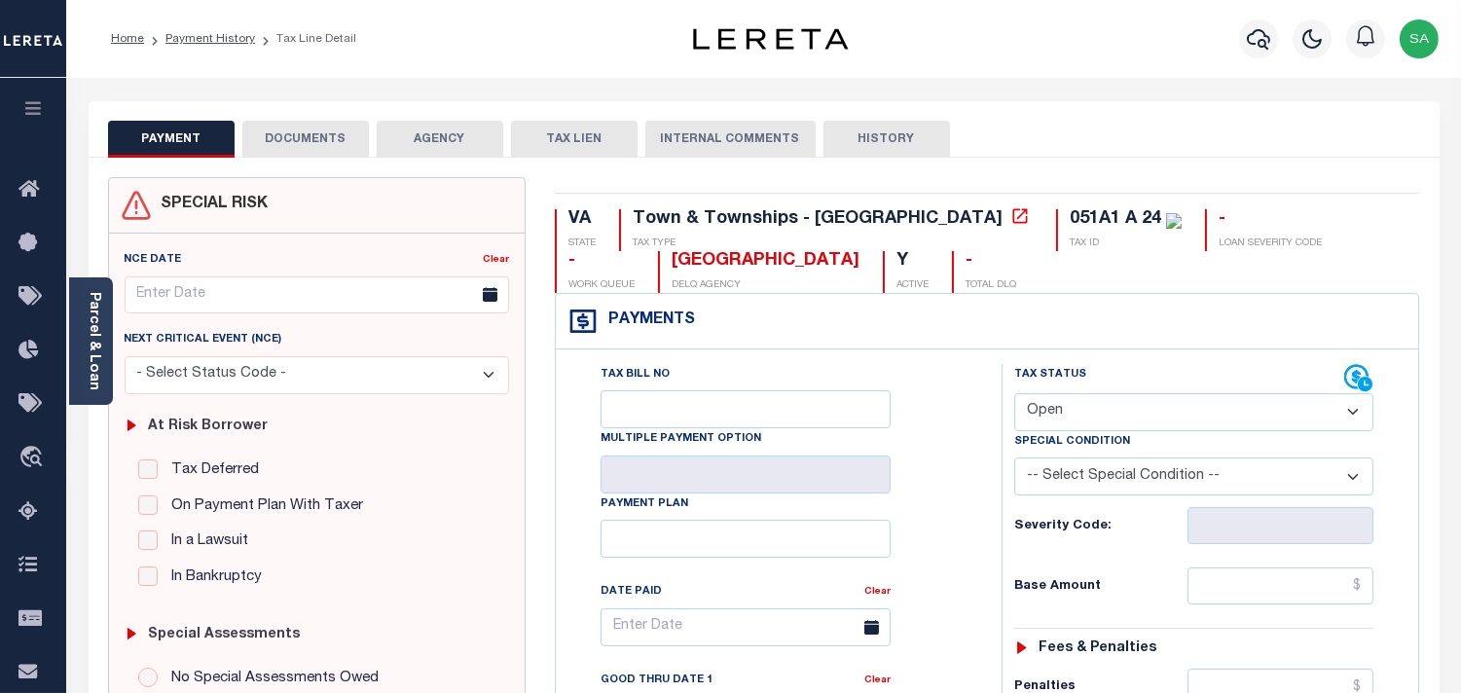
click at [1113, 411] on select "- Select Status Code - Open Due/Unpaid Paid Incomplete No Tax Due Internal Refu…" at bounding box center [1193, 412] width 359 height 38
select select "PYD"
click at [1014, 394] on select "- Select Status Code - Open Due/Unpaid Paid Incomplete No Tax Due Internal Refu…" at bounding box center [1193, 412] width 359 height 38
type input "[DATE]"
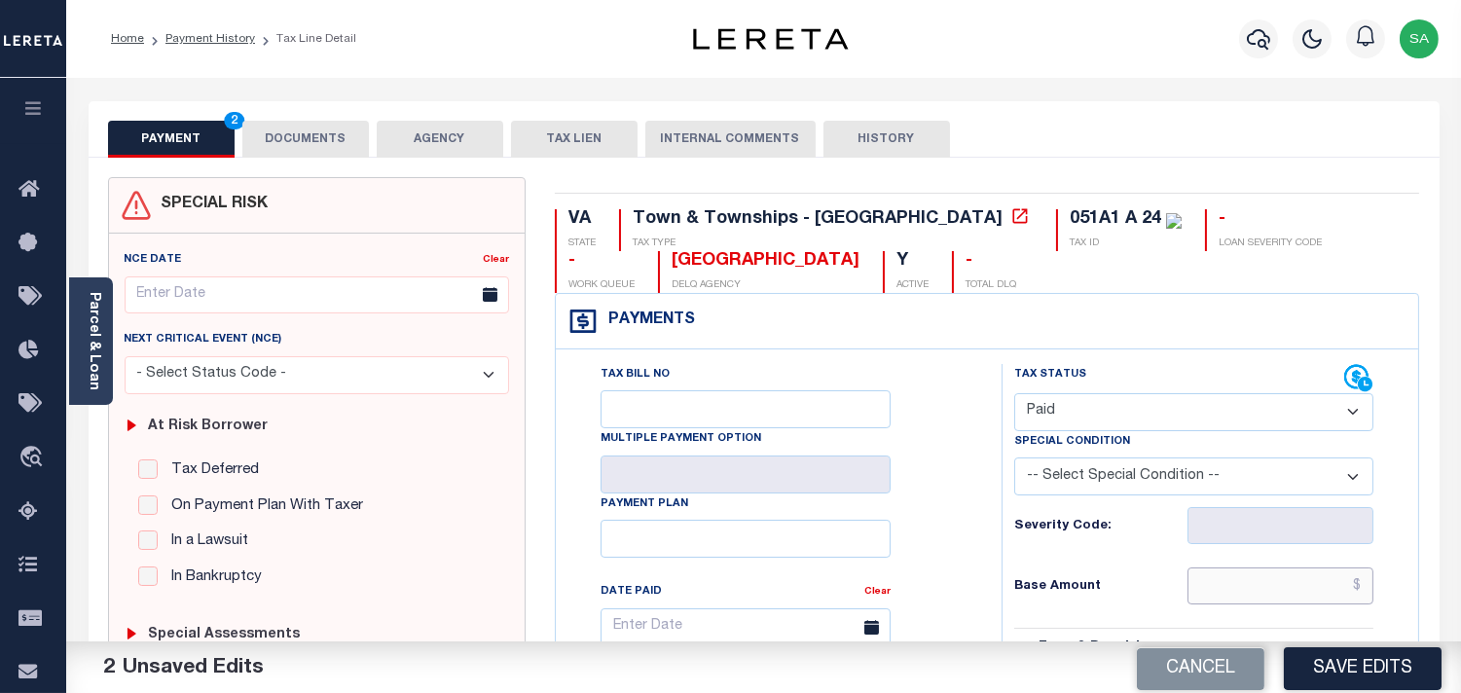
click at [1303, 599] on input "text" at bounding box center [1281, 586] width 186 height 37
paste input "253.00"
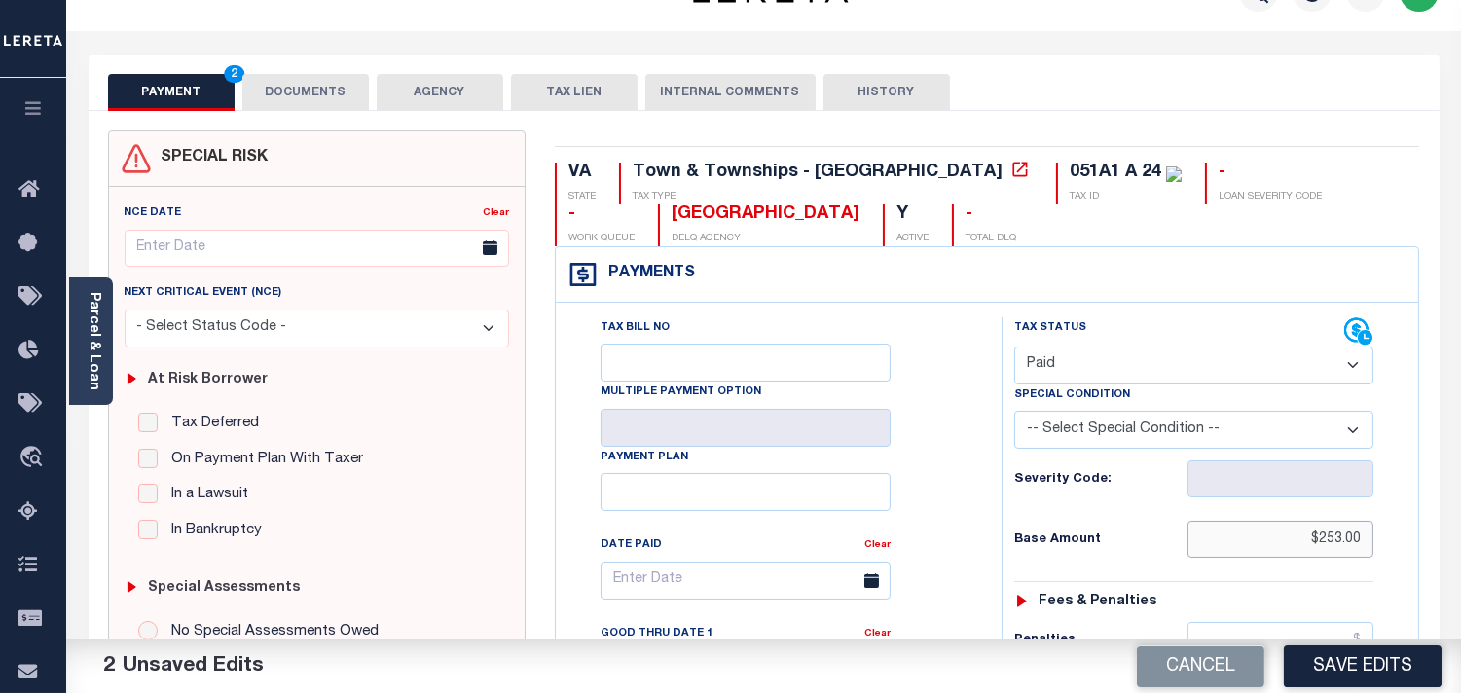
scroll to position [648, 0]
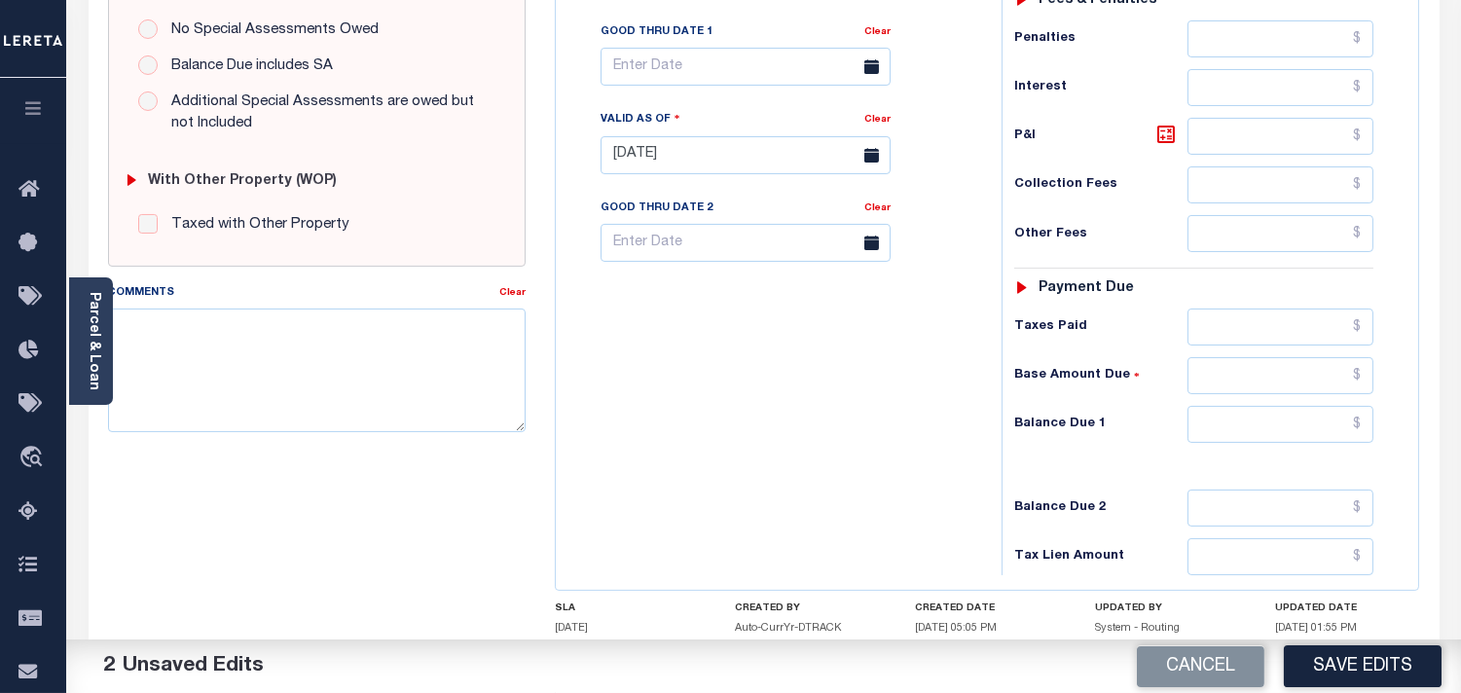
type input "$253.00"
click at [1230, 431] on input "text" at bounding box center [1281, 424] width 186 height 37
type input "$0.00"
click at [919, 462] on div "Tax Bill No Multiple Payment Option Payment Plan Clear" at bounding box center [774, 146] width 426 height 860
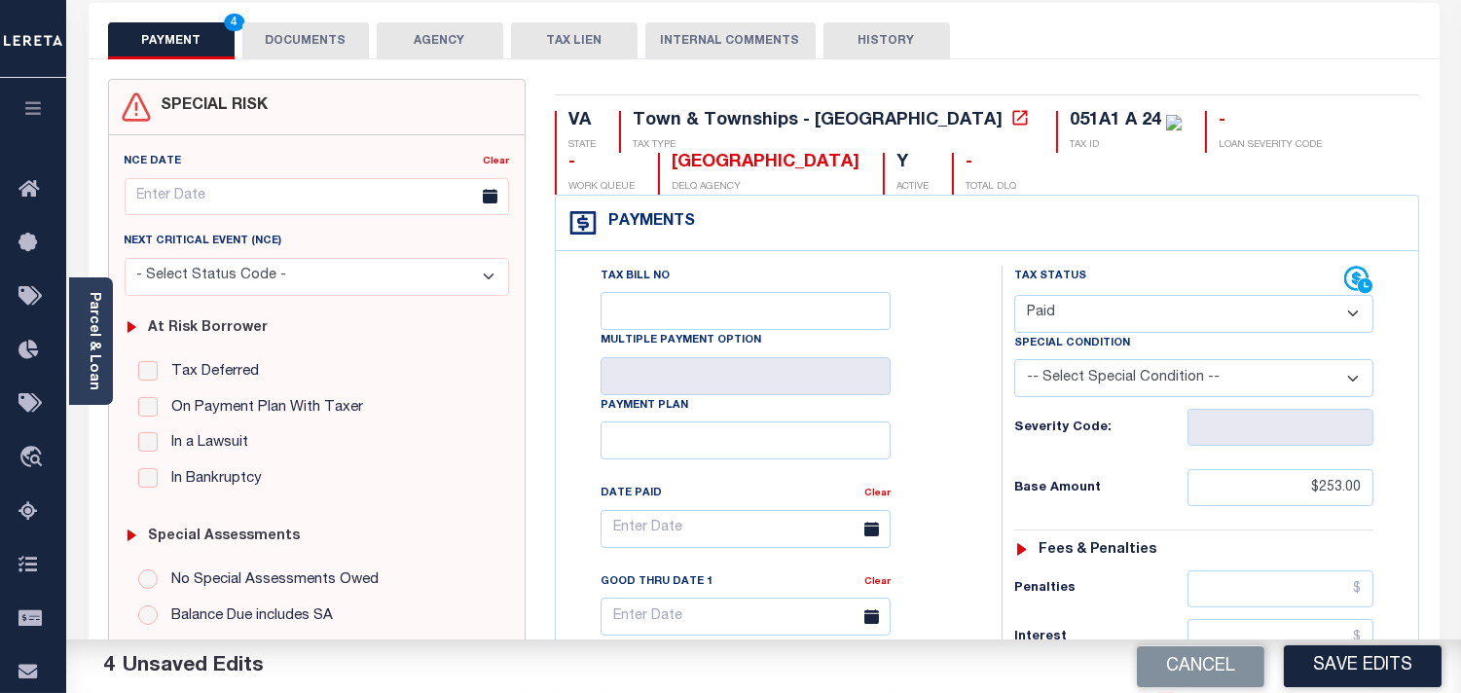
scroll to position [0, 0]
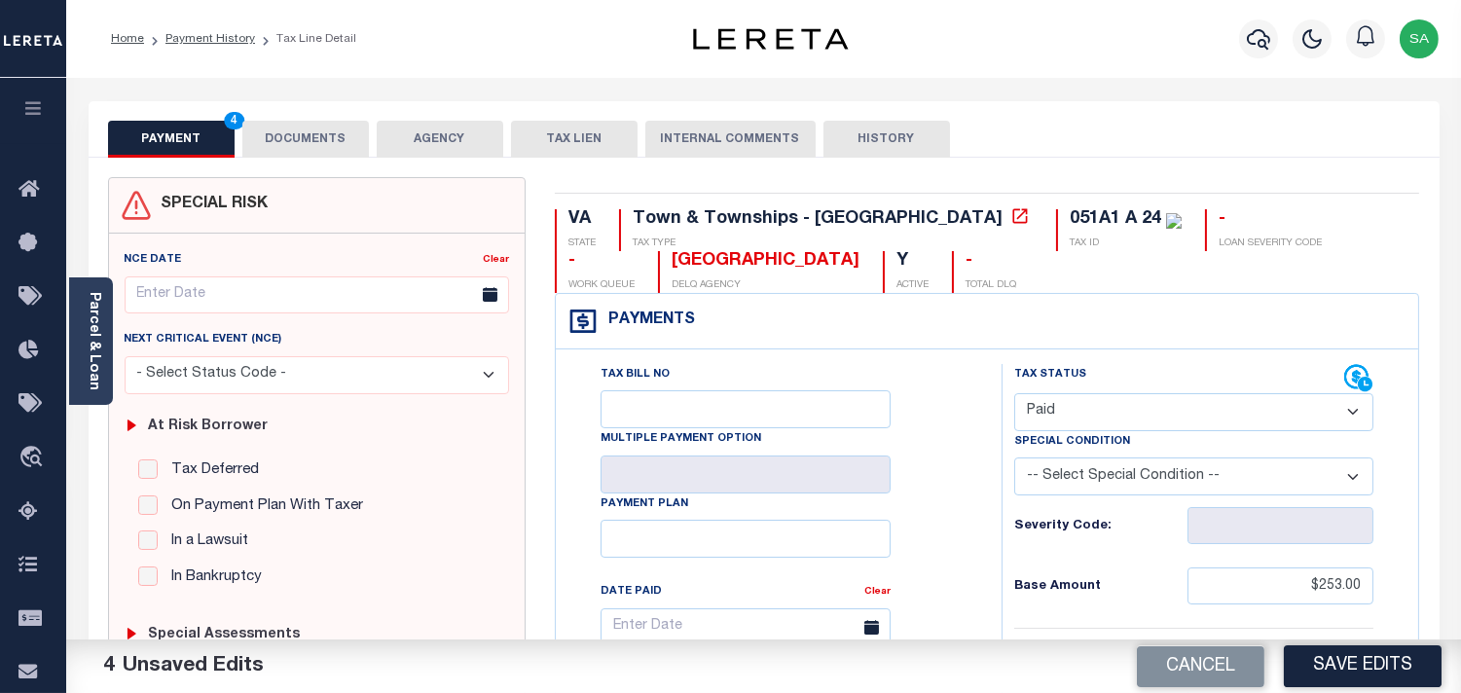
click at [267, 129] on button "DOCUMENTS" at bounding box center [305, 139] width 127 height 37
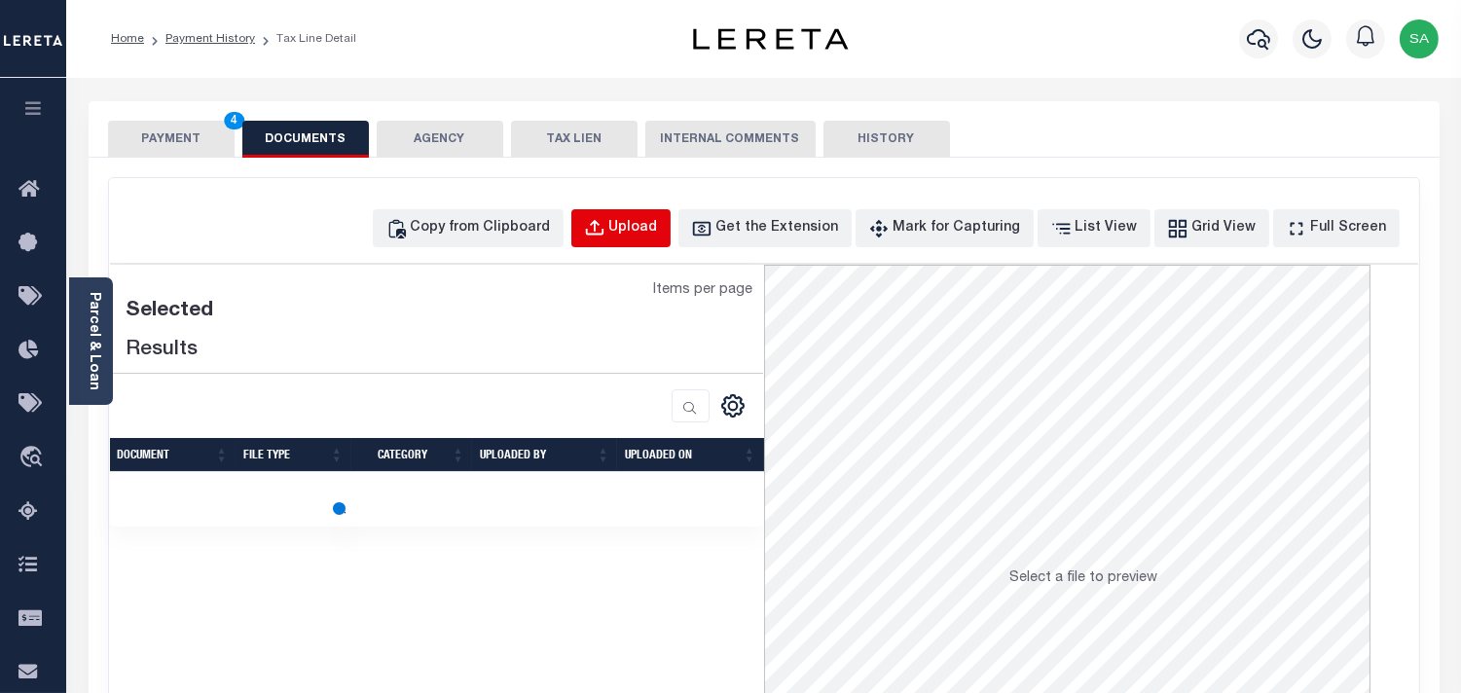
click at [648, 227] on div "Upload" at bounding box center [633, 228] width 49 height 21
select select "POP"
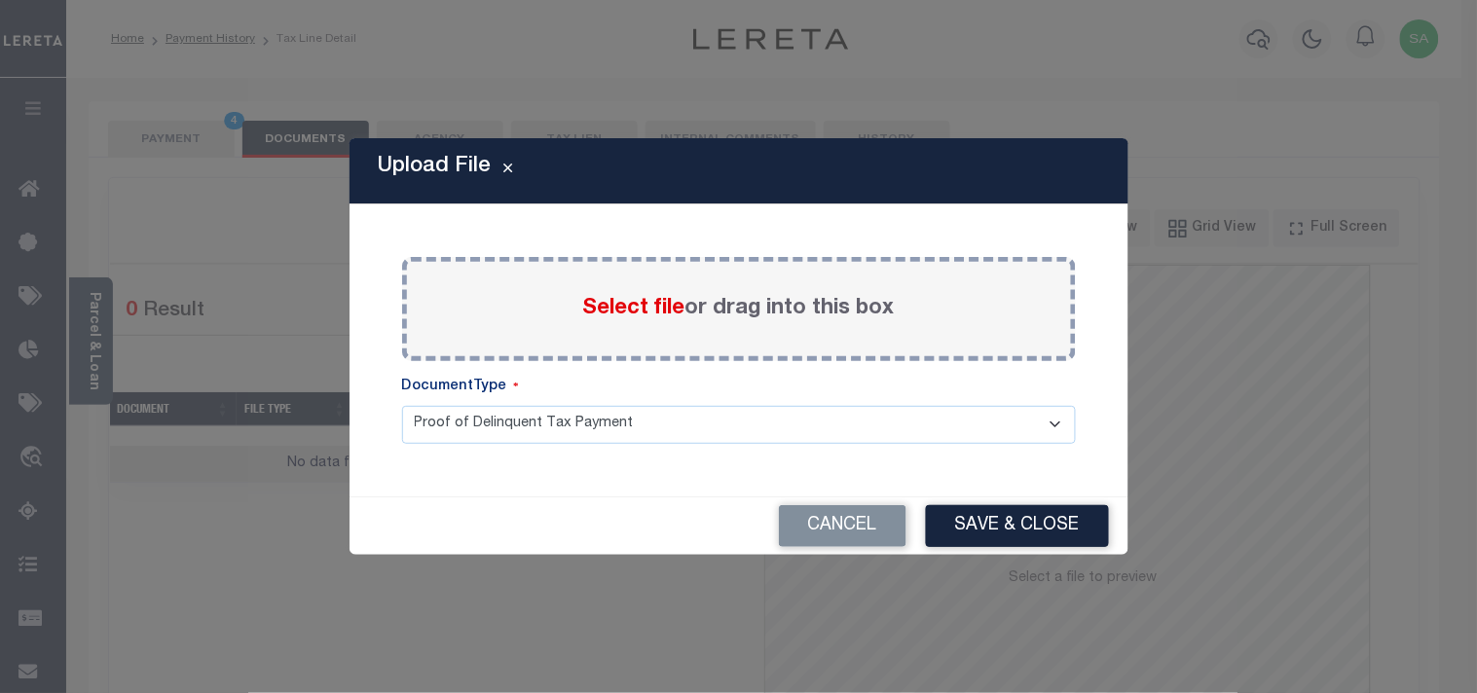
click at [601, 319] on span "Select file" at bounding box center [634, 308] width 102 height 21
click at [0, 0] on input "Select file or drag into this box" at bounding box center [0, 0] width 0 height 0
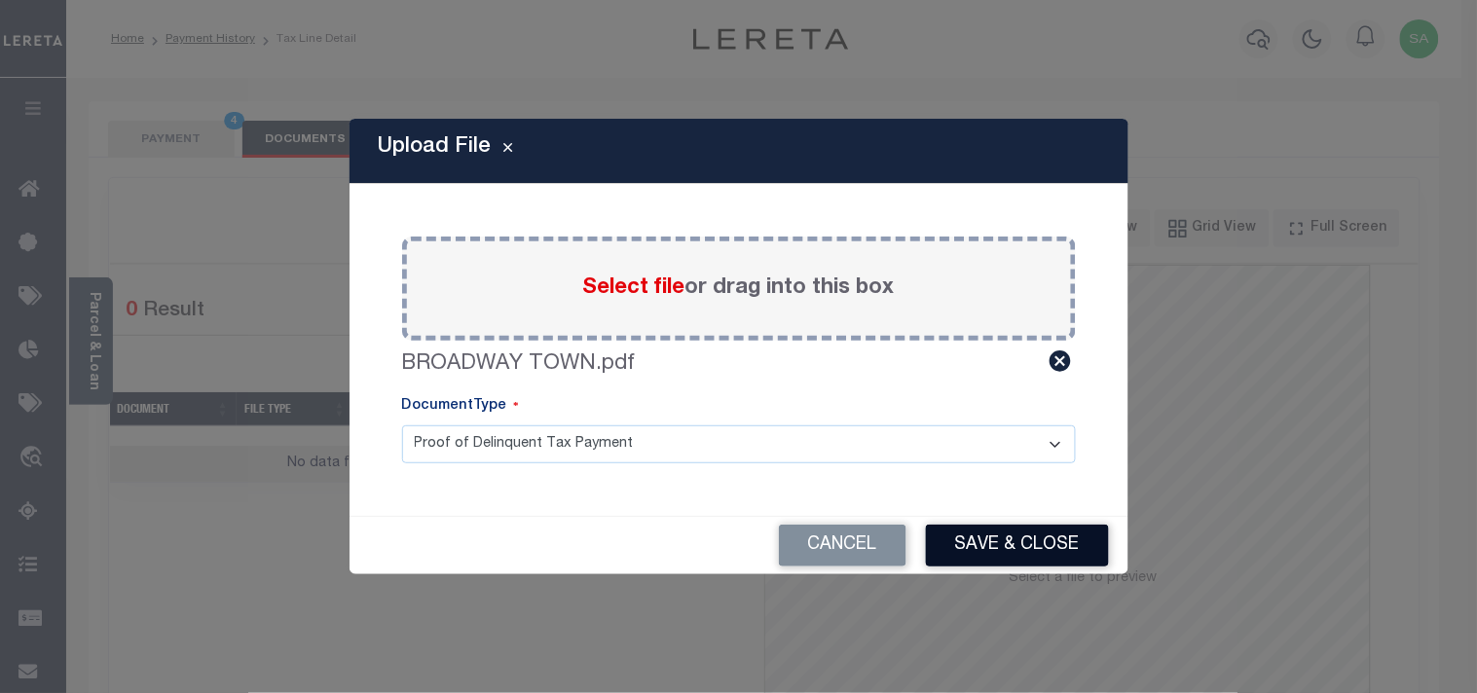
click at [1035, 561] on button "Save & Close" at bounding box center [1017, 546] width 183 height 42
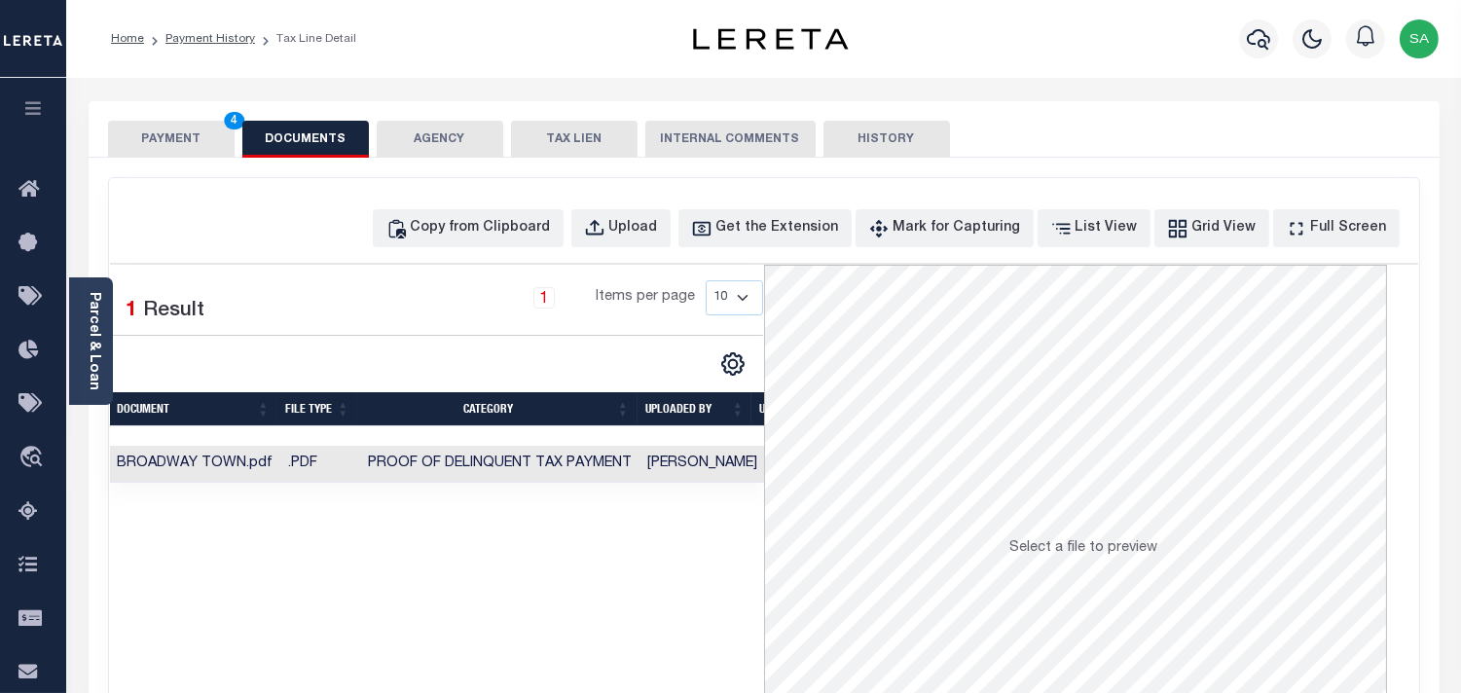
click at [698, 467] on td "Sanaulla Shariff" at bounding box center [704, 465] width 126 height 38
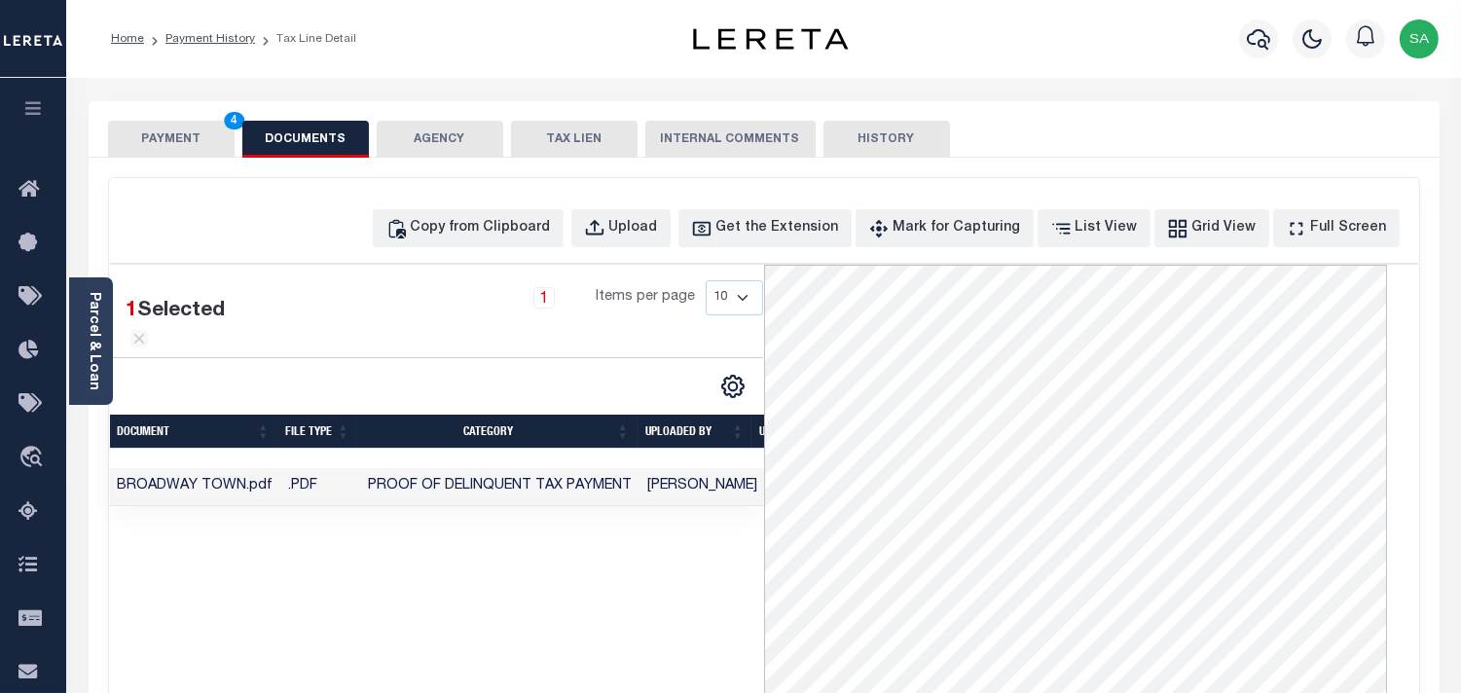
click at [171, 133] on button "PAYMENT 4" at bounding box center [171, 139] width 127 height 37
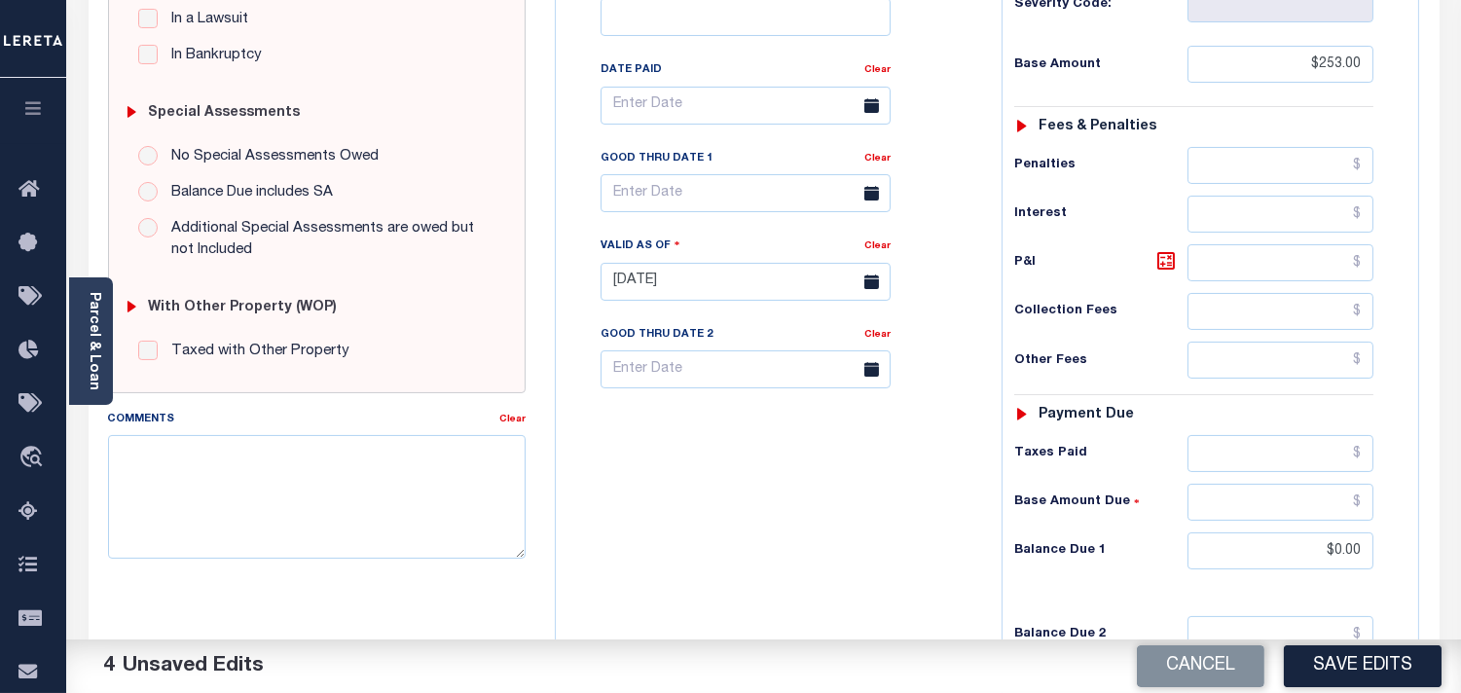
scroll to position [648, 0]
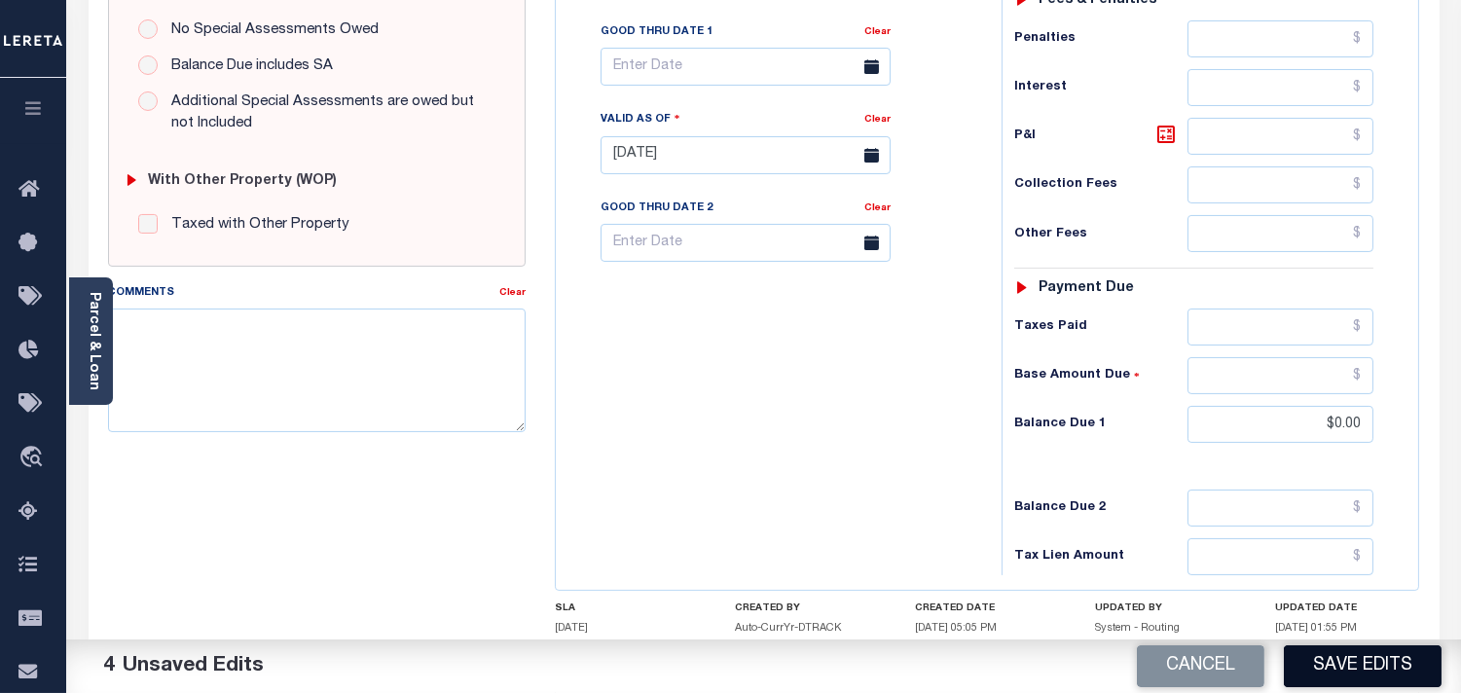
click at [1295, 659] on button "Save Edits" at bounding box center [1363, 666] width 158 height 42
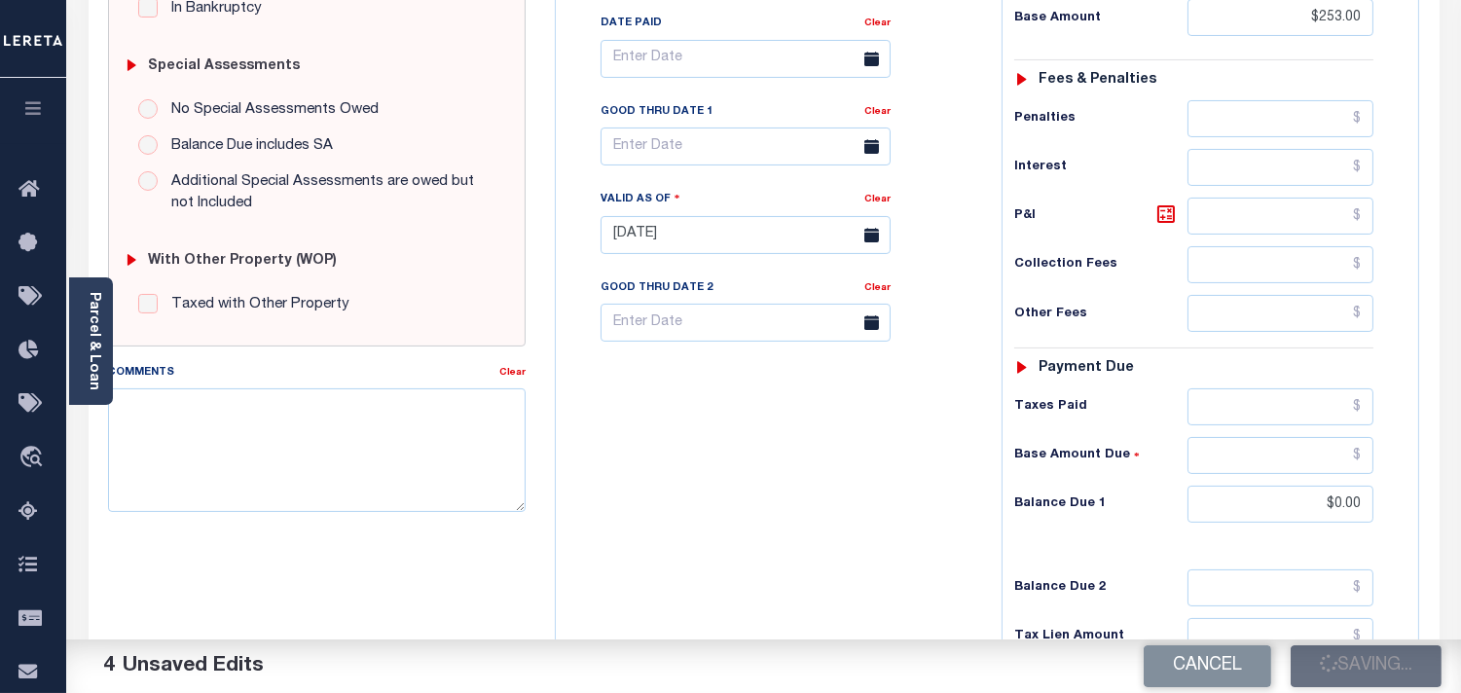
scroll to position [432, 0]
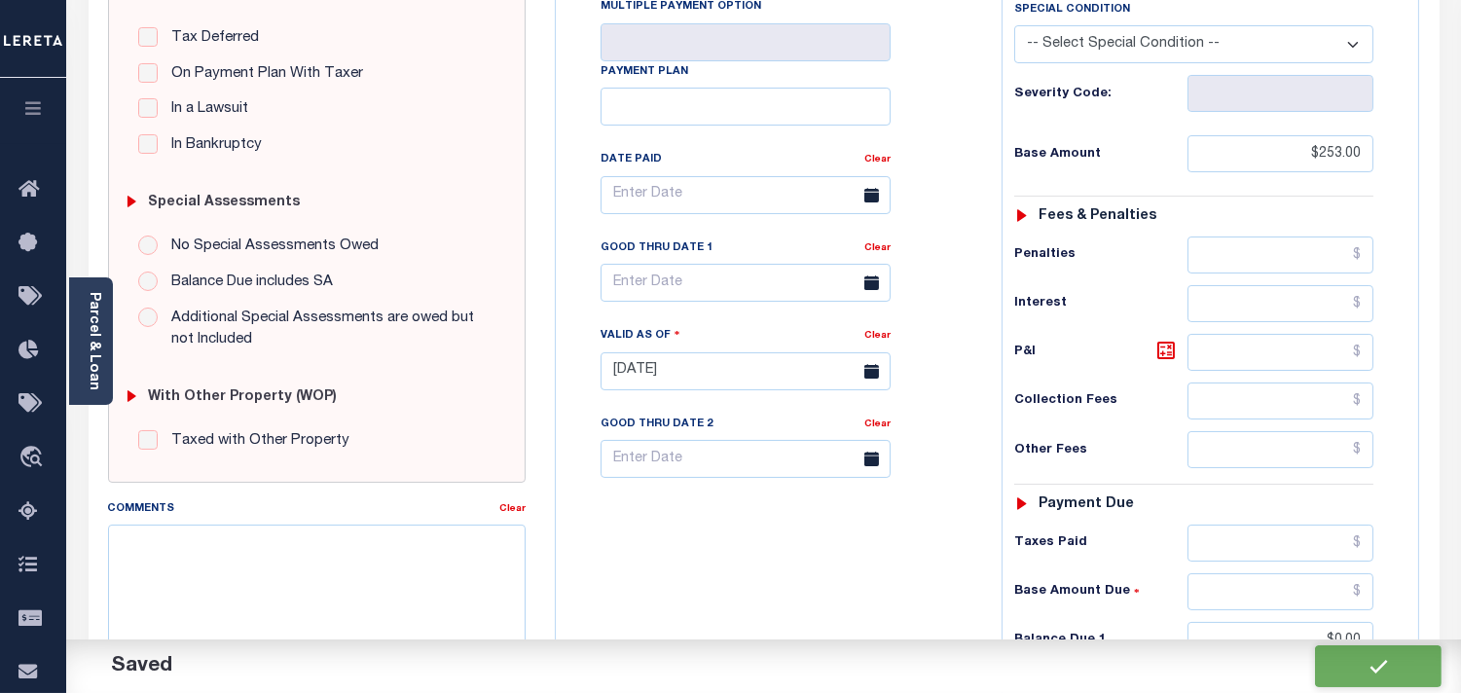
checkbox input "false"
type input "$253"
type input "$0"
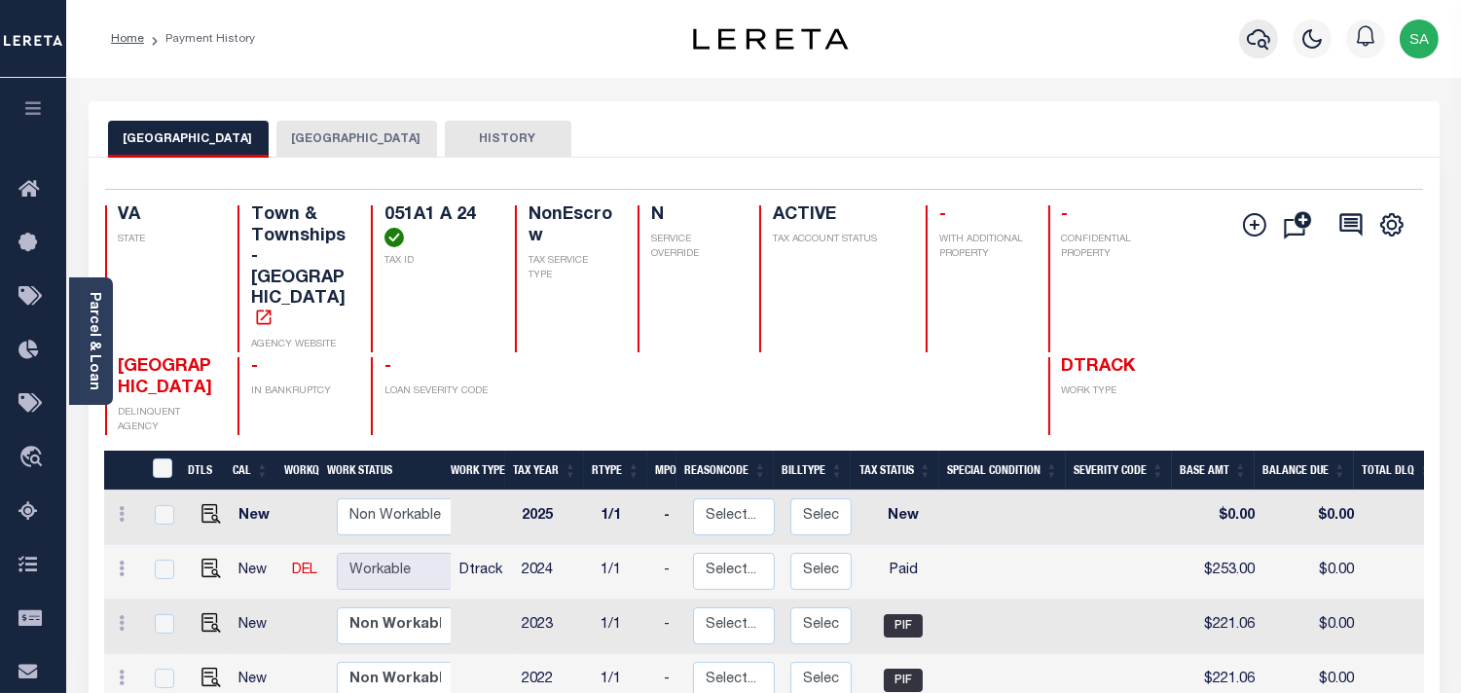
click at [1258, 40] on icon "button" at bounding box center [1258, 38] width 23 height 23
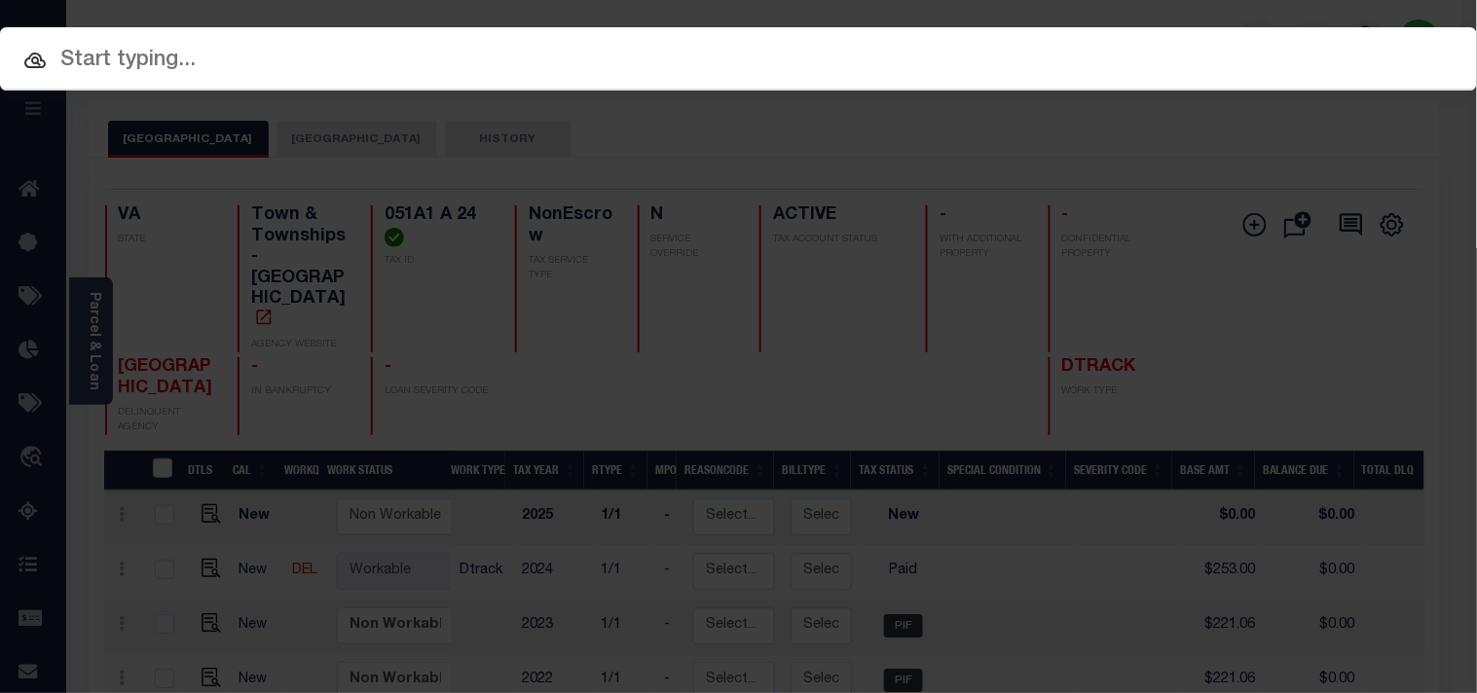
click at [1190, 53] on div "Include Loans TBM Customers Borrowers Payments (Lender Non-Disb) Payments (Lend…" at bounding box center [738, 58] width 1477 height 63
paste input "16504850"
type input "16504850"
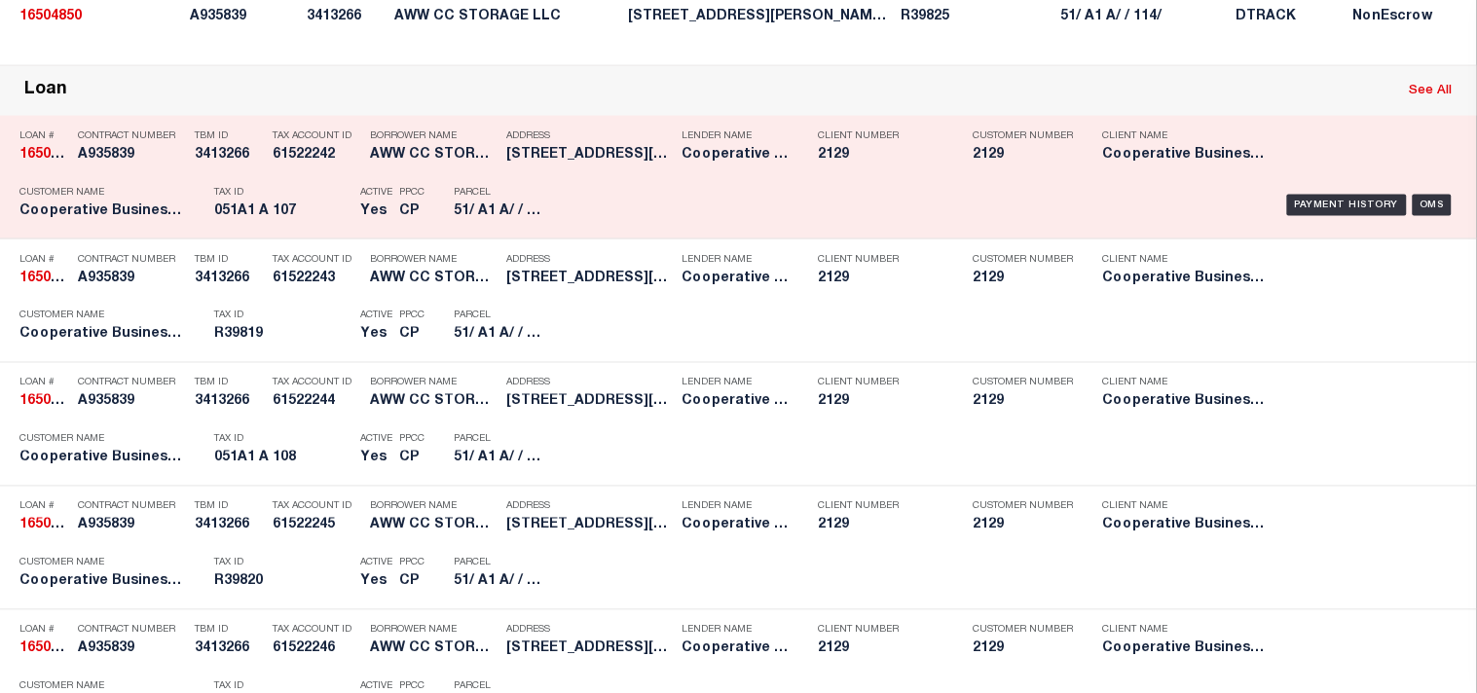
scroll to position [756, 0]
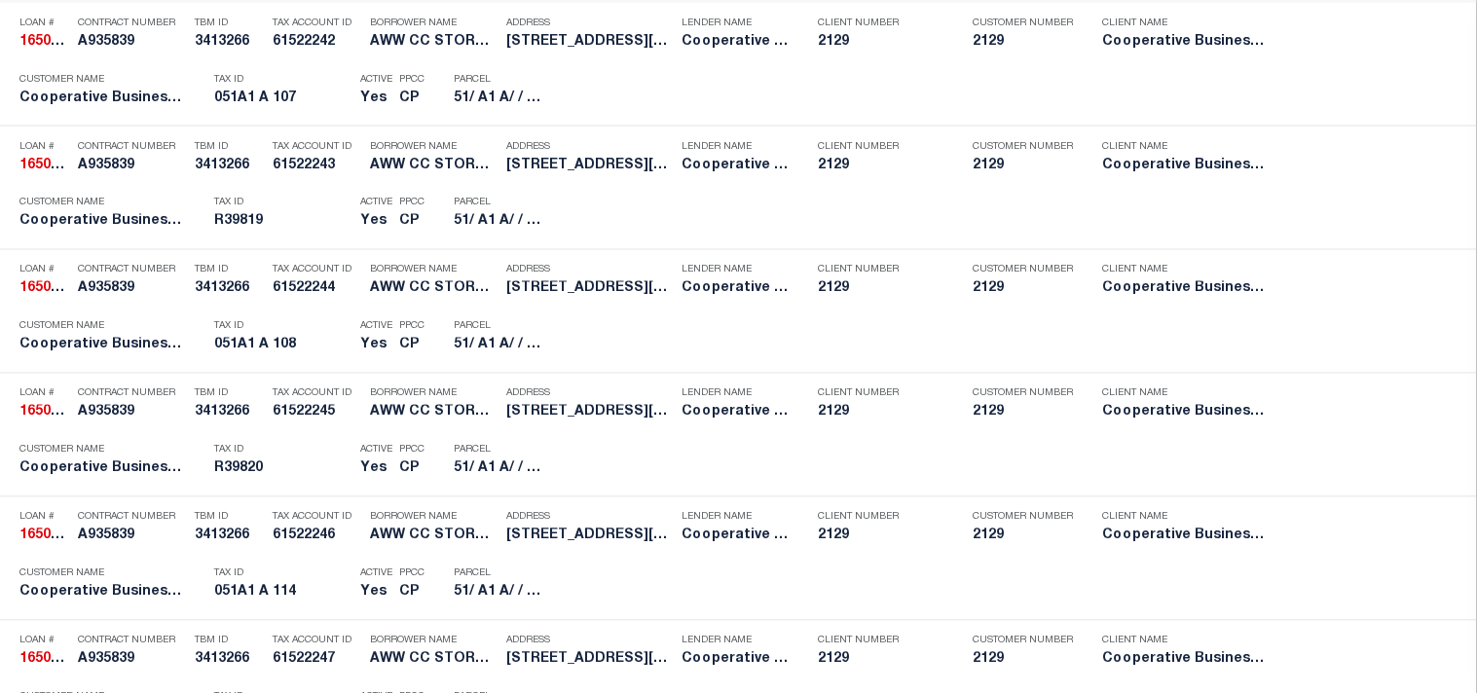
drag, startPoint x: 1305, startPoint y: 299, endPoint x: 833, endPoint y: 336, distance: 473.6
click at [1305, 103] on div "Payment History" at bounding box center [1347, 92] width 120 height 21
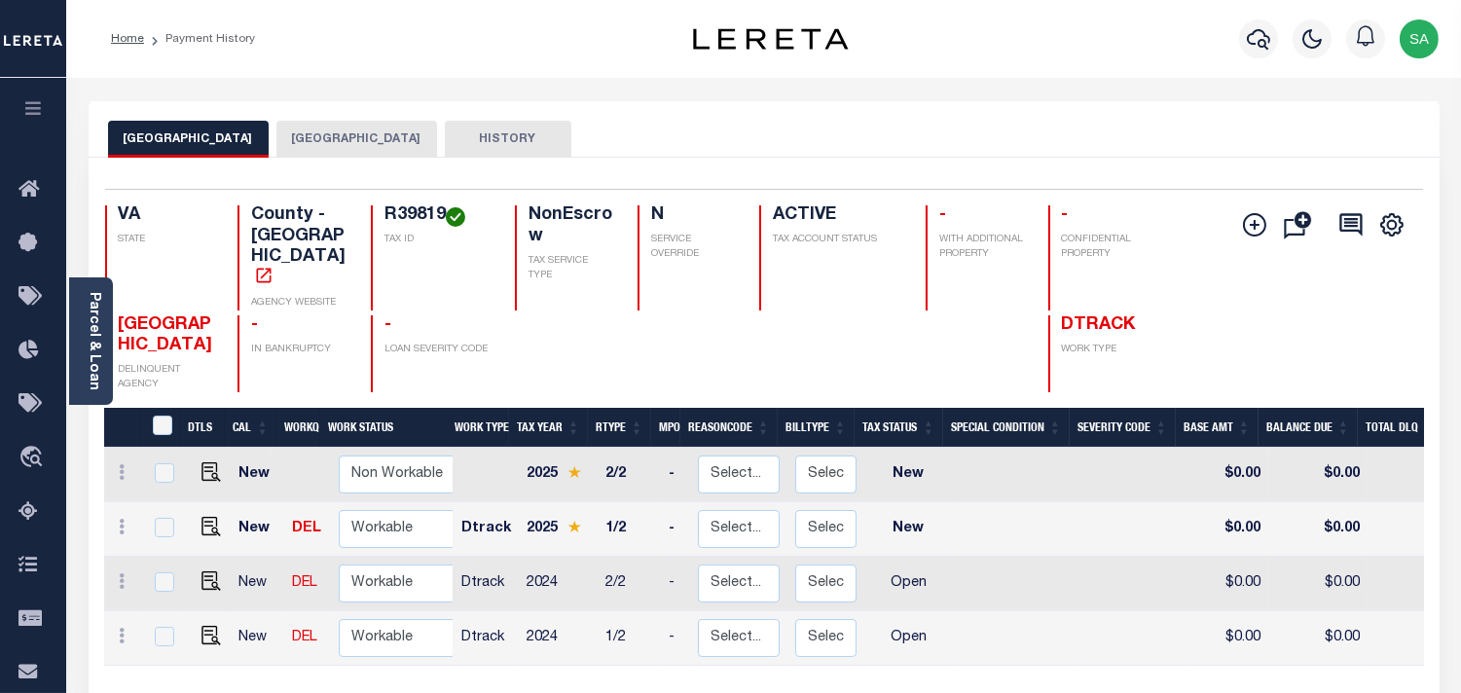
click at [361, 149] on button "[GEOGRAPHIC_DATA]" at bounding box center [356, 139] width 161 height 37
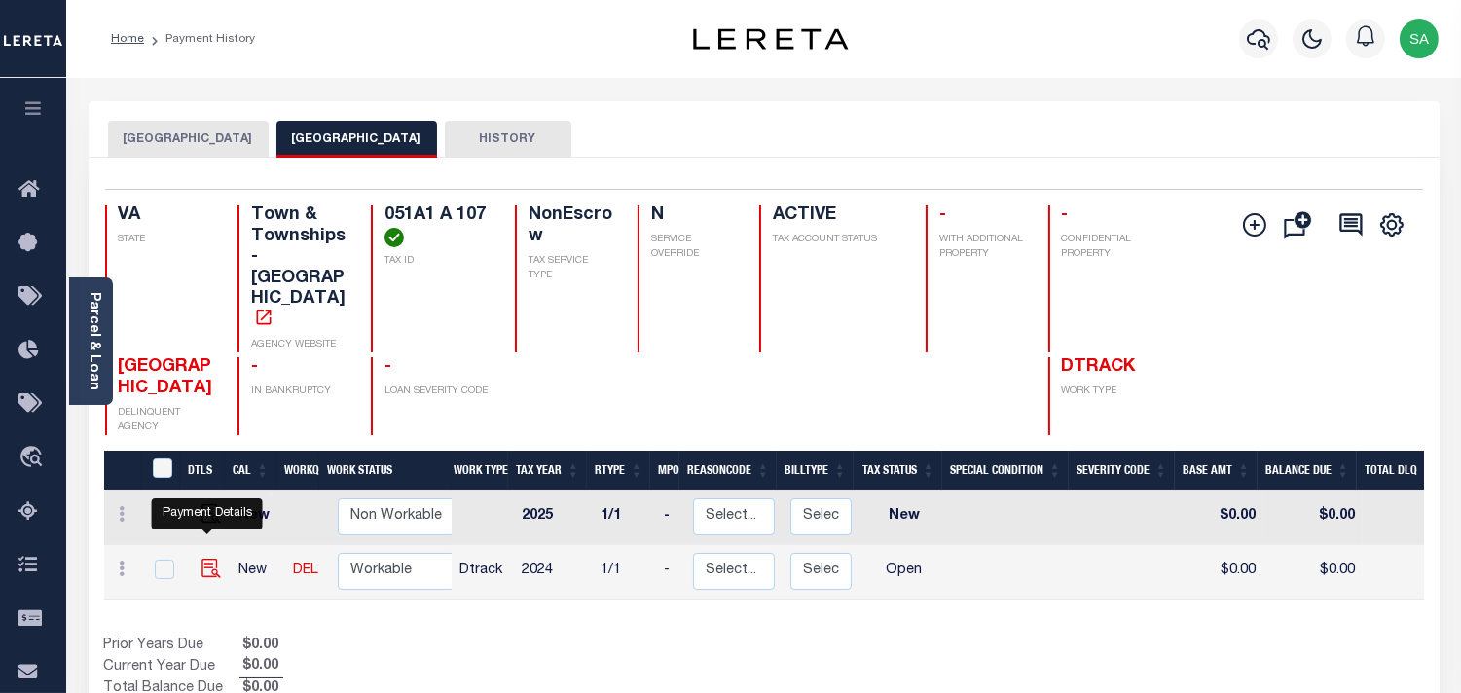
click at [206, 559] on img "" at bounding box center [211, 568] width 19 height 19
checkbox input "true"
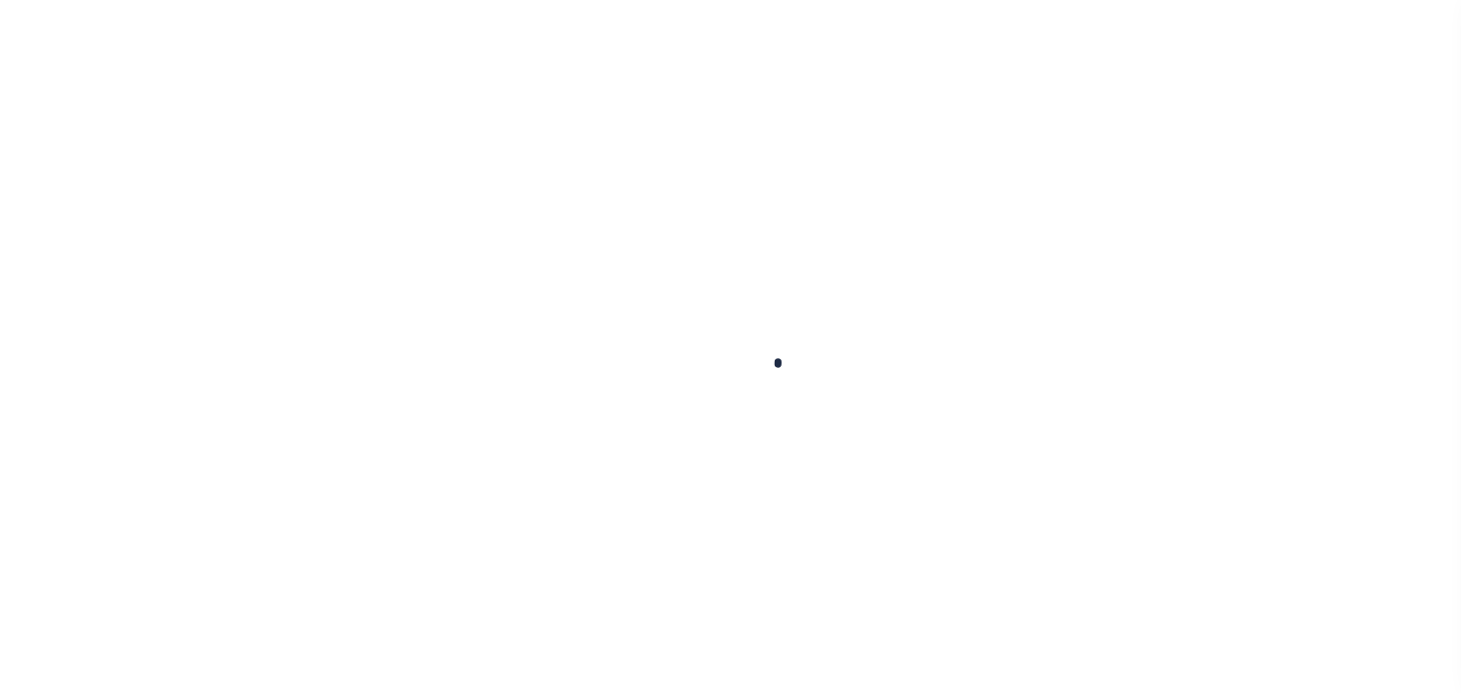
checkbox input "false"
type input "[DATE]"
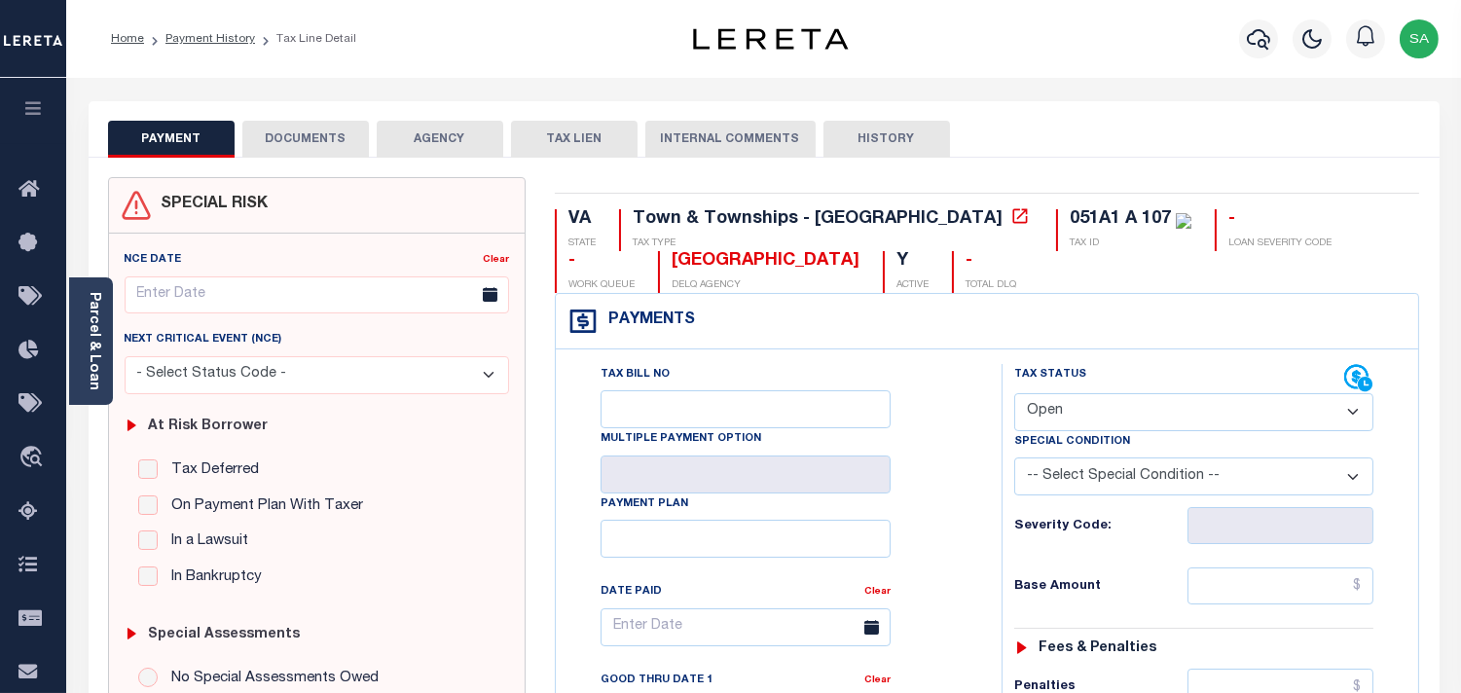
drag, startPoint x: 1085, startPoint y: 412, endPoint x: 1085, endPoint y: 424, distance: 12.7
click at [1085, 412] on select "- Select Status Code - Open Due/Unpaid Paid Incomplete No Tax Due Internal Refu…" at bounding box center [1193, 412] width 359 height 38
select select "PYD"
click at [1014, 394] on select "- Select Status Code - Open Due/Unpaid Paid Incomplete No Tax Due Internal Refu…" at bounding box center [1193, 412] width 359 height 38
type input "[DATE]"
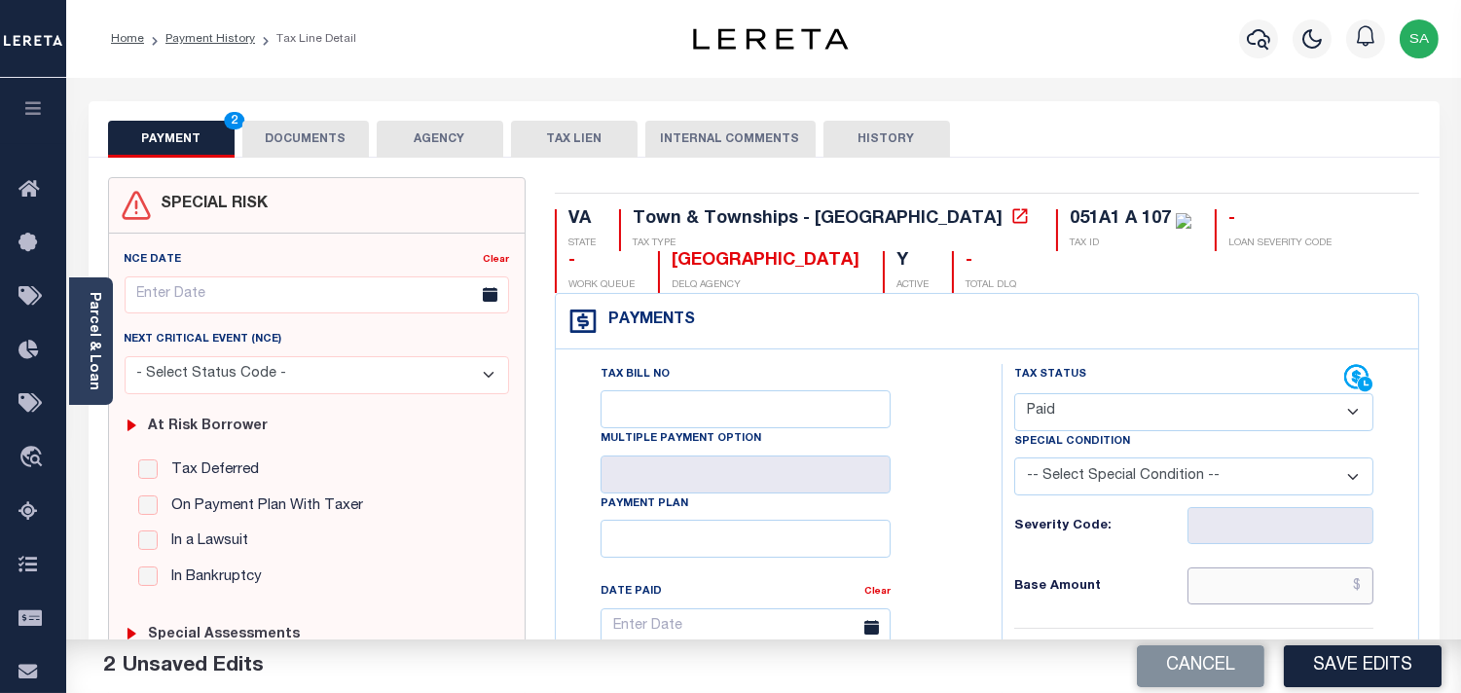
drag, startPoint x: 1278, startPoint y: 589, endPoint x: 1162, endPoint y: 574, distance: 116.8
click at [1278, 589] on input "text" at bounding box center [1281, 586] width 186 height 37
paste input "15.00"
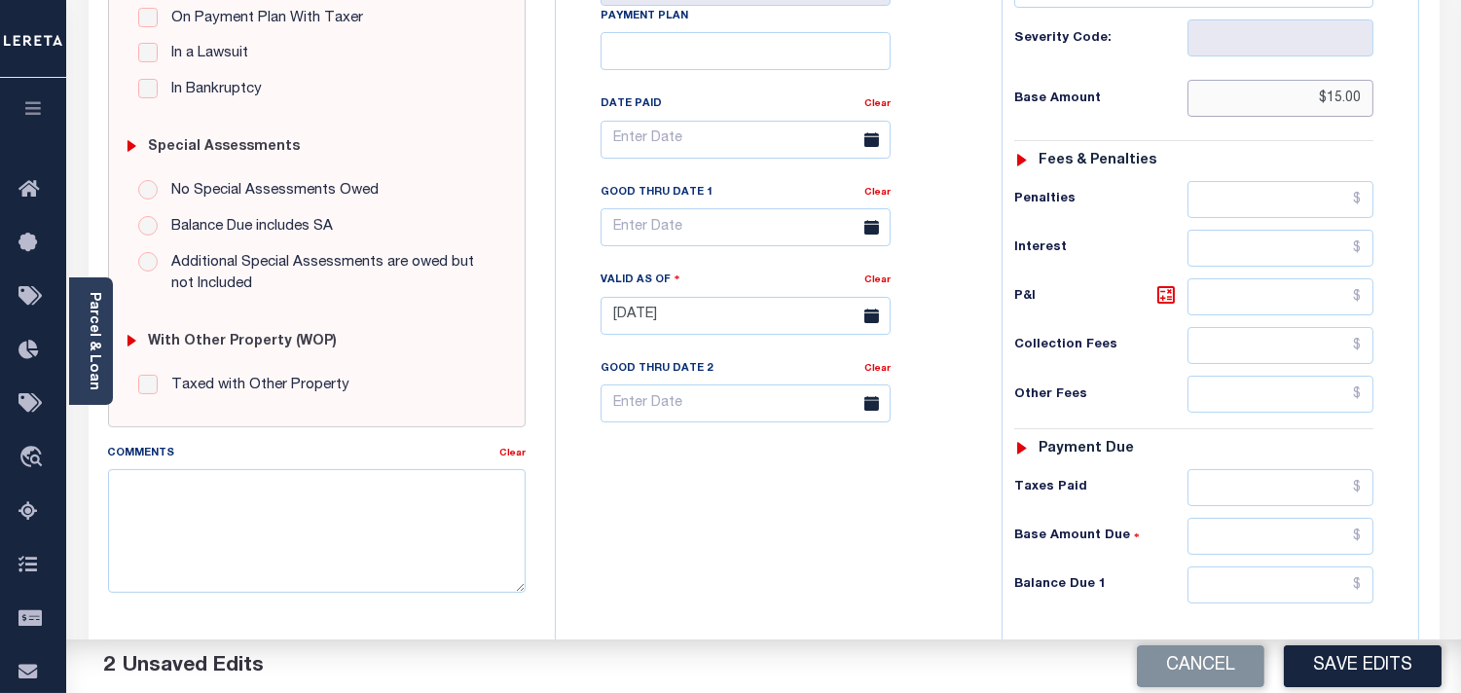
scroll to position [756, 0]
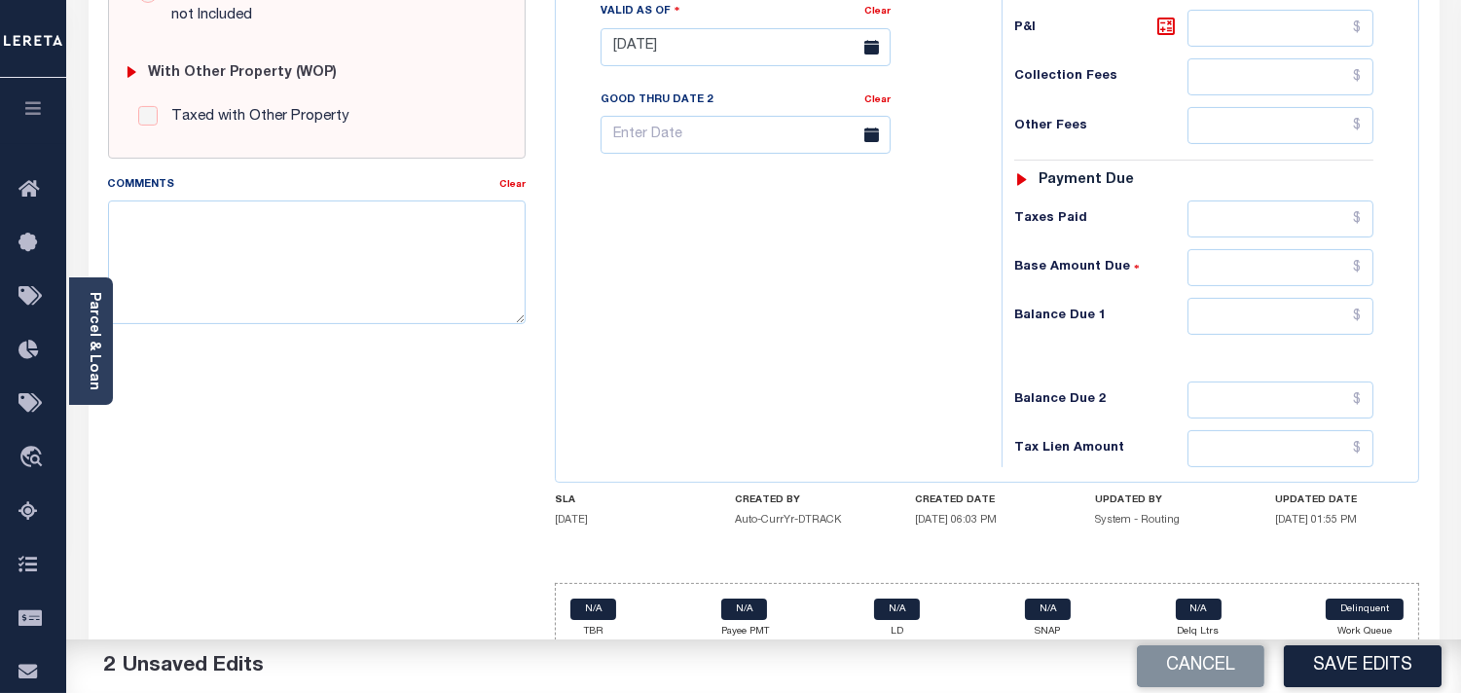
type input "$15.00"
drag, startPoint x: 1307, startPoint y: 386, endPoint x: 1308, endPoint y: 363, distance: 22.4
click at [1307, 386] on input "text" at bounding box center [1281, 400] width 186 height 37
click at [1315, 331] on input "text" at bounding box center [1281, 316] width 186 height 37
type input "$0.00"
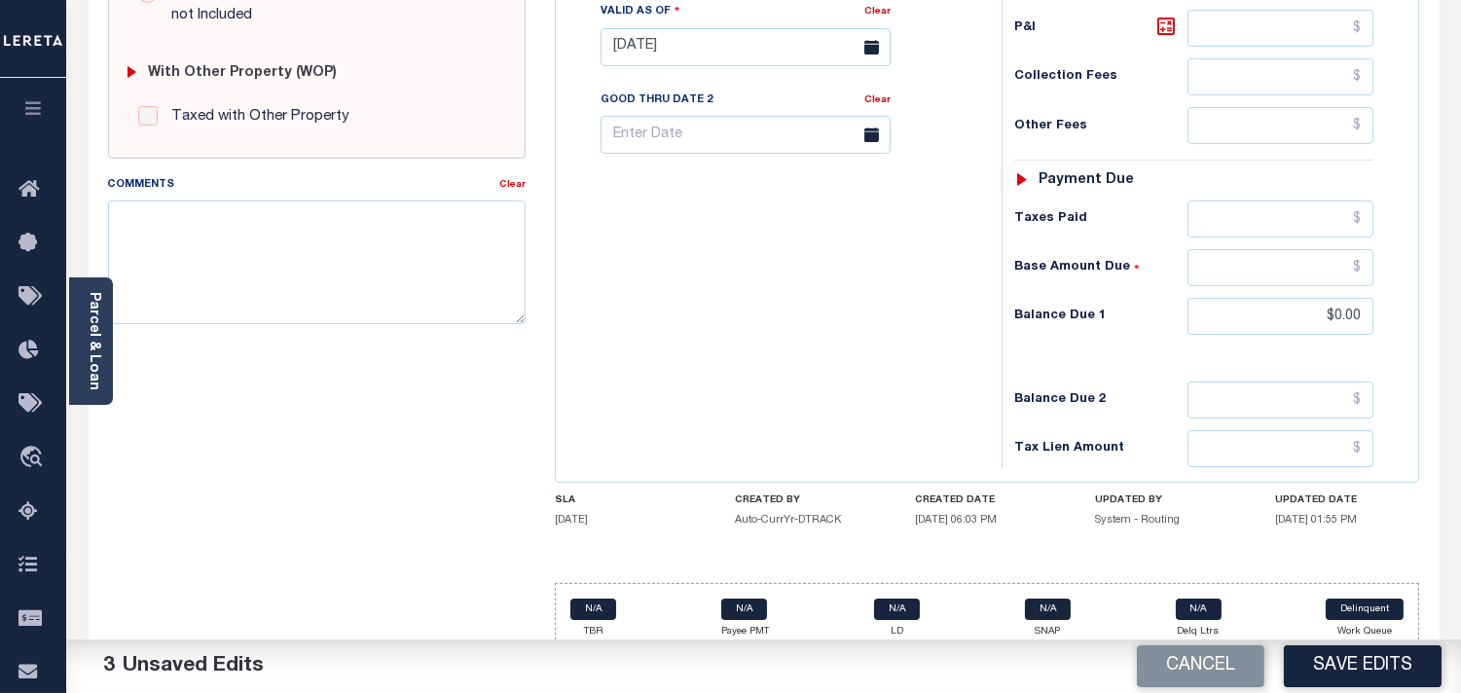
click at [916, 331] on div "Tax Bill No Multiple Payment Option Payment Plan Clear" at bounding box center [774, 38] width 426 height 860
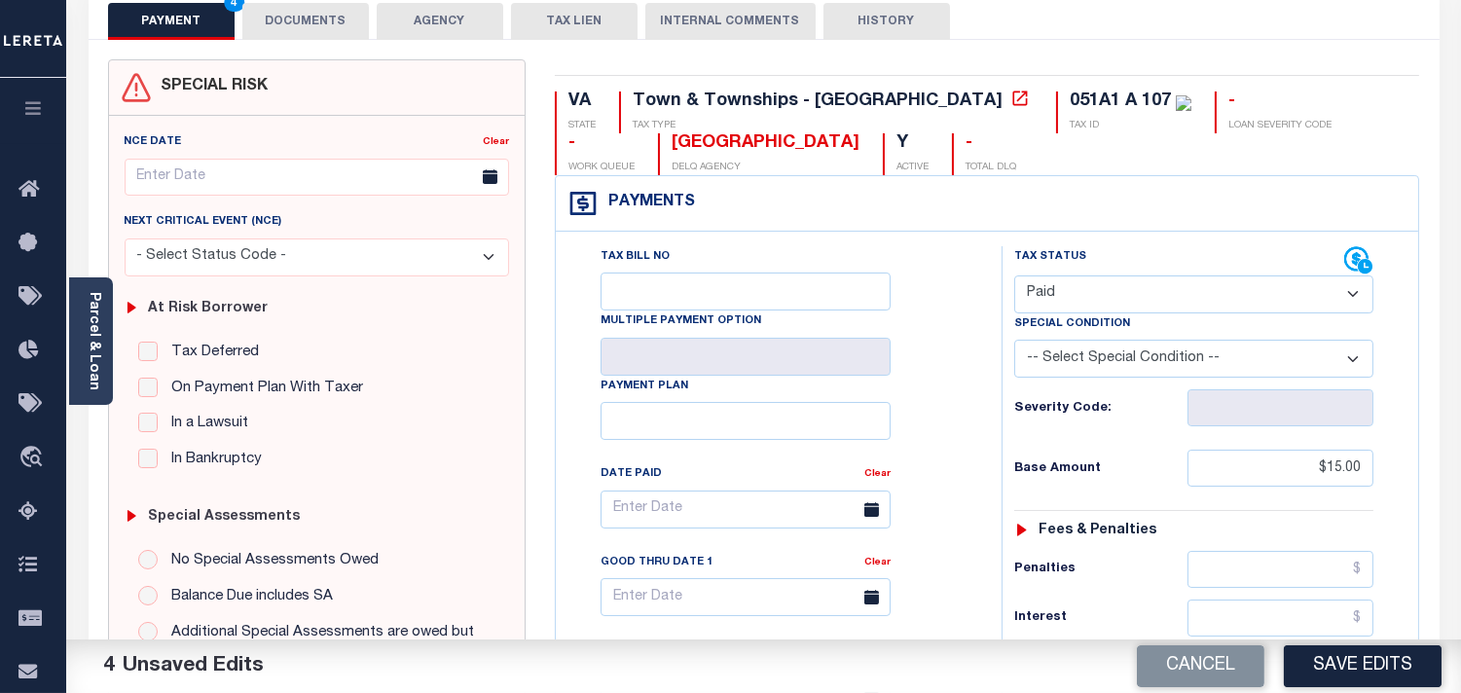
scroll to position [0, 0]
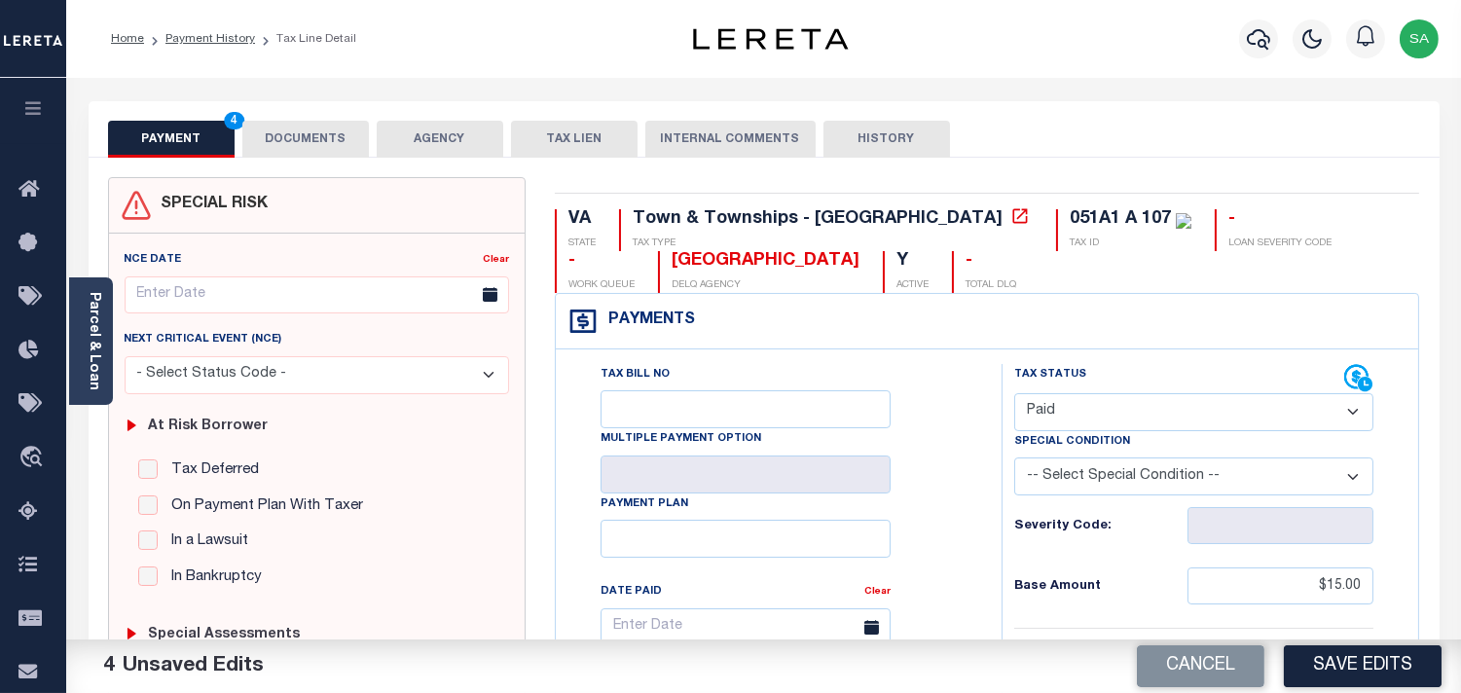
click at [331, 147] on button "DOCUMENTS" at bounding box center [305, 139] width 127 height 37
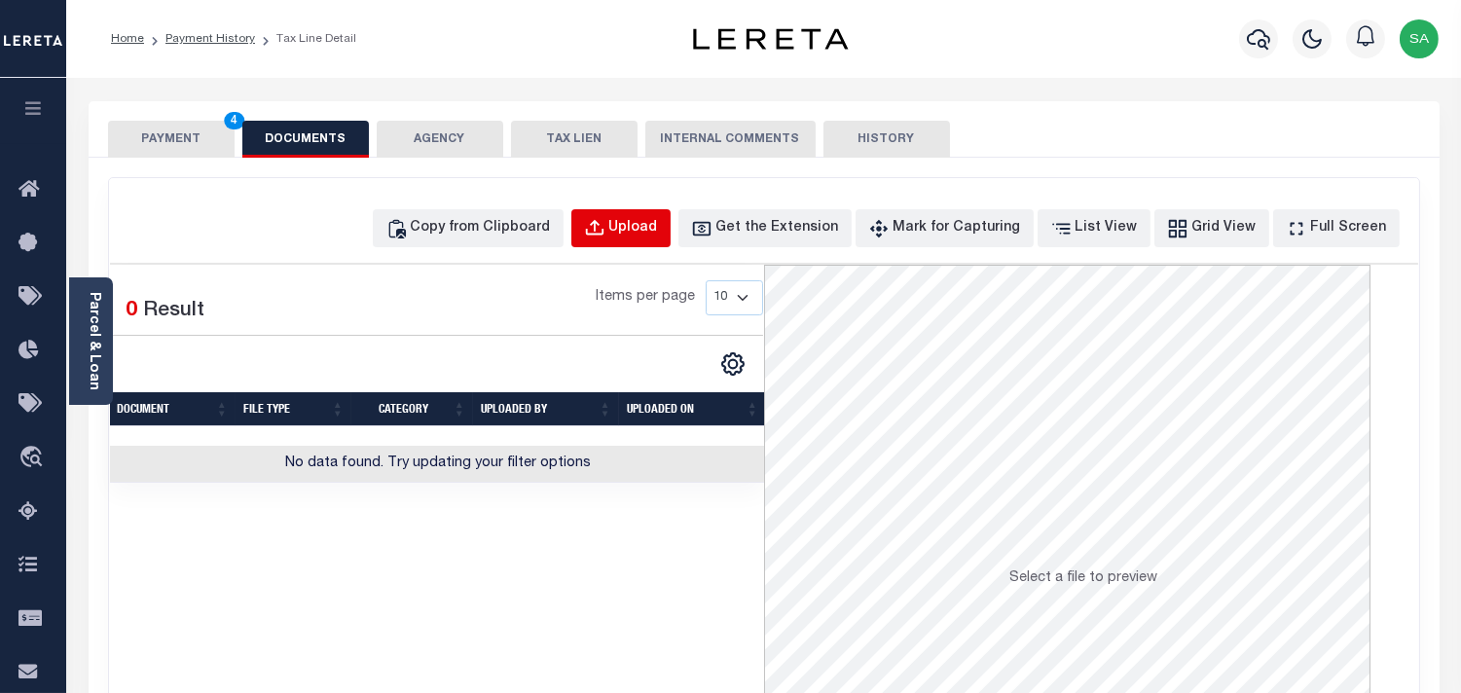
click at [671, 243] on button "Upload" at bounding box center [620, 228] width 99 height 38
select select "POP"
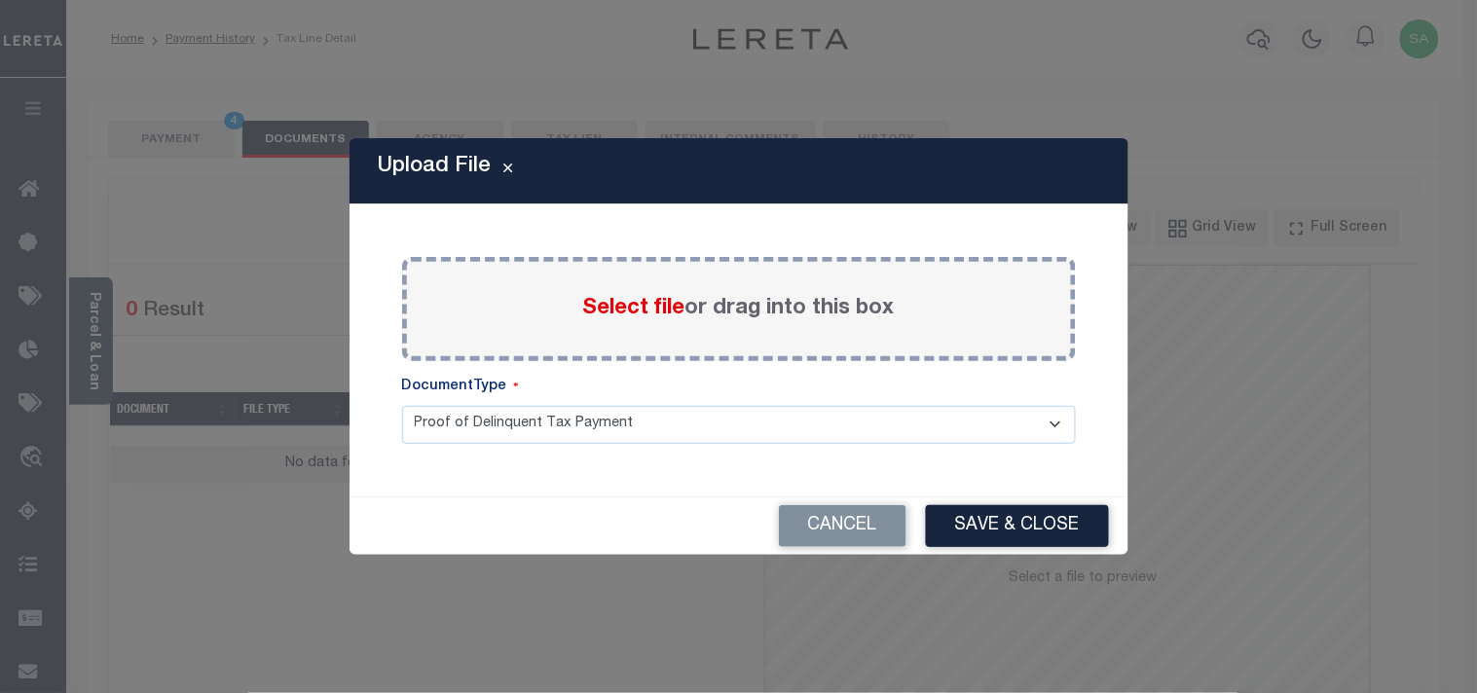
click at [650, 310] on span "Select file" at bounding box center [634, 308] width 102 height 21
click at [0, 0] on input "Select file or drag into this box" at bounding box center [0, 0] width 0 height 0
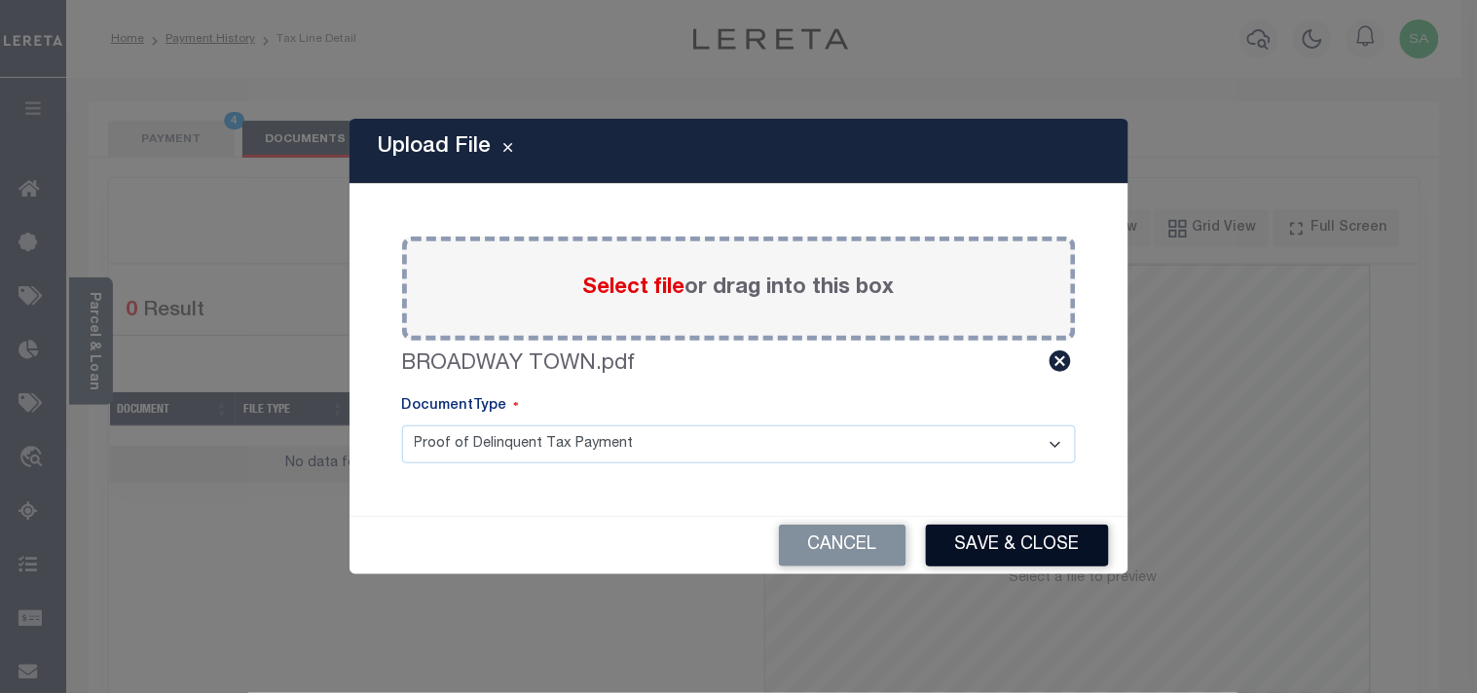
click at [999, 528] on button "Save & Close" at bounding box center [1017, 546] width 183 height 42
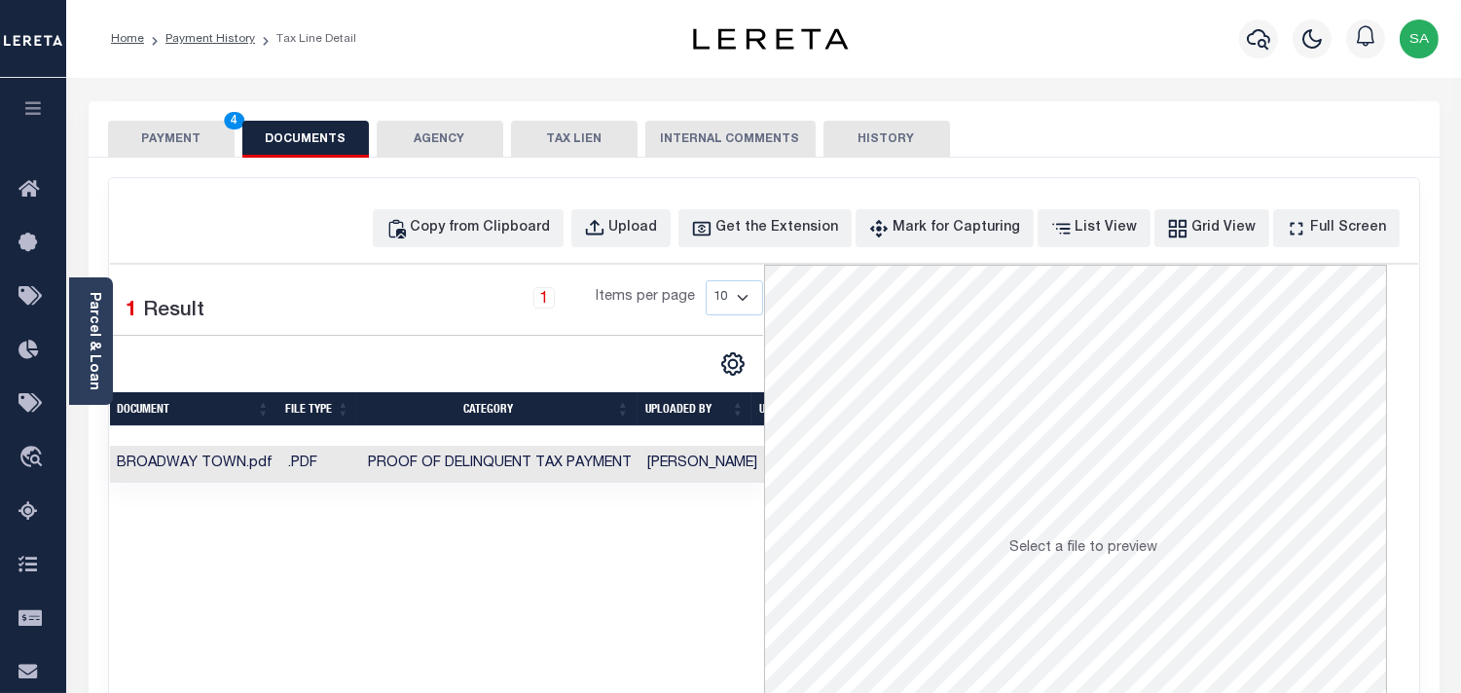
click at [198, 130] on button "PAYMENT 4" at bounding box center [171, 139] width 127 height 37
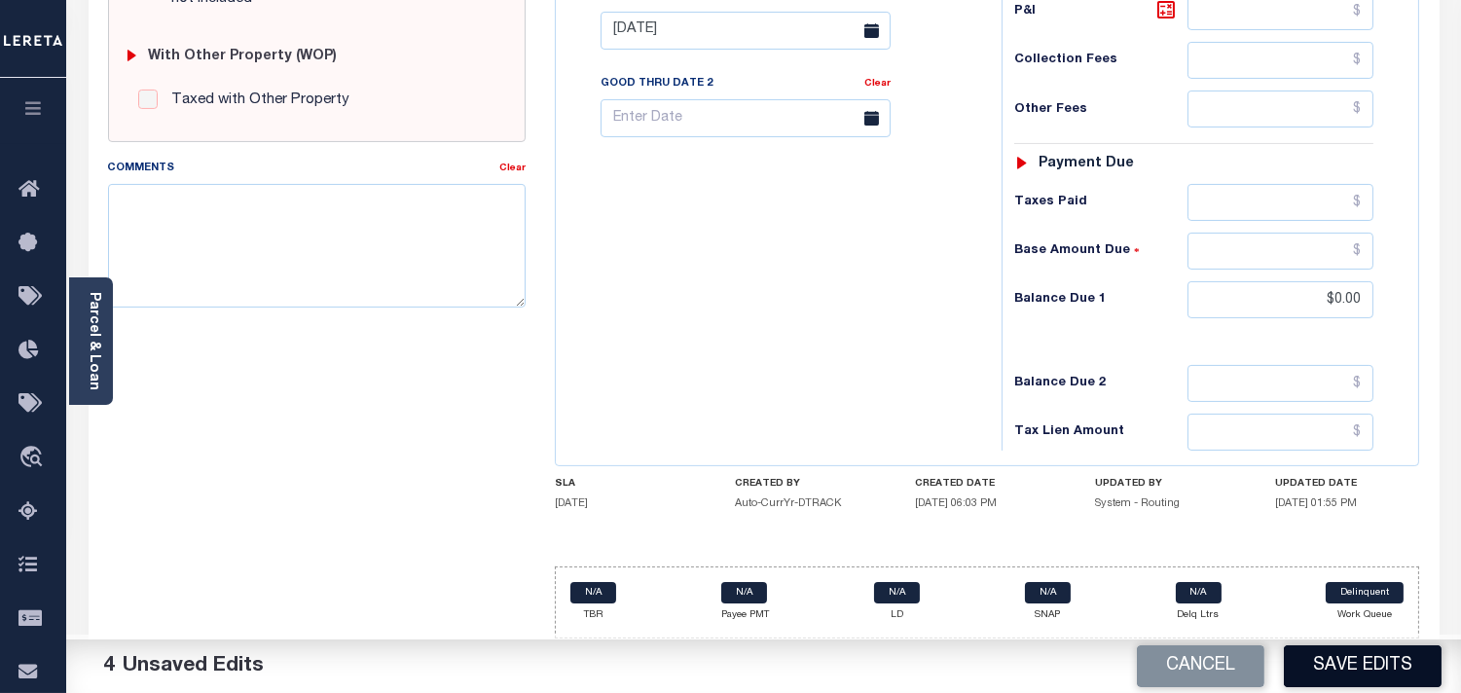
click at [1346, 670] on button "Save Edits" at bounding box center [1363, 666] width 158 height 42
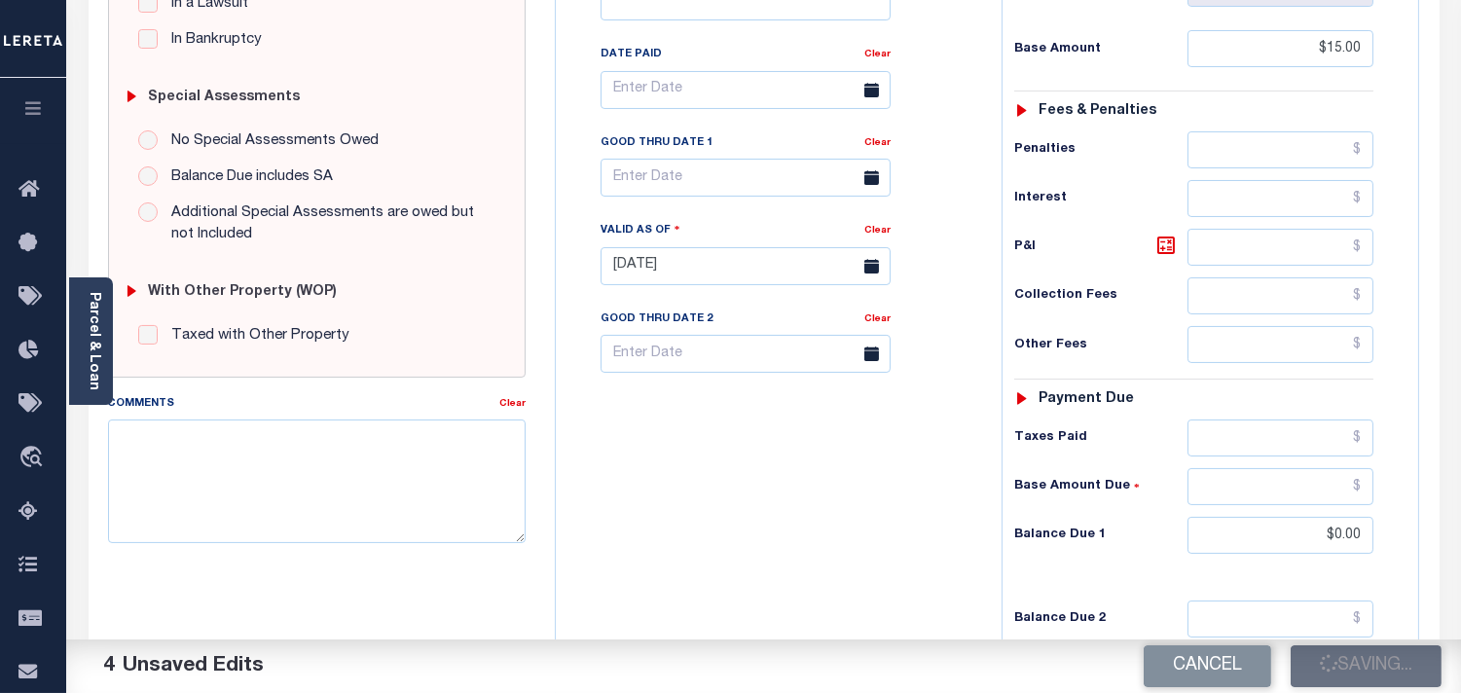
scroll to position [238, 0]
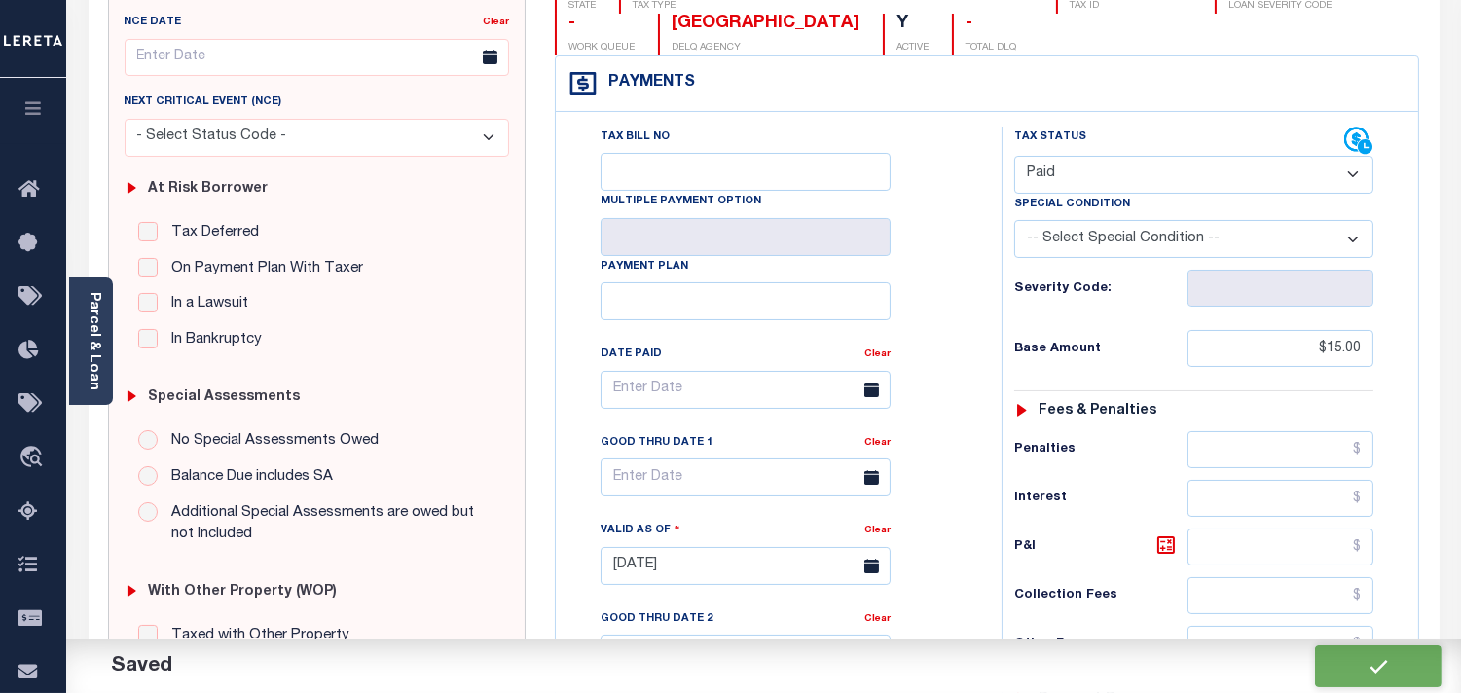
checkbox input "false"
type input "$15"
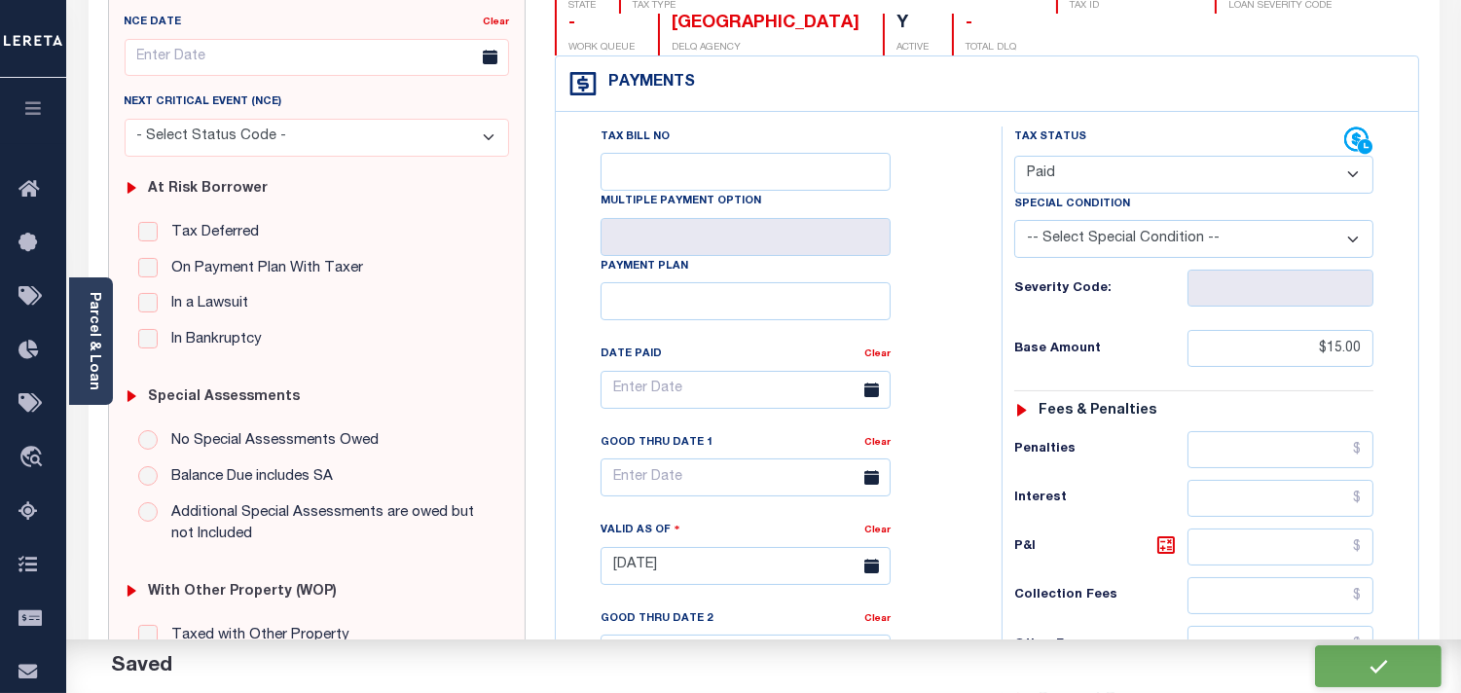
type input "$0"
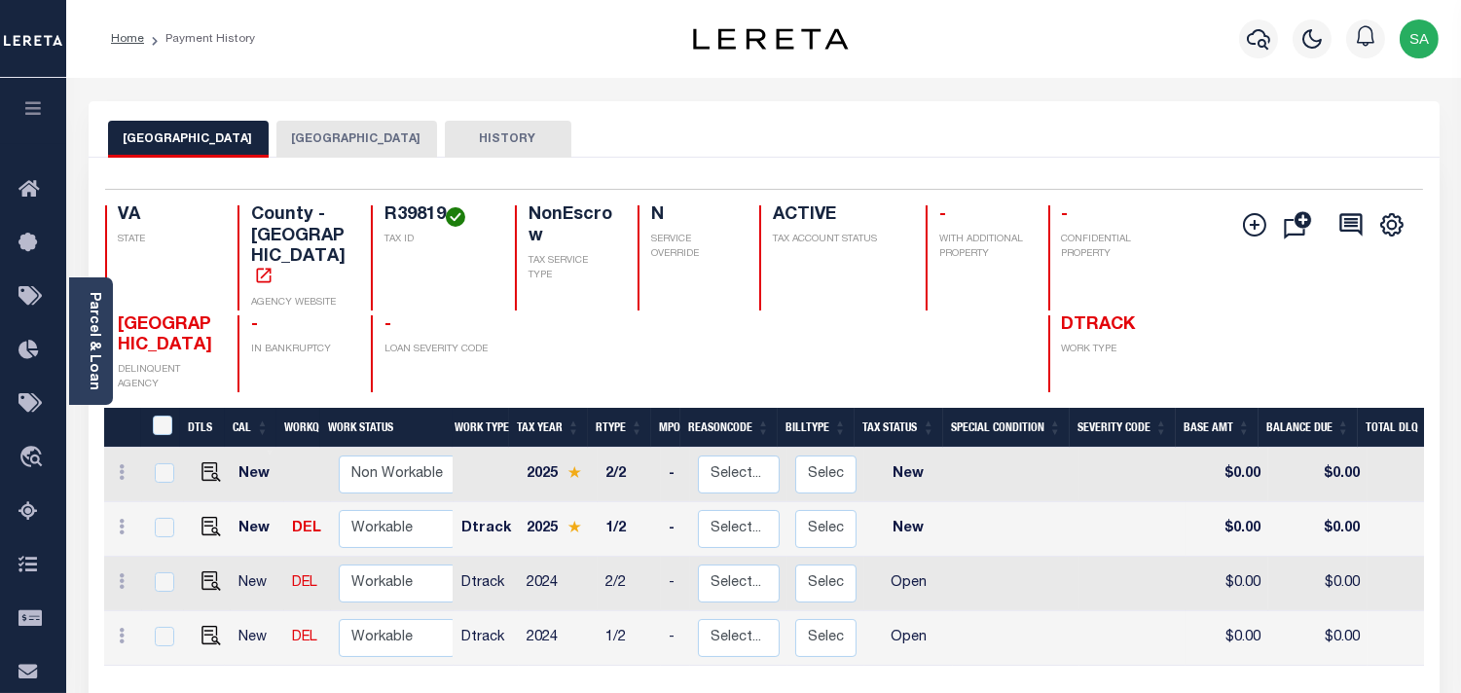
drag, startPoint x: 613, startPoint y: 219, endPoint x: 663, endPoint y: 220, distance: 49.7
click at [621, 216] on div "VA STATE County - VA AGENCY WEBSITE R39819 TAX ID NonEscrow TAX SERVICE TYPE N …" at bounding box center [654, 257] width 1098 height 105
click at [365, 138] on button "[GEOGRAPHIC_DATA]" at bounding box center [356, 139] width 161 height 37
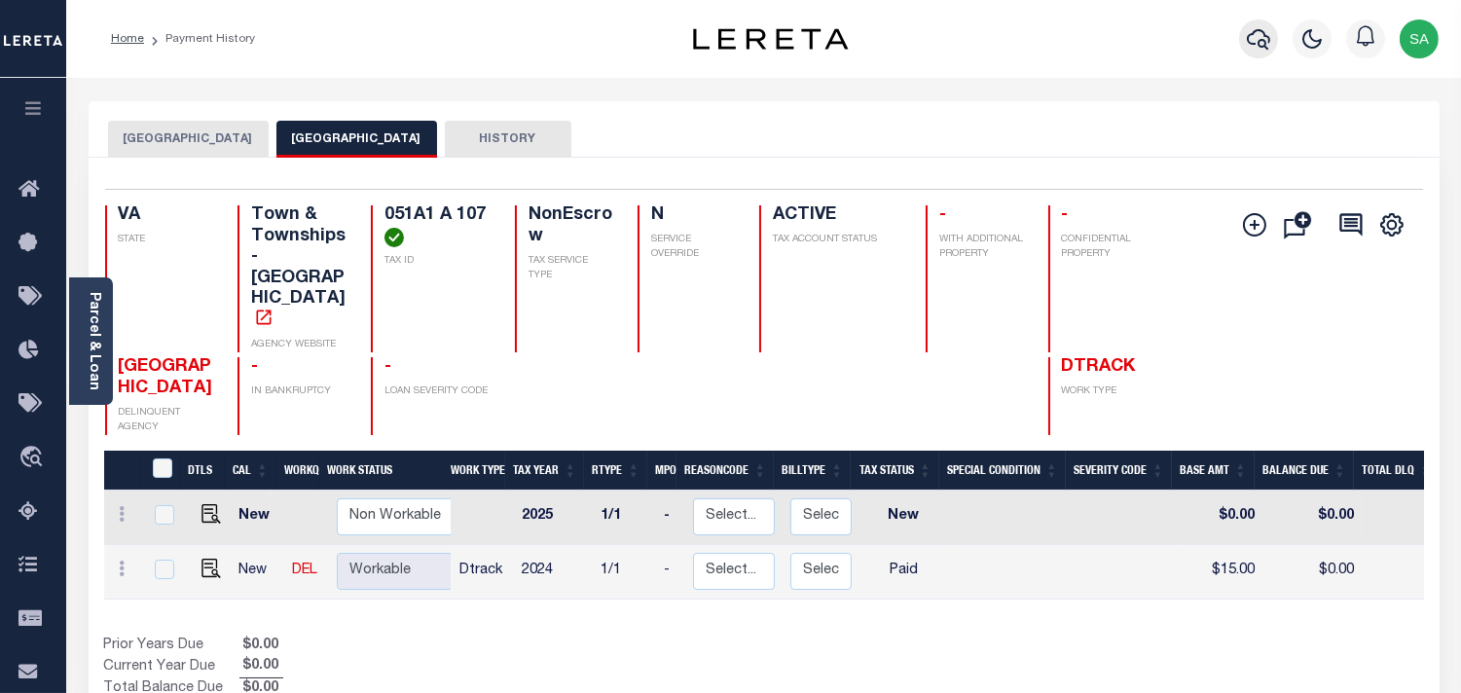
click at [1253, 41] on icon "button" at bounding box center [1258, 38] width 23 height 23
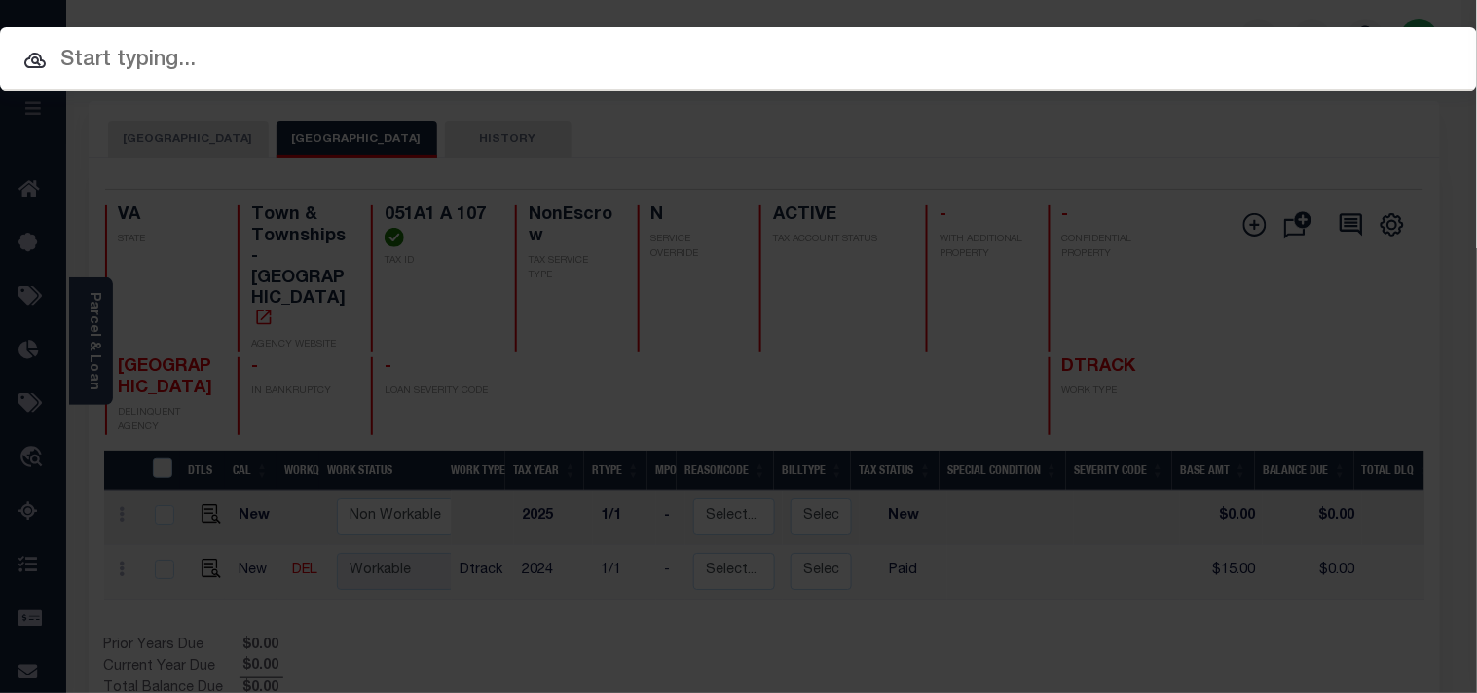
click at [1019, 85] on div at bounding box center [738, 58] width 1477 height 62
click at [1023, 78] on div at bounding box center [738, 58] width 1477 height 62
click at [1010, 70] on input "text" at bounding box center [738, 61] width 1477 height 34
paste input "16504850"
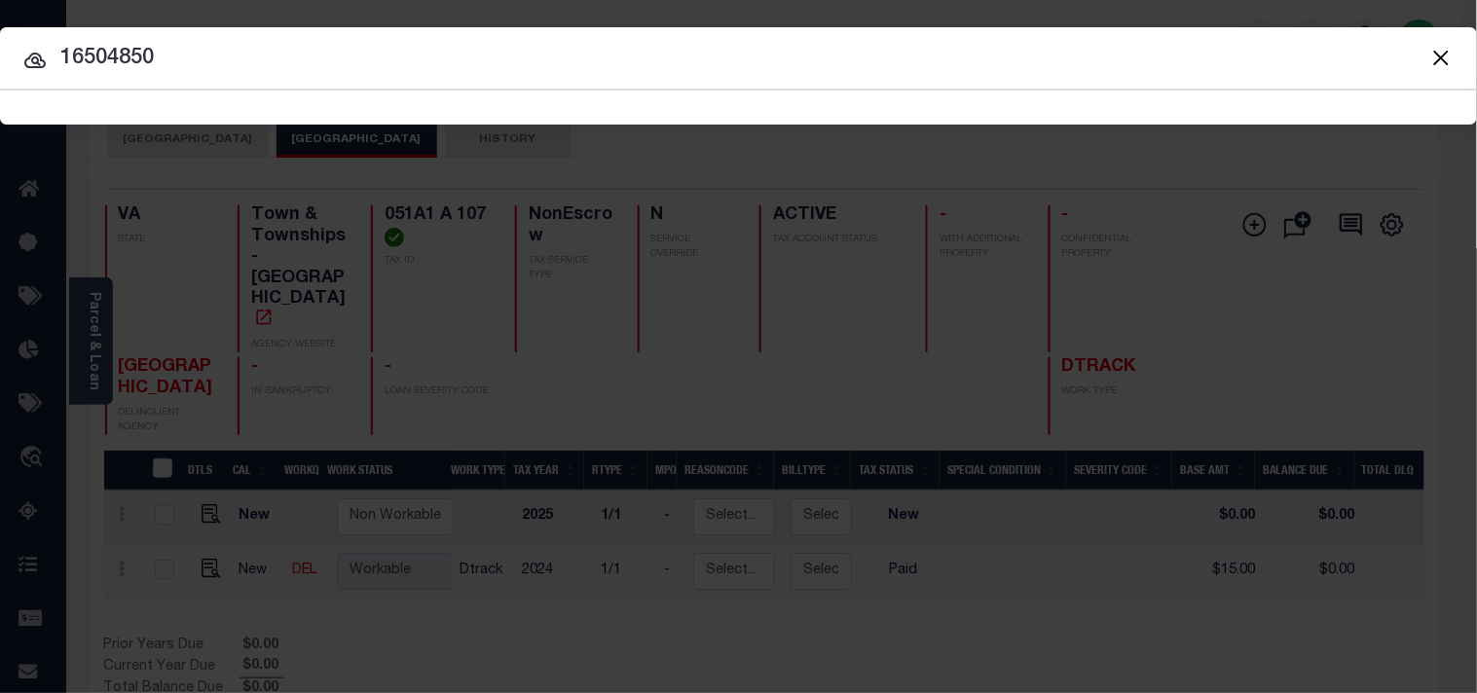
type input "16504850"
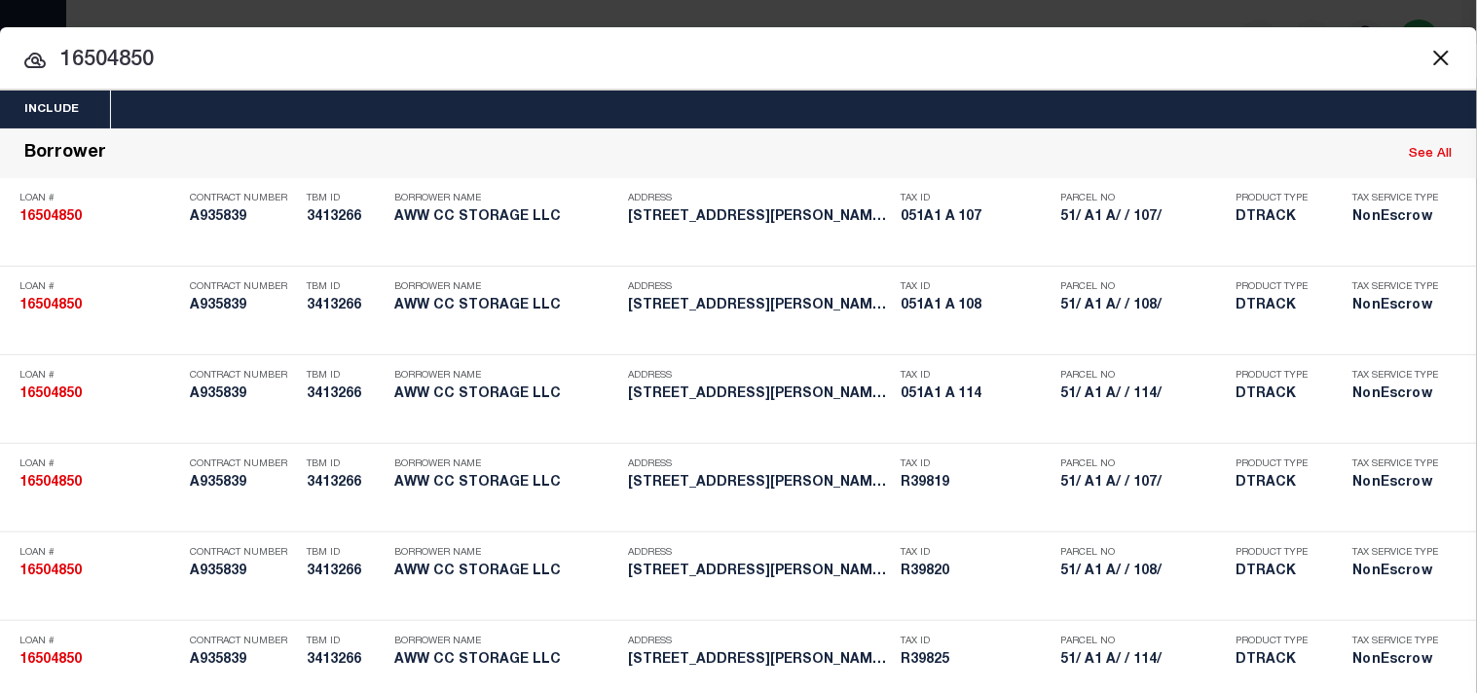
scroll to position [968, 0]
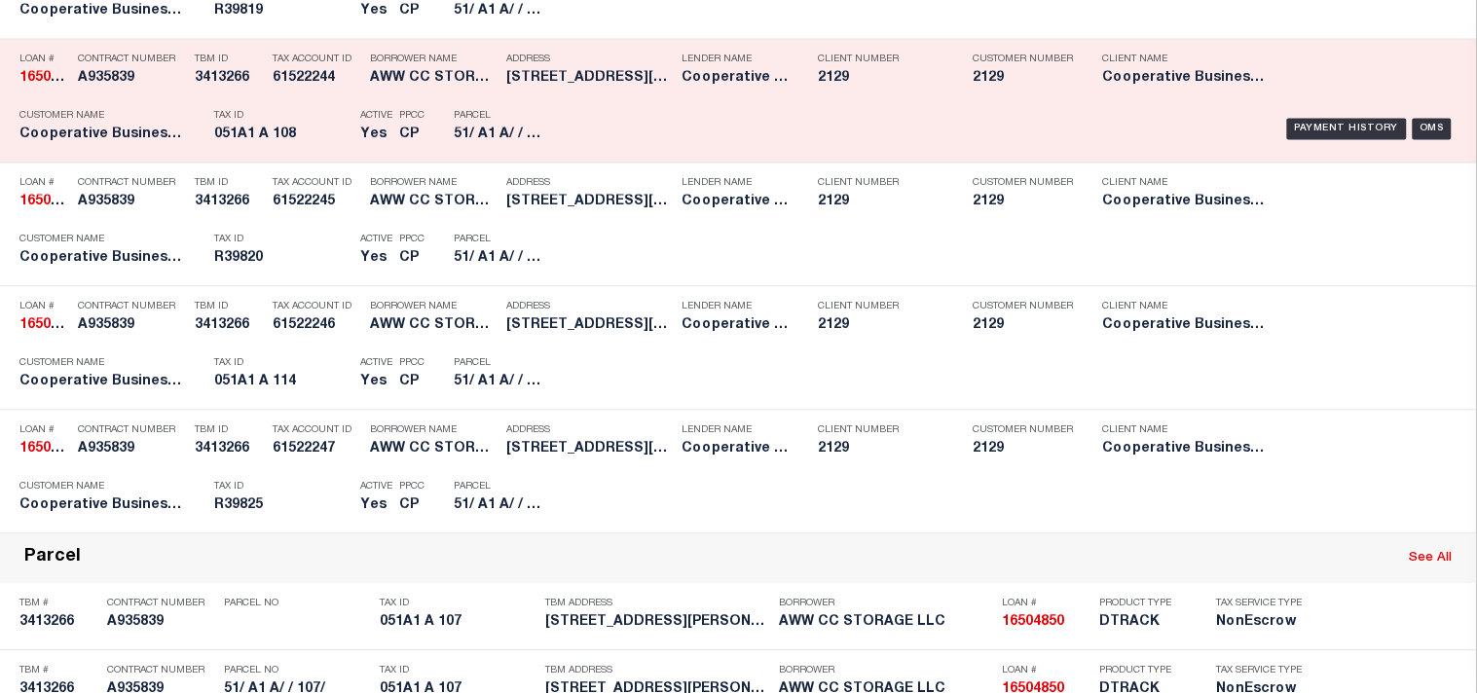
click at [596, 157] on div "Payment History OMS" at bounding box center [1013, 128] width 887 height 56
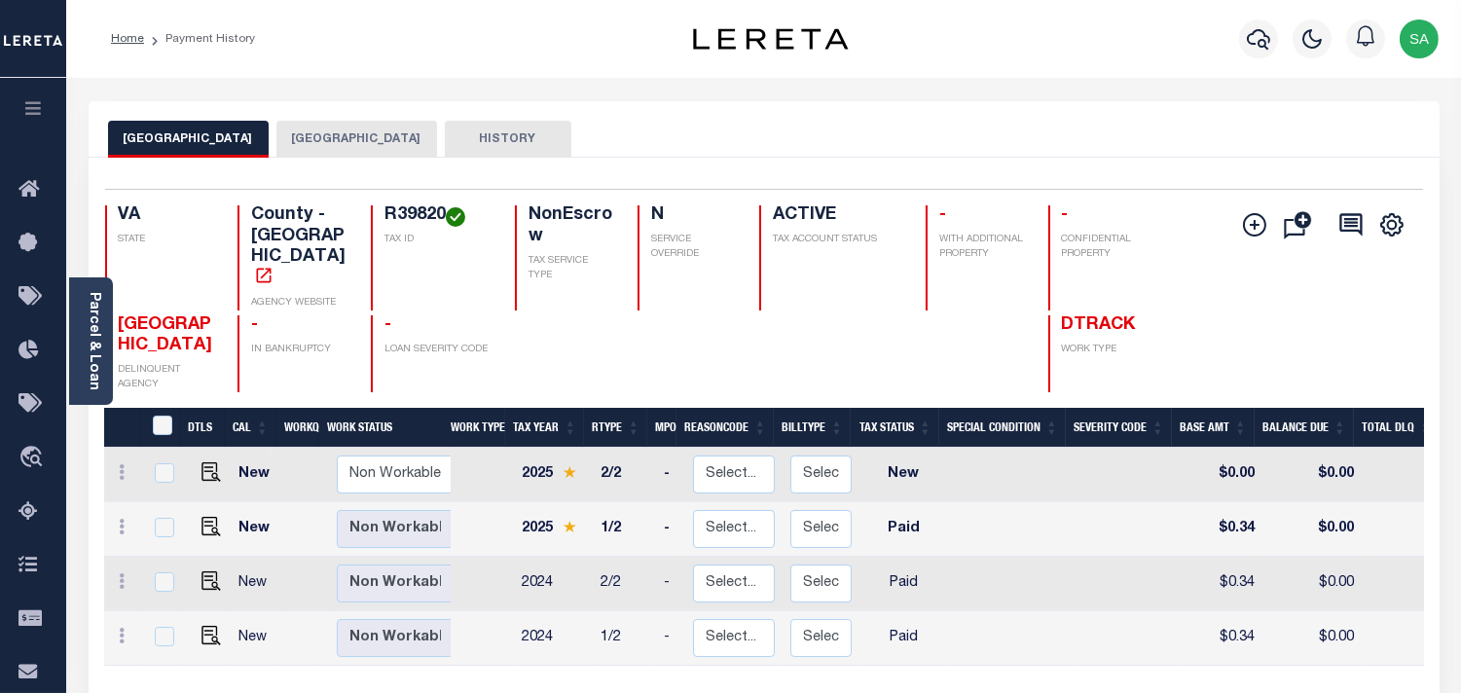
click at [384, 147] on button "[GEOGRAPHIC_DATA]" at bounding box center [356, 139] width 161 height 37
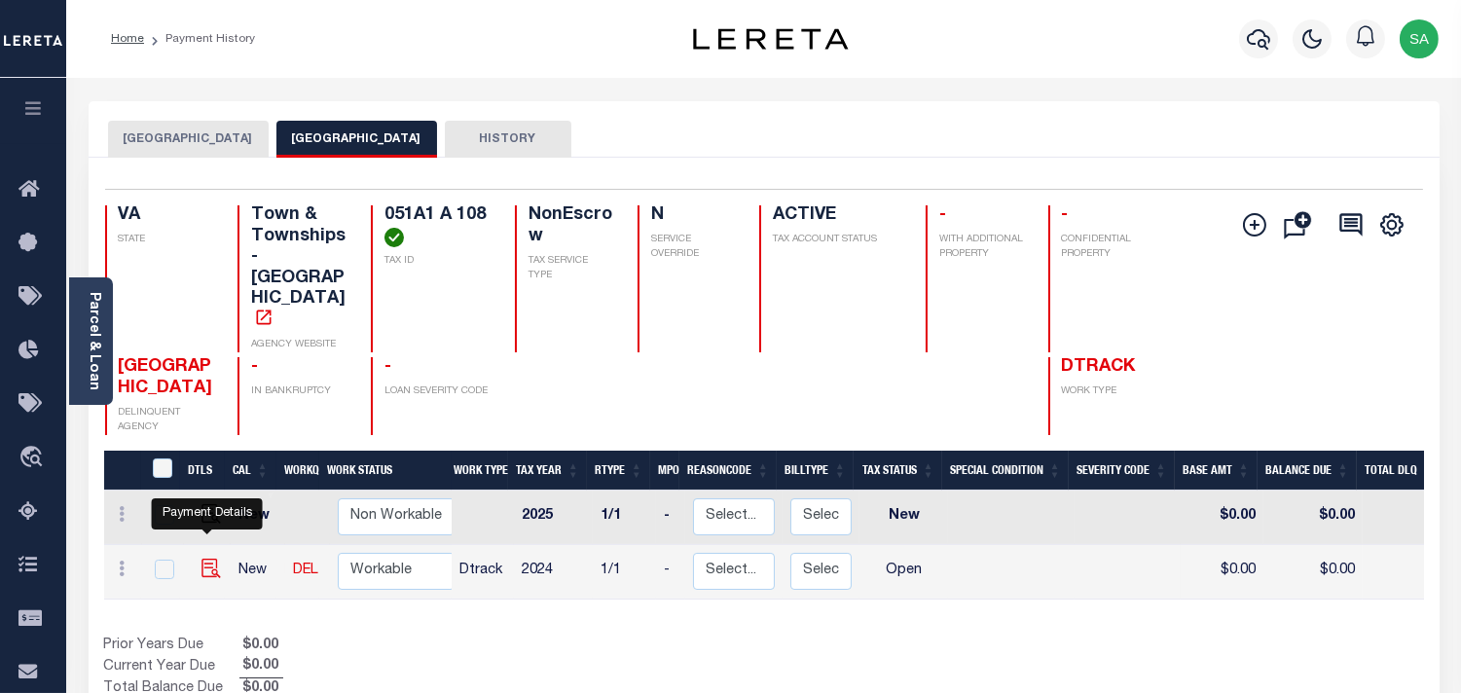
click at [212, 559] on img "" at bounding box center [211, 568] width 19 height 19
checkbox input "true"
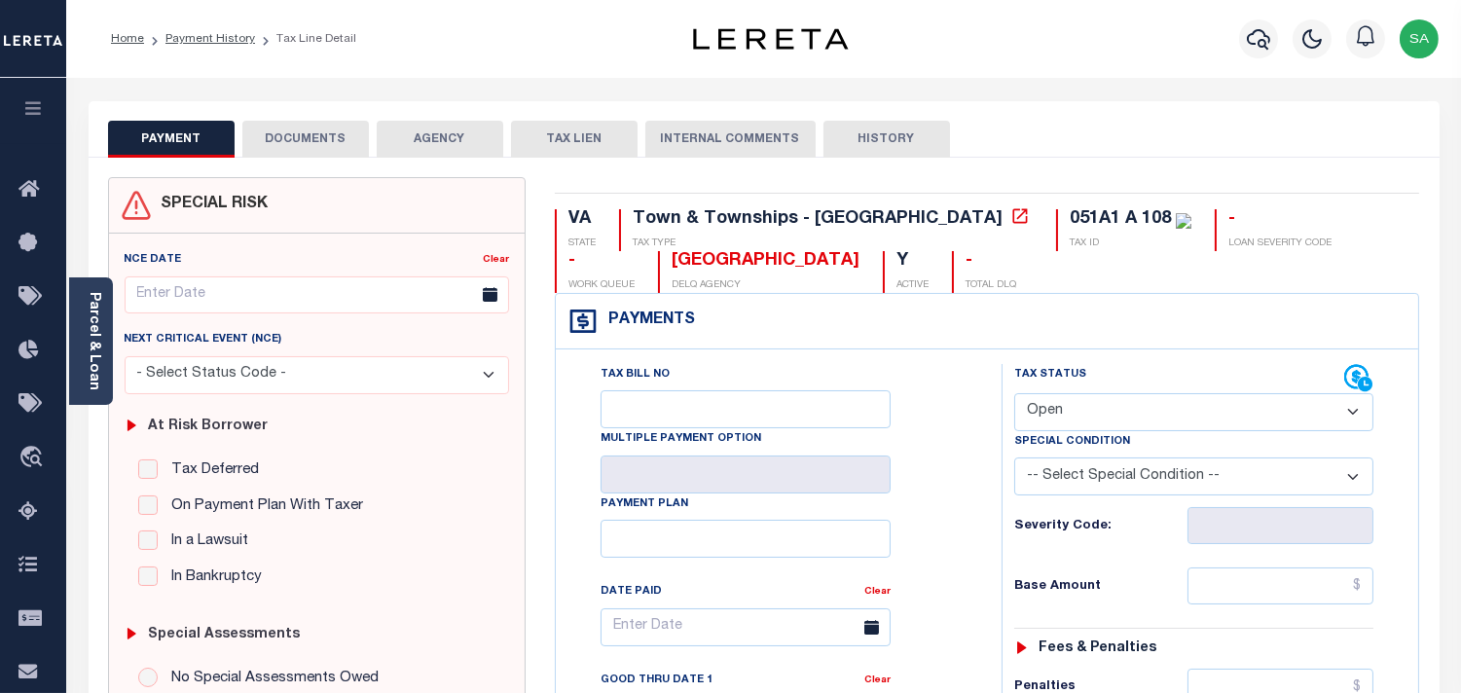
click at [1082, 413] on select "- Select Status Code - Open Due/Unpaid Paid Incomplete No Tax Due Internal Refu…" at bounding box center [1193, 412] width 359 height 38
select select "PYD"
click at [1014, 394] on select "- Select Status Code - Open Due/Unpaid Paid Incomplete No Tax Due Internal Refu…" at bounding box center [1193, 412] width 359 height 38
type input "[DATE]"
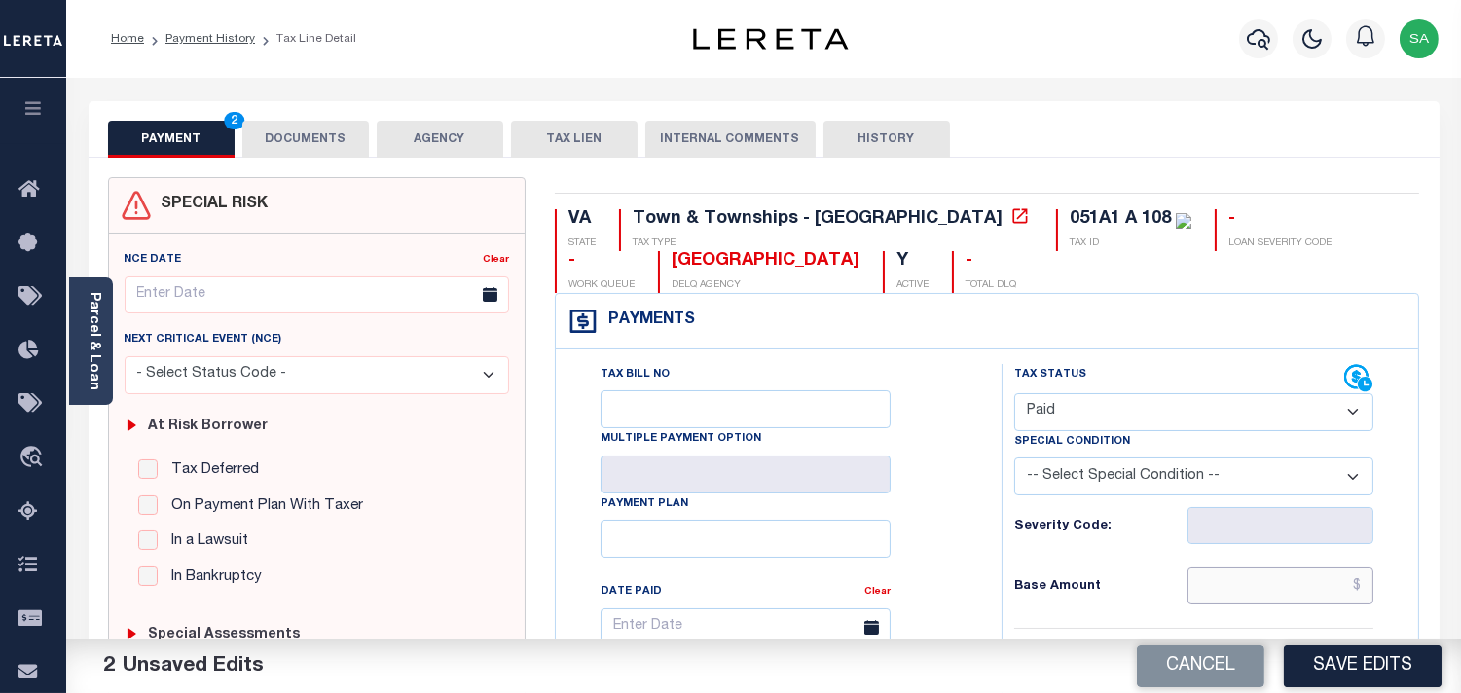
click at [1288, 570] on input "text" at bounding box center [1281, 586] width 186 height 37
paste input ".10"
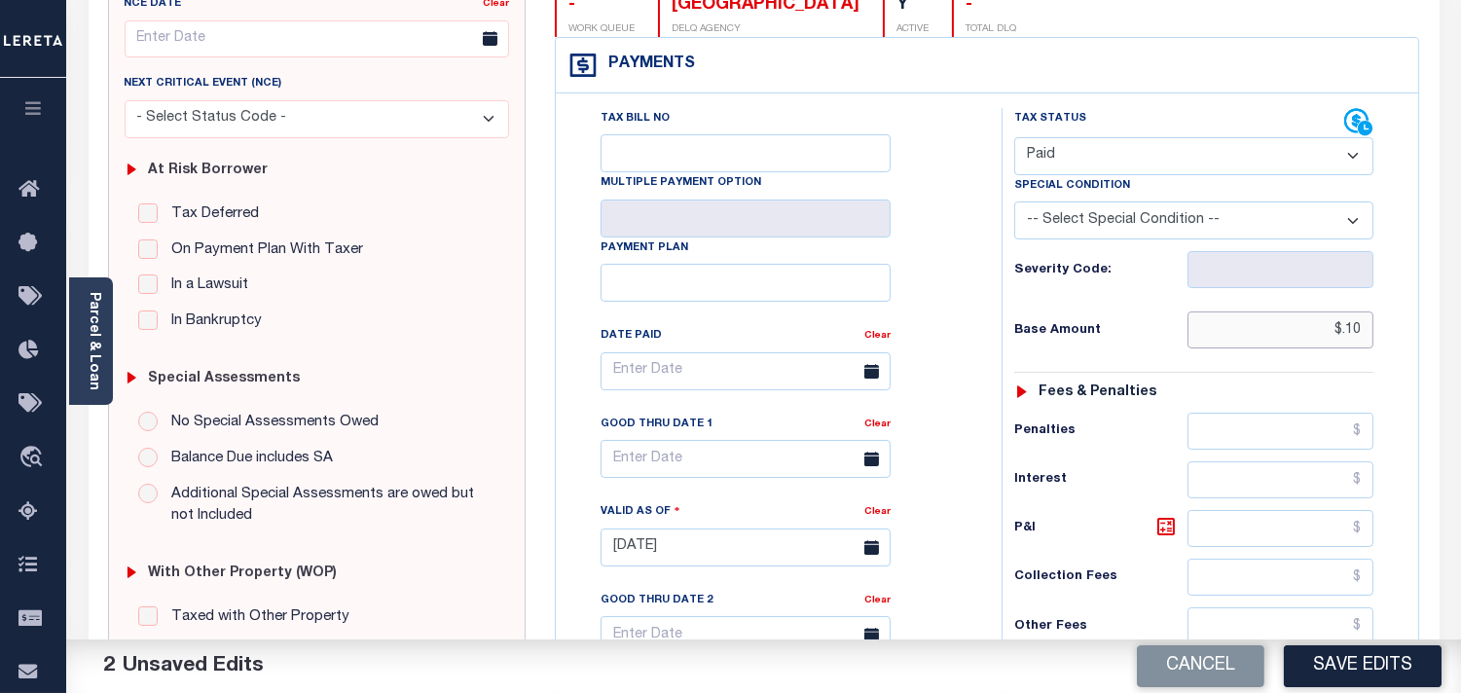
scroll to position [540, 0]
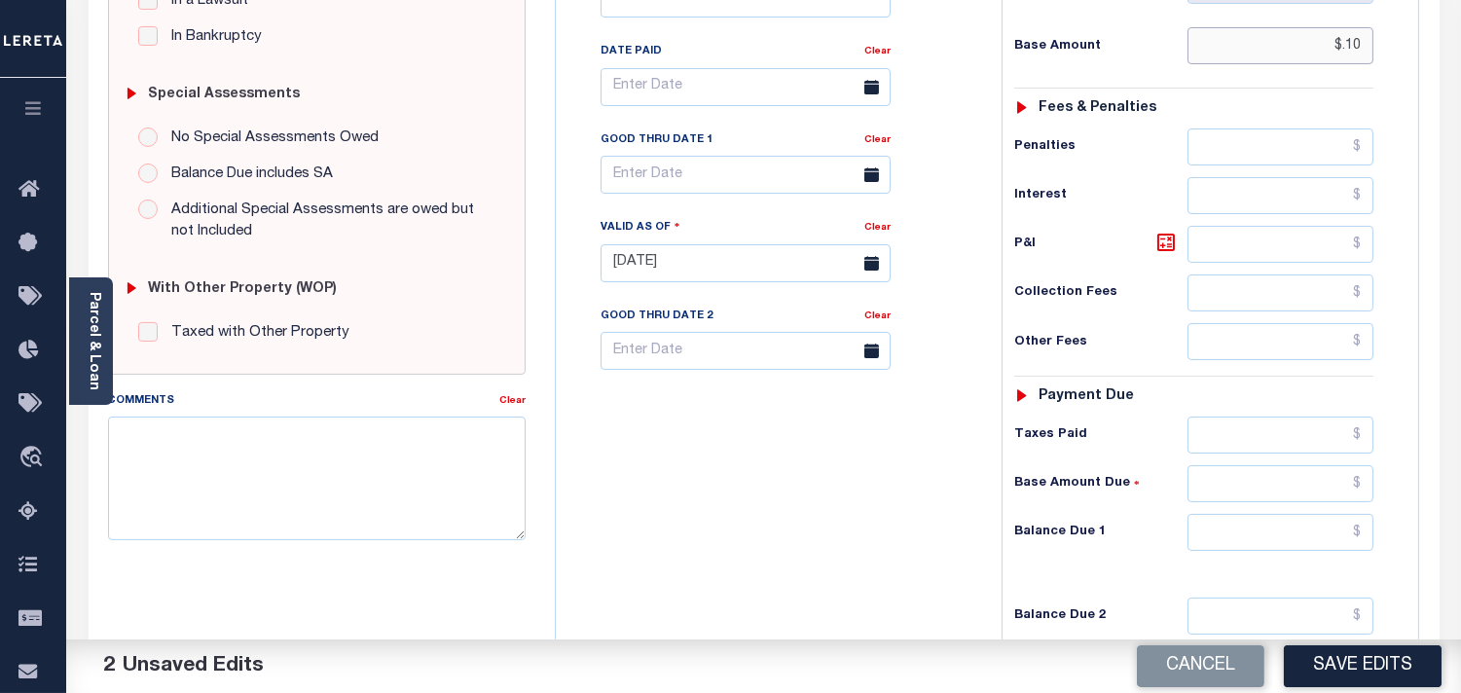
type input "$.10"
drag, startPoint x: 1317, startPoint y: 538, endPoint x: 1192, endPoint y: 526, distance: 126.2
click at [1317, 538] on input "text" at bounding box center [1281, 532] width 186 height 37
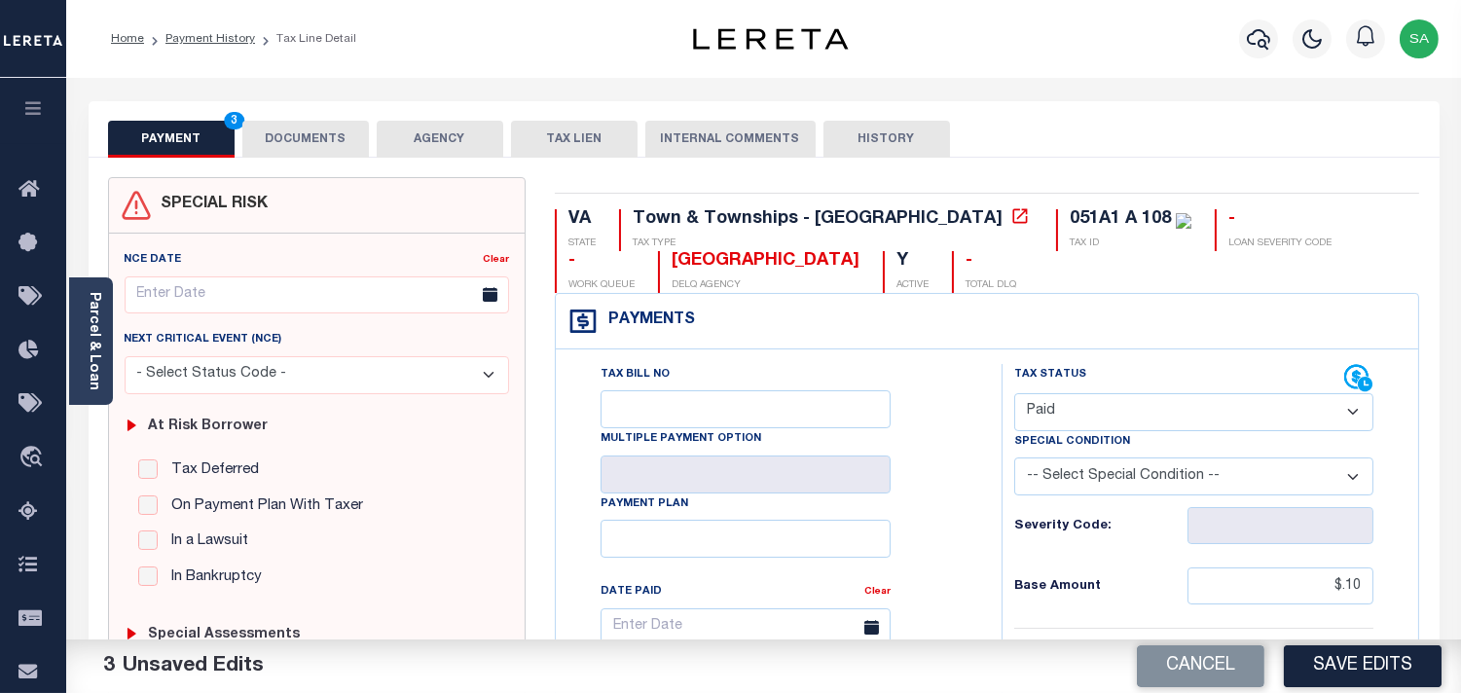
type input "$0.00"
click at [324, 146] on button "DOCUMENTS" at bounding box center [305, 139] width 127 height 37
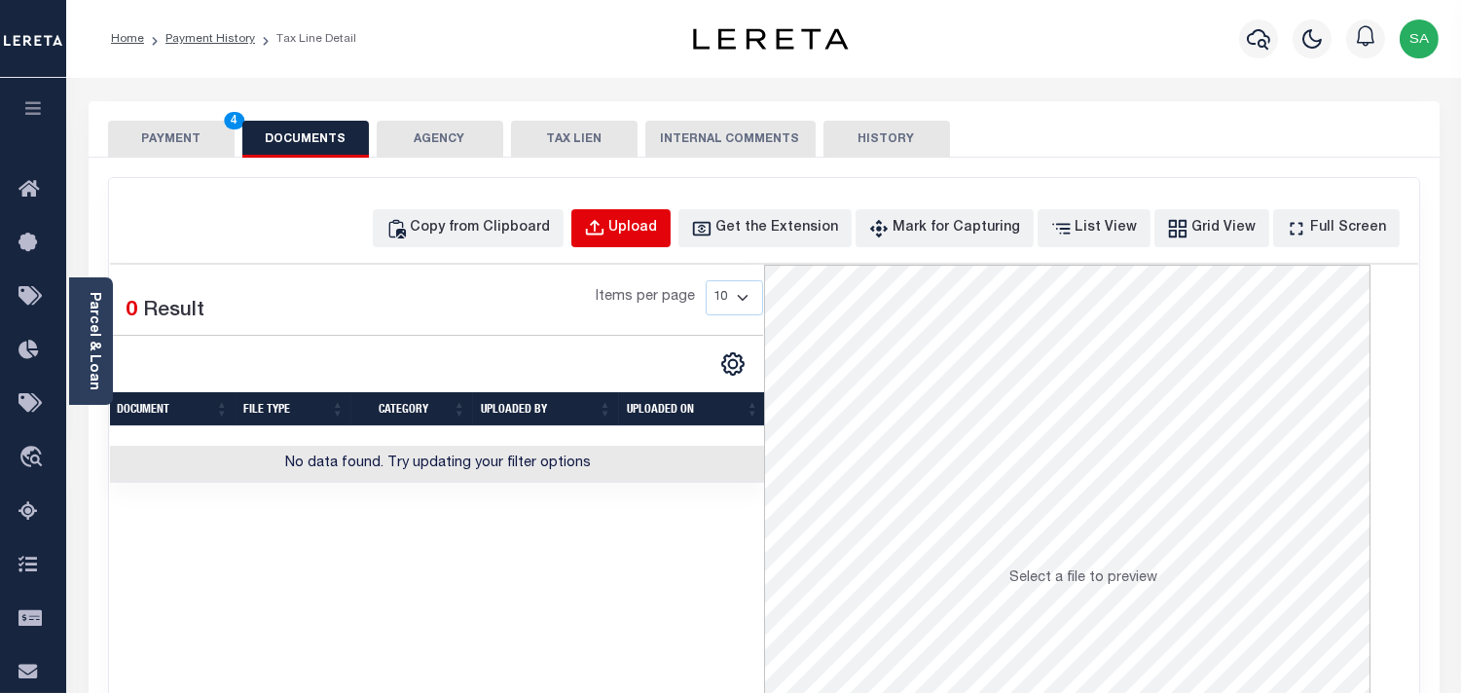
click at [635, 241] on button "Upload" at bounding box center [620, 228] width 99 height 38
select select "POP"
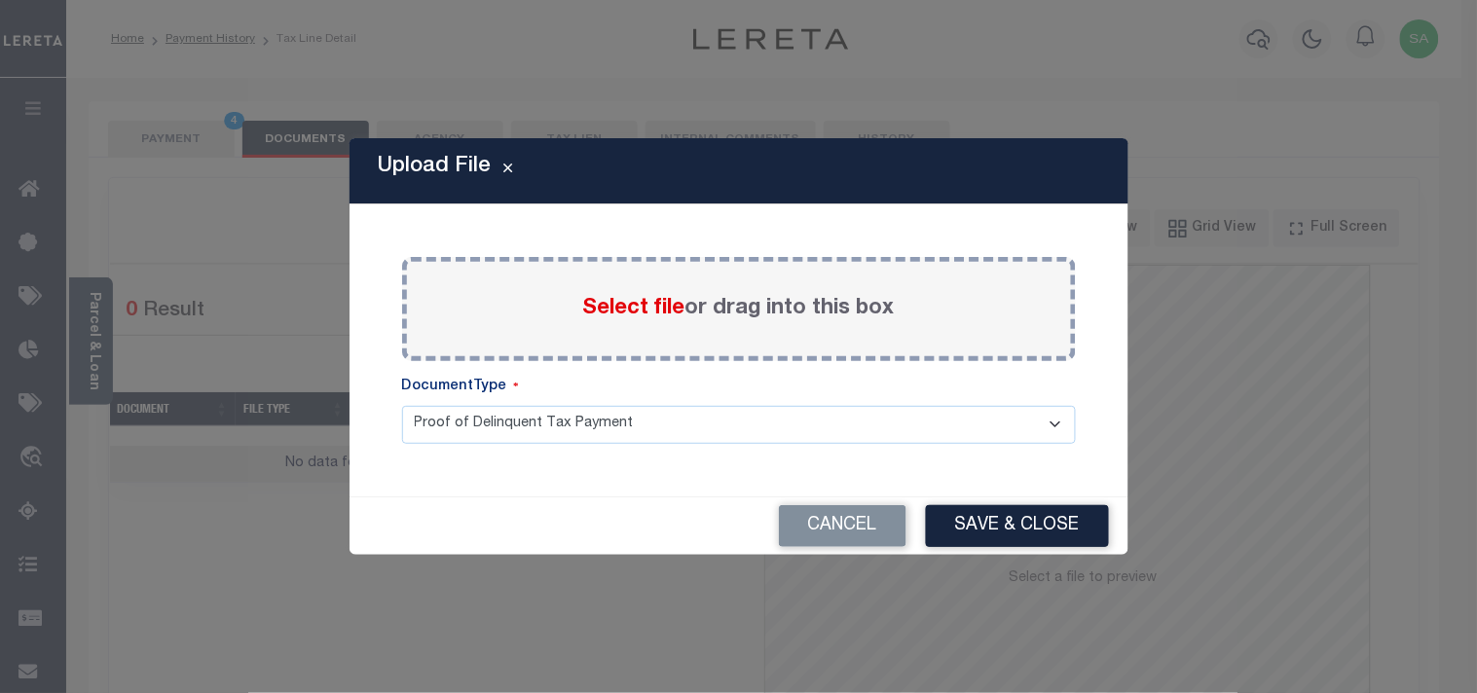
click at [636, 308] on span "Select file" at bounding box center [634, 308] width 102 height 21
click at [0, 0] on input "Select file or drag into this box" at bounding box center [0, 0] width 0 height 0
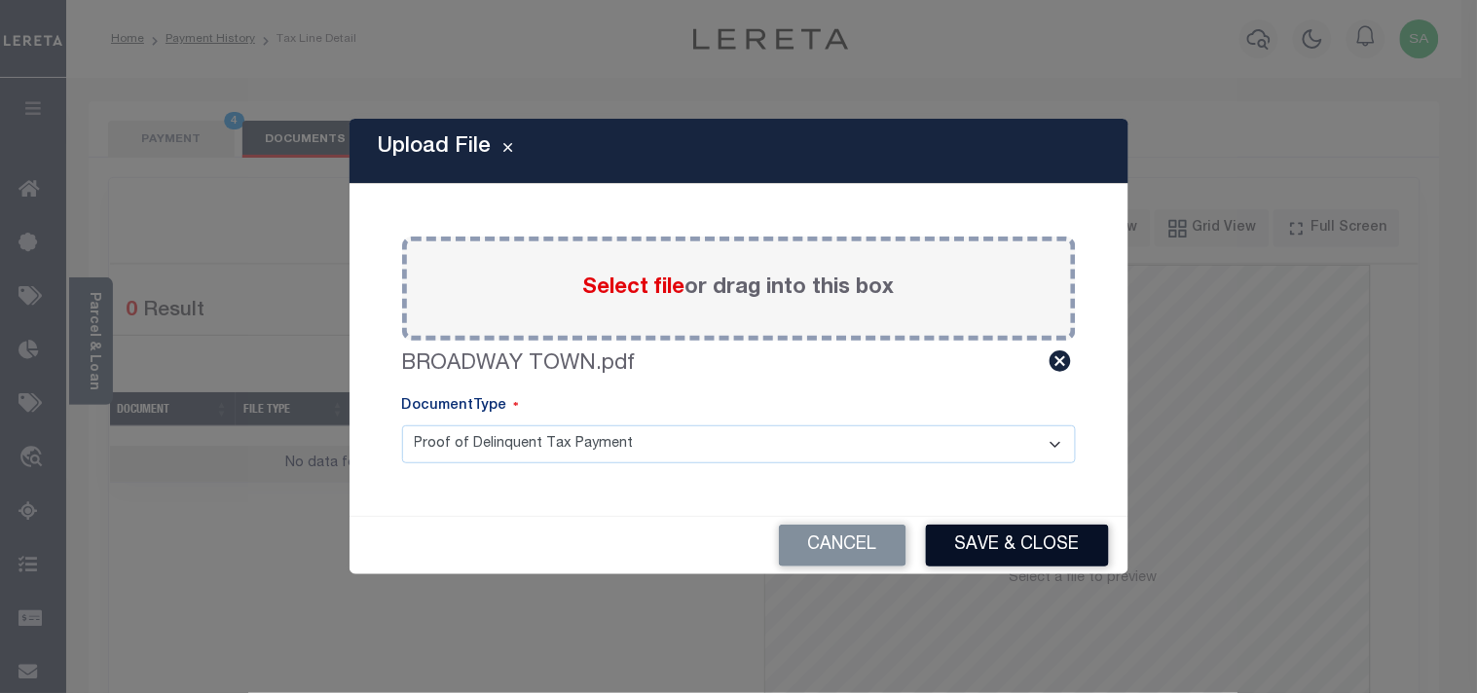
click at [993, 525] on button "Save & Close" at bounding box center [1017, 546] width 183 height 42
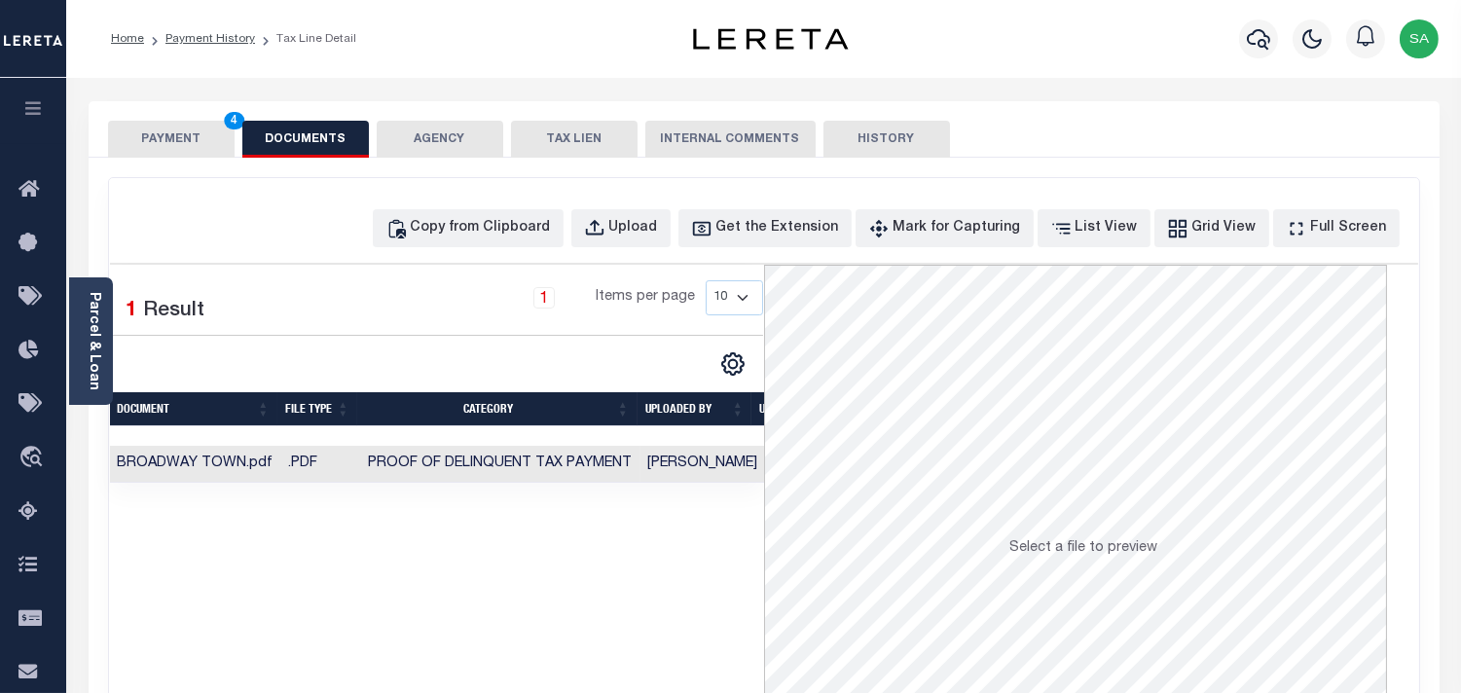
click at [218, 148] on button "PAYMENT 4" at bounding box center [171, 139] width 127 height 37
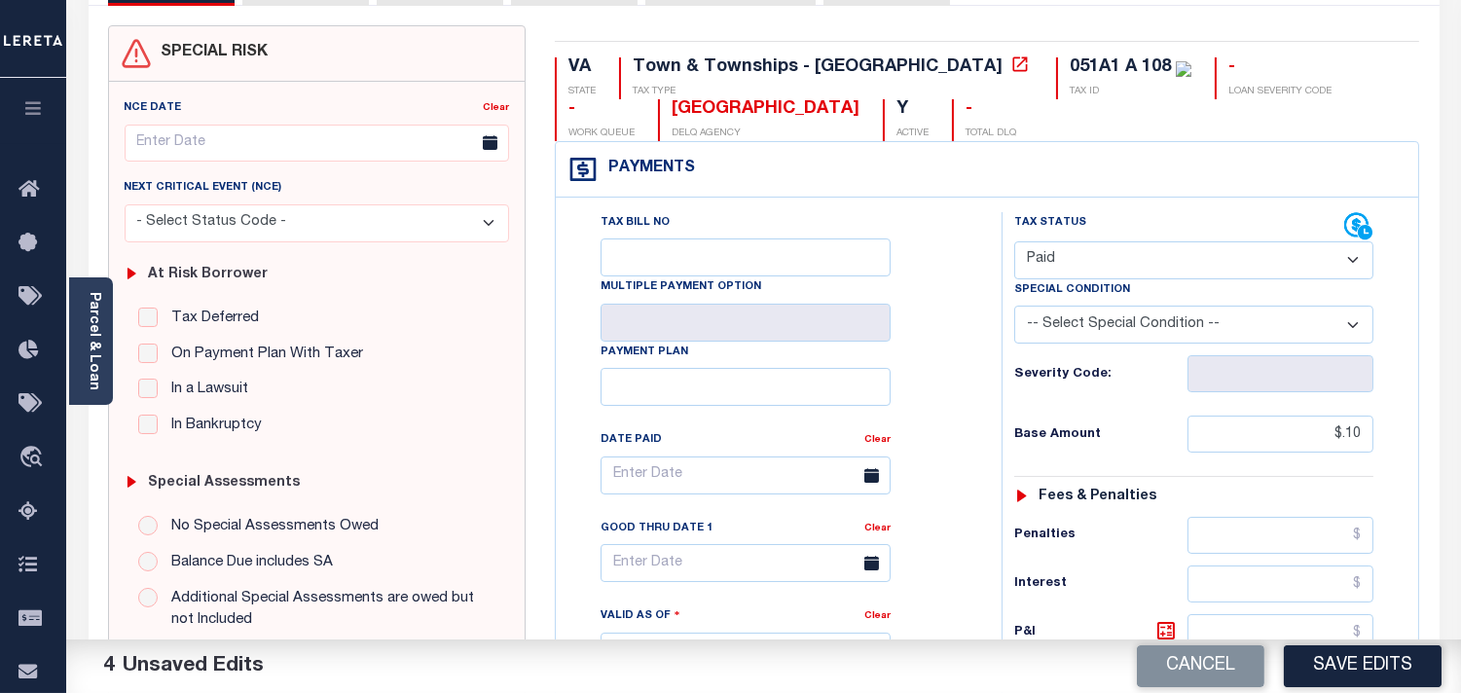
scroll to position [648, 0]
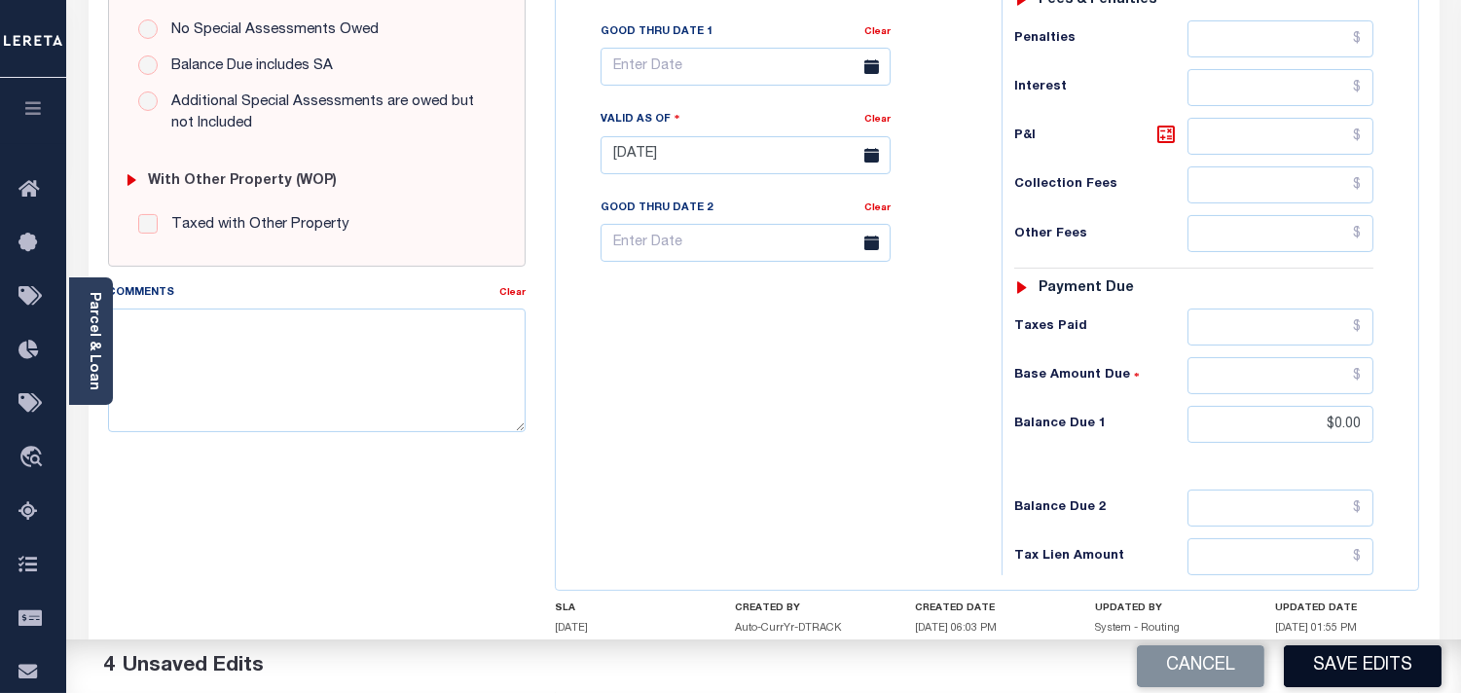
click at [1337, 663] on button "Save Edits" at bounding box center [1363, 666] width 158 height 42
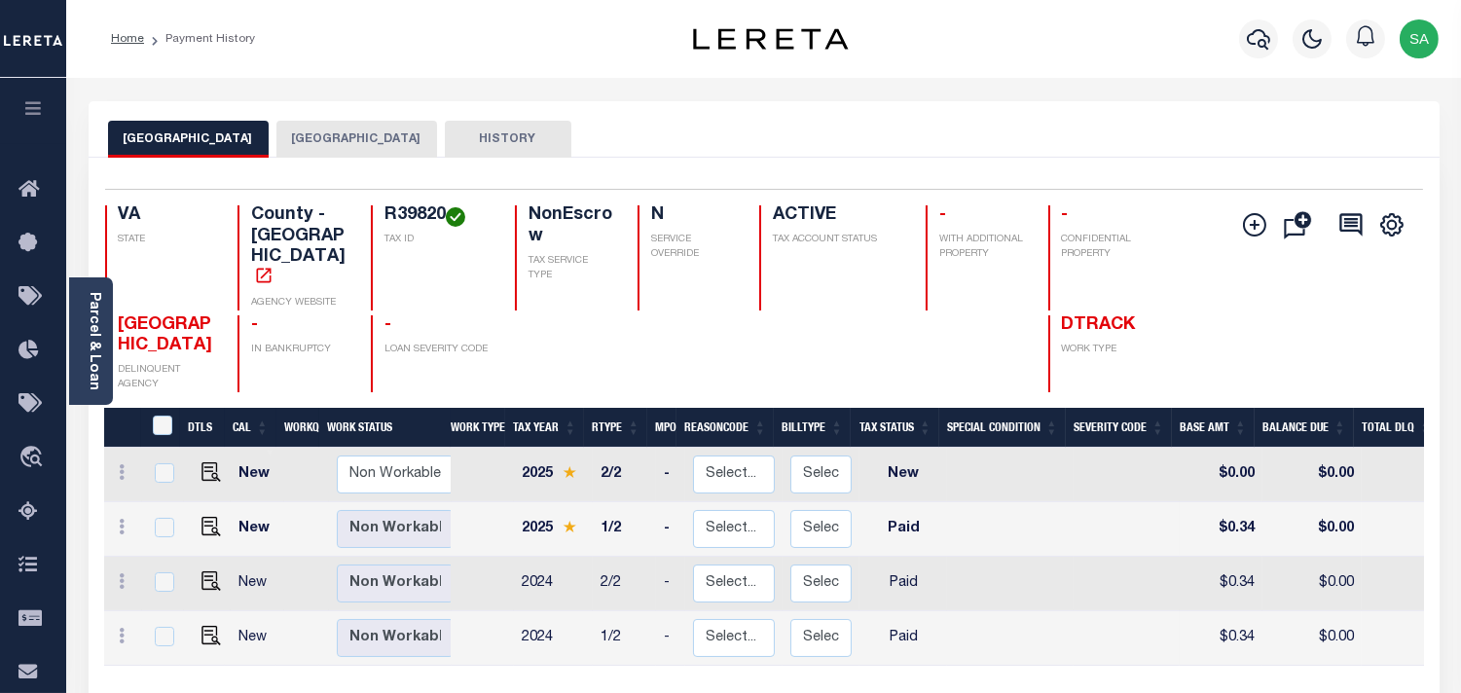
click at [345, 129] on button "[GEOGRAPHIC_DATA]" at bounding box center [356, 139] width 161 height 37
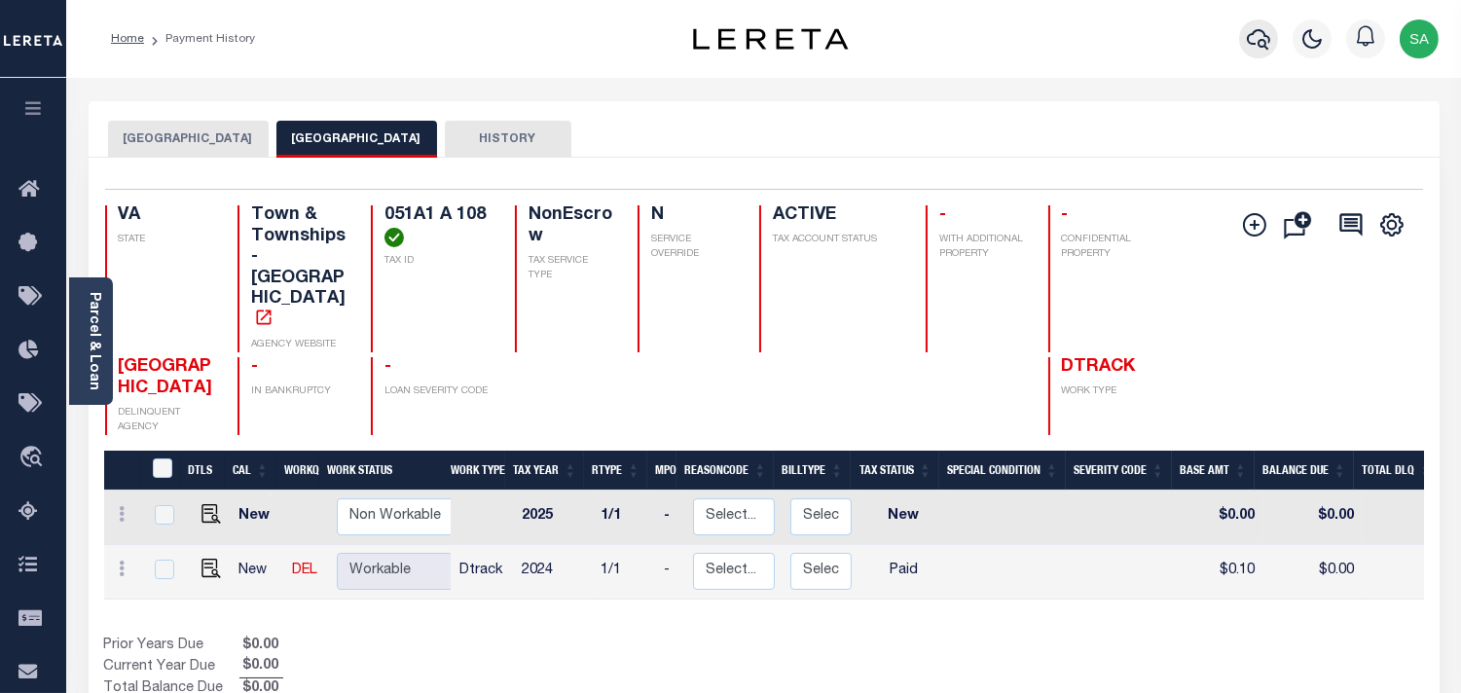
click at [1253, 49] on icon "button" at bounding box center [1258, 38] width 23 height 23
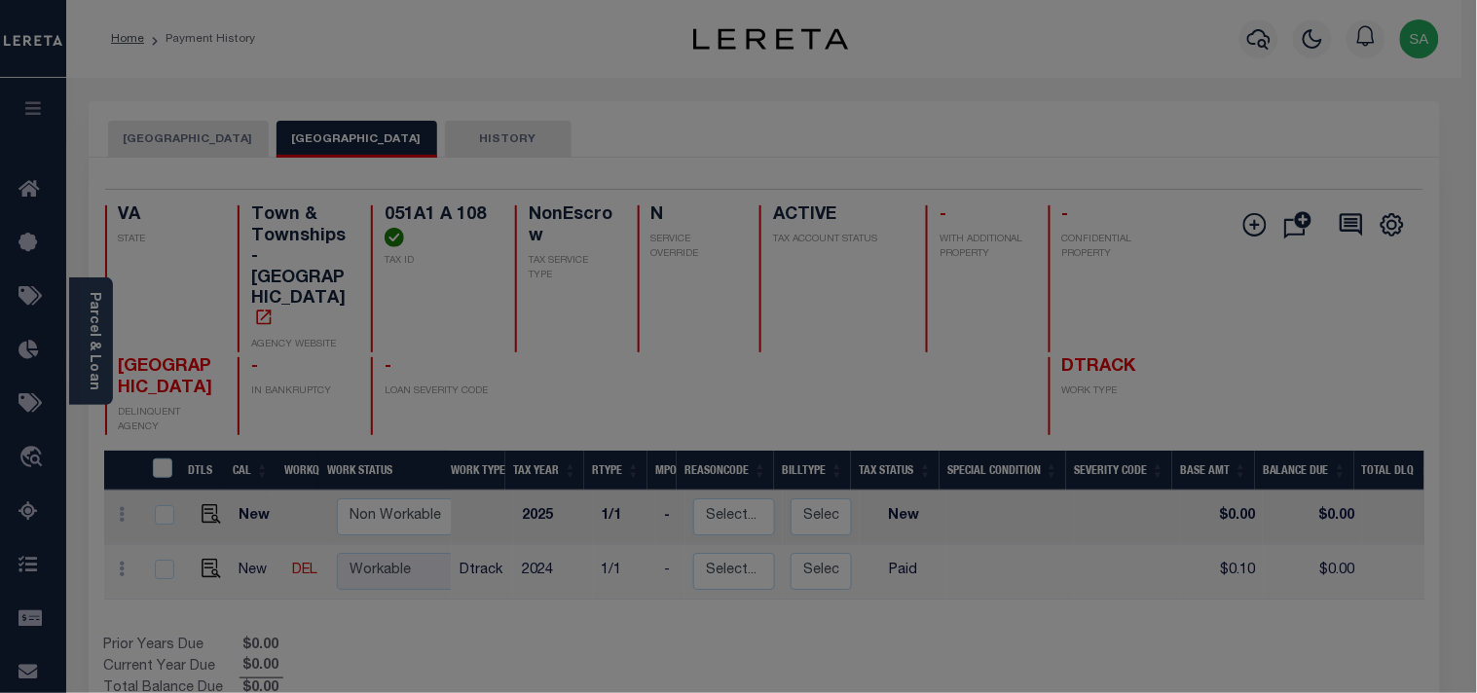
click at [0, 0] on div "Include Loans TBM Customers Borrowers Payments (Lender Non-Disb) Payments (Lend…" at bounding box center [0, 0] width 0 height 0
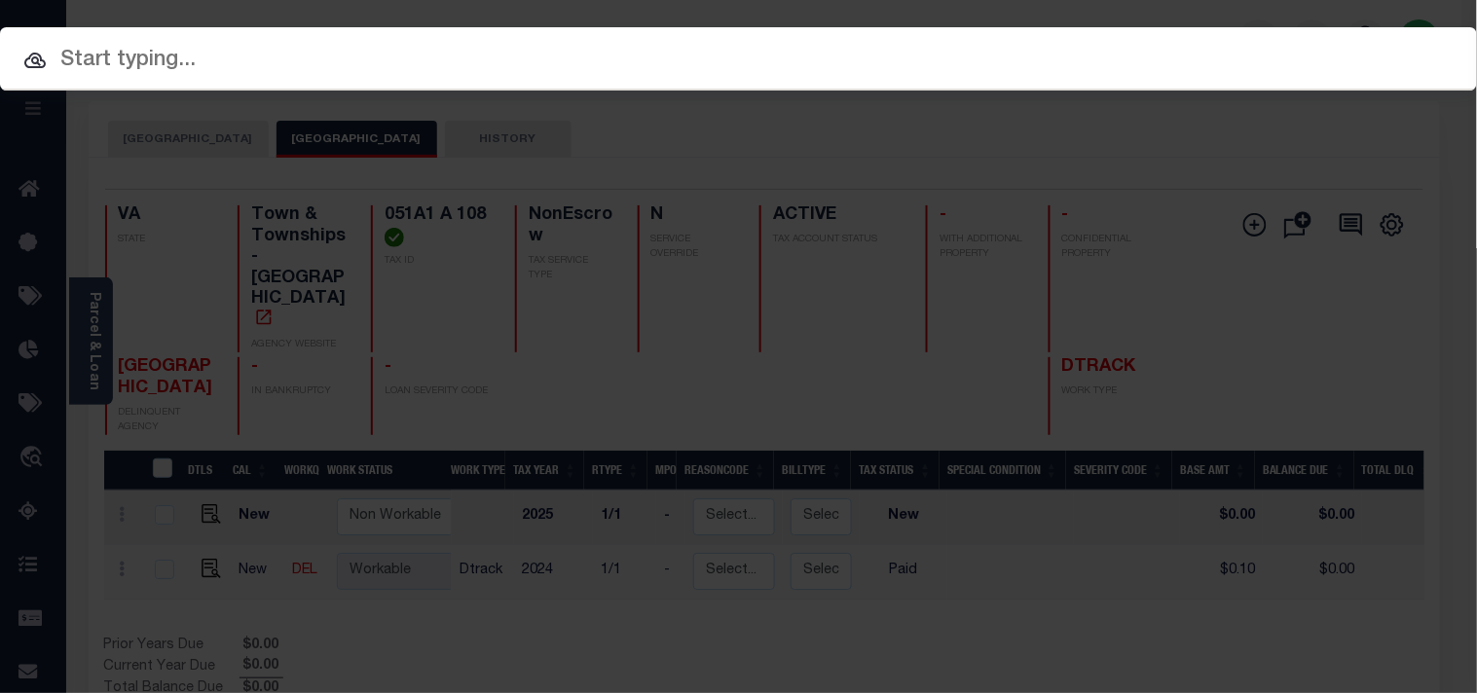
paste input "16504850"
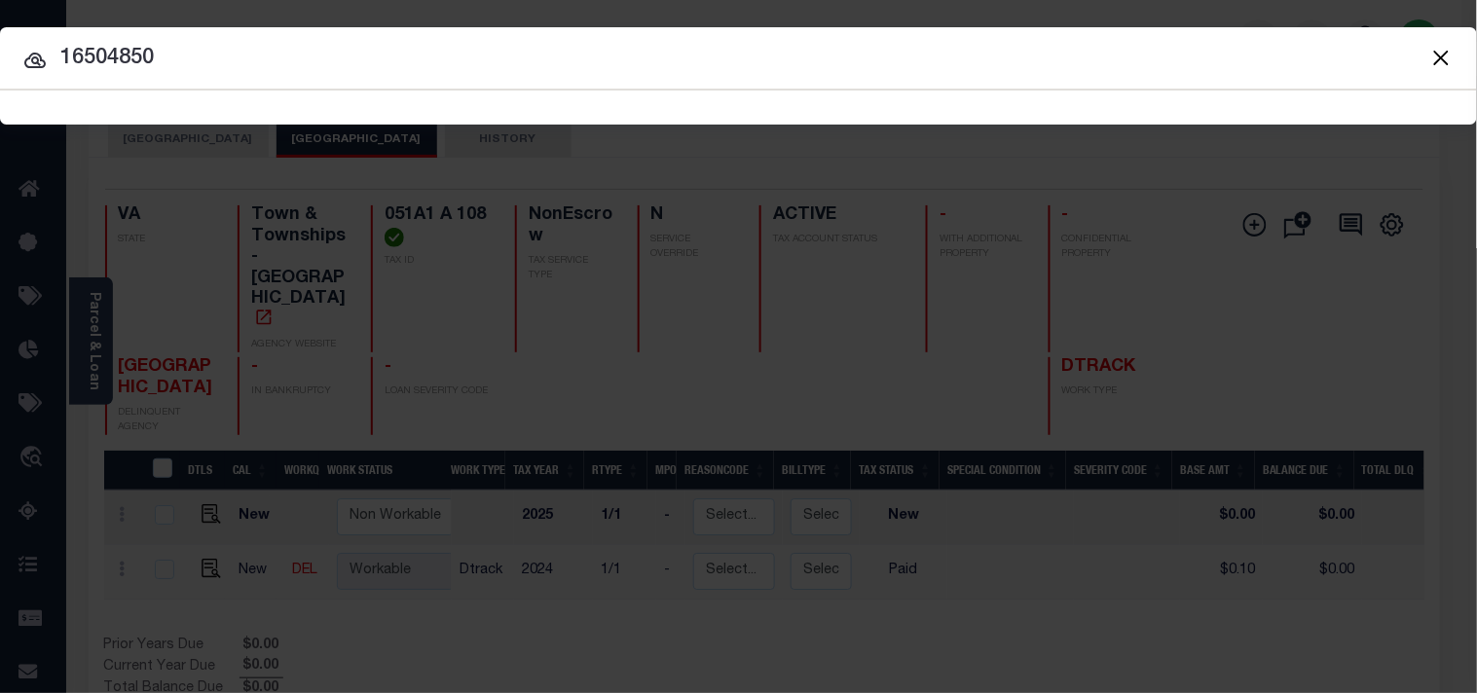
type input "16504850"
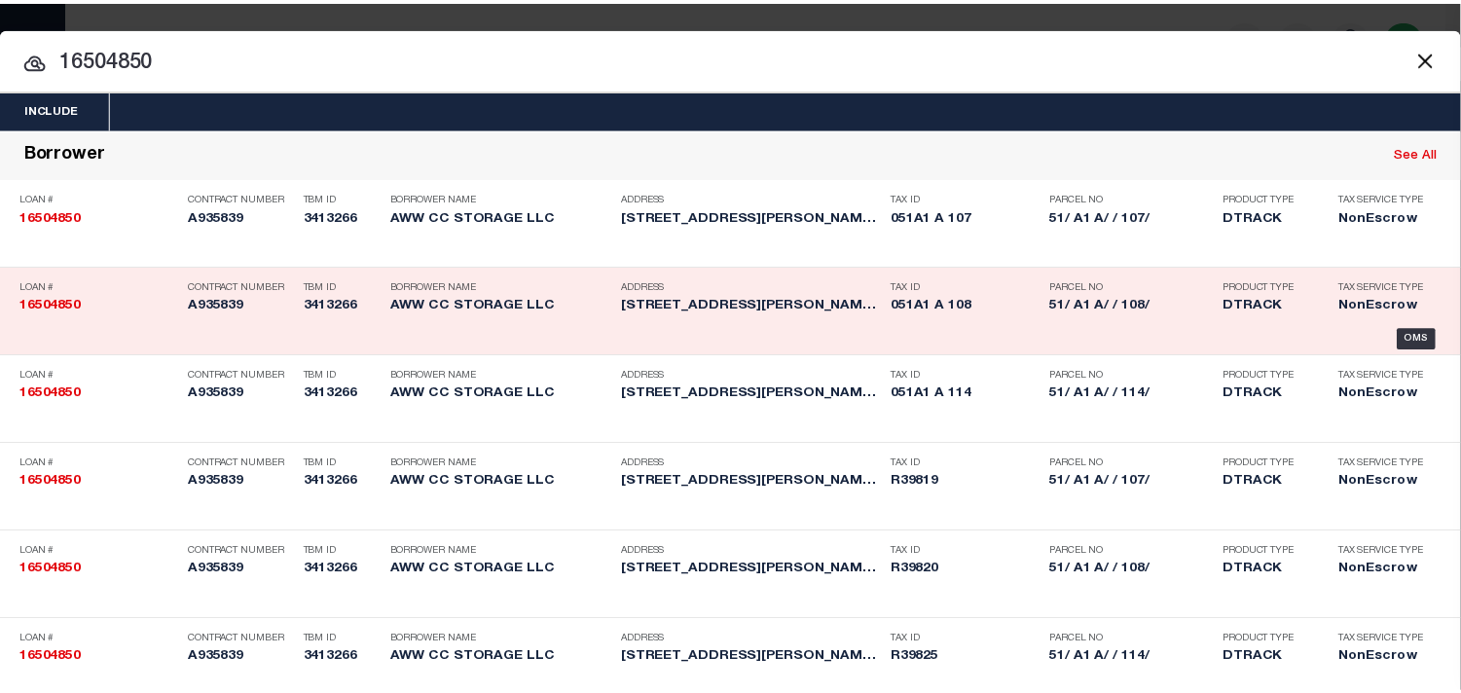
scroll to position [1214, 0]
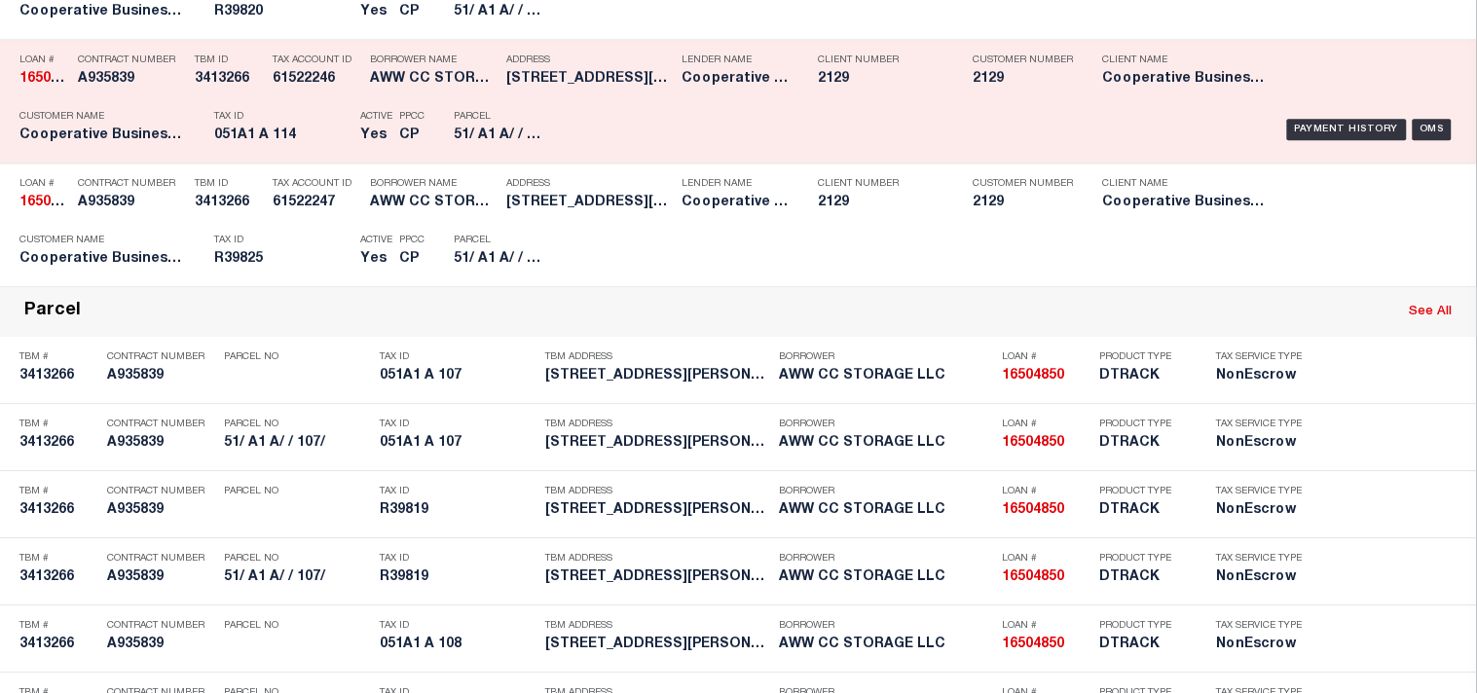
click at [399, 144] on h5 "CP" at bounding box center [411, 136] width 25 height 17
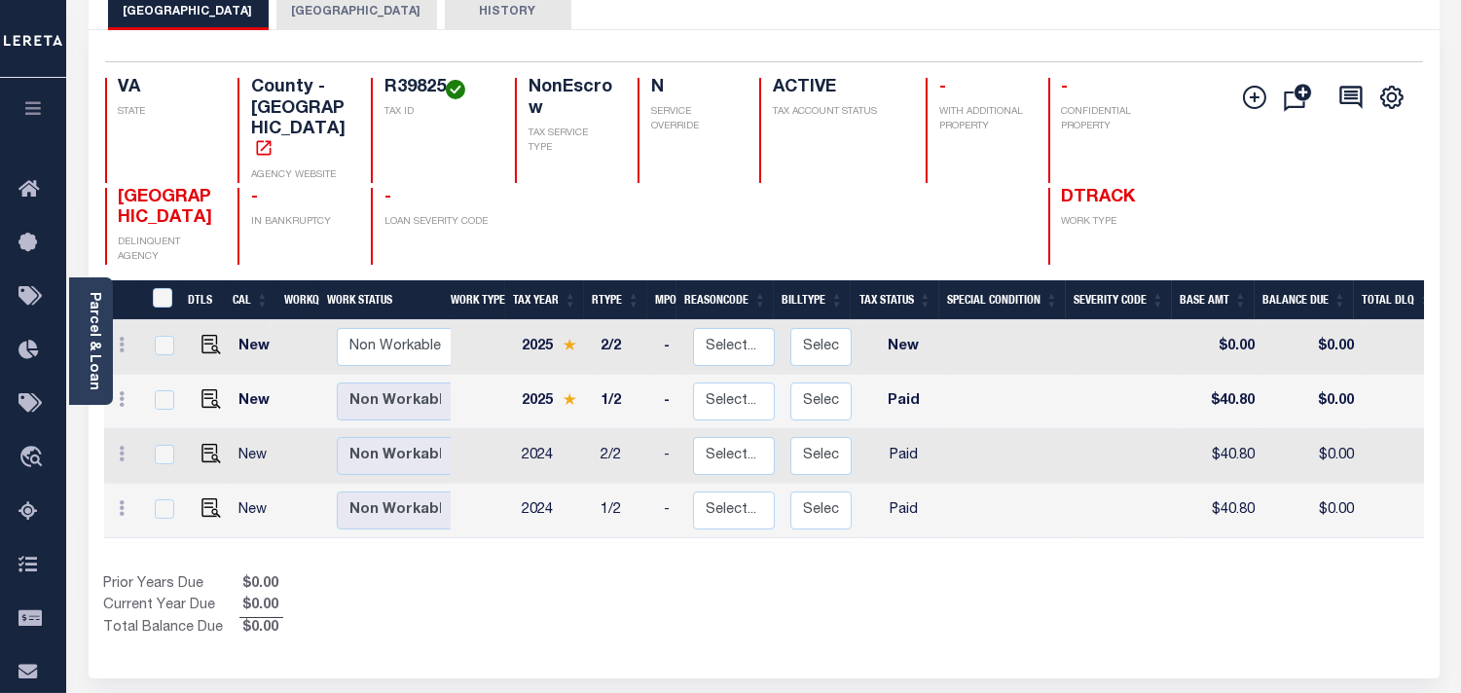
scroll to position [108, 0]
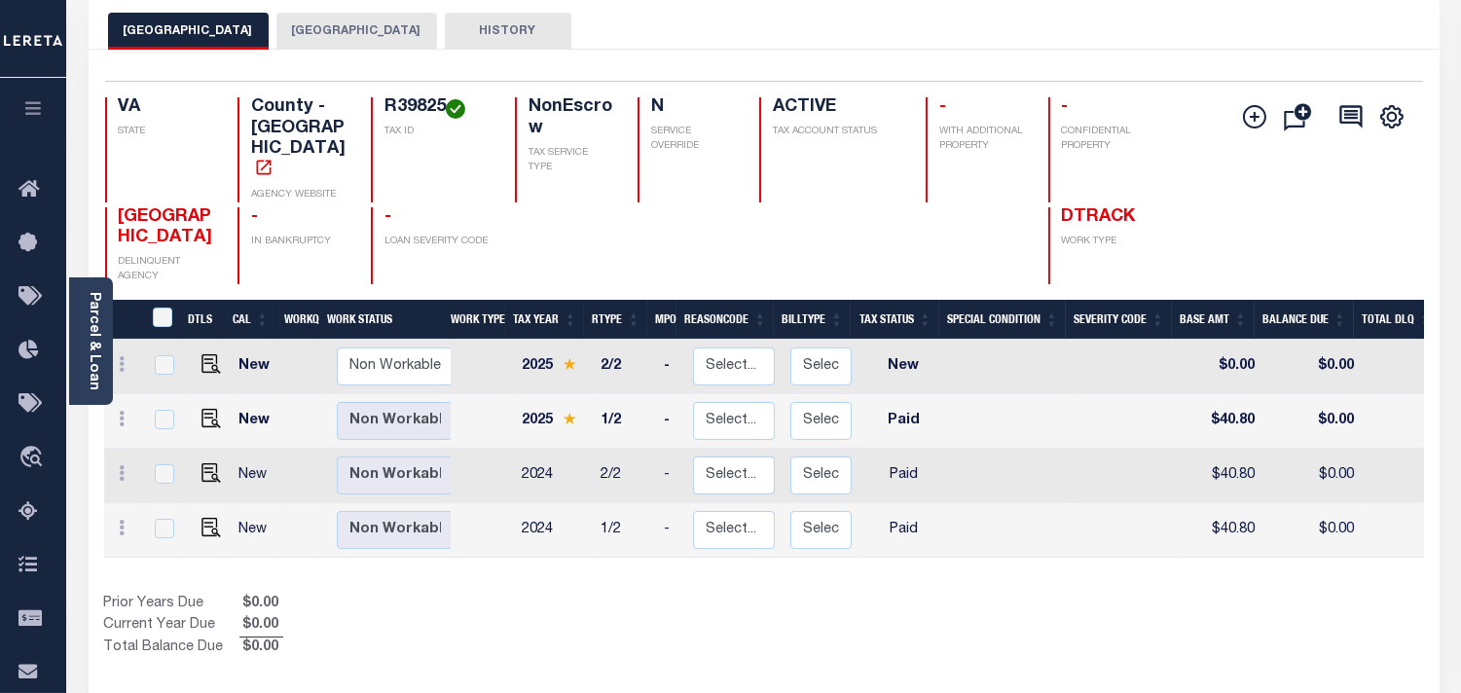
click at [325, 40] on button "[GEOGRAPHIC_DATA]" at bounding box center [356, 31] width 161 height 37
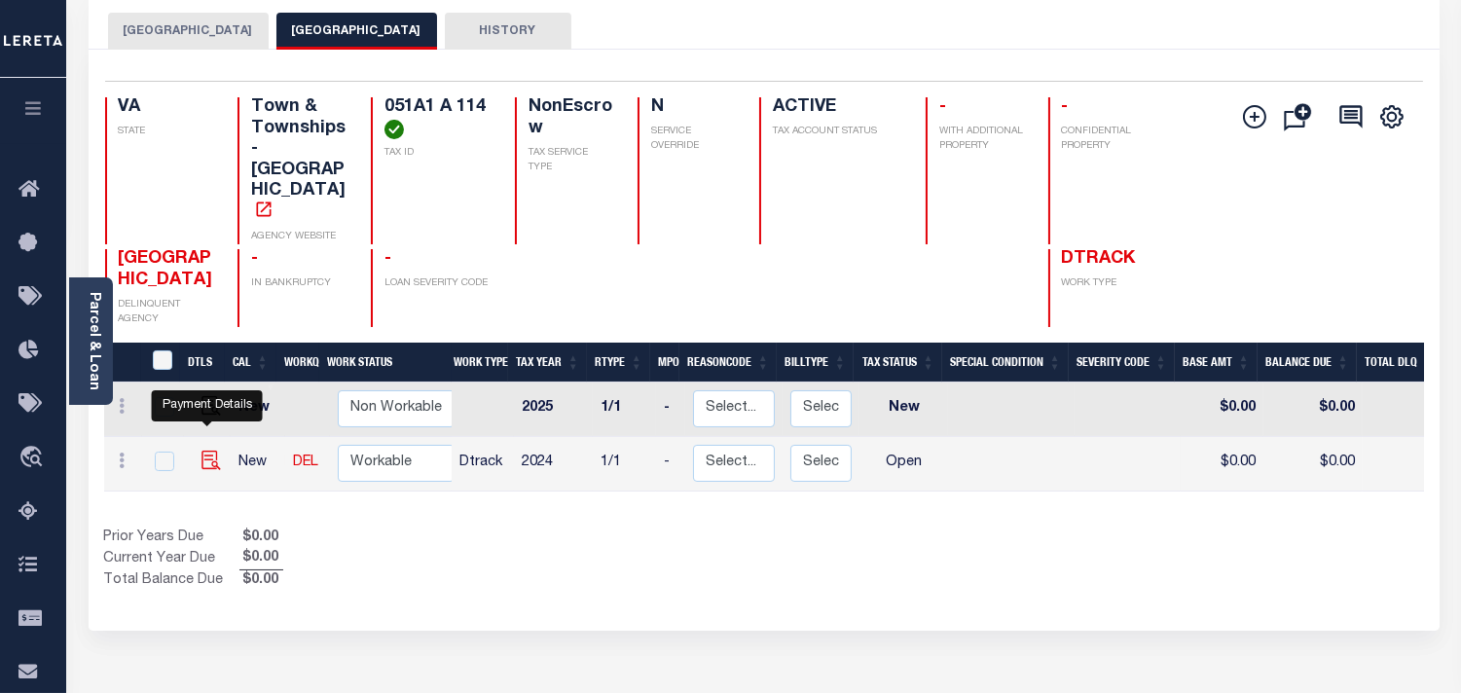
click at [211, 451] on img "" at bounding box center [211, 460] width 19 height 19
checkbox input "true"
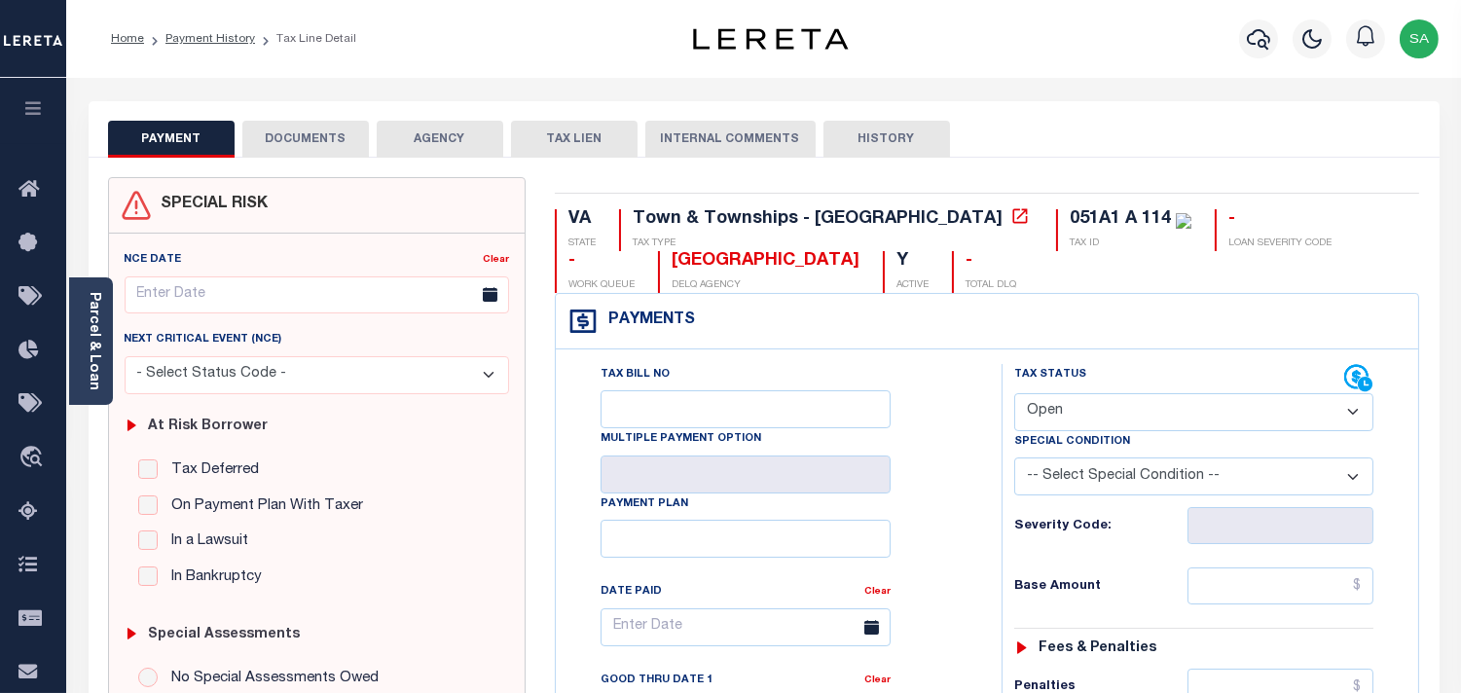
drag, startPoint x: 1126, startPoint y: 406, endPoint x: 1120, endPoint y: 428, distance: 23.1
click at [1125, 406] on select "- Select Status Code - Open Due/Unpaid Paid Incomplete No Tax Due Internal Refu…" at bounding box center [1193, 412] width 359 height 38
select select "PYD"
click at [1014, 394] on select "- Select Status Code - Open Due/Unpaid Paid Incomplete No Tax Due Internal Refu…" at bounding box center [1193, 412] width 359 height 38
type input "[DATE]"
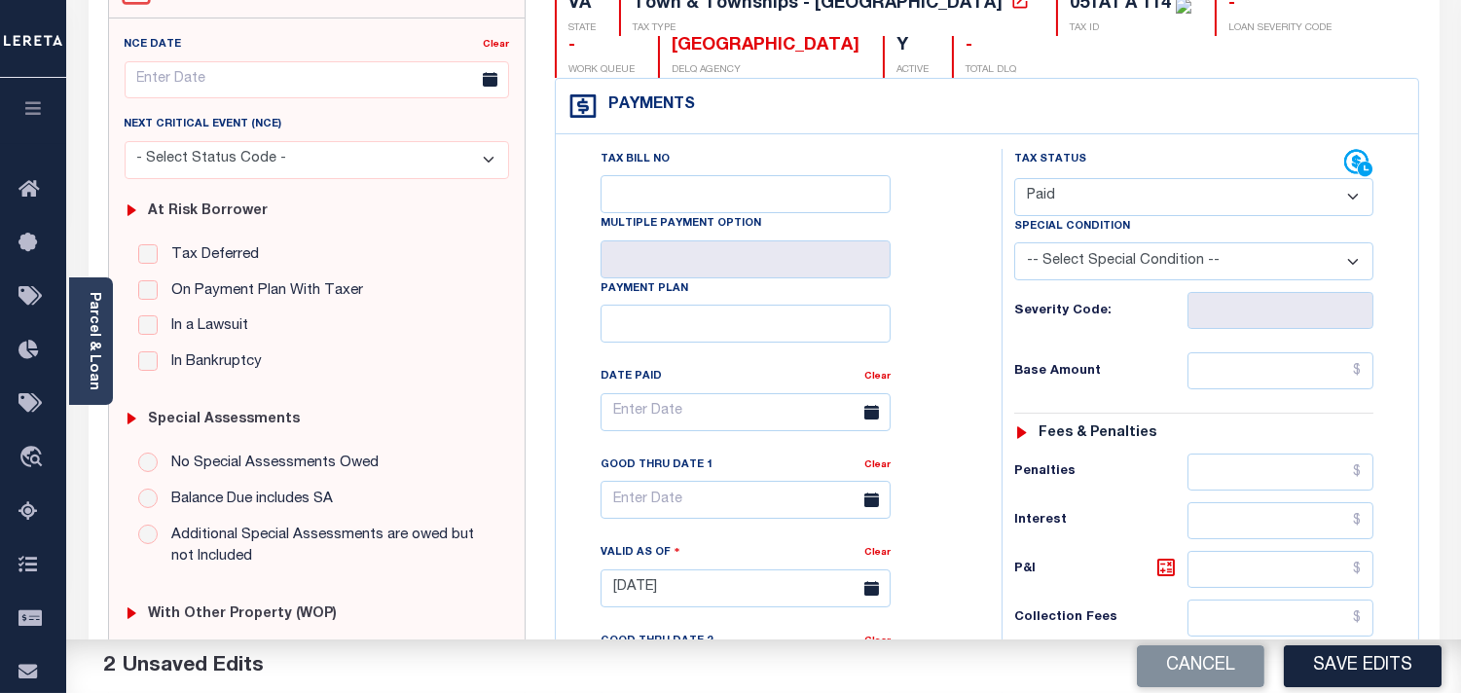
scroll to position [216, 0]
click at [1260, 347] on div "Tax Status Status - Select Status Code -" at bounding box center [1200, 578] width 397 height 860
click at [1285, 370] on input "text" at bounding box center [1281, 369] width 186 height 37
paste input "12.00"
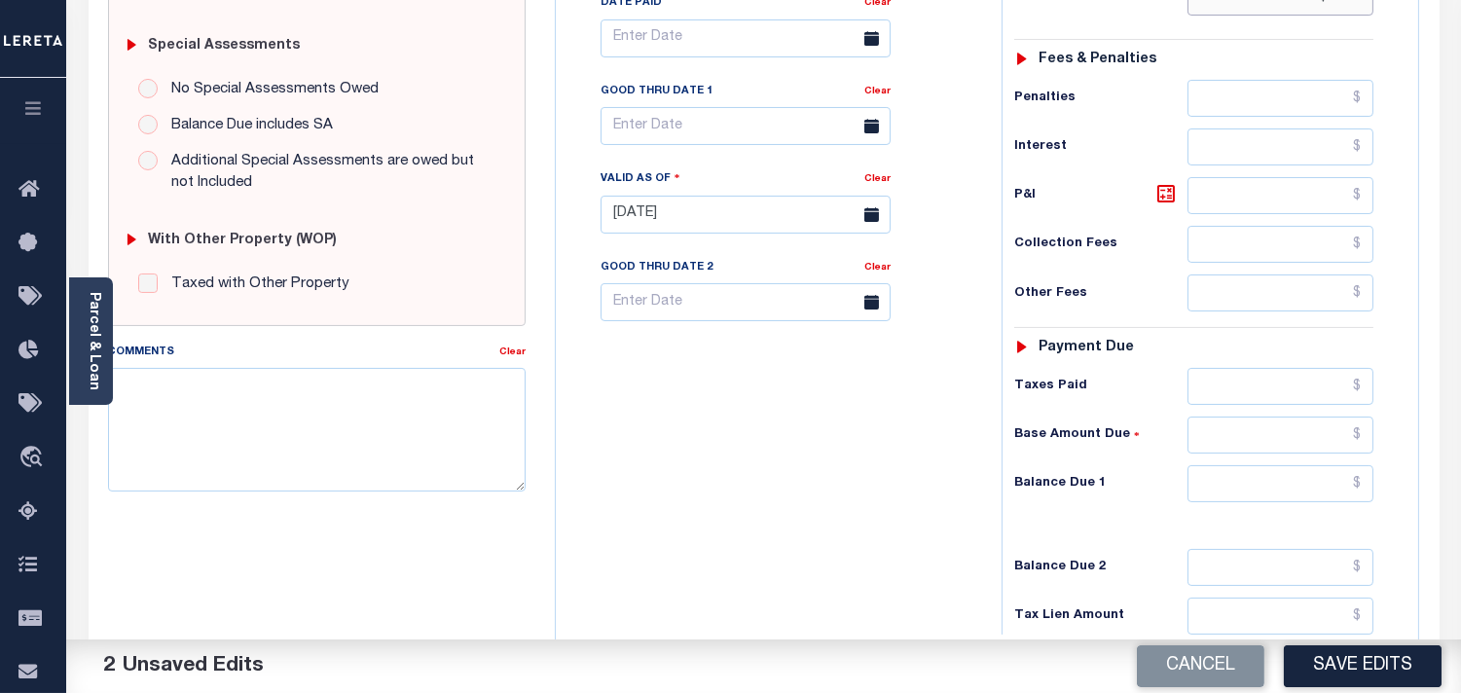
scroll to position [756, 0]
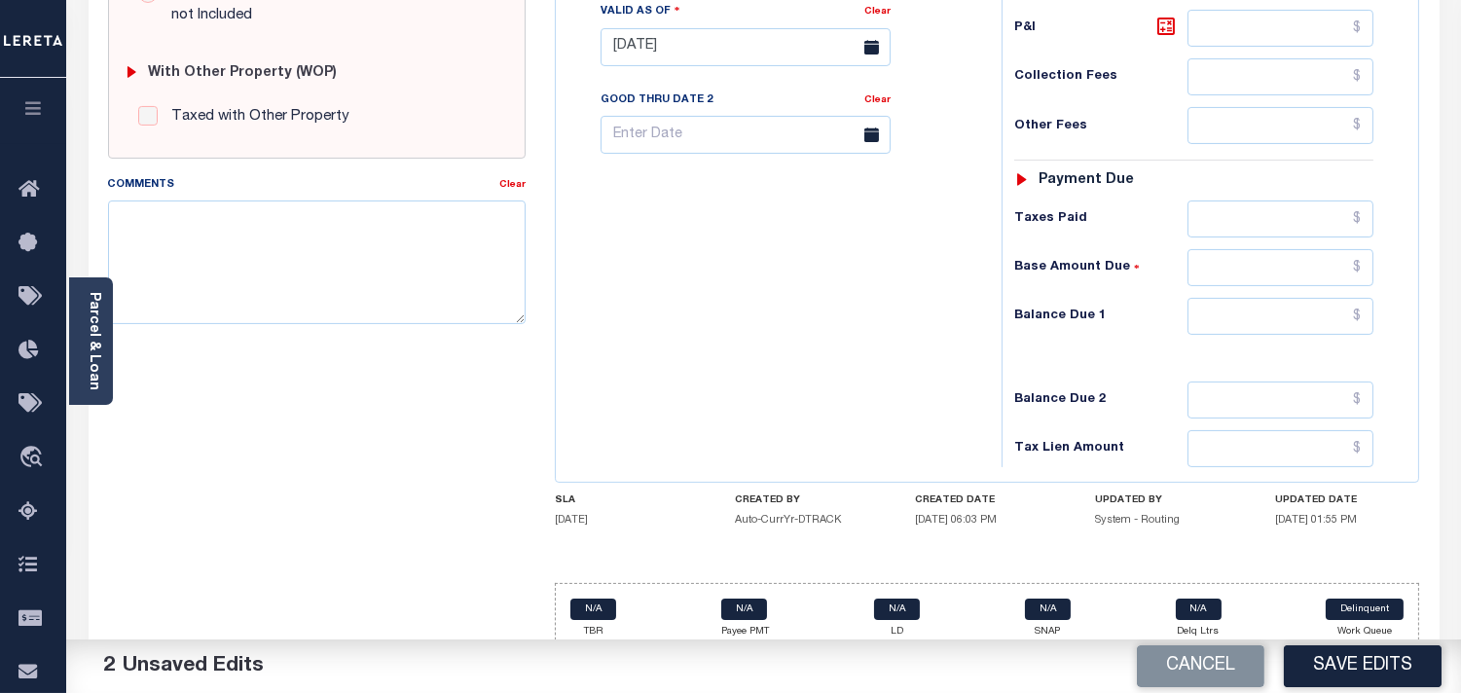
type input "$12.00"
click at [1298, 318] on input "text" at bounding box center [1281, 316] width 186 height 37
type input "$0.00"
click at [903, 332] on div "Tax Bill No Multiple Payment Option Payment Plan Clear" at bounding box center [774, 38] width 426 height 860
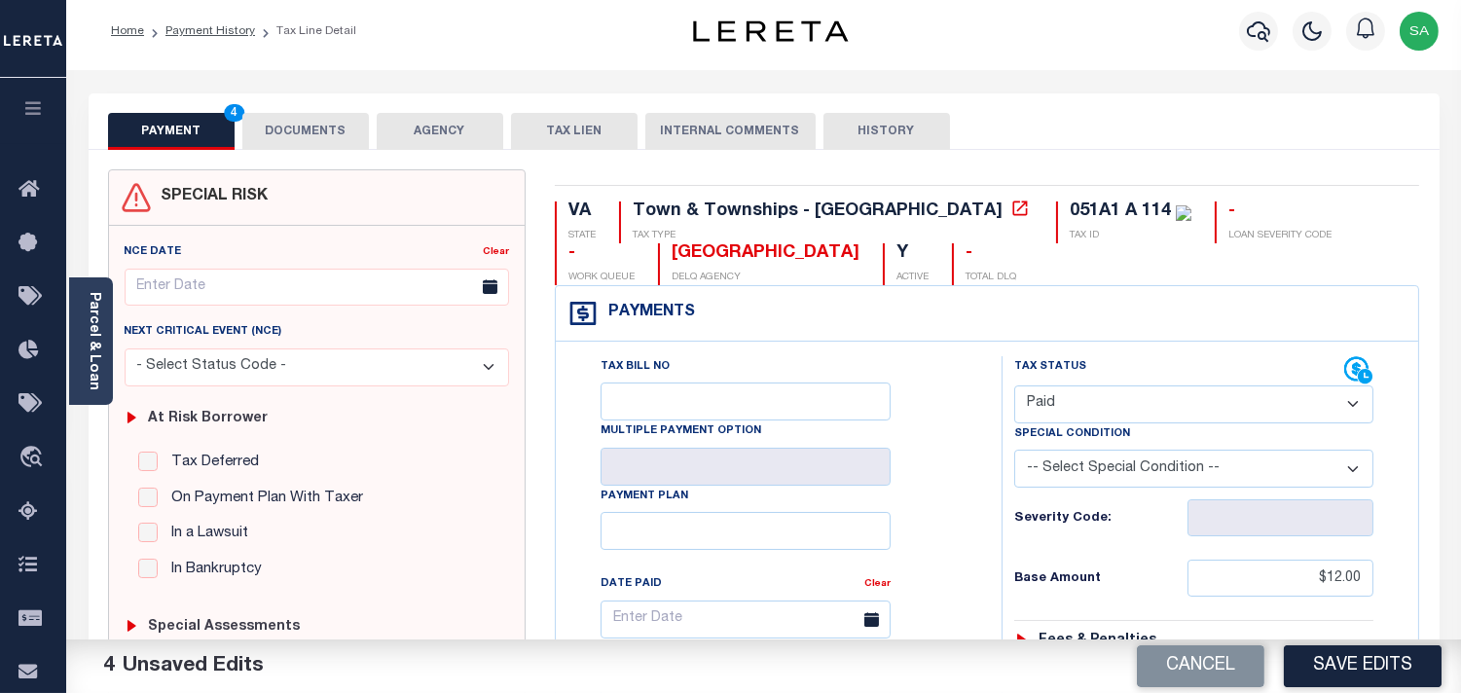
scroll to position [0, 0]
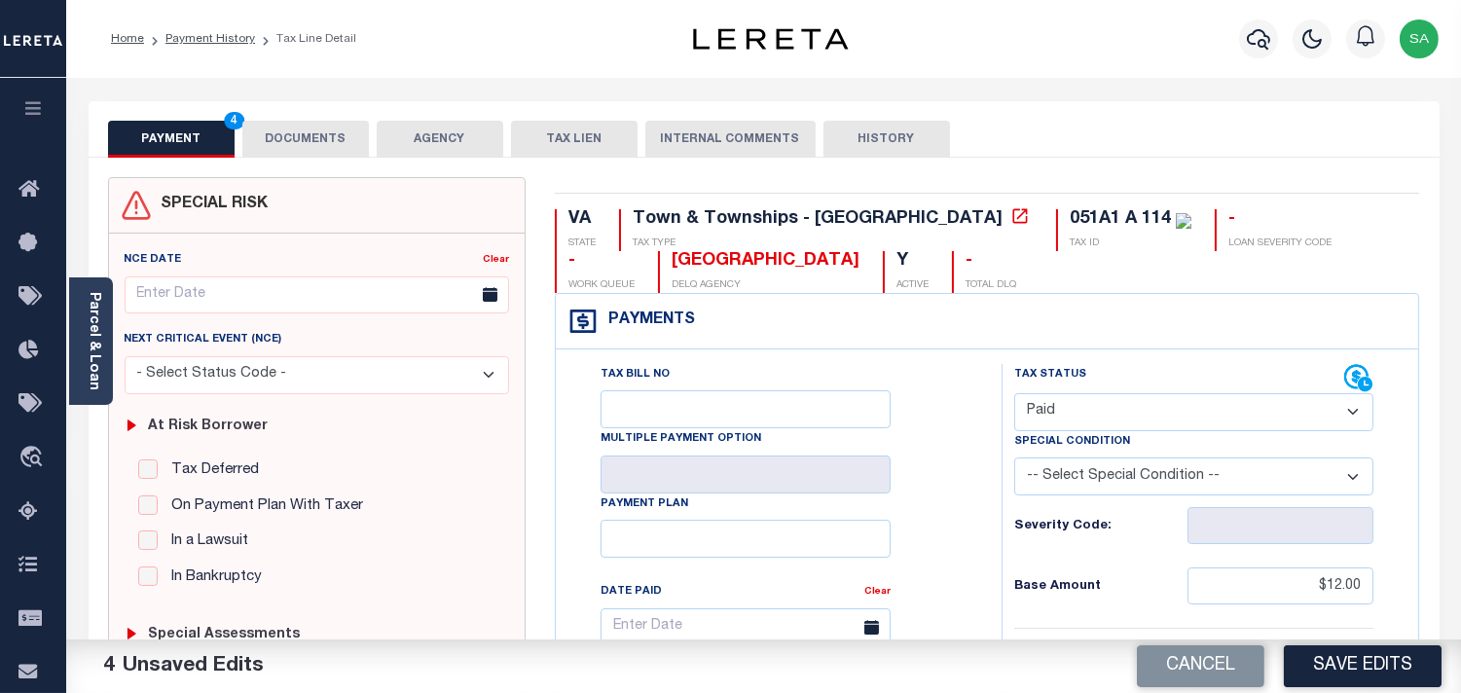
click at [347, 129] on button "DOCUMENTS" at bounding box center [305, 139] width 127 height 37
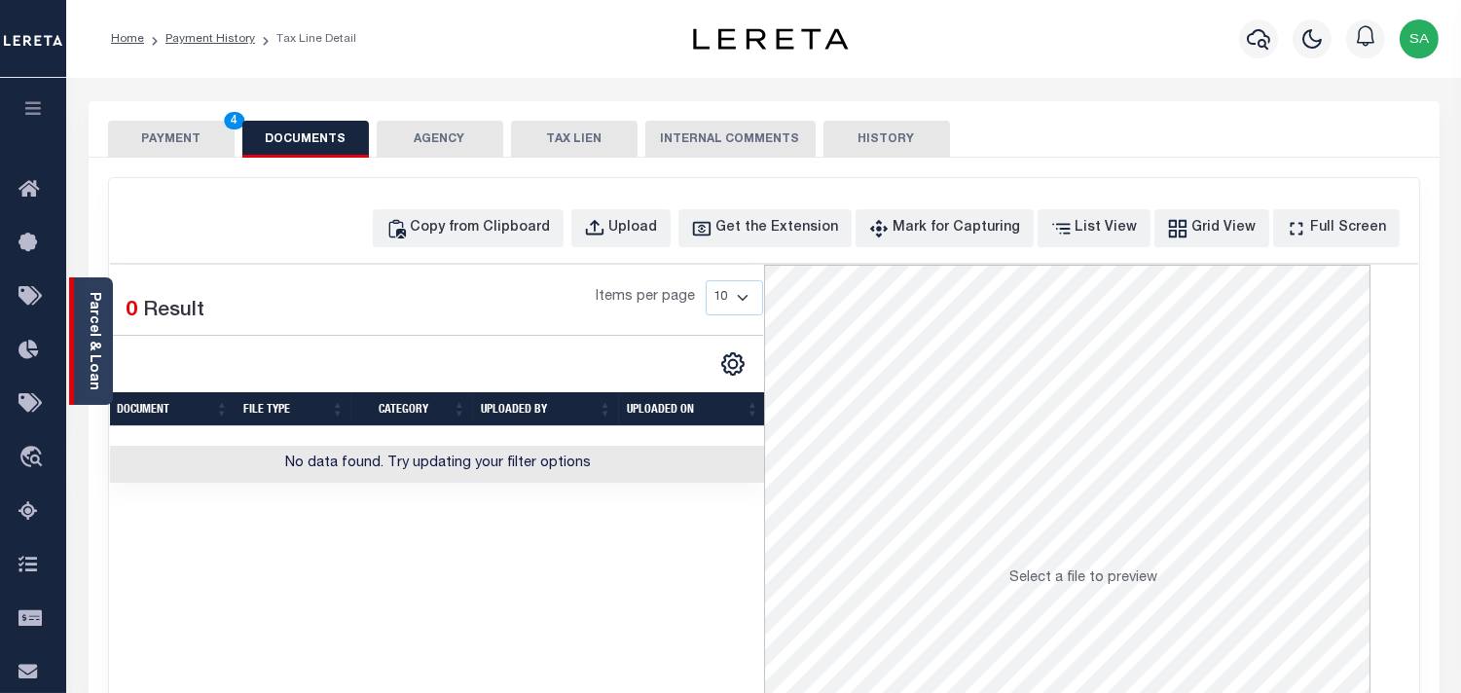
click at [93, 376] on link "Parcel & Loan" at bounding box center [94, 341] width 14 height 98
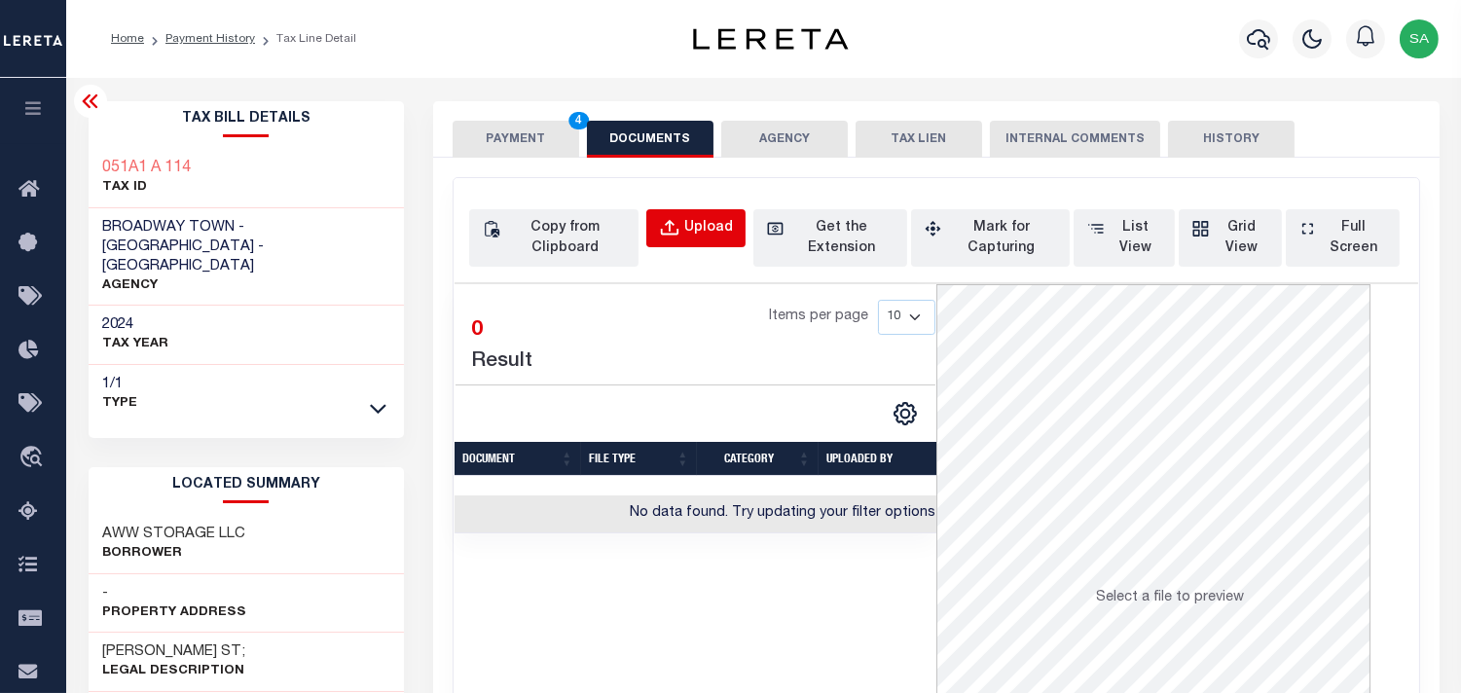
click at [704, 235] on div "Upload" at bounding box center [708, 228] width 49 height 21
select select "POP"
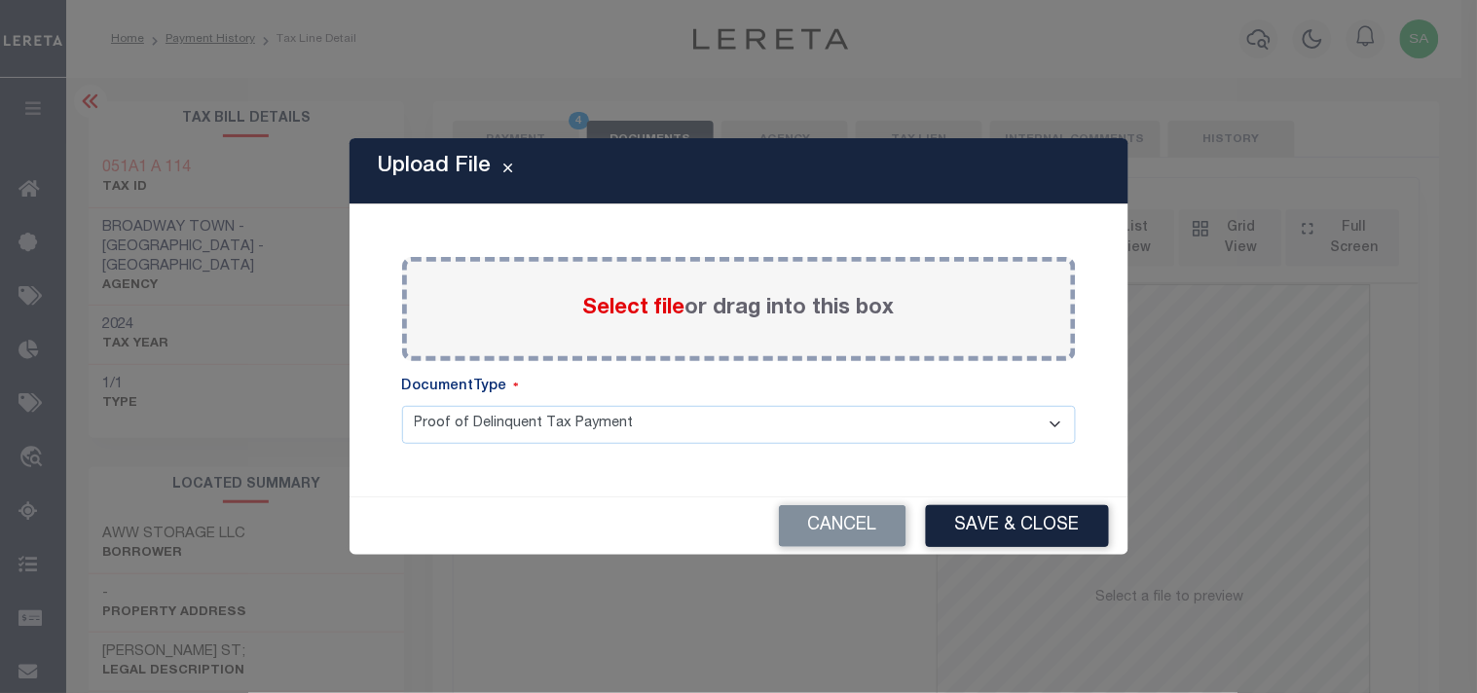
click at [639, 321] on label "Select file or drag into this box" at bounding box center [739, 309] width 312 height 32
click at [0, 0] on input "Select file or drag into this box" at bounding box center [0, 0] width 0 height 0
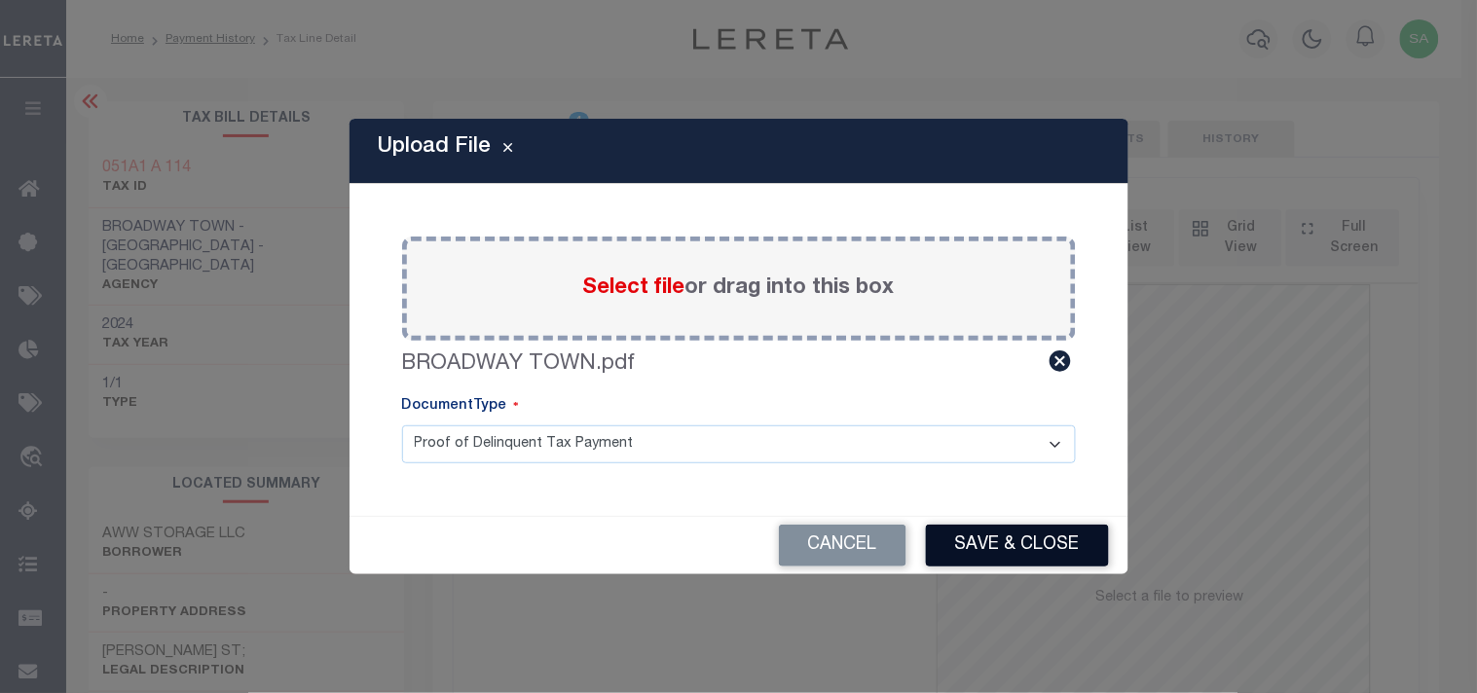
click at [1082, 532] on button "Save & Close" at bounding box center [1017, 546] width 183 height 42
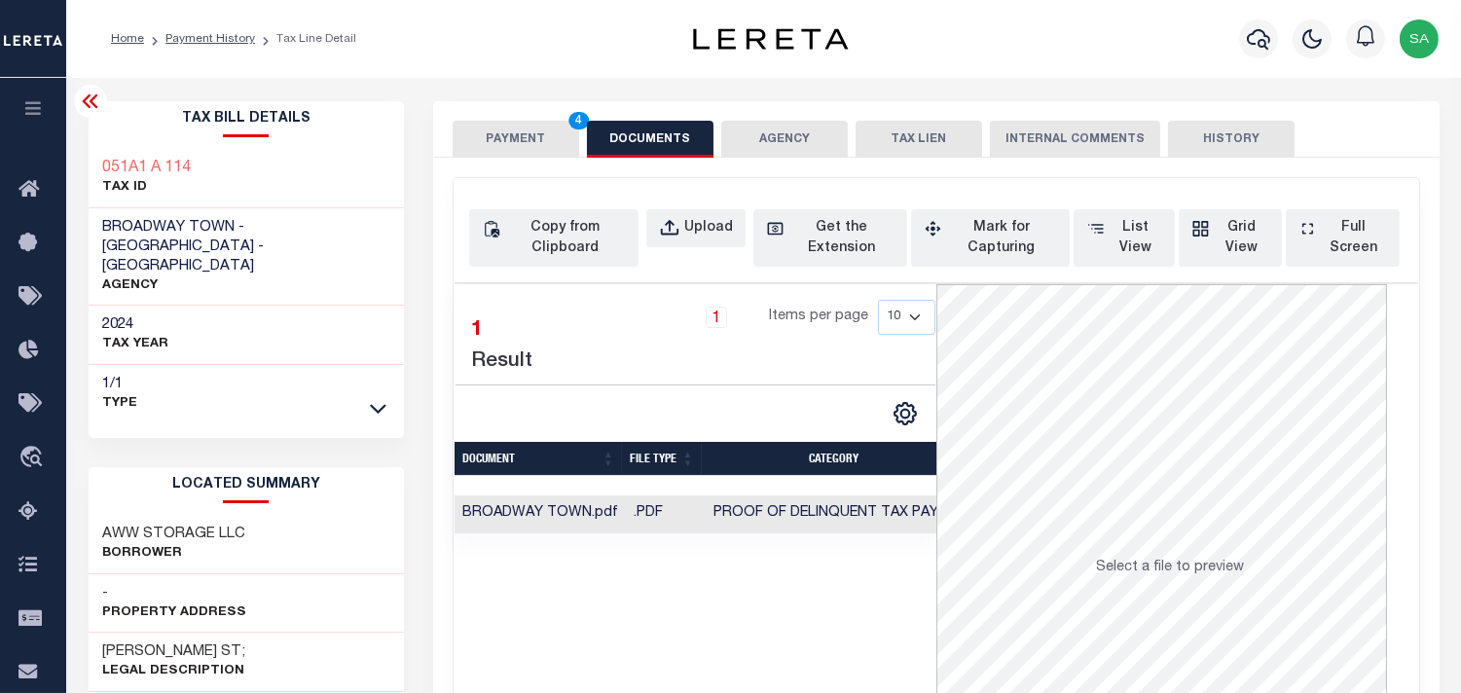
click at [548, 134] on button "PAYMENT 4" at bounding box center [516, 139] width 127 height 37
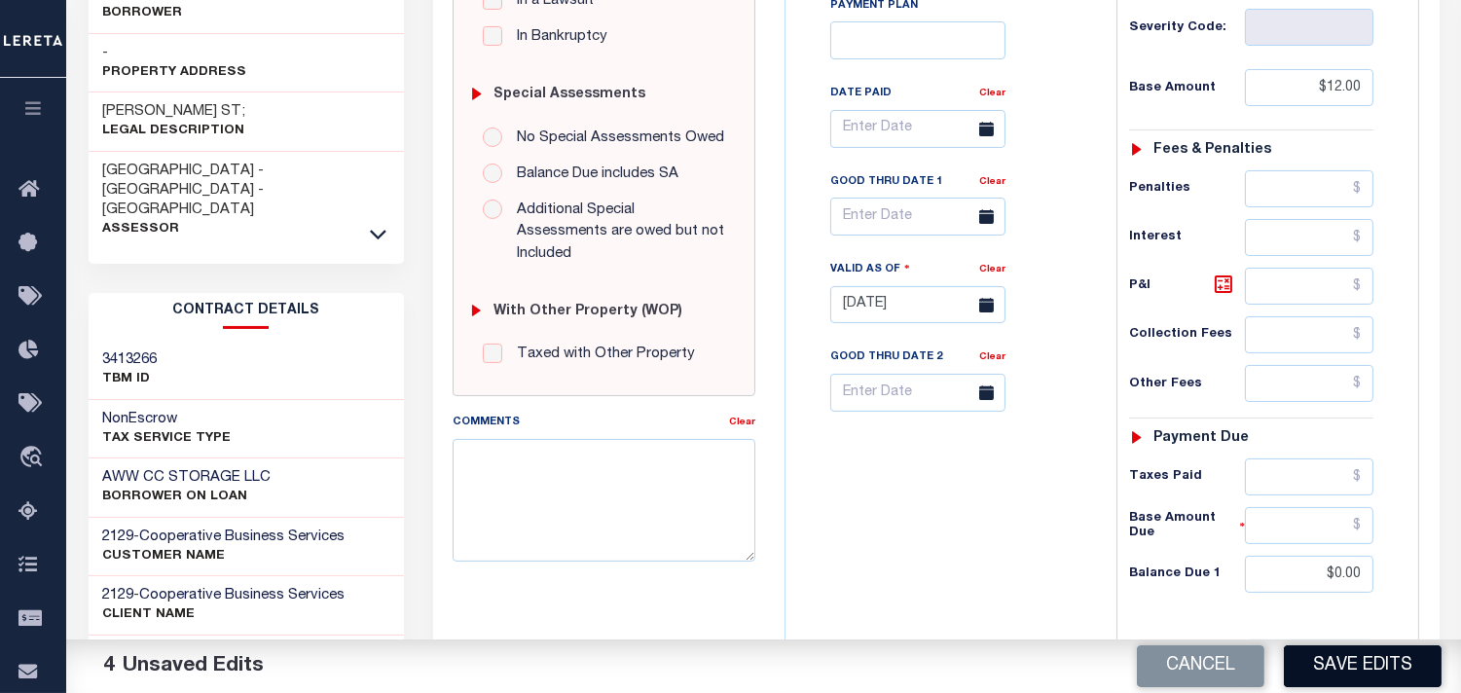
click at [1363, 673] on button "Save Edits" at bounding box center [1363, 666] width 158 height 42
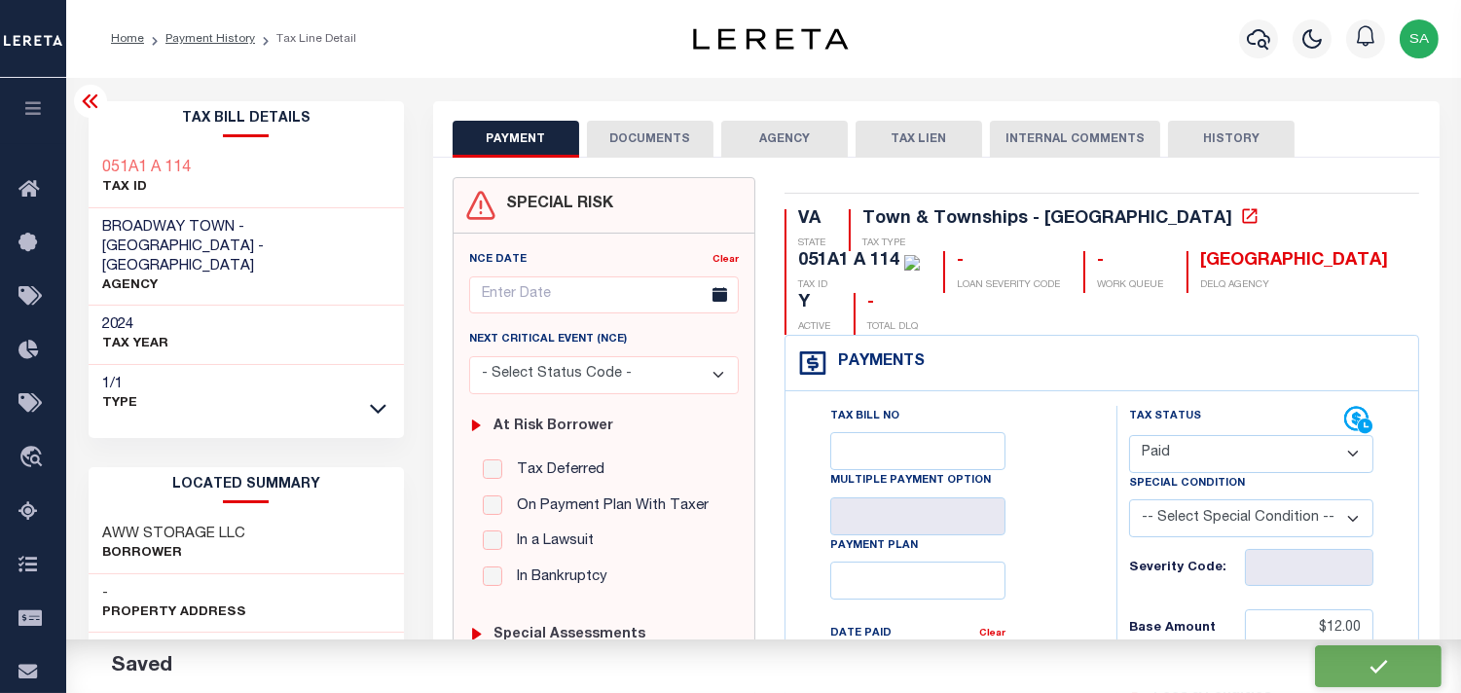
checkbox input "false"
type input "$12"
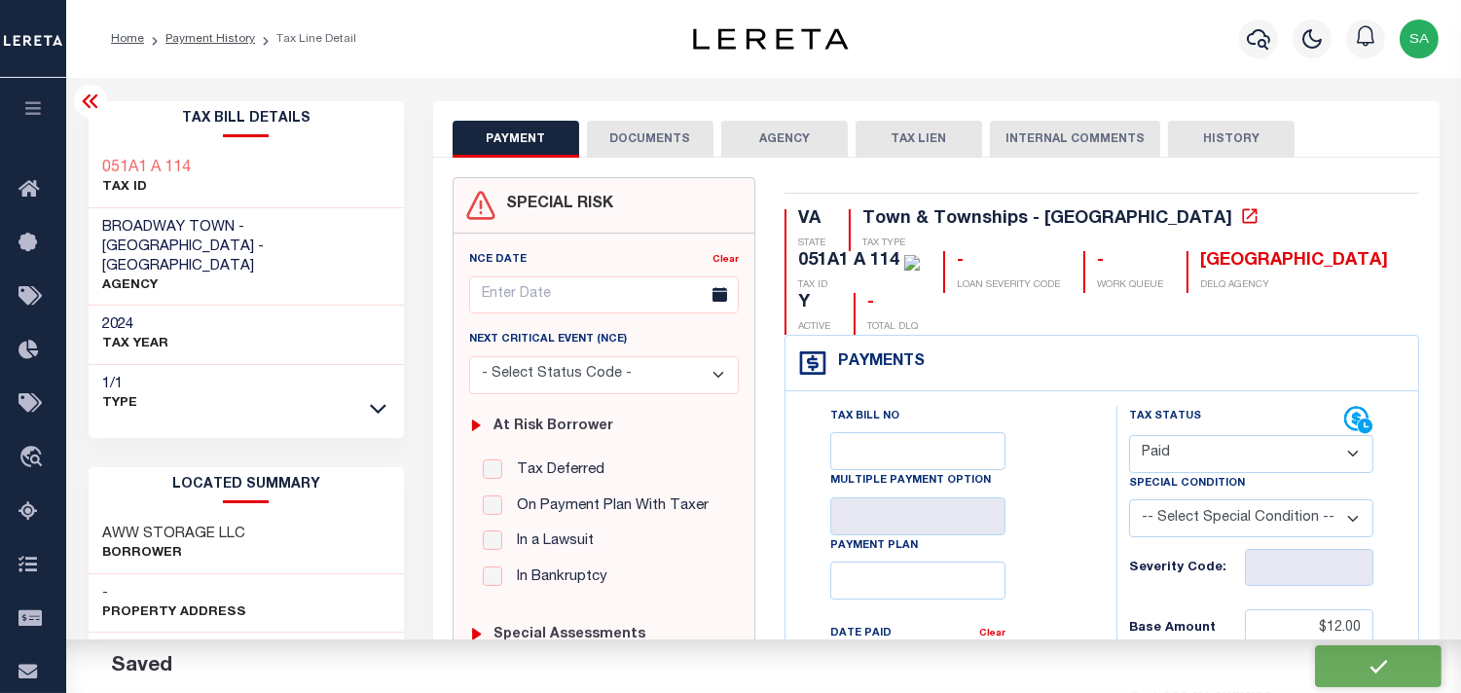
type input "$0"
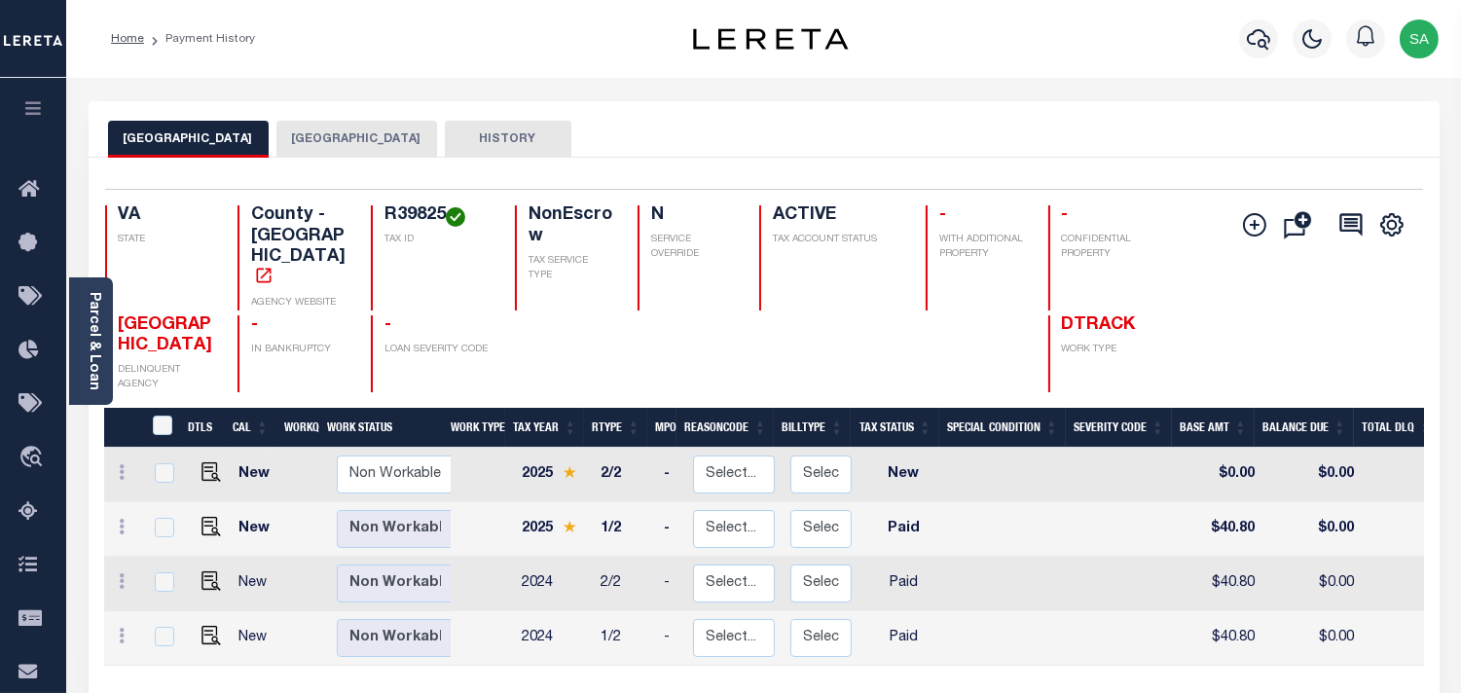
click at [370, 148] on button "[GEOGRAPHIC_DATA]" at bounding box center [356, 139] width 161 height 37
